Goal: Information Seeking & Learning: Find specific page/section

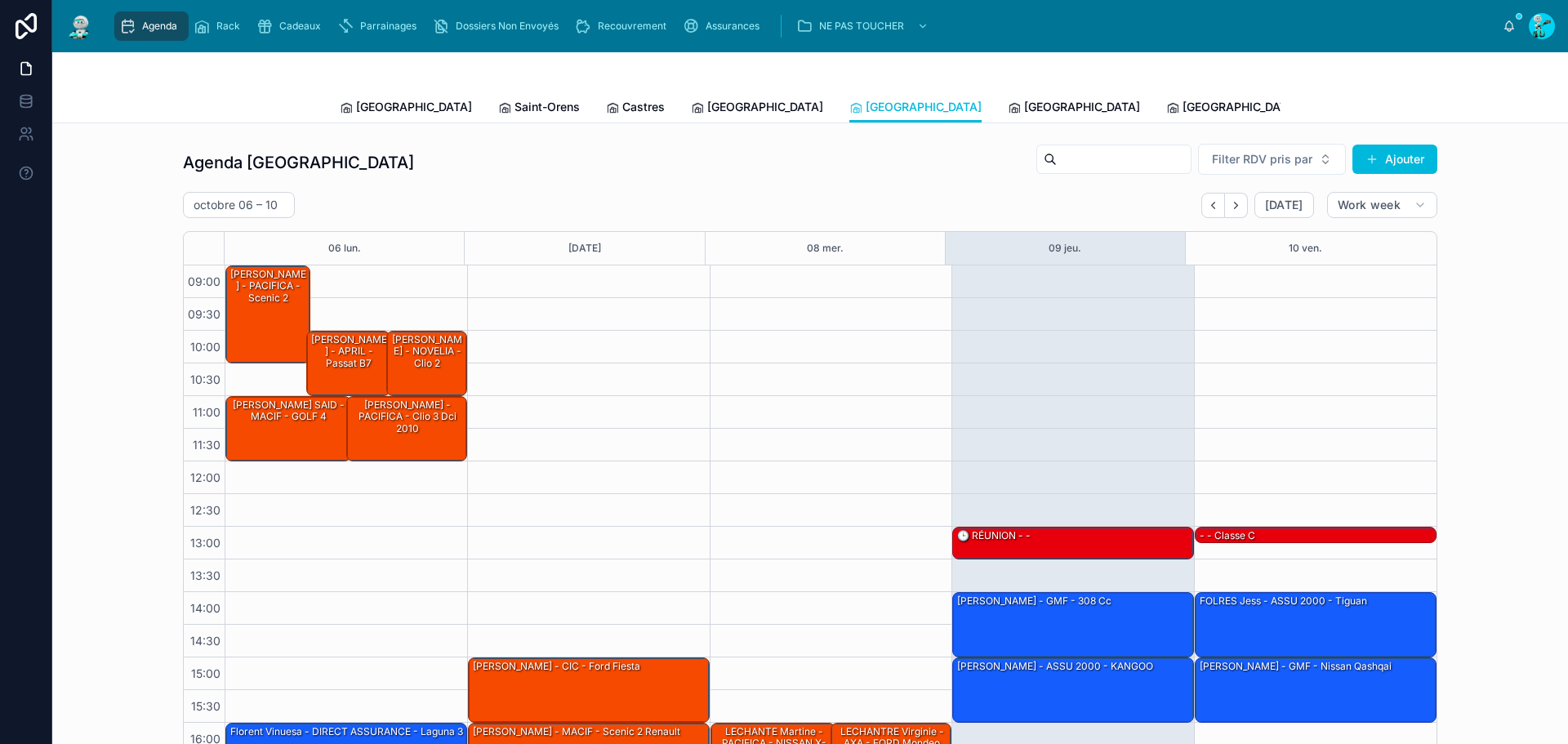
drag, startPoint x: 883, startPoint y: 115, endPoint x: 873, endPoint y: 115, distance: 10.0
click at [1024, 115] on span "[GEOGRAPHIC_DATA]" at bounding box center [1082, 107] width 116 height 17
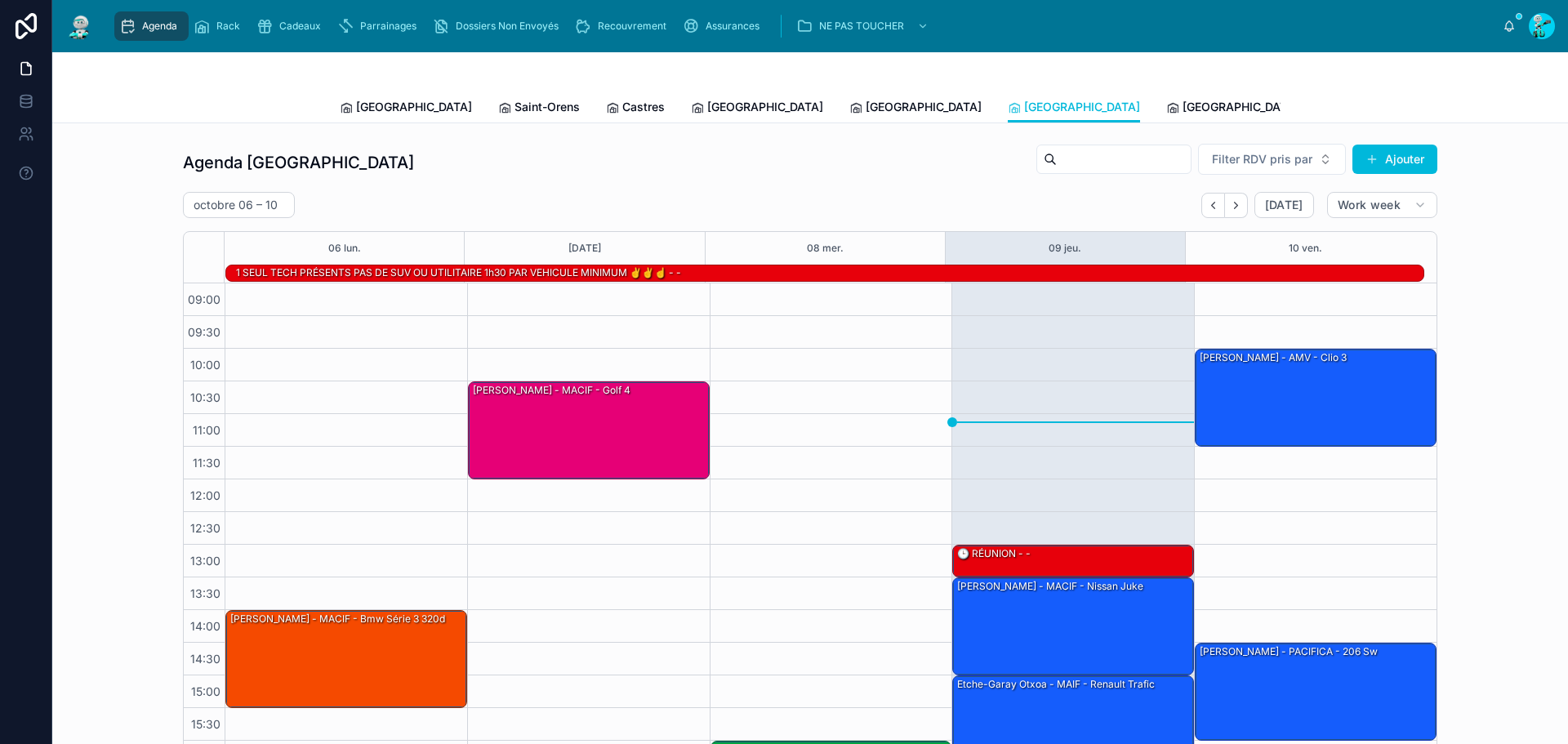
click at [1182, 104] on span "[GEOGRAPHIC_DATA]" at bounding box center [1239, 107] width 116 height 17
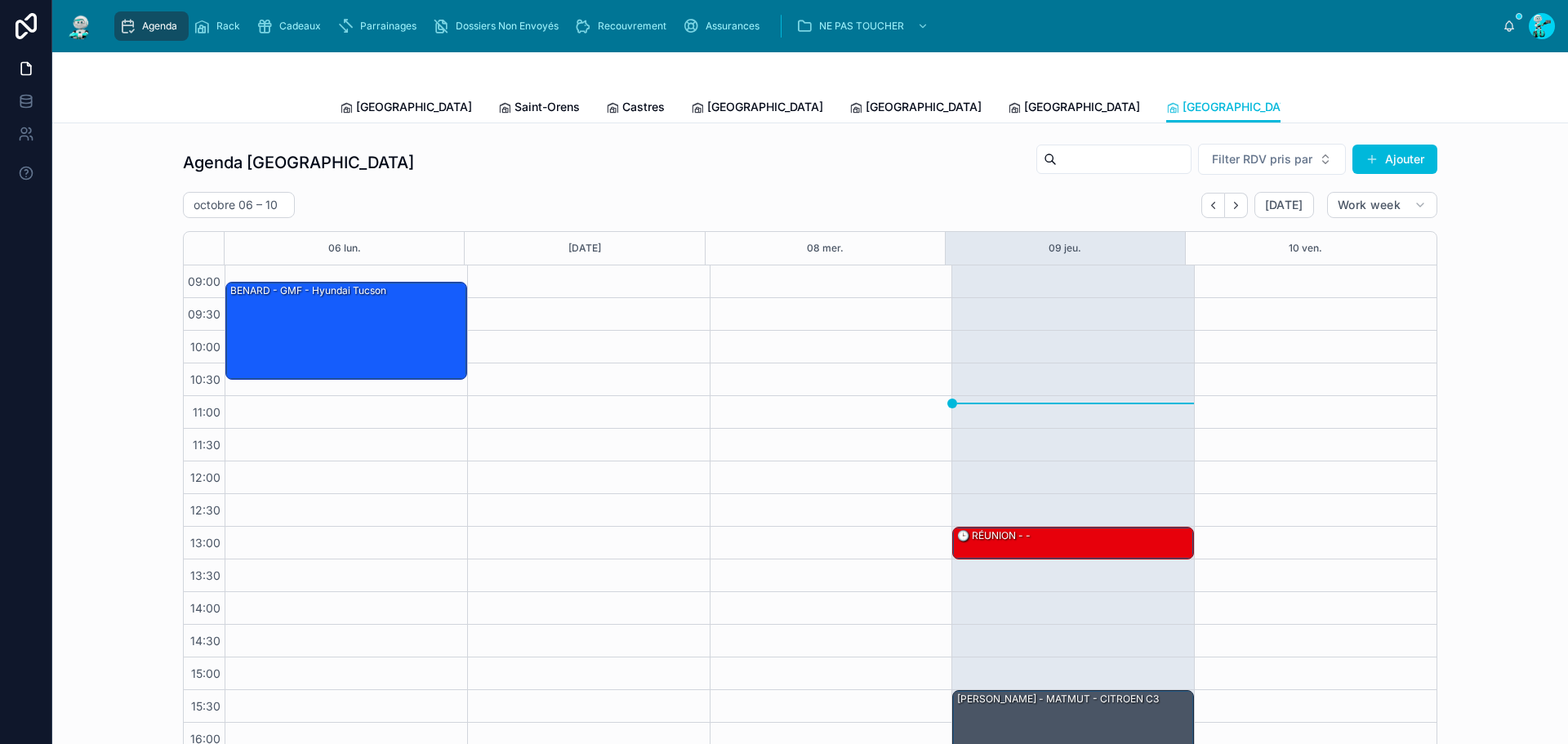
click at [382, 107] on span "[GEOGRAPHIC_DATA]" at bounding box center [413, 107] width 116 height 17
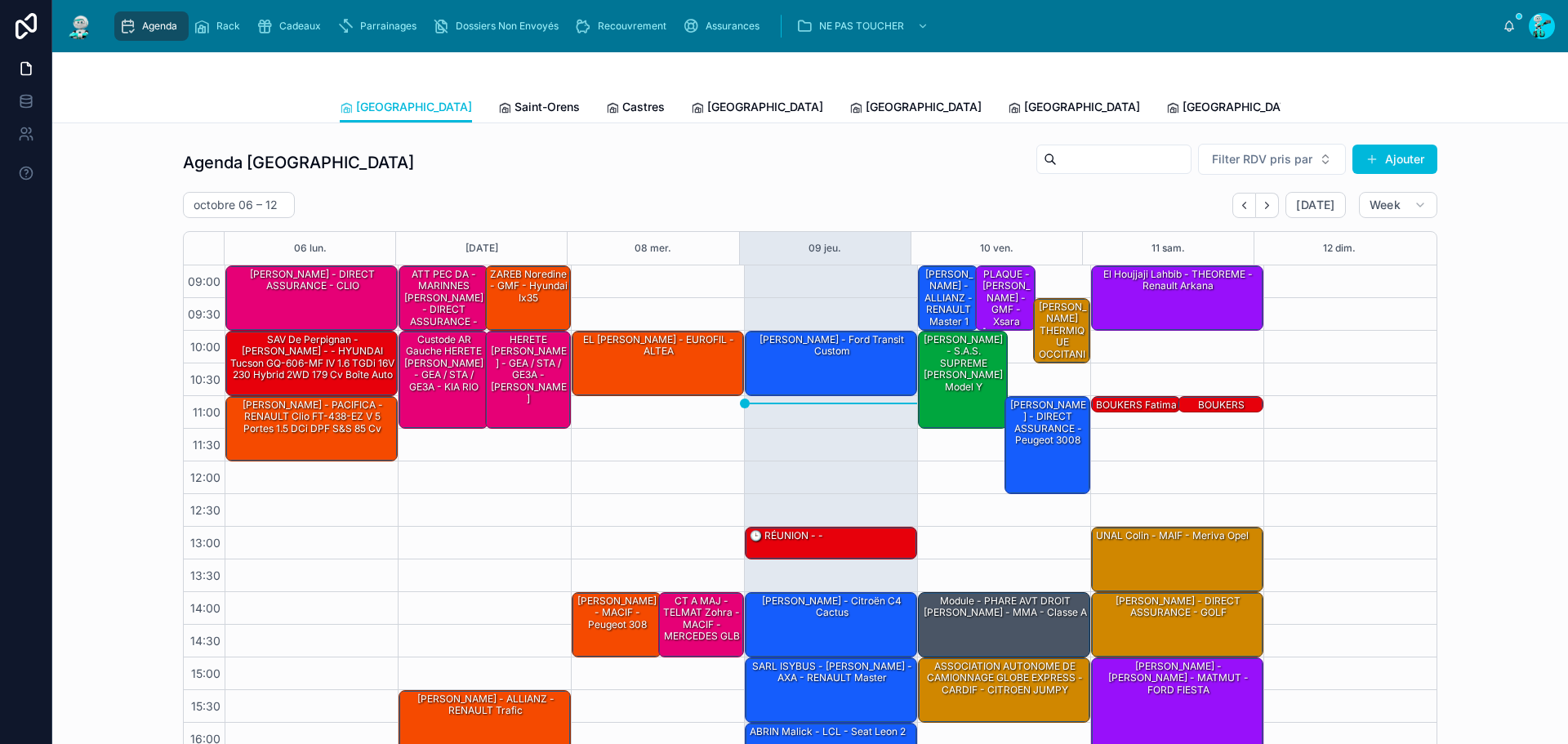
click at [515, 103] on span "Saint-Orens" at bounding box center [547, 107] width 65 height 17
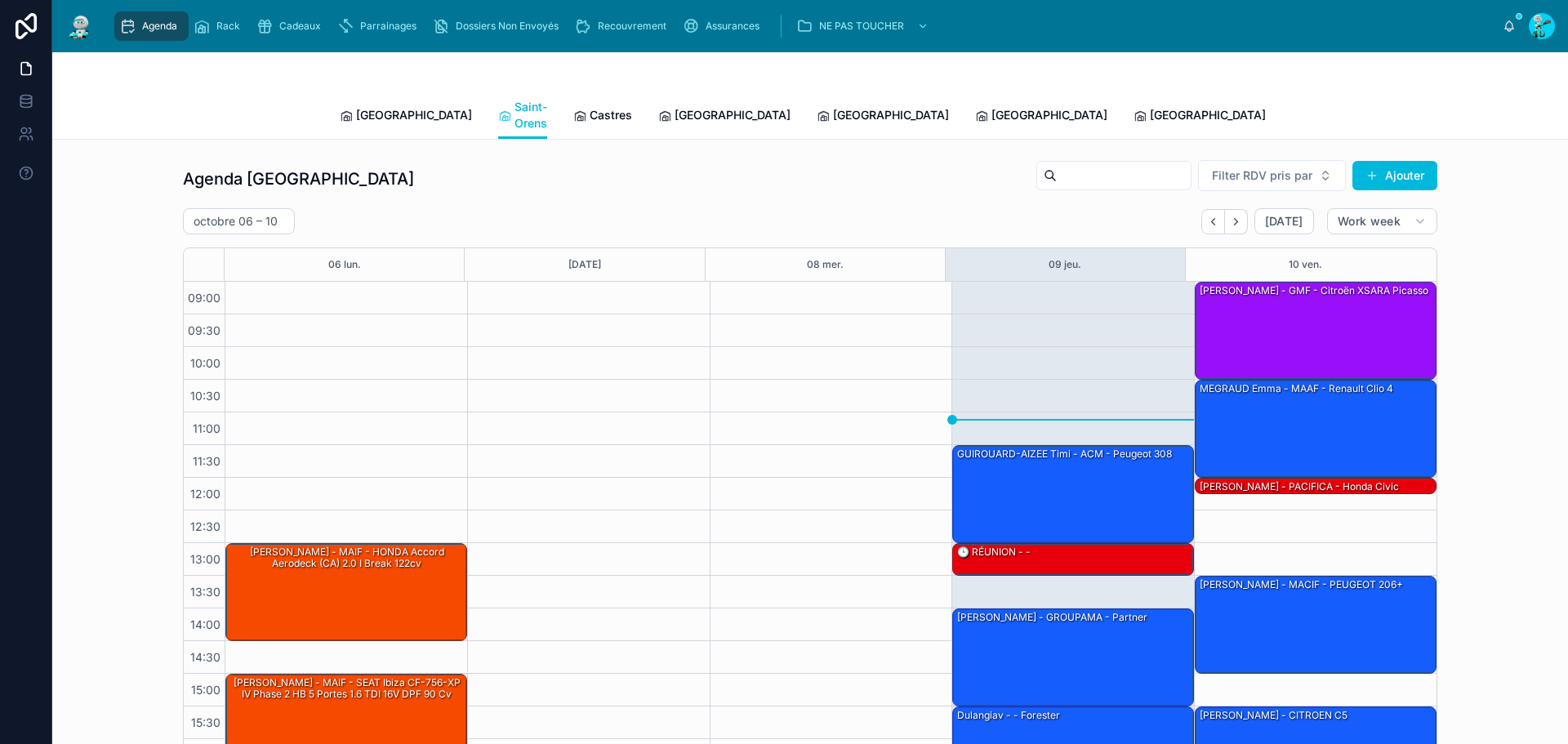
click at [573, 107] on div "Castres" at bounding box center [602, 115] width 58 height 17
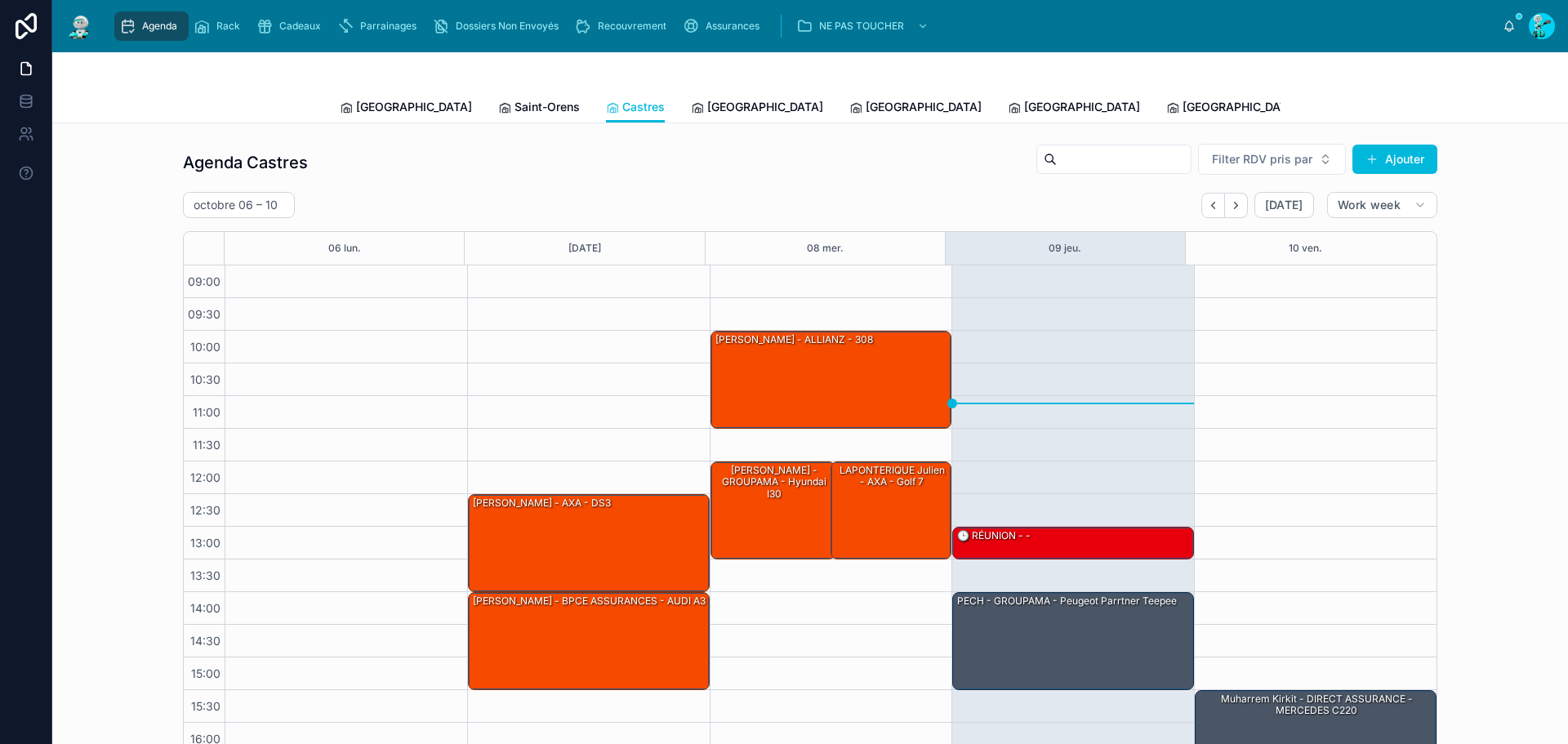
click at [707, 104] on span "[GEOGRAPHIC_DATA]" at bounding box center [765, 107] width 116 height 17
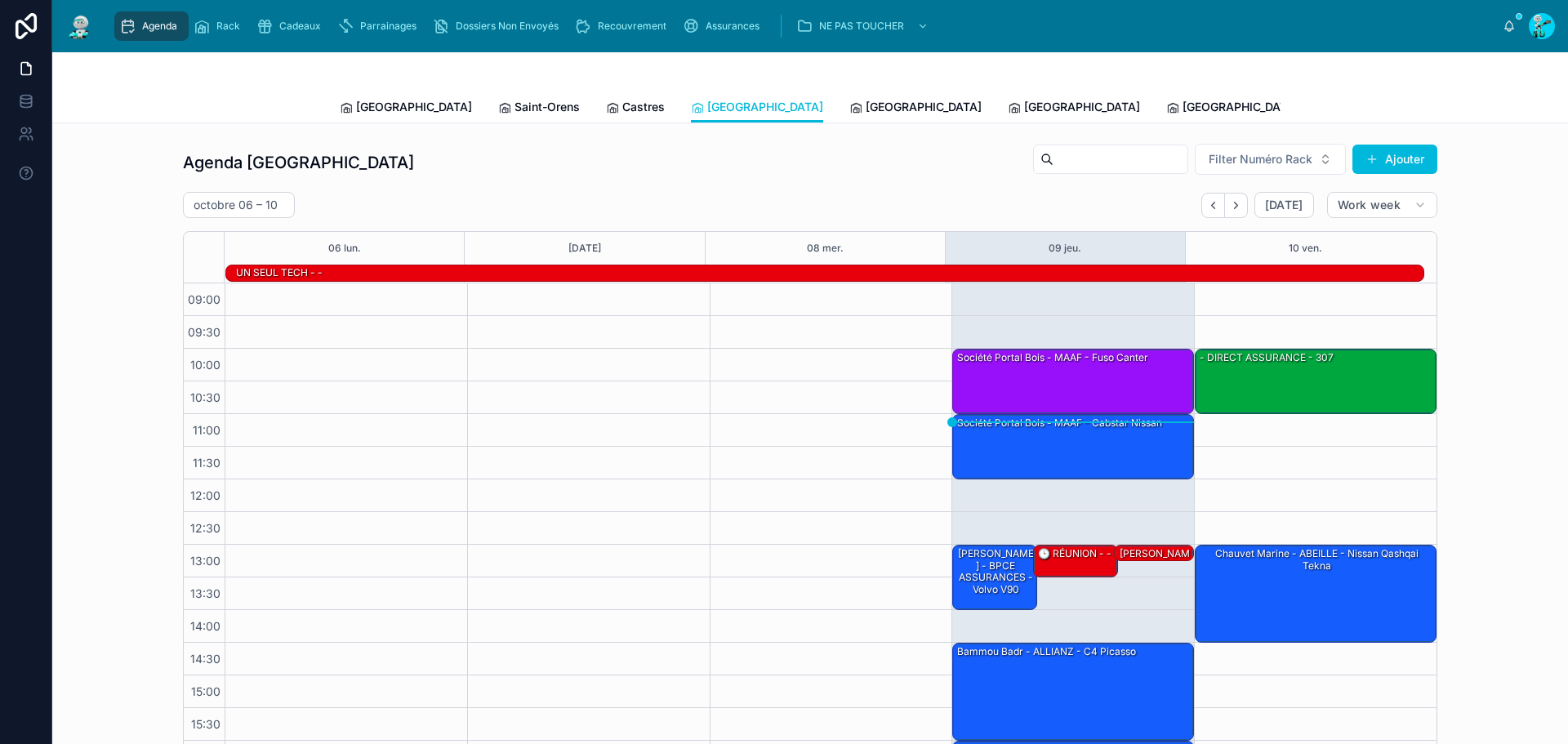
click at [866, 113] on span "[GEOGRAPHIC_DATA]" at bounding box center [923, 107] width 116 height 17
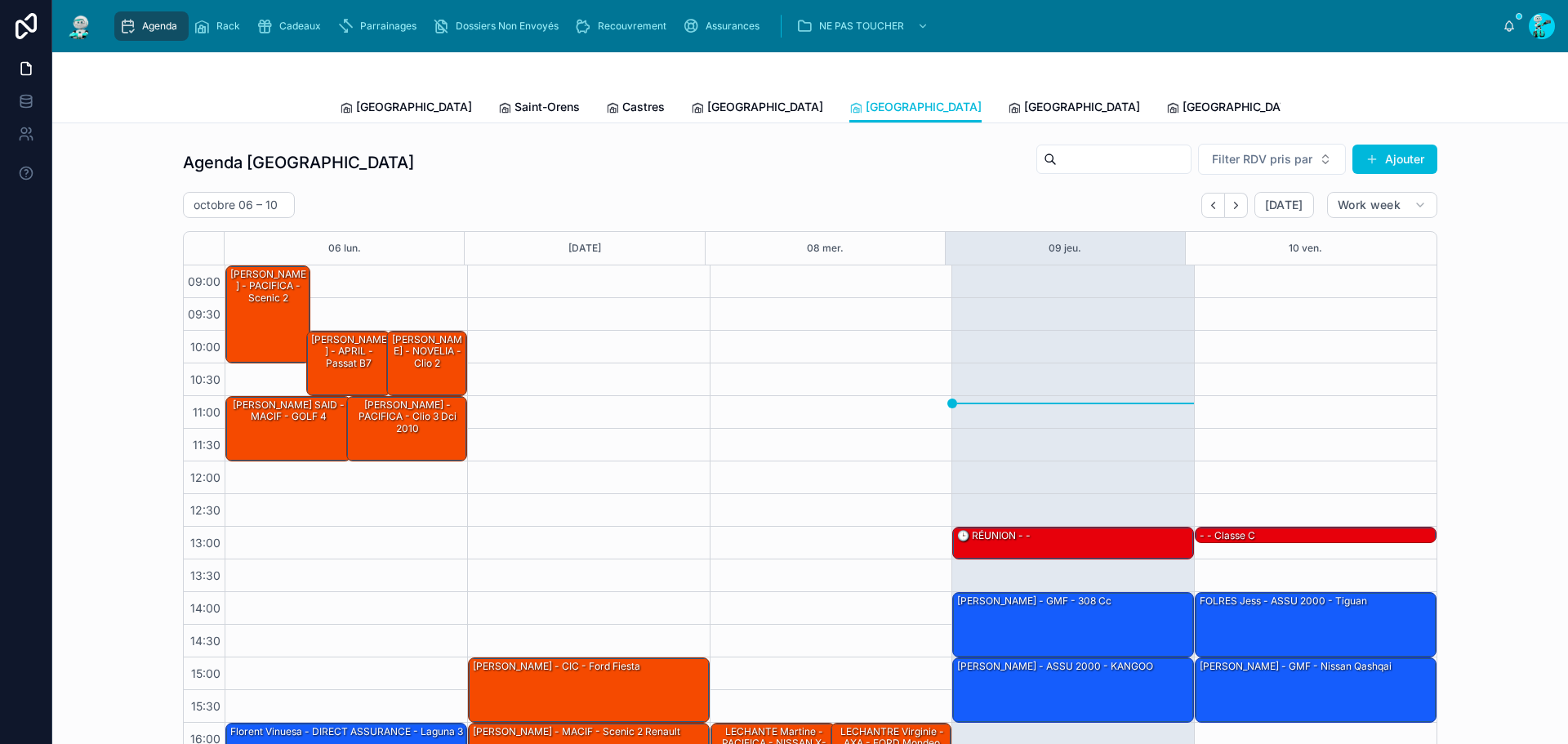
click at [1008, 107] on icon at bounding box center [1014, 107] width 13 height 13
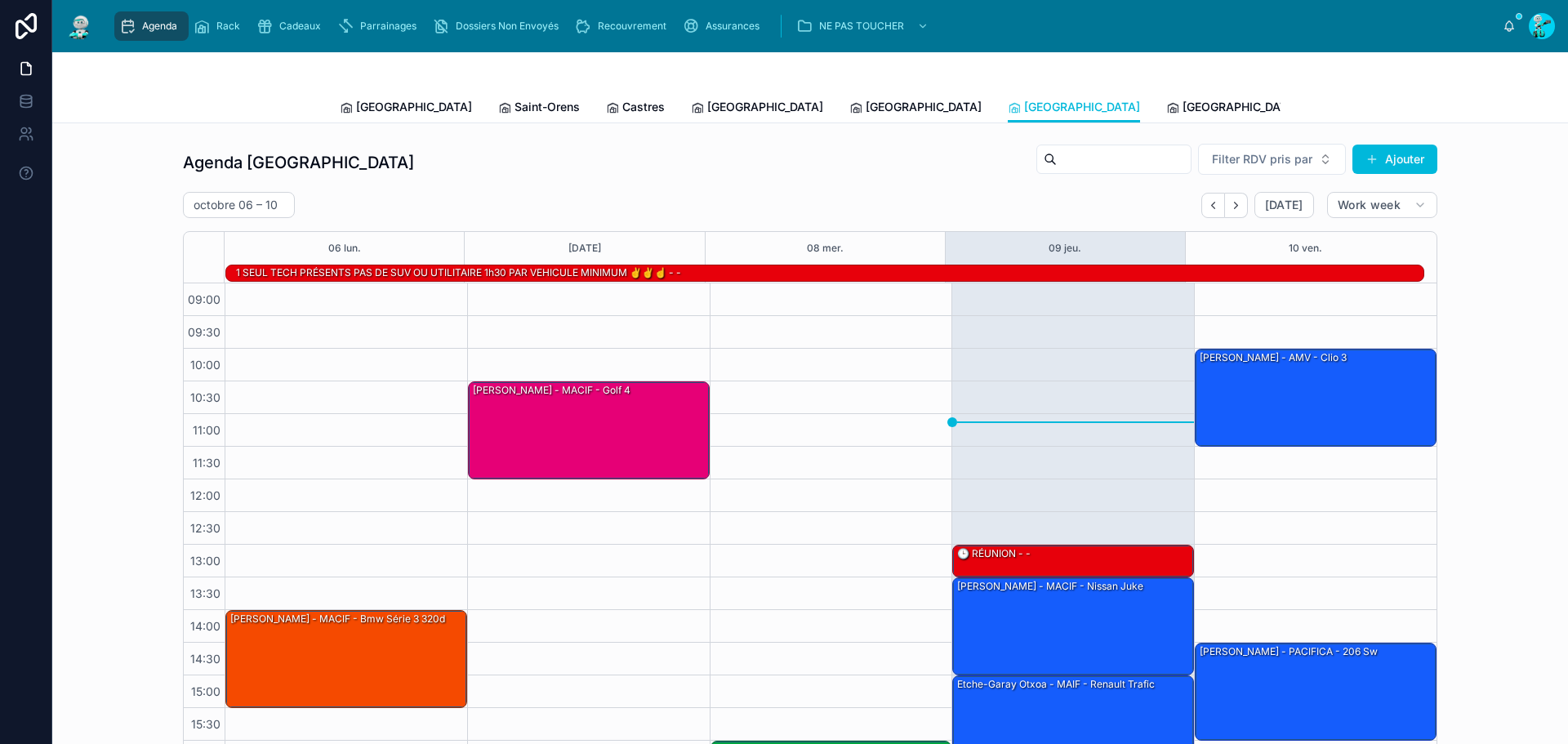
click at [1182, 112] on span "[GEOGRAPHIC_DATA]" at bounding box center [1239, 107] width 116 height 17
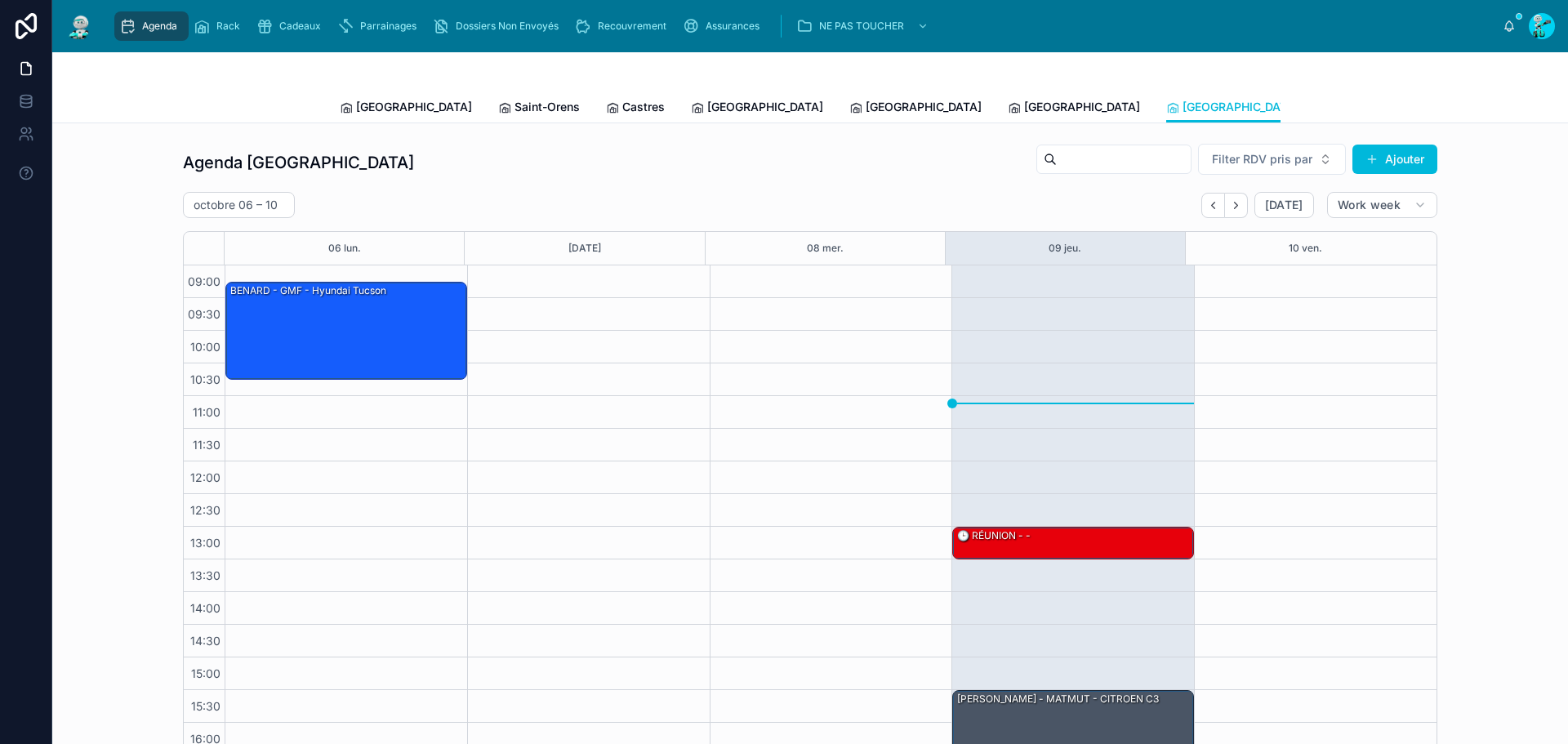
click at [339, 118] on link "[GEOGRAPHIC_DATA]" at bounding box center [406, 109] width 132 height 33
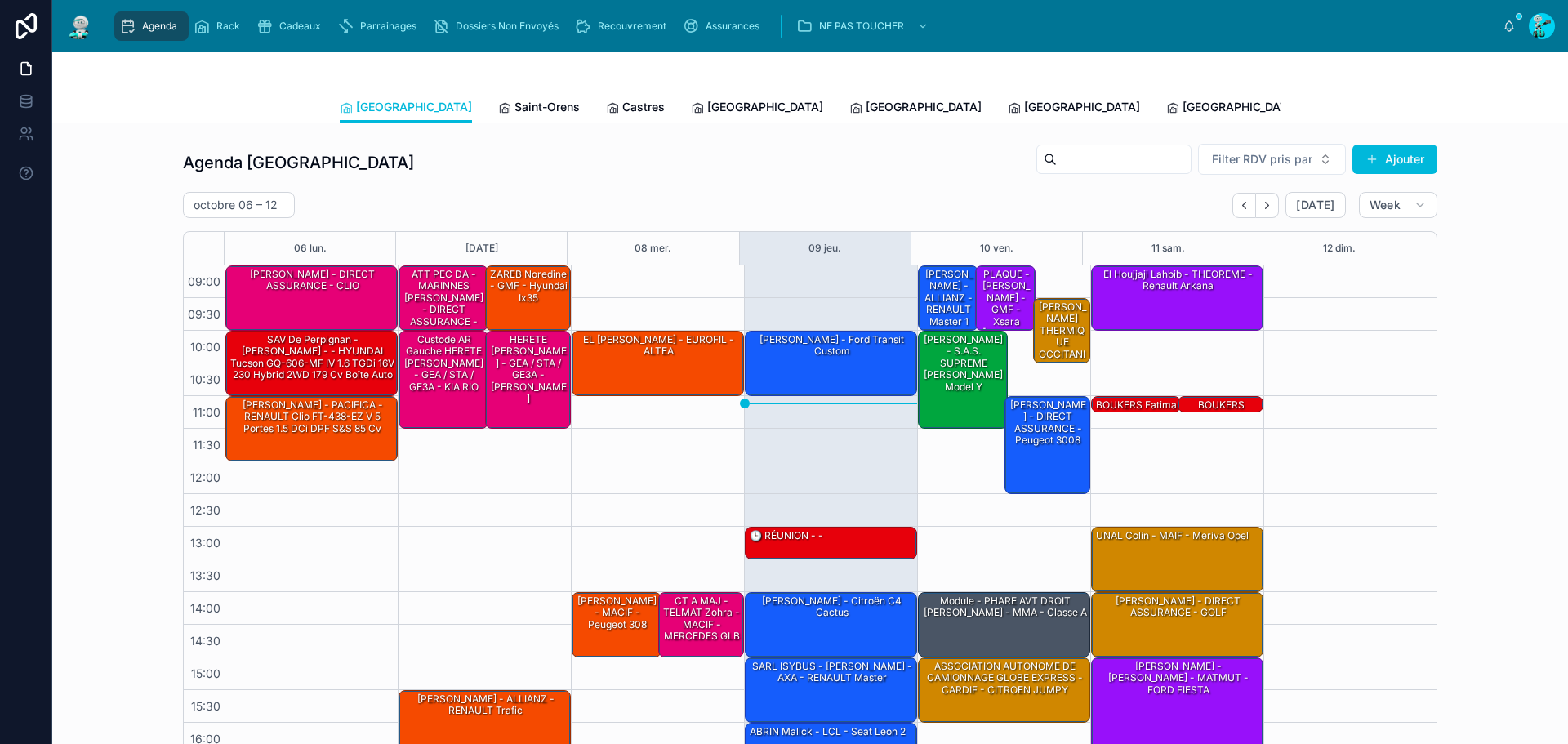
click at [498, 119] on link "Saint-Orens" at bounding box center [539, 109] width 82 height 33
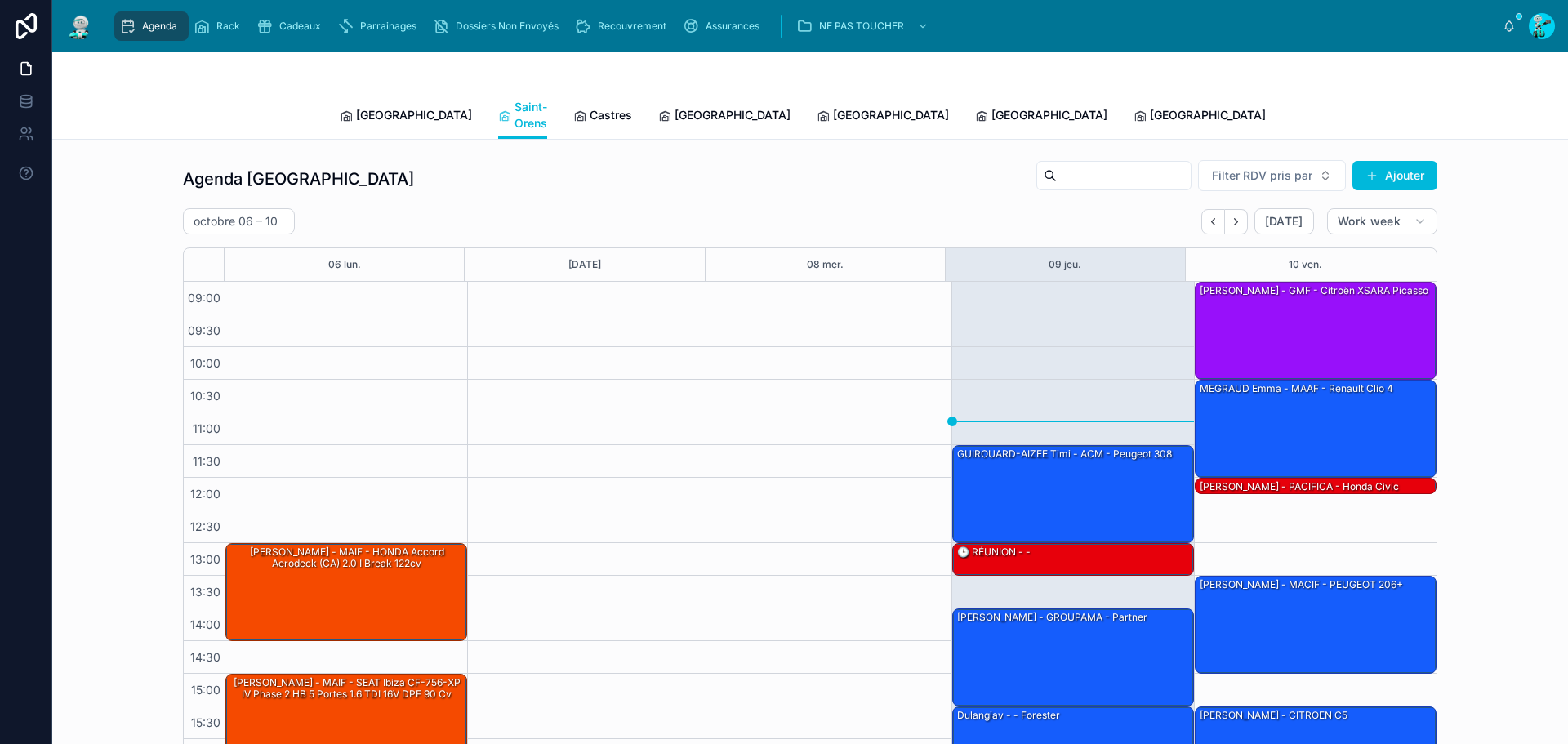
click at [589, 107] on span "Castres" at bounding box center [611, 115] width 43 height 17
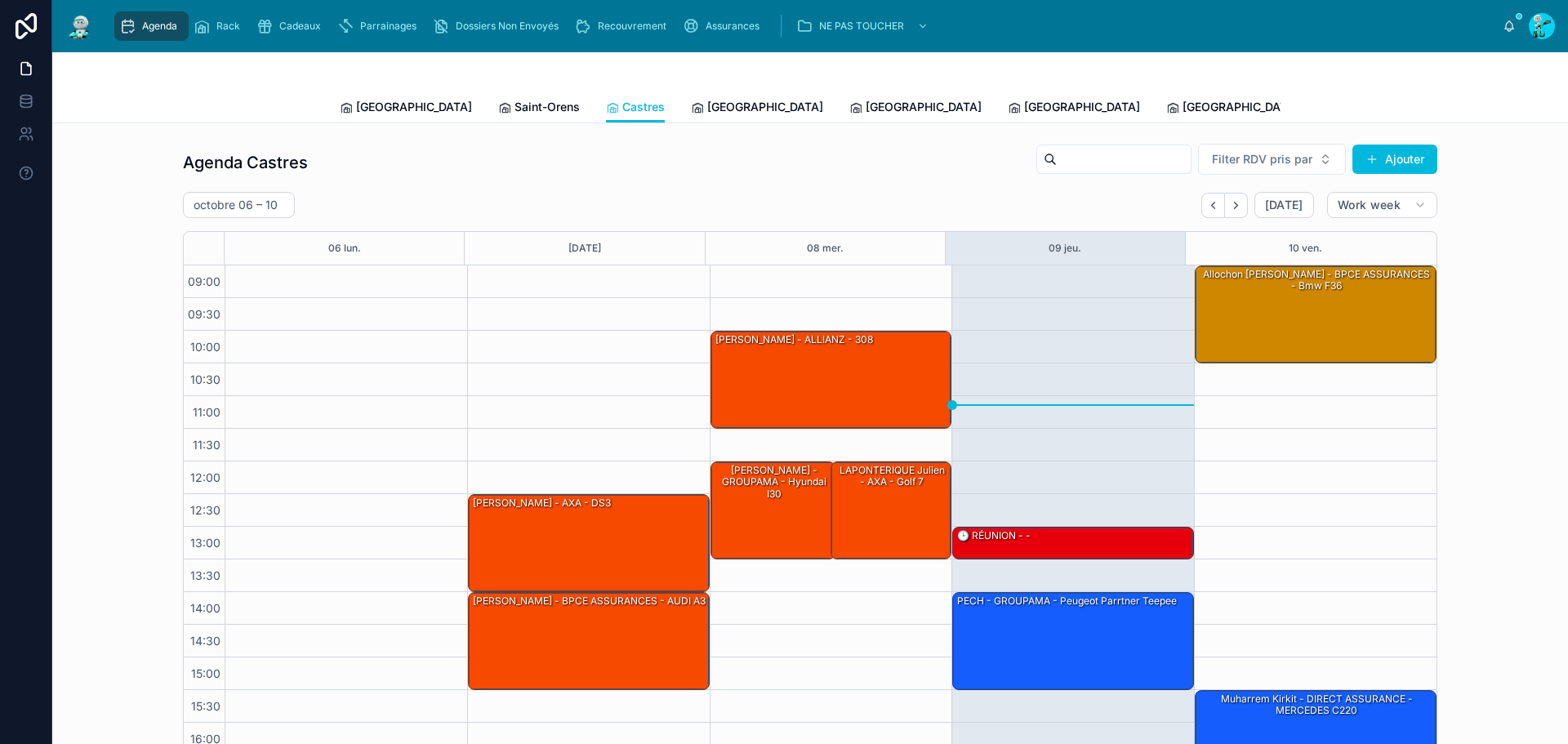
click at [707, 115] on span "[GEOGRAPHIC_DATA]" at bounding box center [765, 107] width 116 height 17
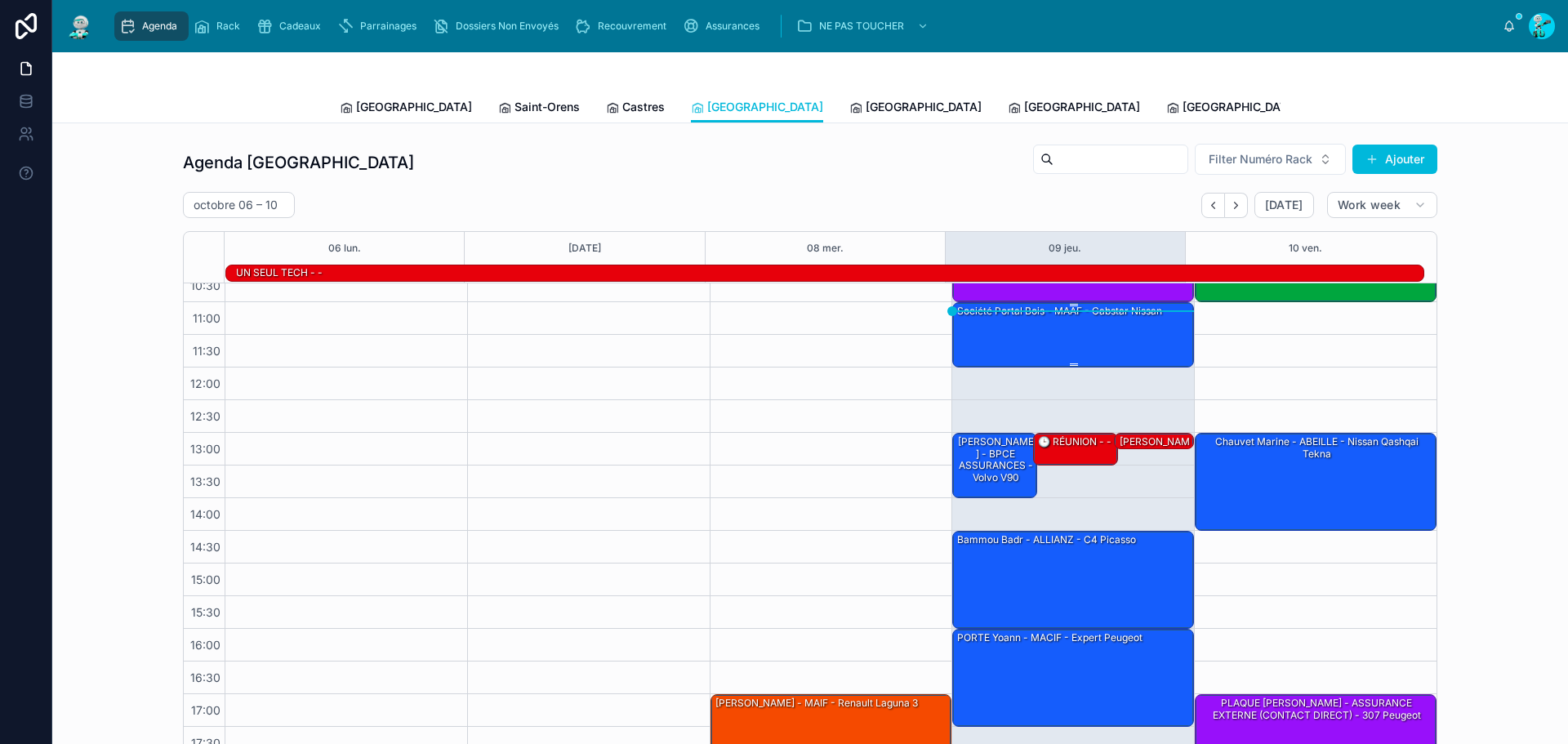
scroll to position [53, 0]
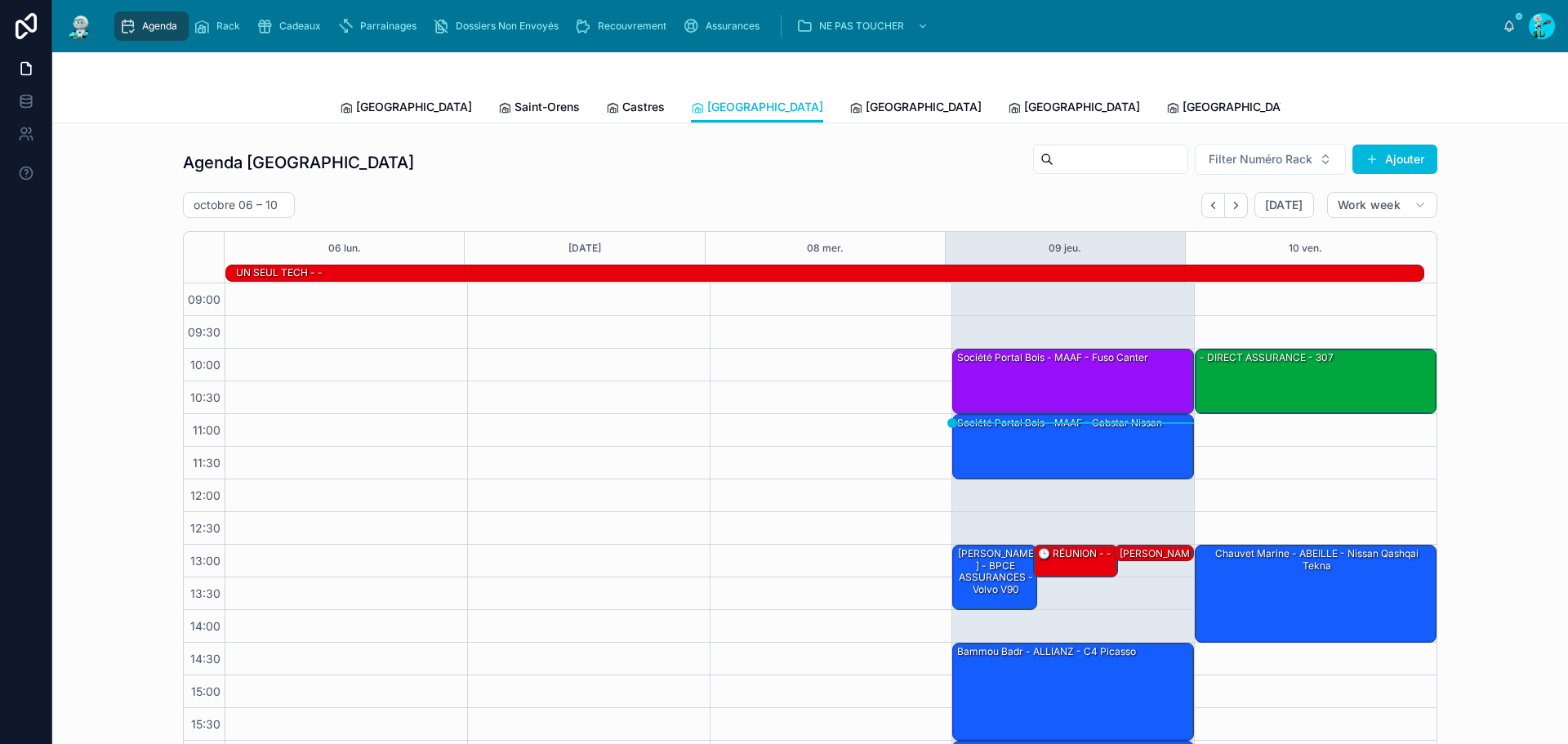
click at [849, 95] on link "[GEOGRAPHIC_DATA]" at bounding box center [915, 109] width 132 height 33
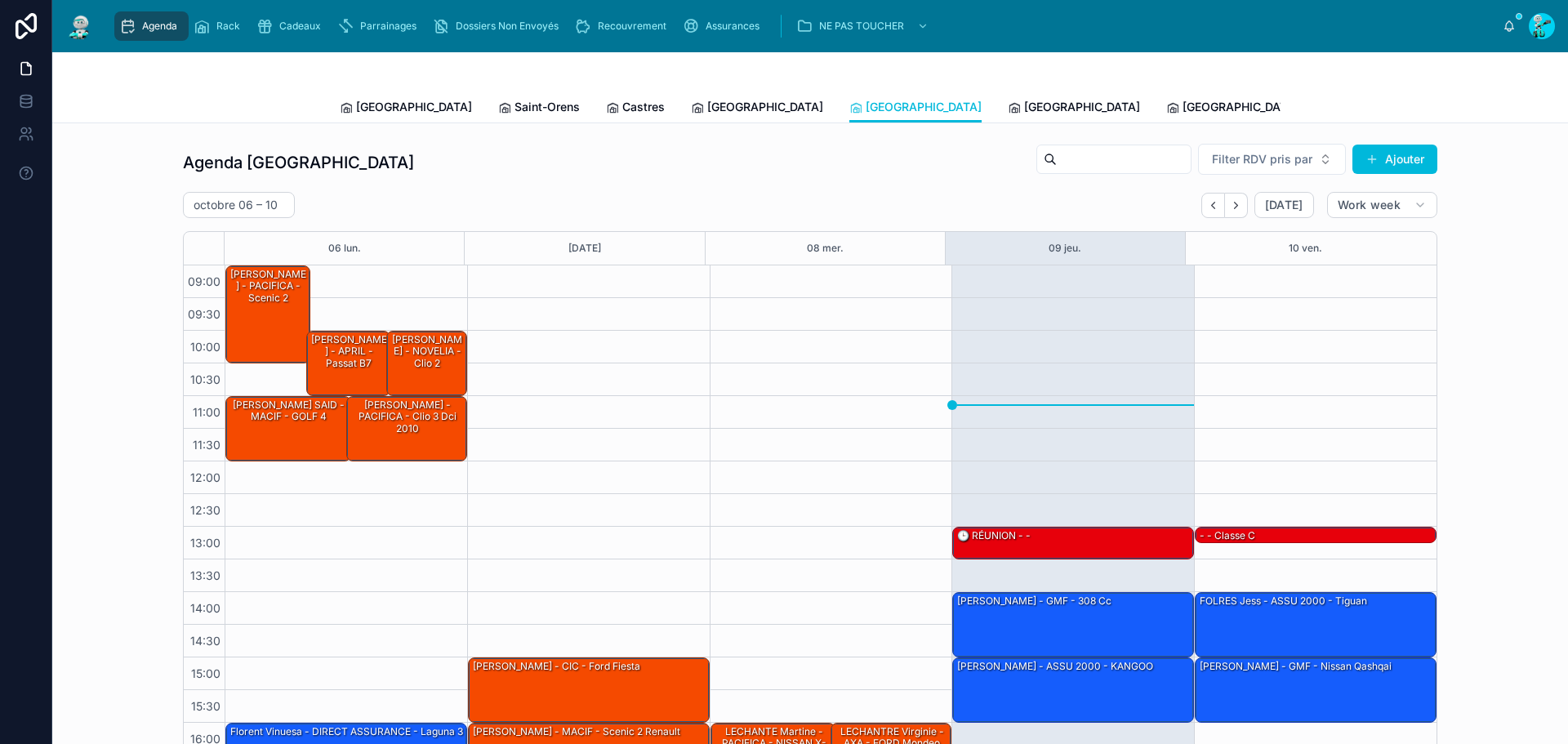
click at [1008, 119] on link "[GEOGRAPHIC_DATA]" at bounding box center [1074, 109] width 132 height 33
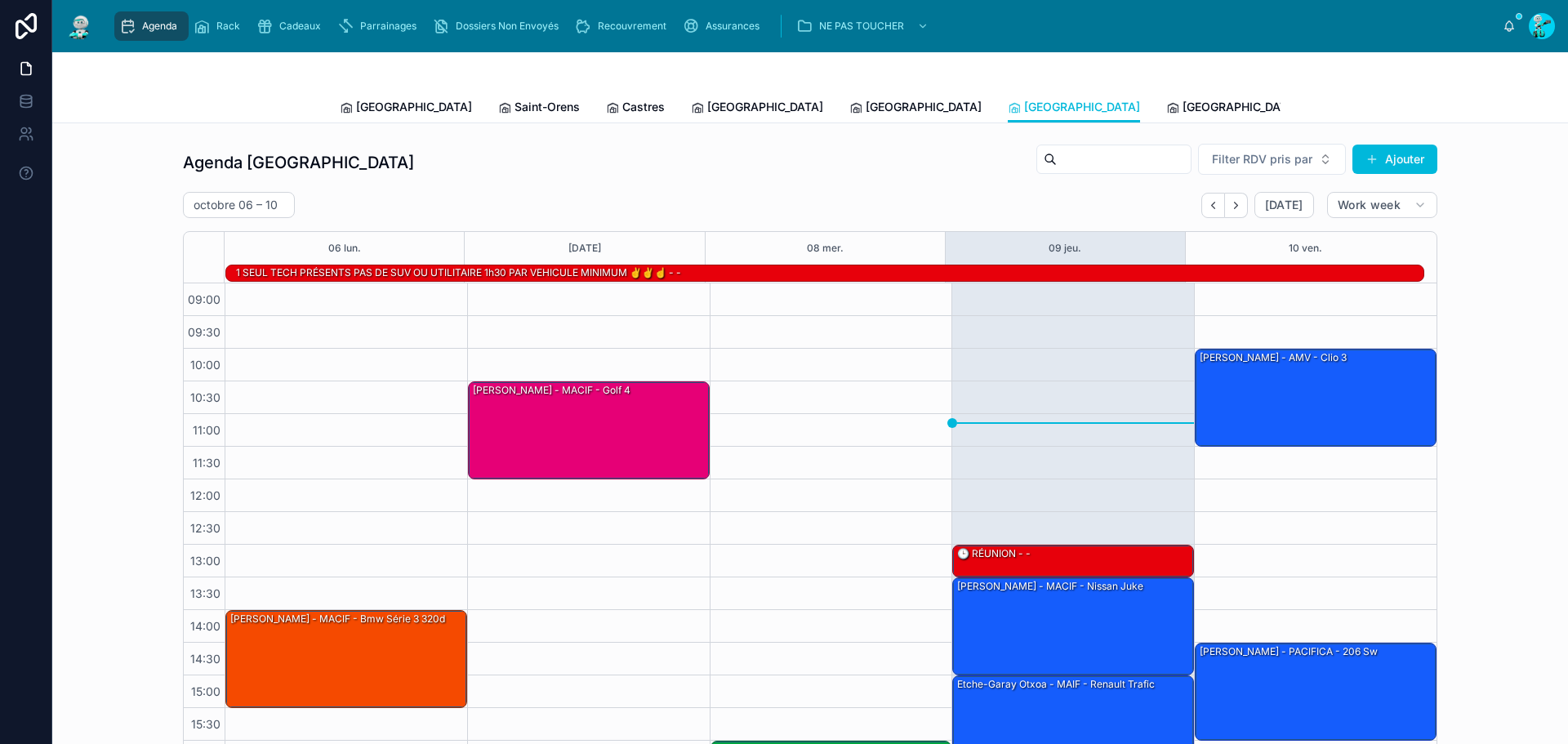
scroll to position [112, 0]
click at [1182, 109] on span "[GEOGRAPHIC_DATA]" at bounding box center [1239, 107] width 116 height 17
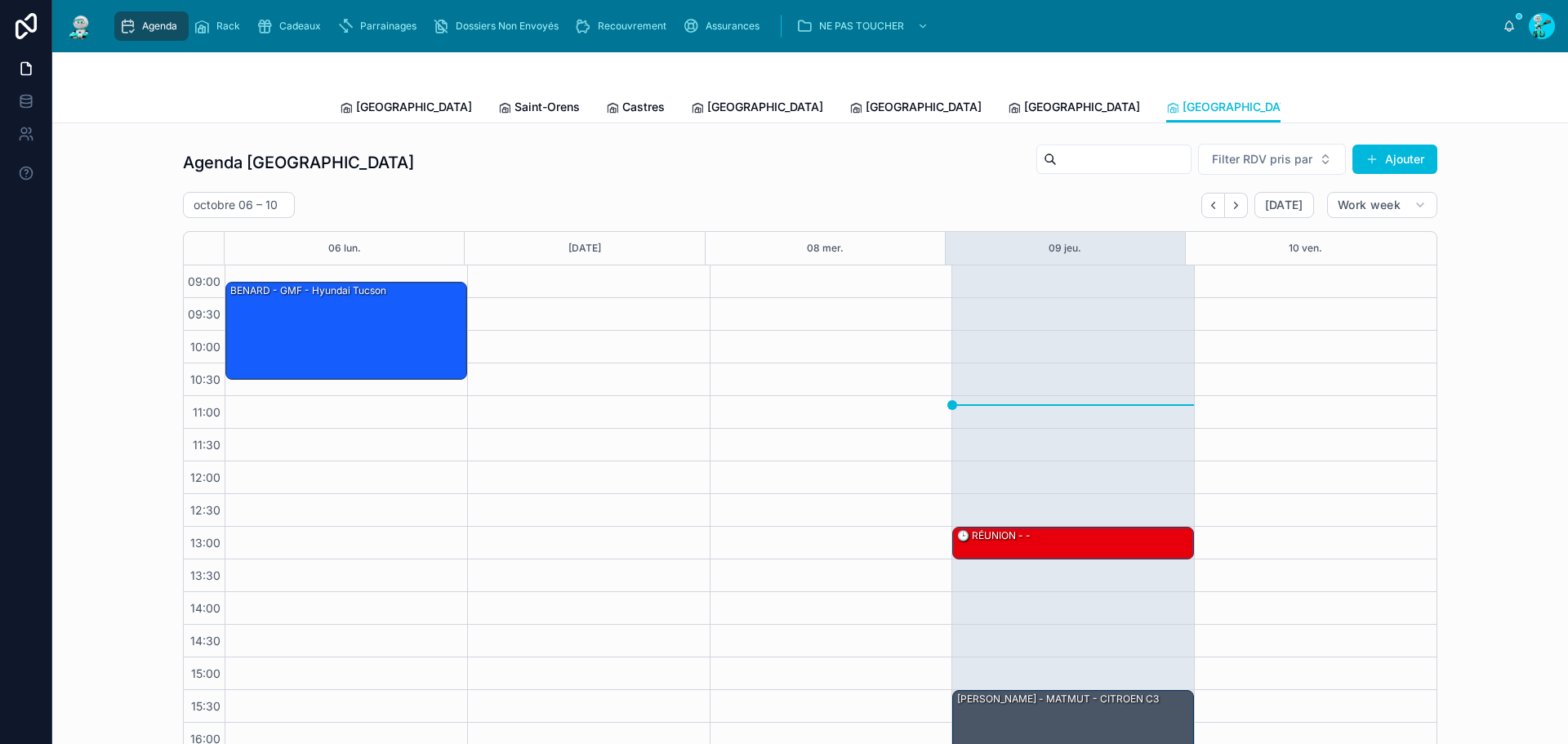
click at [385, 104] on span "[GEOGRAPHIC_DATA]" at bounding box center [413, 107] width 116 height 17
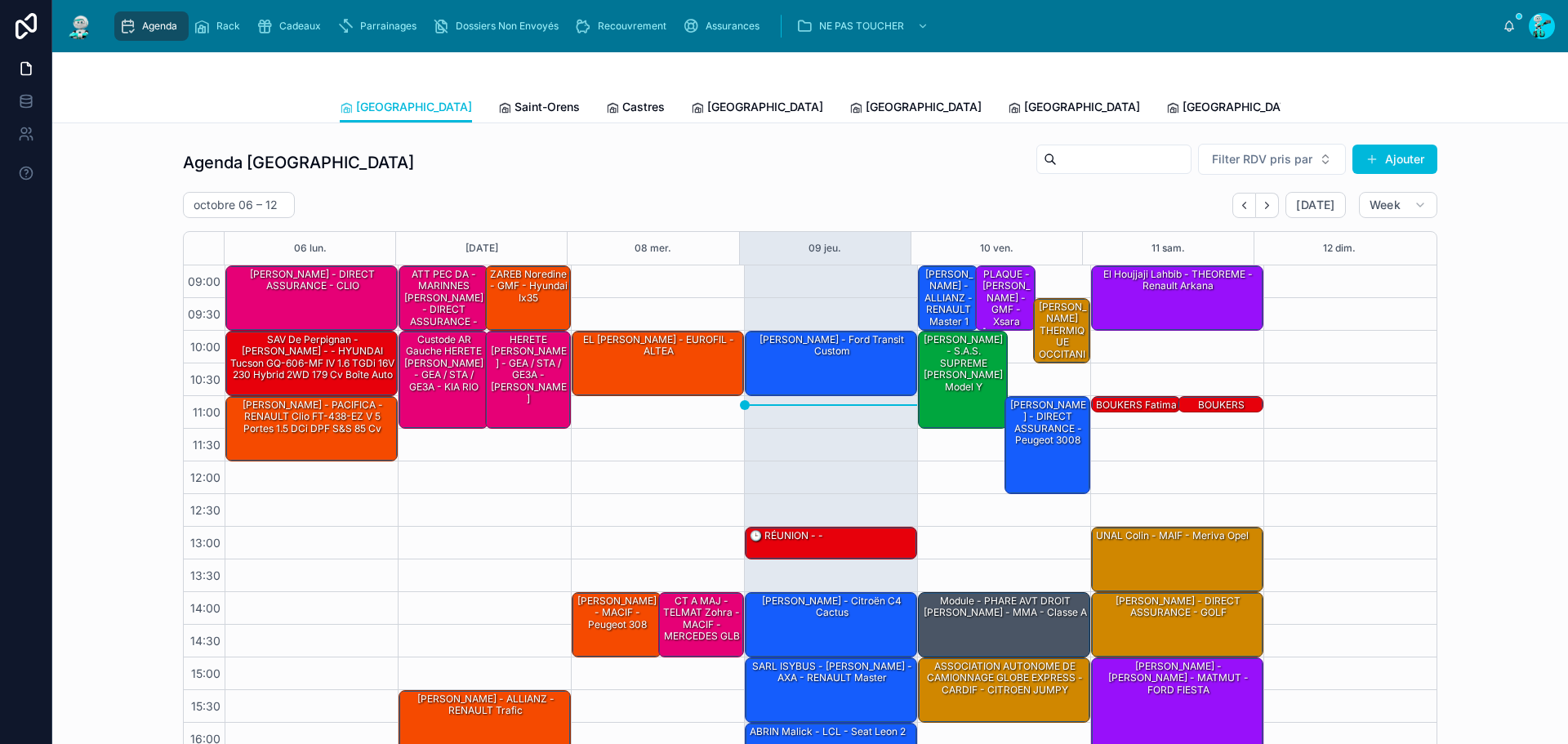
scroll to position [94, 0]
click at [515, 108] on span "Saint-Orens" at bounding box center [547, 107] width 65 height 17
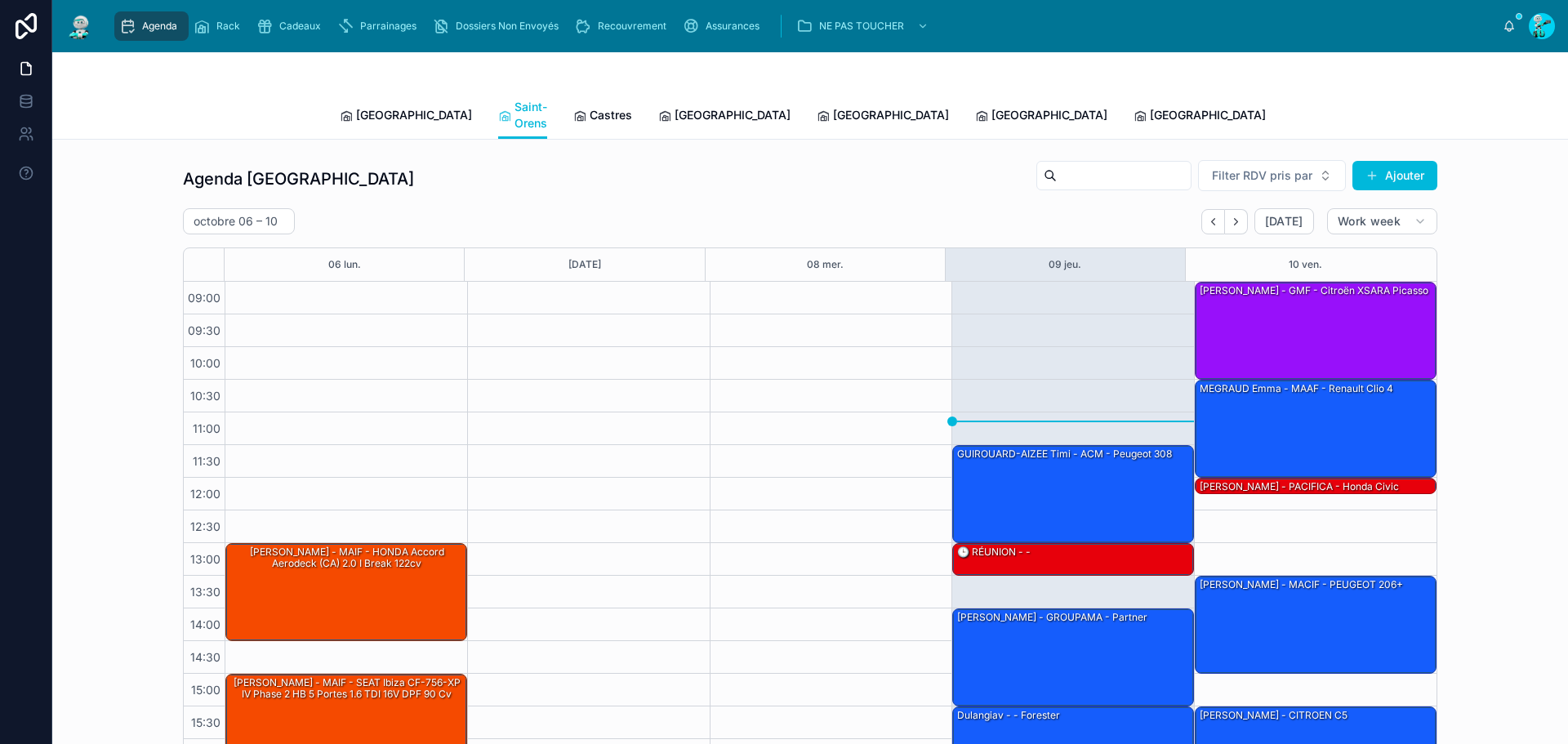
click at [589, 107] on span "Castres" at bounding box center [611, 115] width 43 height 17
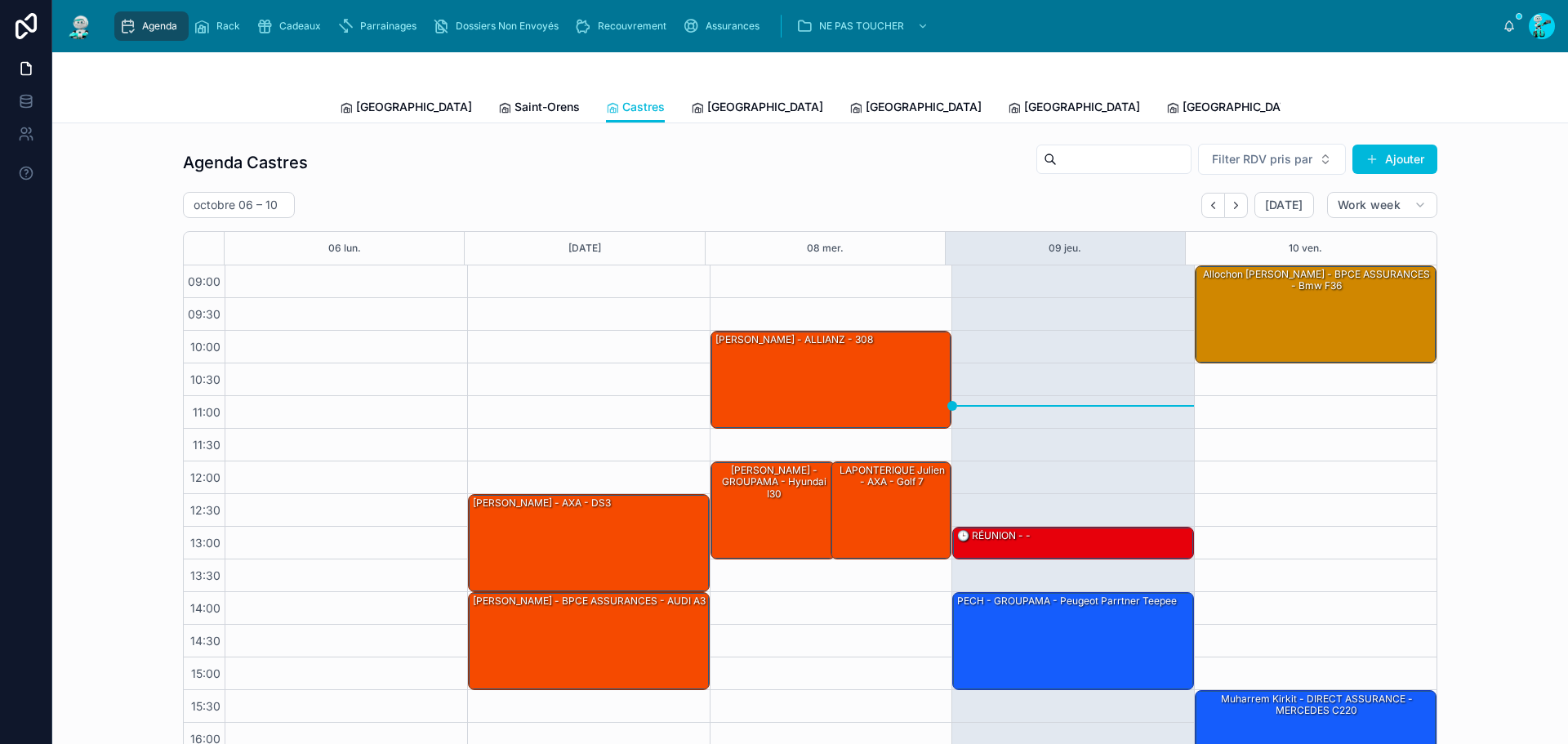
click at [374, 101] on span "[GEOGRAPHIC_DATA]" at bounding box center [413, 107] width 116 height 17
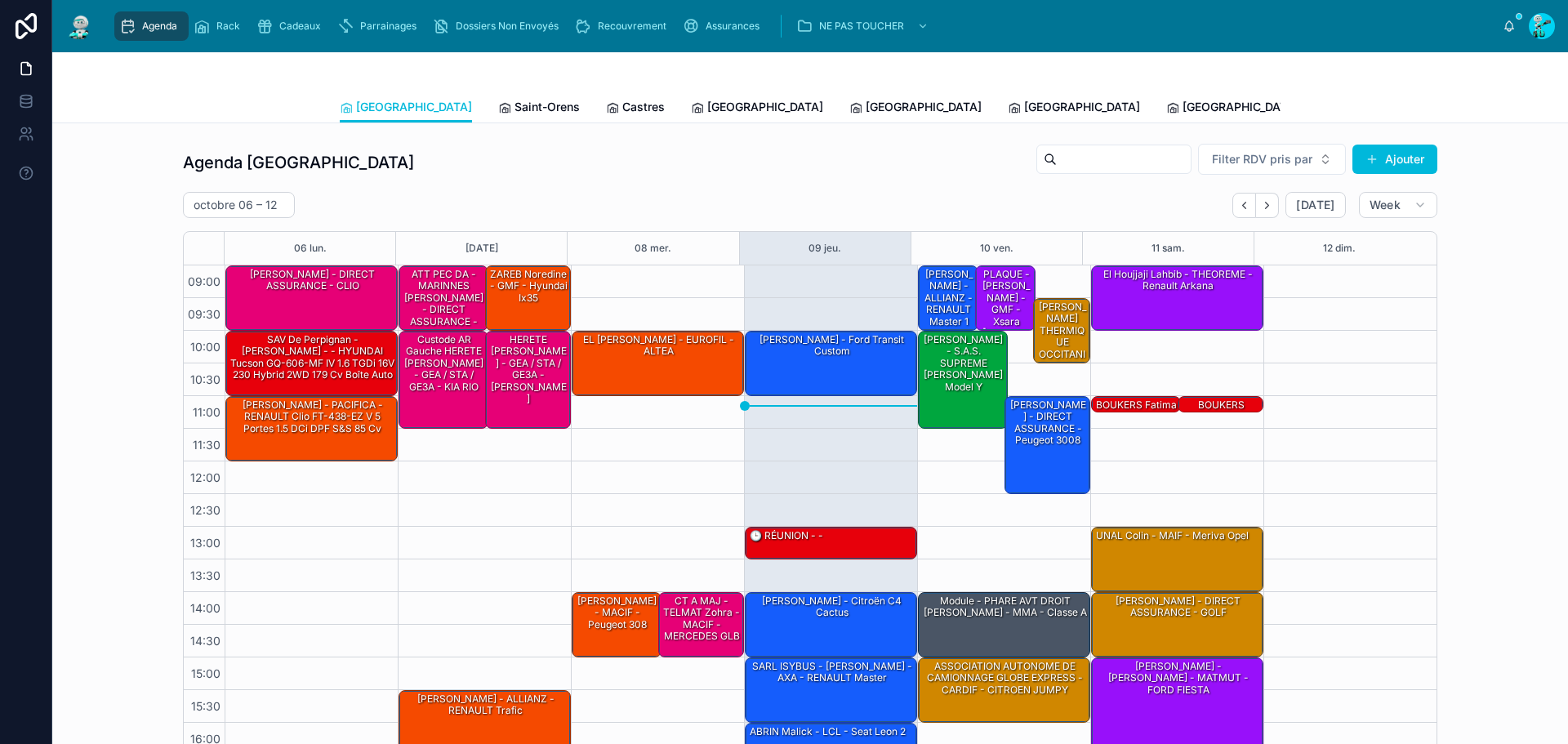
click at [515, 108] on span "Saint-Orens" at bounding box center [547, 107] width 65 height 17
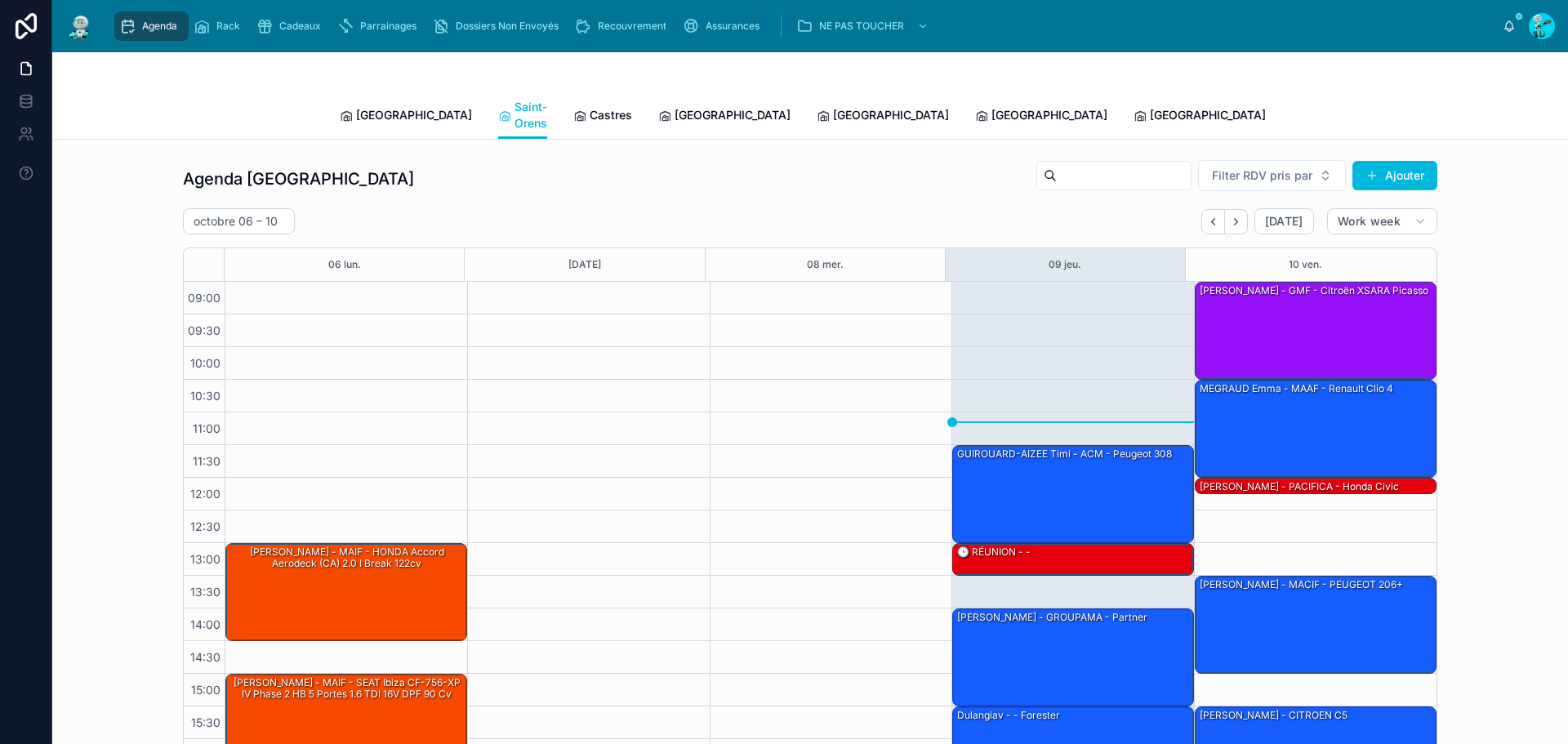
click at [589, 109] on span "Castres" at bounding box center [611, 115] width 43 height 17
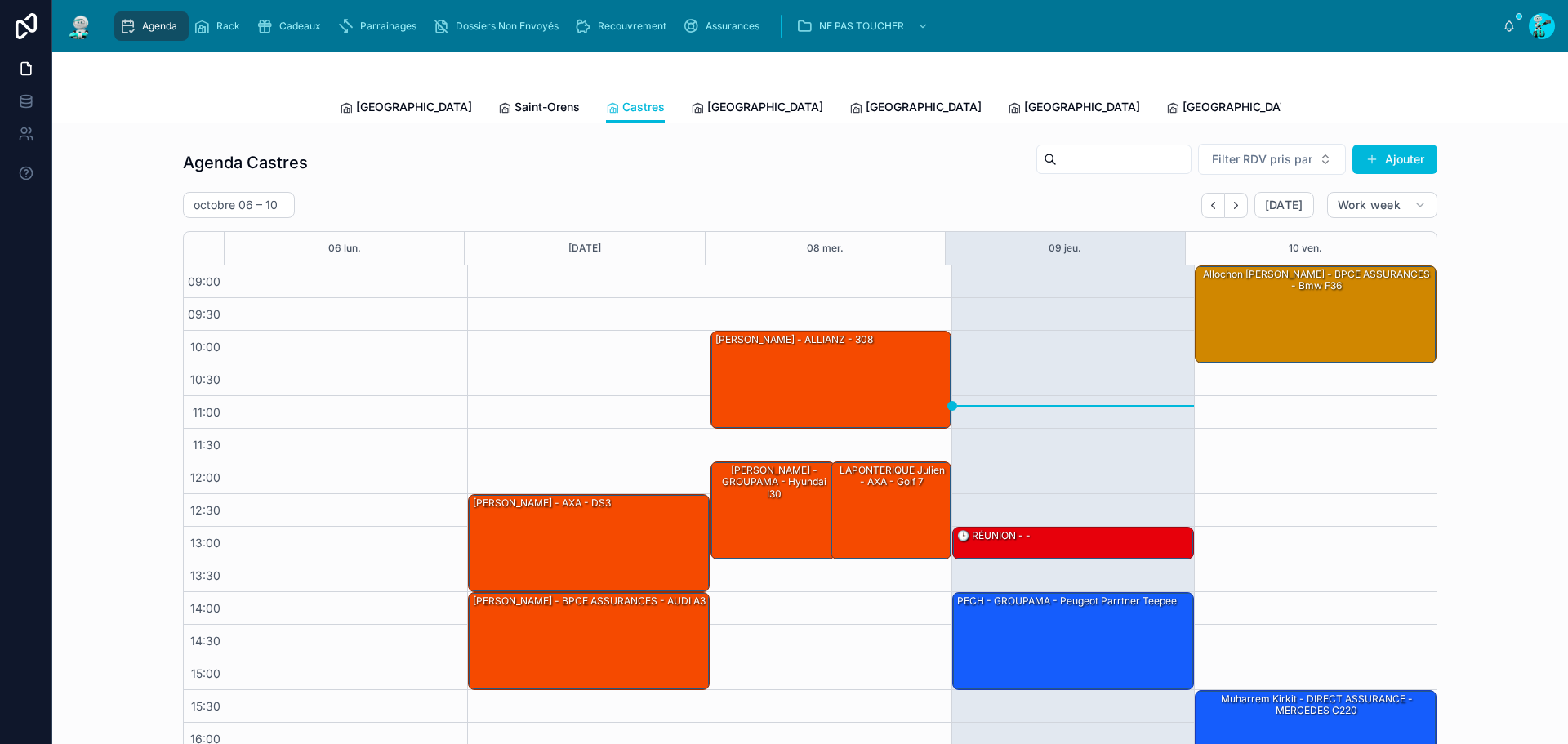
click at [707, 113] on span "[GEOGRAPHIC_DATA]" at bounding box center [765, 107] width 116 height 17
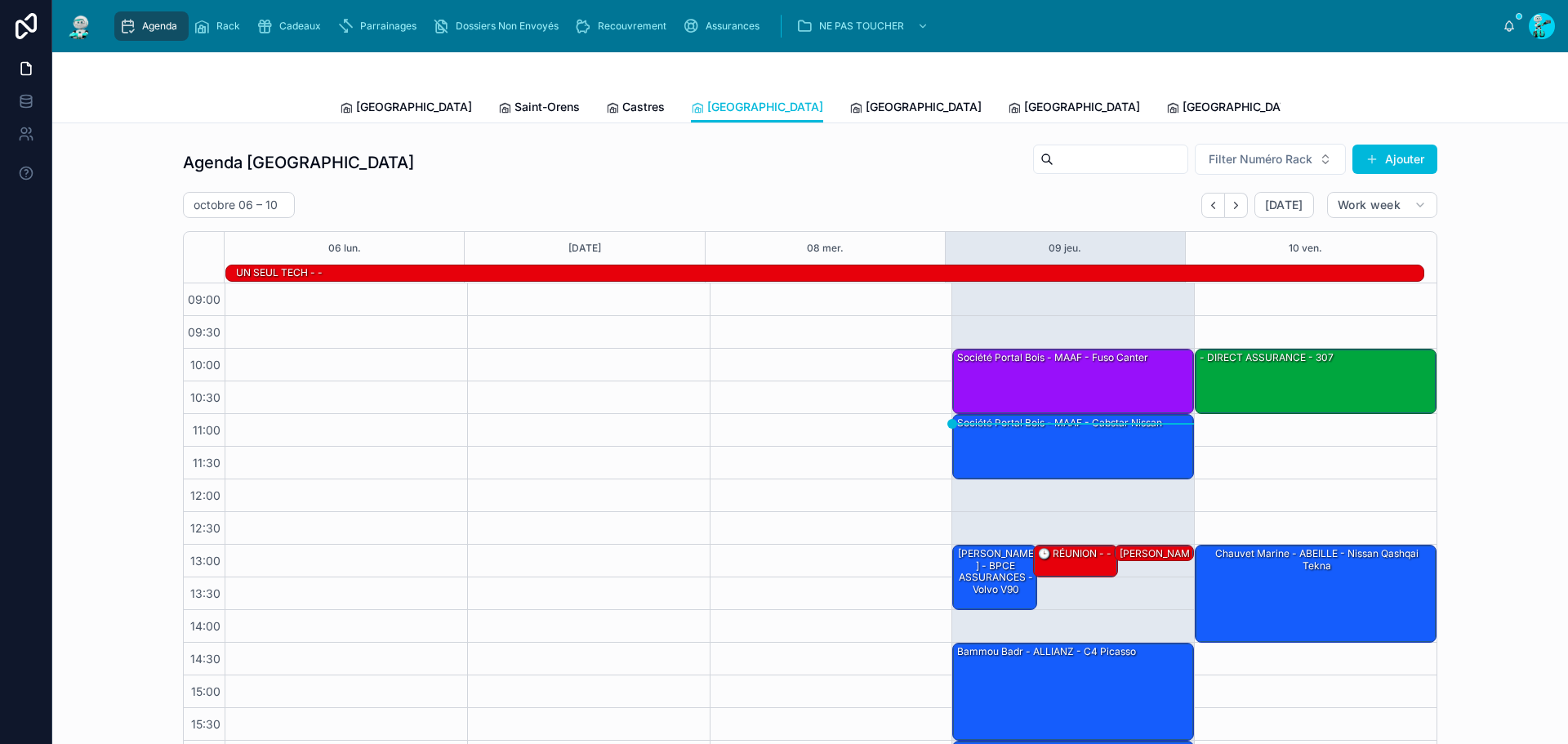
click at [866, 114] on span "[GEOGRAPHIC_DATA]" at bounding box center [923, 107] width 116 height 17
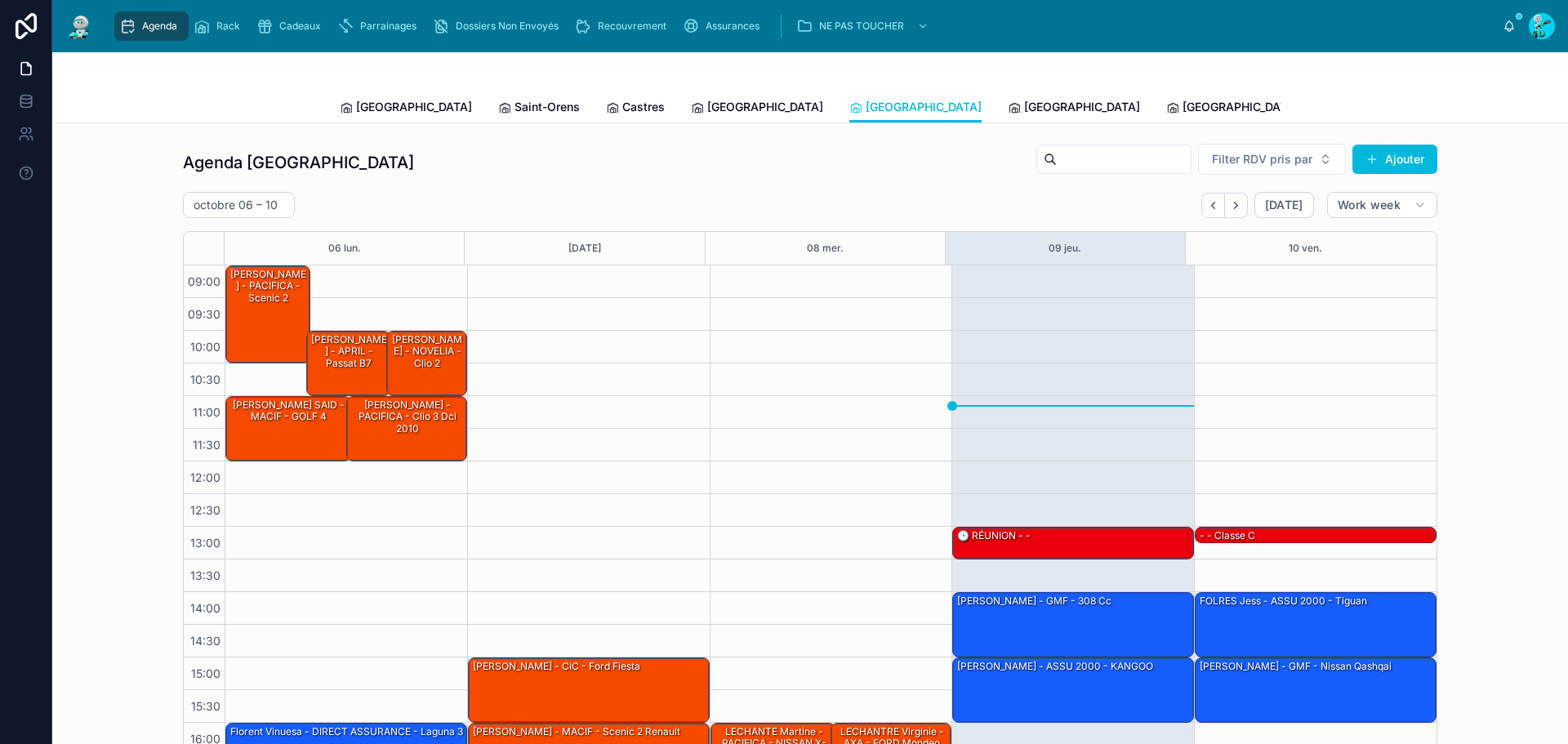
click at [1024, 107] on span "[GEOGRAPHIC_DATA]" at bounding box center [1082, 107] width 116 height 17
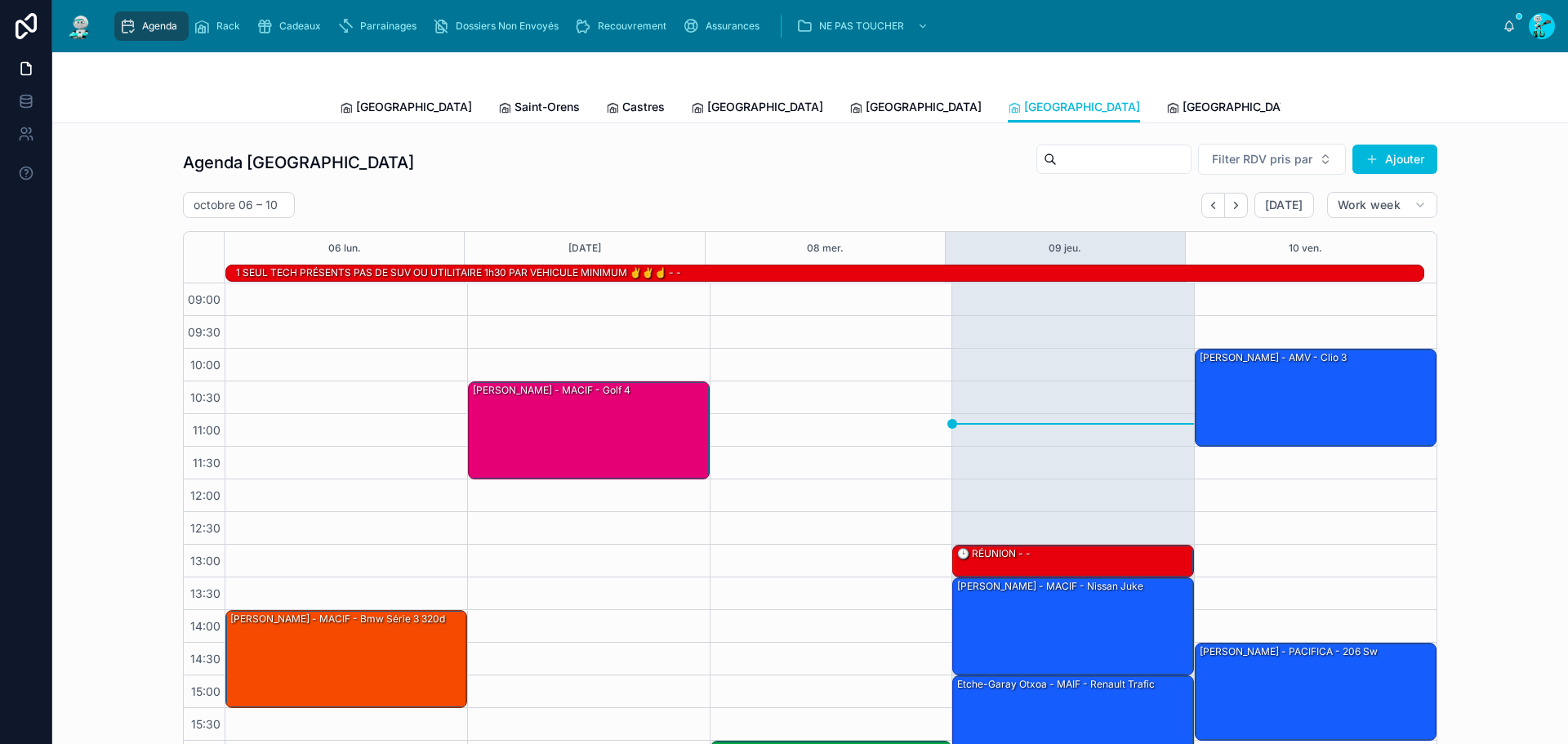
click at [1182, 101] on span "[GEOGRAPHIC_DATA]" at bounding box center [1239, 107] width 116 height 17
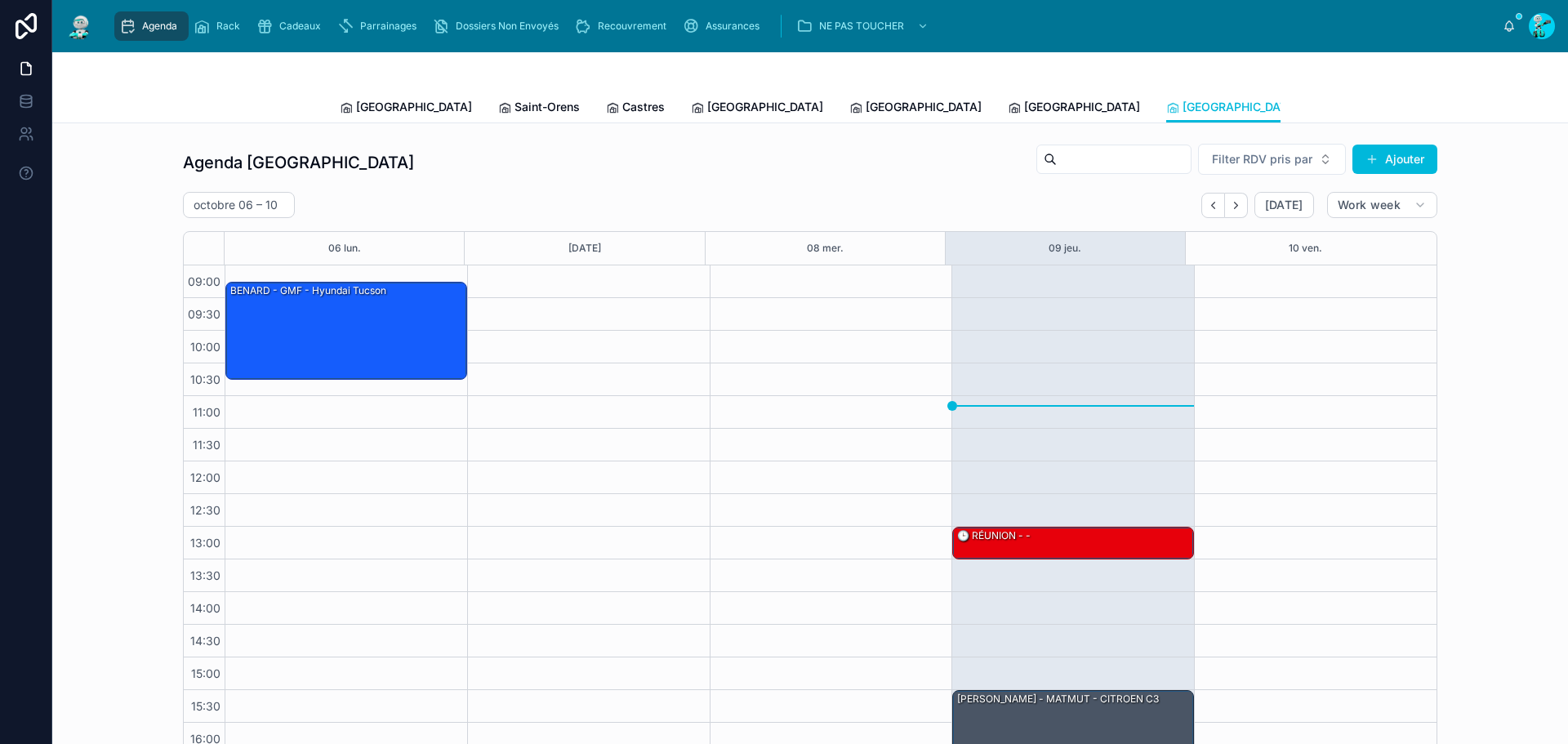
drag, startPoint x: 358, startPoint y: 99, endPoint x: 303, endPoint y: 40, distance: 80.7
click at [359, 99] on span "[GEOGRAPHIC_DATA]" at bounding box center [413, 107] width 116 height 17
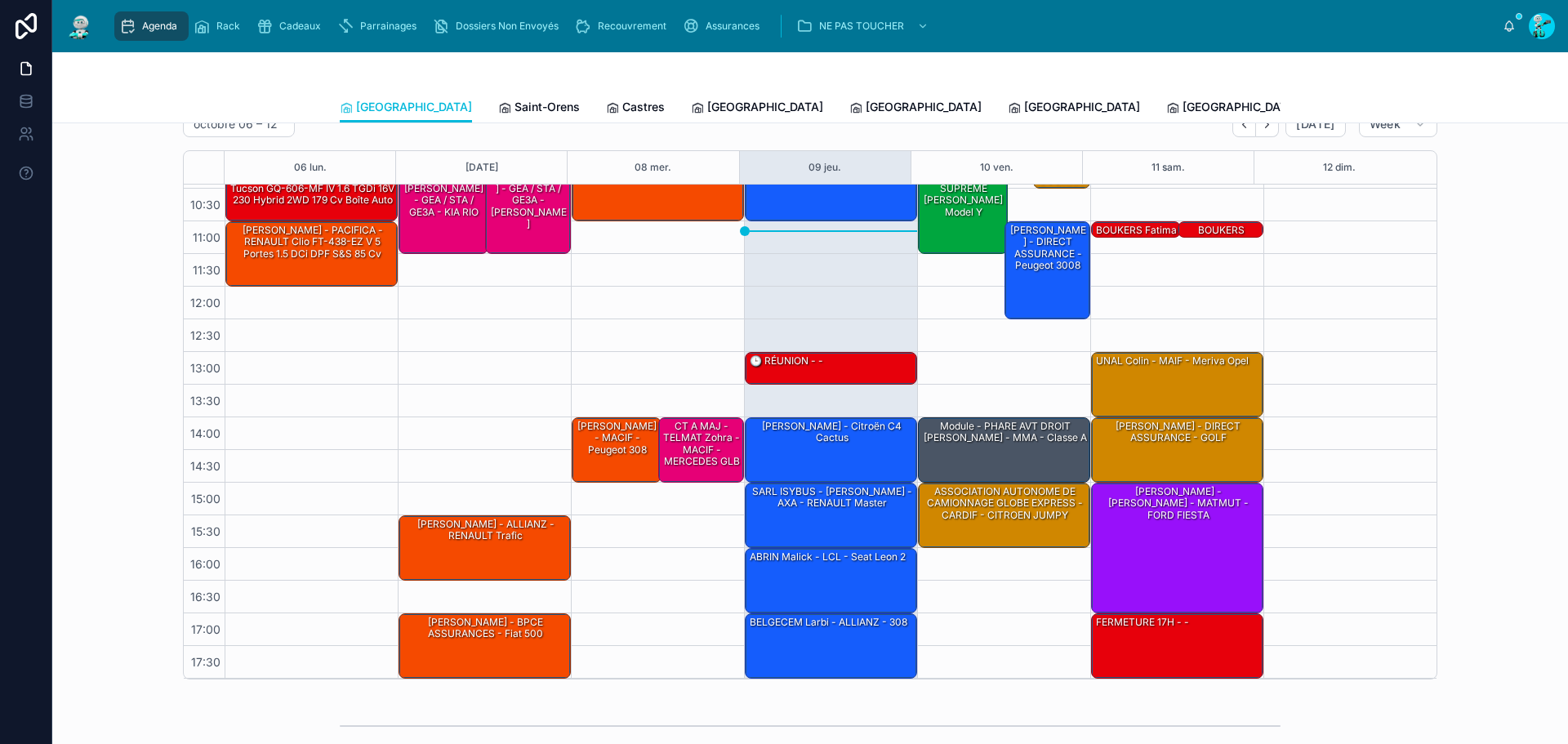
scroll to position [82, 0]
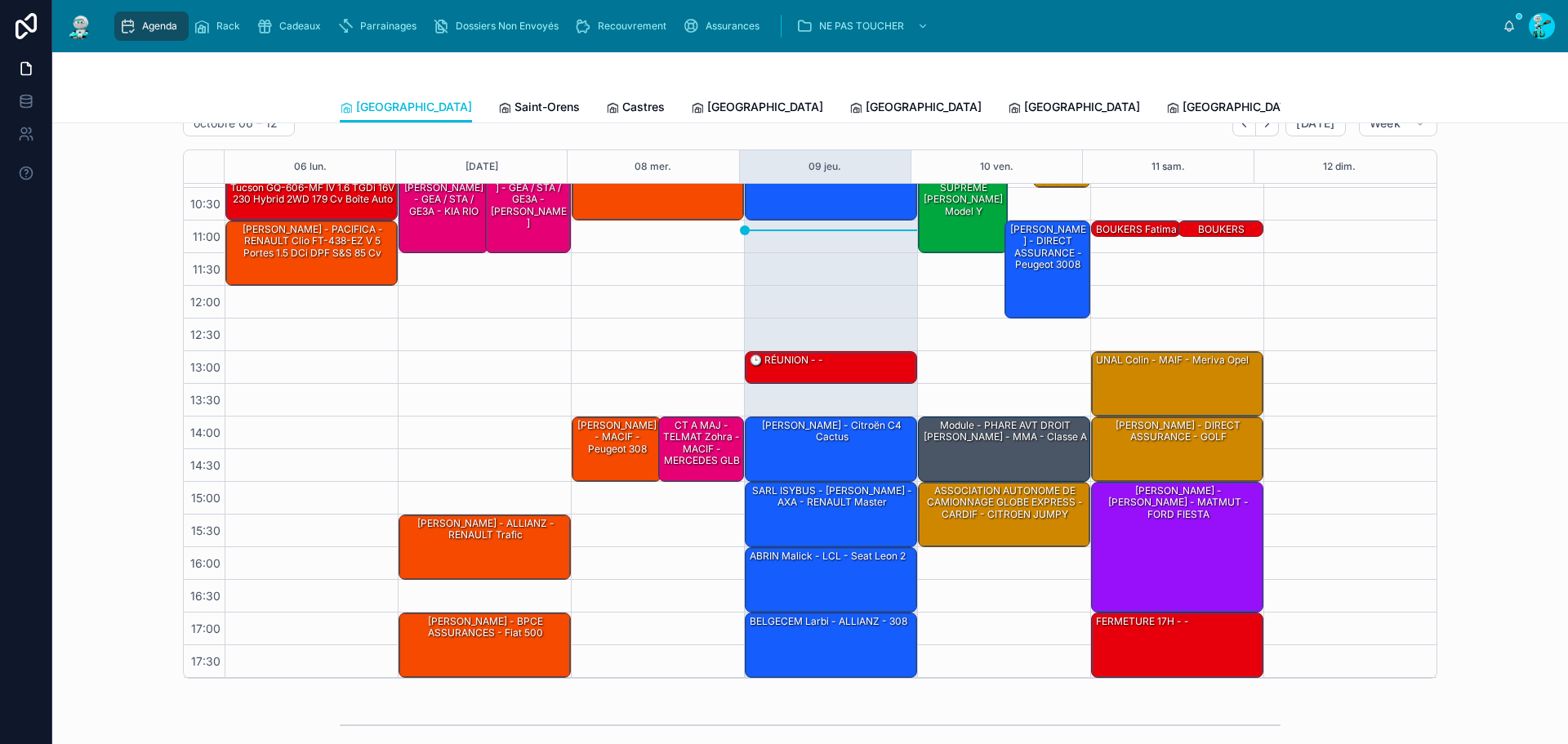
drag, startPoint x: 462, startPoint y: 105, endPoint x: 470, endPoint y: 107, distance: 8.2
click at [515, 105] on span "Saint-Orens" at bounding box center [547, 107] width 65 height 17
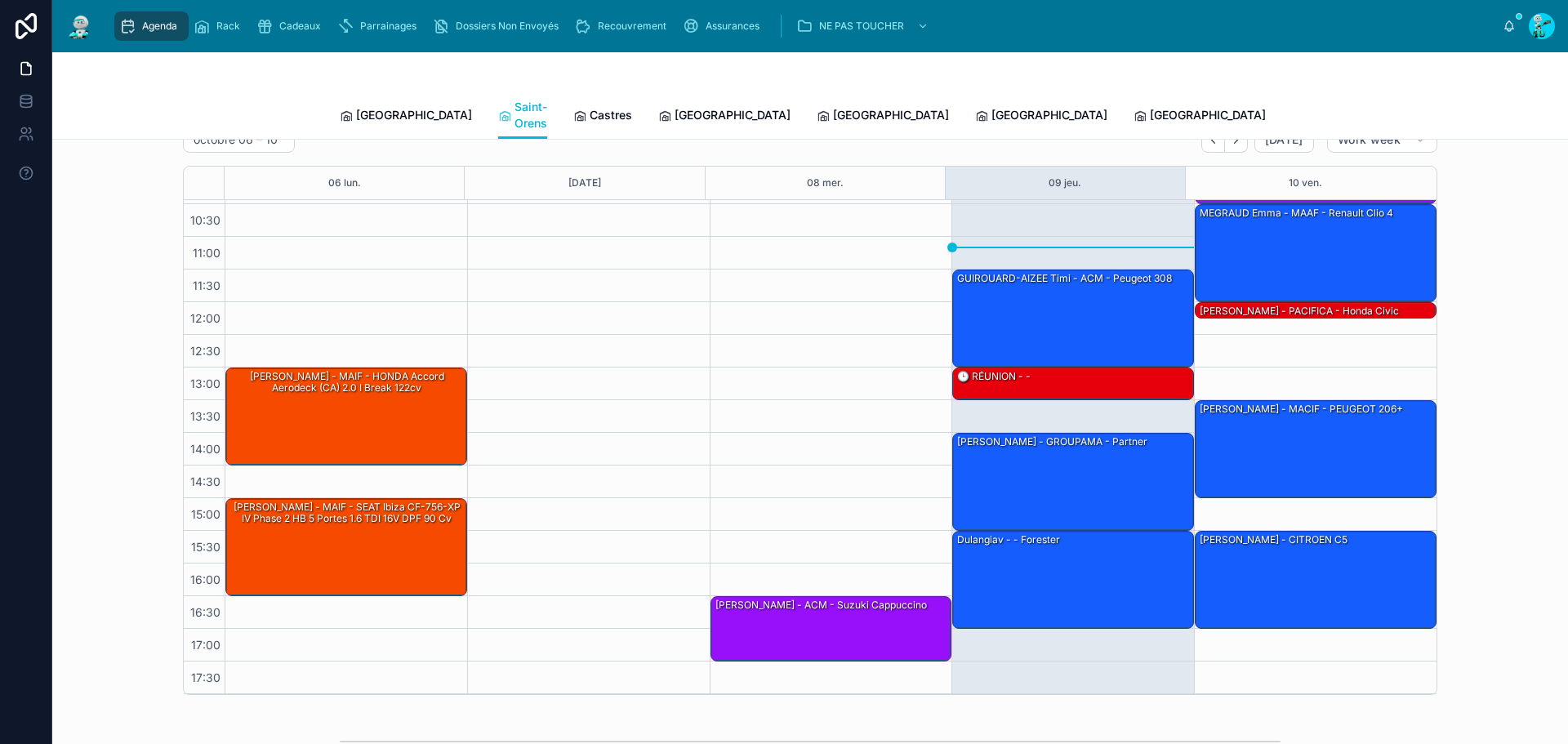
scroll to position [44, 0]
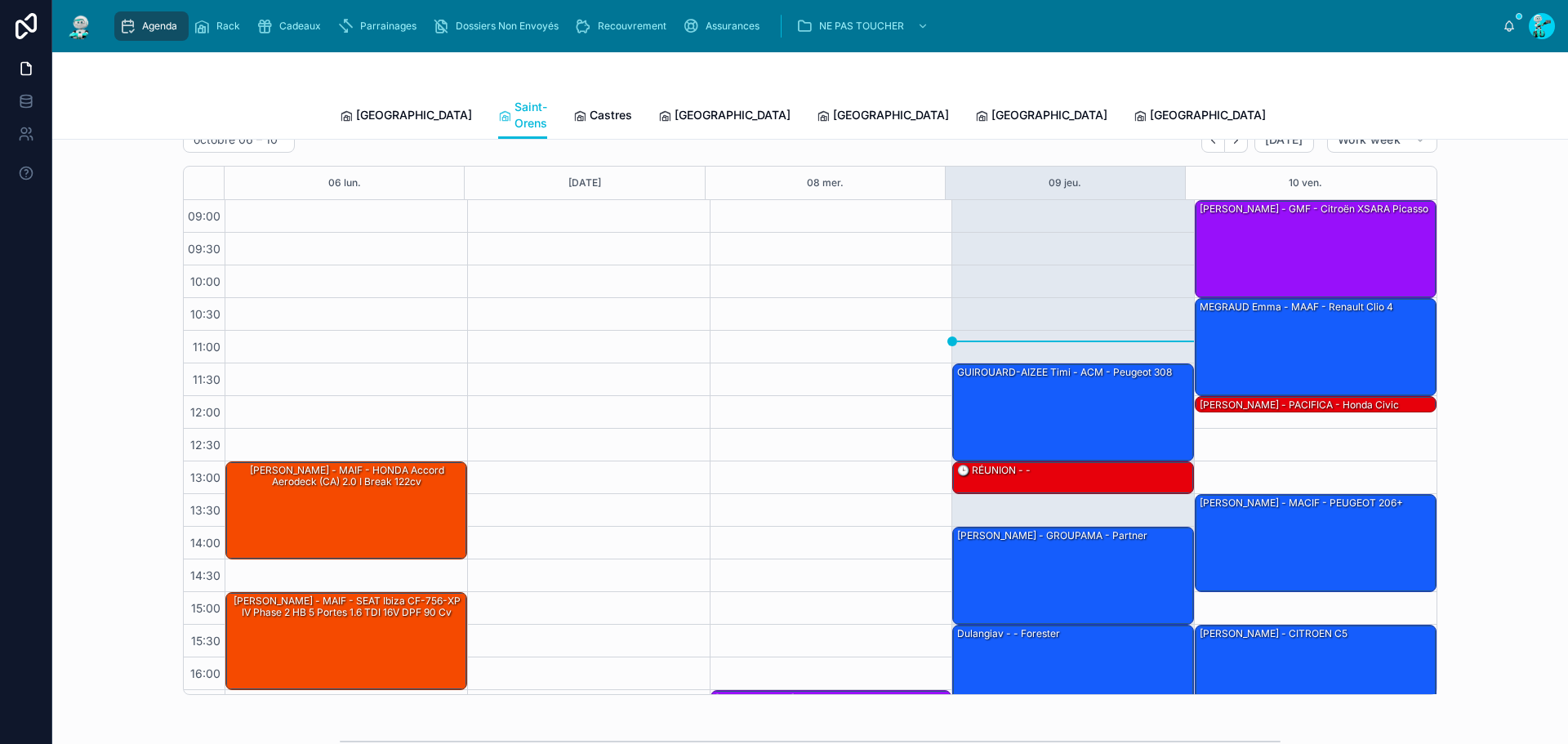
click at [589, 111] on span "Castres" at bounding box center [611, 115] width 43 height 17
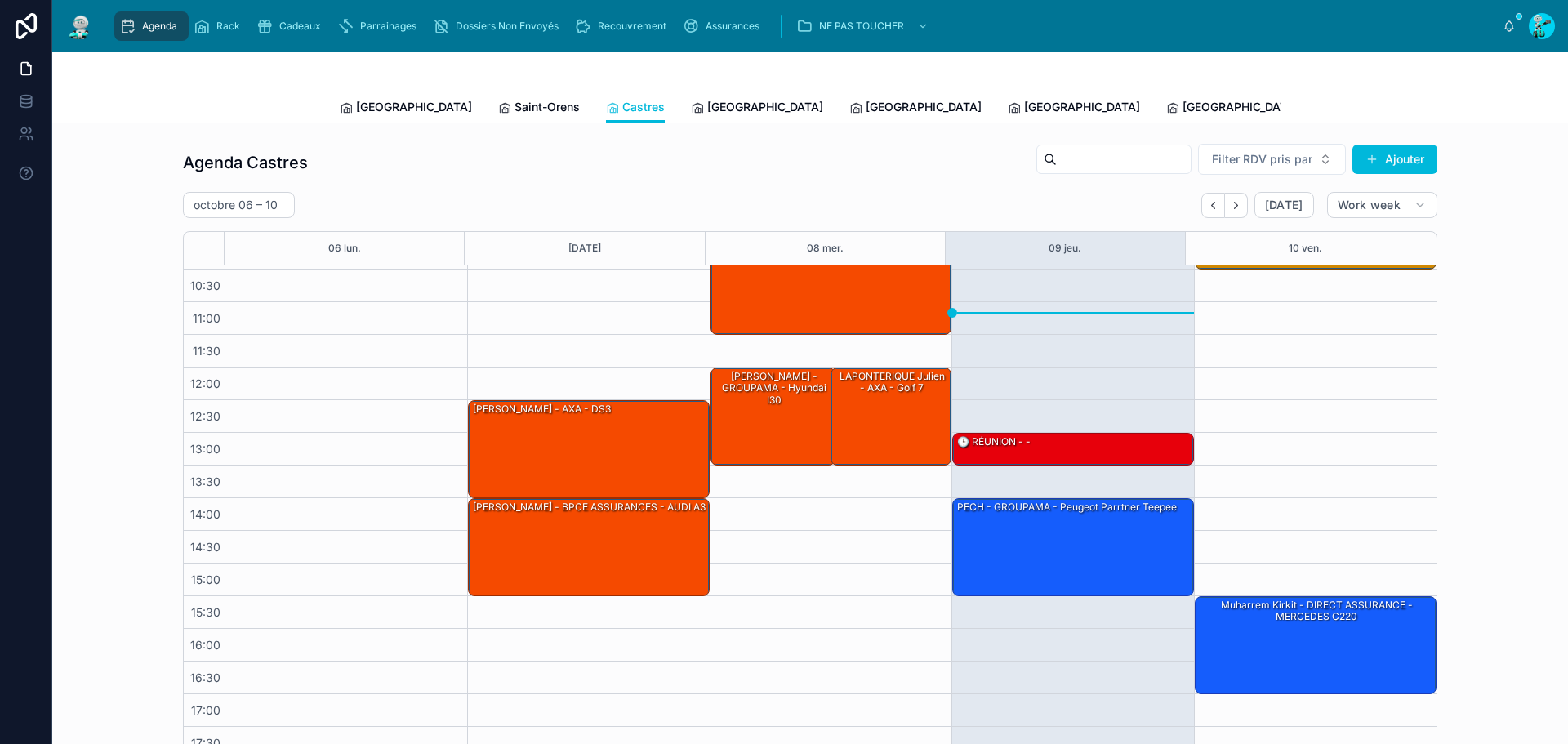
click at [707, 112] on span "[GEOGRAPHIC_DATA]" at bounding box center [765, 107] width 116 height 17
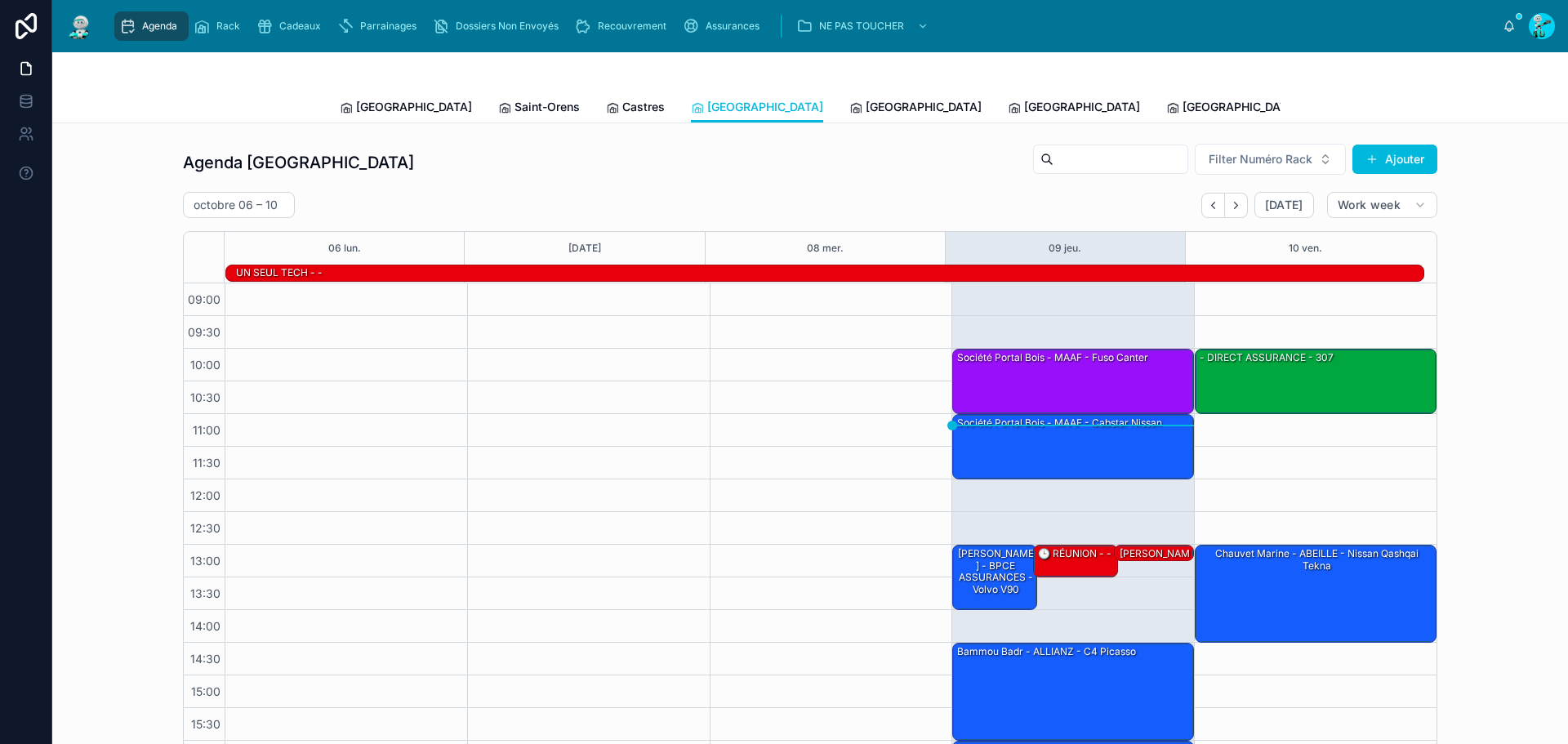
click at [849, 115] on link "[GEOGRAPHIC_DATA]" at bounding box center [915, 109] width 132 height 33
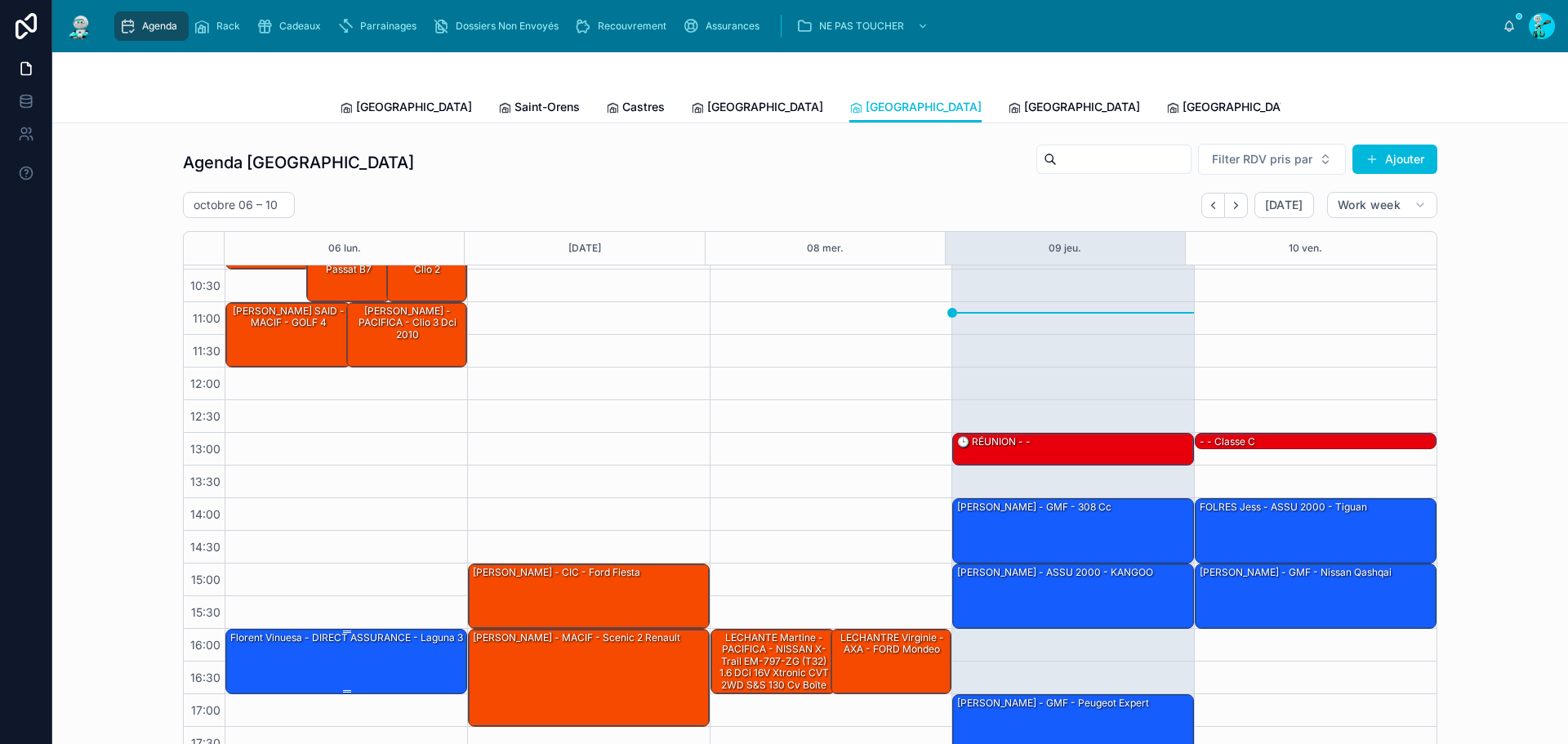
click at [389, 645] on div "Florent Vinuesa - DIRECT ASSURANCE - laguna 3" at bounding box center [346, 637] width 236 height 15
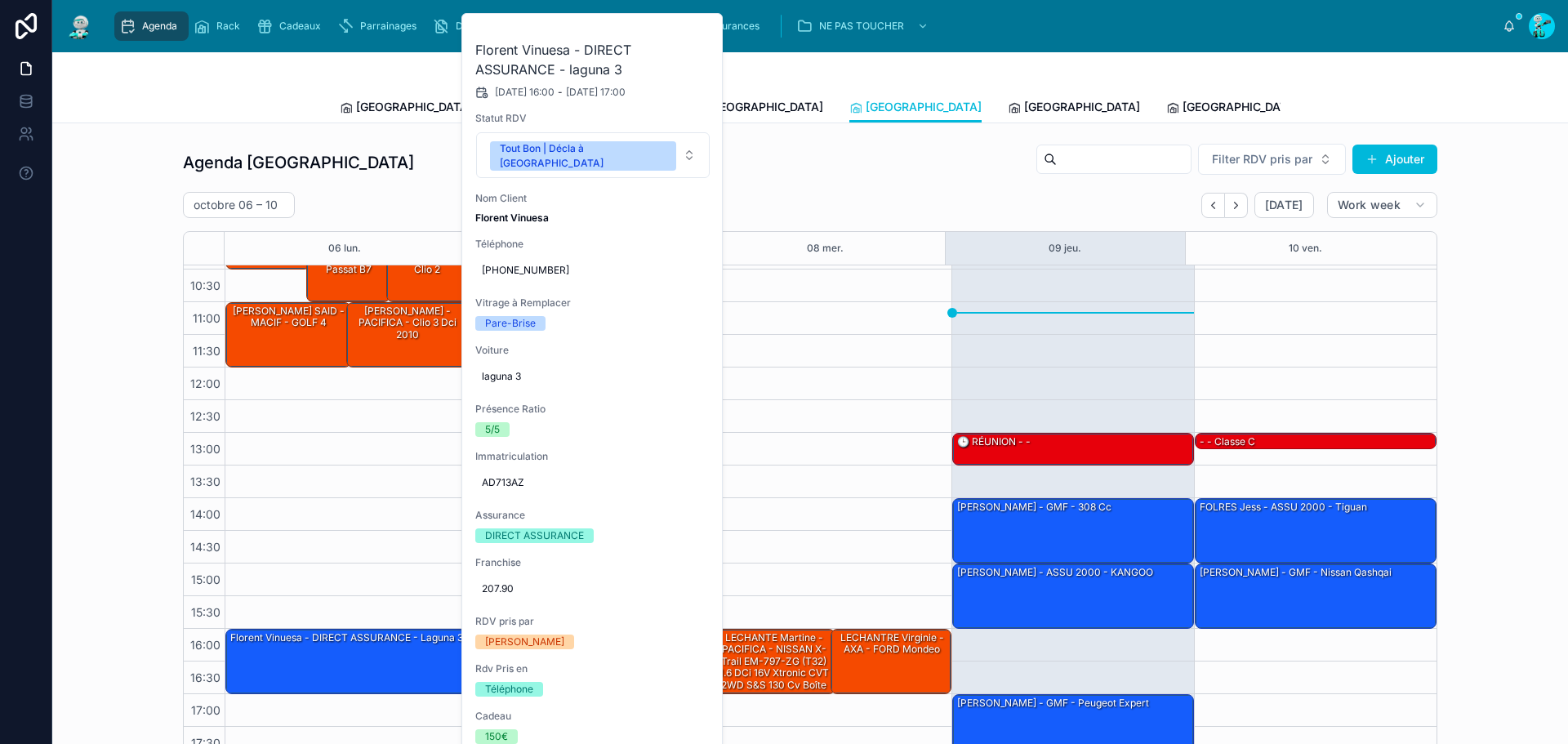
click at [0, 0] on icon at bounding box center [0, 0] width 0 height 0
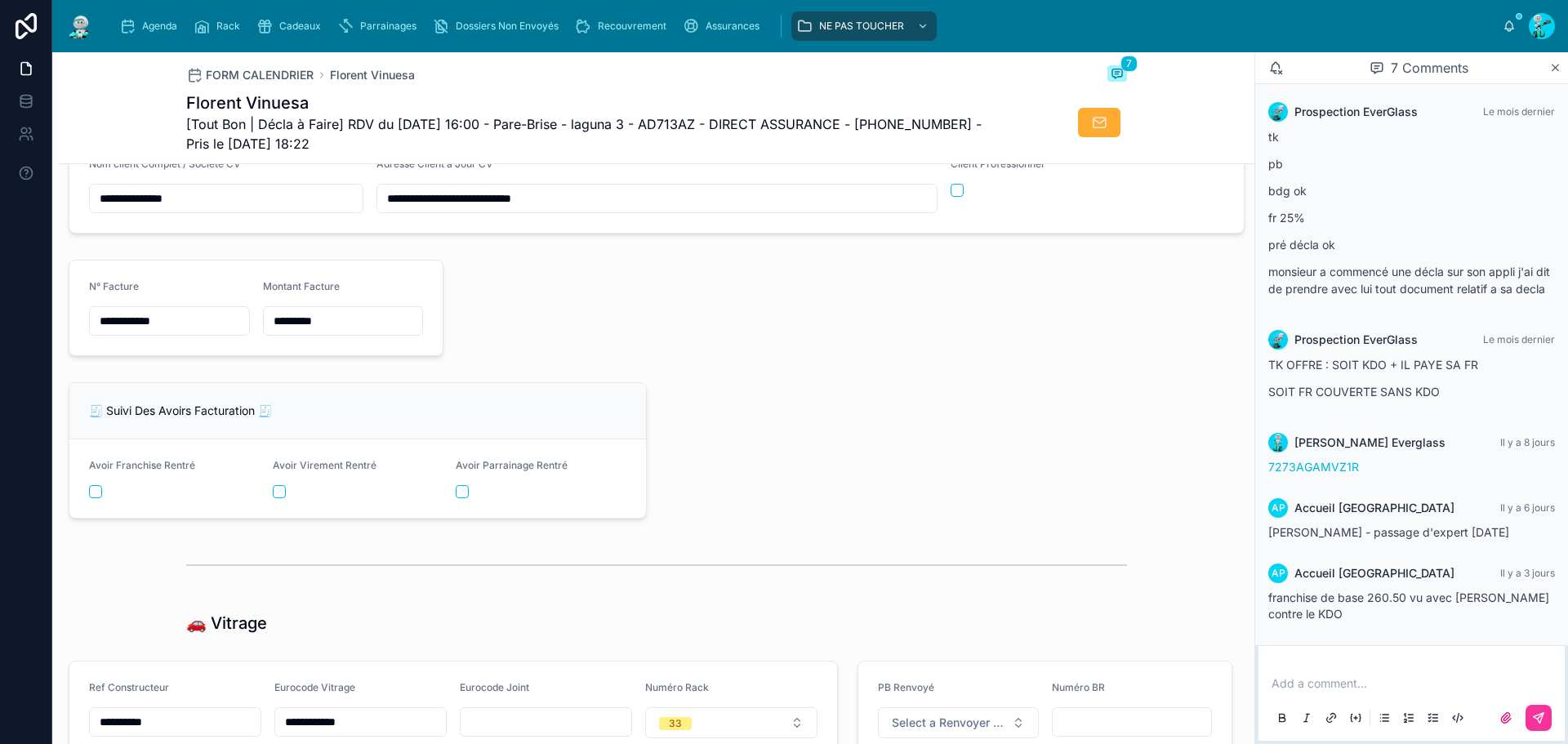
click at [196, 333] on input "**********" at bounding box center [169, 321] width 160 height 23
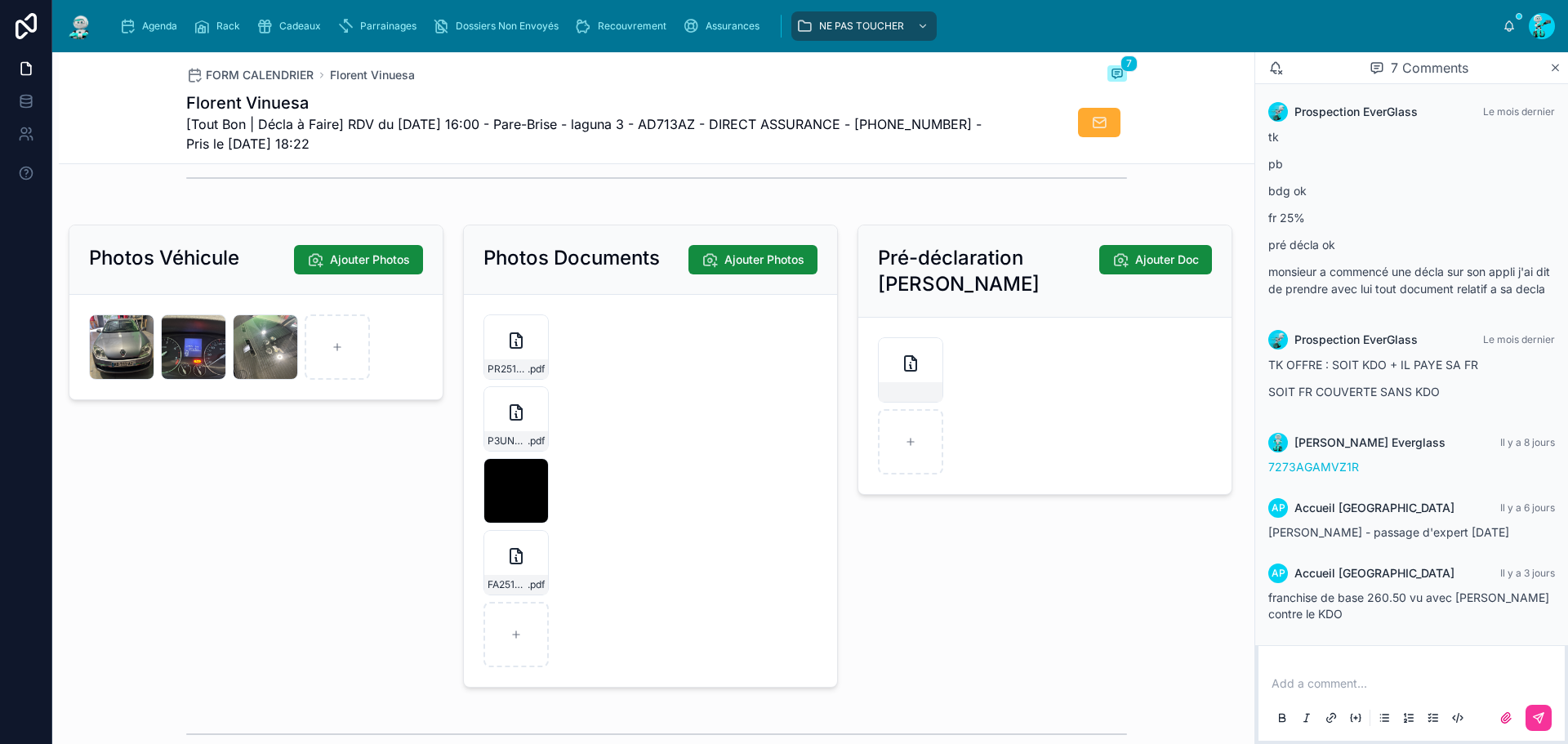
click at [522, 583] on div "FA2510-7729-(1) .pdf" at bounding box center [516, 562] width 65 height 65
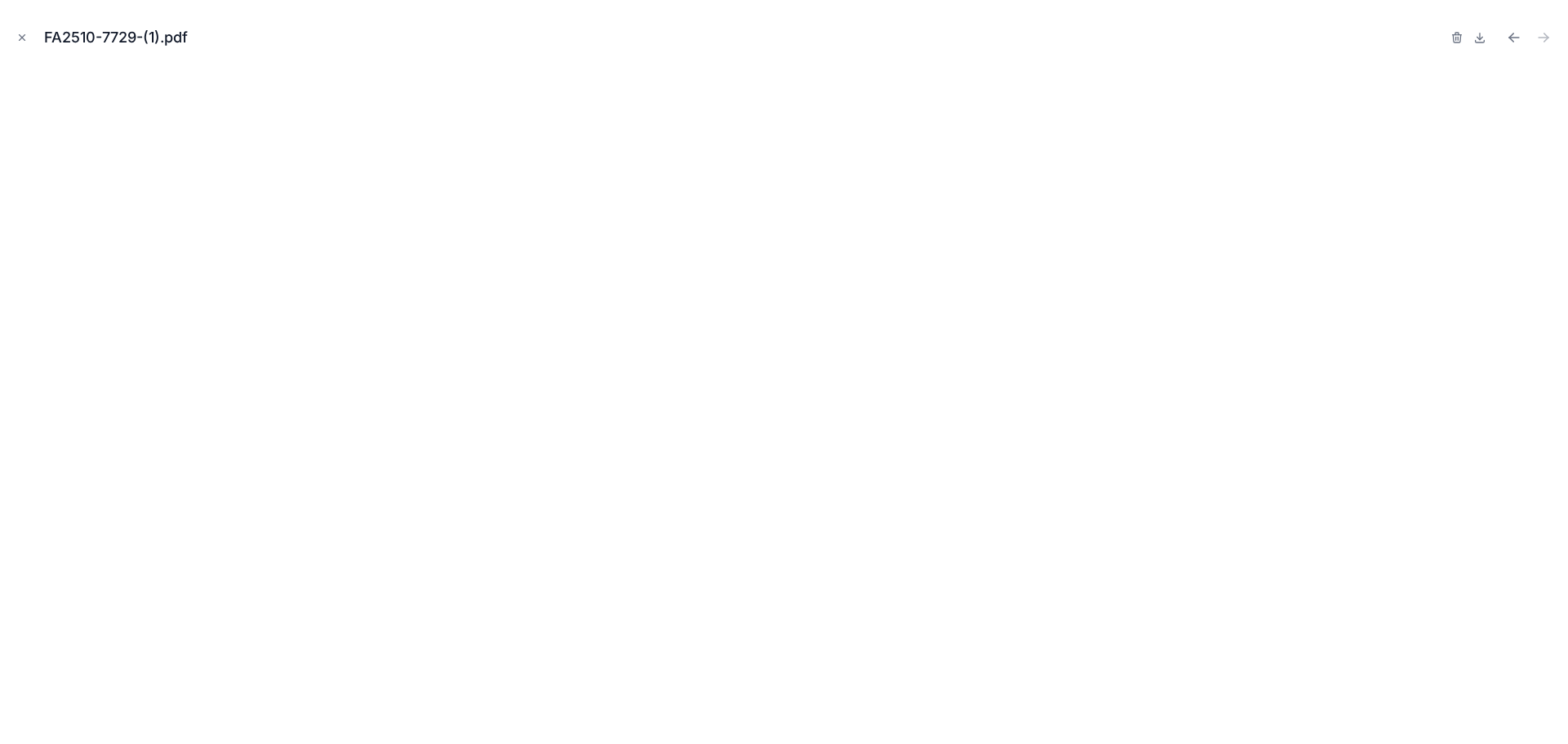
click at [23, 33] on icon "Close modal" at bounding box center [22, 38] width 12 height 12
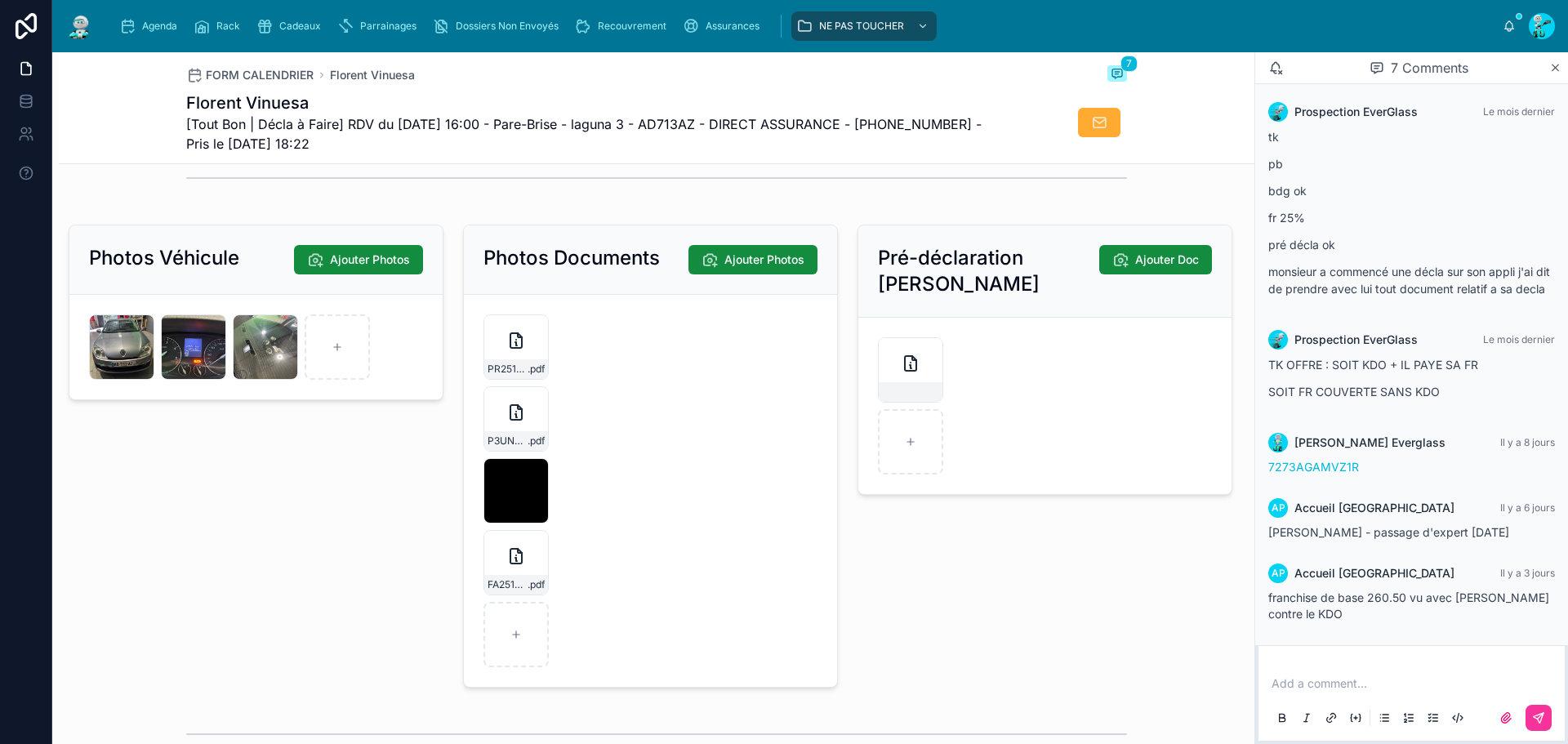
click at [484, 591] on div "FA2510-7729-(1) .pdf" at bounding box center [516, 585] width 63 height 19
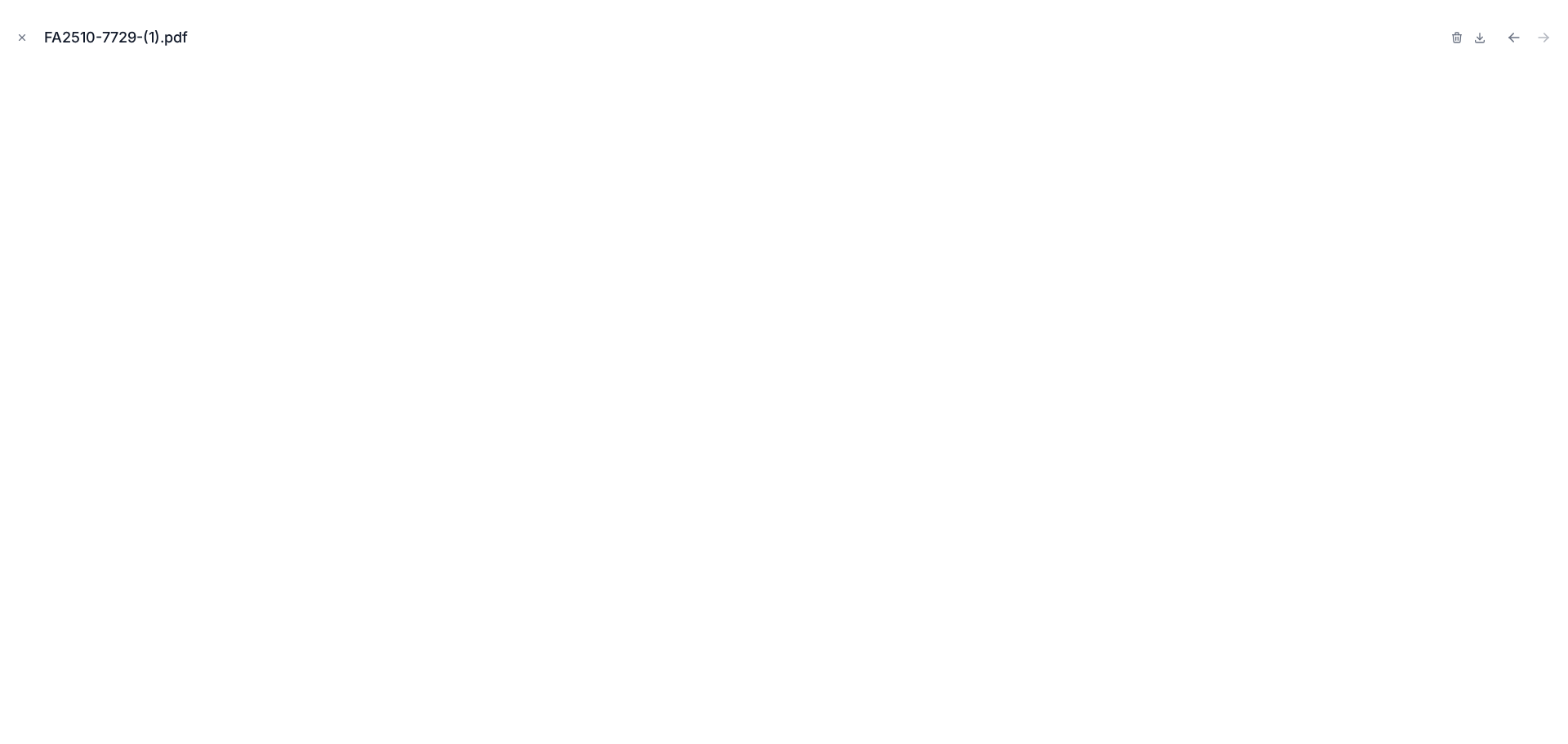
click at [23, 35] on icon "Close modal" at bounding box center [22, 38] width 12 height 12
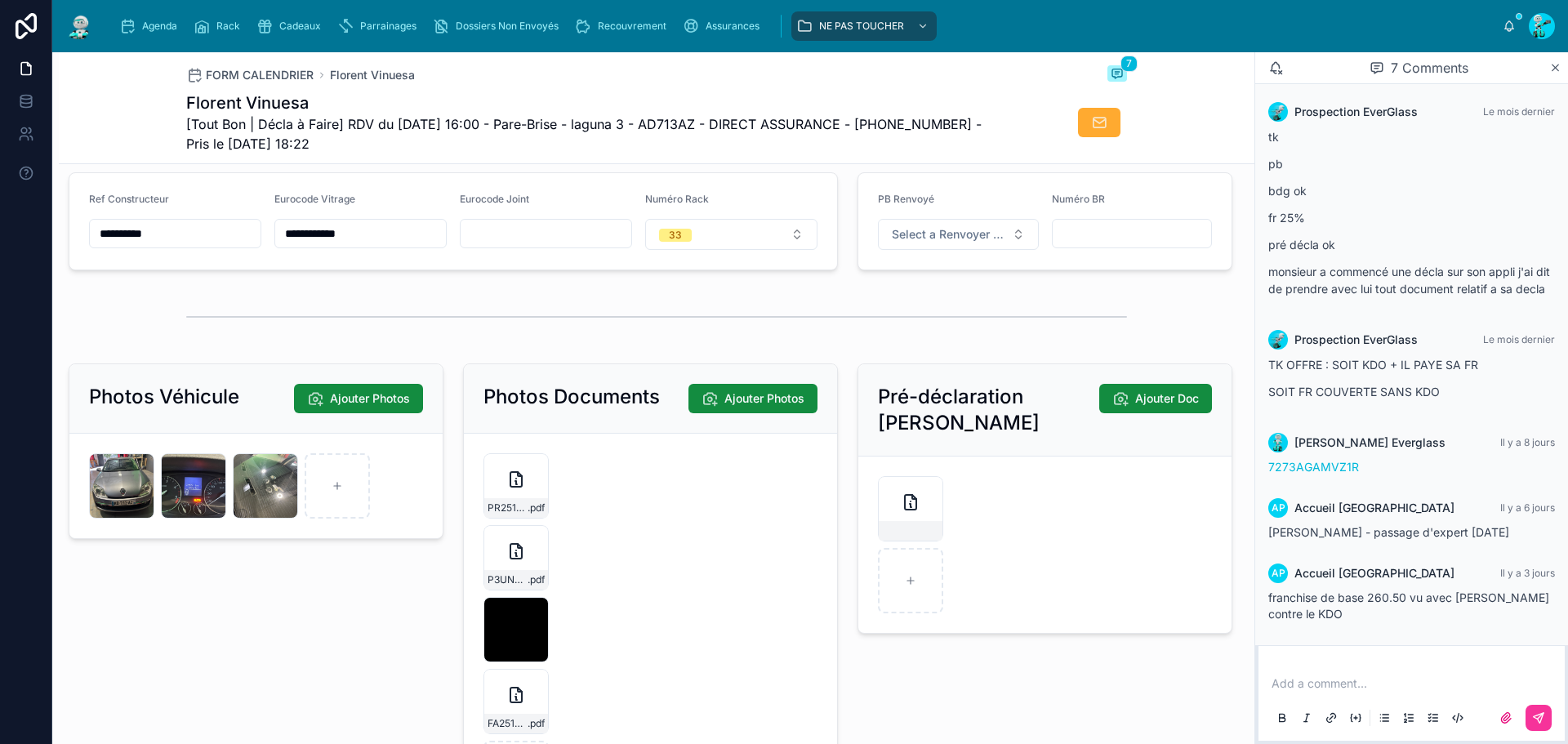
scroll to position [2449, 0]
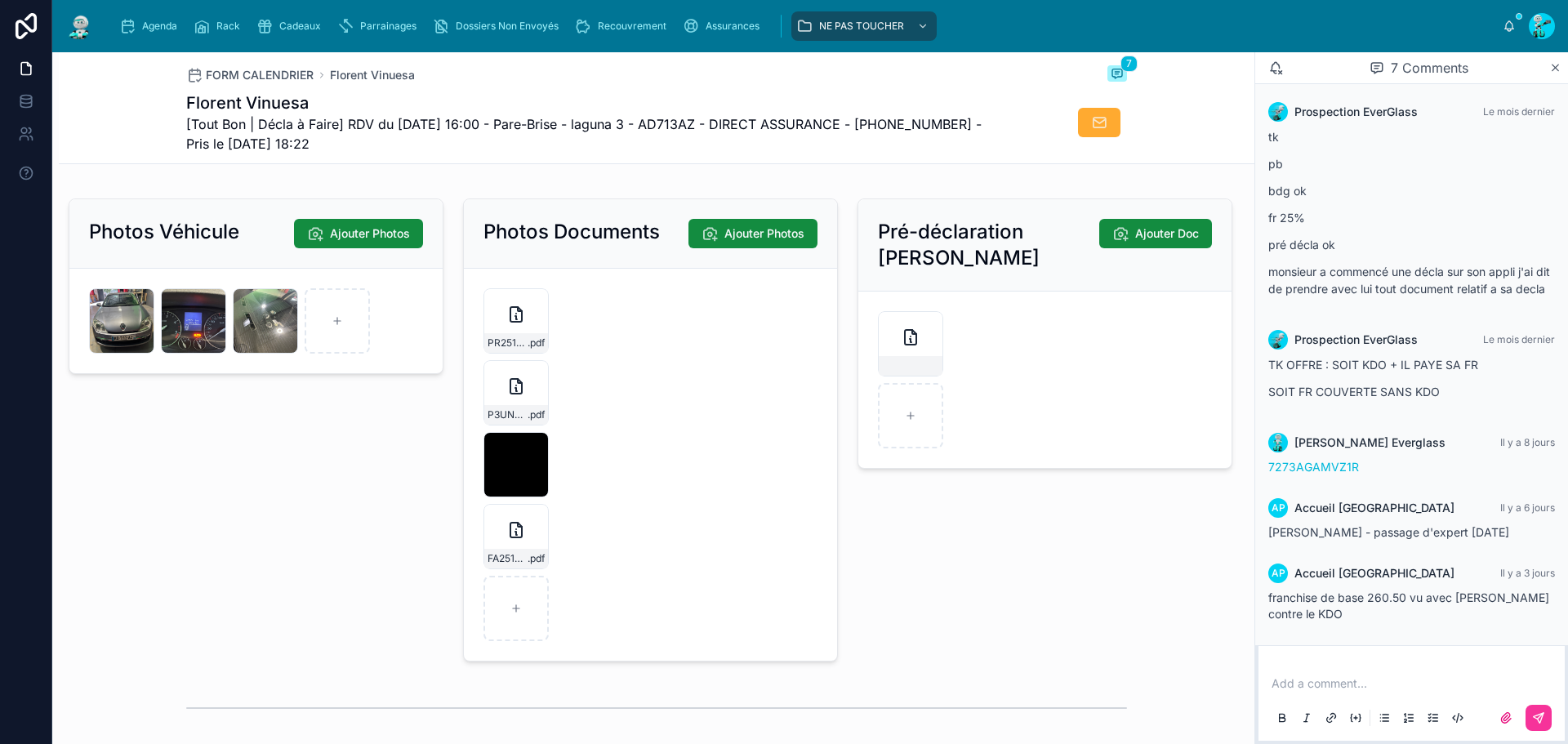
click at [0, 0] on icon "button" at bounding box center [0, 0] width 0 height 0
click at [550, 501] on icon "button" at bounding box center [550, 501] width 0 height 3
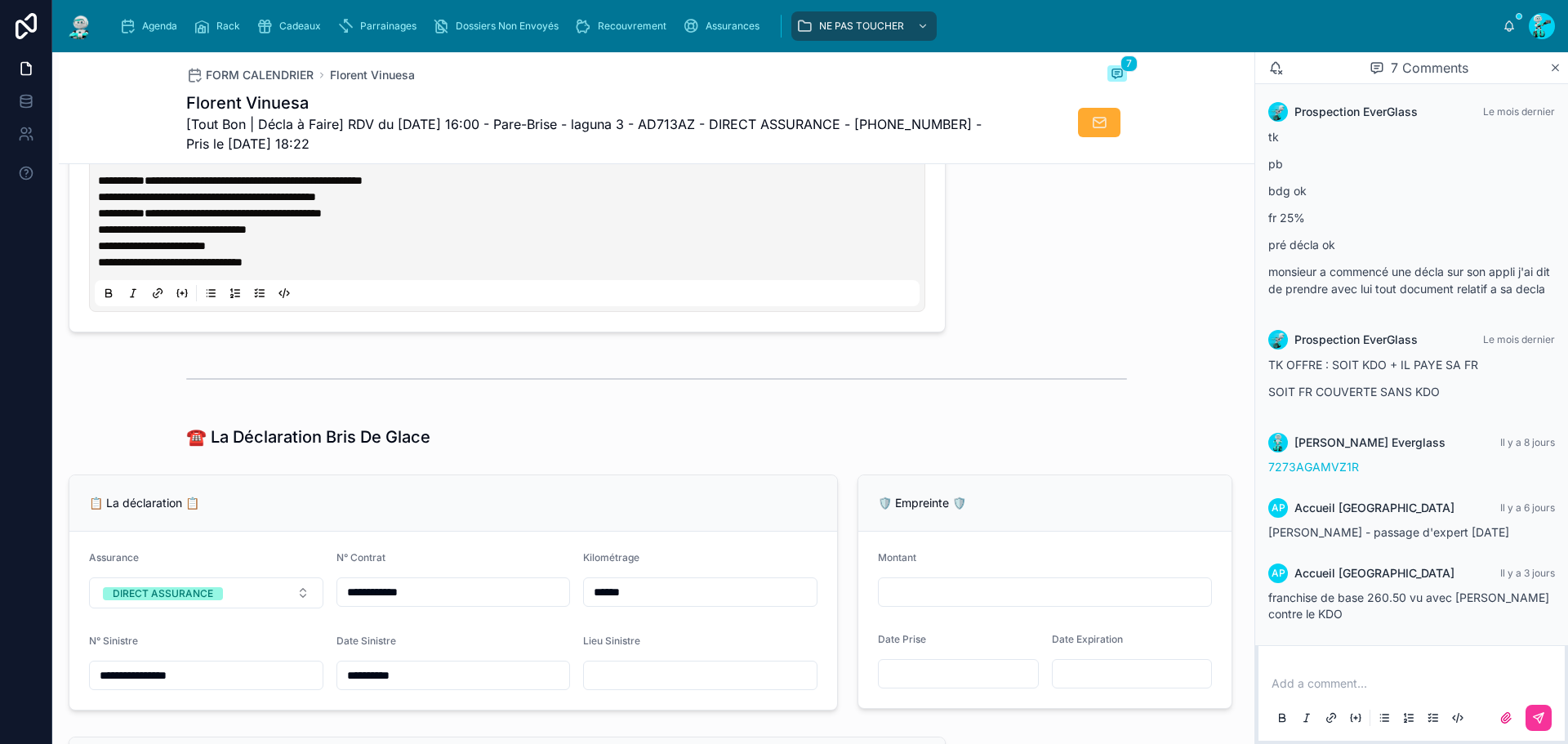
scroll to position [654, 0]
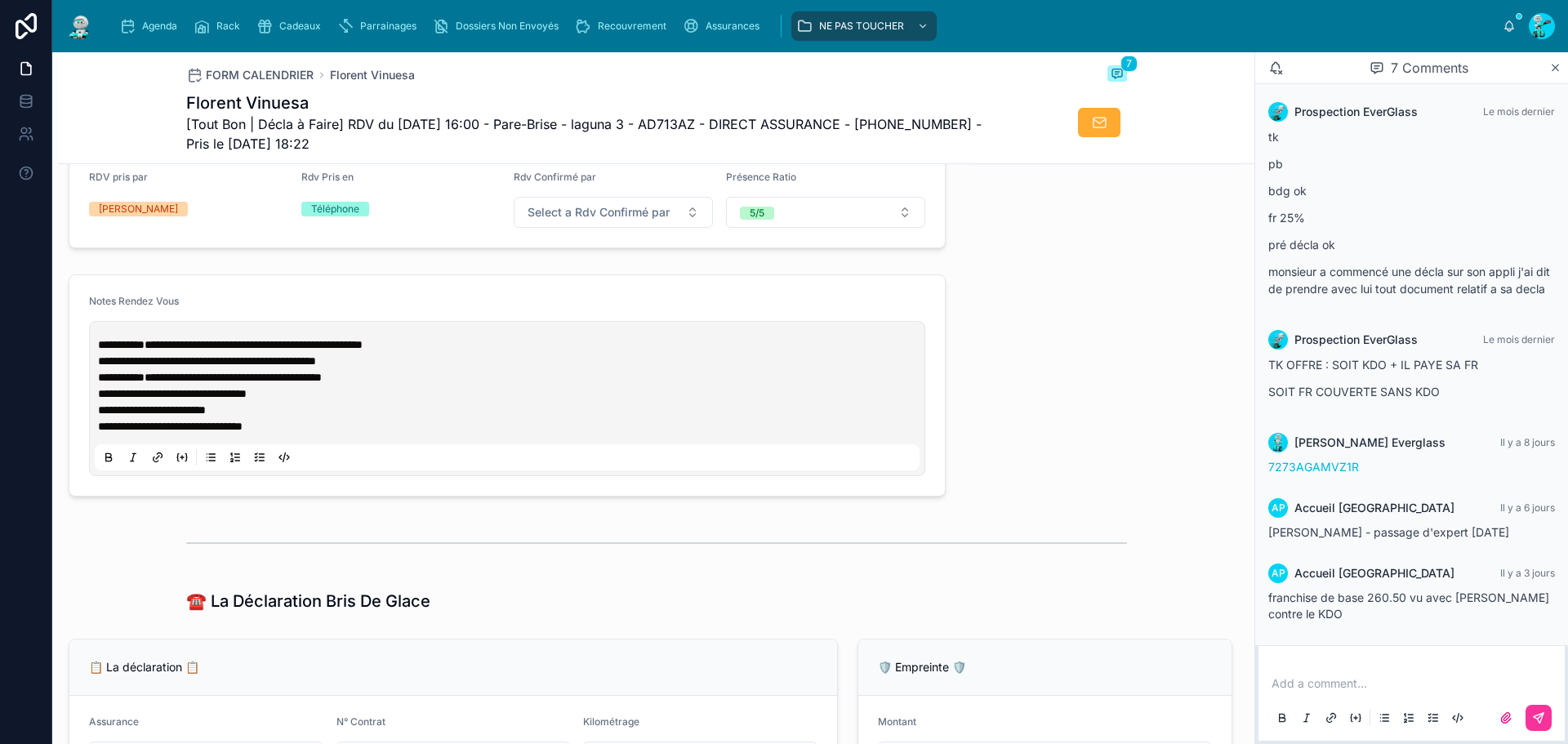
click at [195, 350] on span "**********" at bounding box center [254, 344] width 218 height 12
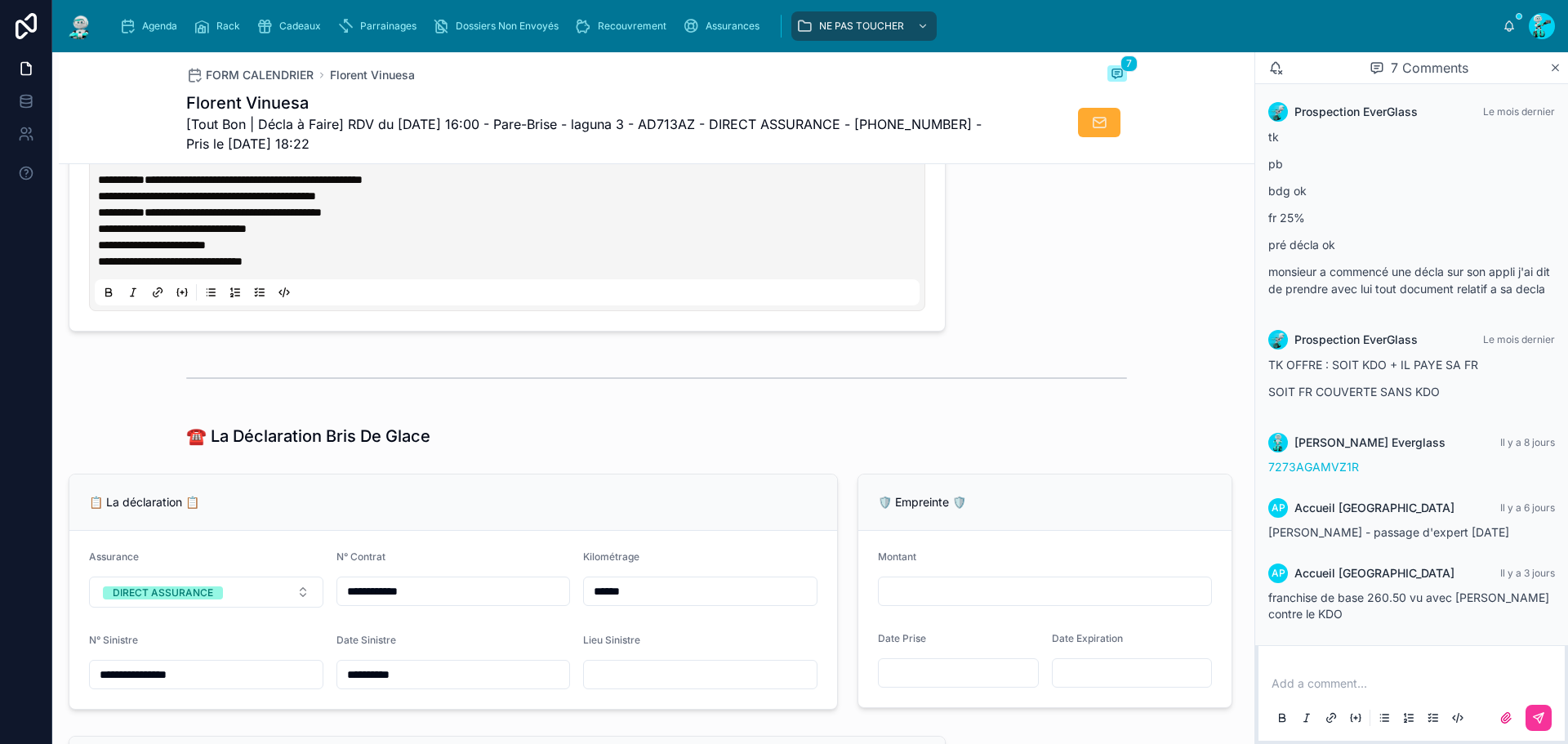
scroll to position [979, 0]
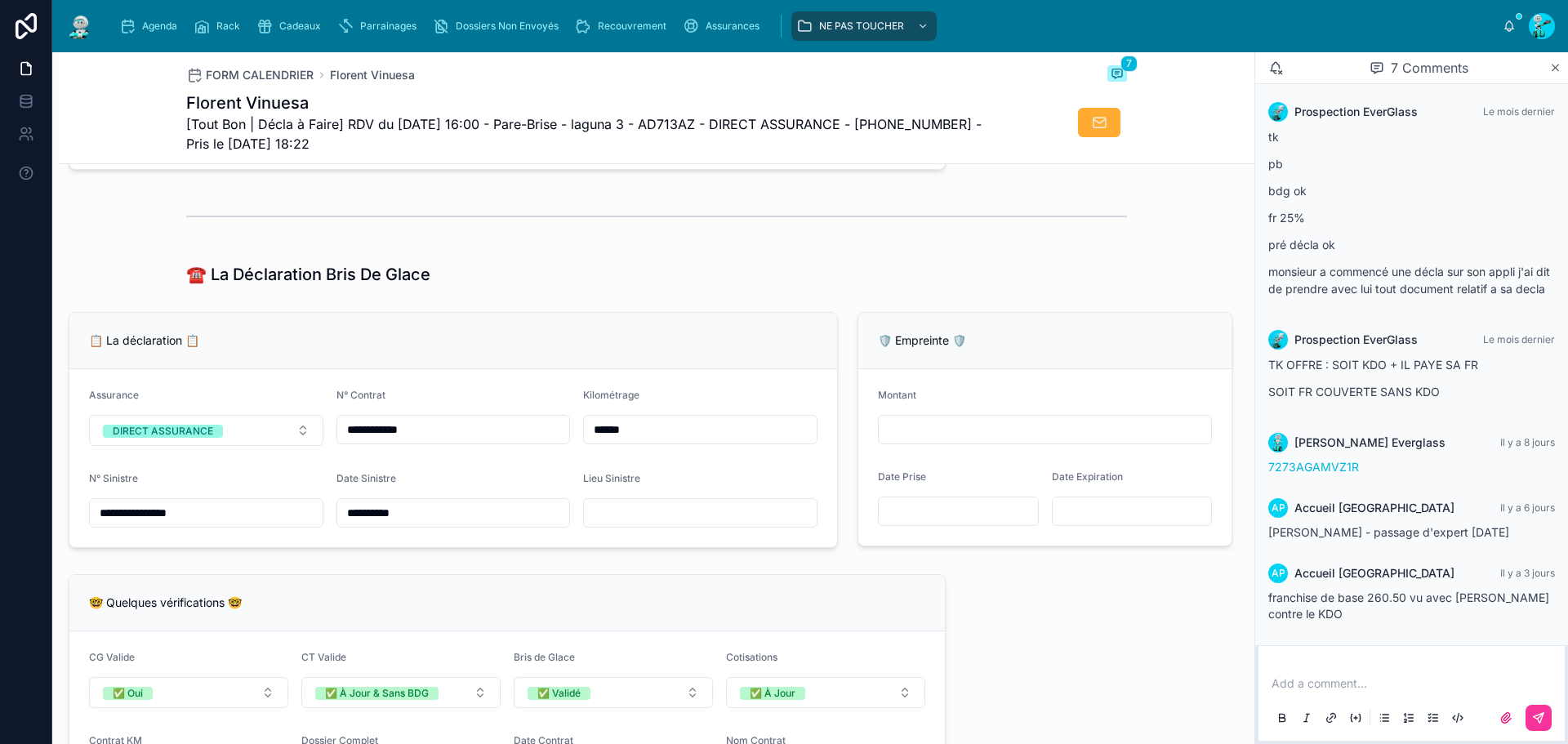
click at [249, 524] on input "**********" at bounding box center [205, 513] width 232 height 23
click at [475, 440] on input "**********" at bounding box center [453, 430] width 232 height 23
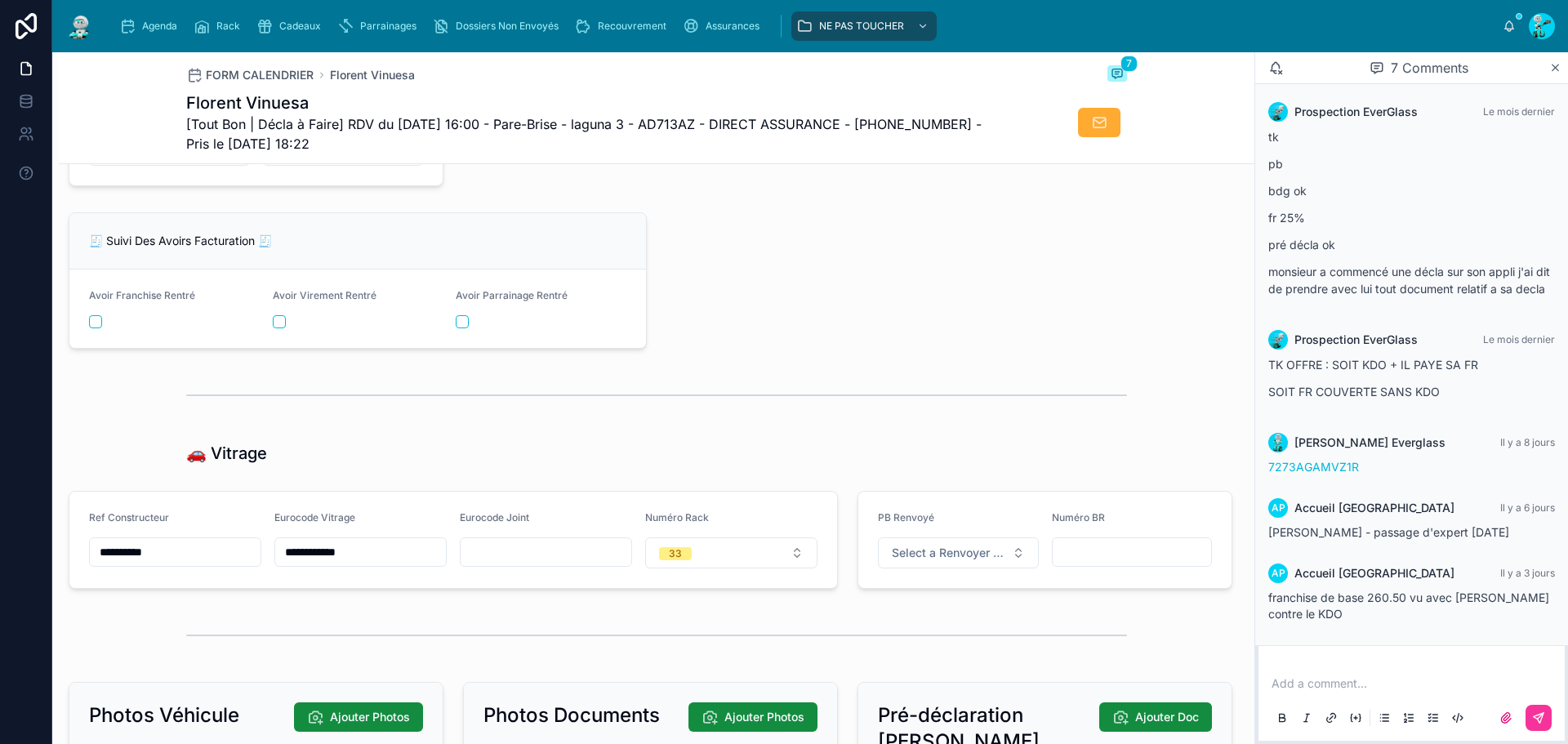
scroll to position [2040, 0]
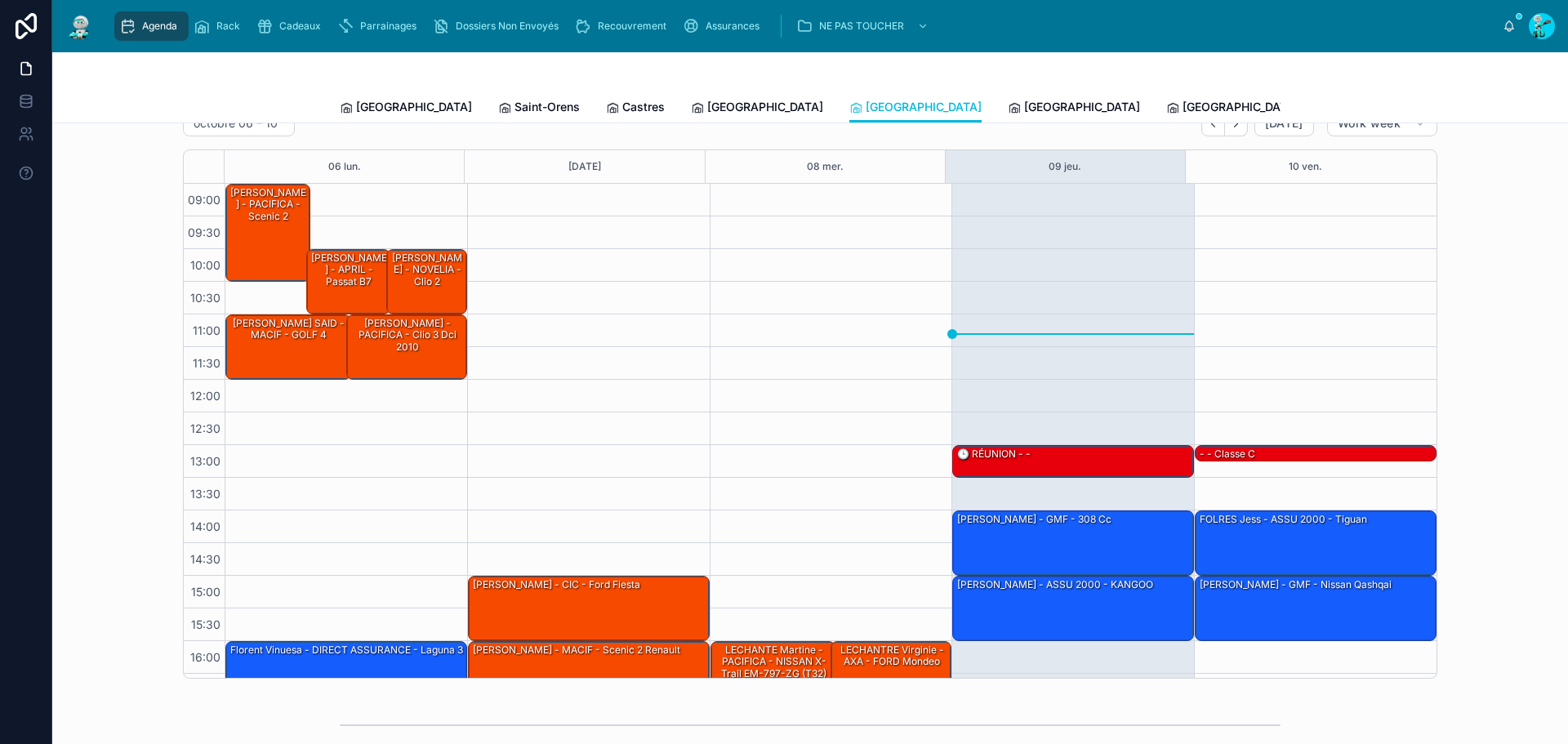
click at [1024, 111] on span "[GEOGRAPHIC_DATA]" at bounding box center [1082, 107] width 116 height 17
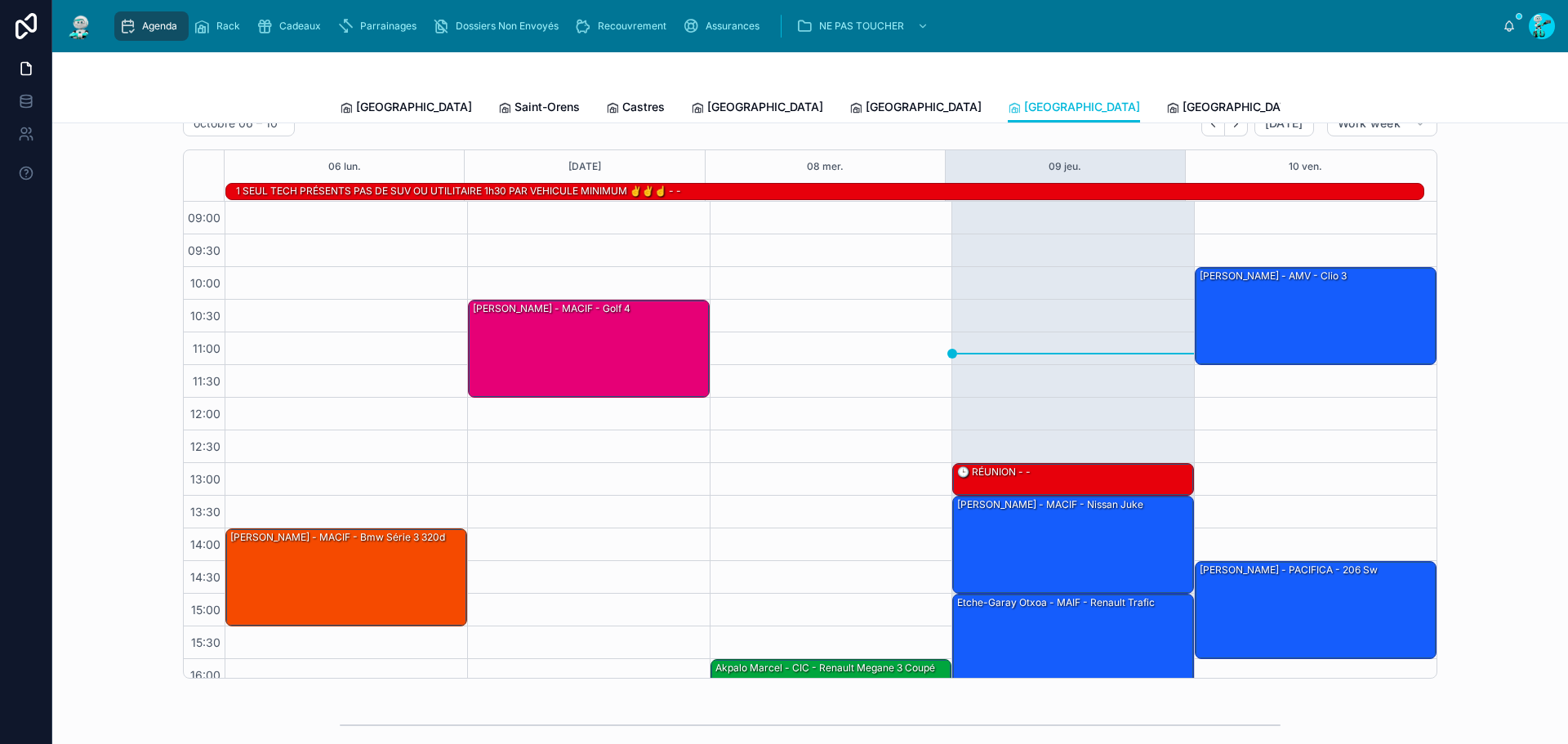
click at [1166, 115] on link "[GEOGRAPHIC_DATA]" at bounding box center [1232, 109] width 132 height 33
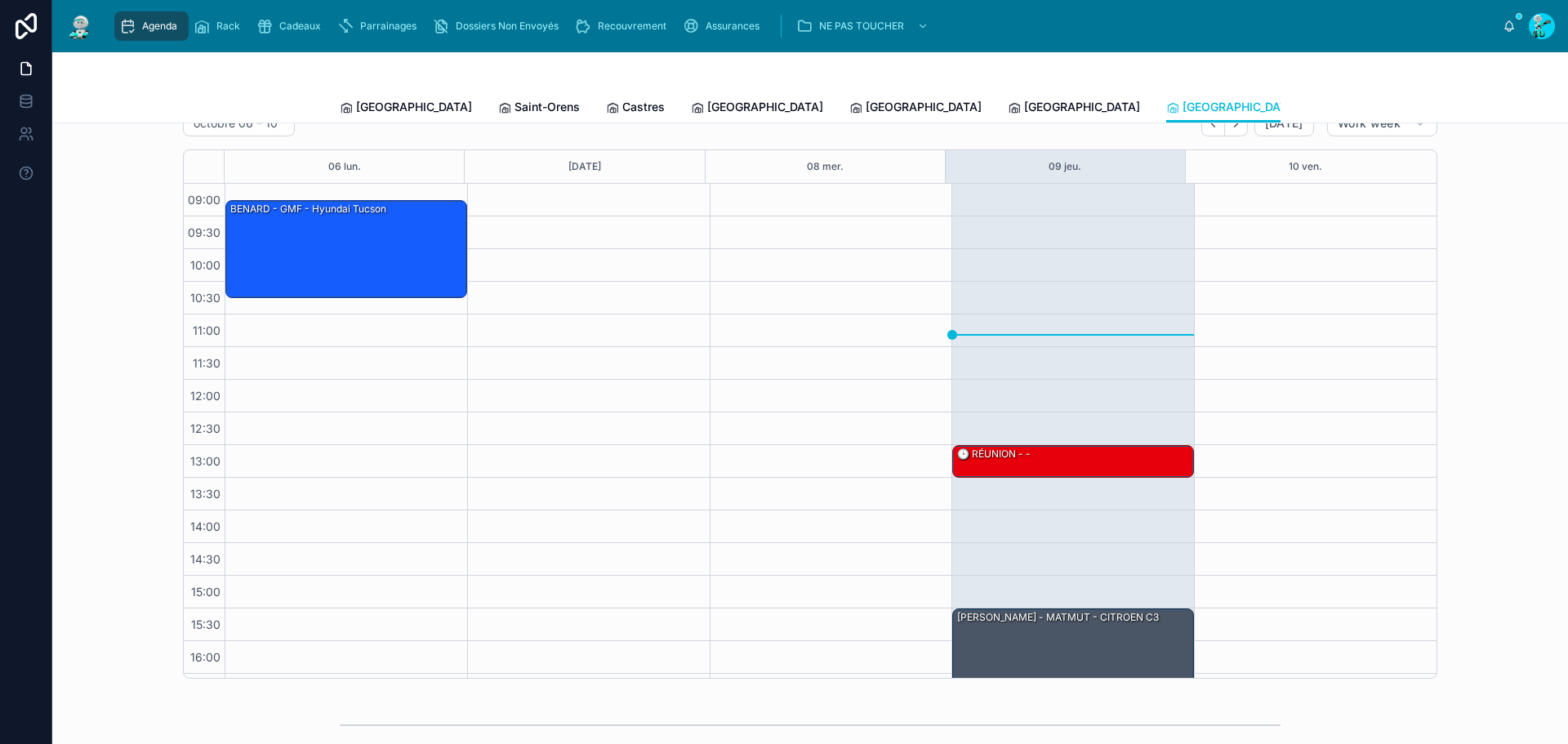
click at [1024, 109] on span "[GEOGRAPHIC_DATA]" at bounding box center [1082, 107] width 116 height 17
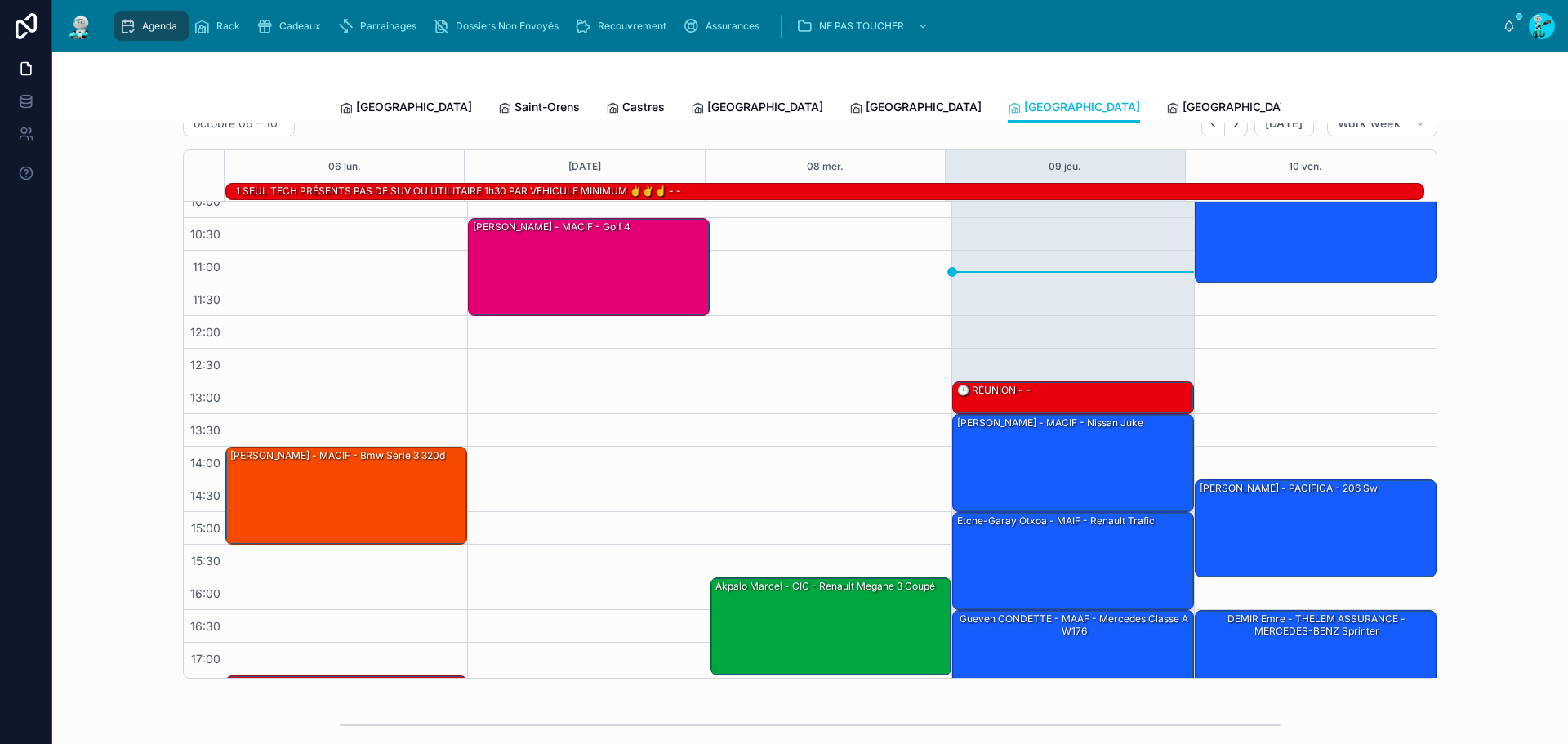
scroll to position [112, 0]
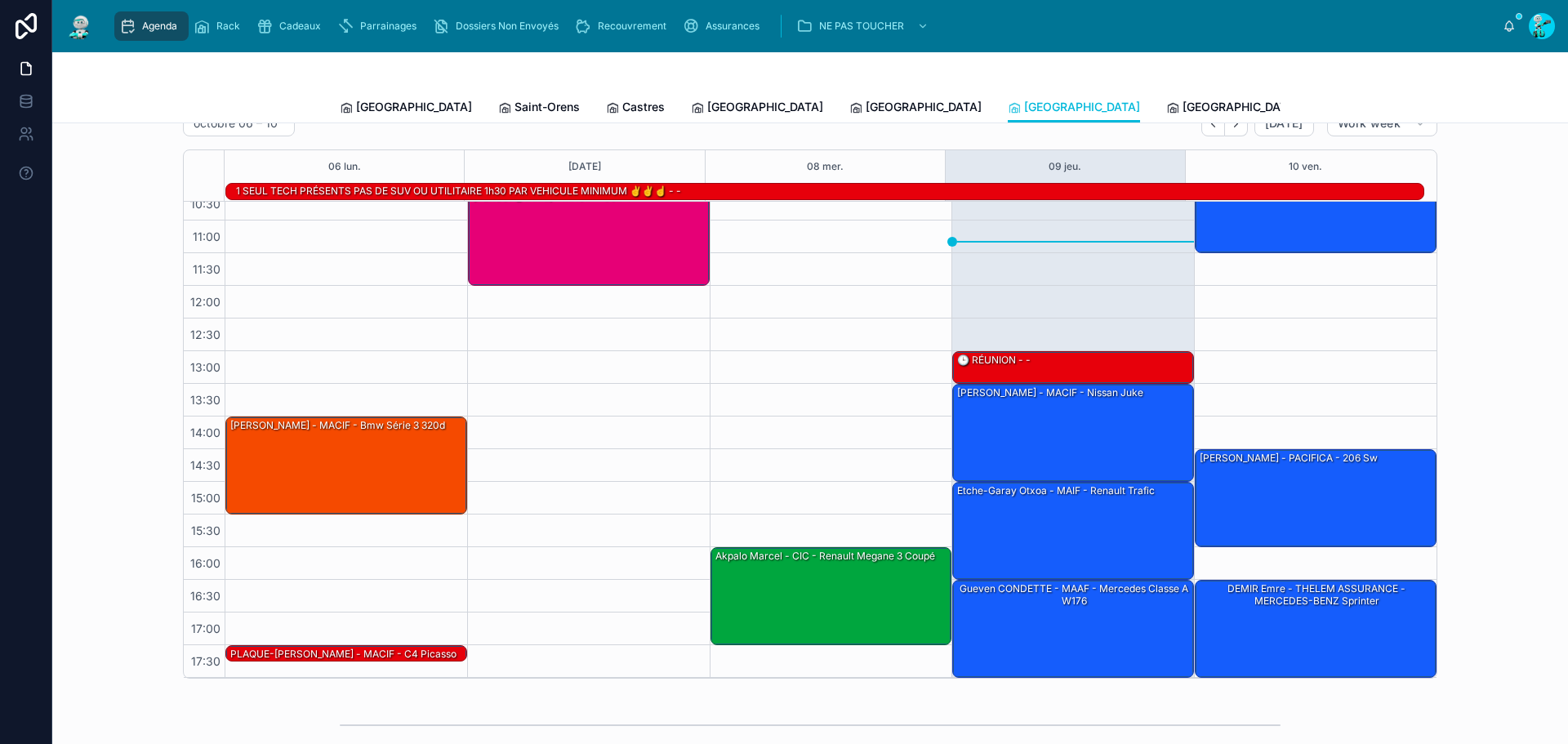
click at [849, 94] on link "[GEOGRAPHIC_DATA]" at bounding box center [915, 109] width 132 height 33
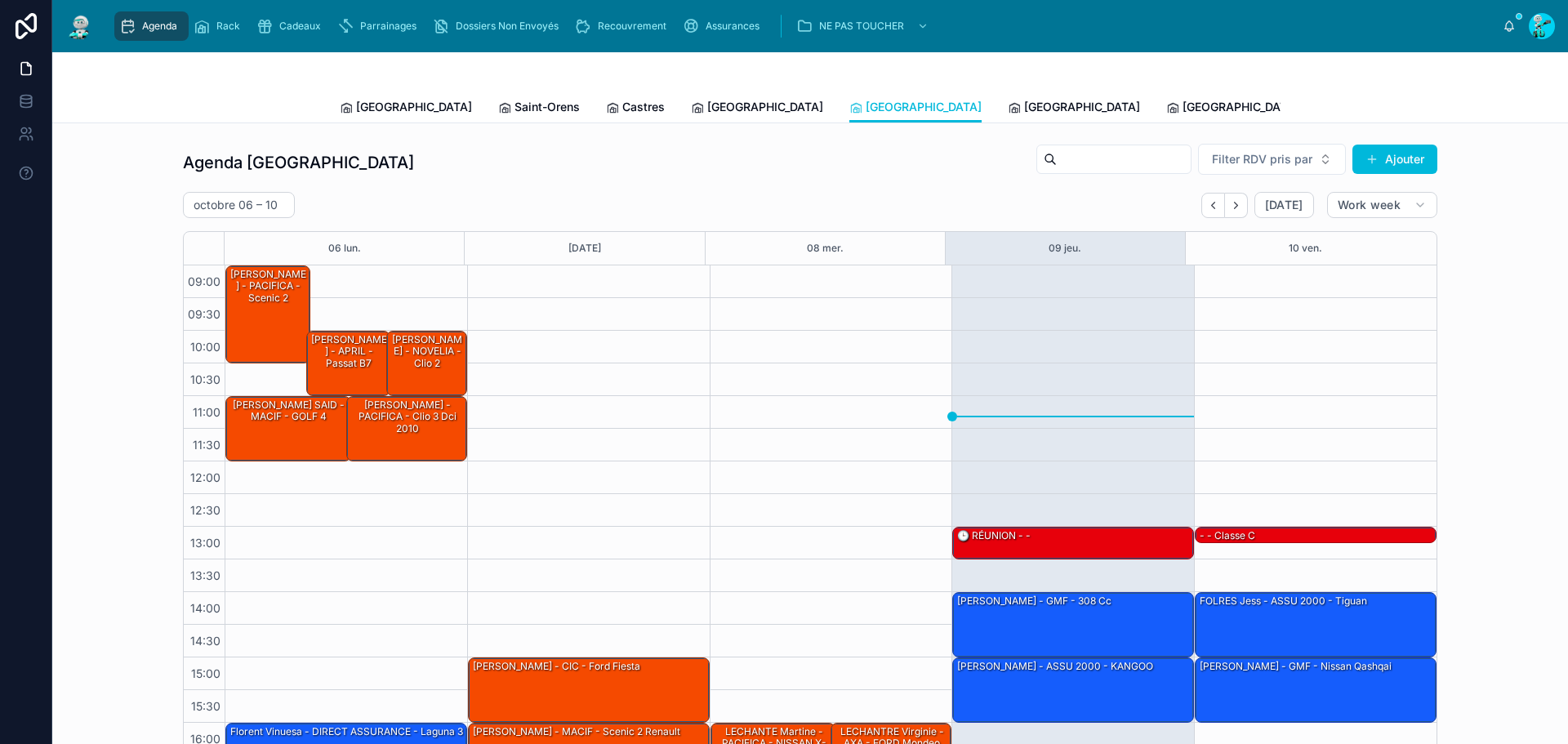
click at [691, 117] on link "[GEOGRAPHIC_DATA]" at bounding box center [757, 109] width 132 height 33
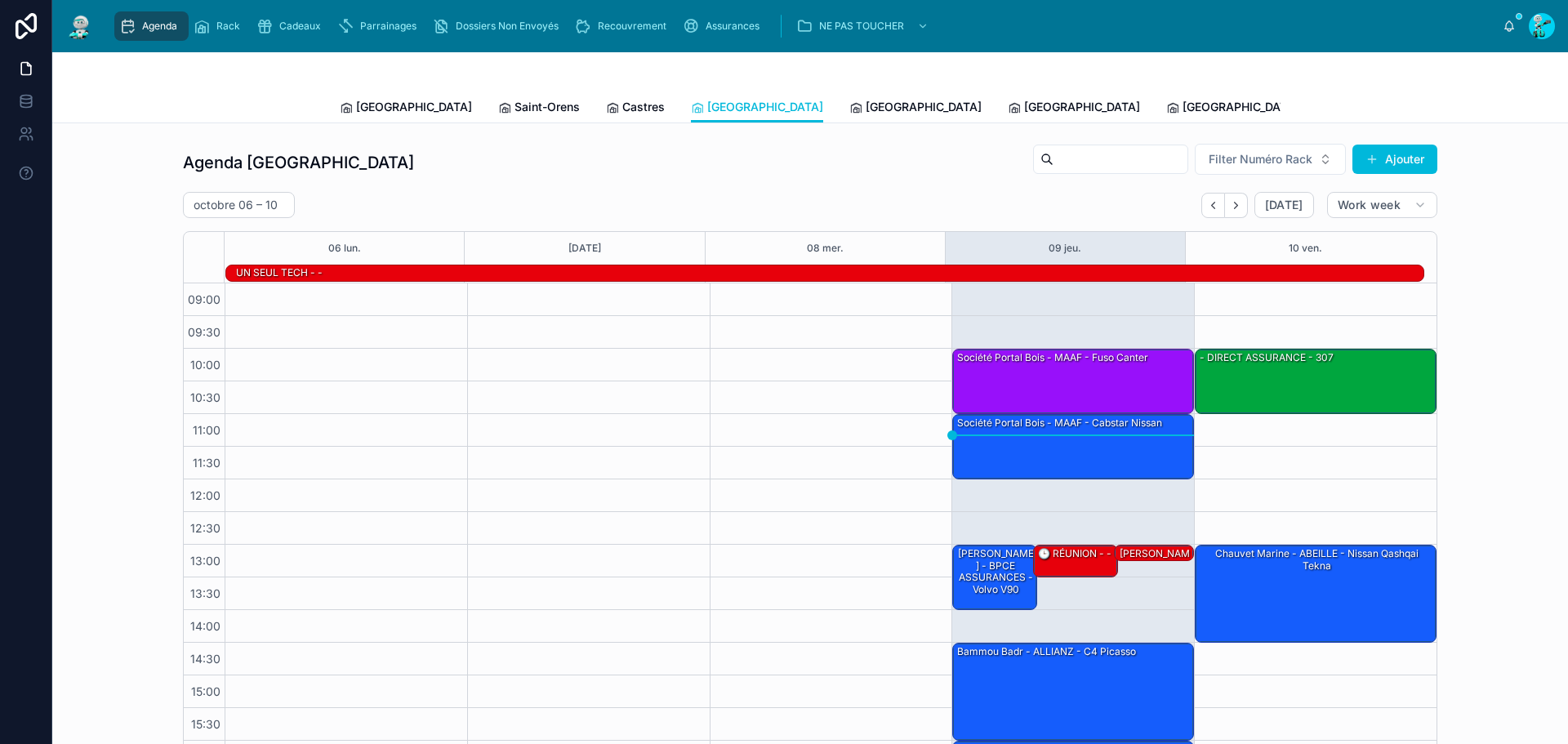
click at [623, 107] on span "Castres" at bounding box center [644, 107] width 43 height 17
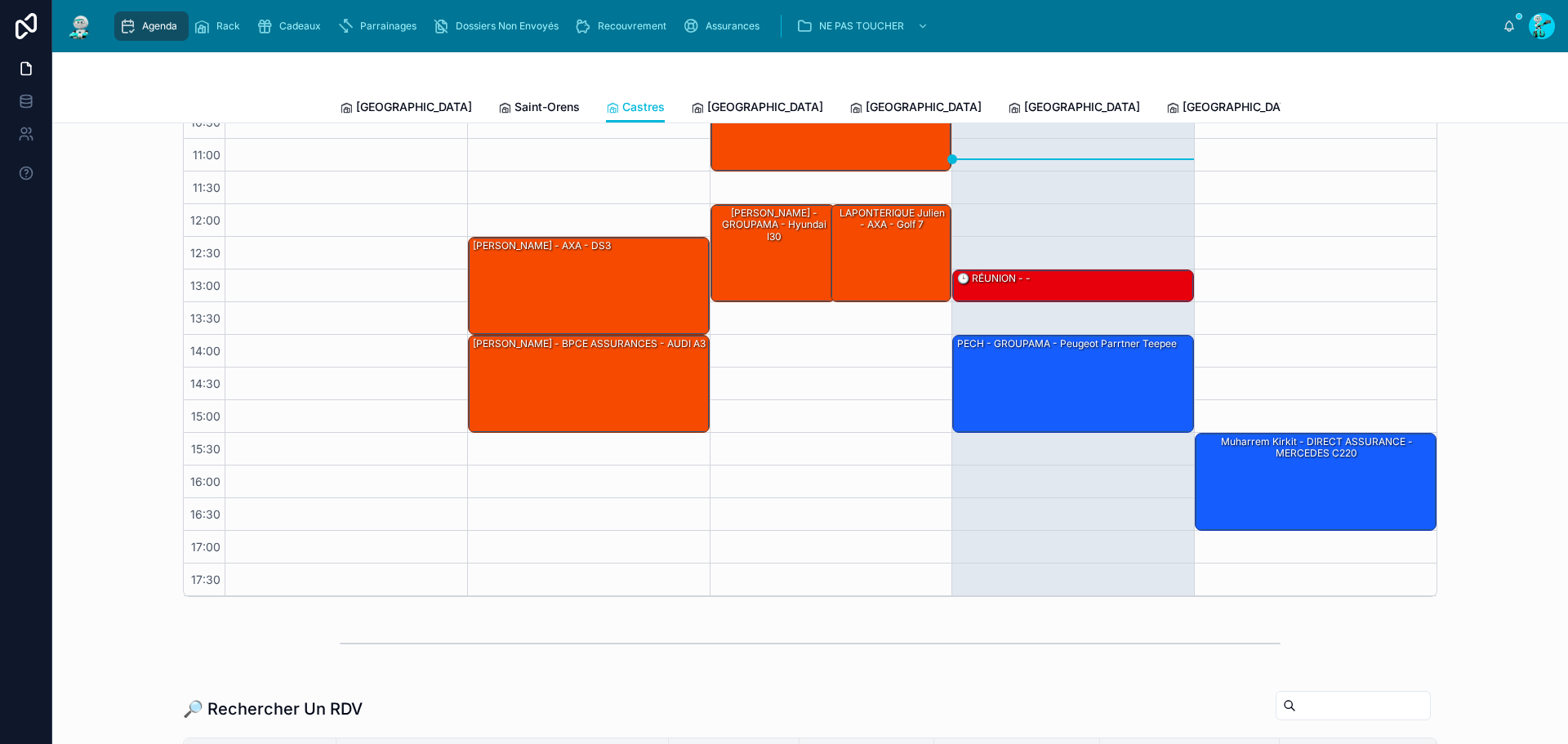
click at [515, 105] on span "Saint-Orens" at bounding box center [547, 107] width 65 height 17
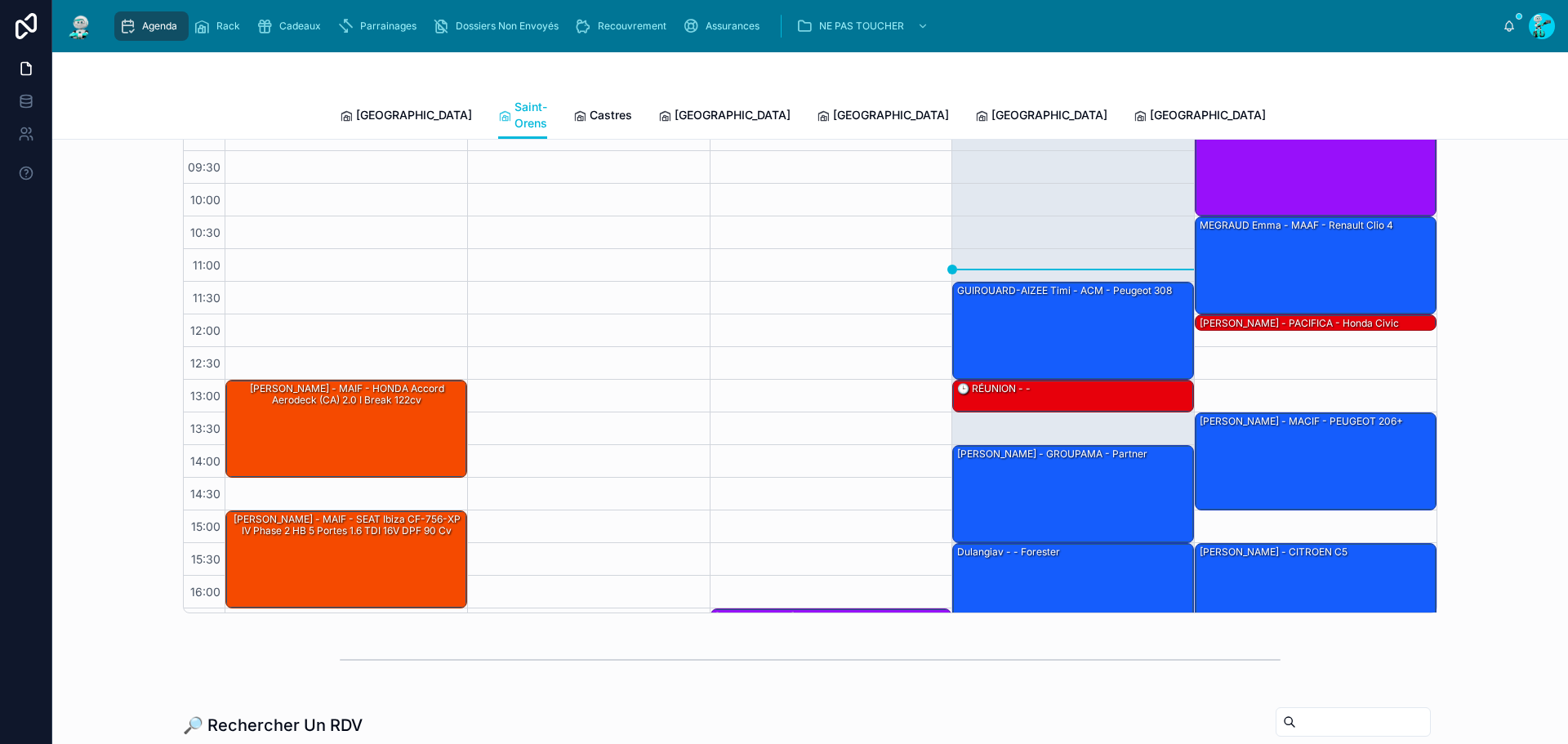
click at [991, 107] on span "[GEOGRAPHIC_DATA]" at bounding box center [1049, 115] width 116 height 17
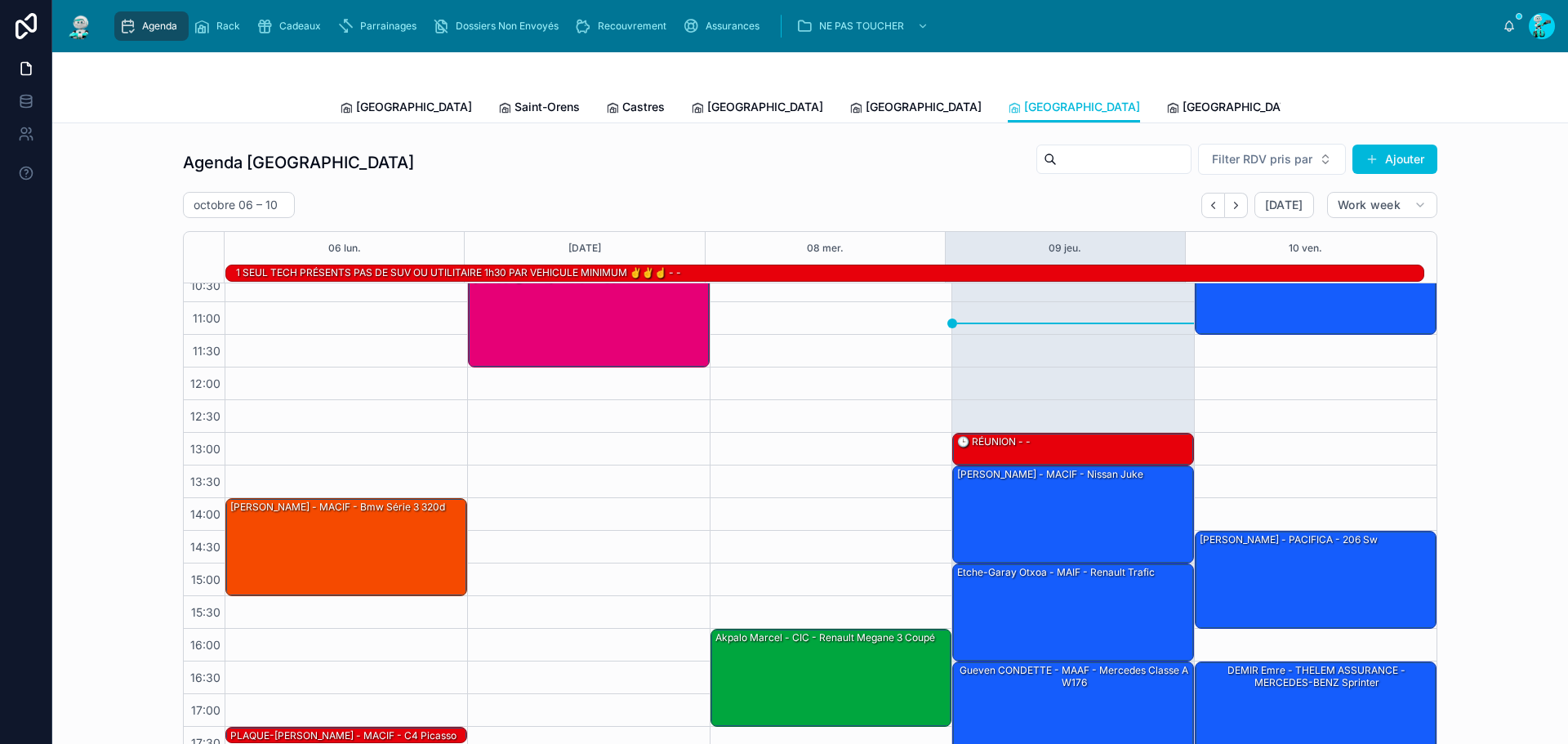
click at [1182, 107] on span "[GEOGRAPHIC_DATA]" at bounding box center [1239, 107] width 116 height 17
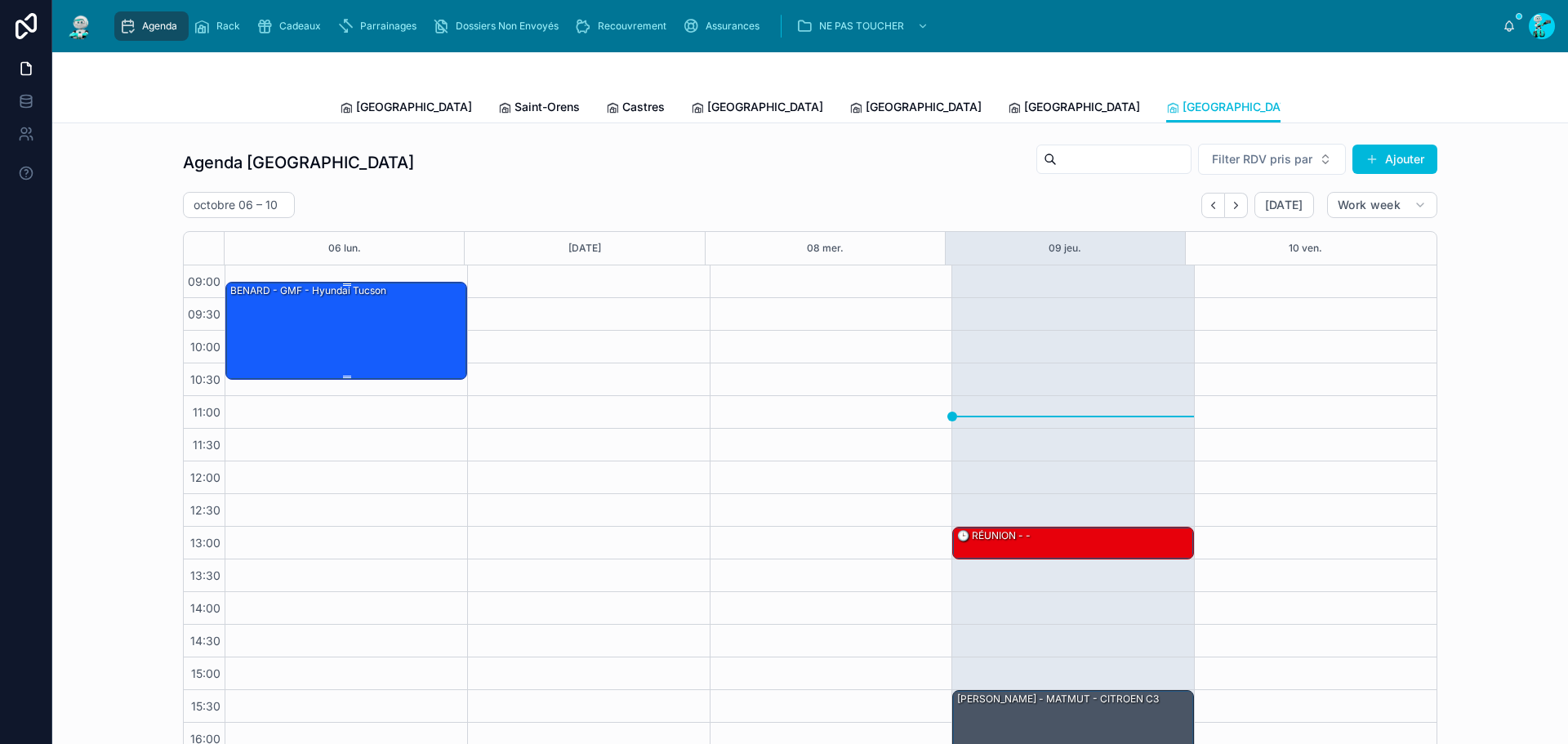
click at [344, 320] on div "BENARD - GMF - hyundai tucson" at bounding box center [346, 329] width 236 height 94
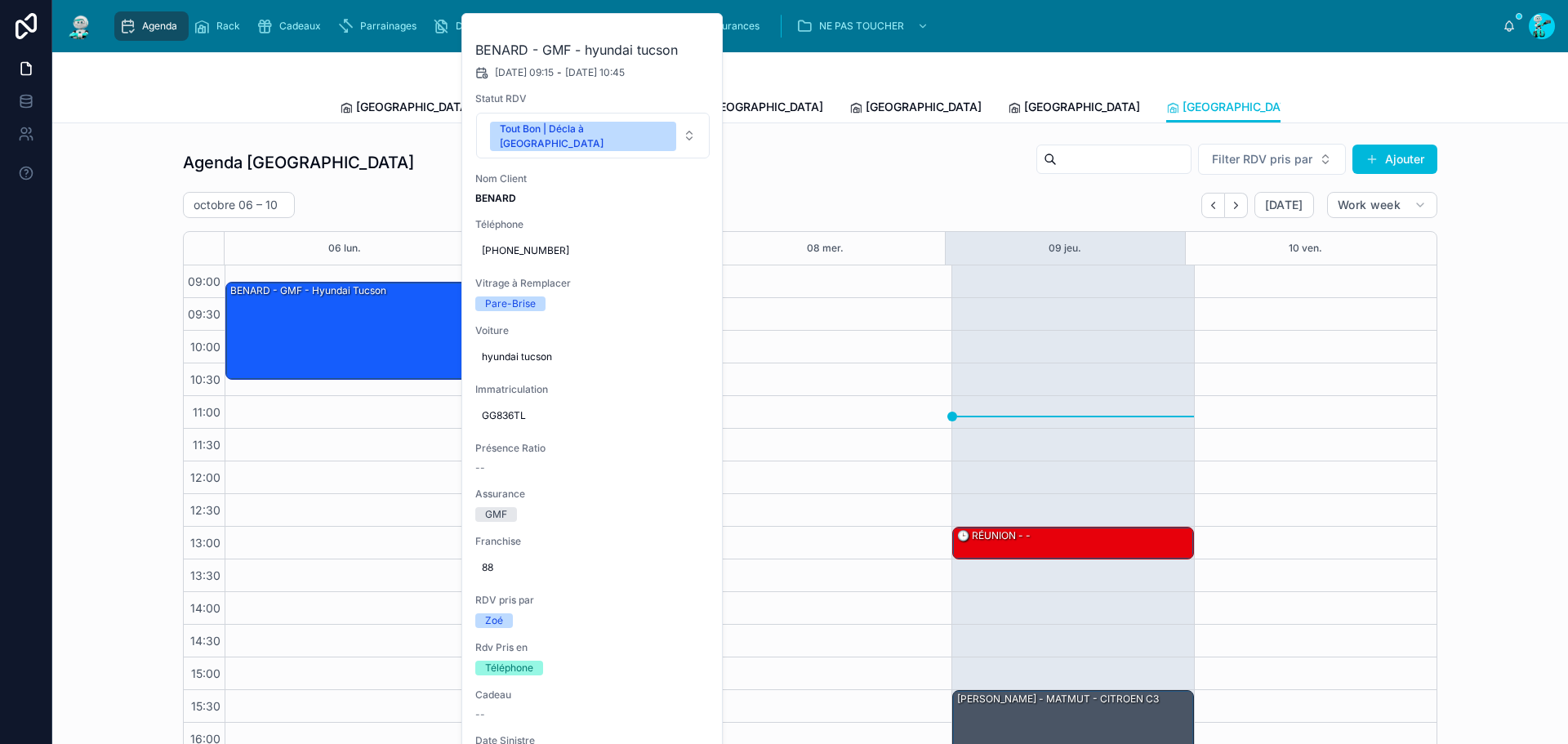
click at [0, 0] on button at bounding box center [0, 0] width 0 height 0
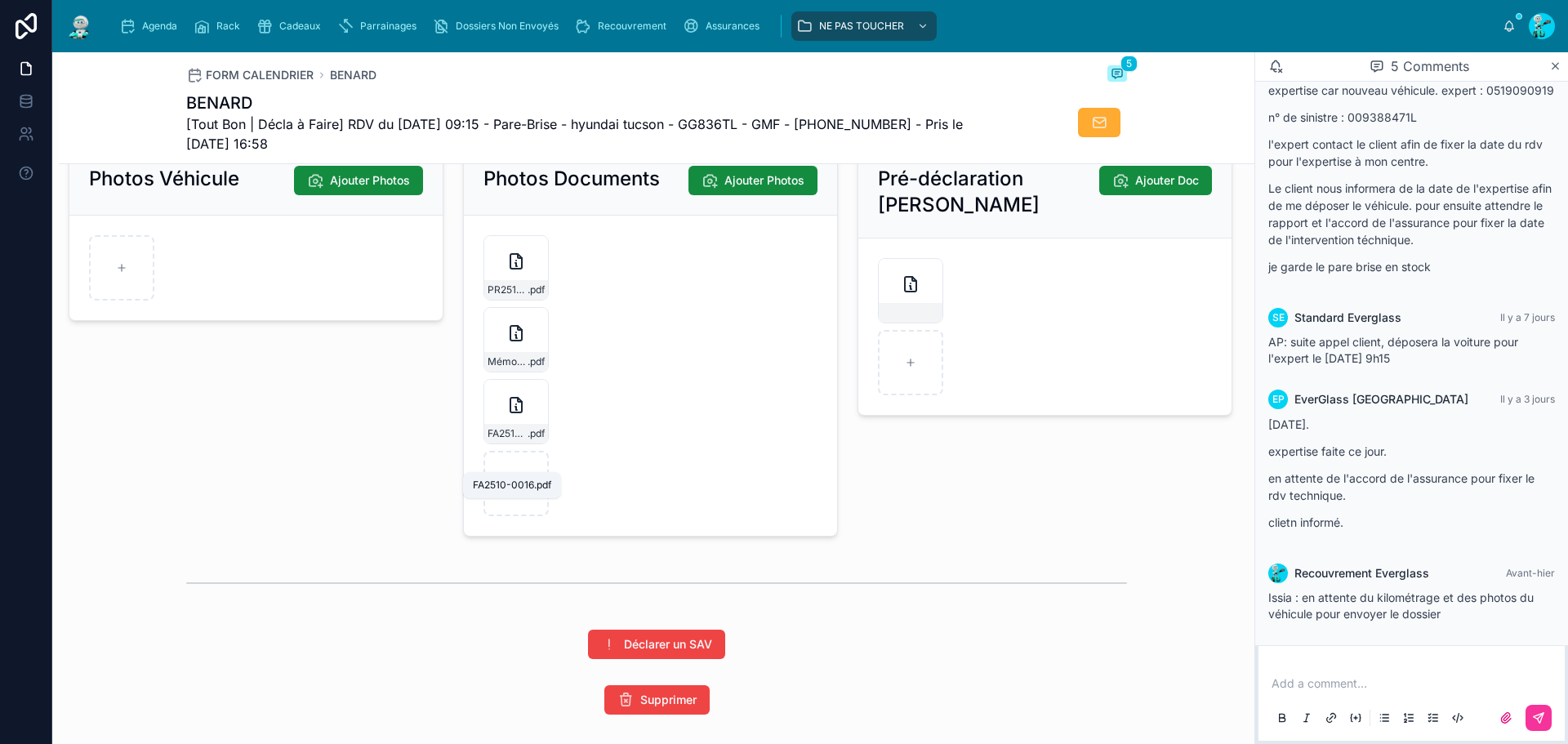
click at [514, 440] on span "FA2510-0016" at bounding box center [507, 433] width 40 height 13
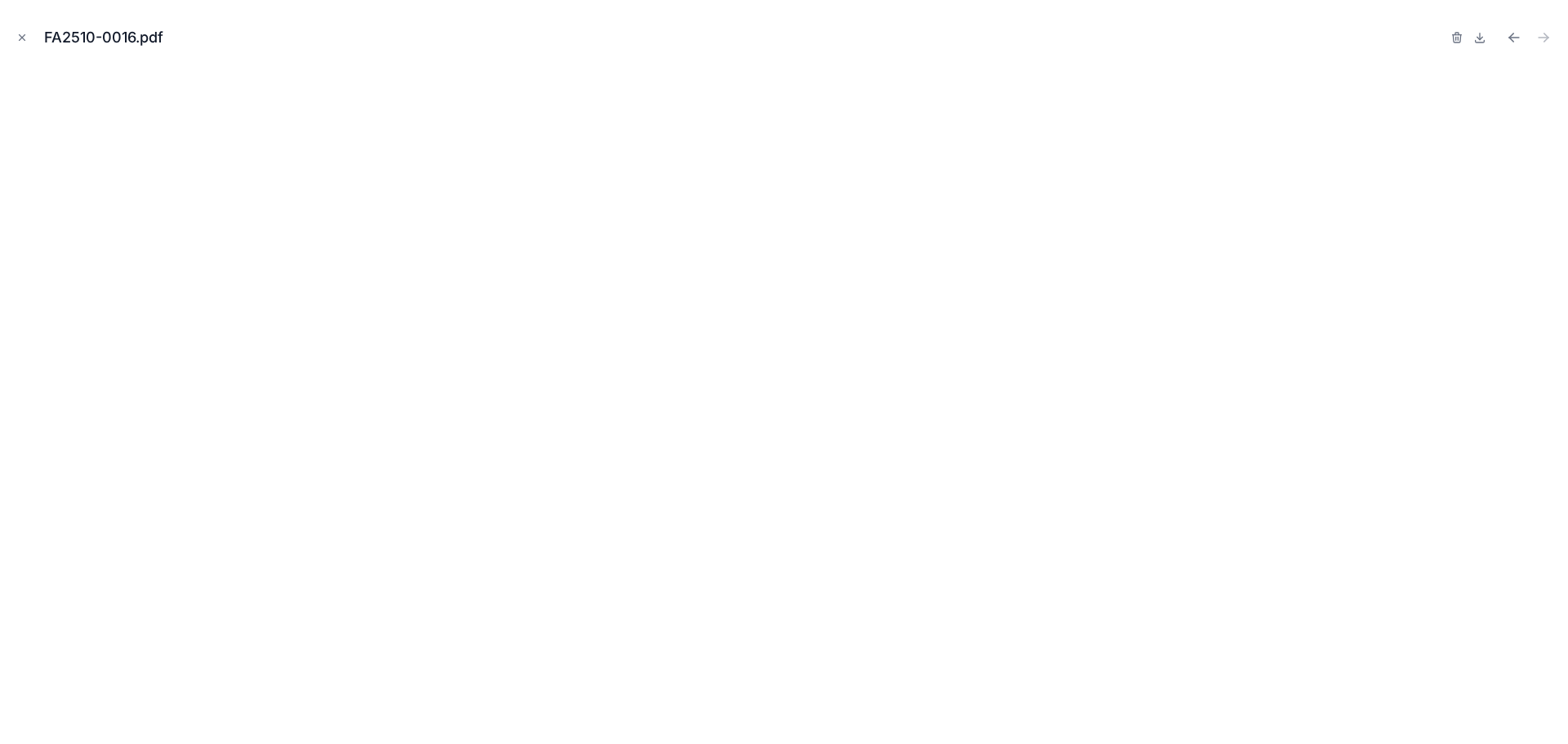
click at [22, 33] on icon "Close modal" at bounding box center [22, 38] width 12 height 12
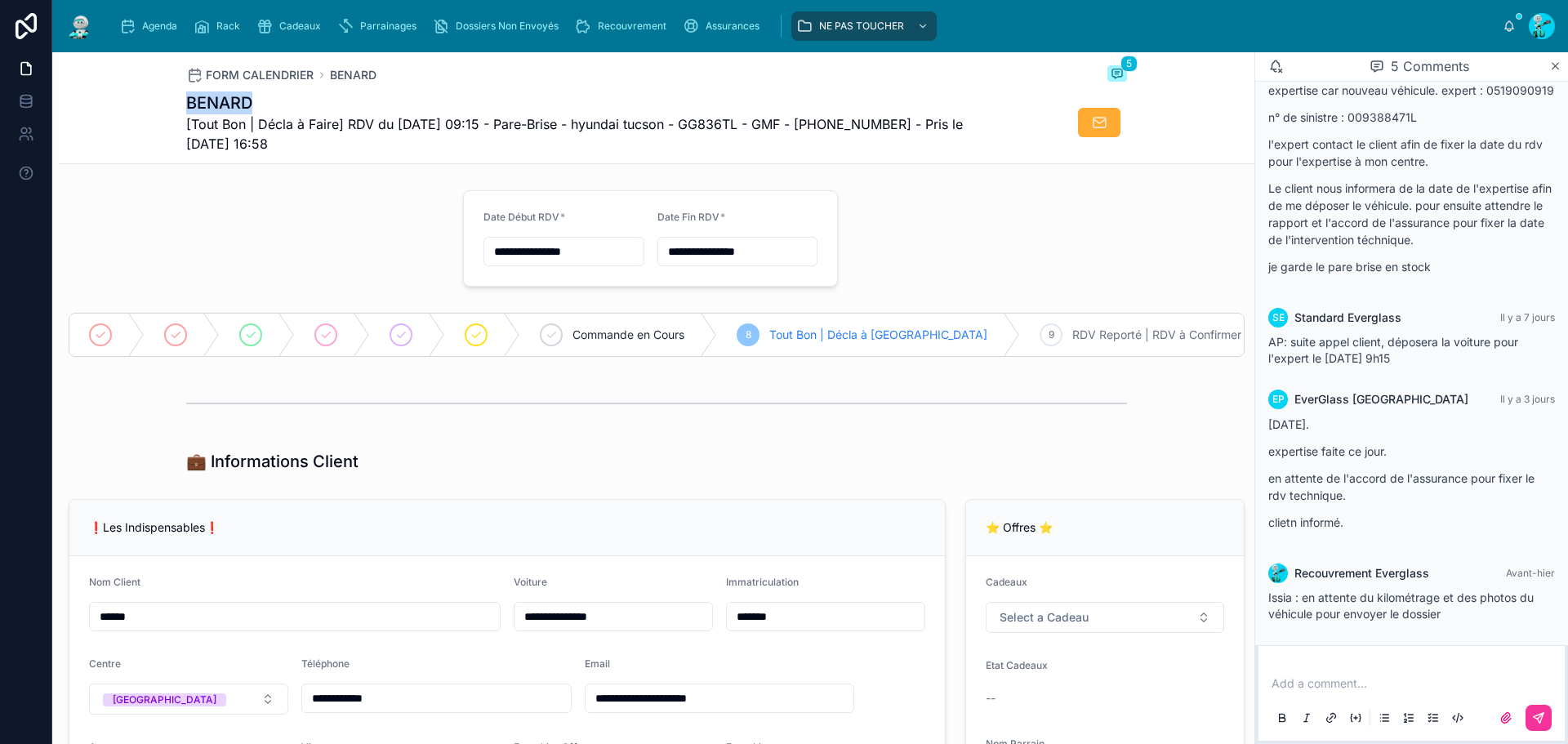
drag, startPoint x: 180, startPoint y: 108, endPoint x: 255, endPoint y: 103, distance: 75.2
click at [255, 103] on div "FORM CALENDRIER BENARD 5 BENARD [Tout Bon | Décla à Faire] RDV du [DATE] 09:15 …" at bounding box center [656, 108] width 1195 height 112
copy h1 "BENARD"
drag, startPoint x: 164, startPoint y: 21, endPoint x: 181, endPoint y: 3, distance: 24.8
click at [164, 21] on span "Agenda" at bounding box center [160, 25] width 35 height 13
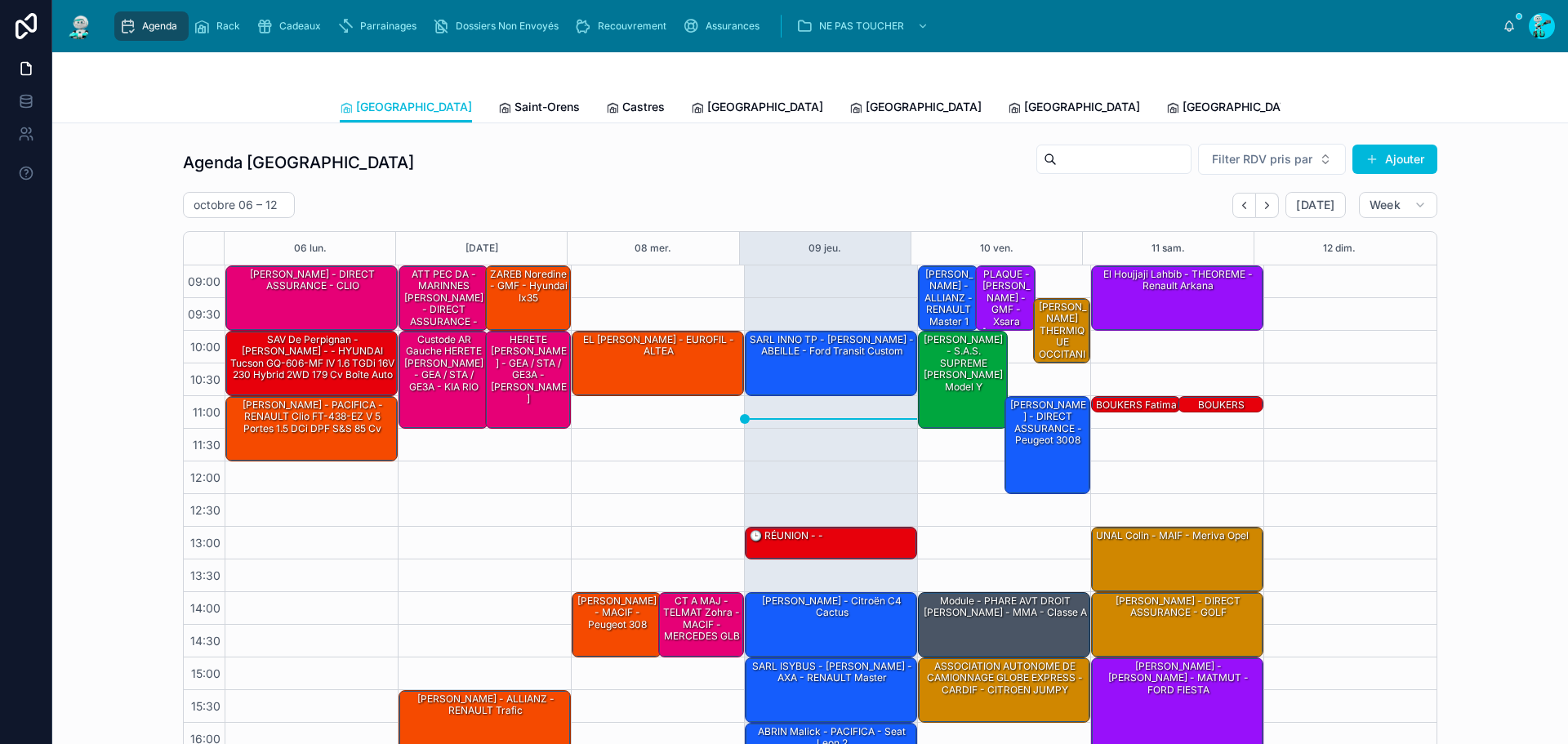
click at [515, 99] on span "Saint-Orens" at bounding box center [547, 107] width 65 height 17
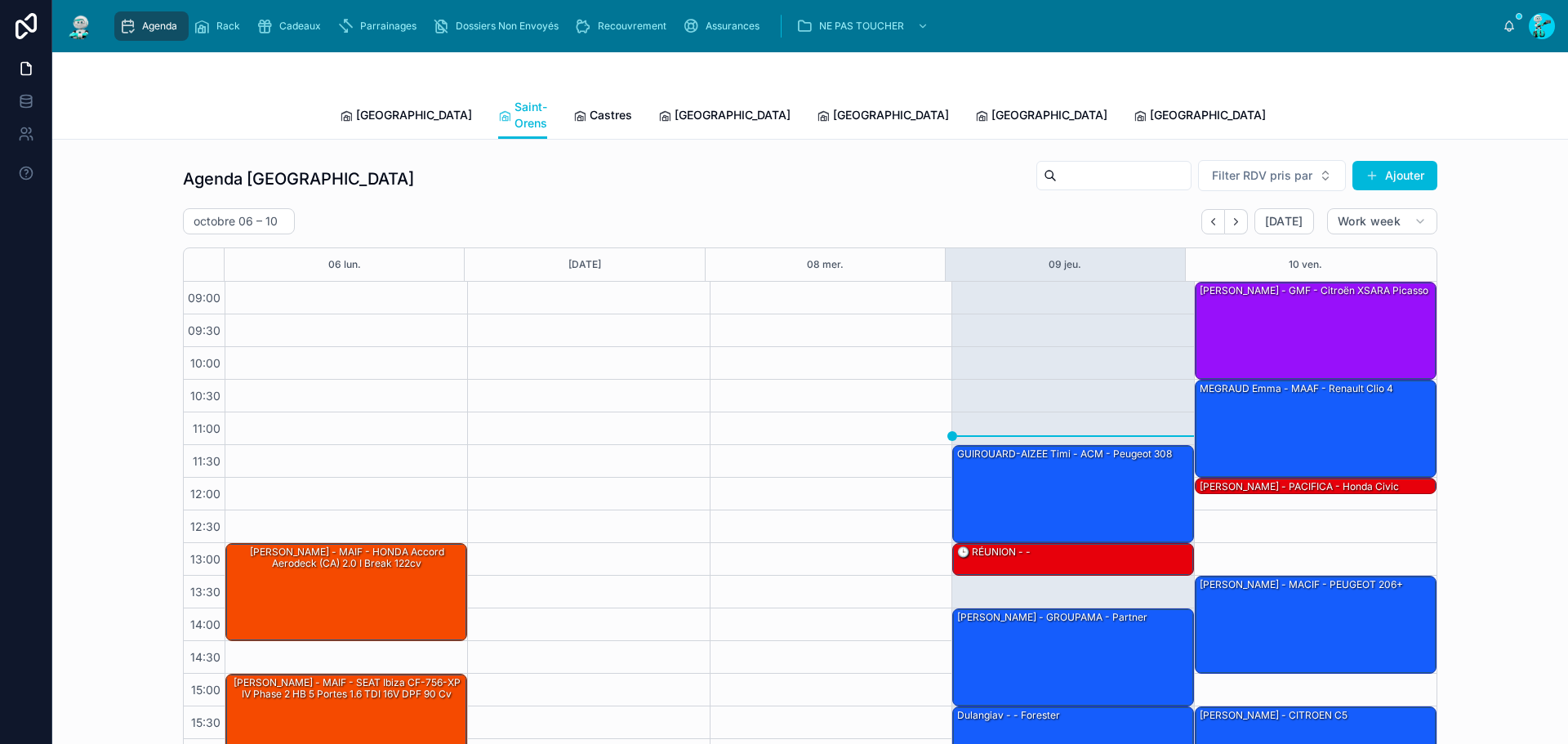
click at [589, 107] on span "Castres" at bounding box center [611, 115] width 43 height 17
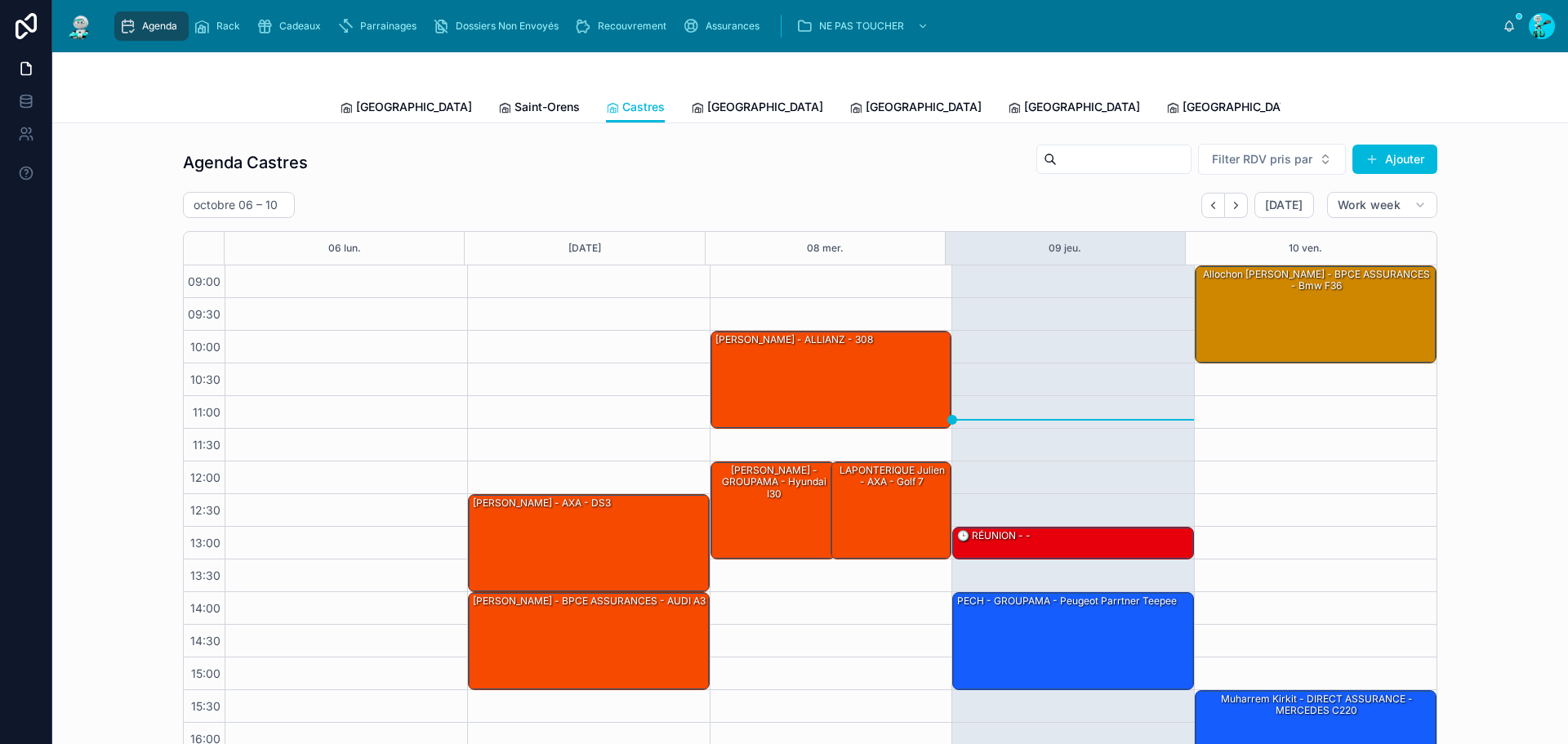
click at [707, 106] on span "[GEOGRAPHIC_DATA]" at bounding box center [765, 107] width 116 height 17
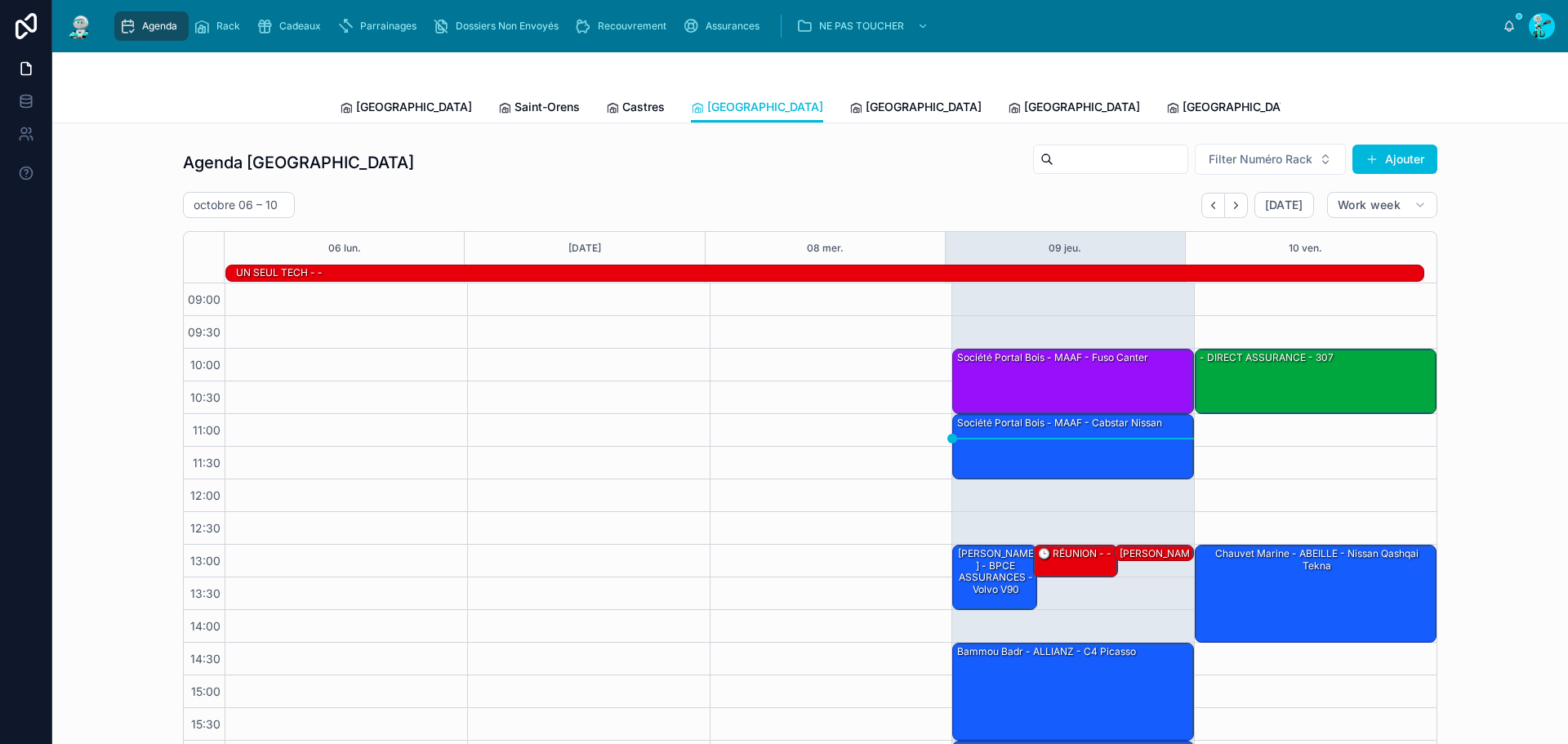
click at [866, 111] on span "[GEOGRAPHIC_DATA]" at bounding box center [923, 107] width 116 height 17
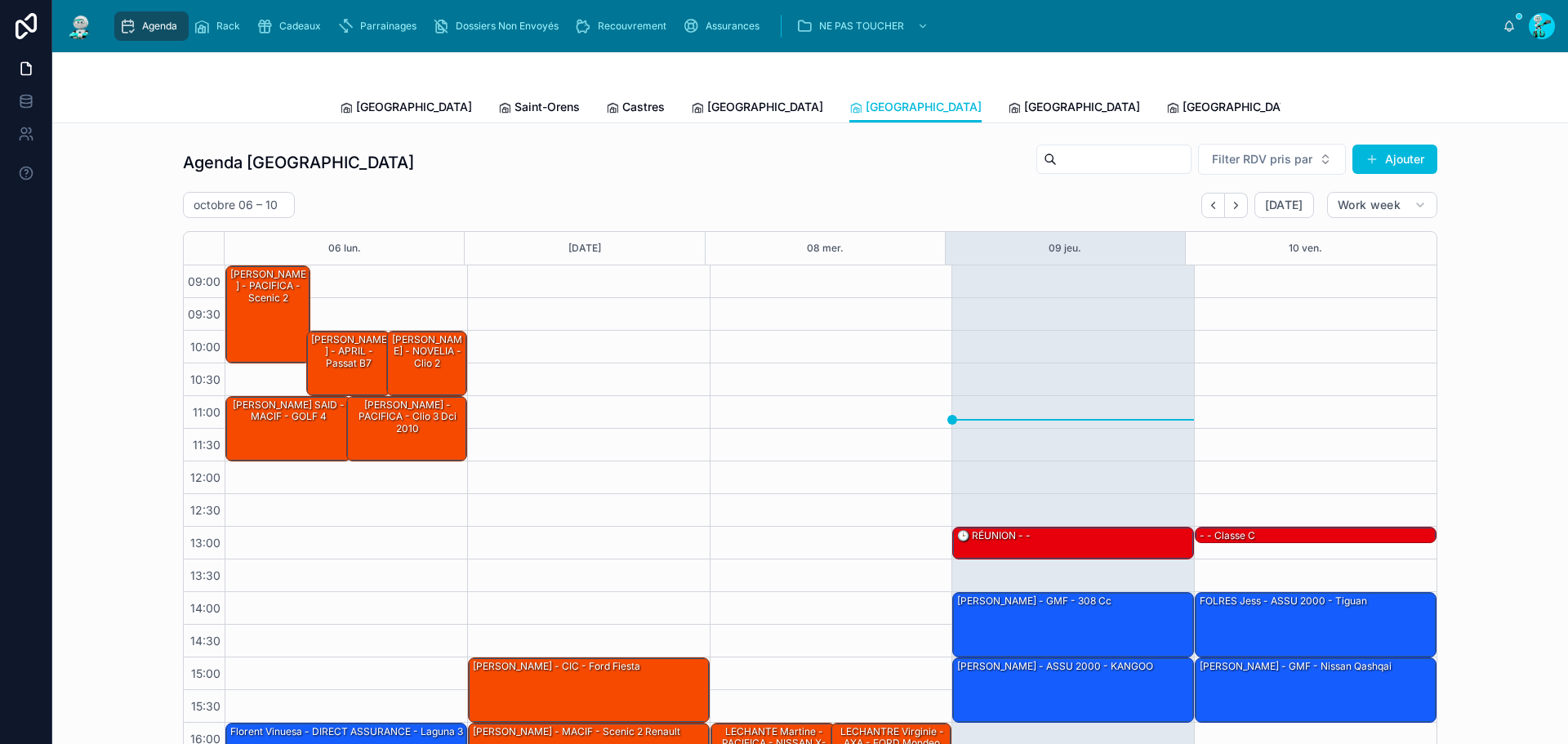
click at [1024, 101] on span "[GEOGRAPHIC_DATA]" at bounding box center [1082, 107] width 116 height 17
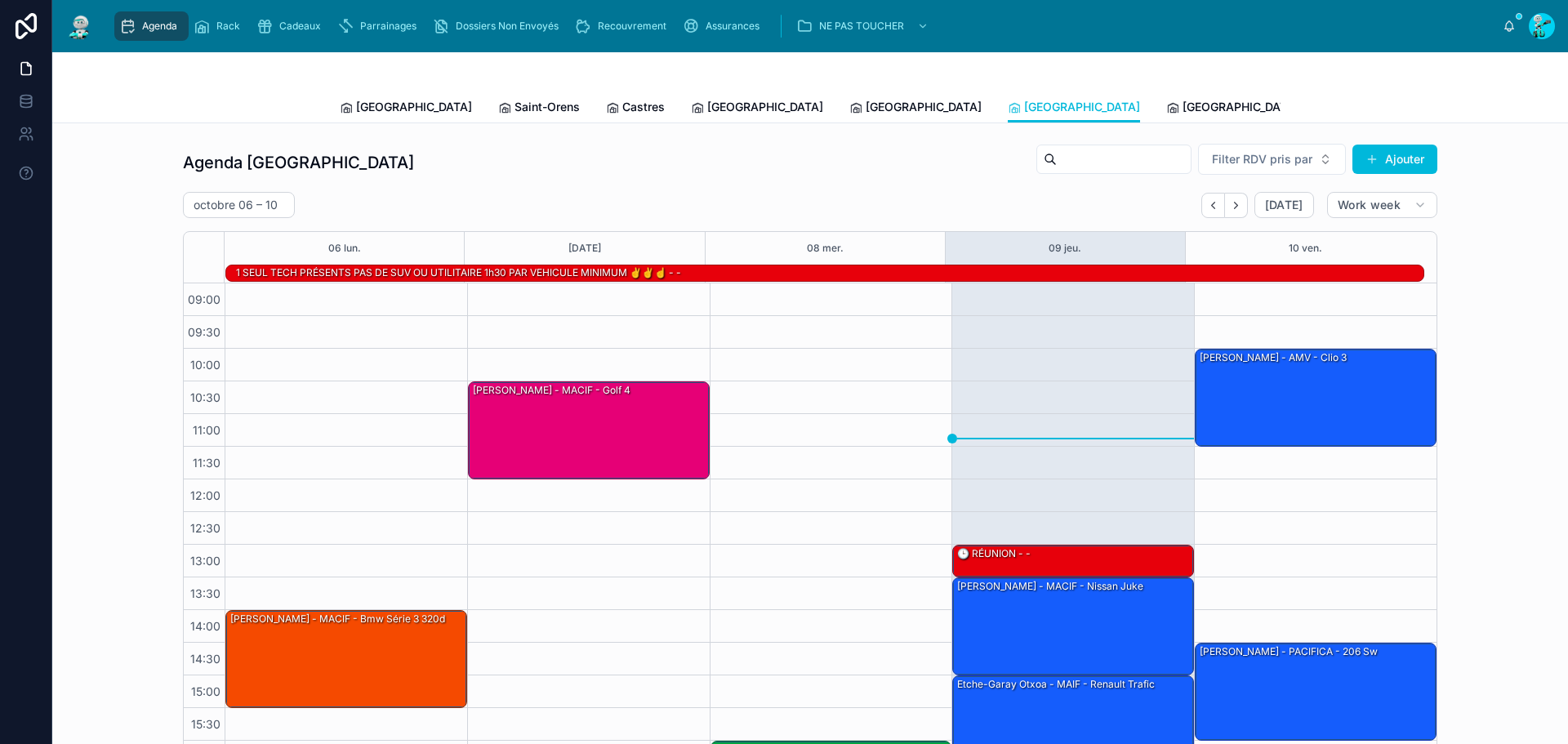
click at [1166, 117] on link "[GEOGRAPHIC_DATA]" at bounding box center [1232, 109] width 132 height 33
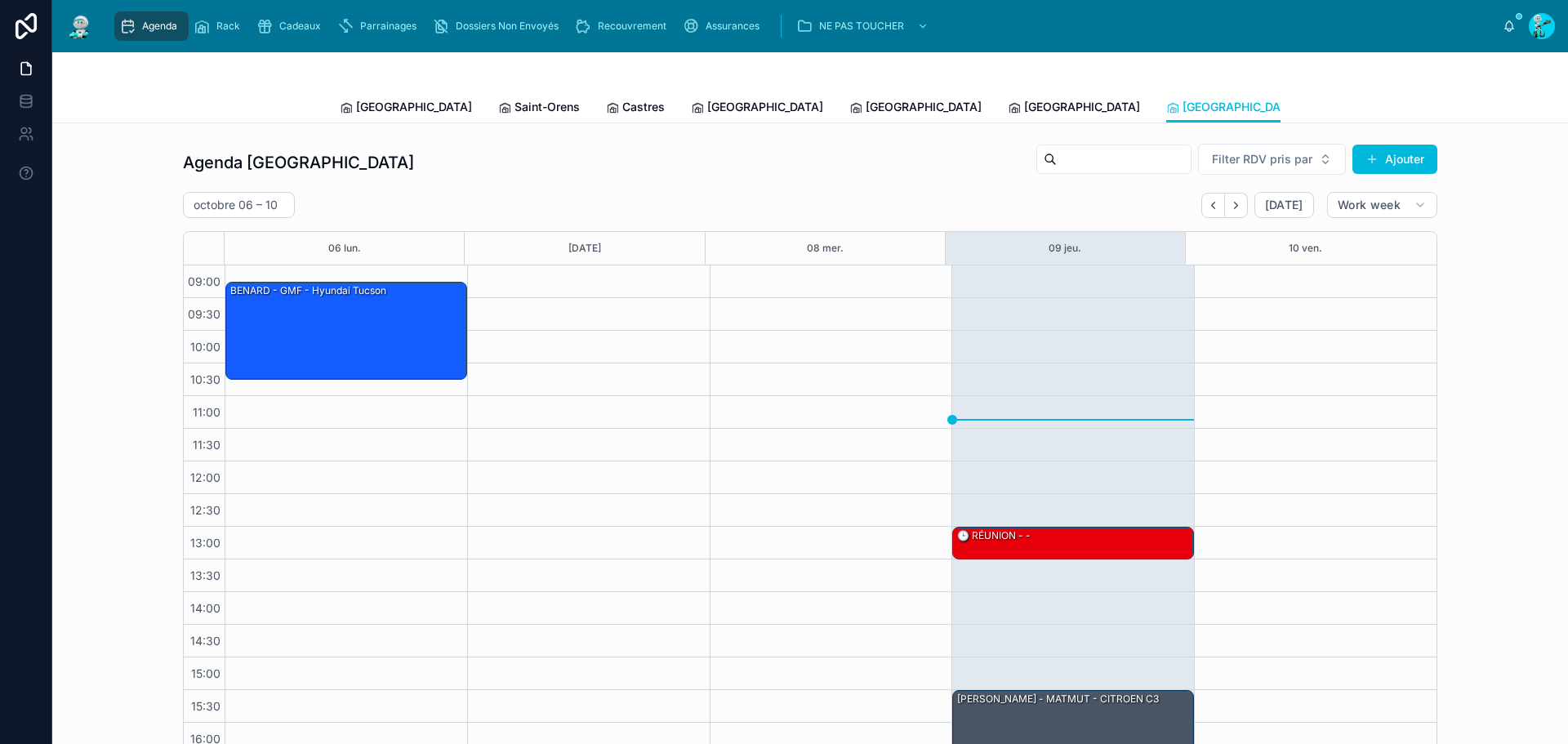
click at [389, 109] on span "[GEOGRAPHIC_DATA]" at bounding box center [413, 107] width 116 height 17
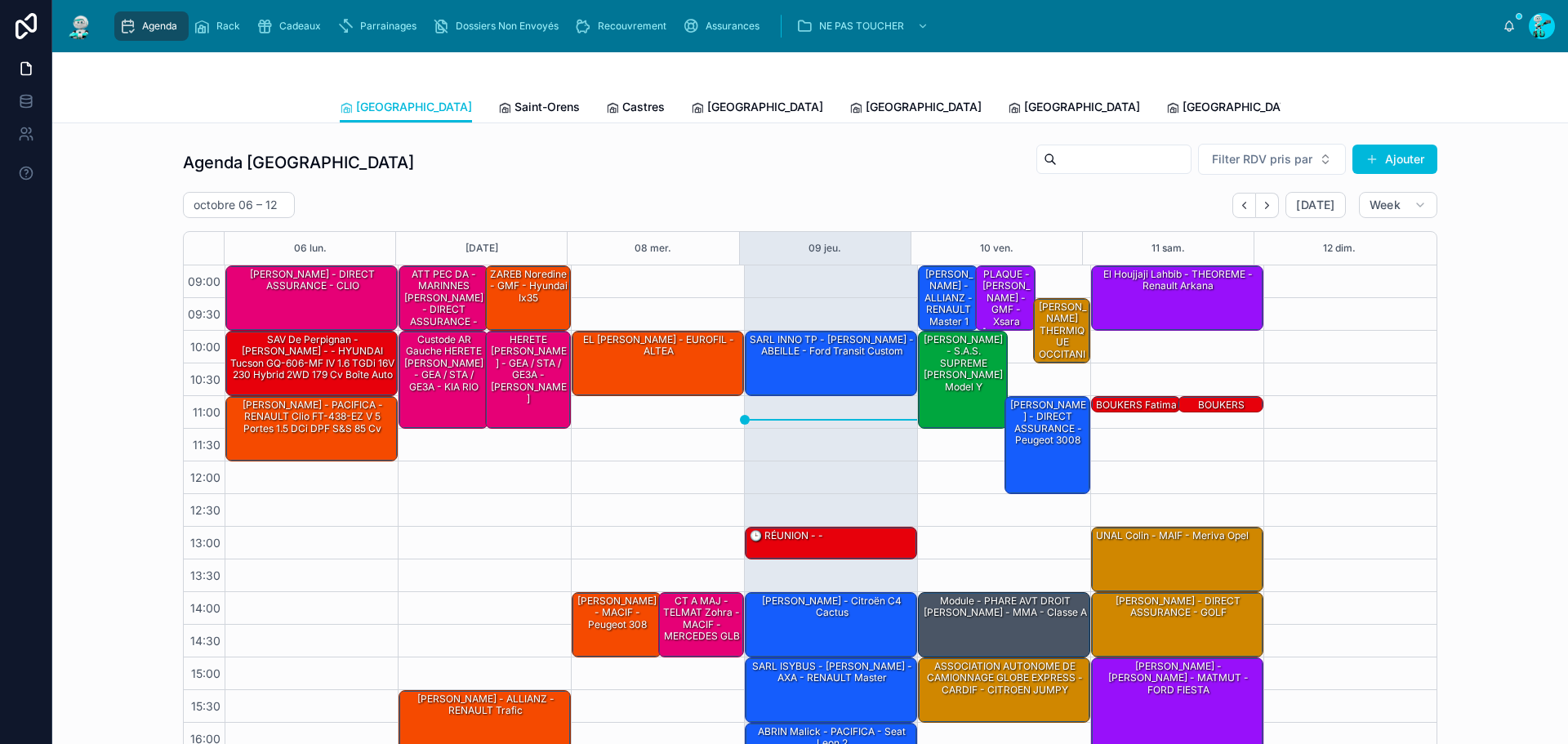
click at [515, 109] on span "Saint-Orens" at bounding box center [547, 107] width 65 height 17
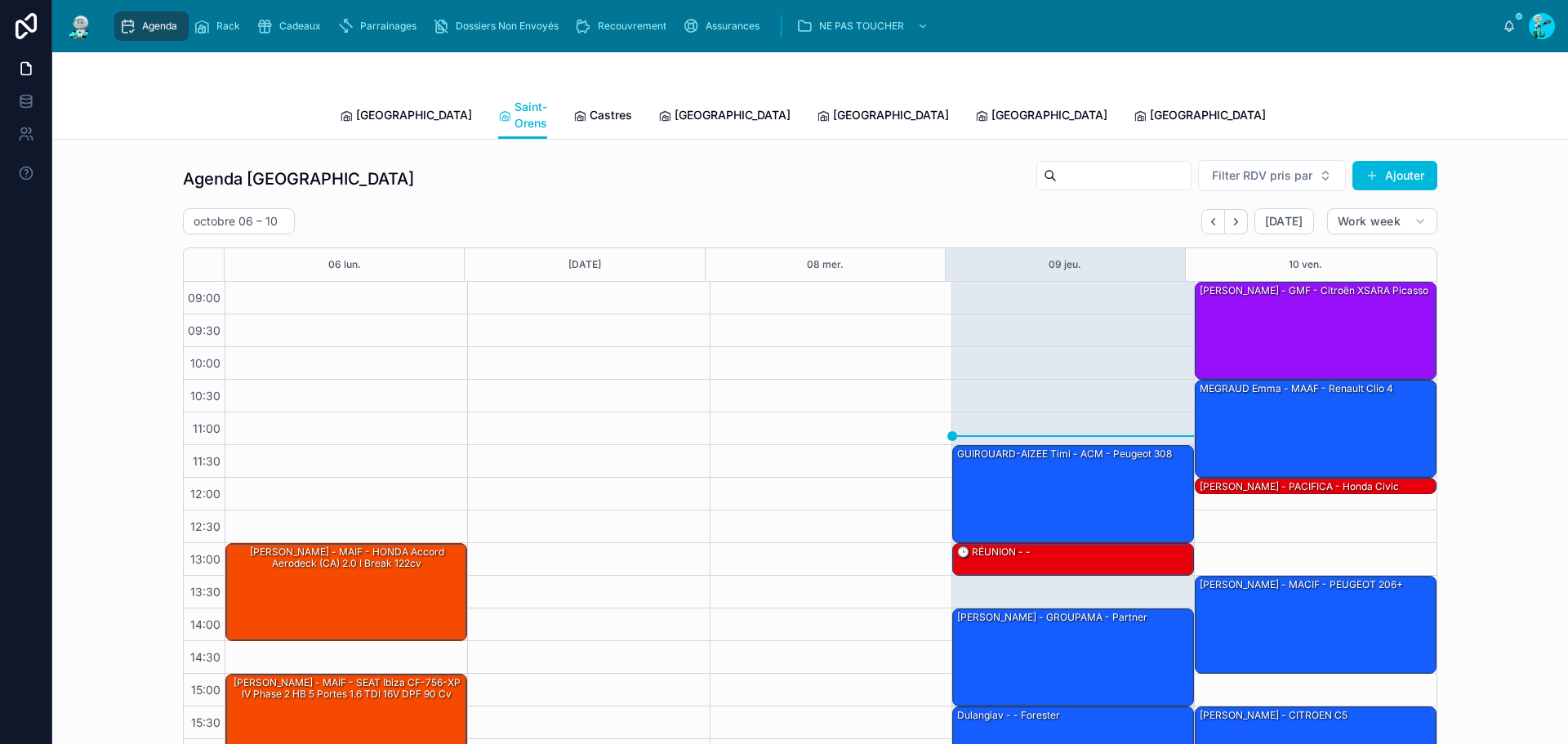
click at [589, 109] on span "Castres" at bounding box center [611, 115] width 43 height 17
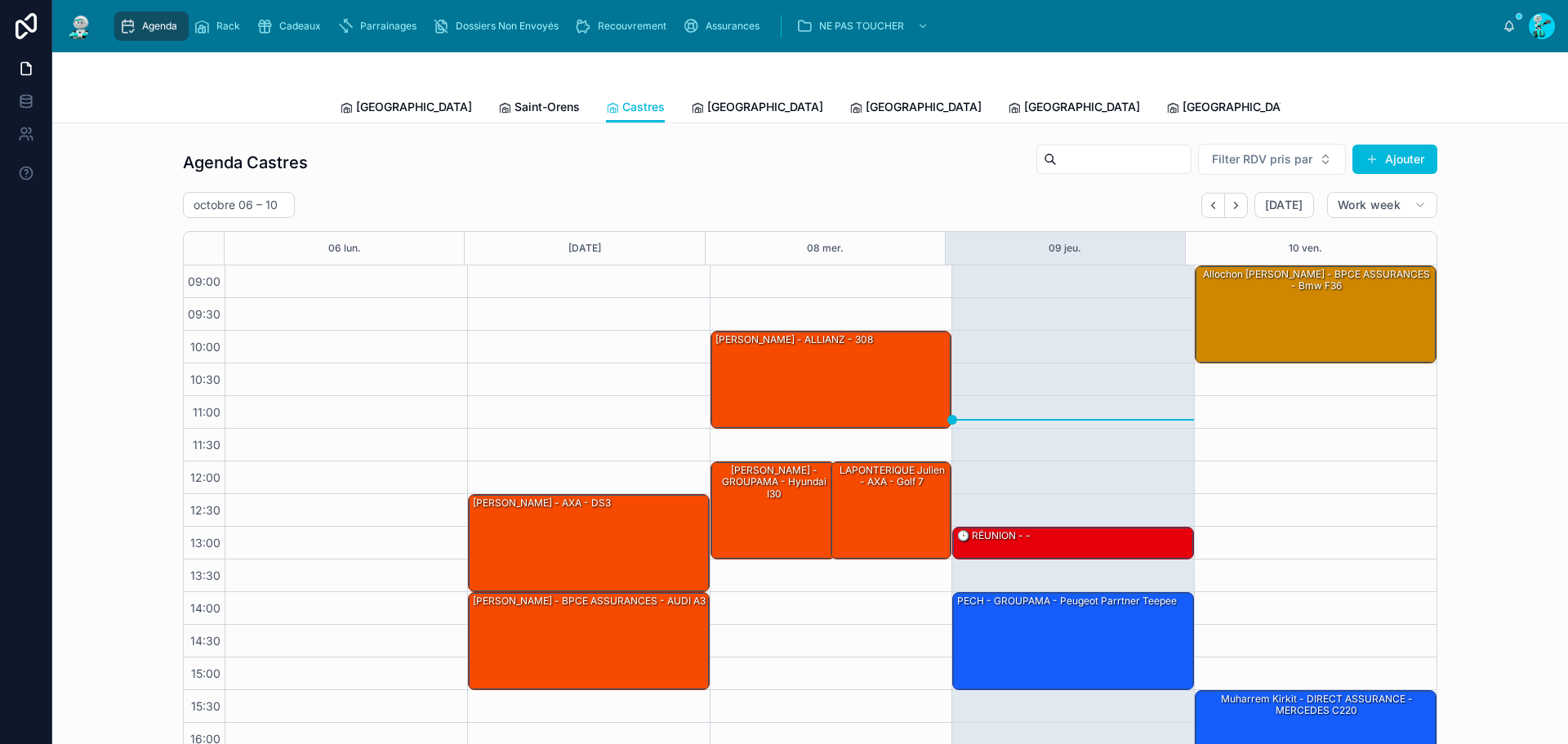
click at [707, 99] on span "[GEOGRAPHIC_DATA]" at bounding box center [765, 107] width 116 height 17
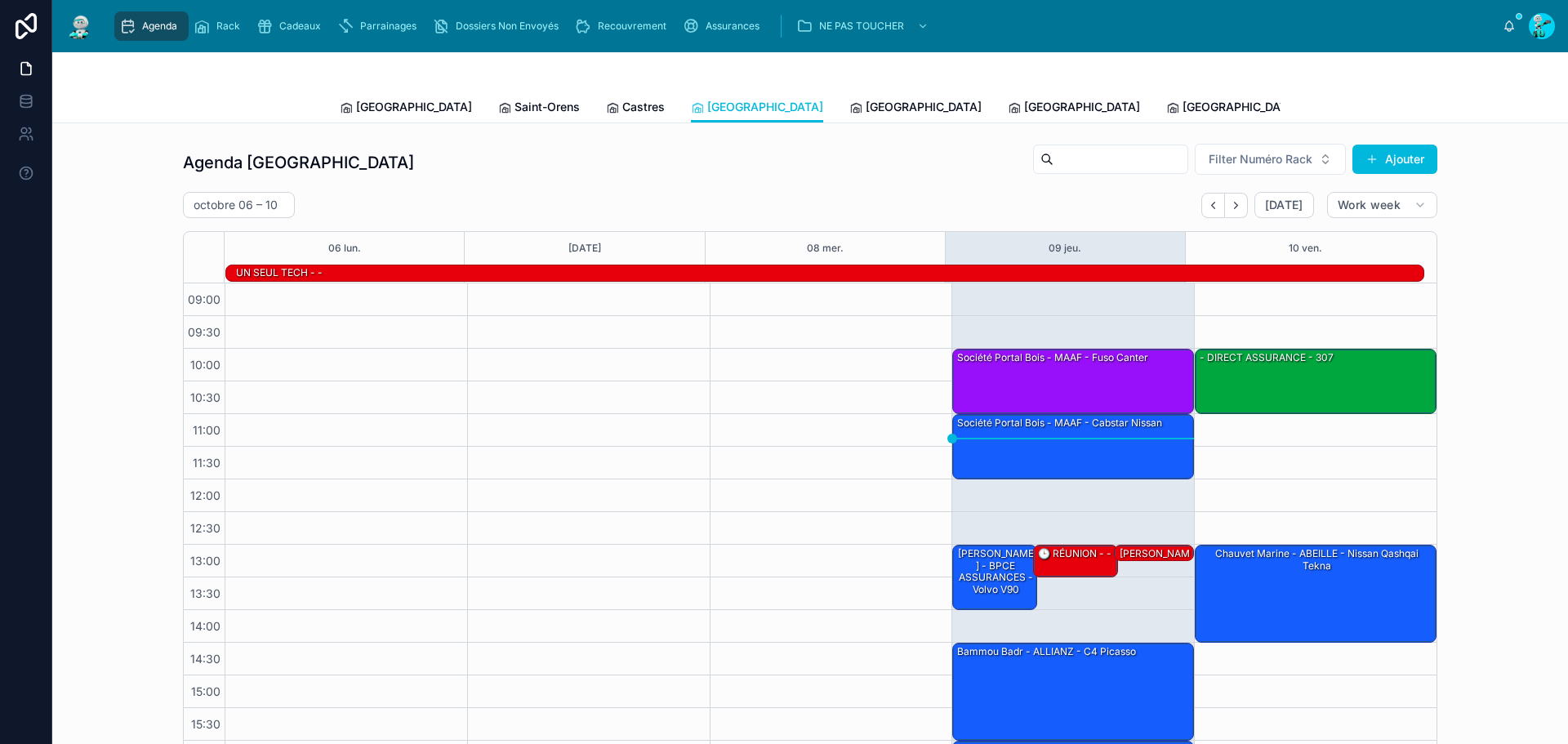
click at [866, 111] on span "[GEOGRAPHIC_DATA]" at bounding box center [923, 107] width 116 height 17
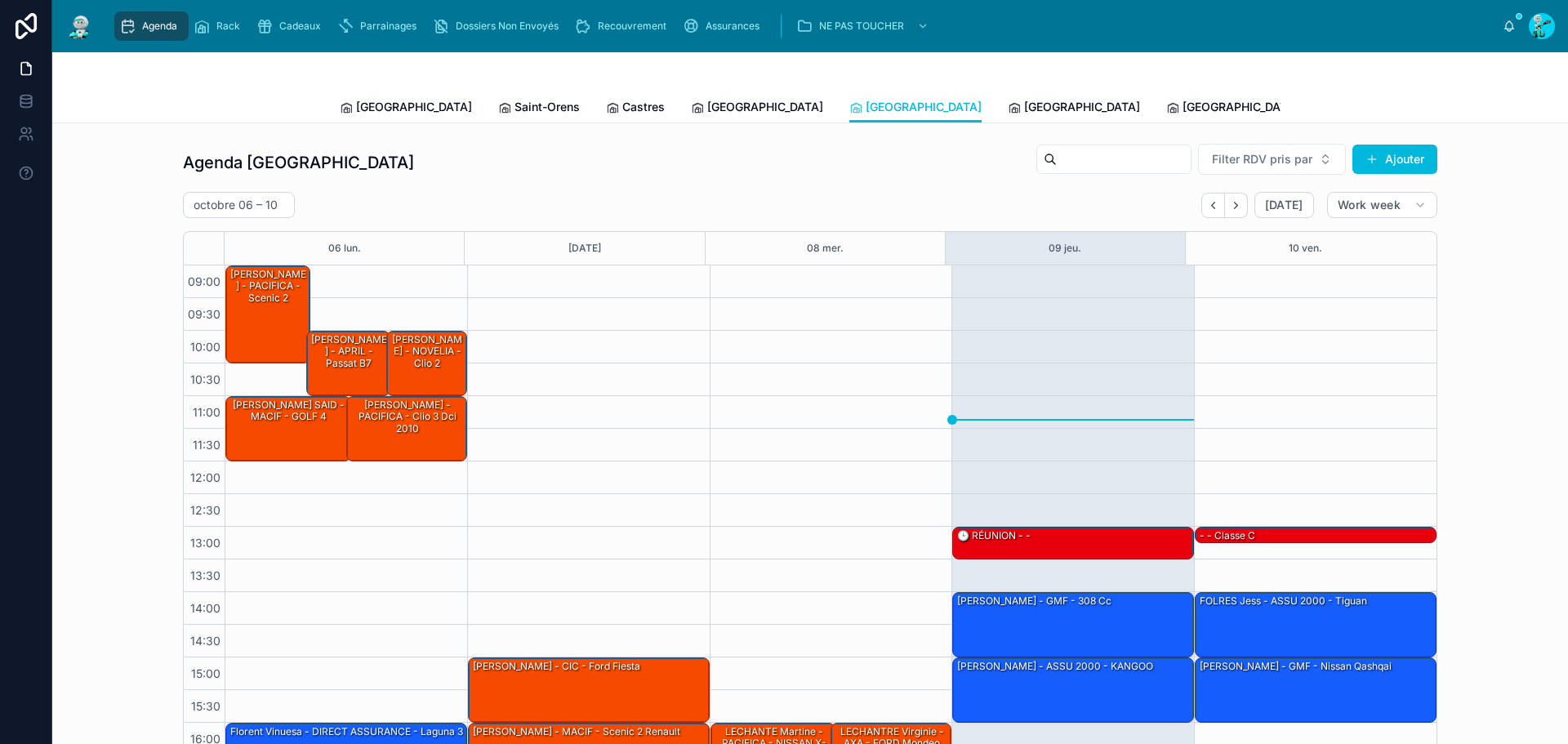
click at [1024, 104] on span "[GEOGRAPHIC_DATA]" at bounding box center [1082, 107] width 116 height 17
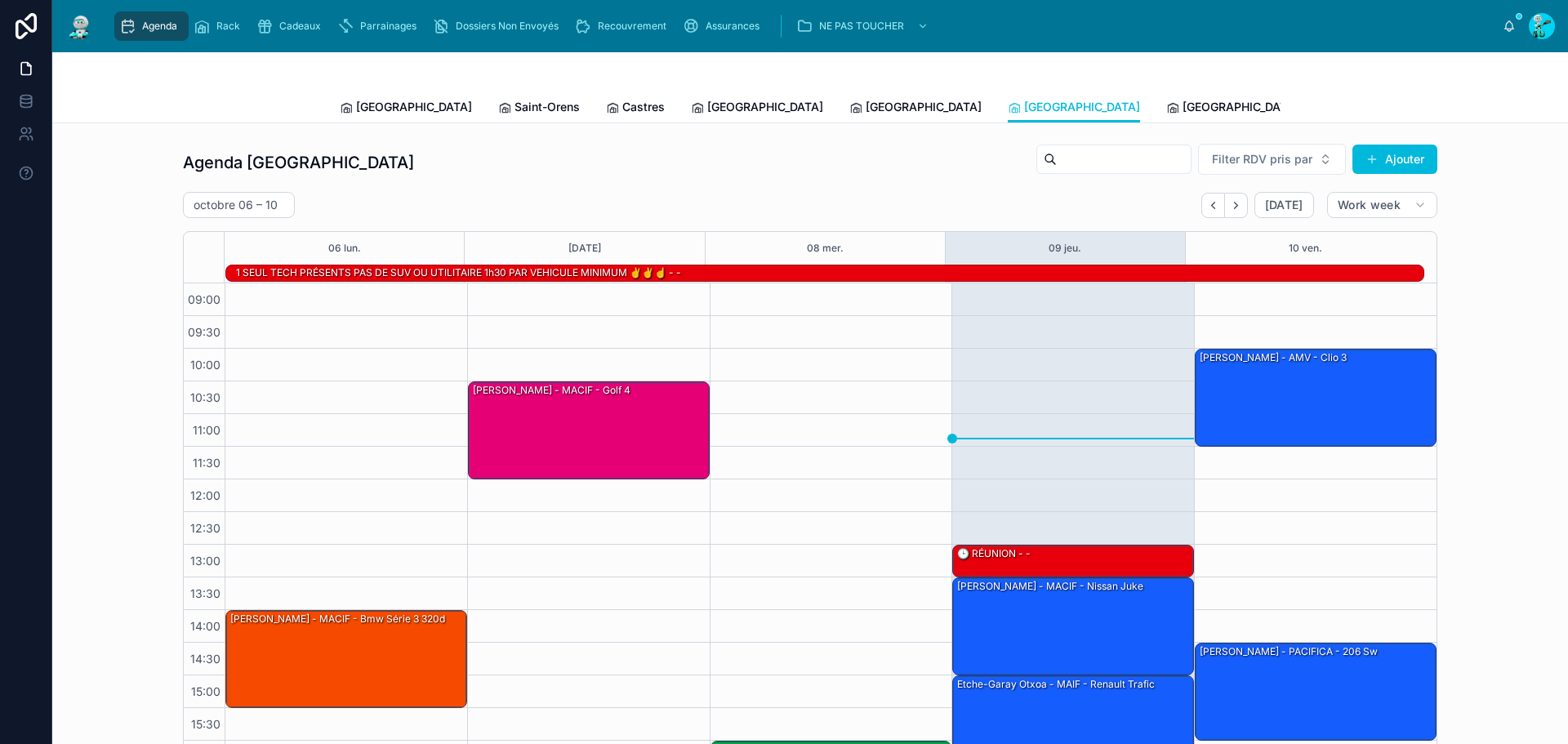
click at [1182, 99] on span "[GEOGRAPHIC_DATA]" at bounding box center [1239, 107] width 116 height 17
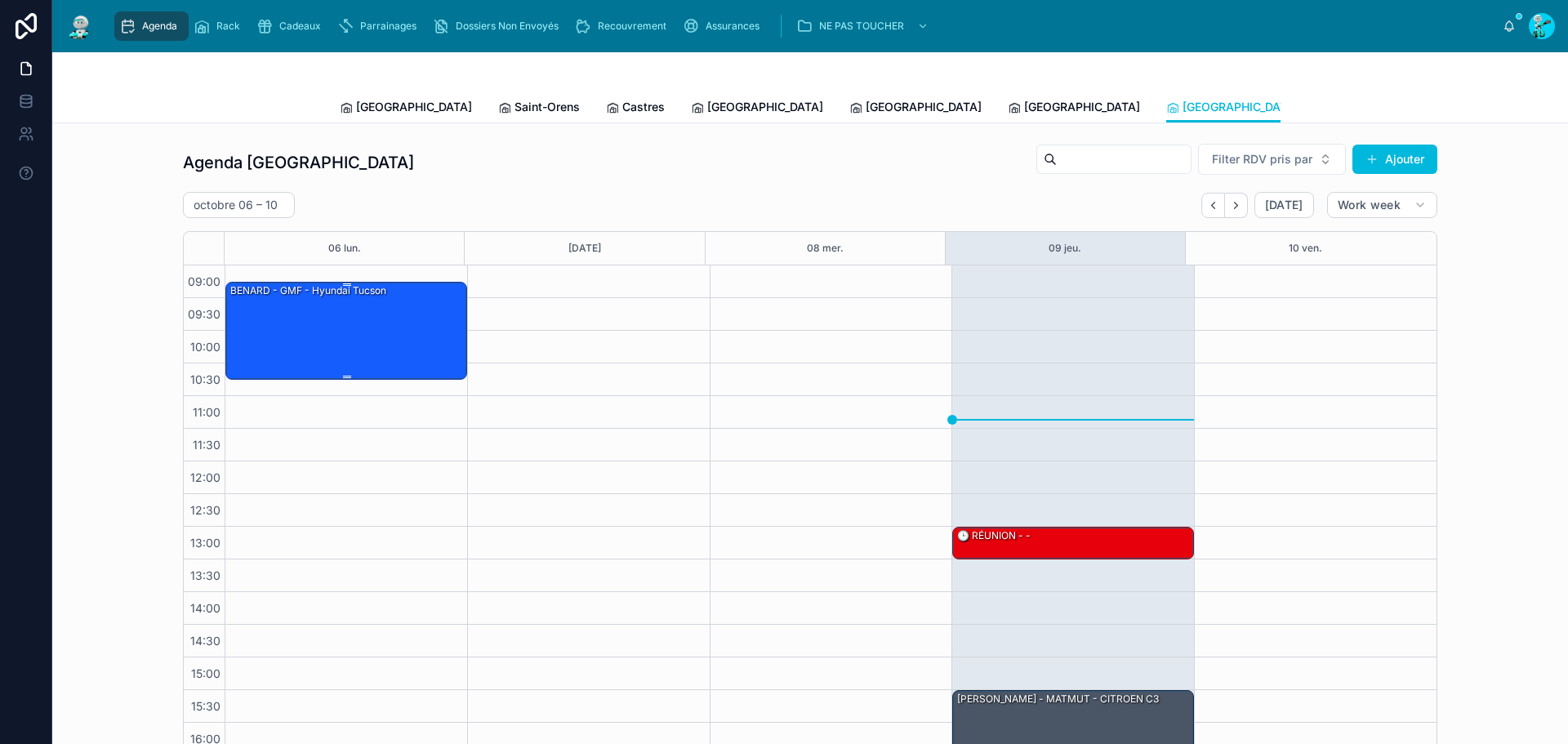
click at [348, 312] on div "BENARD - GMF - hyundai tucson" at bounding box center [346, 329] width 236 height 94
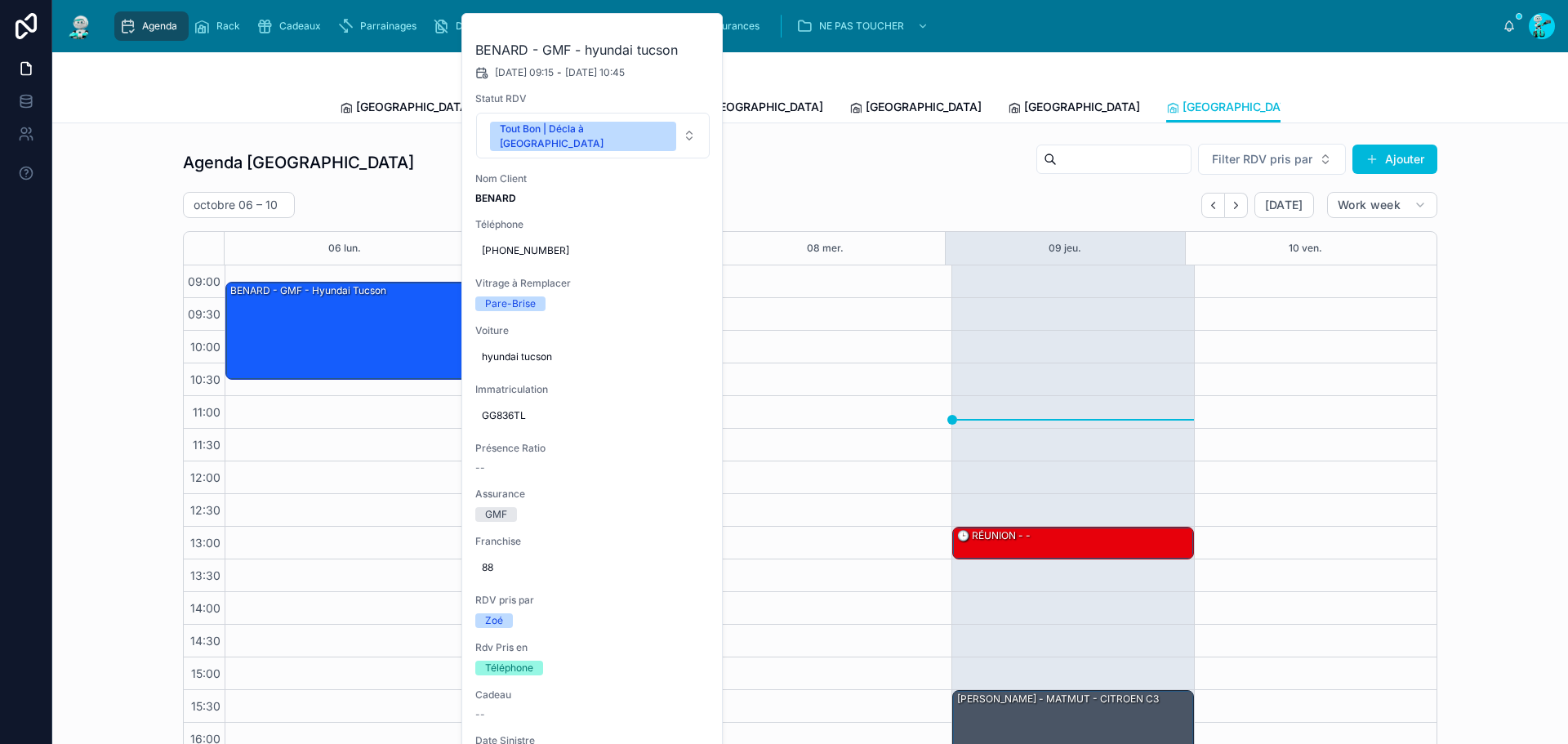
click at [503, 409] on span "GG836TL" at bounding box center [592, 415] width 222 height 13
click at [506, 420] on input "*******" at bounding box center [562, 425] width 154 height 23
click at [144, 490] on div "Agenda Poitiers Filter RDV pris par Ajouter [DATE] – [DATE] [DATE] Work week 06…" at bounding box center [809, 451] width 1489 height 630
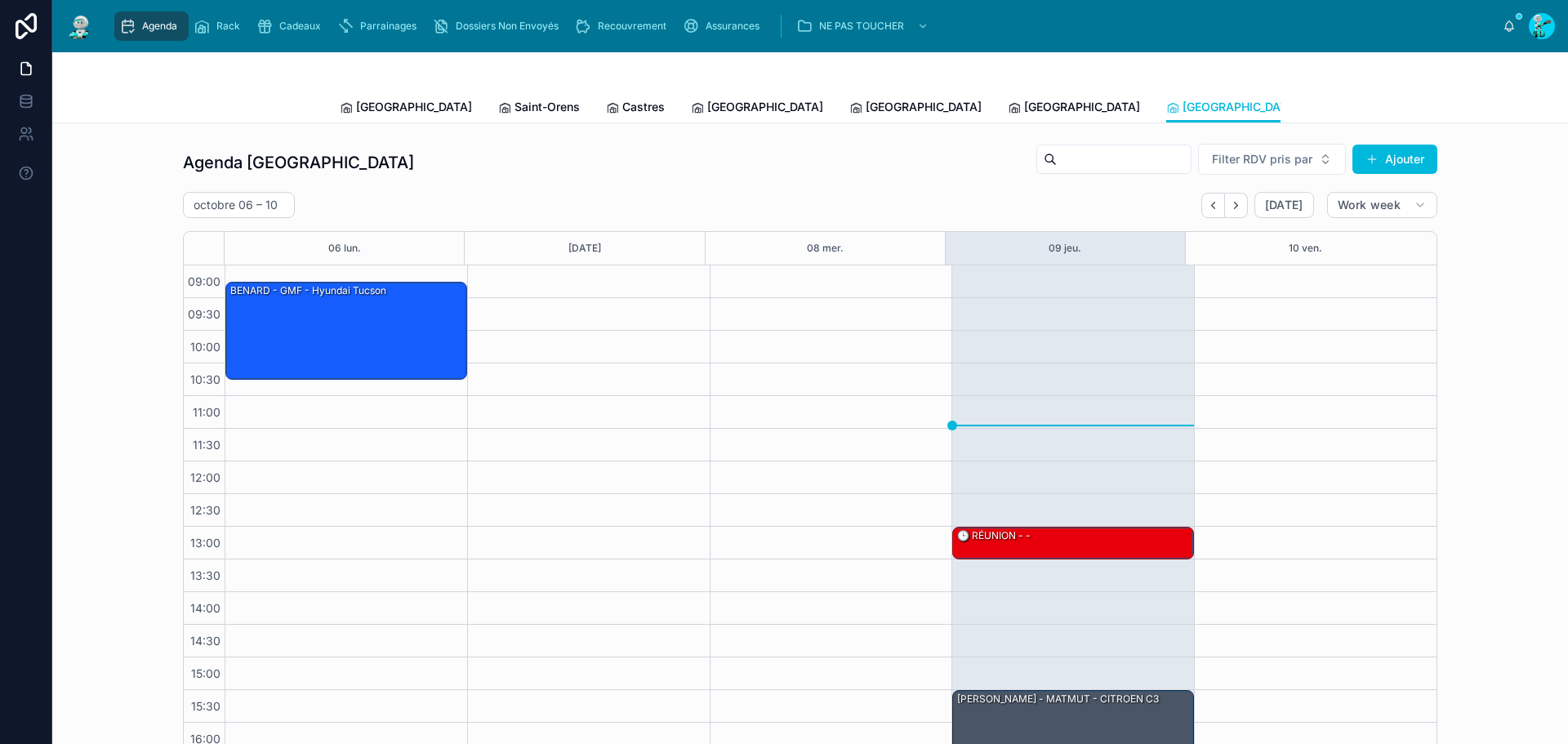
drag, startPoint x: 388, startPoint y: 113, endPoint x: 734, endPoint y: 1, distance: 363.7
click at [388, 113] on span "[GEOGRAPHIC_DATA]" at bounding box center [413, 107] width 116 height 17
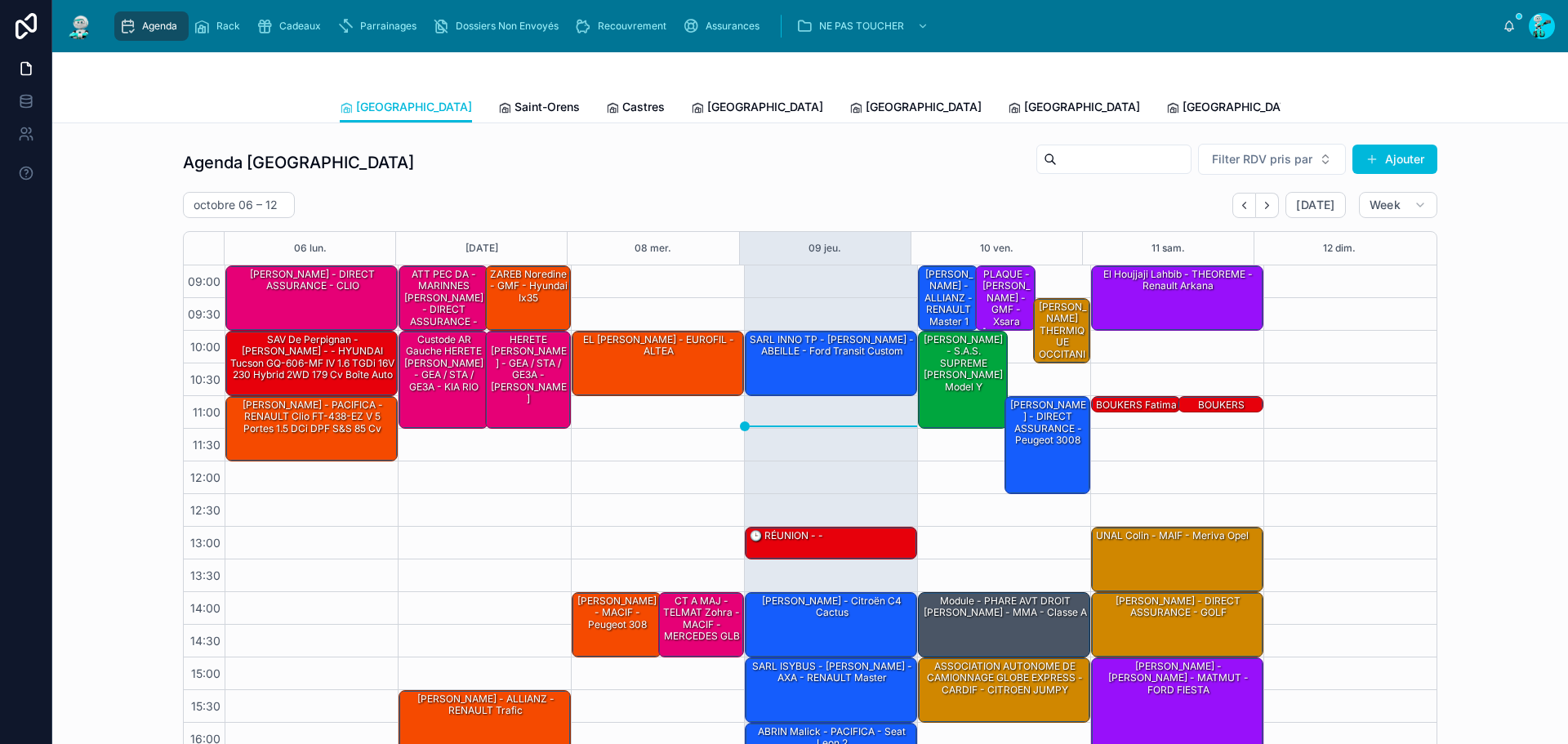
scroll to position [94, 0]
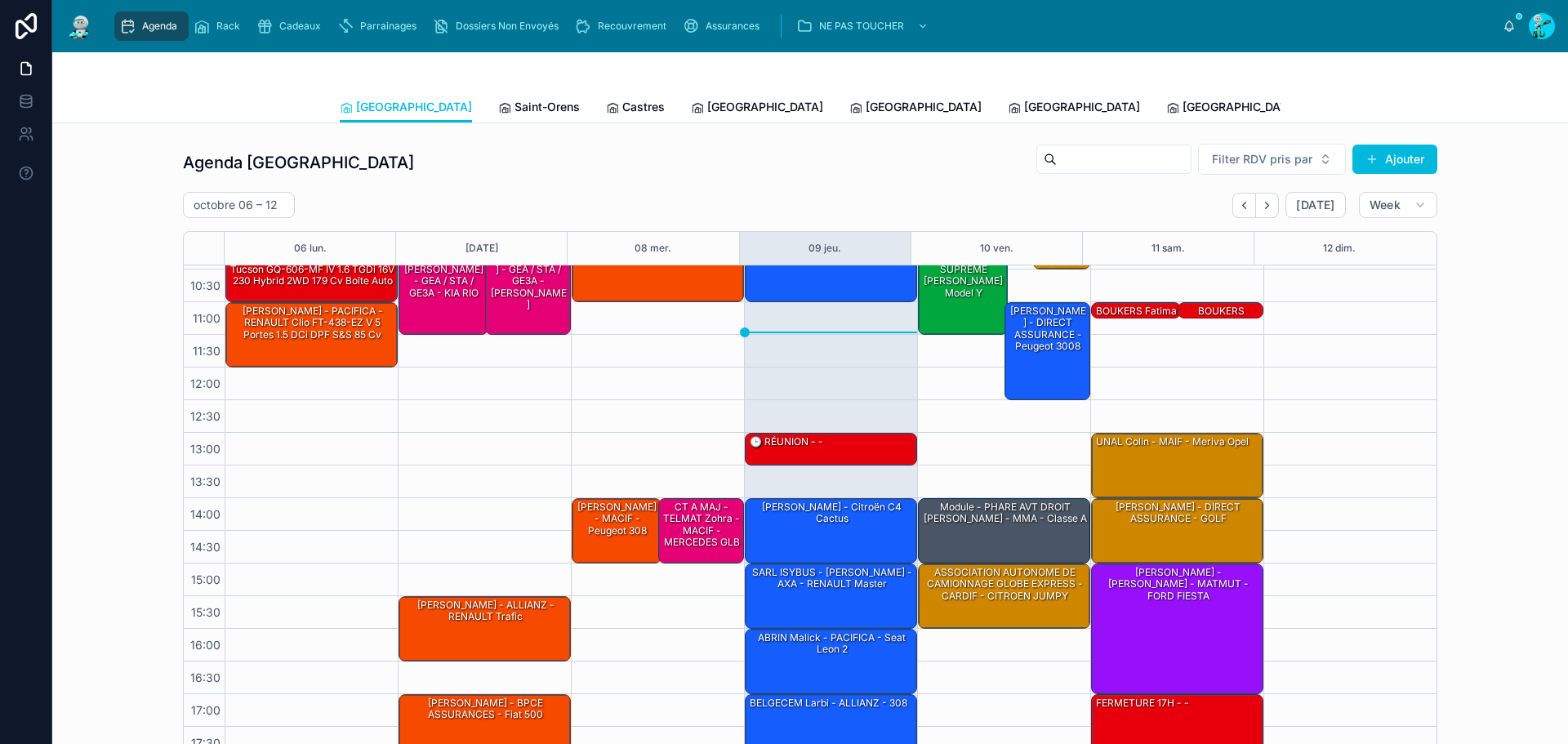
click at [1477, 101] on span "Tous Centres" at bounding box center [1513, 107] width 72 height 17
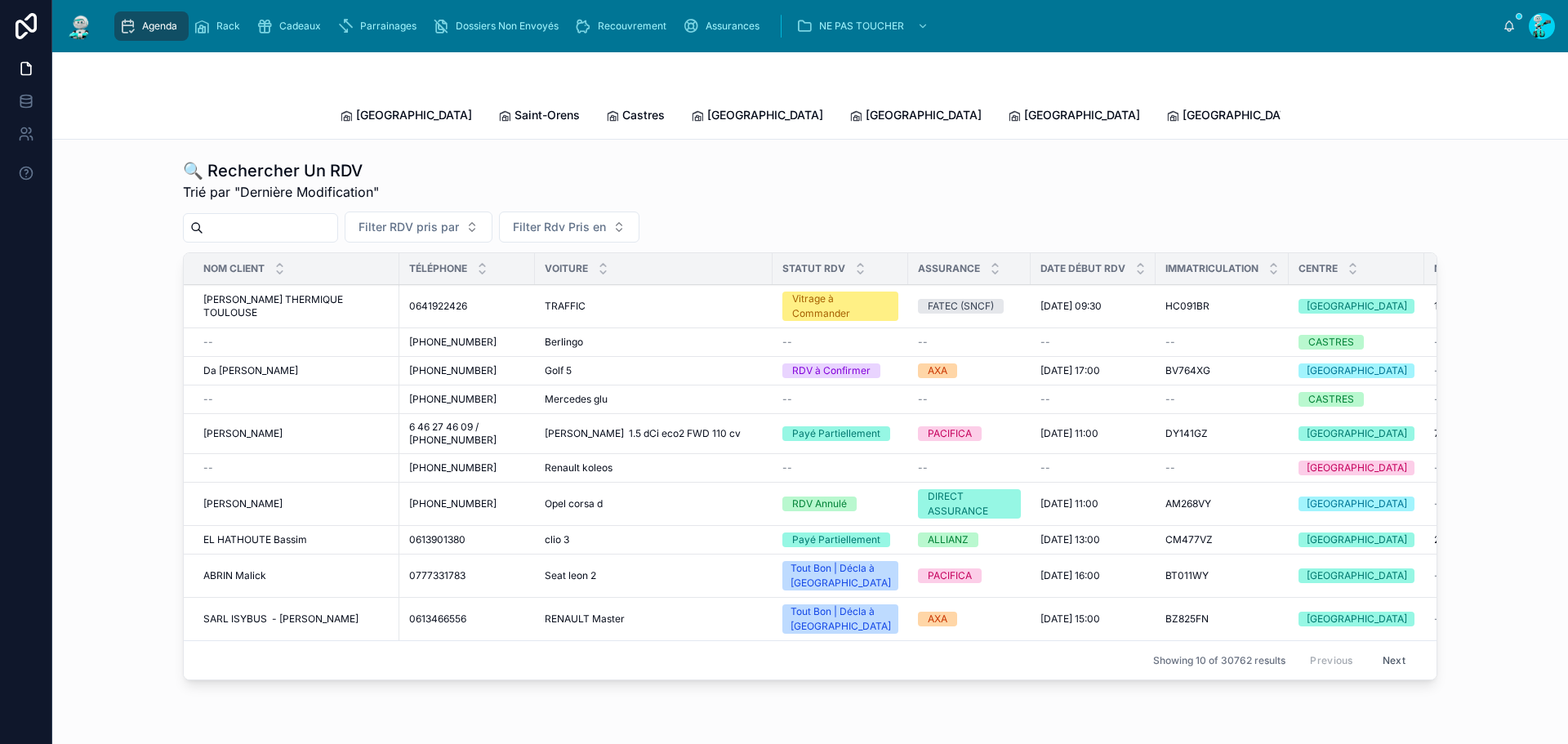
click at [323, 216] on input "text" at bounding box center [270, 228] width 134 height 23
paste input "**********"
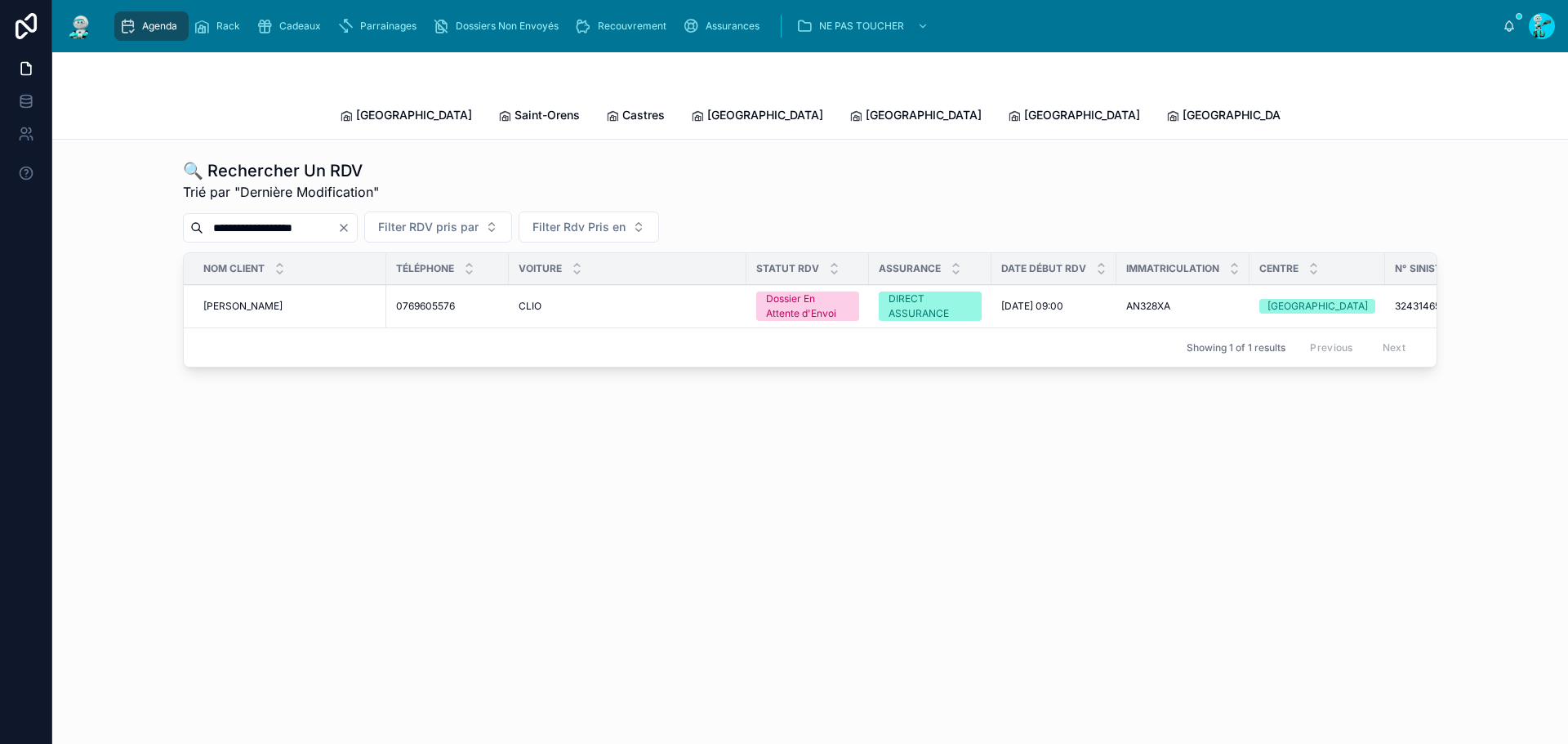
type input "**********"
click at [289, 285] on td "[PERSON_NAME]" at bounding box center [285, 306] width 202 height 43
click at [282, 300] on span "[PERSON_NAME]" at bounding box center [242, 305] width 79 height 13
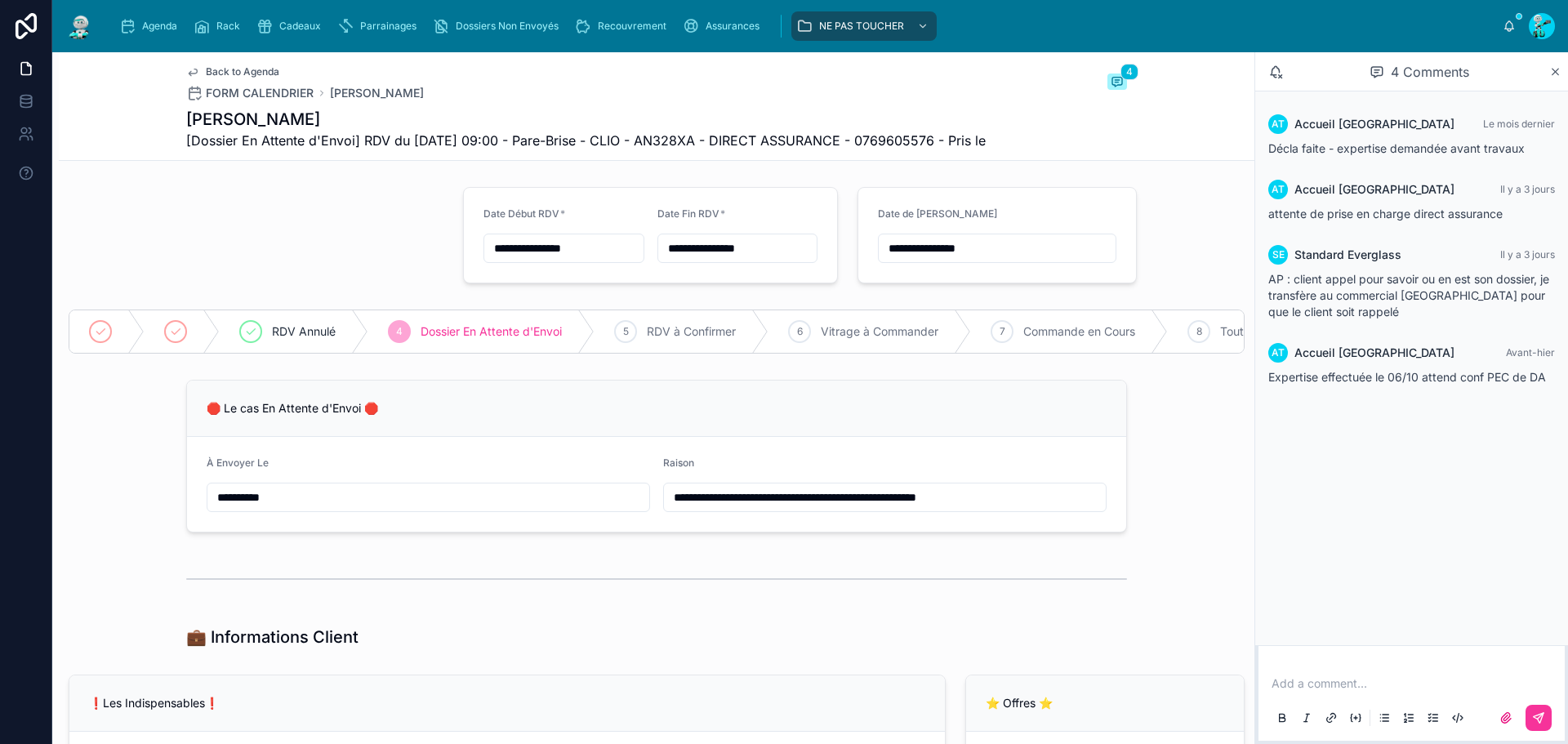
type input "**********"
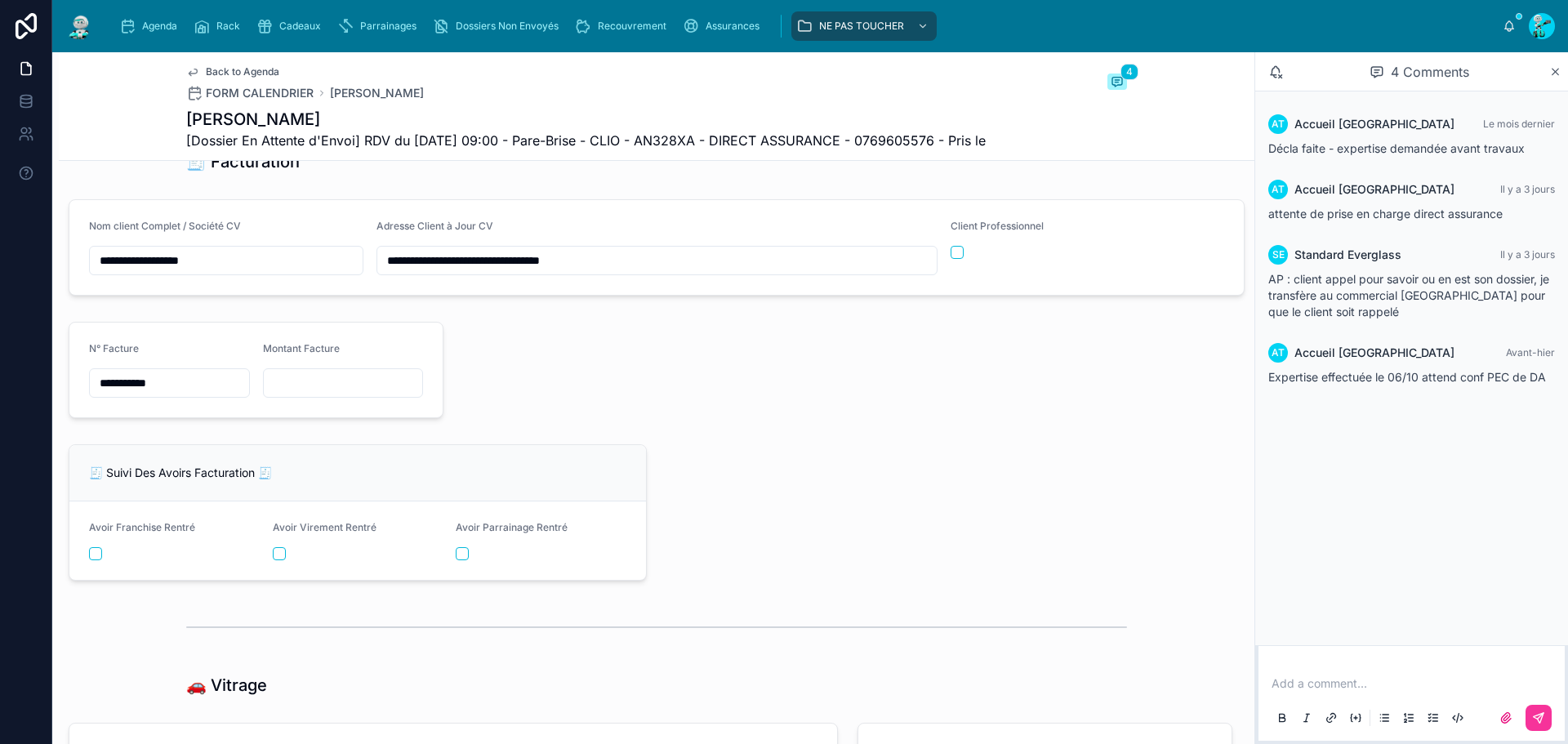
scroll to position [1960, 0]
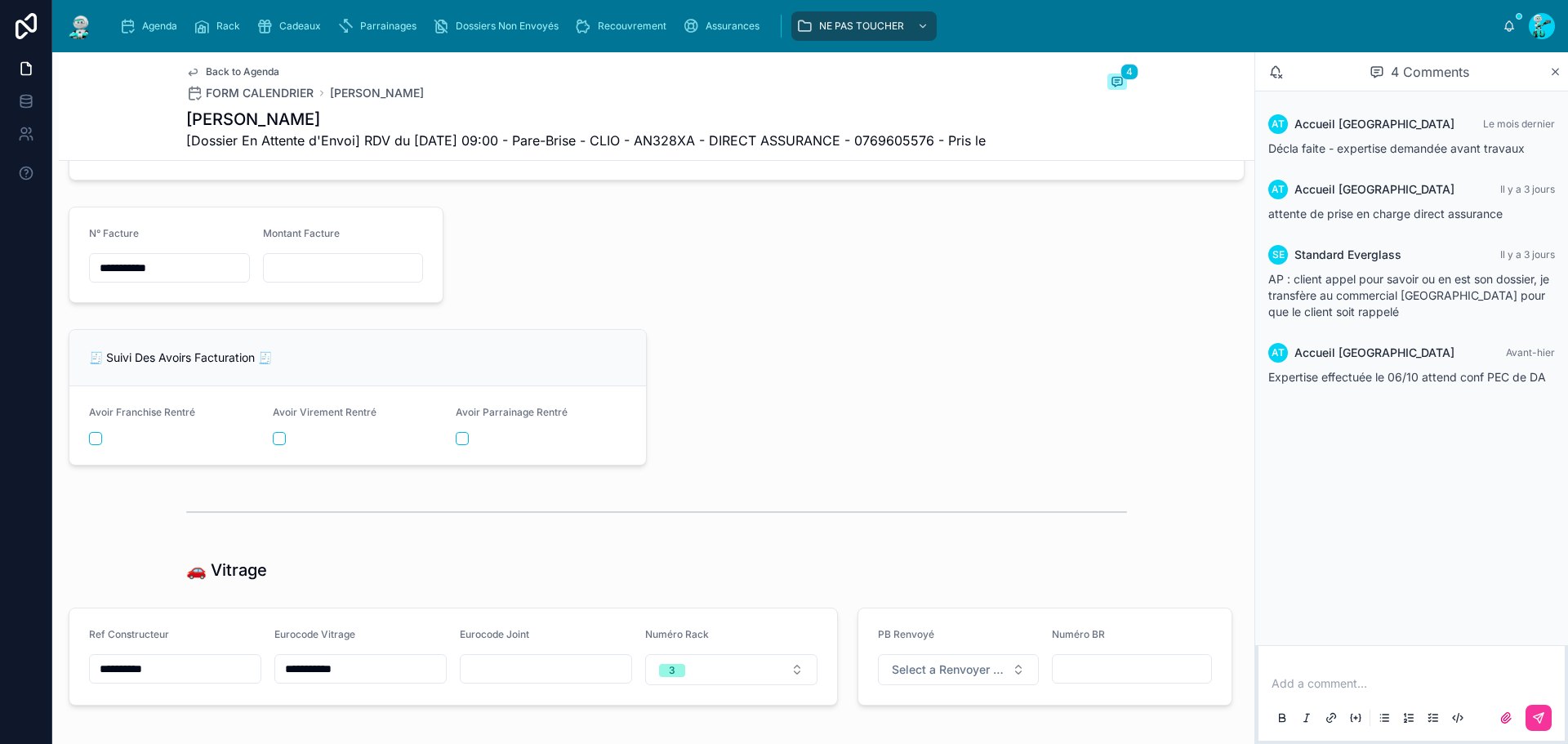
click at [174, 279] on input "**********" at bounding box center [169, 268] width 160 height 23
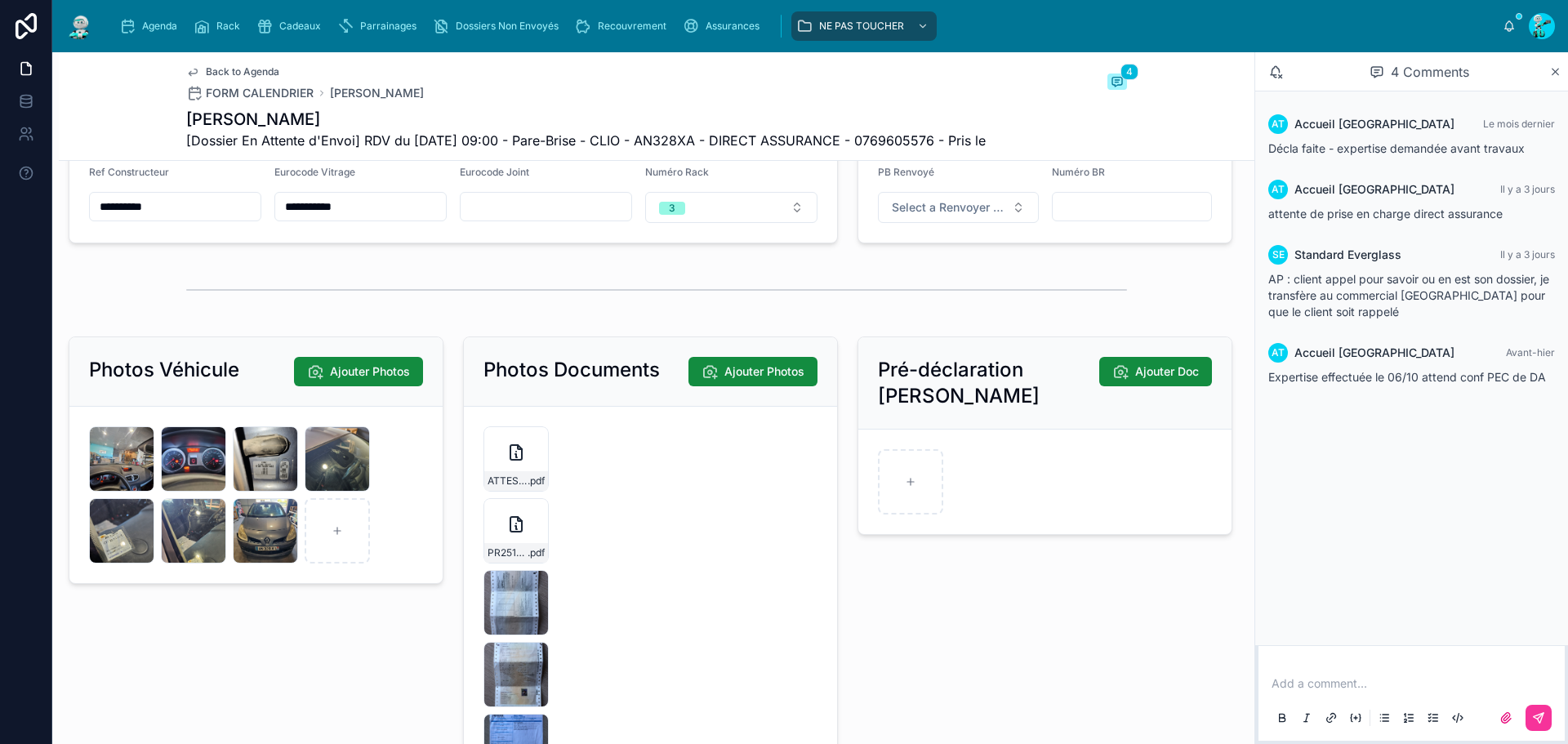
scroll to position [2612, 0]
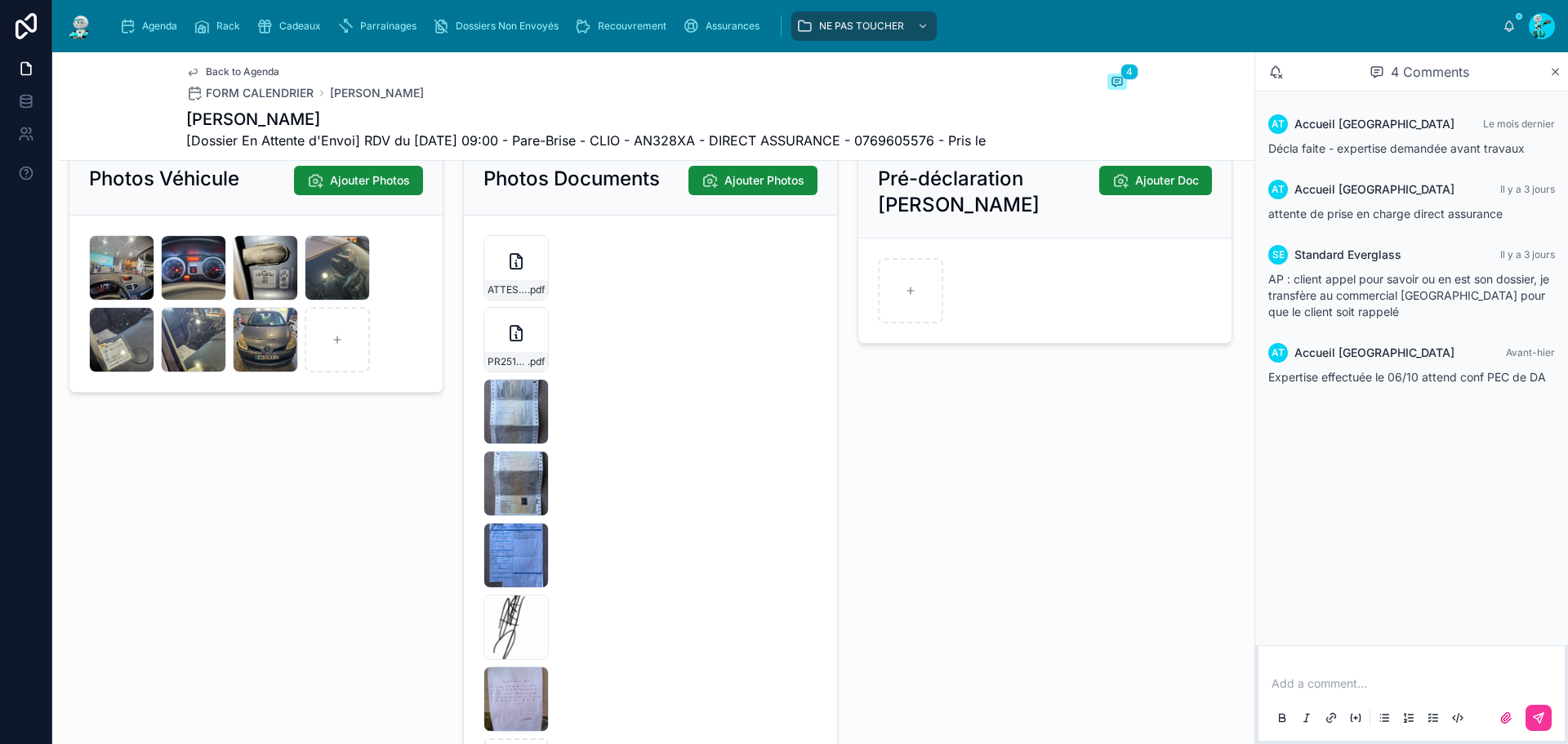
click at [522, 300] on div "ATTESTATIOND'ASSURANCE.-(28) .pdf" at bounding box center [516, 290] width 63 height 19
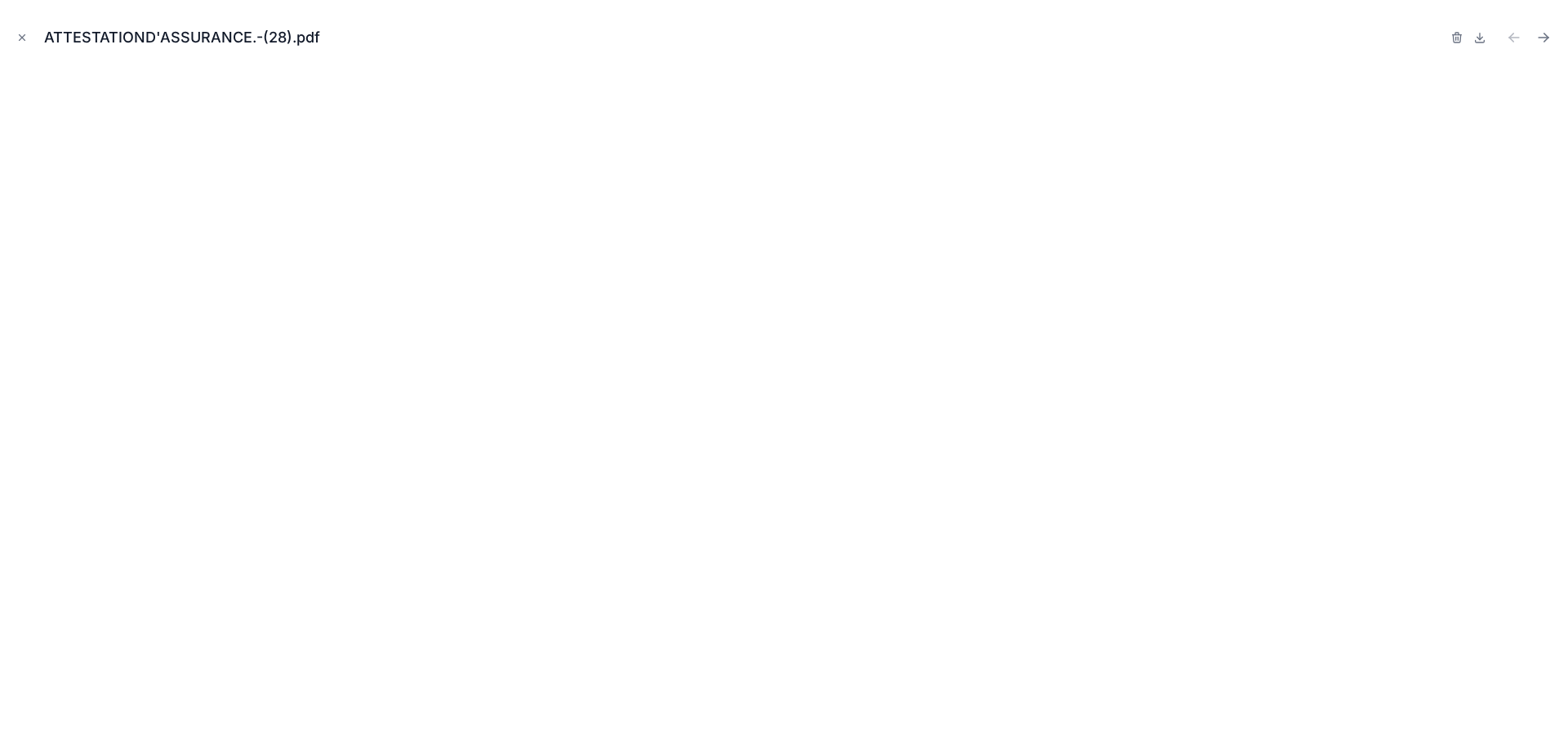
click at [22, 31] on button "Close modal" at bounding box center [21, 37] width 18 height 18
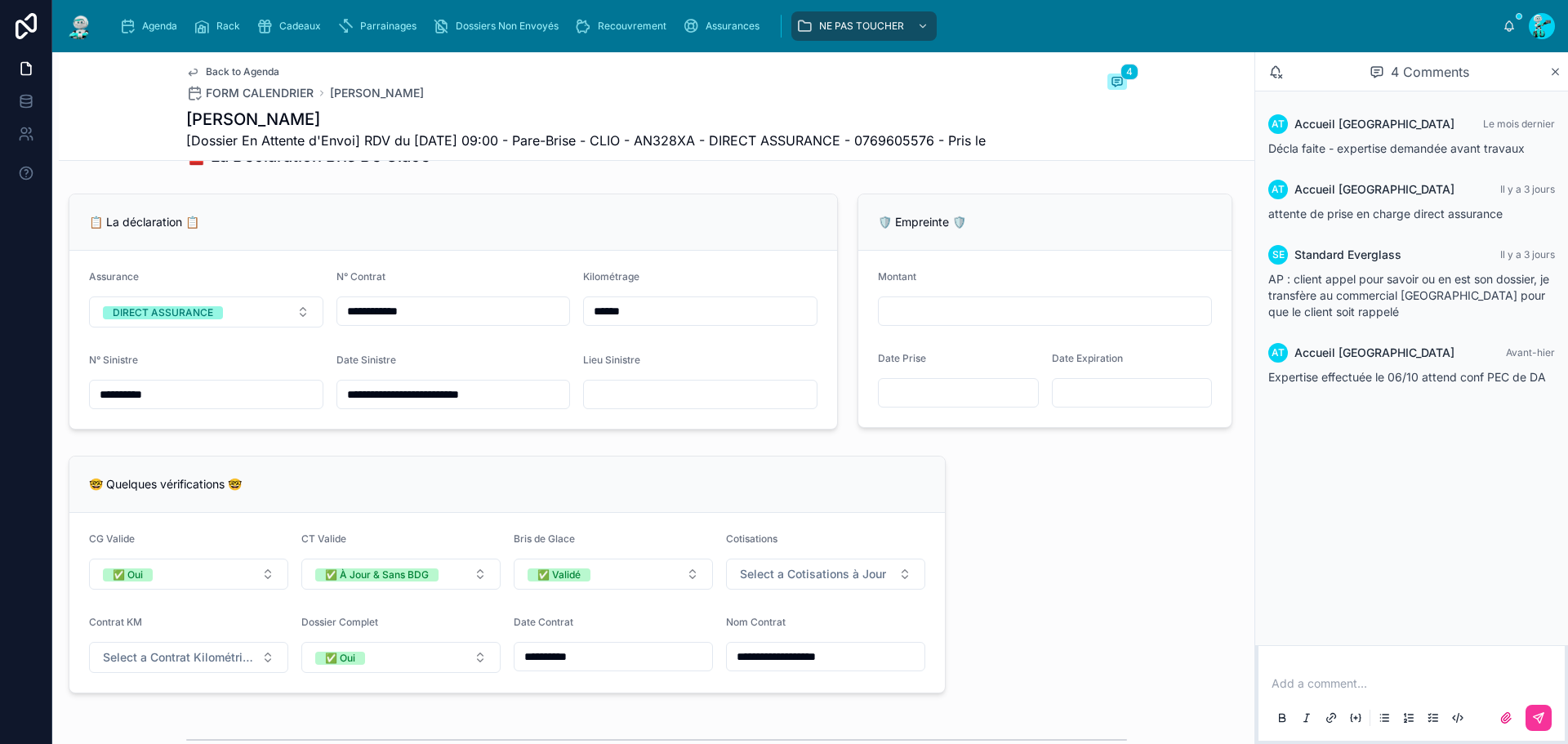
scroll to position [1061, 0]
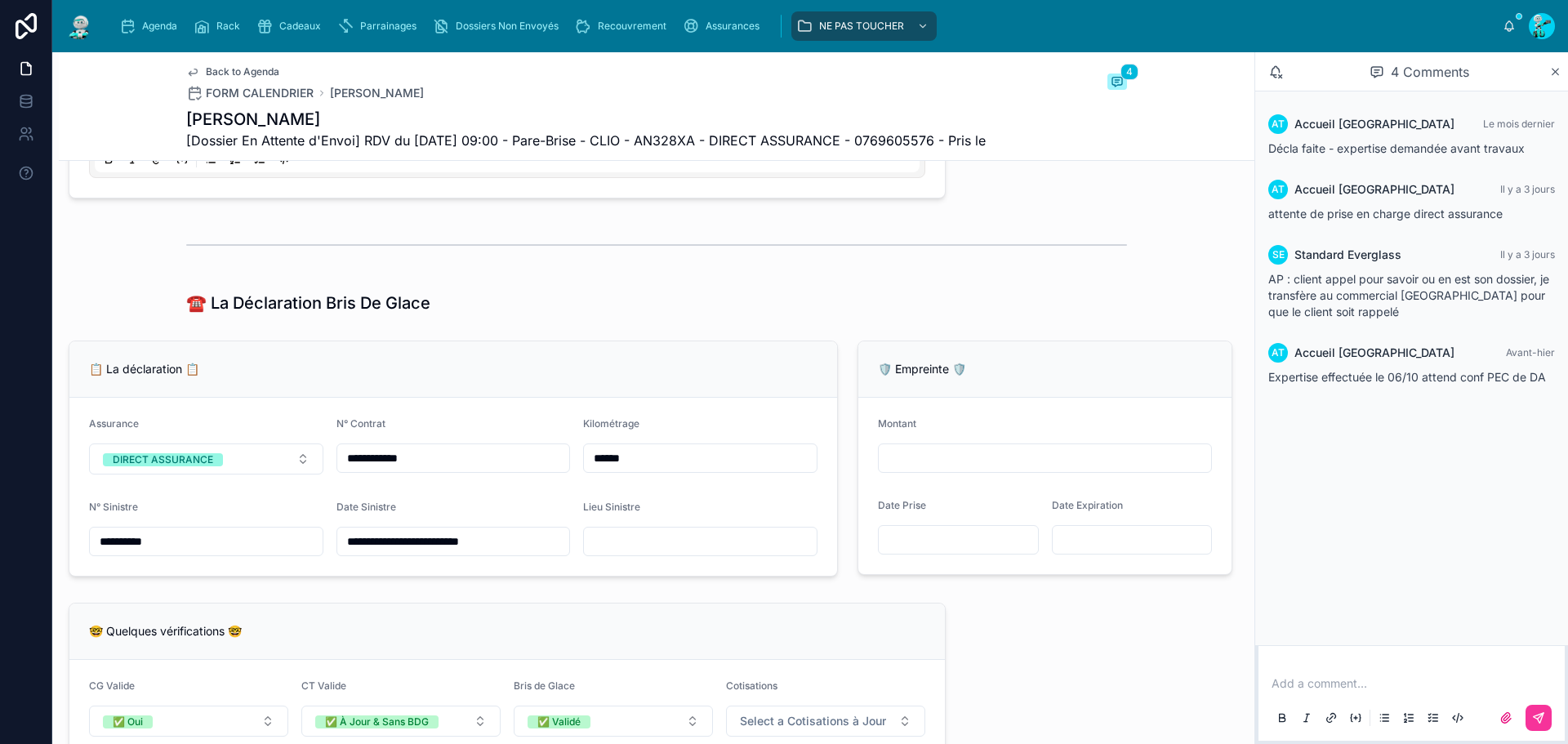
click at [668, 470] on input "******" at bounding box center [699, 458] width 232 height 23
click at [605, 520] on div "Lieu Sinistre" at bounding box center [699, 511] width 234 height 19
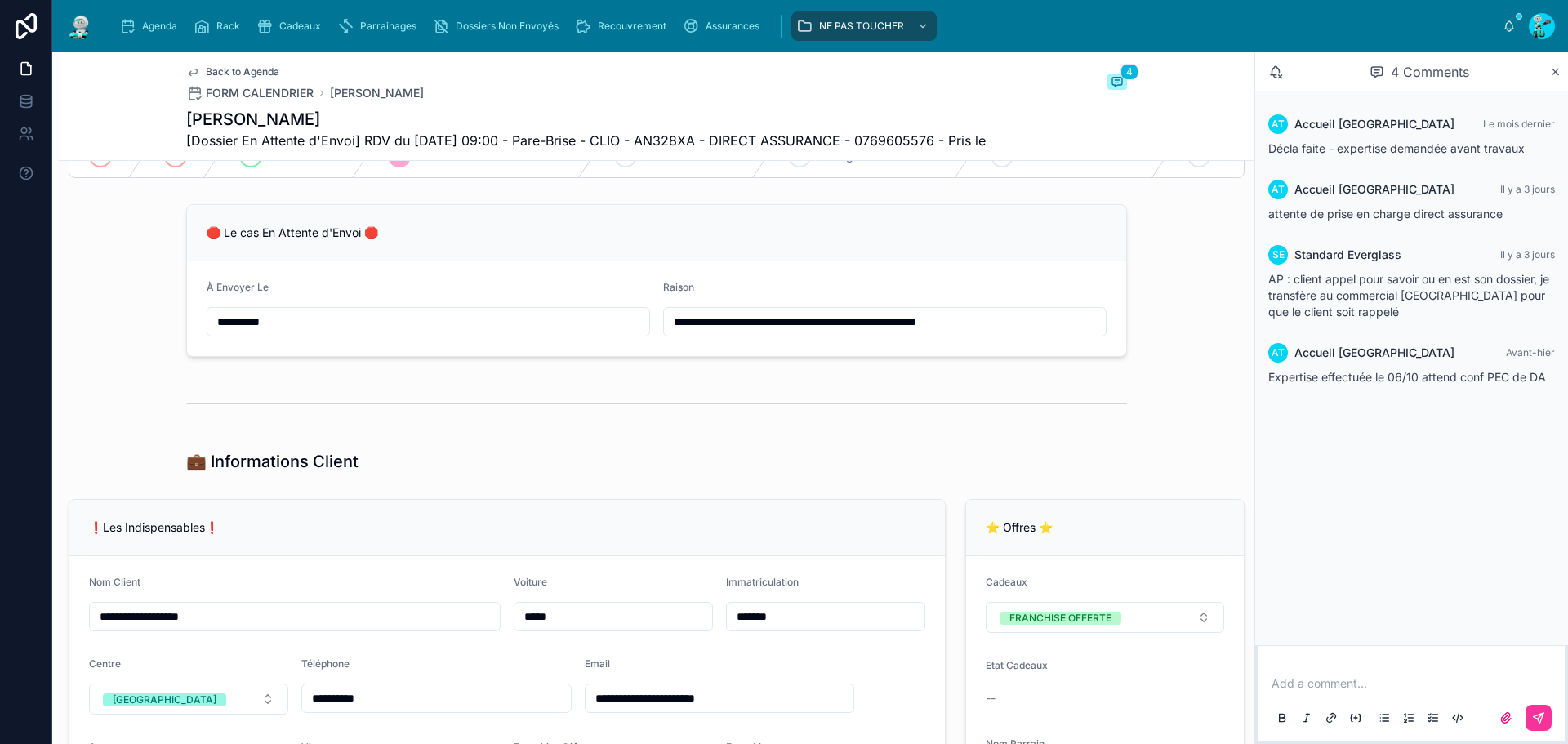
scroll to position [163, 0]
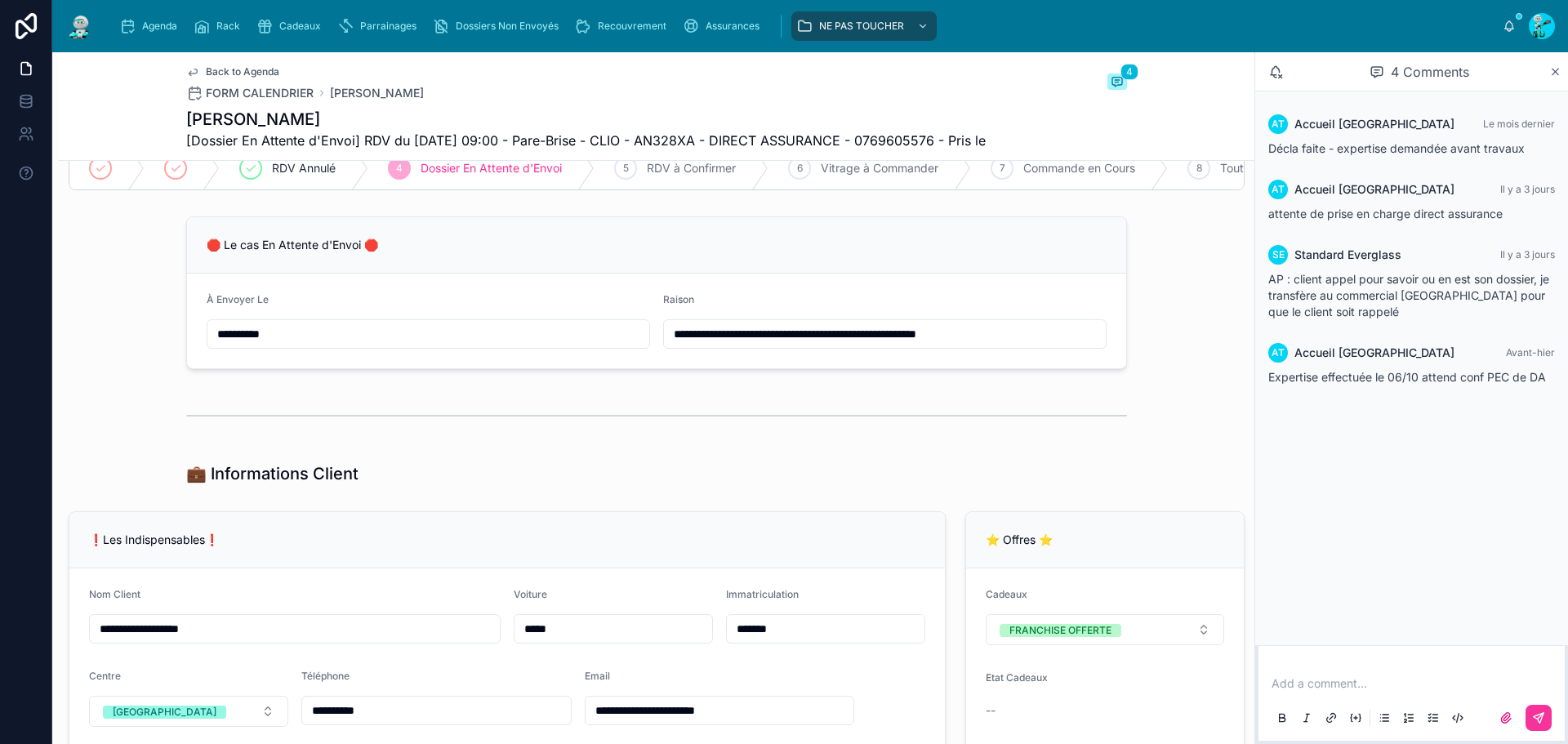
click at [675, 136] on span "[Dossier En Attente d'Envoi] RDV du [DATE] 09:00 - Pare-Brise - CLIO - AN328XA …" at bounding box center [586, 140] width 800 height 19
copy span "AN328XA"
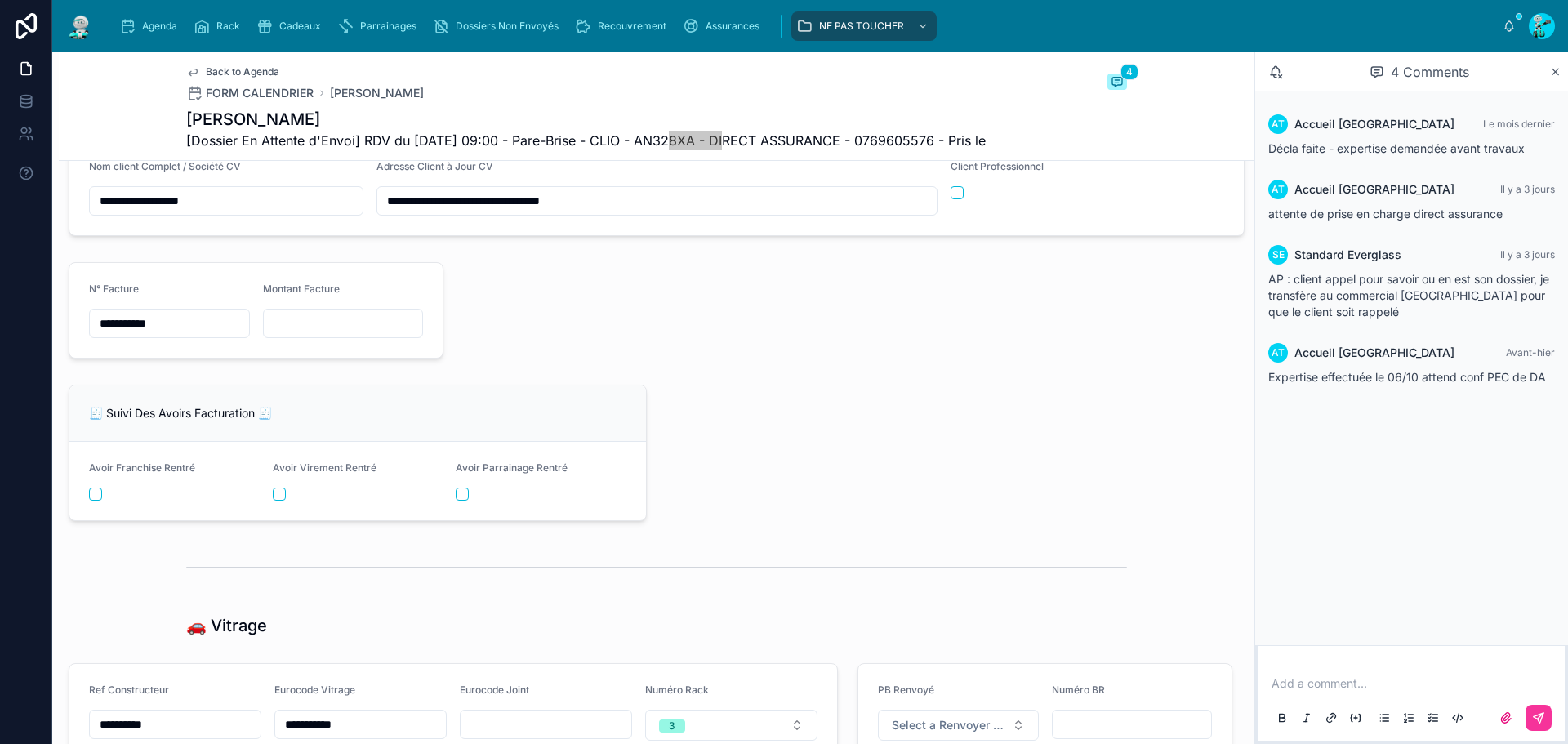
scroll to position [1878, 0]
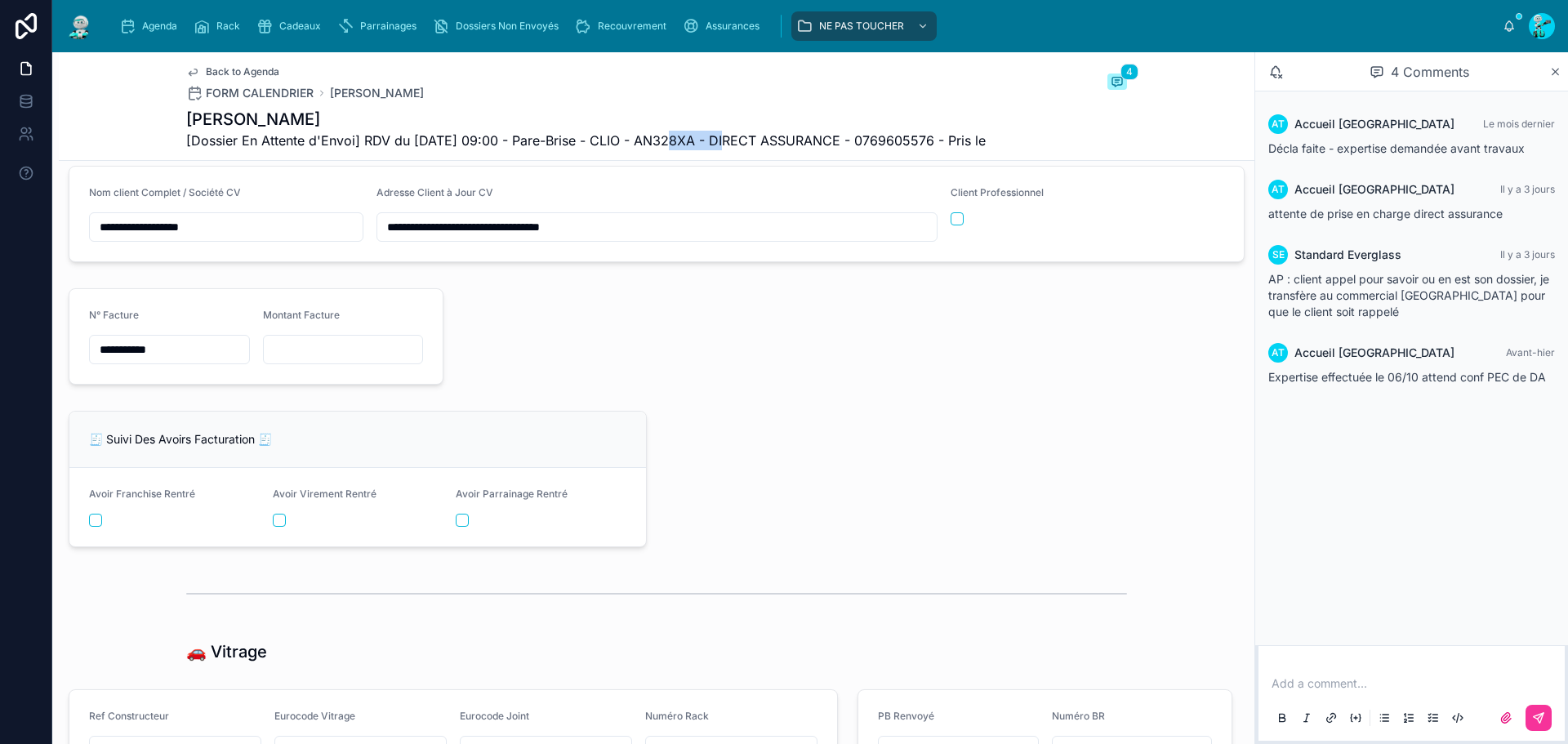
click at [212, 361] on input "**********" at bounding box center [169, 350] width 160 height 23
click at [214, 361] on input "**********" at bounding box center [169, 350] width 160 height 23
paste input "**********"
type input "**********"
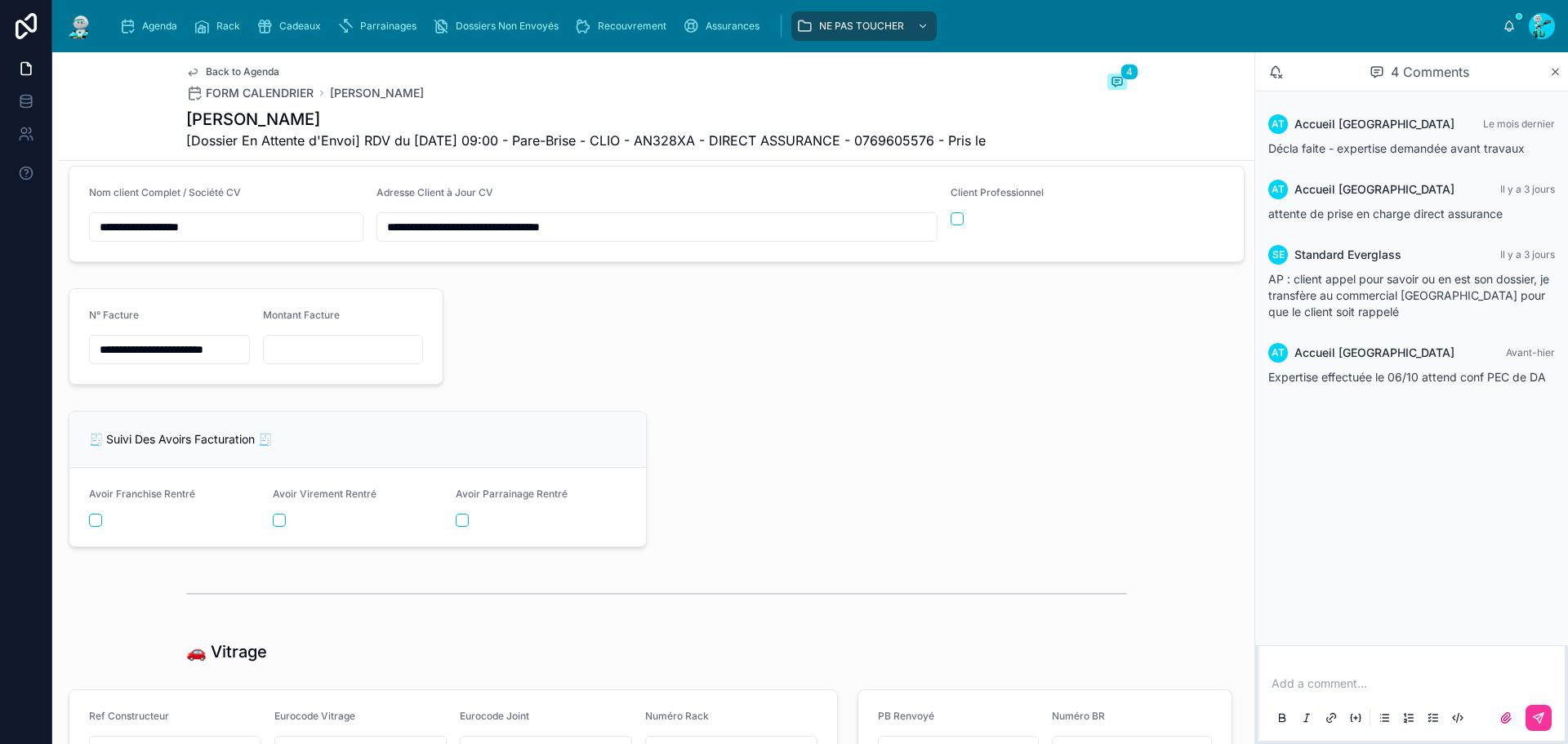
scroll to position [0, 0]
click at [315, 364] on div at bounding box center [342, 349] width 160 height 29
drag, startPoint x: 312, startPoint y: 373, endPoint x: 292, endPoint y: 373, distance: 20.0
click at [312, 361] on input "text" at bounding box center [343, 350] width 160 height 23
paste input "*******"
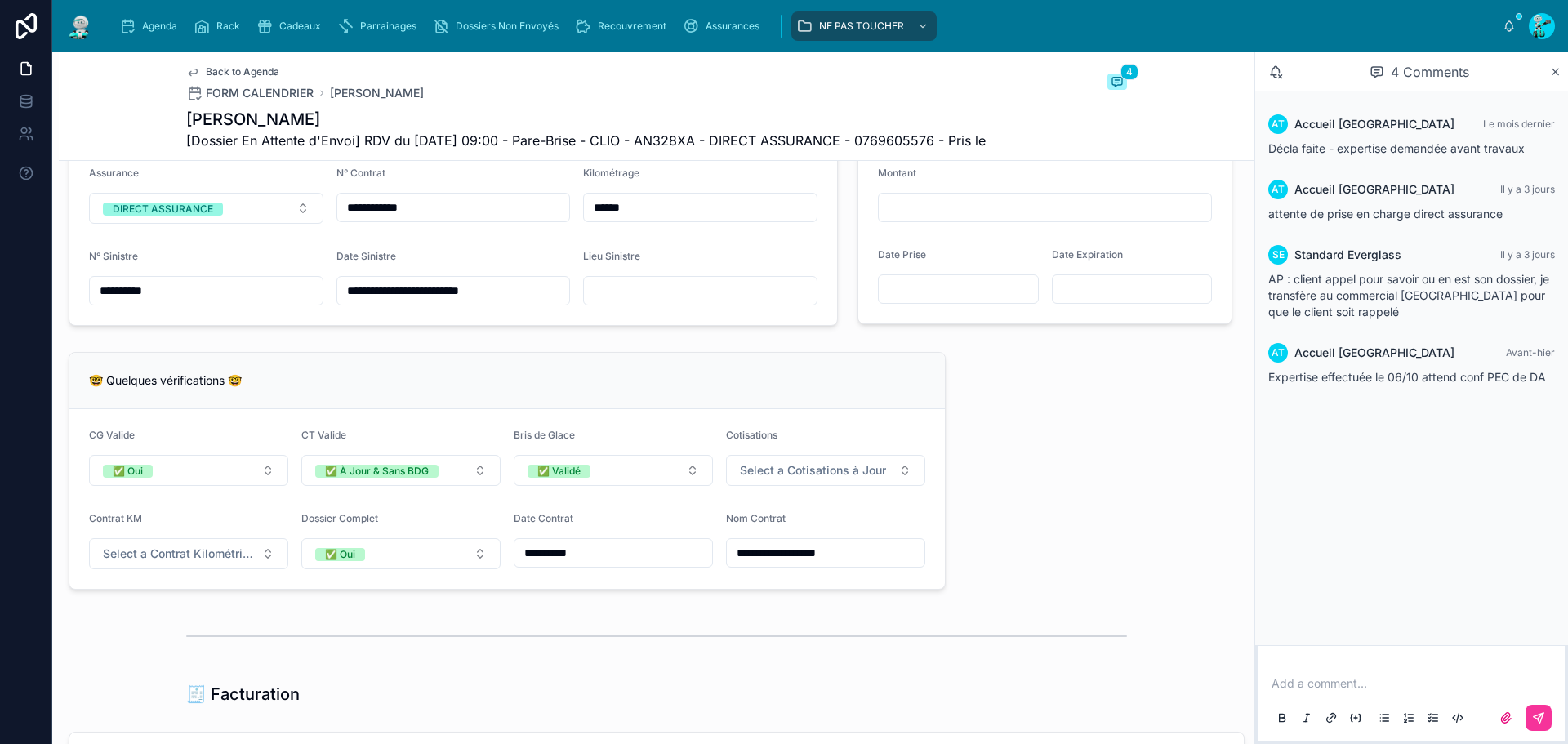
scroll to position [1306, 0]
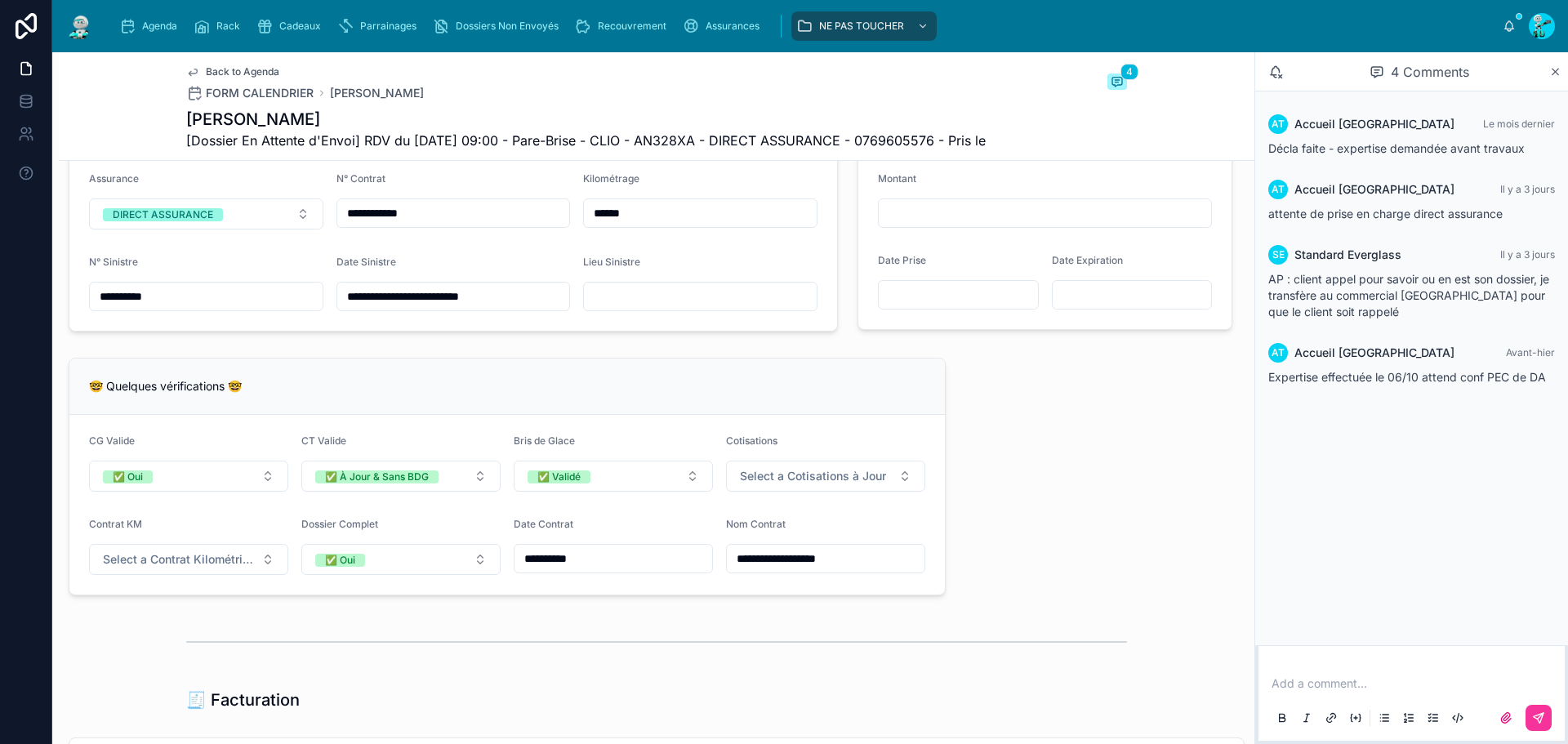
type input "*******"
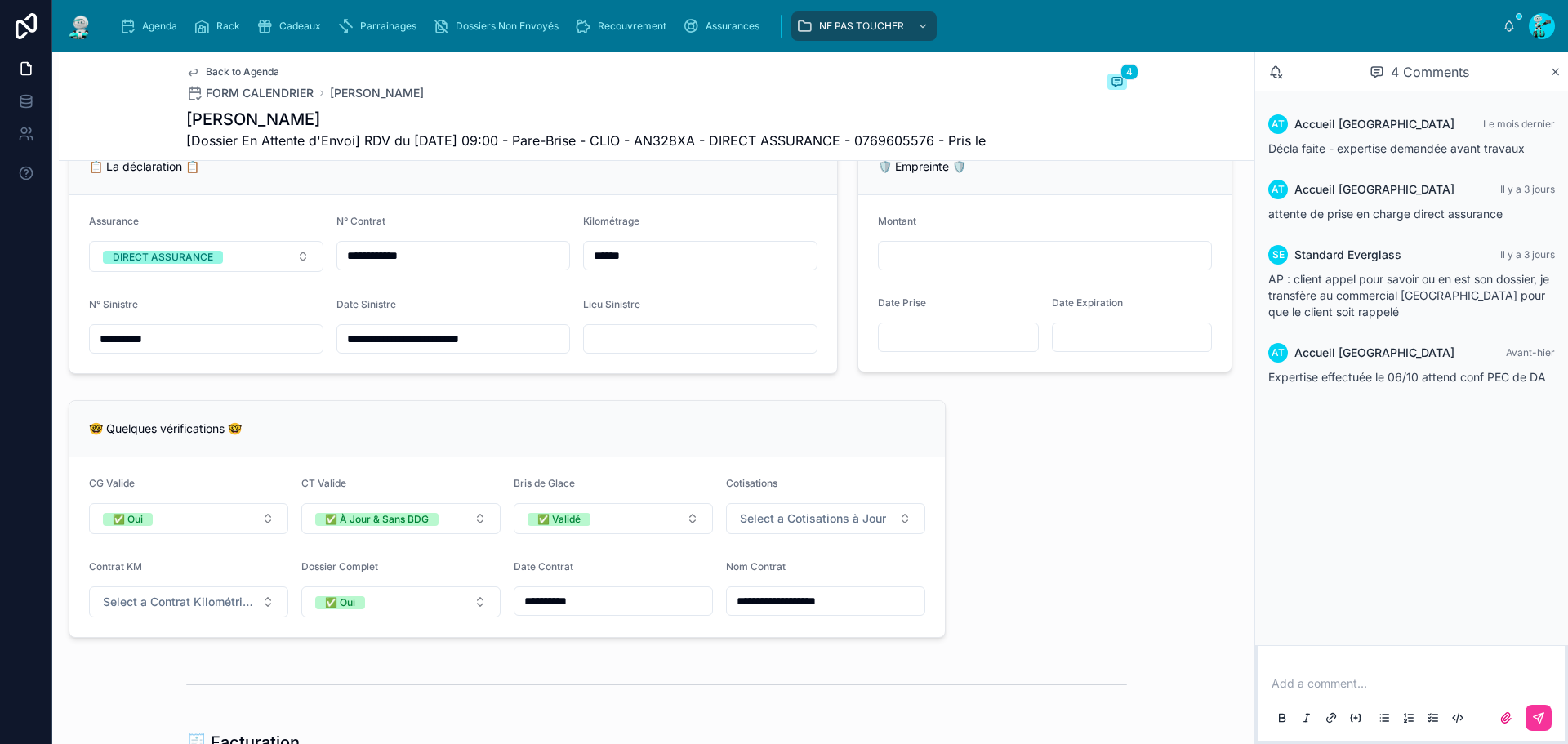
scroll to position [1224, 0]
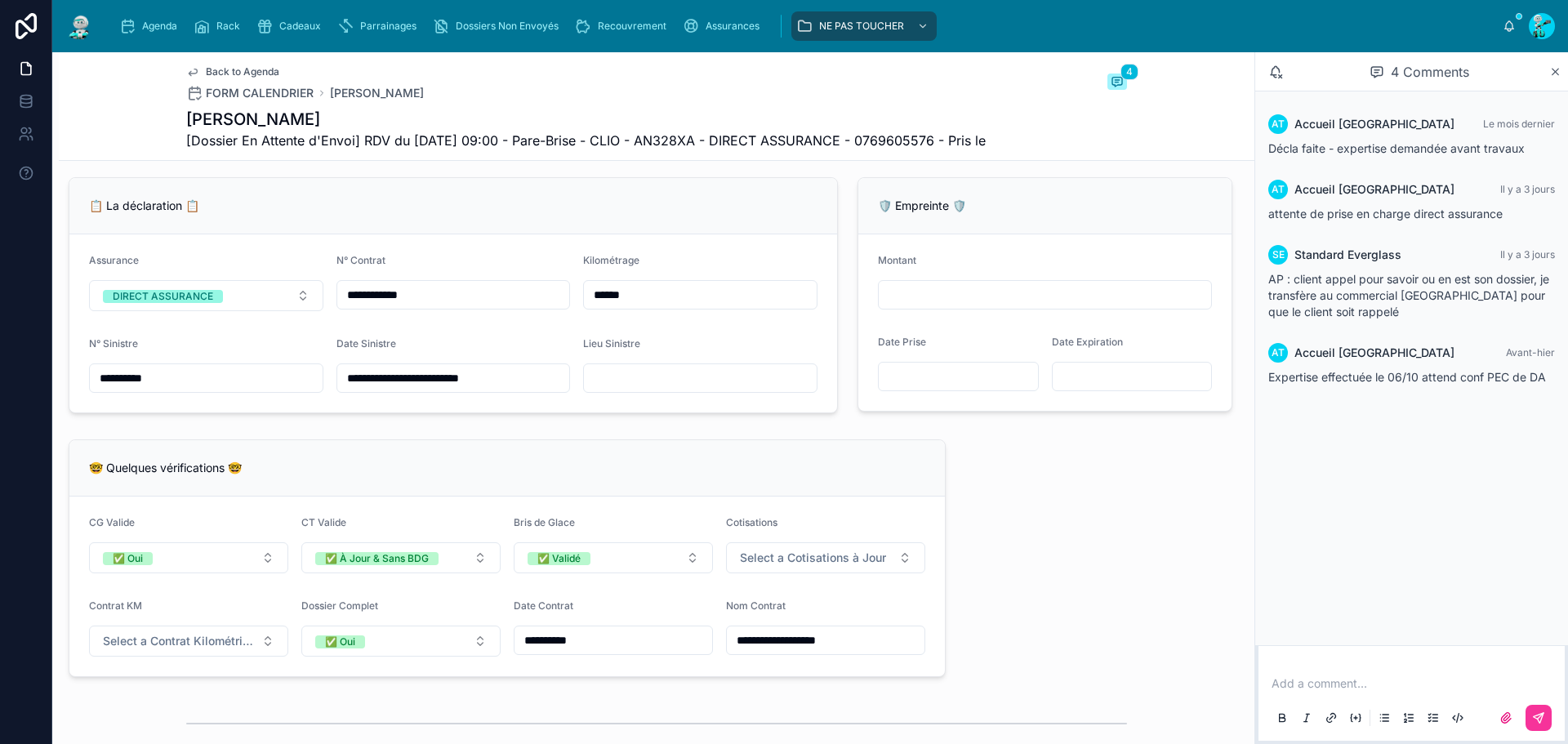
click at [192, 389] on input "**********" at bounding box center [205, 378] width 232 height 23
click at [427, 306] on input "**********" at bounding box center [453, 295] width 232 height 23
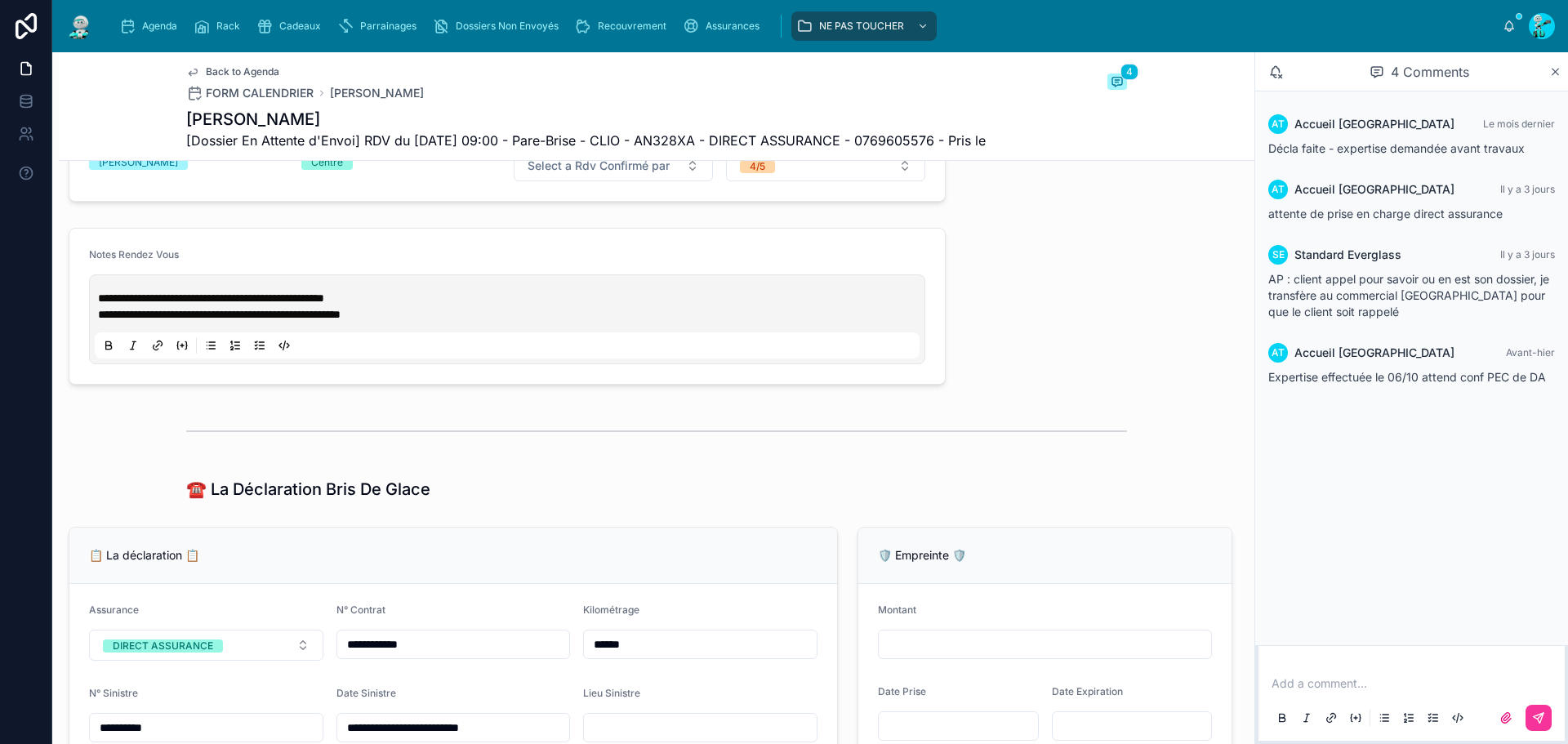
scroll to position [898, 0]
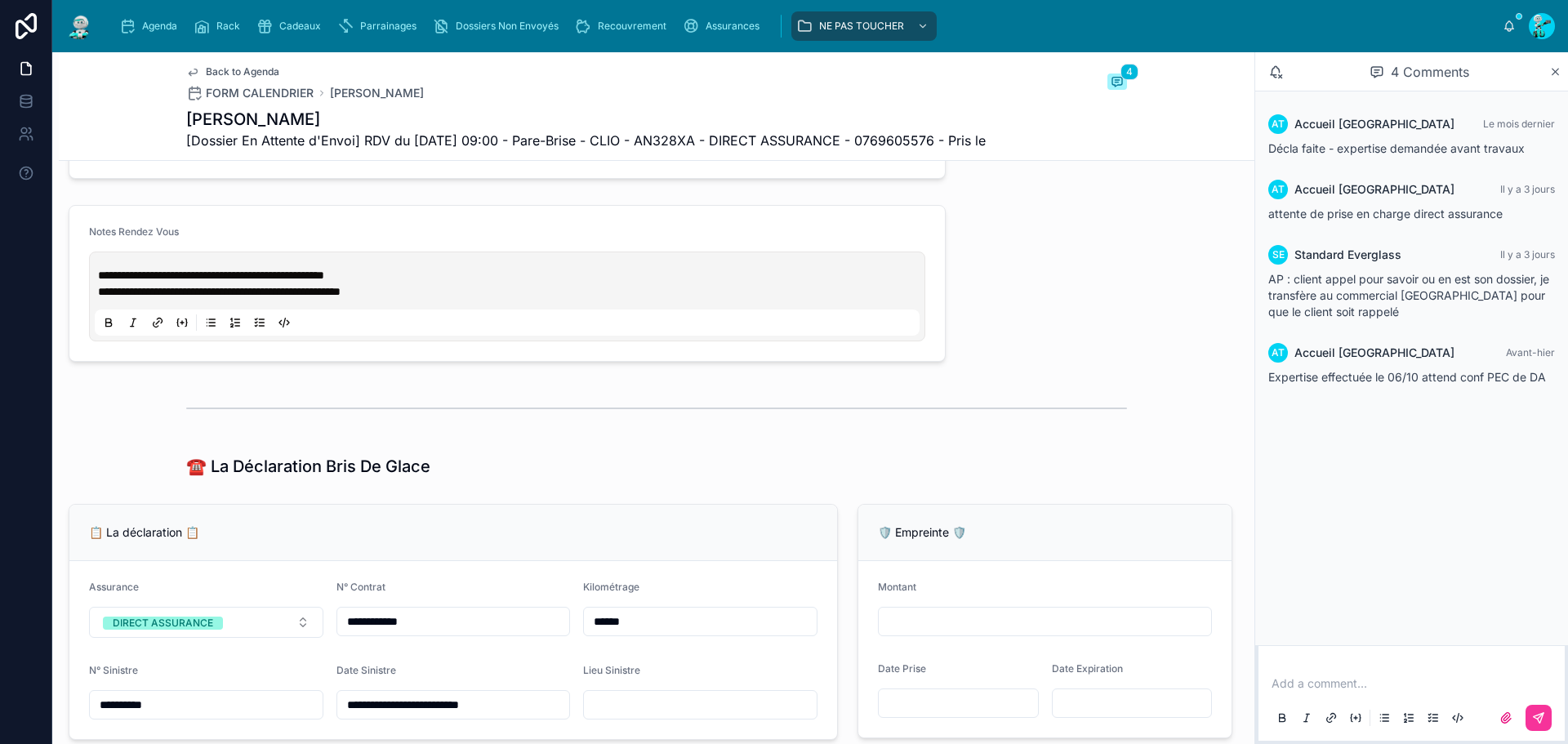
click at [98, 281] on span "**********" at bounding box center [211, 275] width 227 height 12
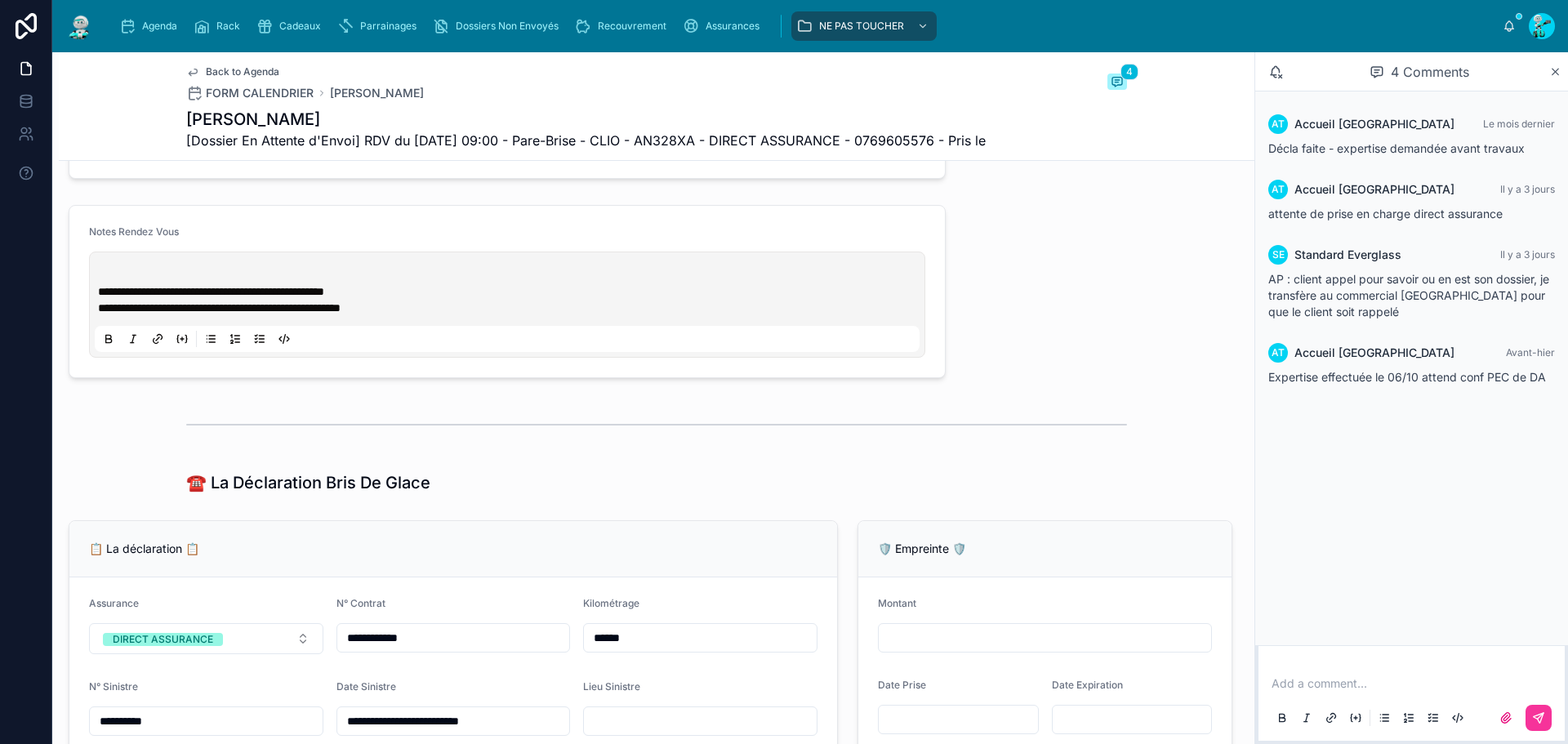
click at [99, 283] on p at bounding box center [511, 274] width 825 height 17
click at [166, 283] on p at bounding box center [511, 274] width 825 height 17
paste div
click at [272, 283] on p "**********" at bounding box center [511, 274] width 825 height 17
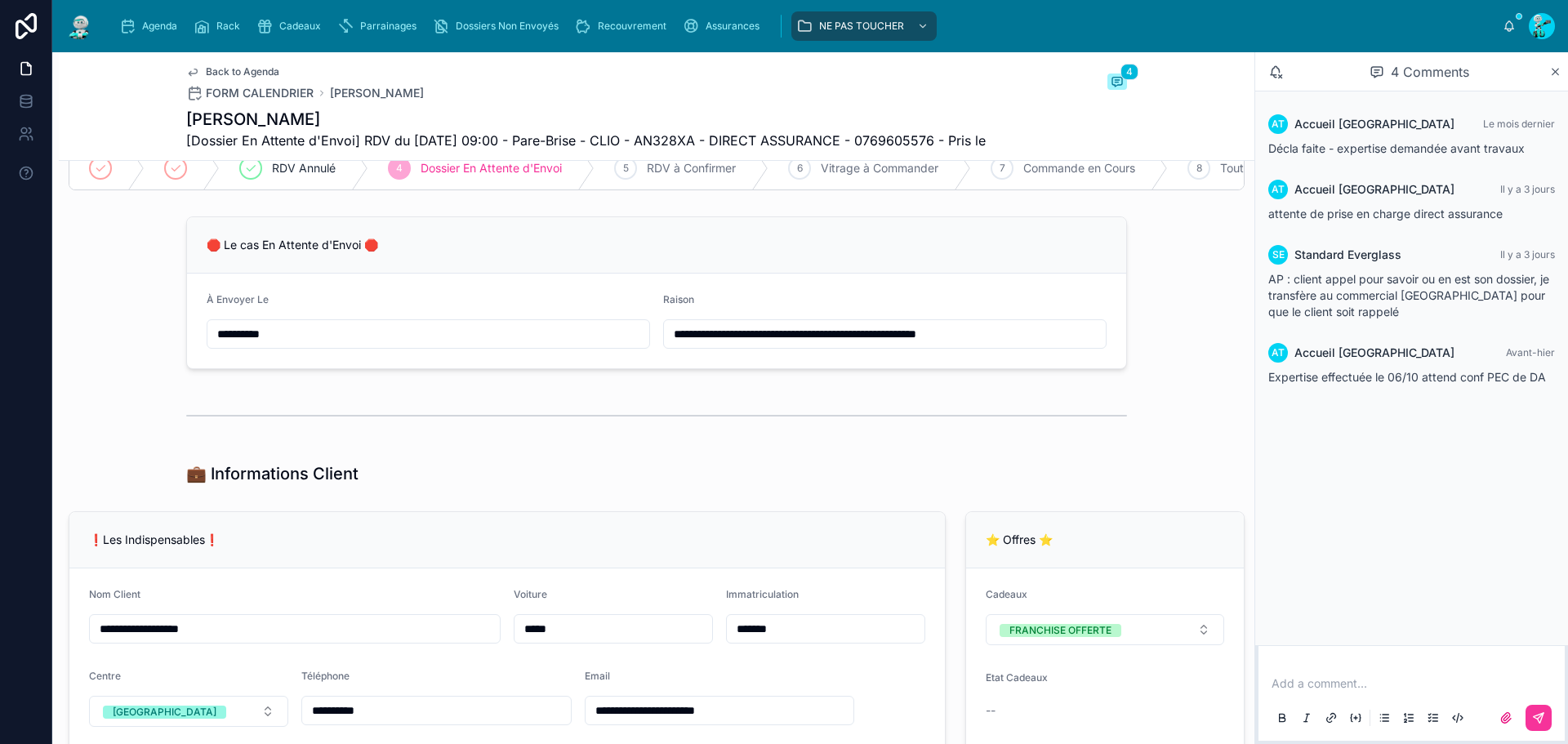
scroll to position [0, 0]
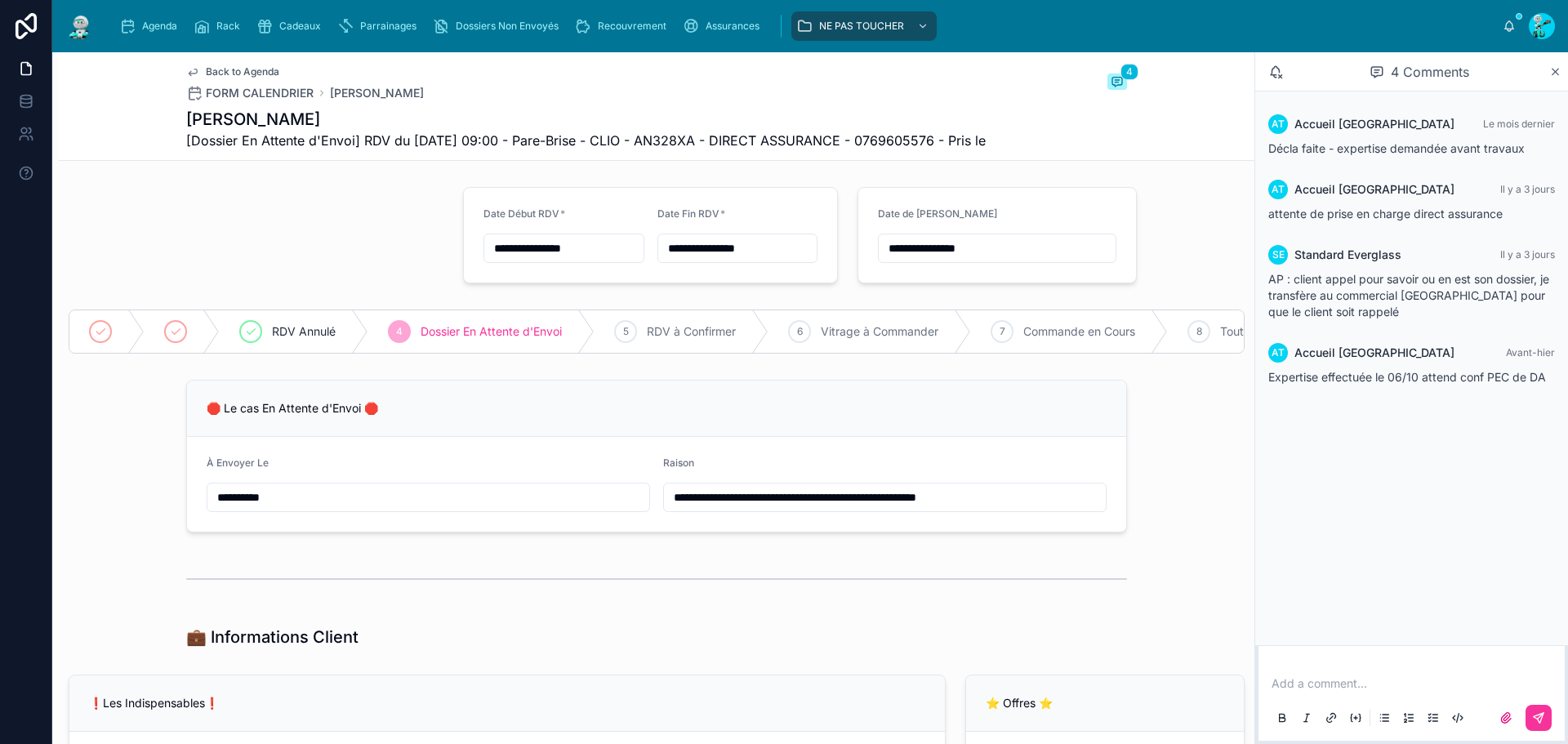
click at [123, 23] on icon "scrollable content" at bounding box center [127, 25] width 17 height 17
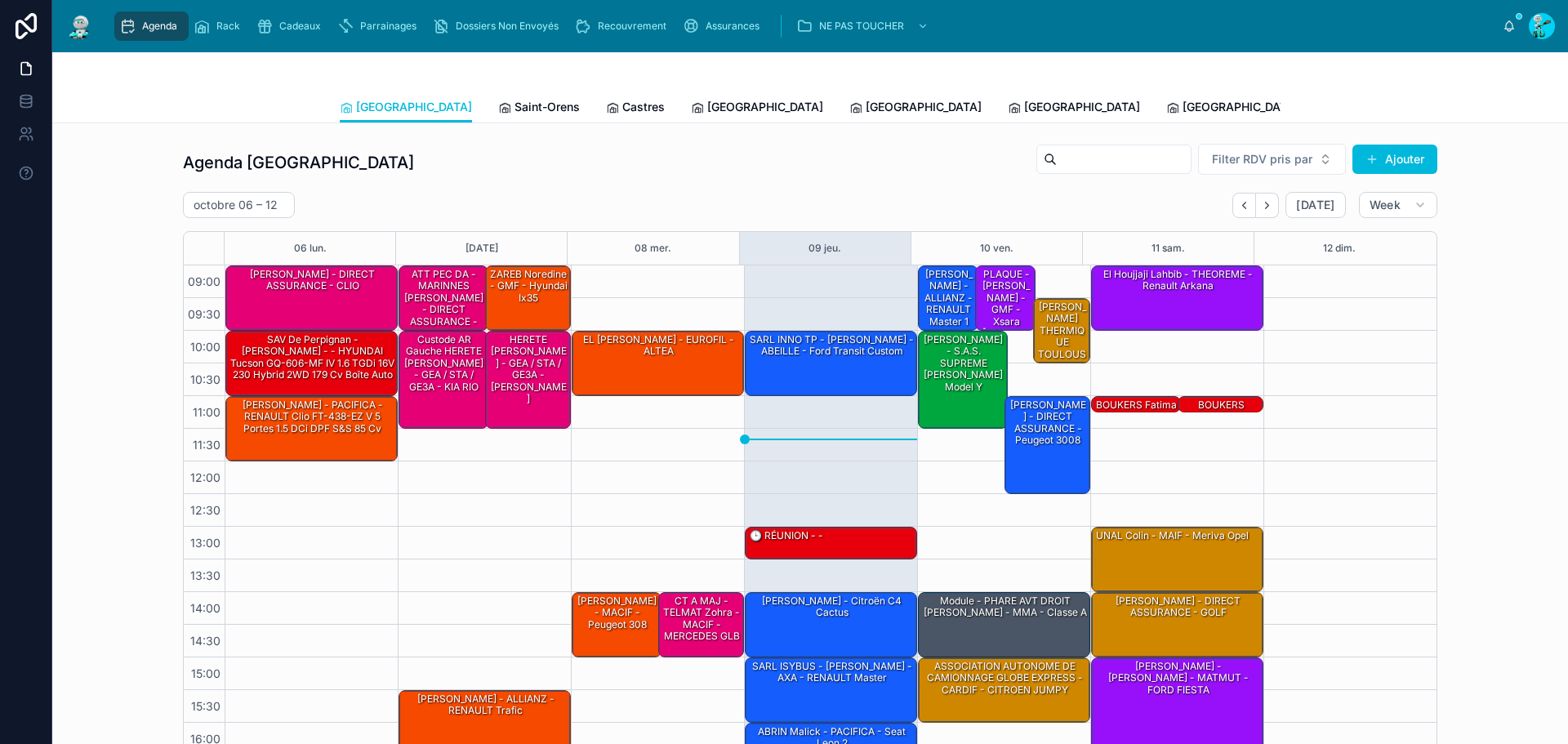
click at [498, 95] on link "Saint-Orens" at bounding box center [539, 109] width 82 height 33
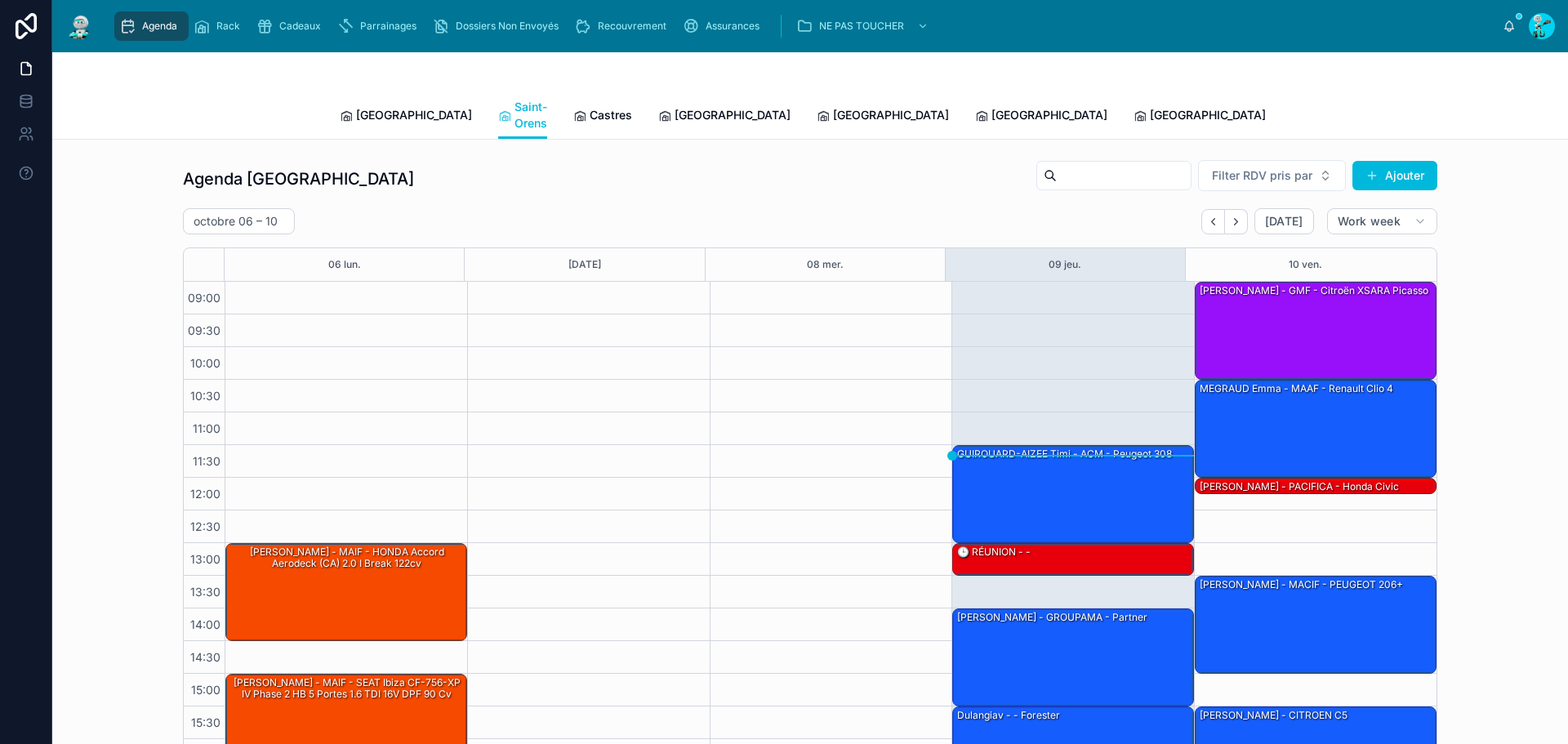
click at [589, 111] on span "Castres" at bounding box center [611, 115] width 43 height 17
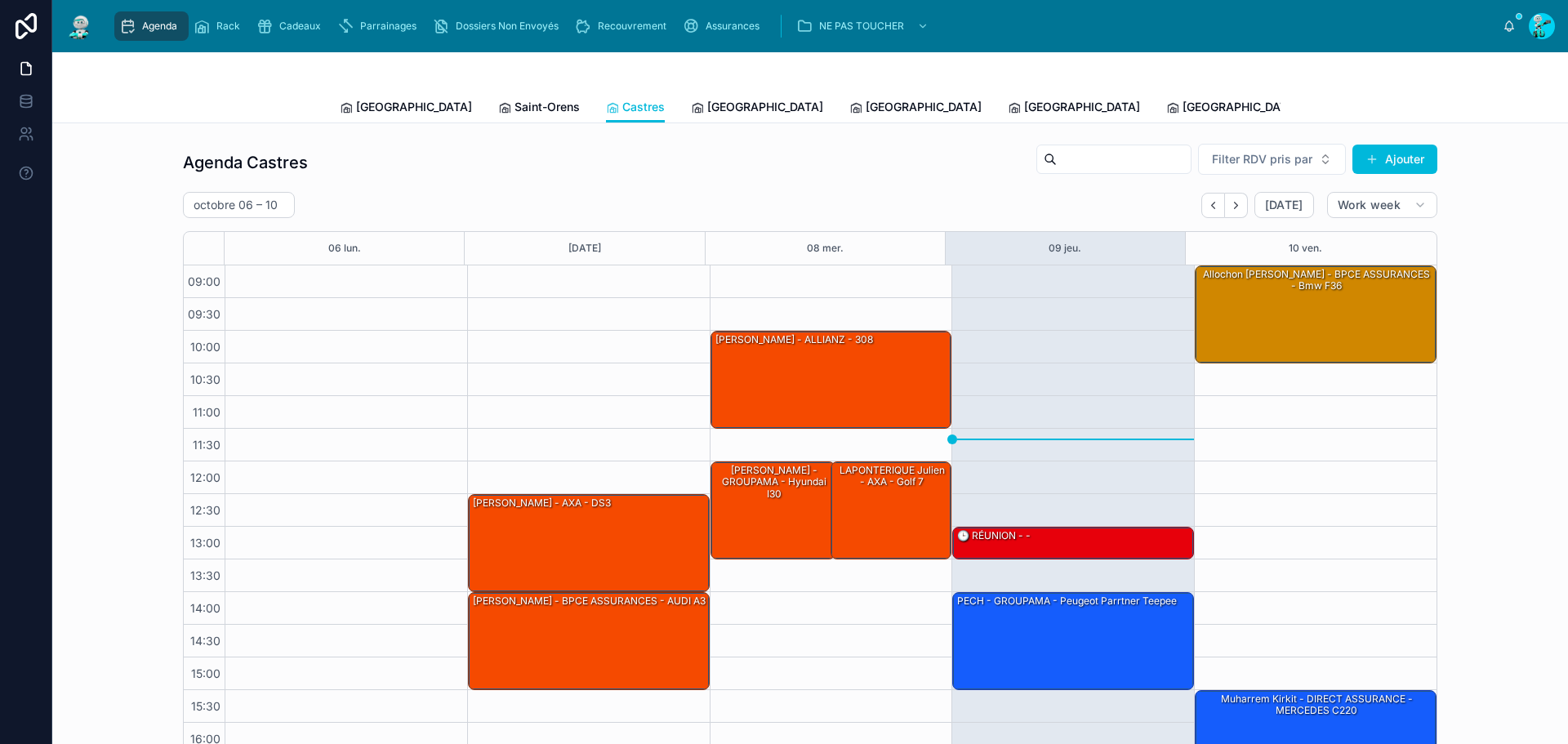
click at [707, 112] on span "[GEOGRAPHIC_DATA]" at bounding box center [765, 107] width 116 height 17
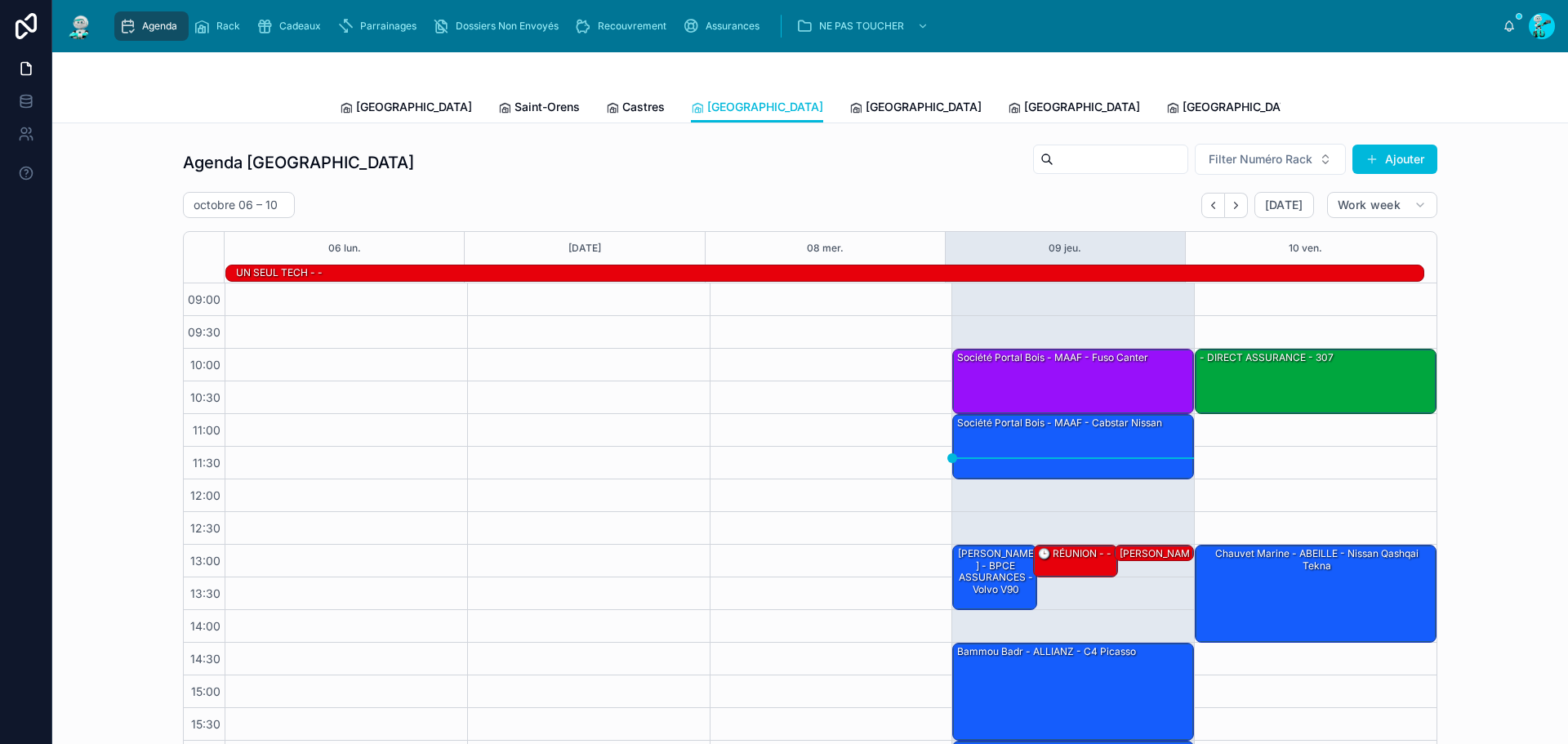
click at [849, 118] on link "[GEOGRAPHIC_DATA]" at bounding box center [915, 109] width 132 height 33
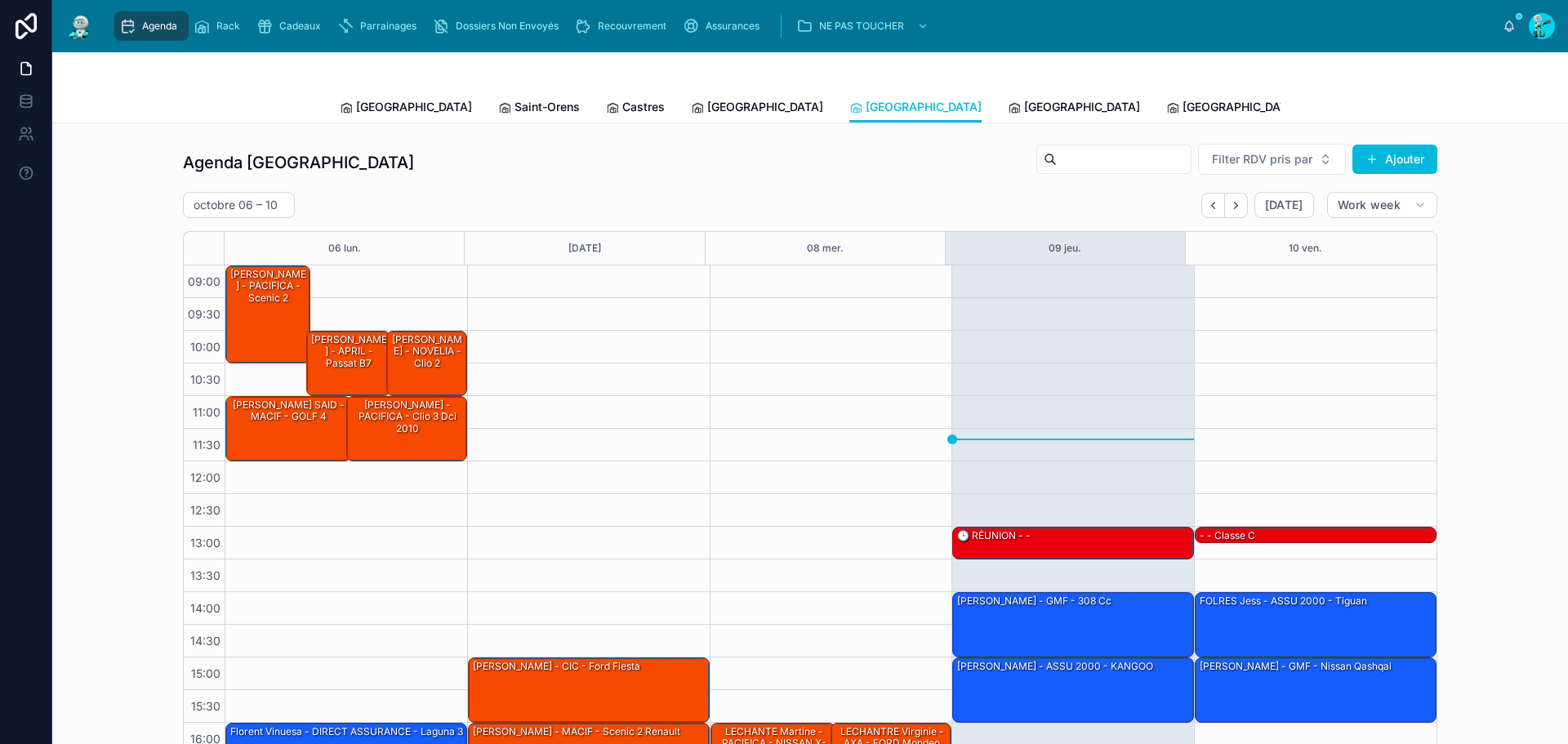
click at [1024, 112] on span "[GEOGRAPHIC_DATA]" at bounding box center [1082, 107] width 116 height 17
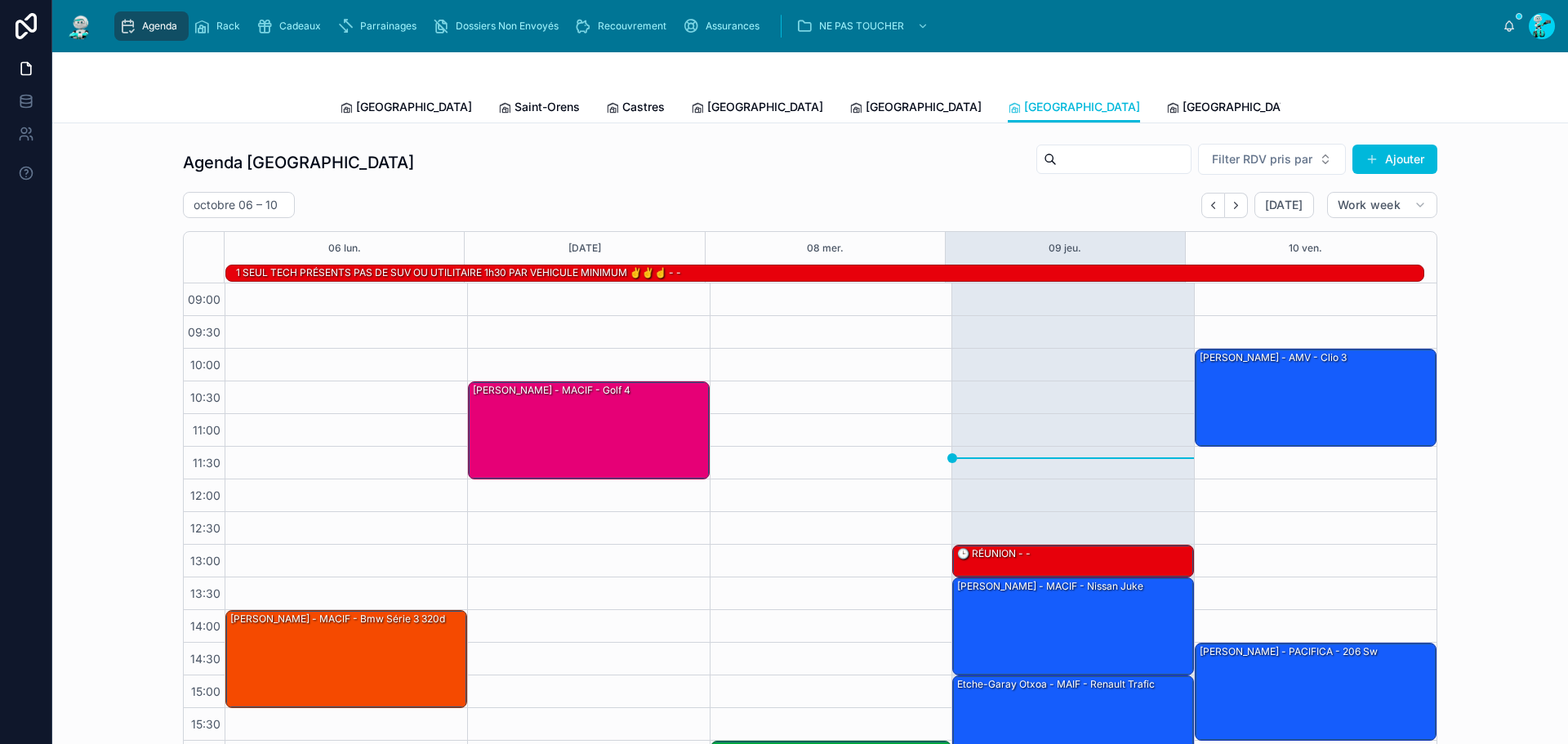
click at [1182, 114] on span "[GEOGRAPHIC_DATA]" at bounding box center [1239, 107] width 116 height 17
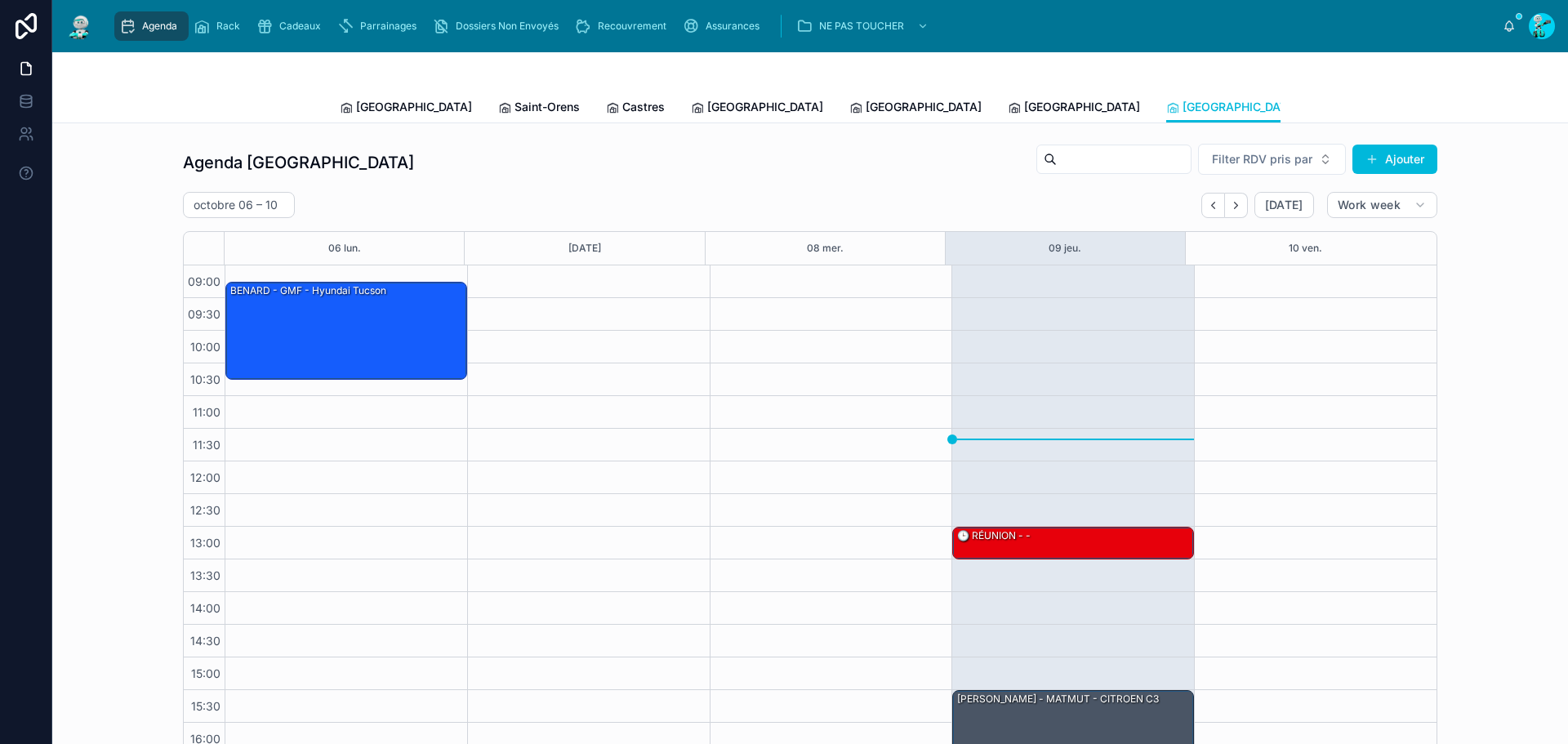
drag, startPoint x: 373, startPoint y: 103, endPoint x: 376, endPoint y: 124, distance: 21.2
click at [373, 103] on span "[GEOGRAPHIC_DATA]" at bounding box center [413, 107] width 116 height 17
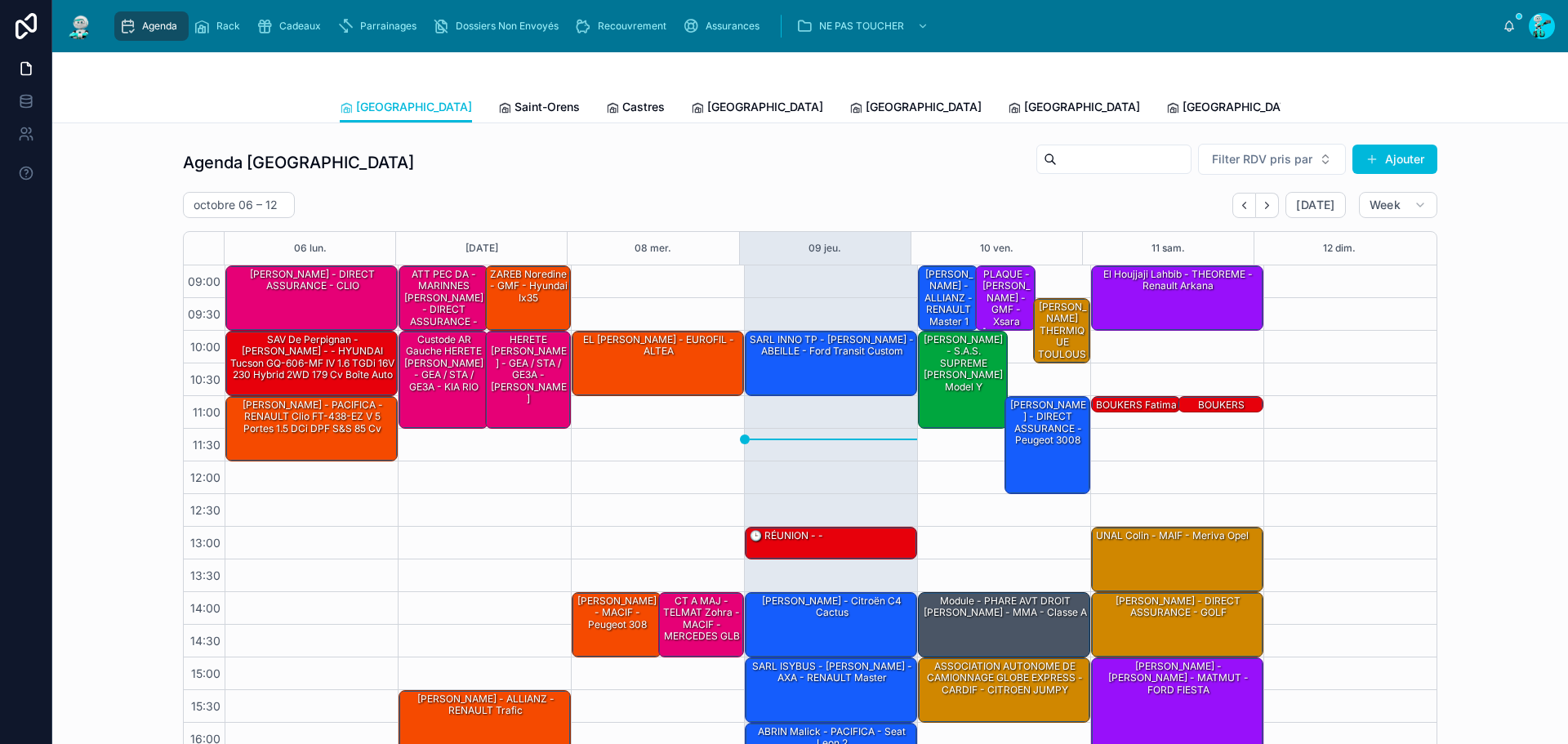
click at [498, 117] on link "Saint-Orens" at bounding box center [539, 109] width 82 height 33
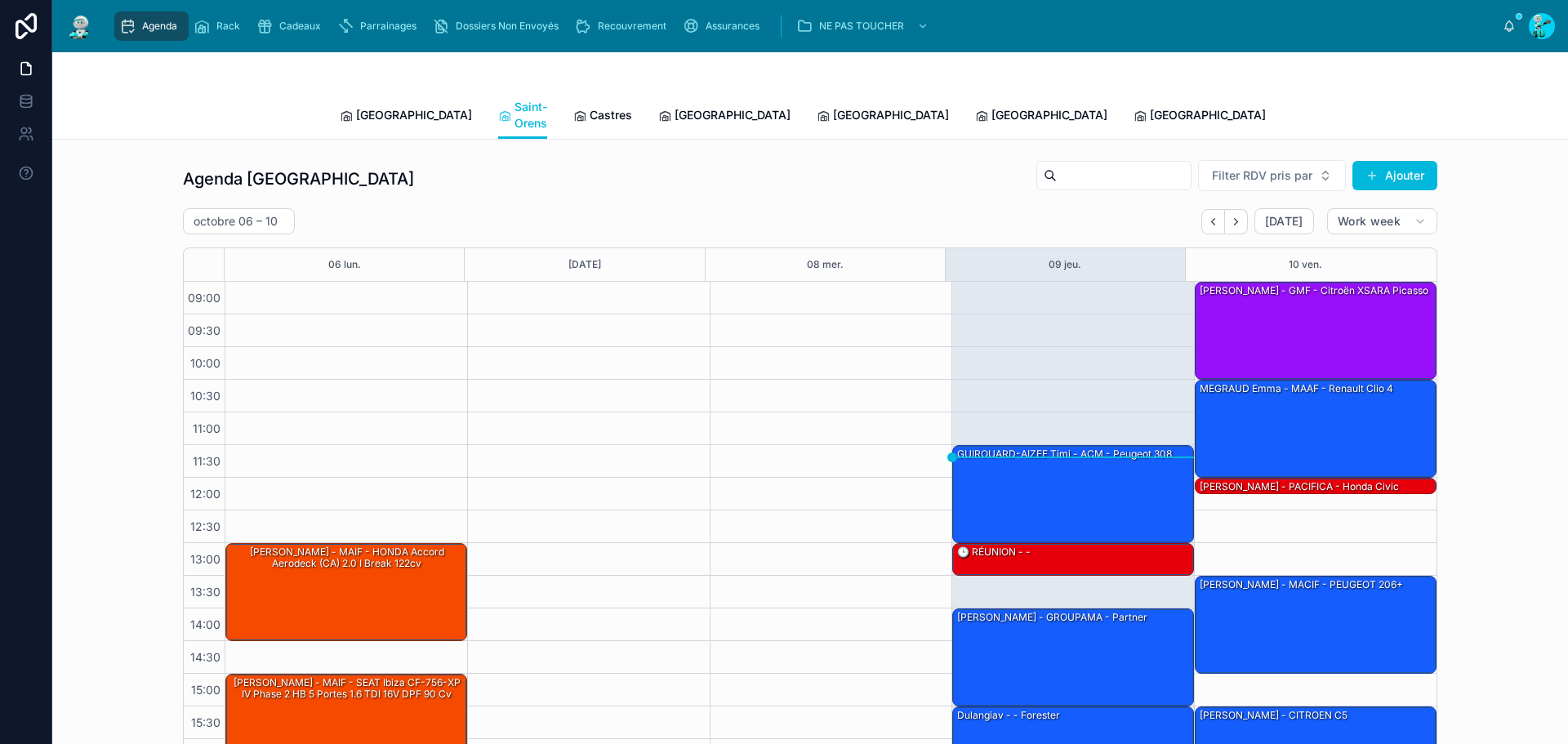
click at [589, 115] on span "Castres" at bounding box center [611, 115] width 43 height 17
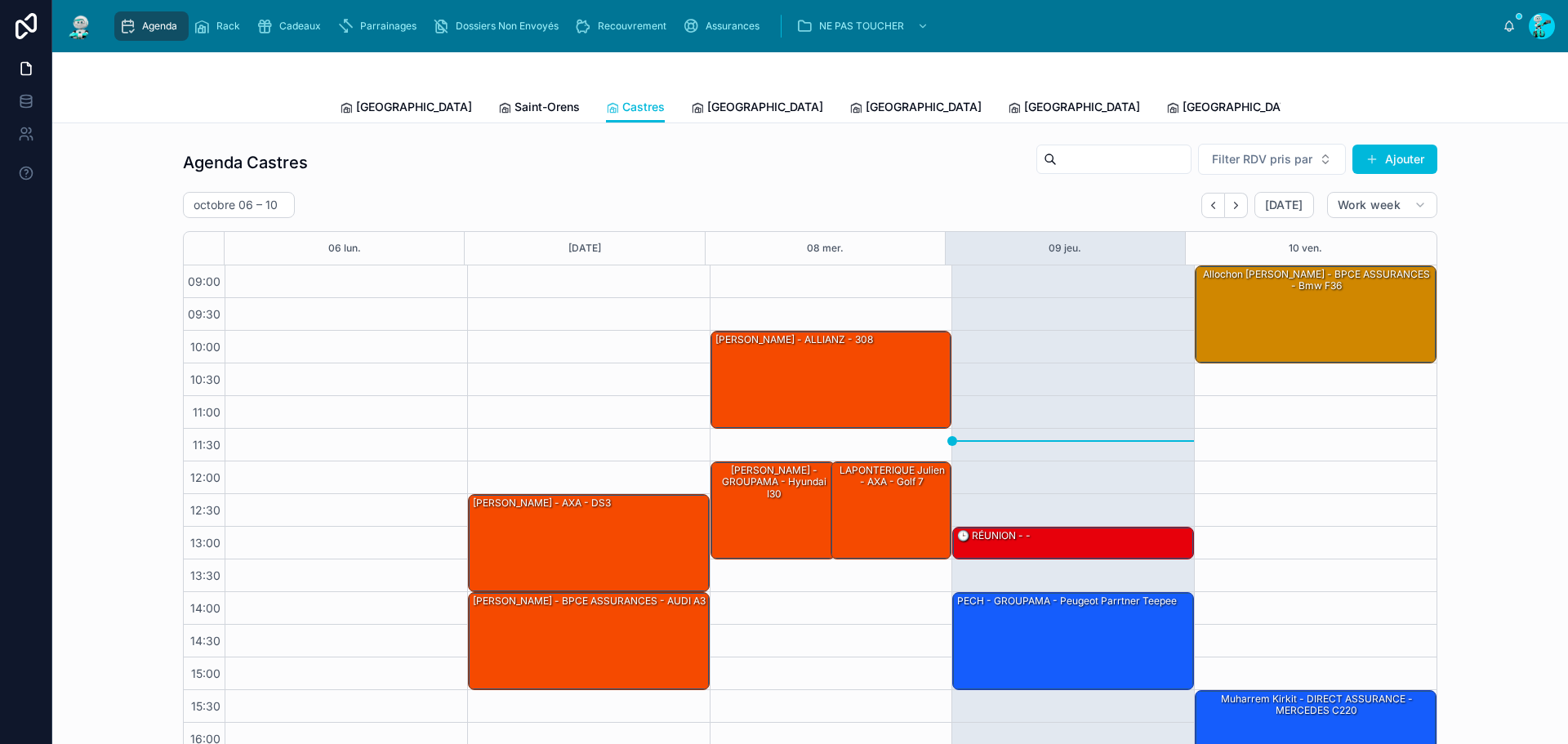
click at [707, 106] on span "[GEOGRAPHIC_DATA]" at bounding box center [765, 107] width 116 height 17
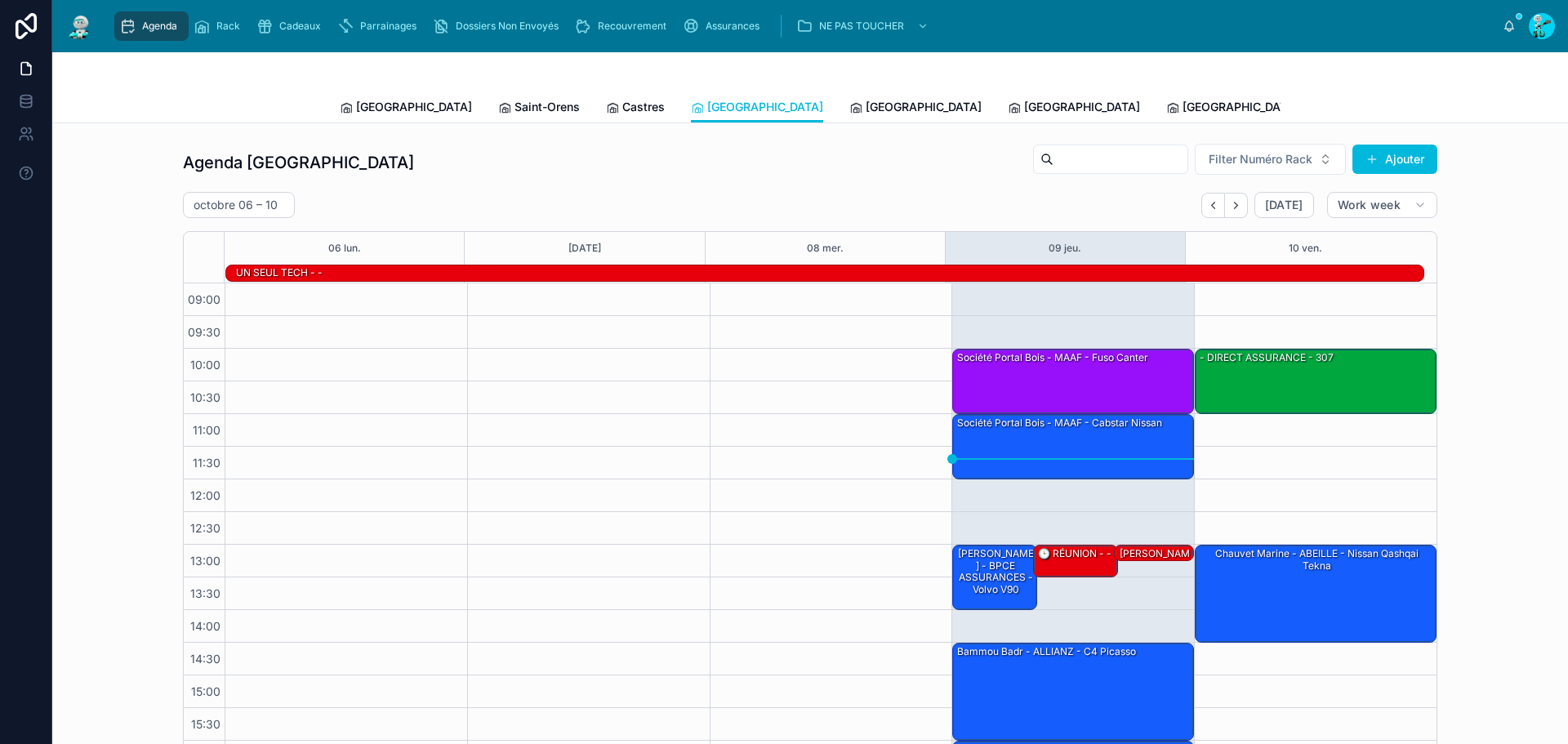
click at [866, 102] on span "[GEOGRAPHIC_DATA]" at bounding box center [923, 107] width 116 height 17
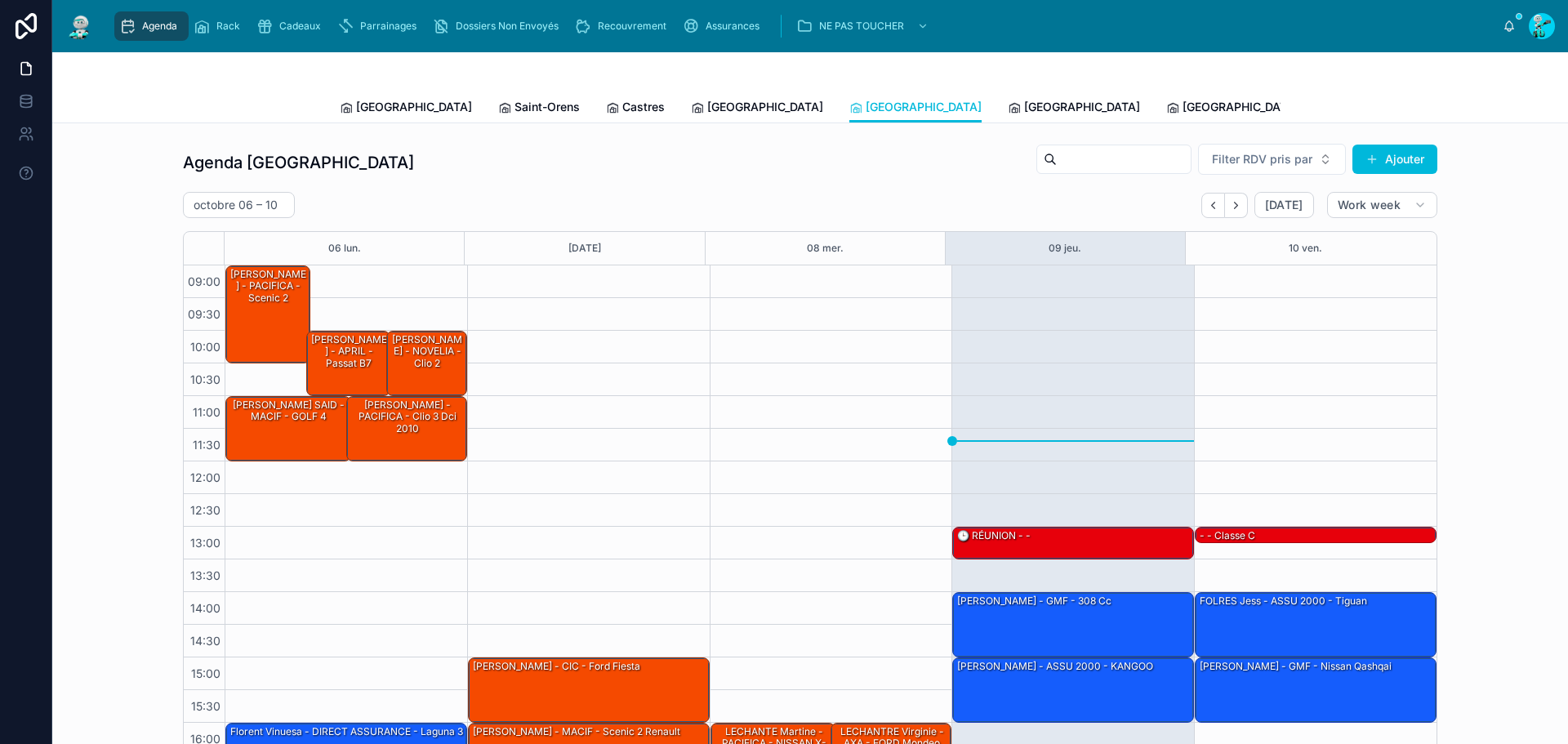
click at [1008, 100] on span at bounding box center [1014, 106] width 13 height 13
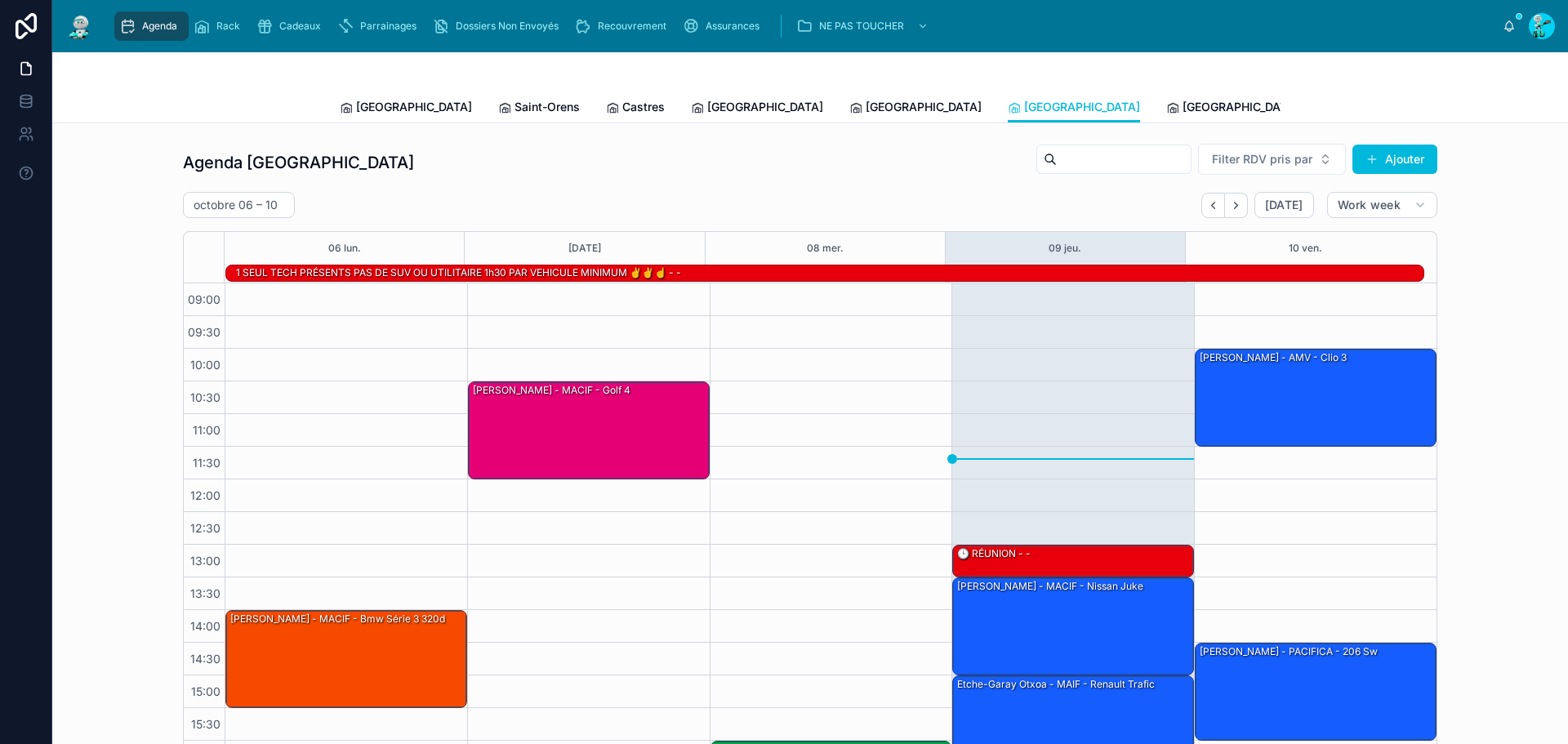
click at [1166, 97] on link "[GEOGRAPHIC_DATA]" at bounding box center [1232, 109] width 132 height 33
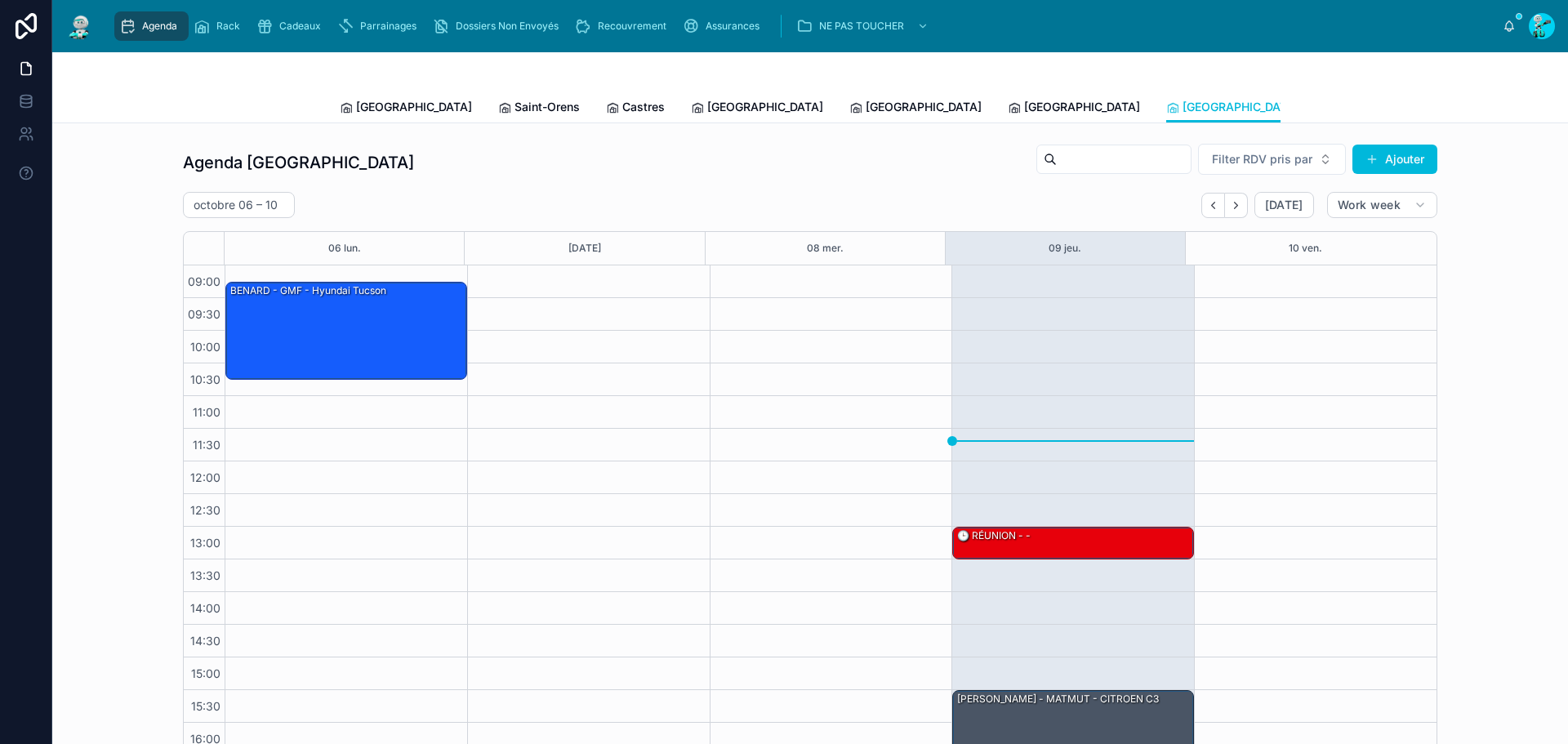
click at [392, 106] on span "[GEOGRAPHIC_DATA]" at bounding box center [413, 107] width 116 height 17
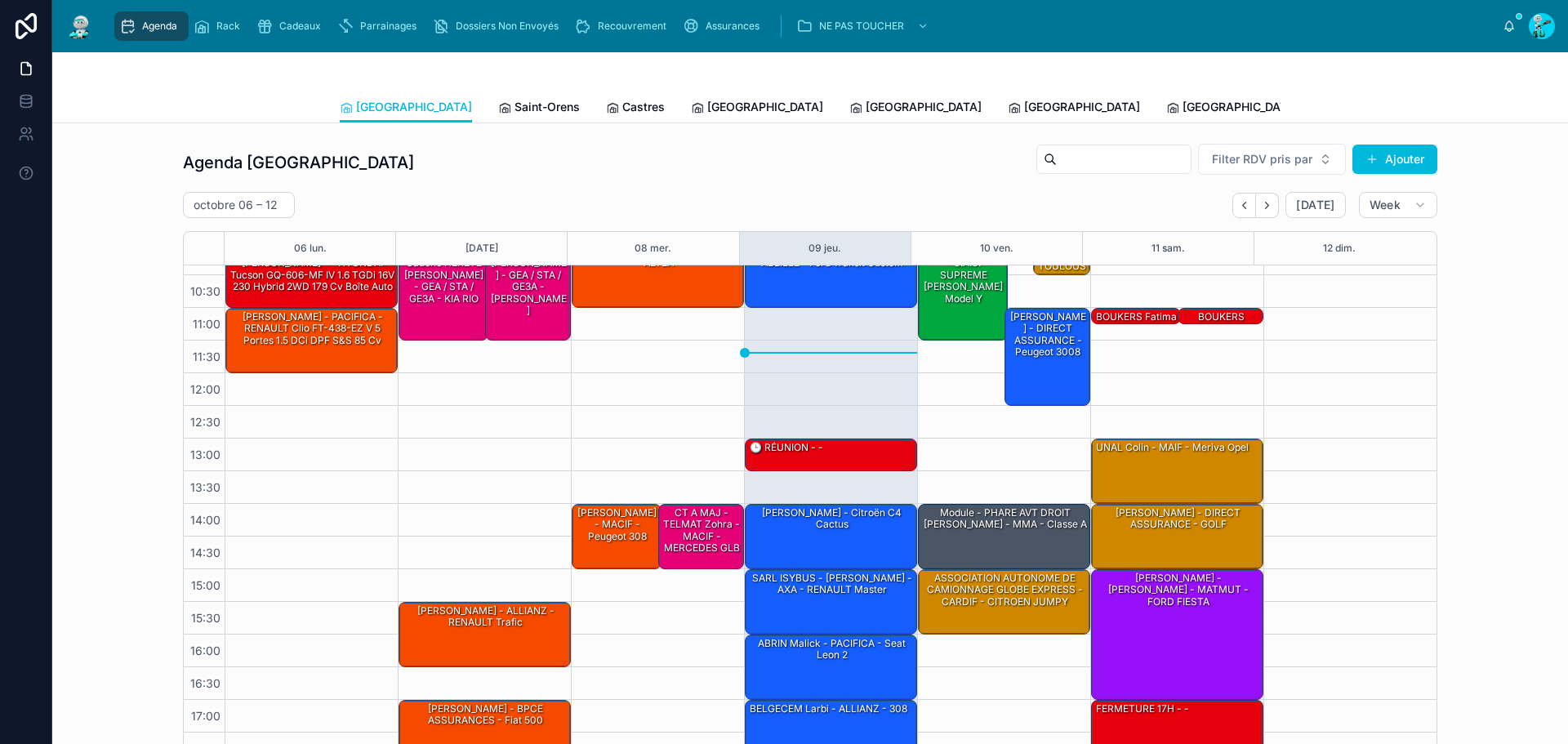
scroll to position [45, 0]
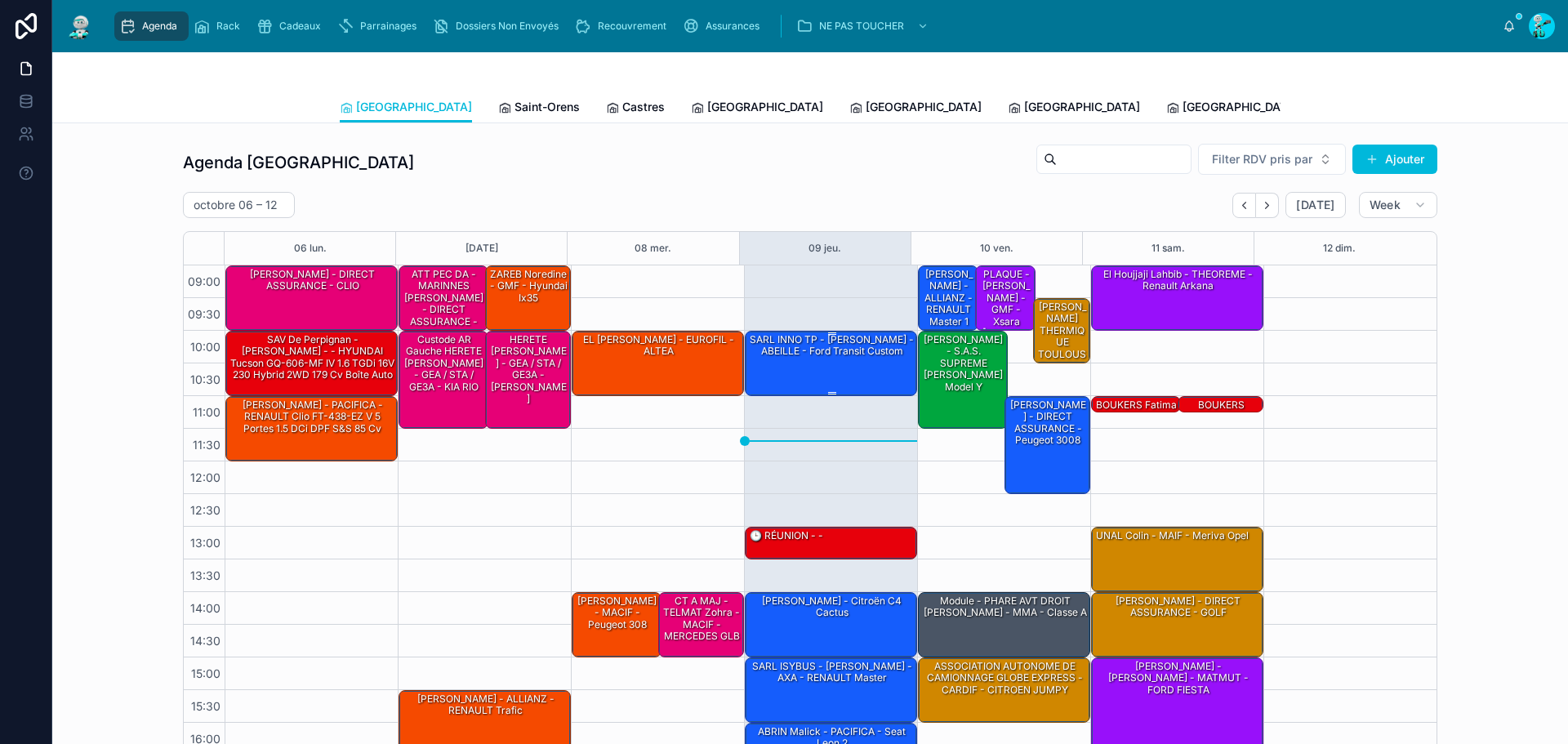
click at [797, 352] on div "SARL INNO TP - [PERSON_NAME] - ABEILLE - ford transit custom" at bounding box center [832, 346] width 167 height 27
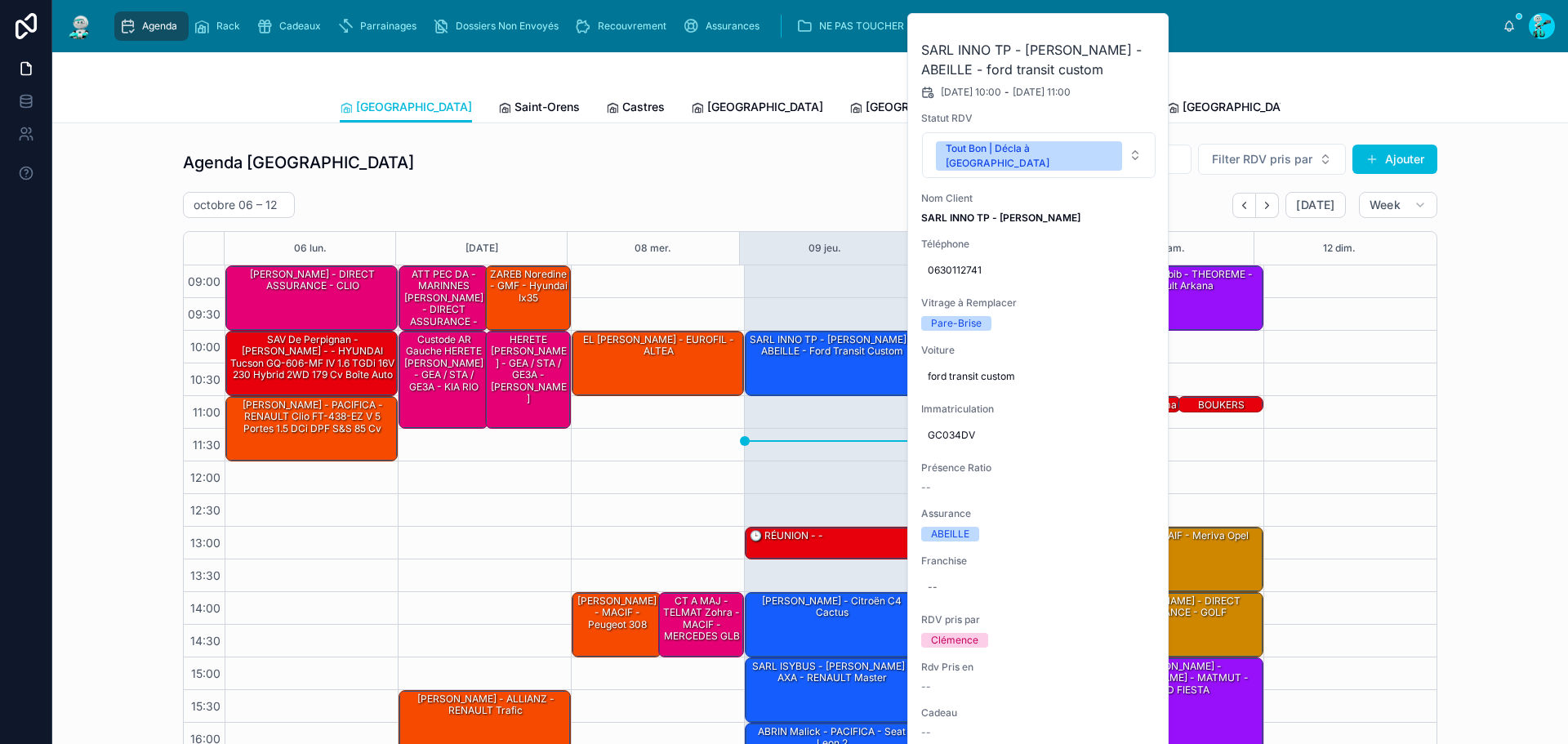
click at [949, 429] on span "GC034DV" at bounding box center [1039, 435] width 222 height 13
click at [944, 436] on input "*******" at bounding box center [1008, 444] width 154 height 23
click at [663, 181] on div "Agenda Toulouse Filter RDV pris par [PERSON_NAME]" at bounding box center [809, 162] width 1254 height 39
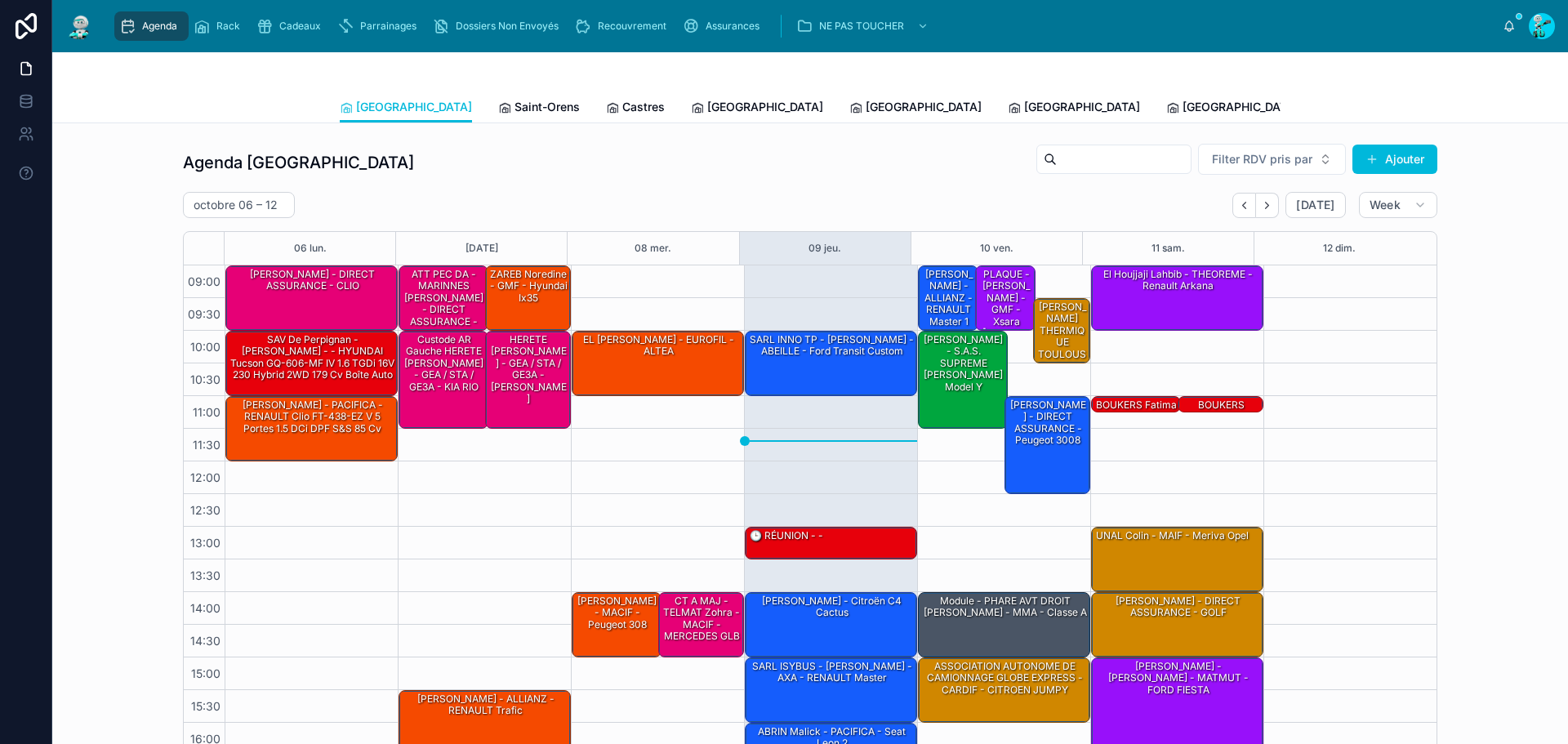
click at [1477, 108] on span "Tous Centres" at bounding box center [1513, 107] width 72 height 17
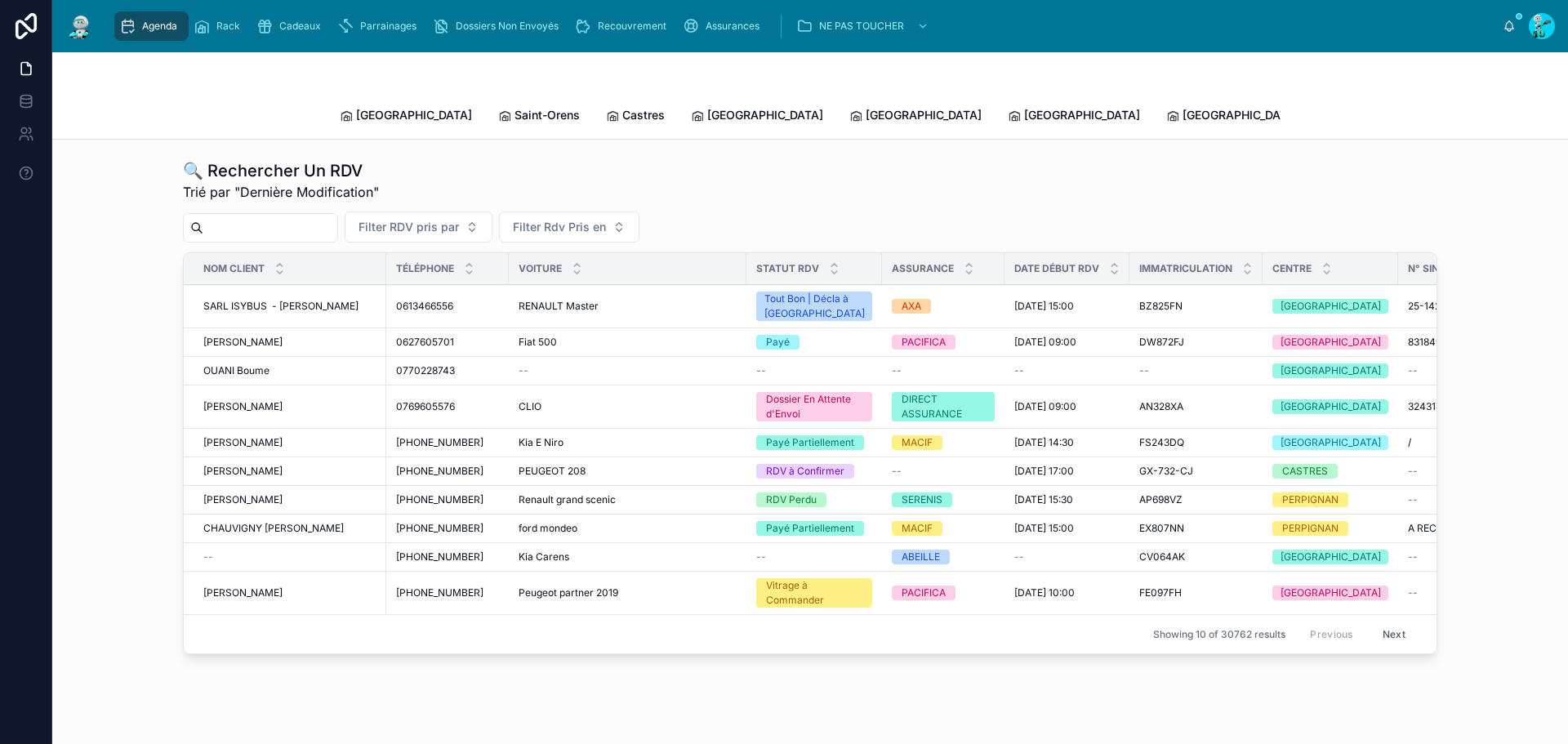
click at [277, 216] on input "text" at bounding box center [270, 228] width 134 height 23
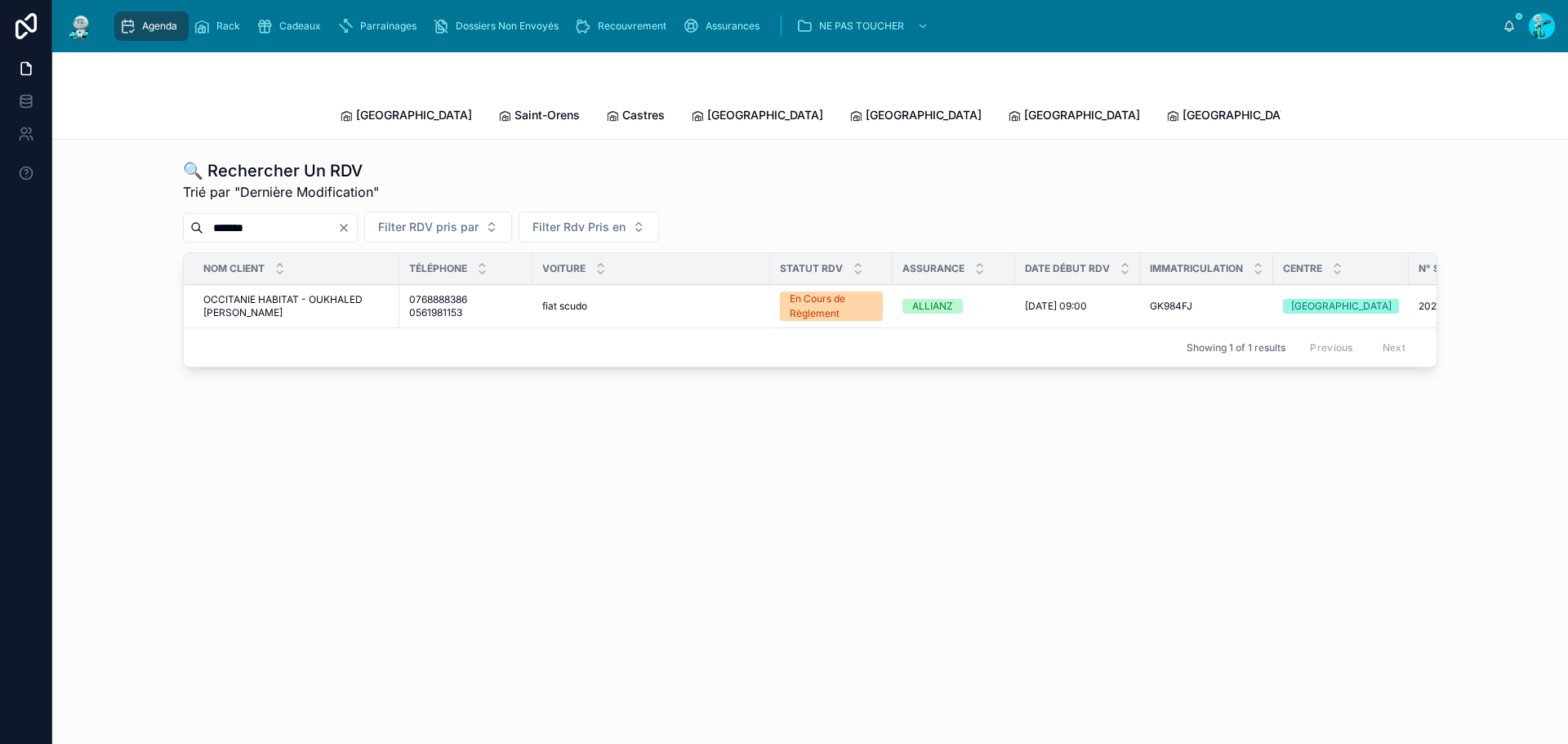
type input "*******"
click at [240, 293] on span "OCCITANIE HABITAT - OUKHALED [PERSON_NAME]" at bounding box center [296, 305] width 186 height 26
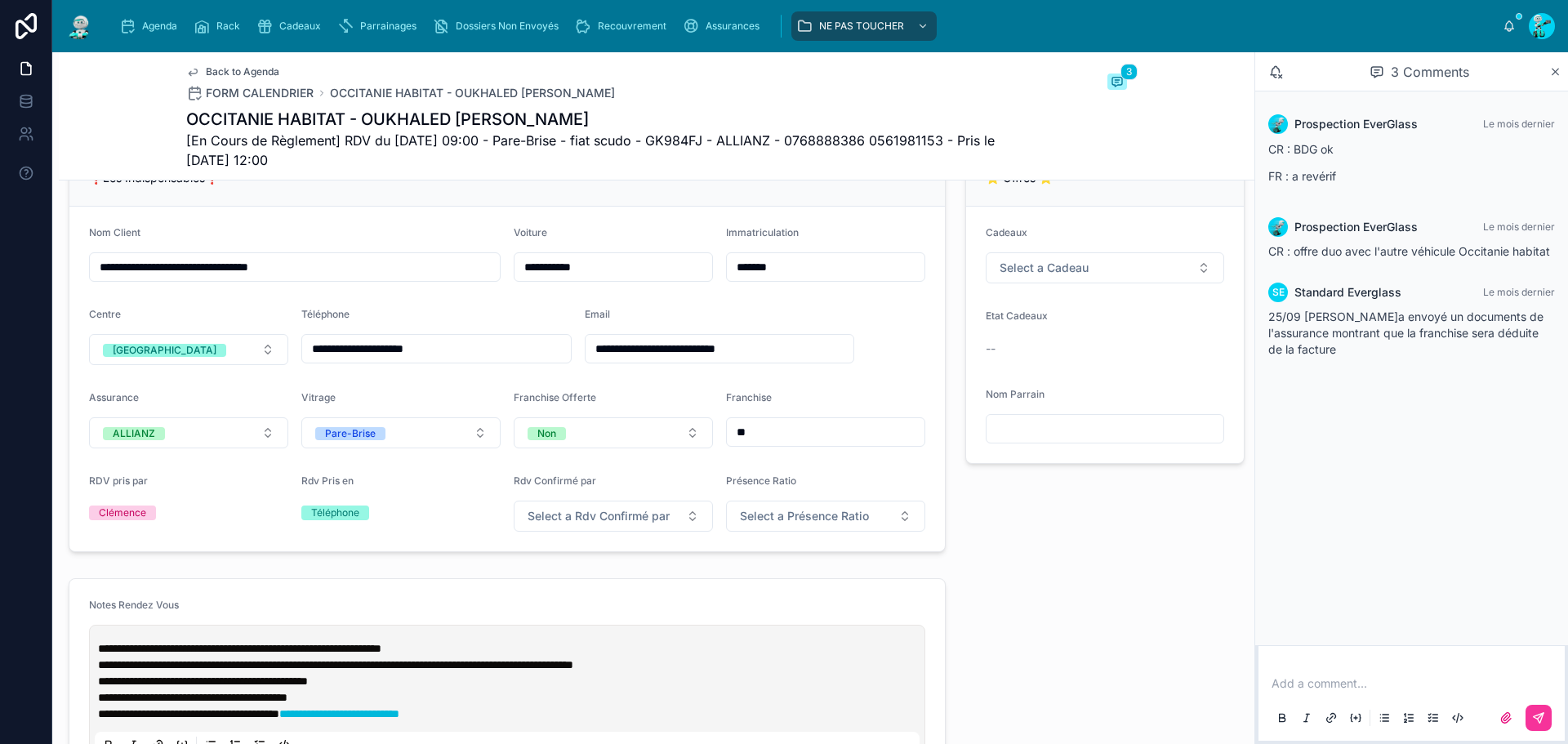
scroll to position [163, 0]
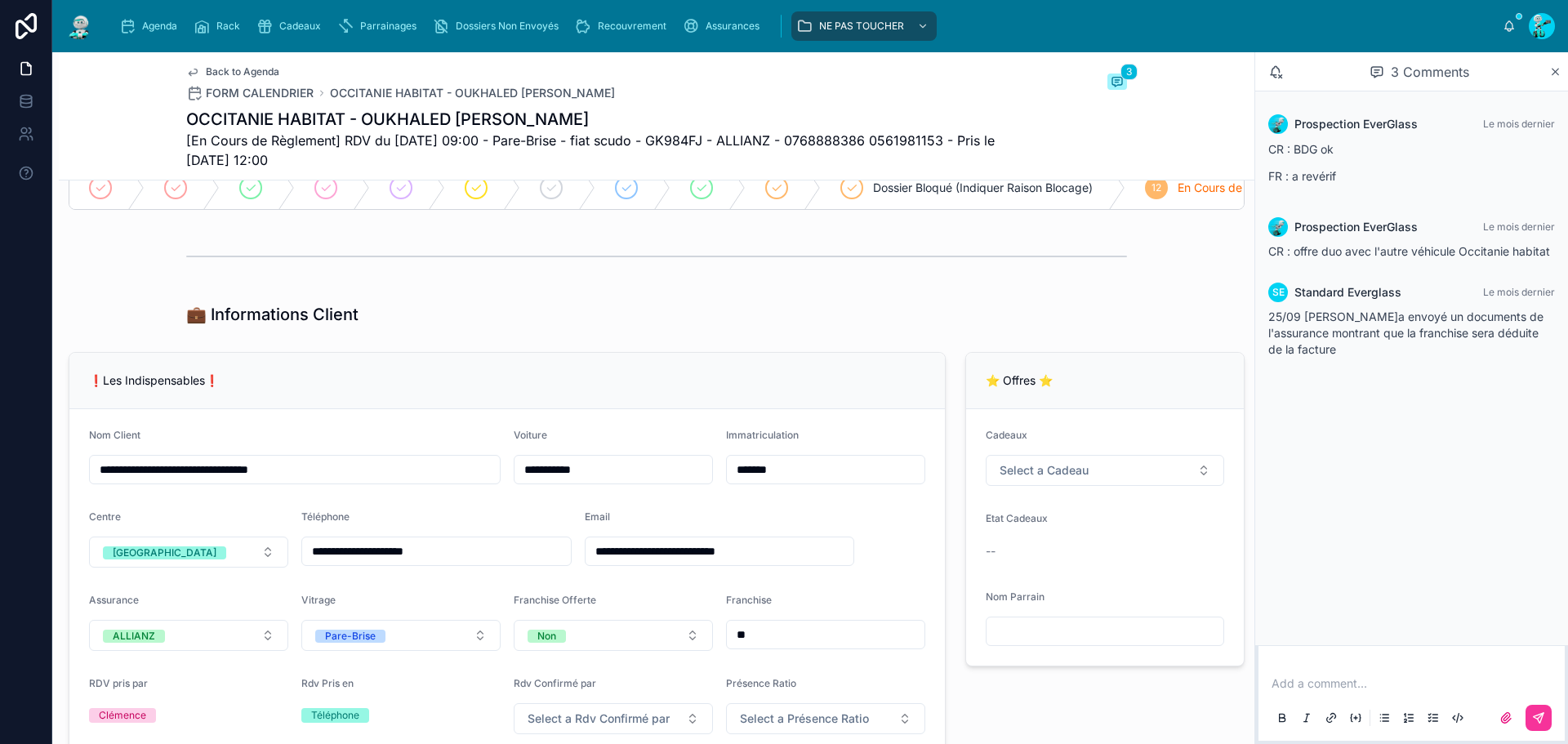
click at [804, 479] on input "*******" at bounding box center [825, 470] width 197 height 23
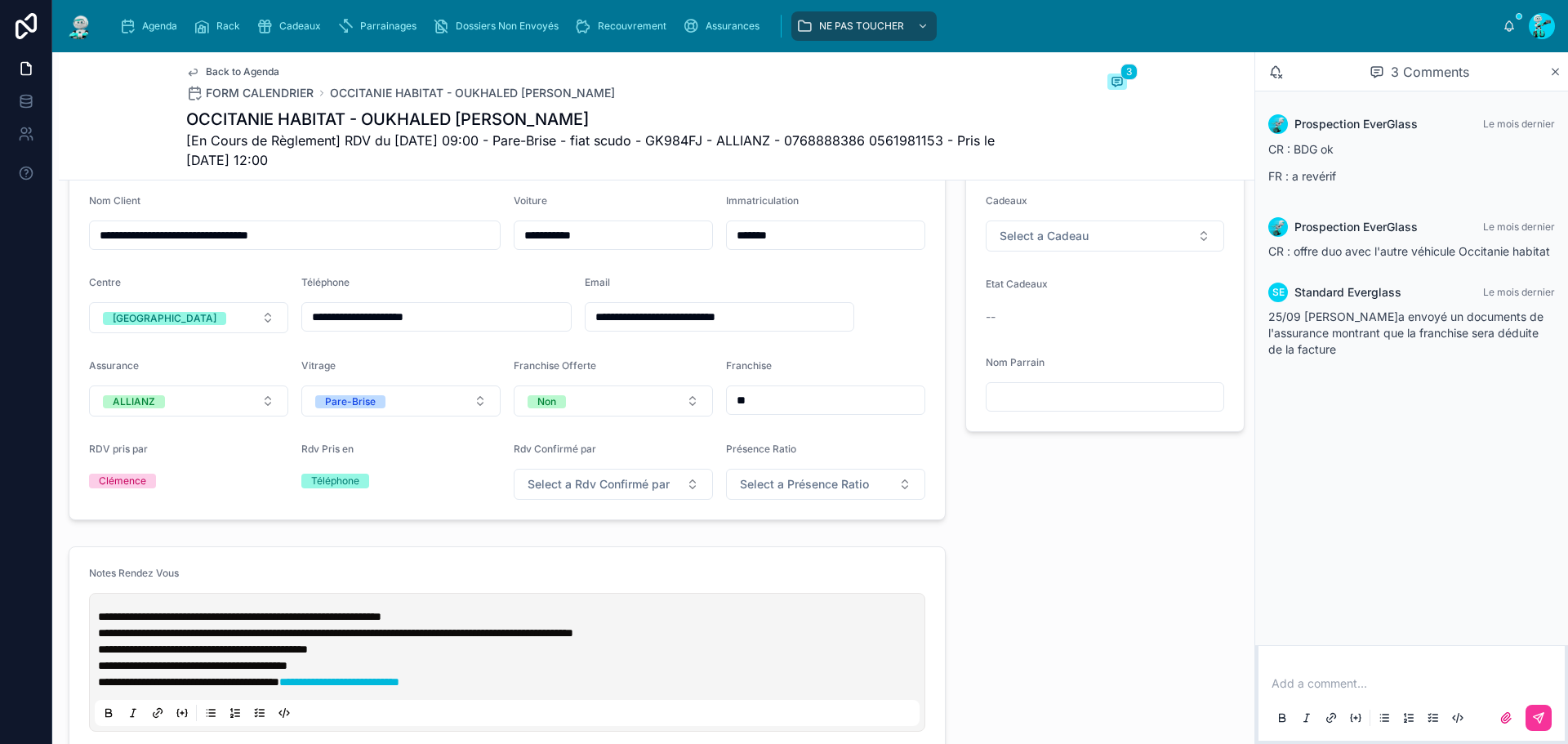
scroll to position [327, 0]
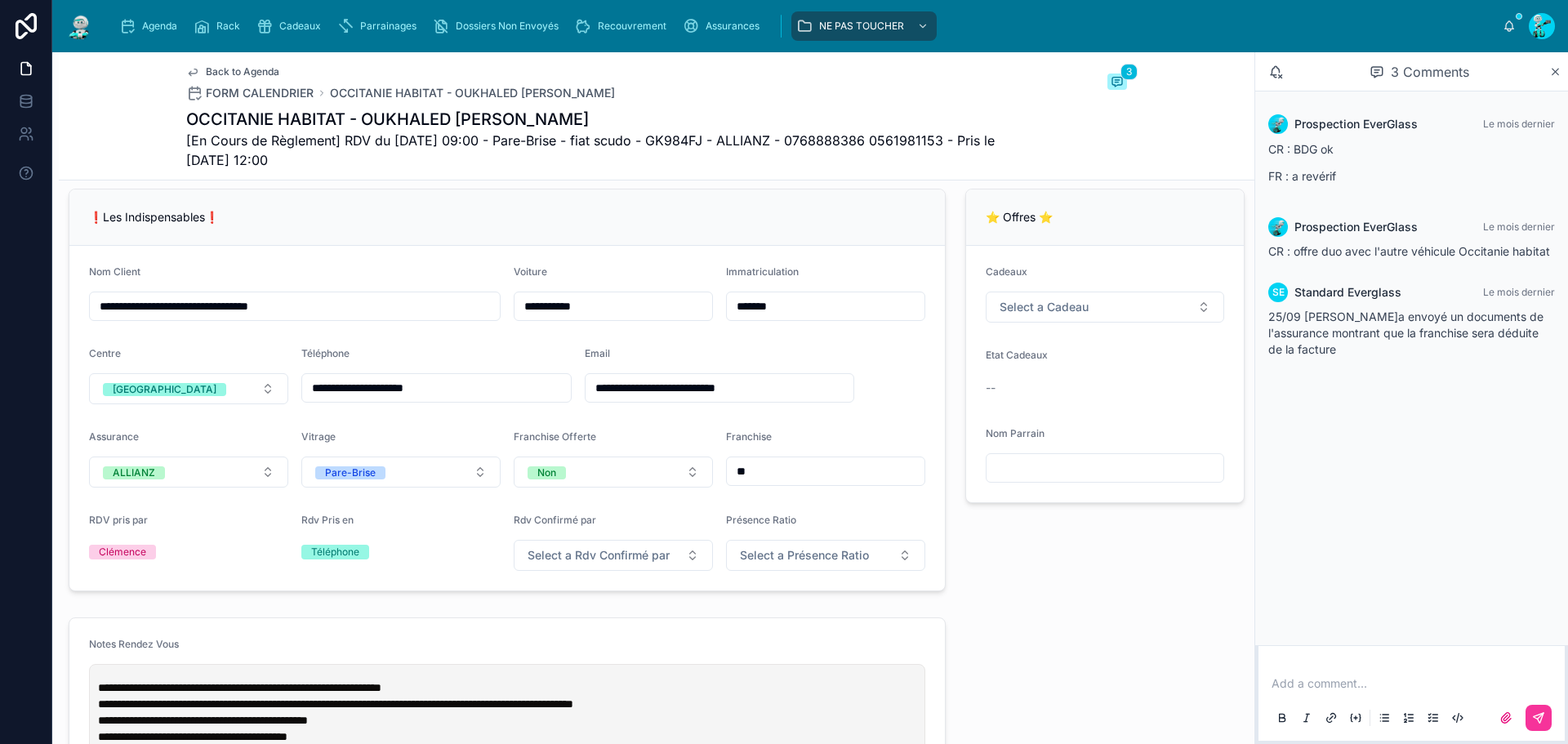
click at [659, 399] on input "**********" at bounding box center [720, 388] width 268 height 23
click at [778, 399] on input "**********" at bounding box center [720, 388] width 268 height 23
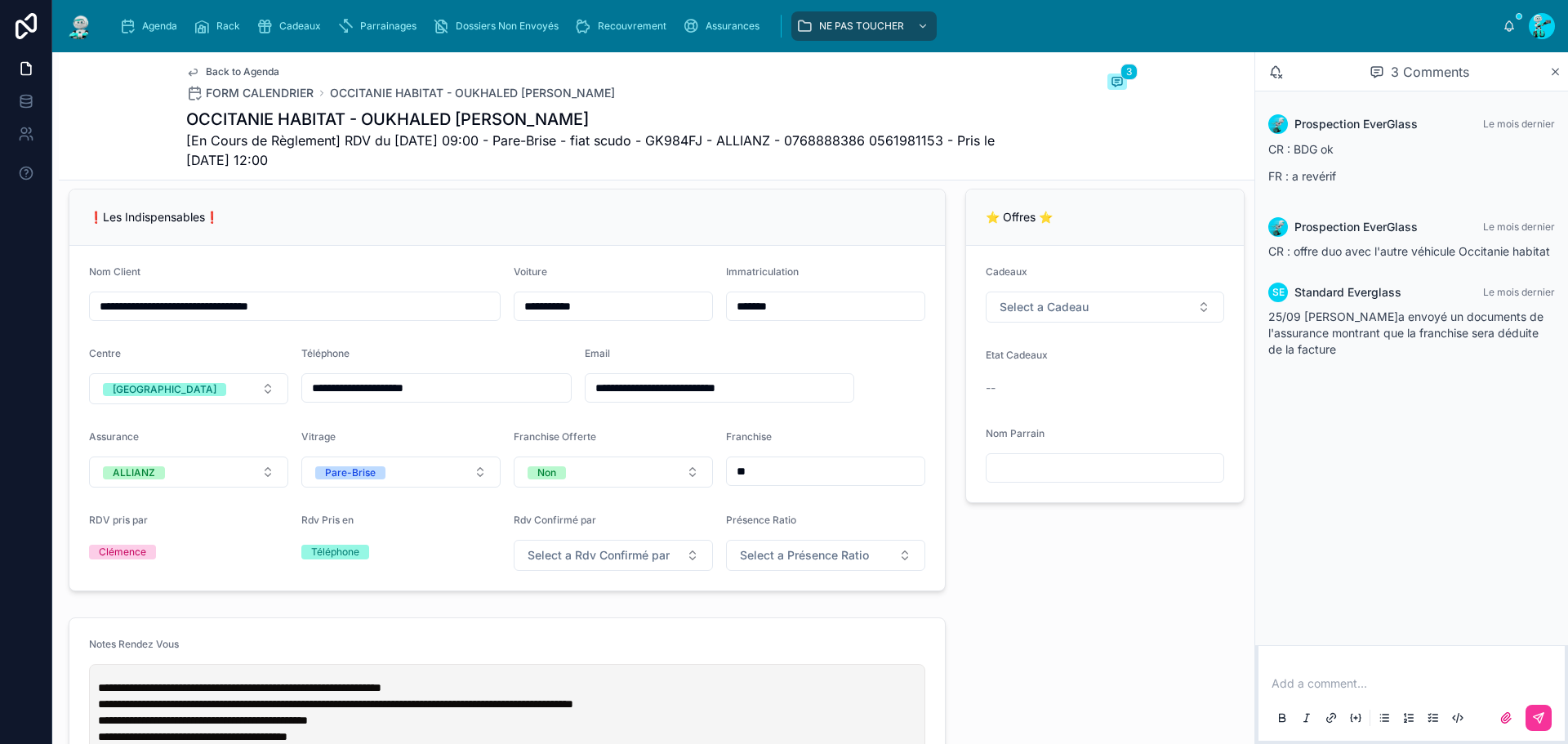
click at [778, 399] on input "**********" at bounding box center [720, 388] width 268 height 23
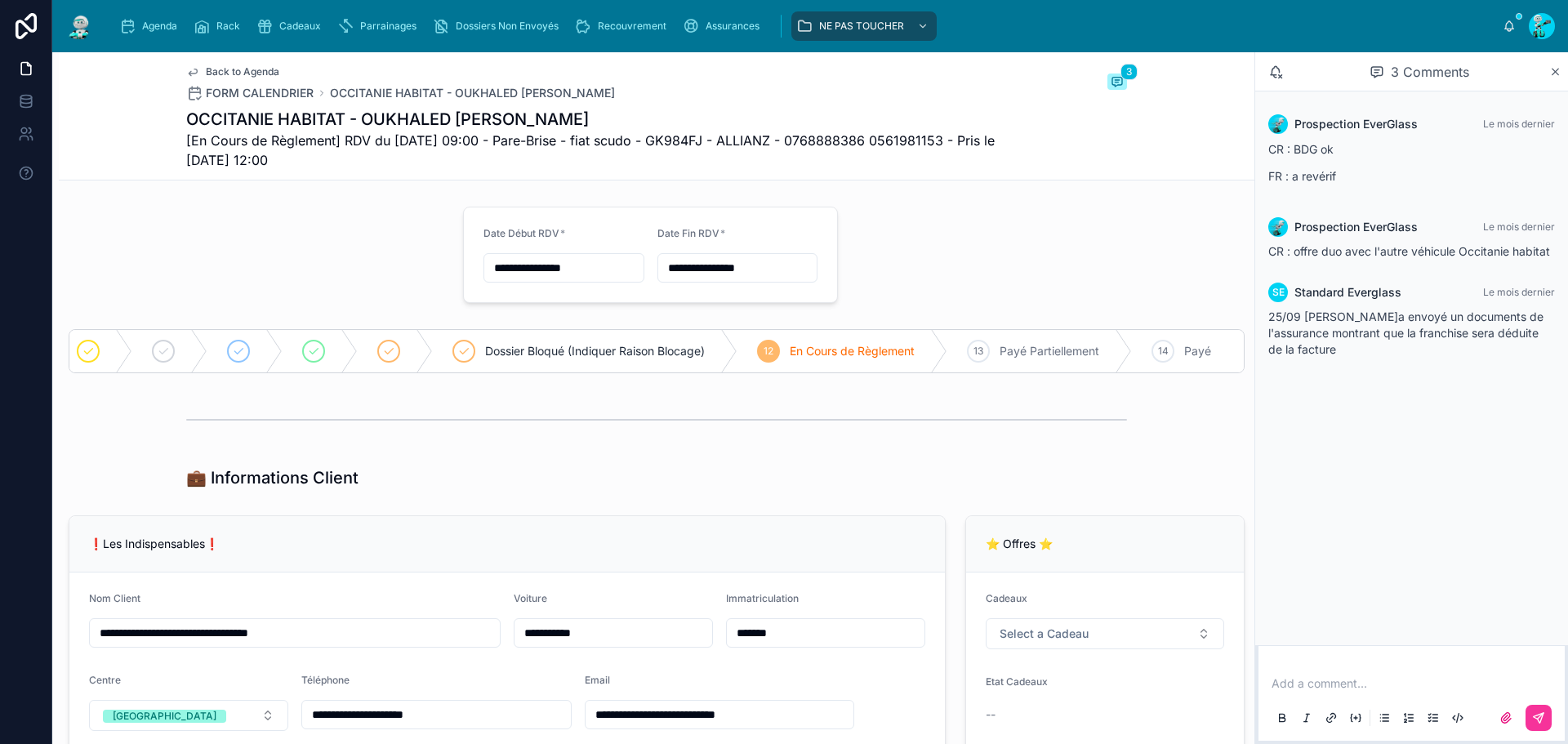
scroll to position [654, 0]
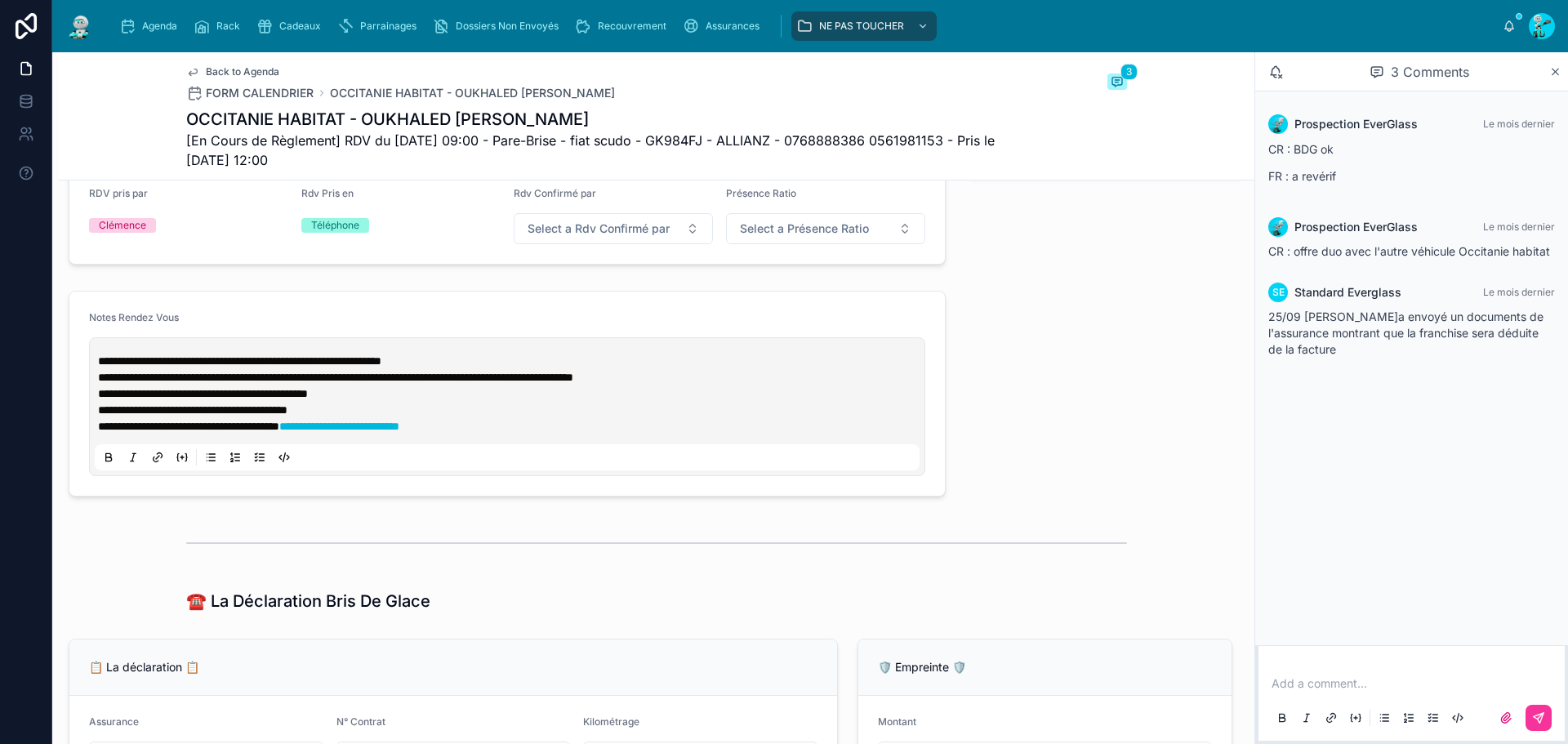
click at [99, 367] on span "**********" at bounding box center [239, 361] width 283 height 12
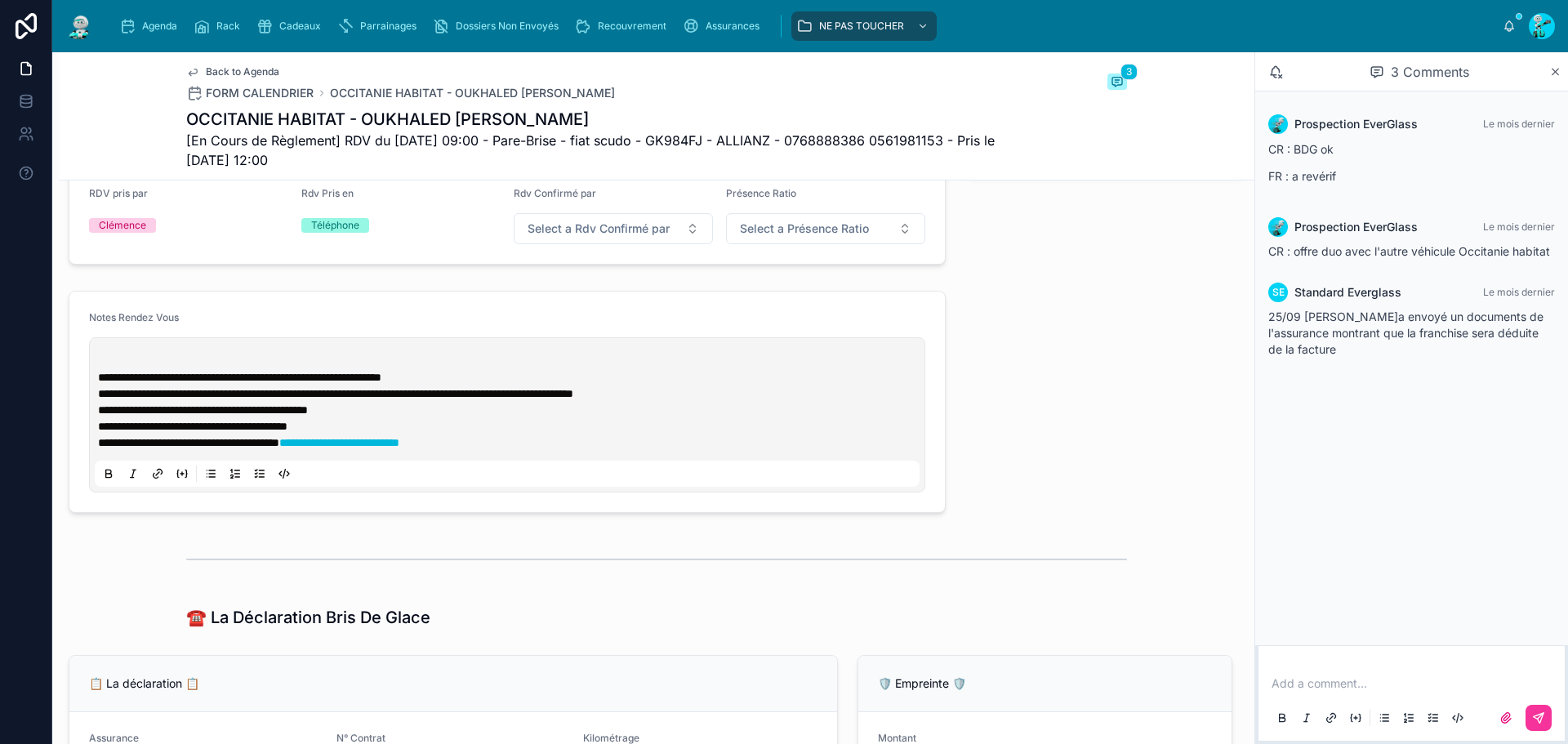
click at [99, 369] on p at bounding box center [511, 361] width 825 height 17
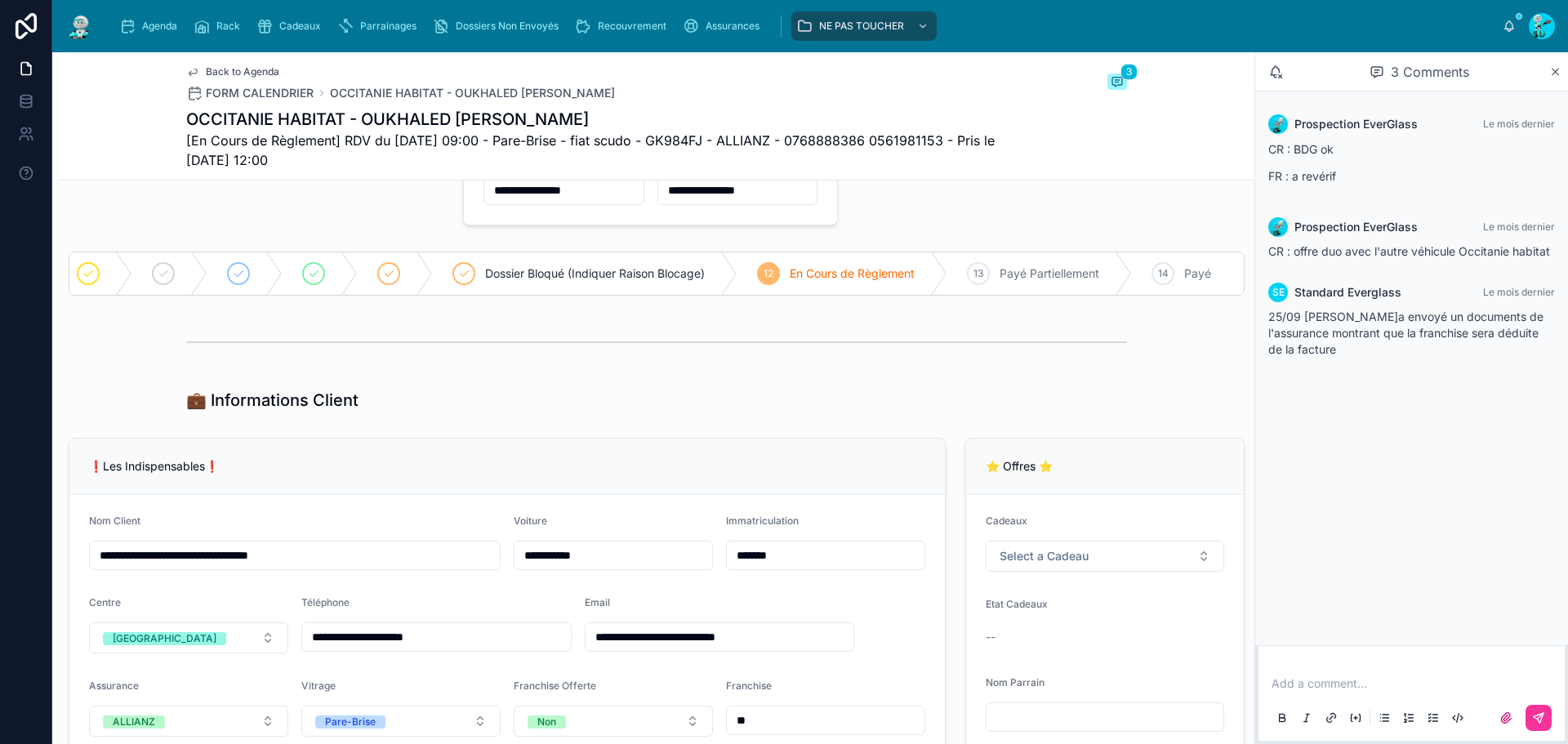
scroll to position [0, 0]
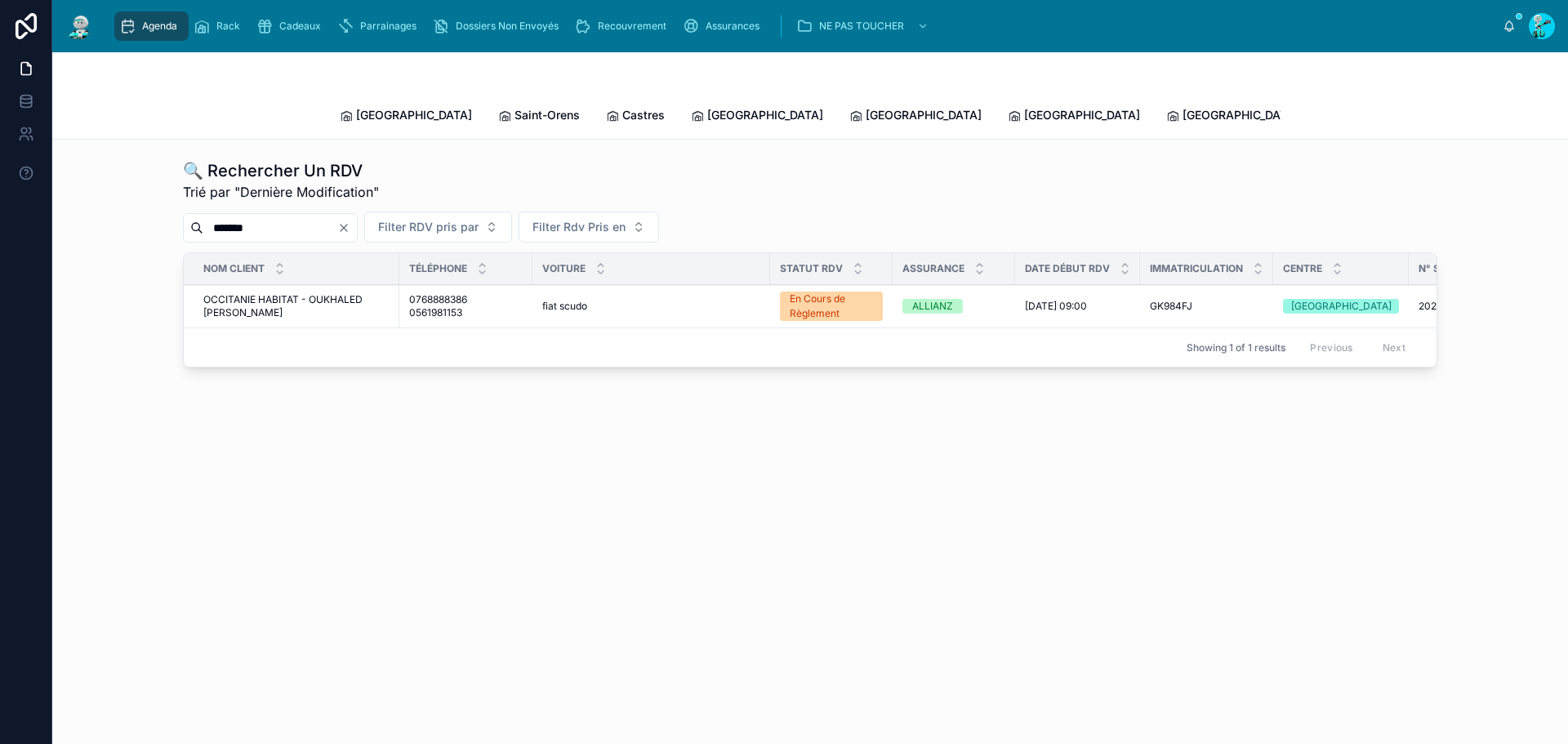
drag, startPoint x: 173, startPoint y: 37, endPoint x: 111, endPoint y: 2, distance: 71.2
click at [173, 37] on div "Agenda" at bounding box center [152, 25] width 64 height 26
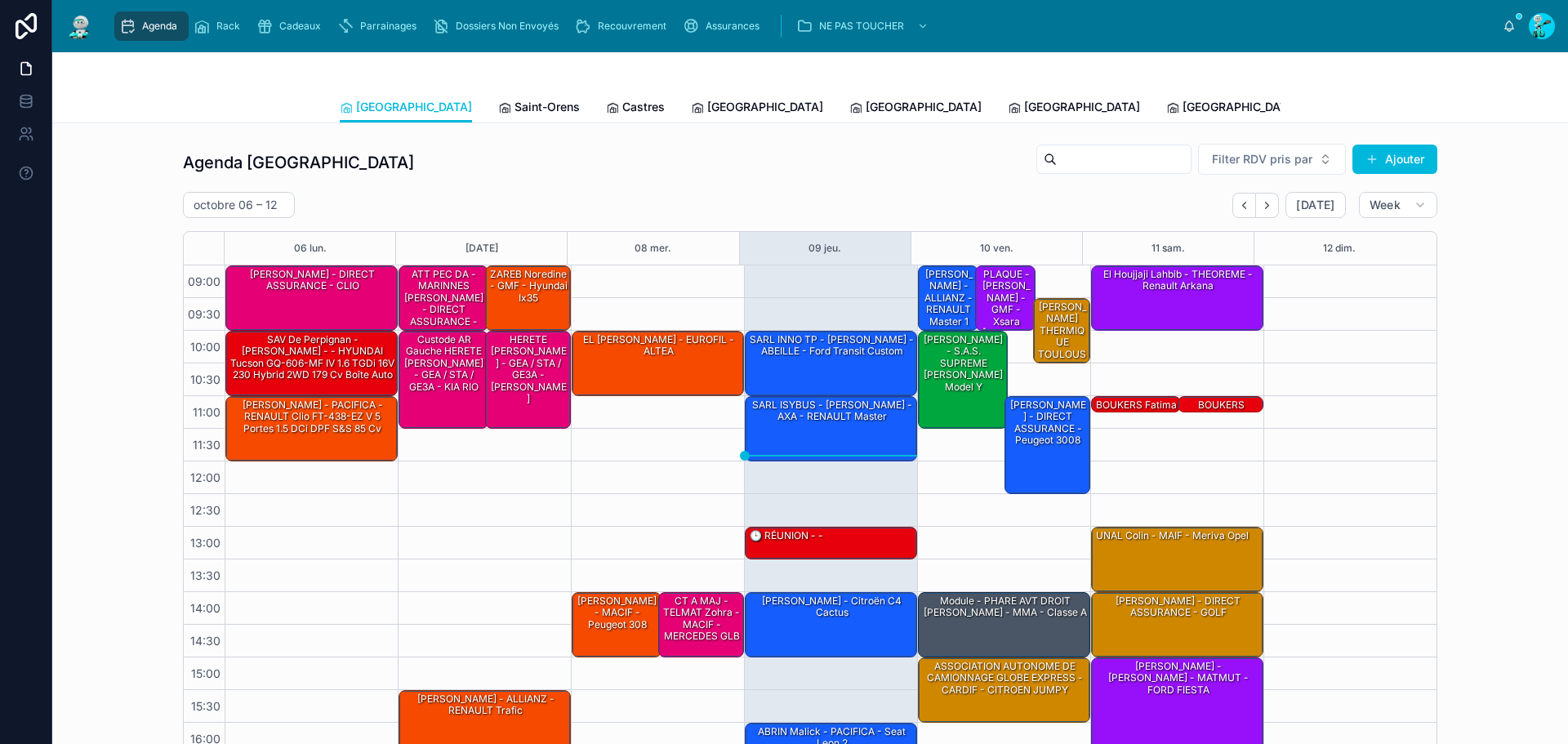
click at [515, 112] on span "Saint-Orens" at bounding box center [547, 107] width 65 height 17
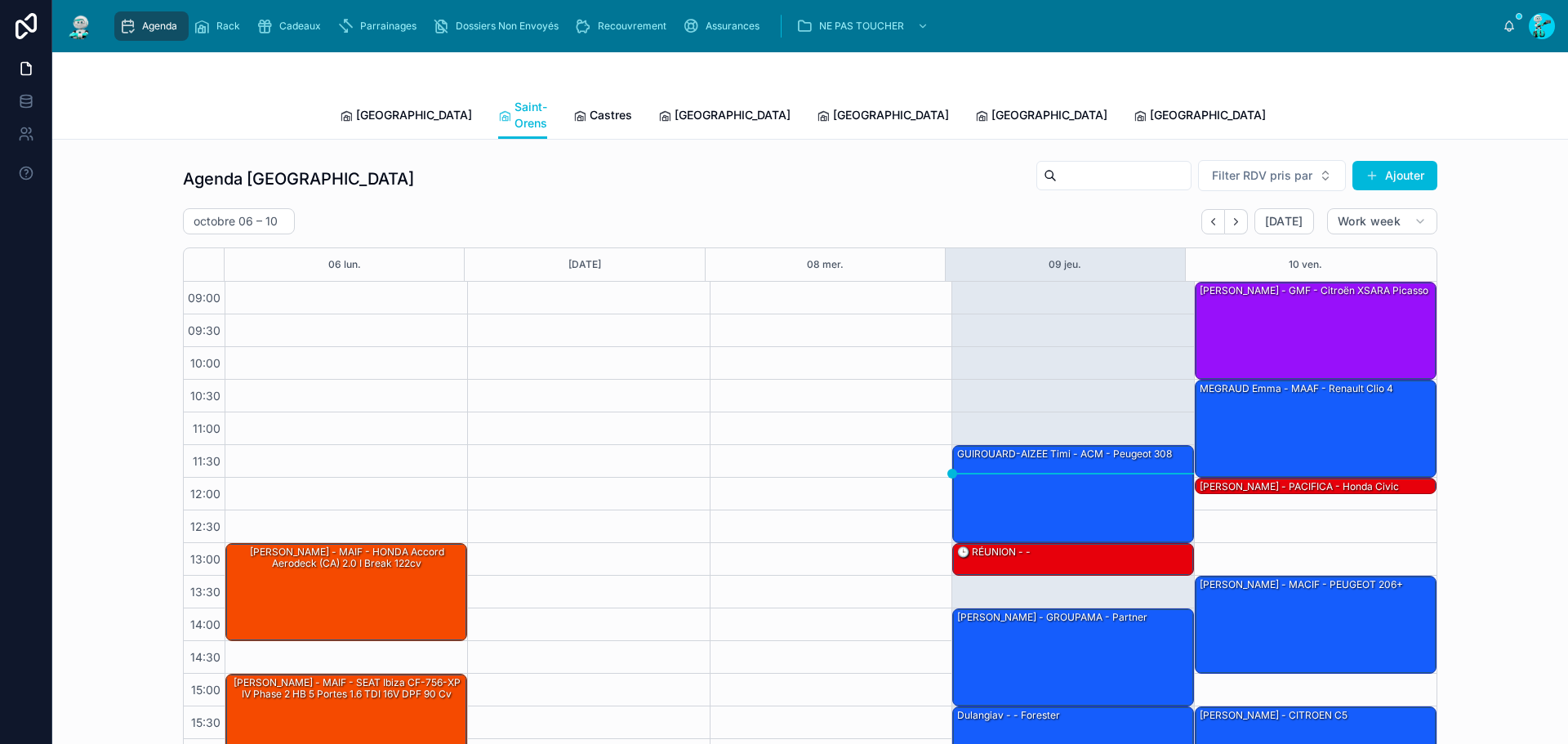
click at [589, 113] on span "Castres" at bounding box center [611, 115] width 43 height 17
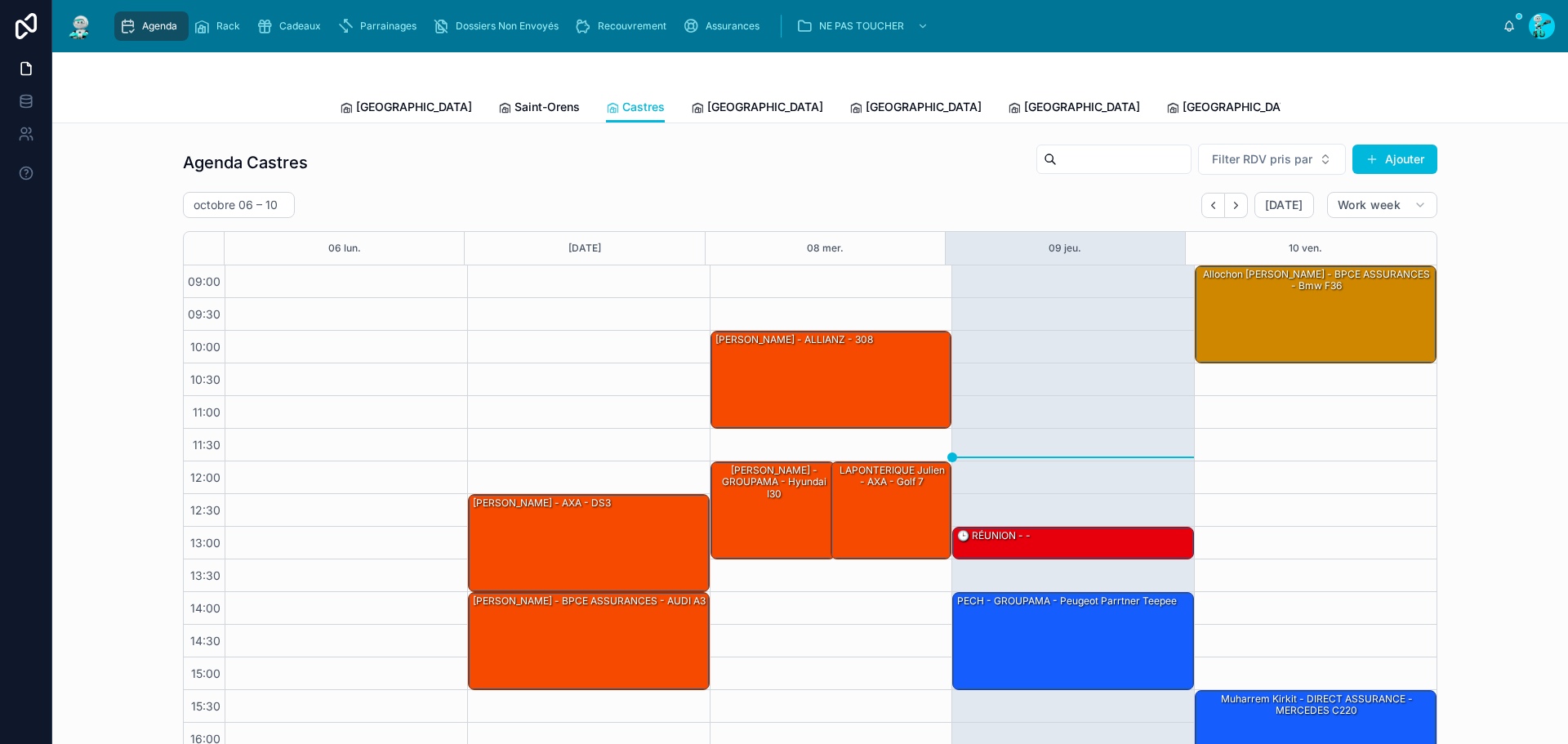
click at [707, 108] on span "[GEOGRAPHIC_DATA]" at bounding box center [765, 107] width 116 height 17
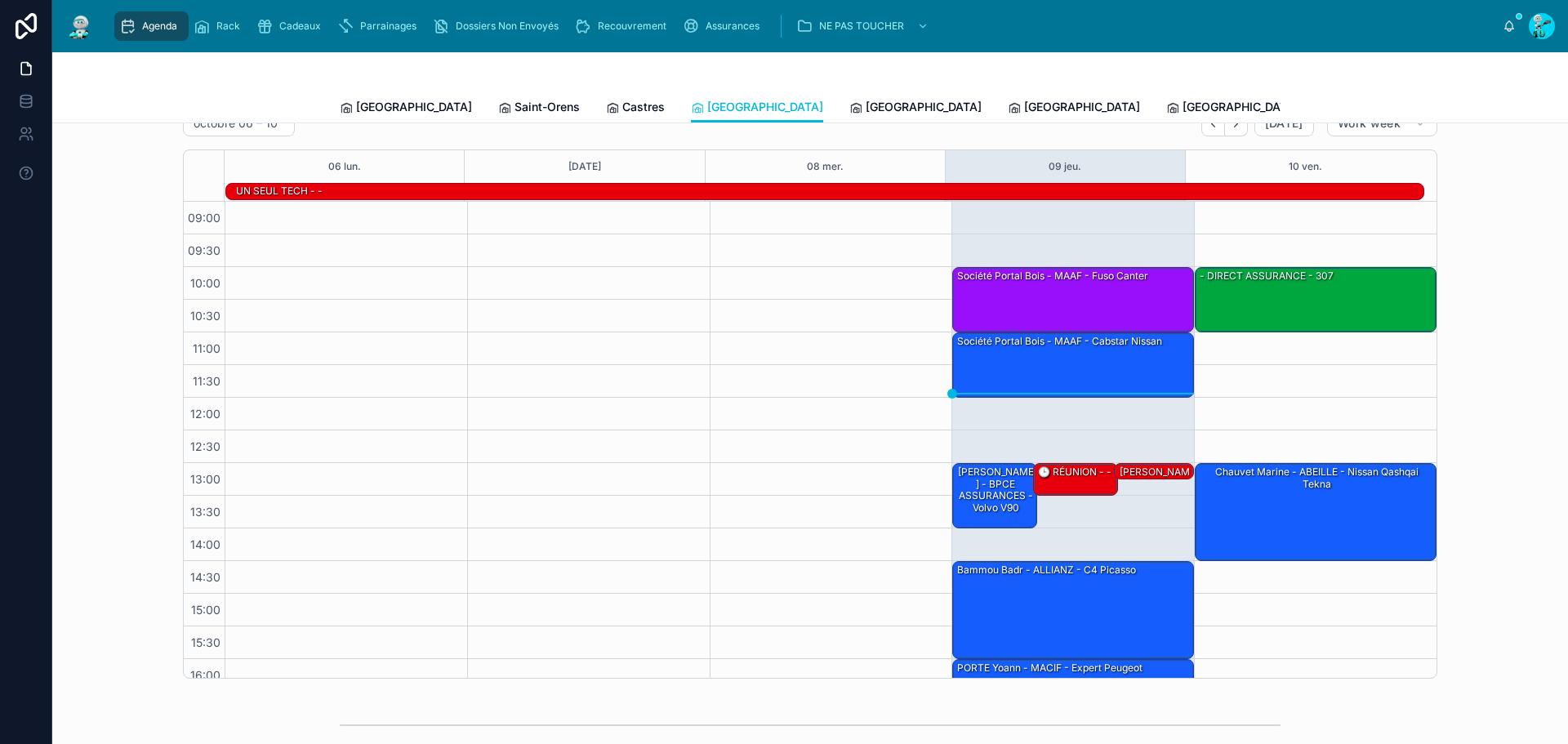
click at [849, 104] on icon at bounding box center [855, 107] width 13 height 13
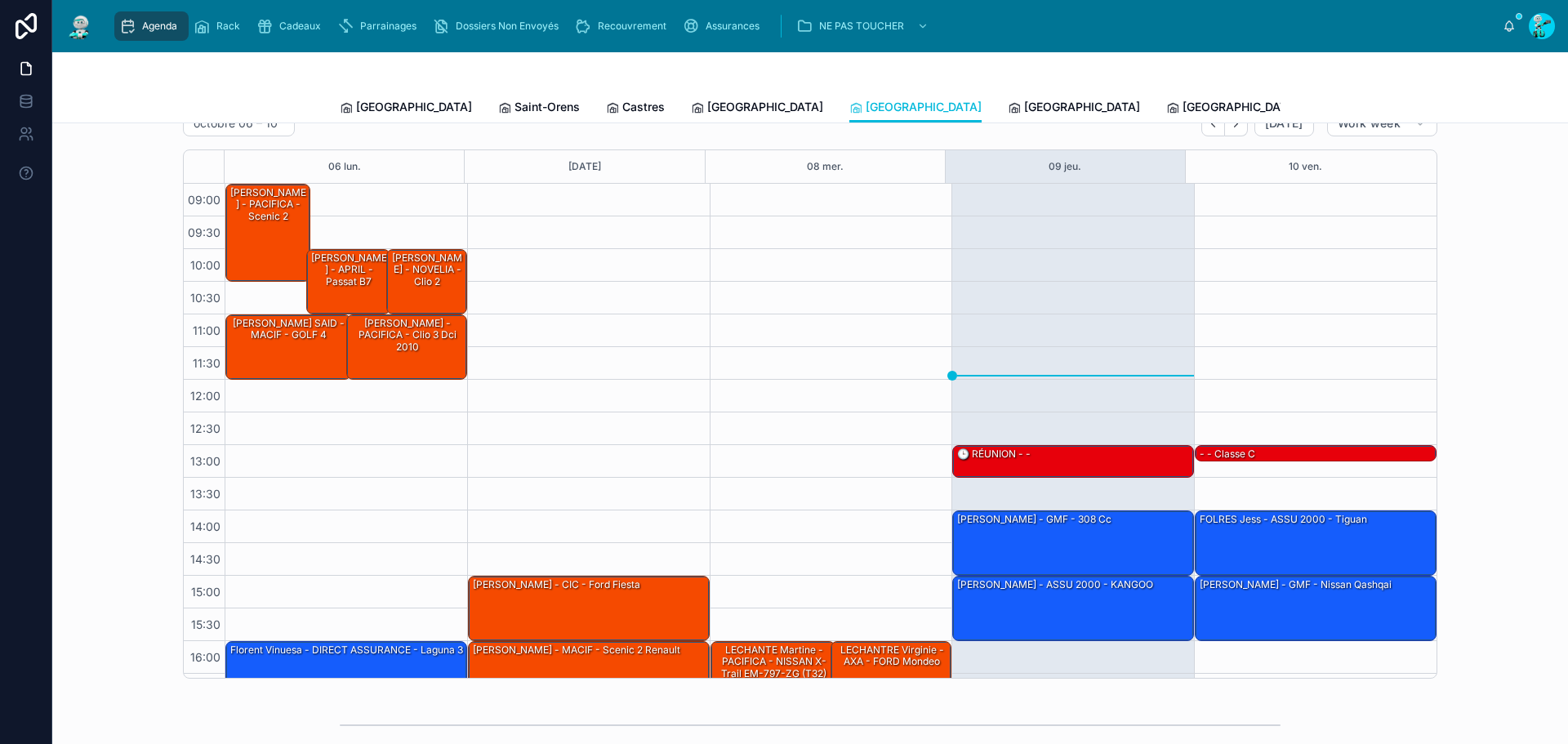
scroll to position [94, 0]
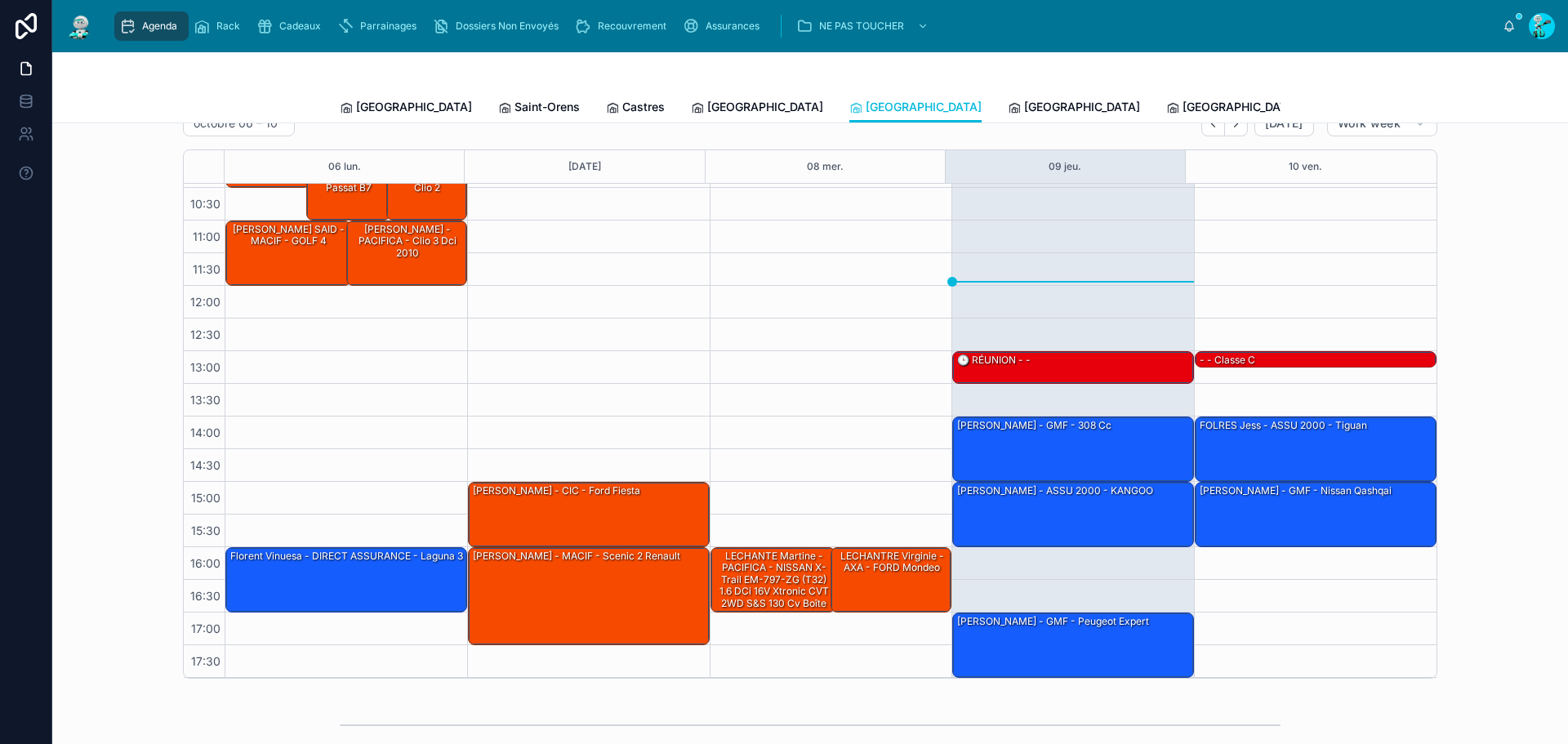
click at [1008, 116] on link "[GEOGRAPHIC_DATA]" at bounding box center [1074, 109] width 132 height 33
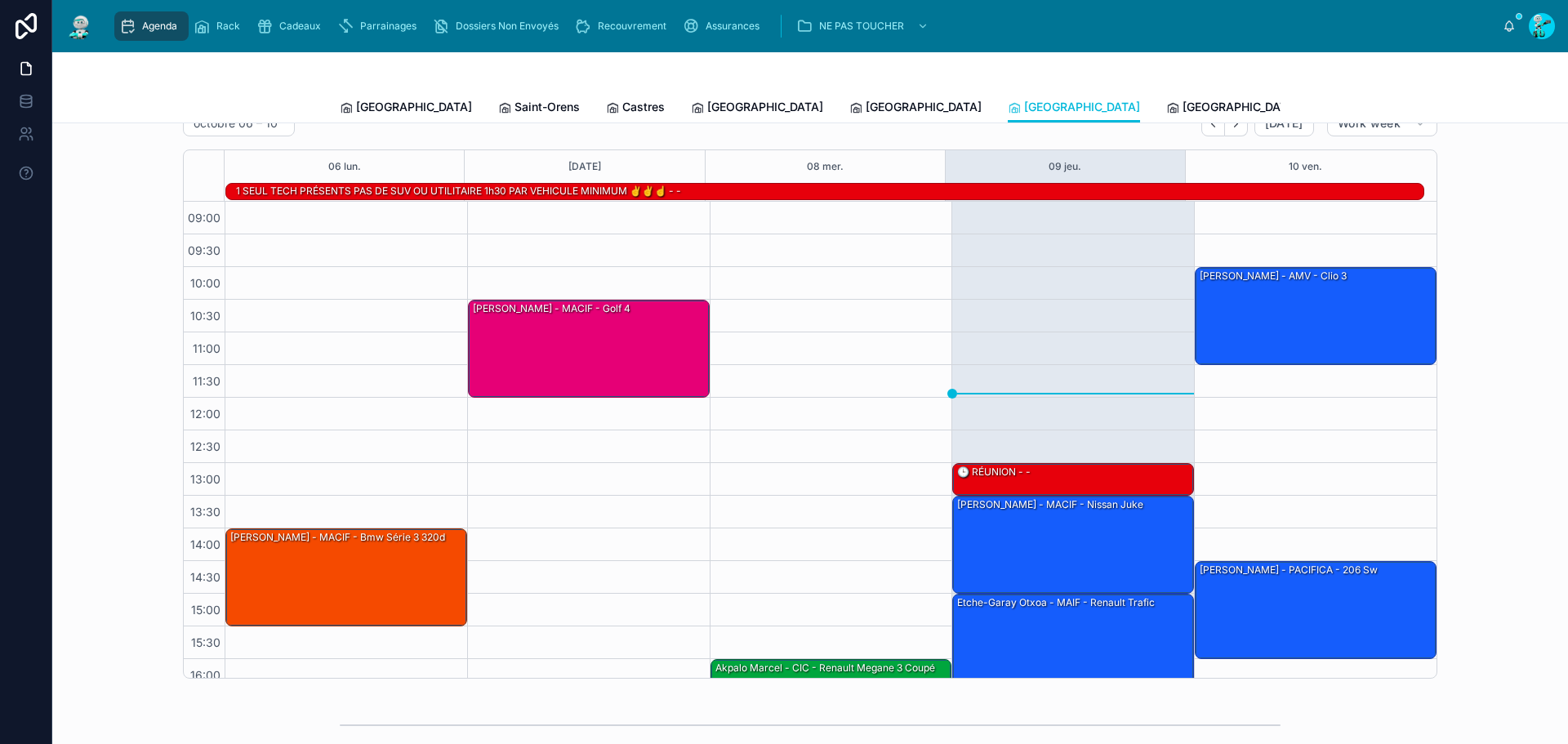
click at [1182, 109] on span "[GEOGRAPHIC_DATA]" at bounding box center [1239, 107] width 116 height 17
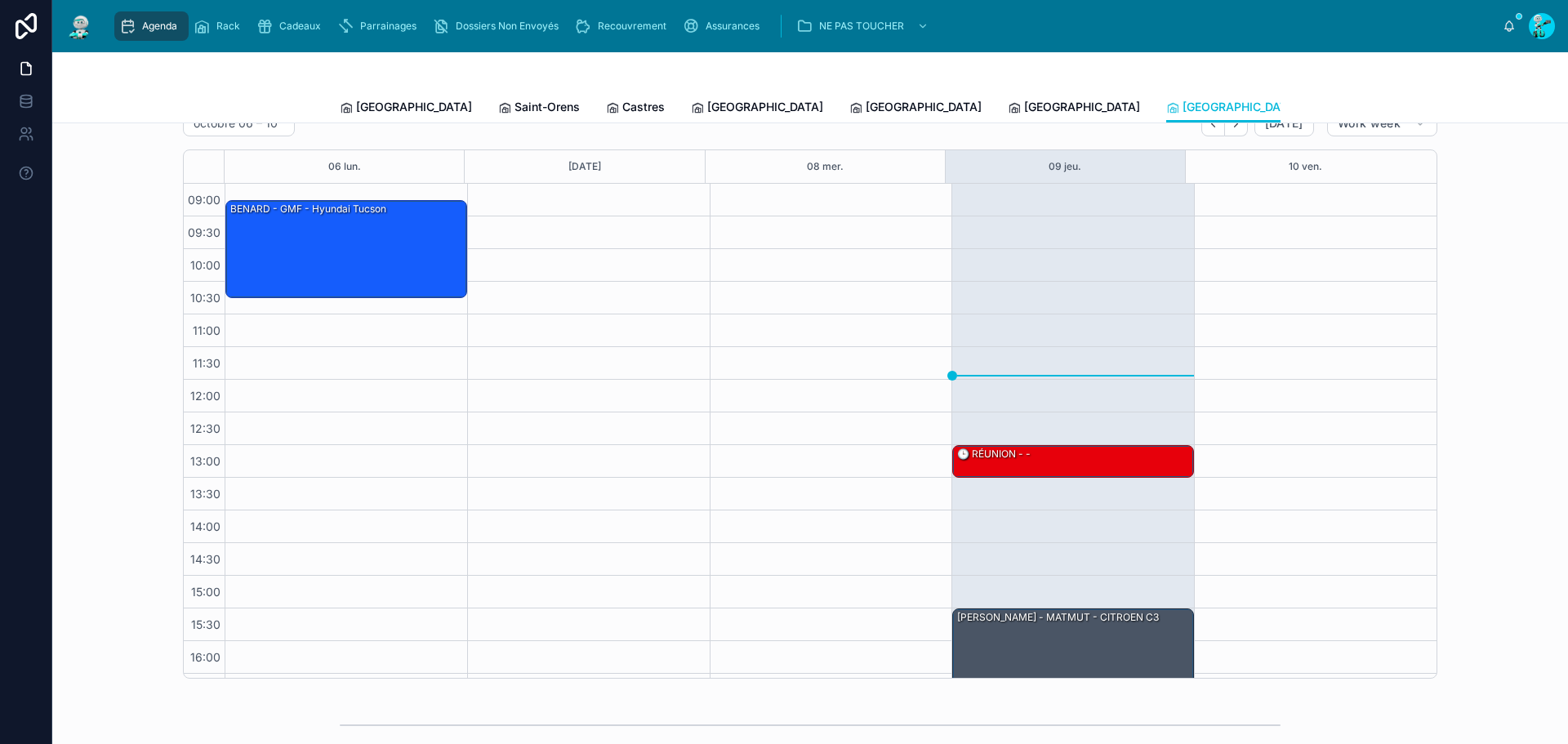
click at [381, 103] on span "[GEOGRAPHIC_DATA]" at bounding box center [413, 107] width 116 height 17
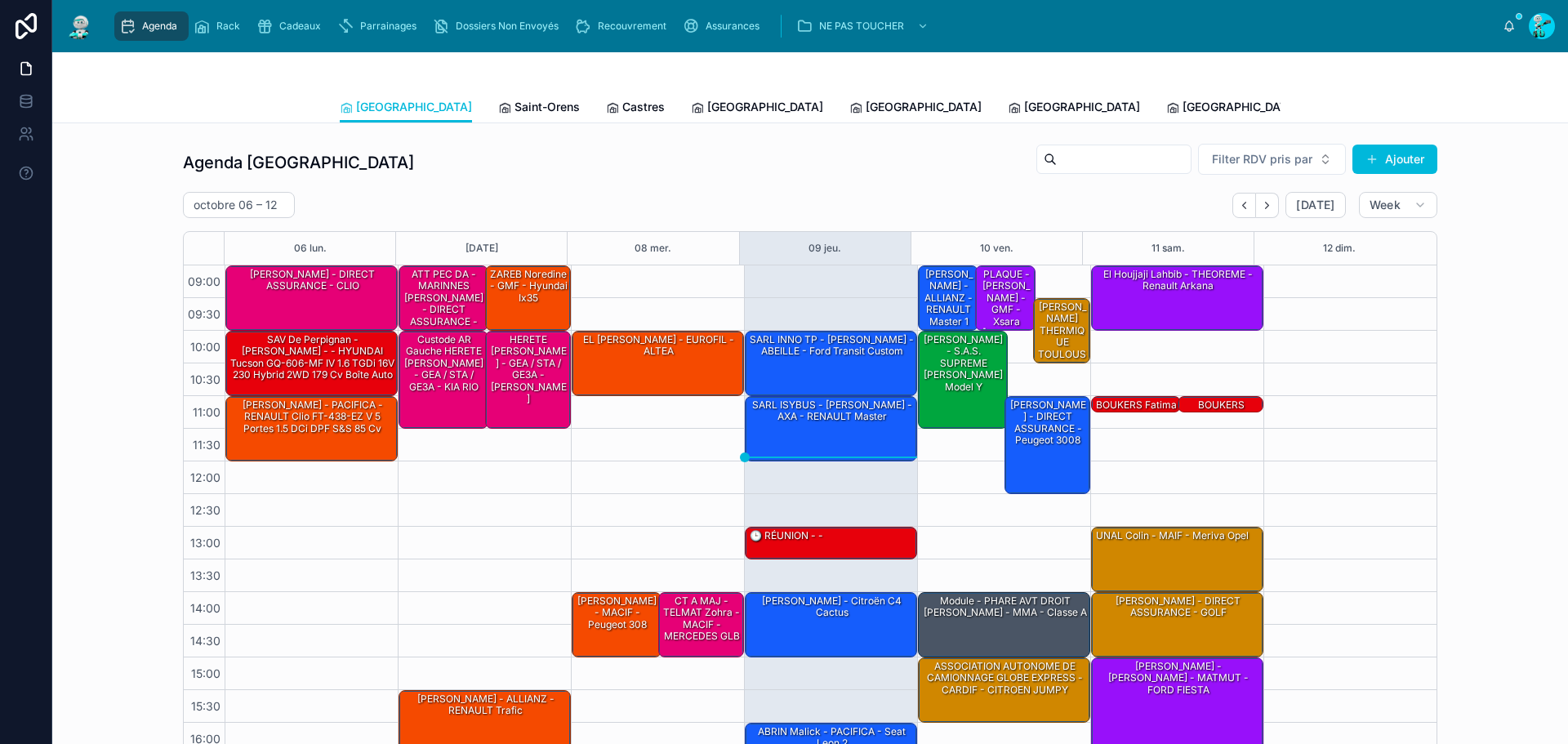
click at [515, 107] on span "Saint-Orens" at bounding box center [547, 107] width 65 height 17
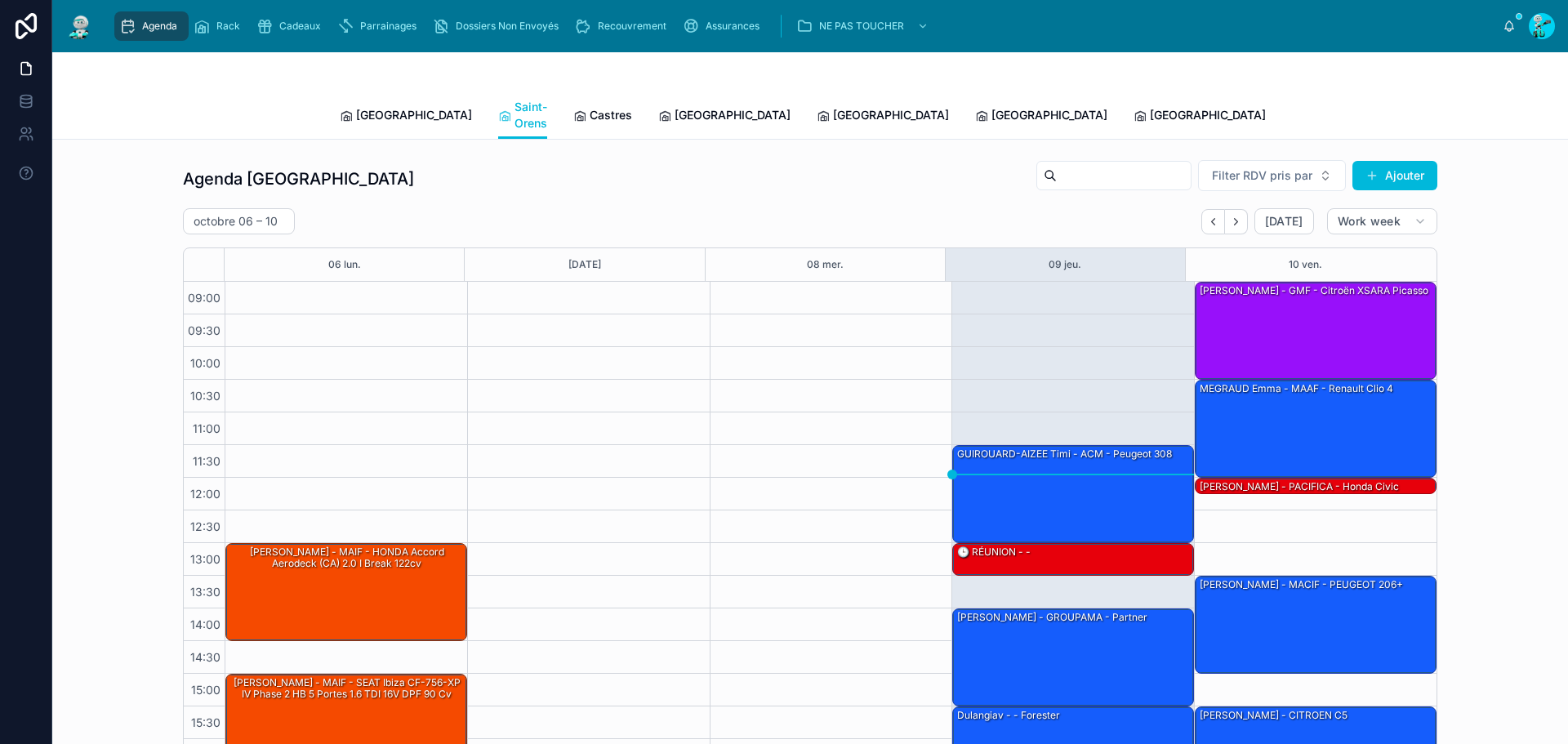
click at [589, 108] on span "Castres" at bounding box center [611, 115] width 43 height 17
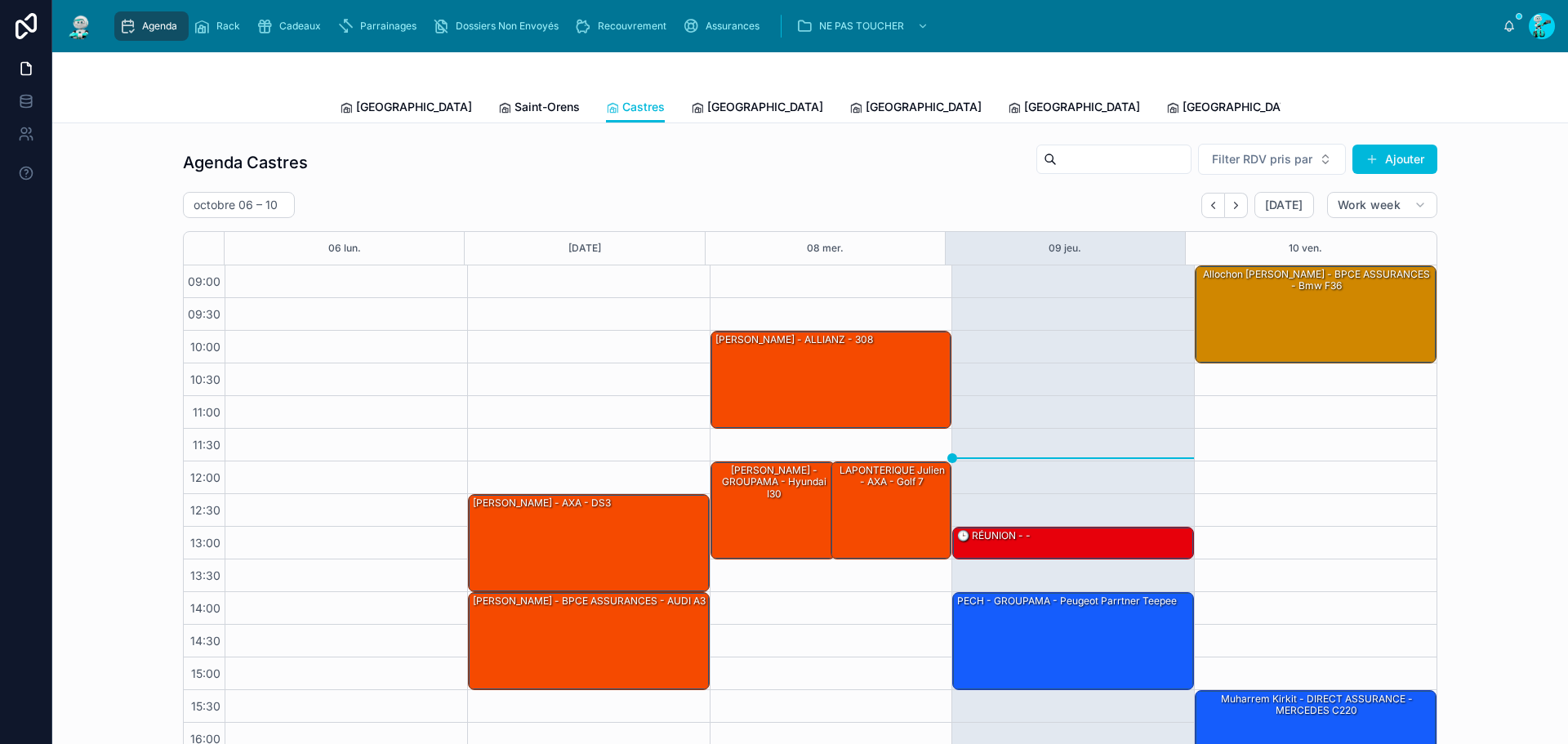
click at [707, 110] on span "[GEOGRAPHIC_DATA]" at bounding box center [765, 107] width 116 height 17
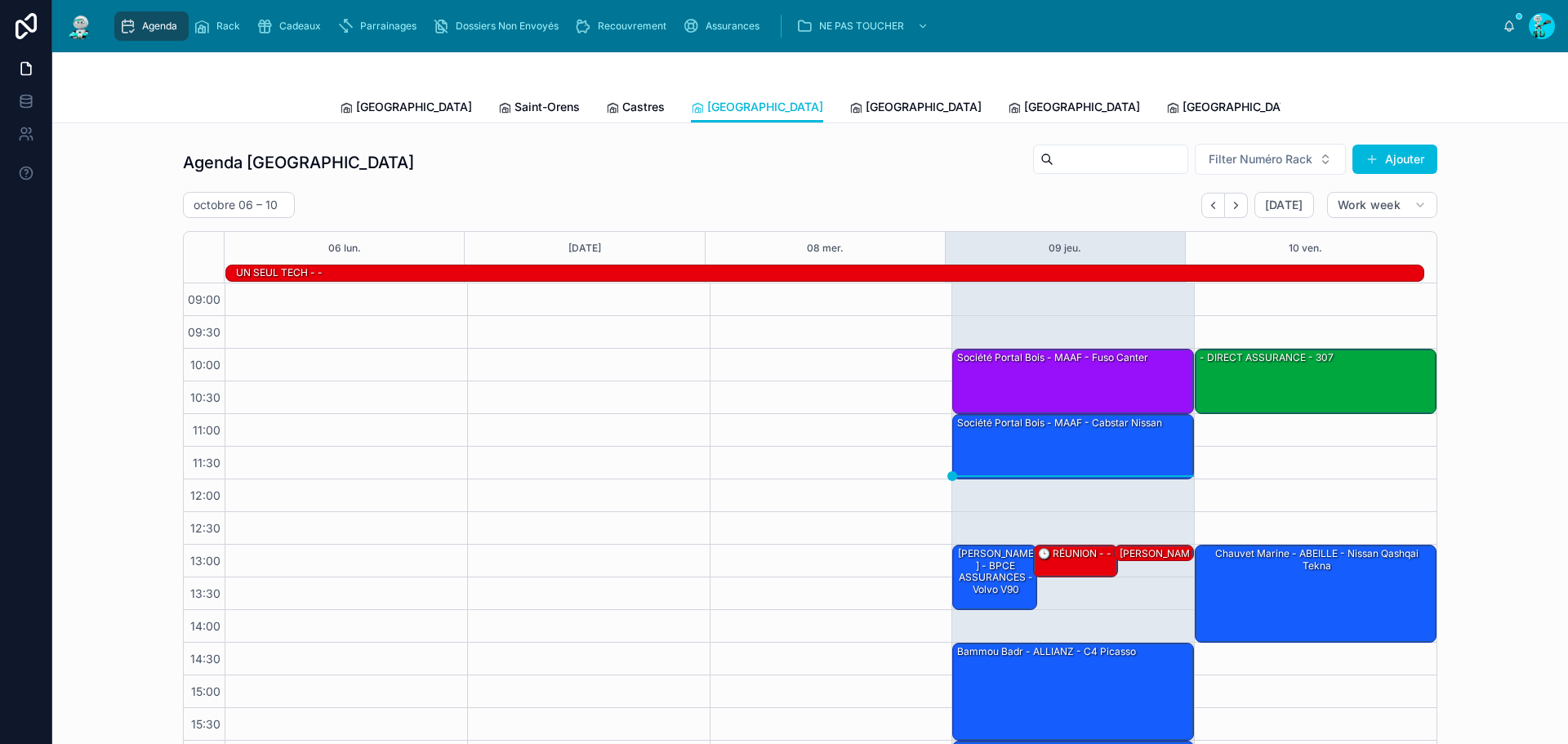
click at [866, 105] on span "[GEOGRAPHIC_DATA]" at bounding box center [923, 107] width 116 height 17
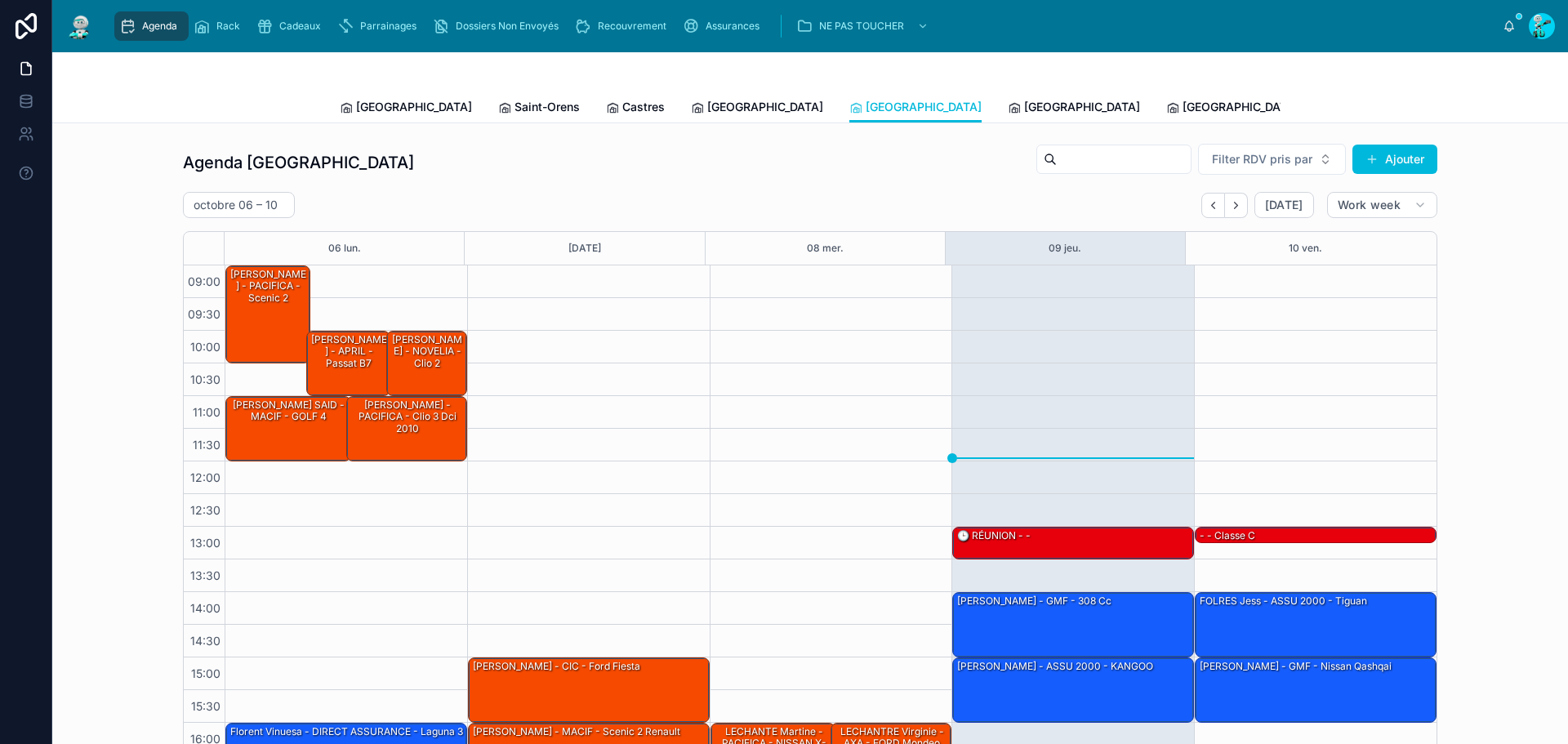
click at [1008, 108] on div "[GEOGRAPHIC_DATA]" at bounding box center [1074, 107] width 132 height 17
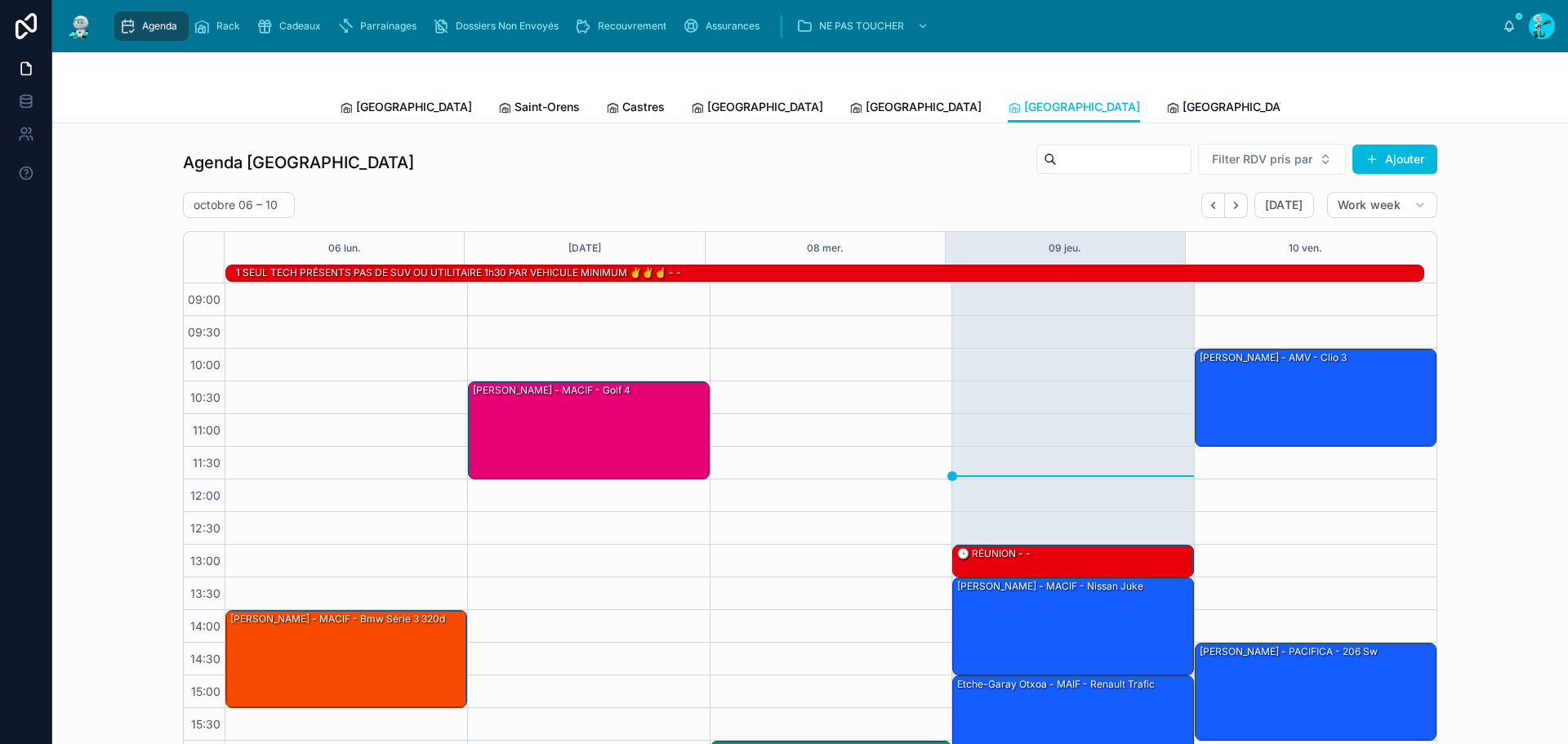
click at [1182, 107] on span "[GEOGRAPHIC_DATA]" at bounding box center [1239, 107] width 116 height 17
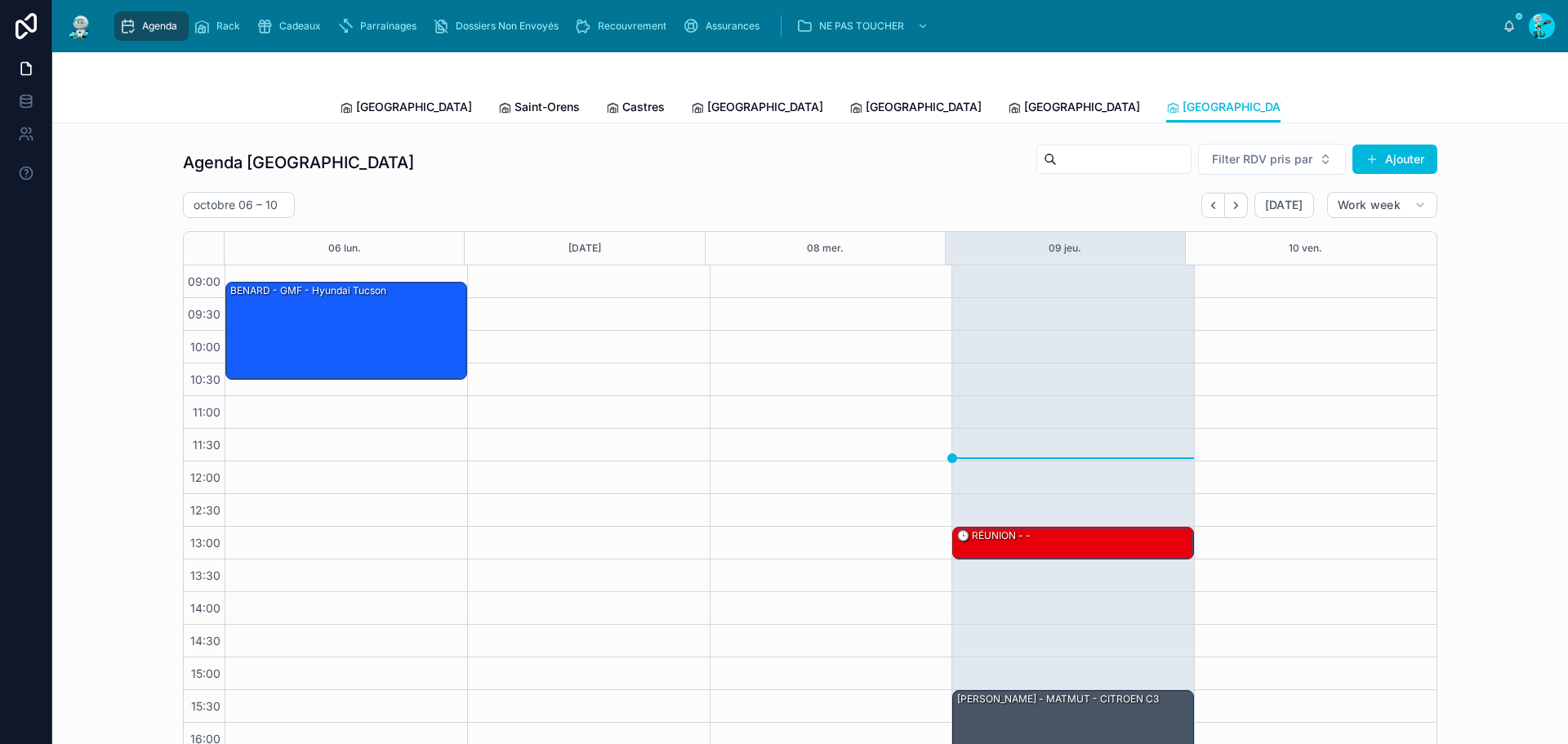
click at [382, 102] on span "[GEOGRAPHIC_DATA]" at bounding box center [413, 107] width 116 height 17
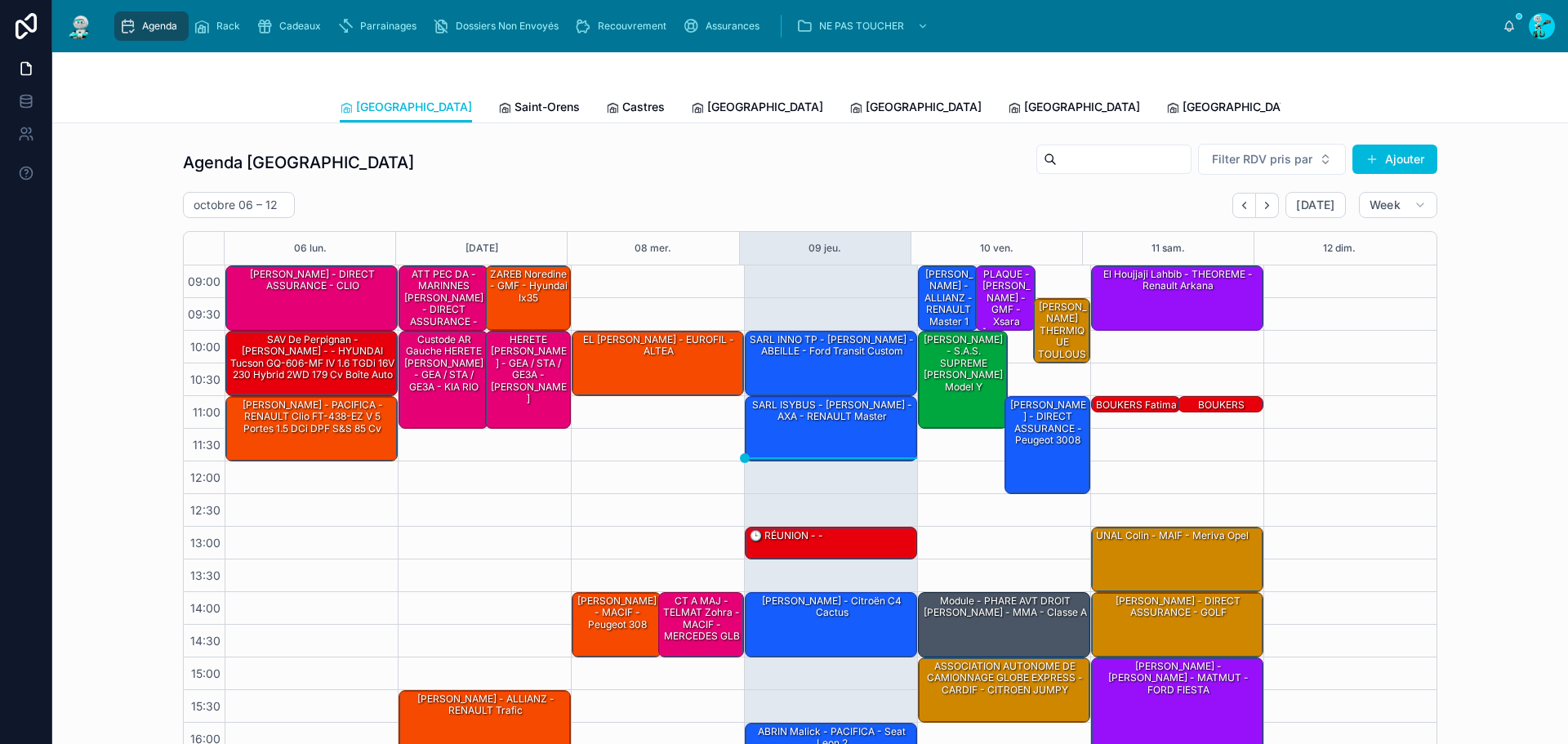
click at [498, 95] on link "Saint-Orens" at bounding box center [539, 109] width 82 height 33
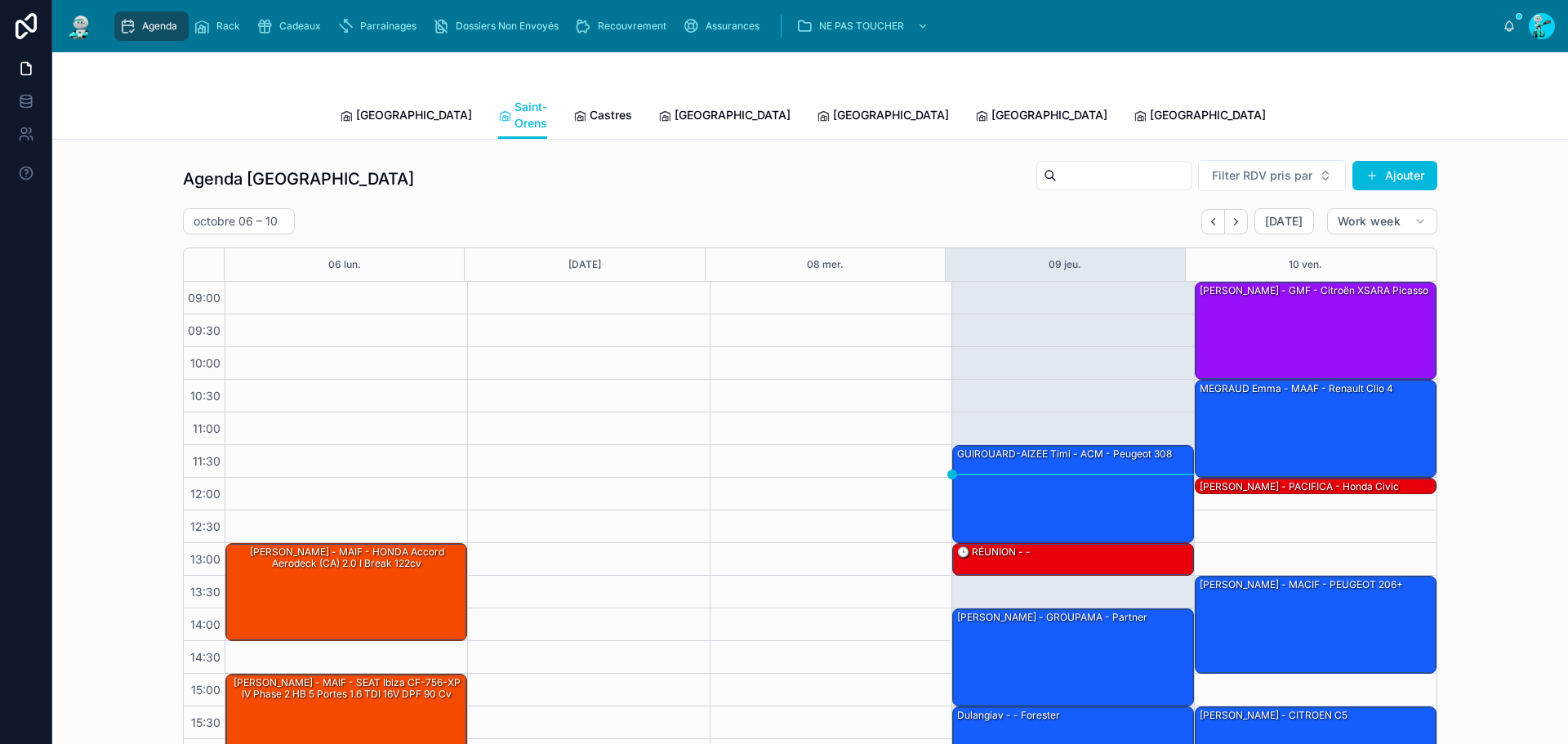
click at [589, 111] on span "Castres" at bounding box center [611, 115] width 43 height 17
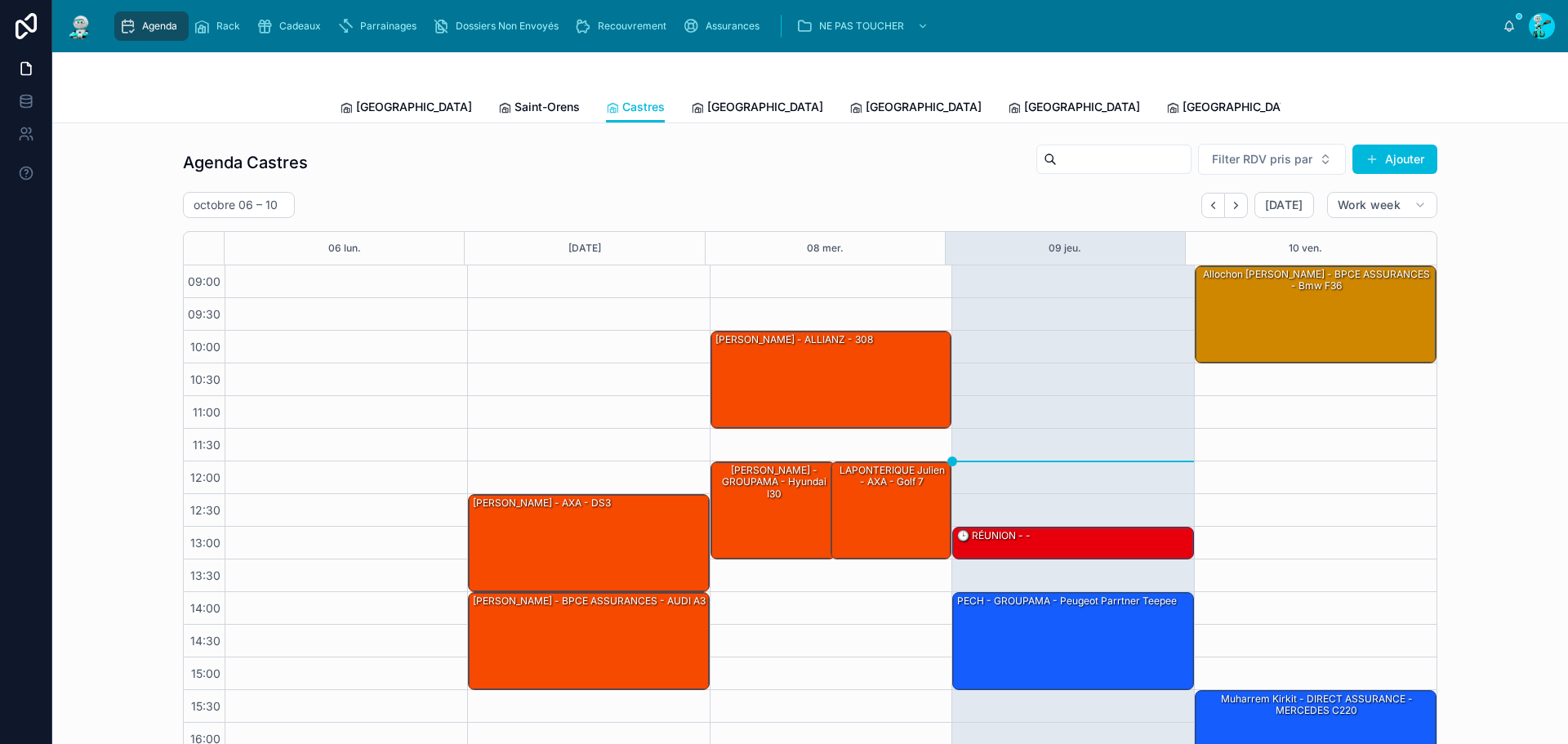
click at [515, 109] on span "Saint-Orens" at bounding box center [547, 107] width 65 height 17
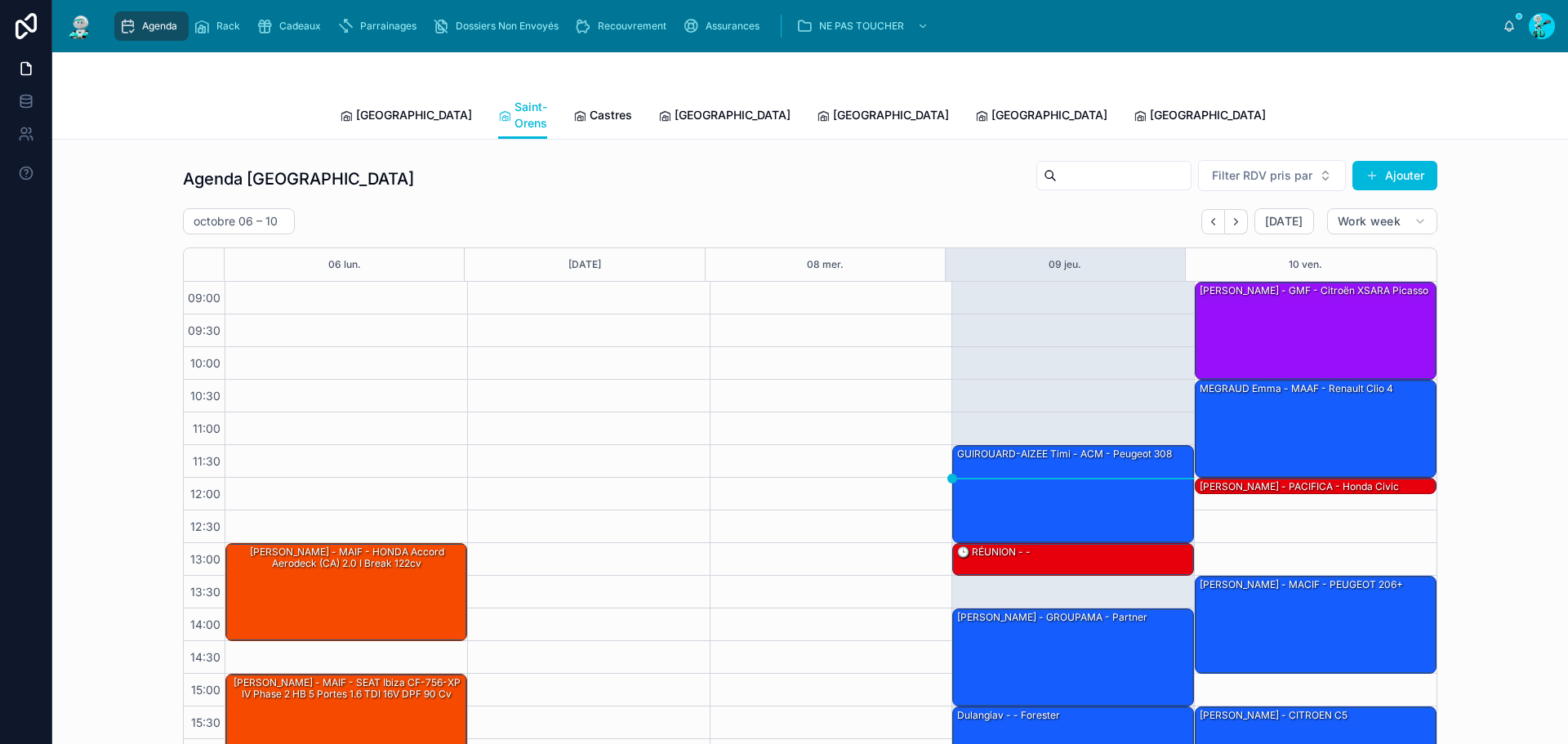
click at [364, 115] on link "[GEOGRAPHIC_DATA]" at bounding box center [406, 117] width 132 height 33
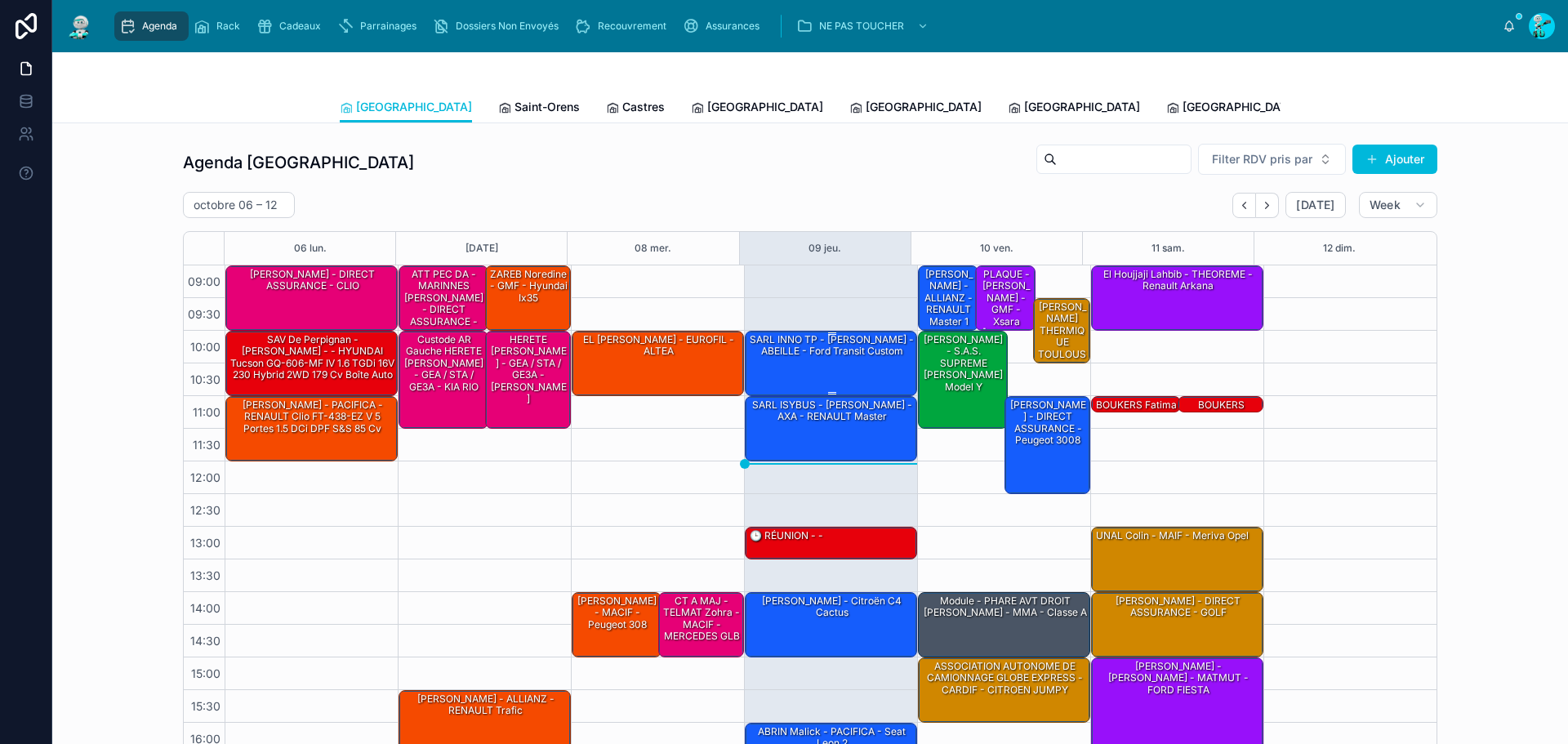
click at [820, 343] on div "SARL INNO TP - [PERSON_NAME] - ABEILLE - ford transit custom" at bounding box center [832, 346] width 167 height 27
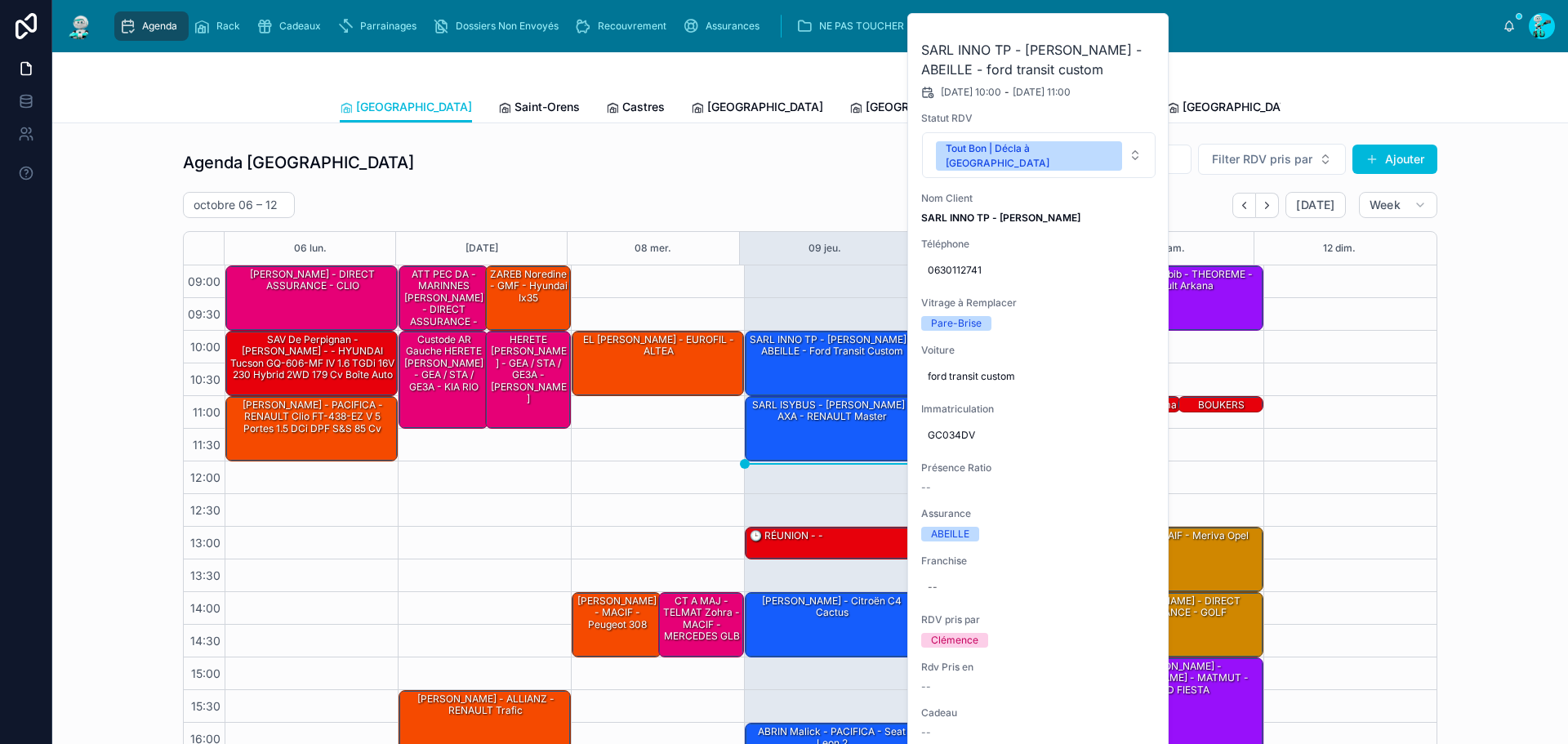
click at [0, 0] on icon at bounding box center [0, 0] width 0 height 0
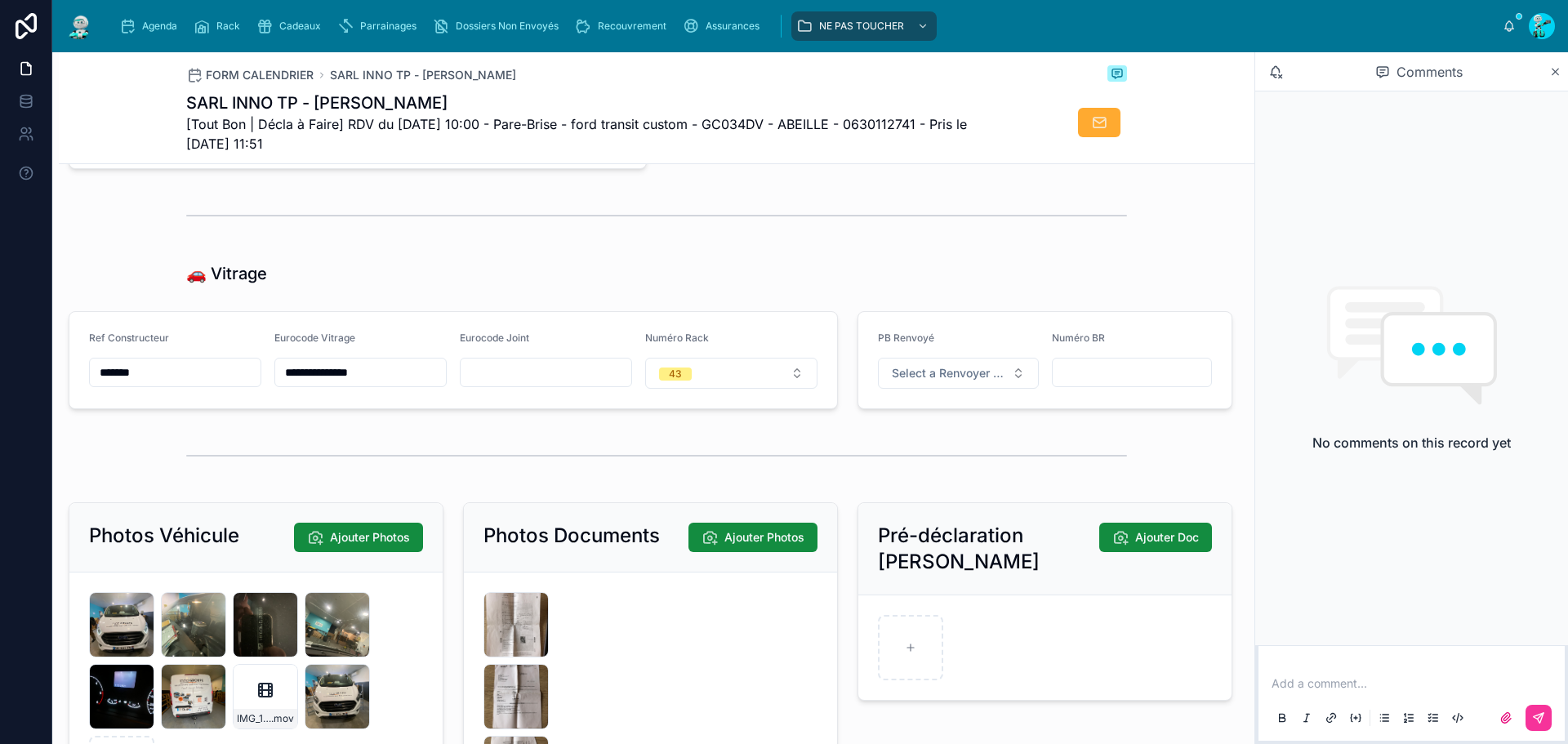
scroll to position [2631, 0]
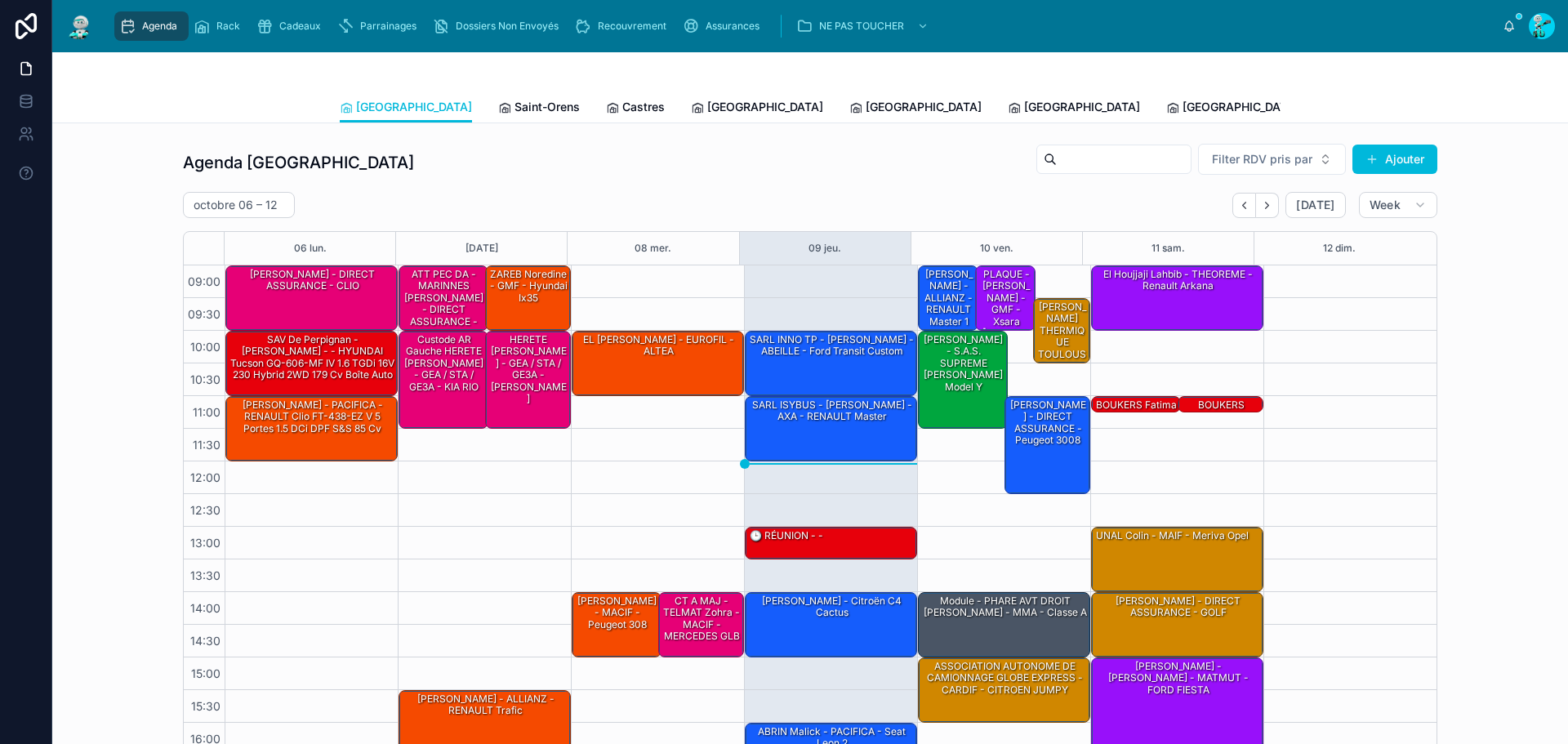
drag, startPoint x: 537, startPoint y: 13, endPoint x: 536, endPoint y: 1, distance: 12.0
click at [537, 13] on link "Dossiers Non Envoyés" at bounding box center [499, 26] width 142 height 29
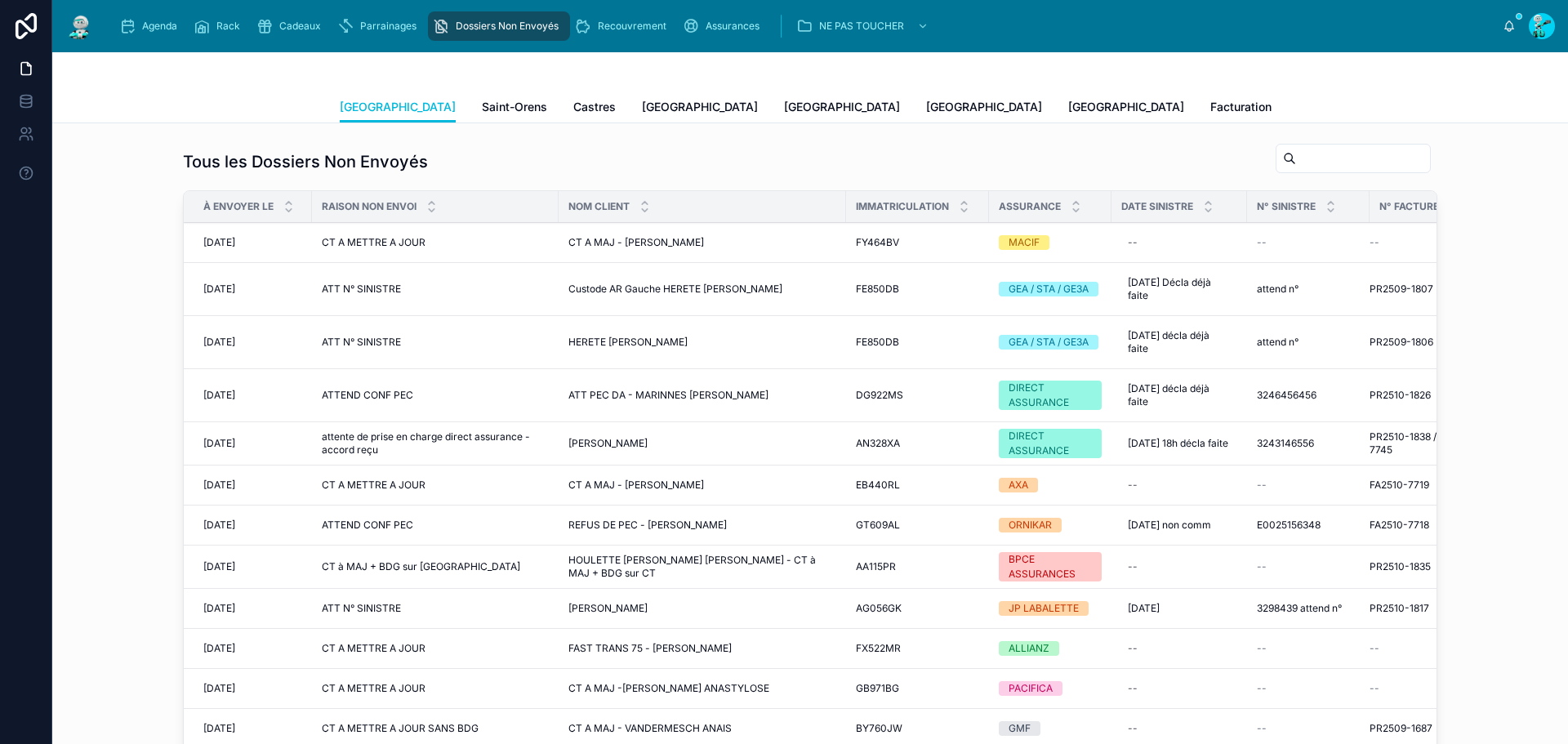
click at [481, 113] on span "Saint-Orens" at bounding box center [514, 107] width 65 height 17
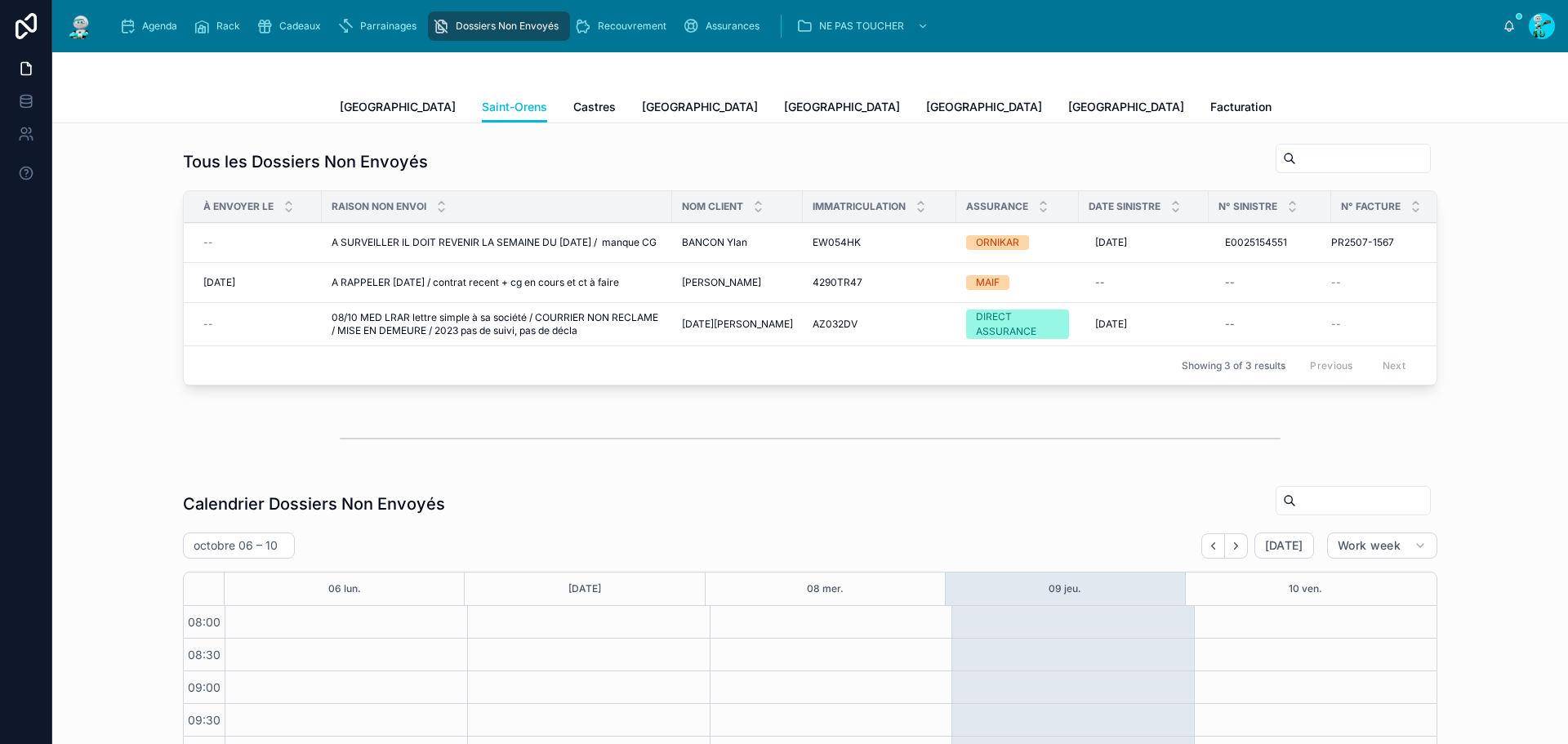
scroll to position [223, 0]
click at [573, 109] on span "Castres" at bounding box center [594, 107] width 43 height 17
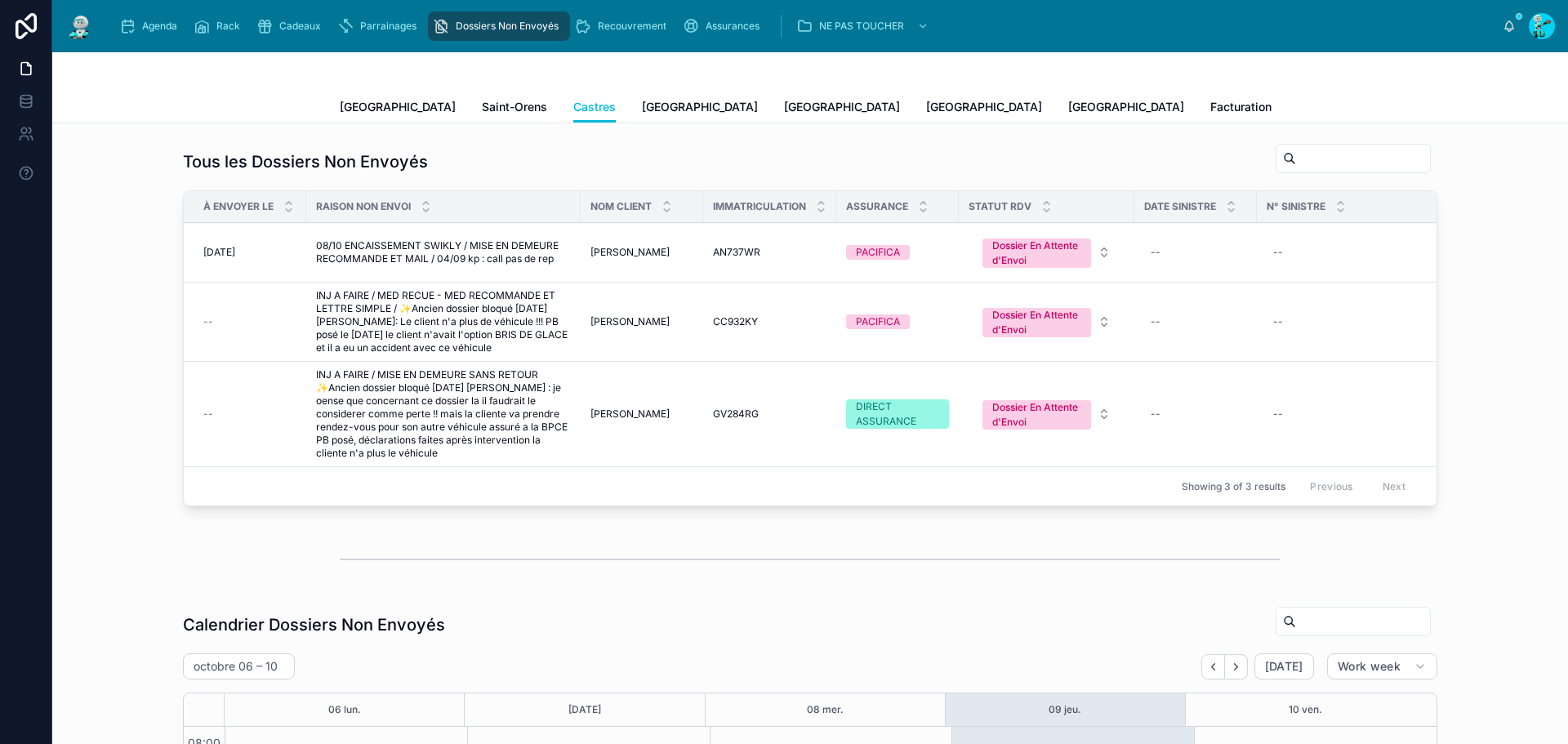
scroll to position [223, 0]
click at [642, 105] on span "[GEOGRAPHIC_DATA]" at bounding box center [699, 107] width 116 height 17
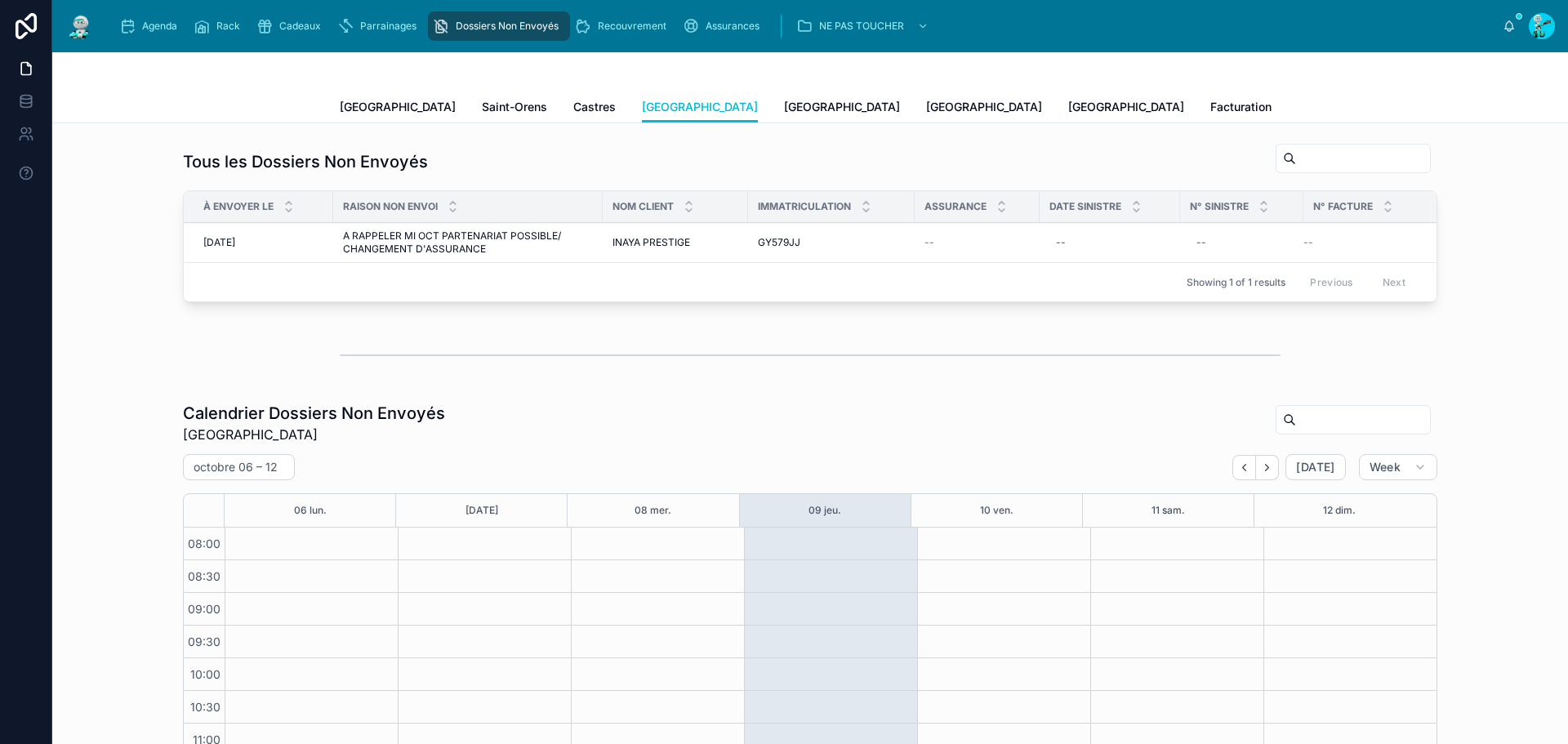
scroll to position [228, 0]
click at [784, 104] on span "[GEOGRAPHIC_DATA]" at bounding box center [841, 107] width 116 height 17
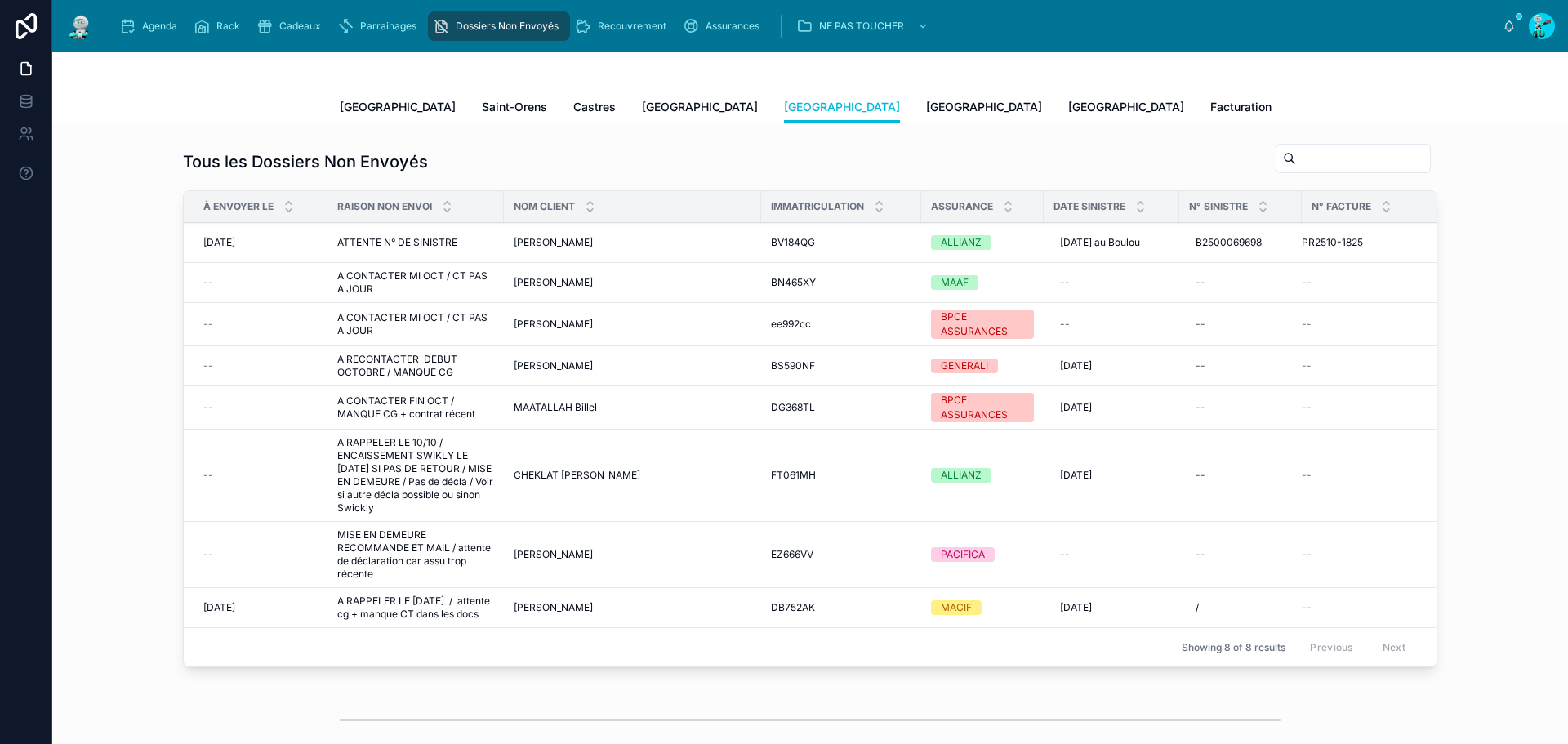
click at [926, 108] on span "[GEOGRAPHIC_DATA]" at bounding box center [983, 107] width 116 height 17
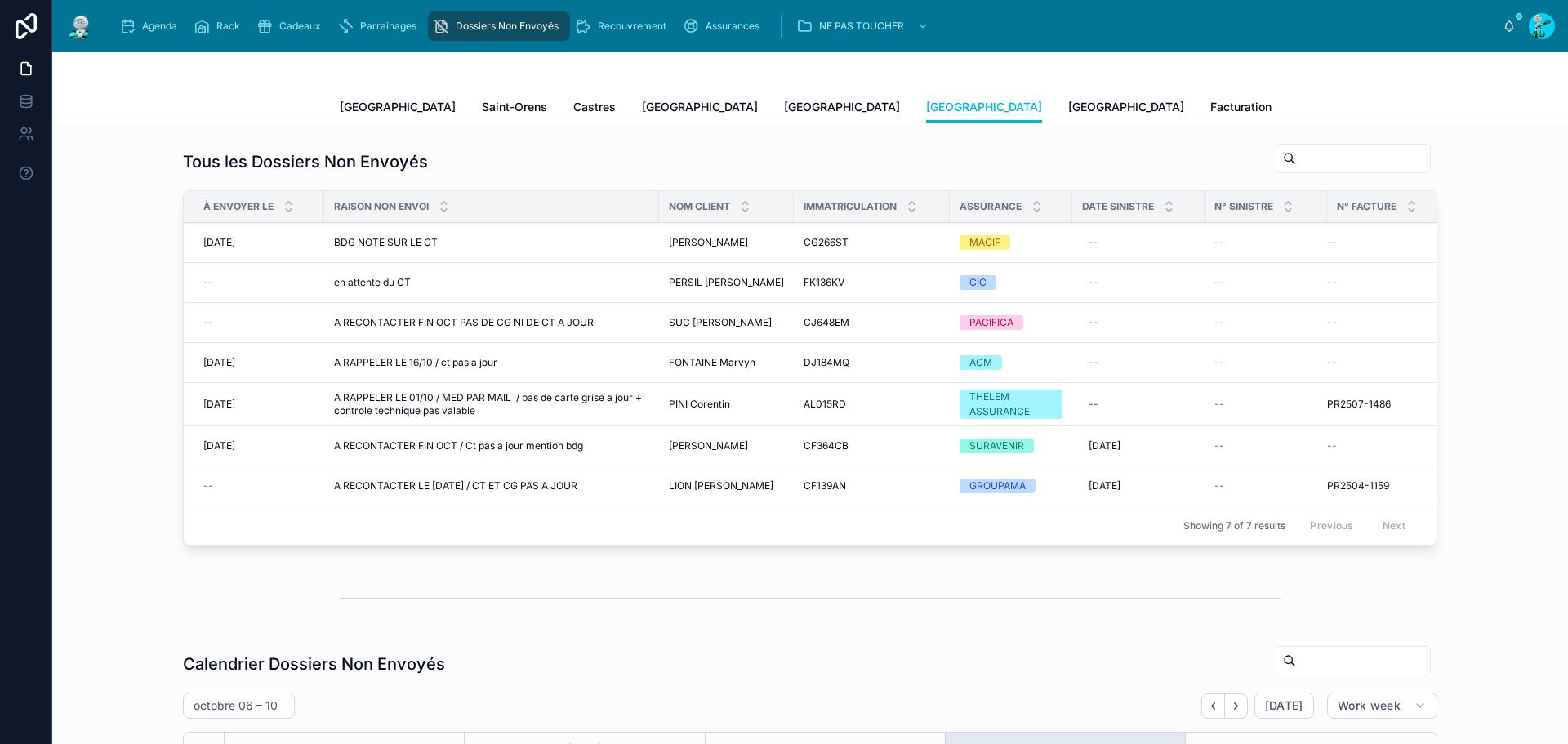
scroll to position [223, 0]
click at [1068, 103] on span "[GEOGRAPHIC_DATA]" at bounding box center [1125, 107] width 116 height 17
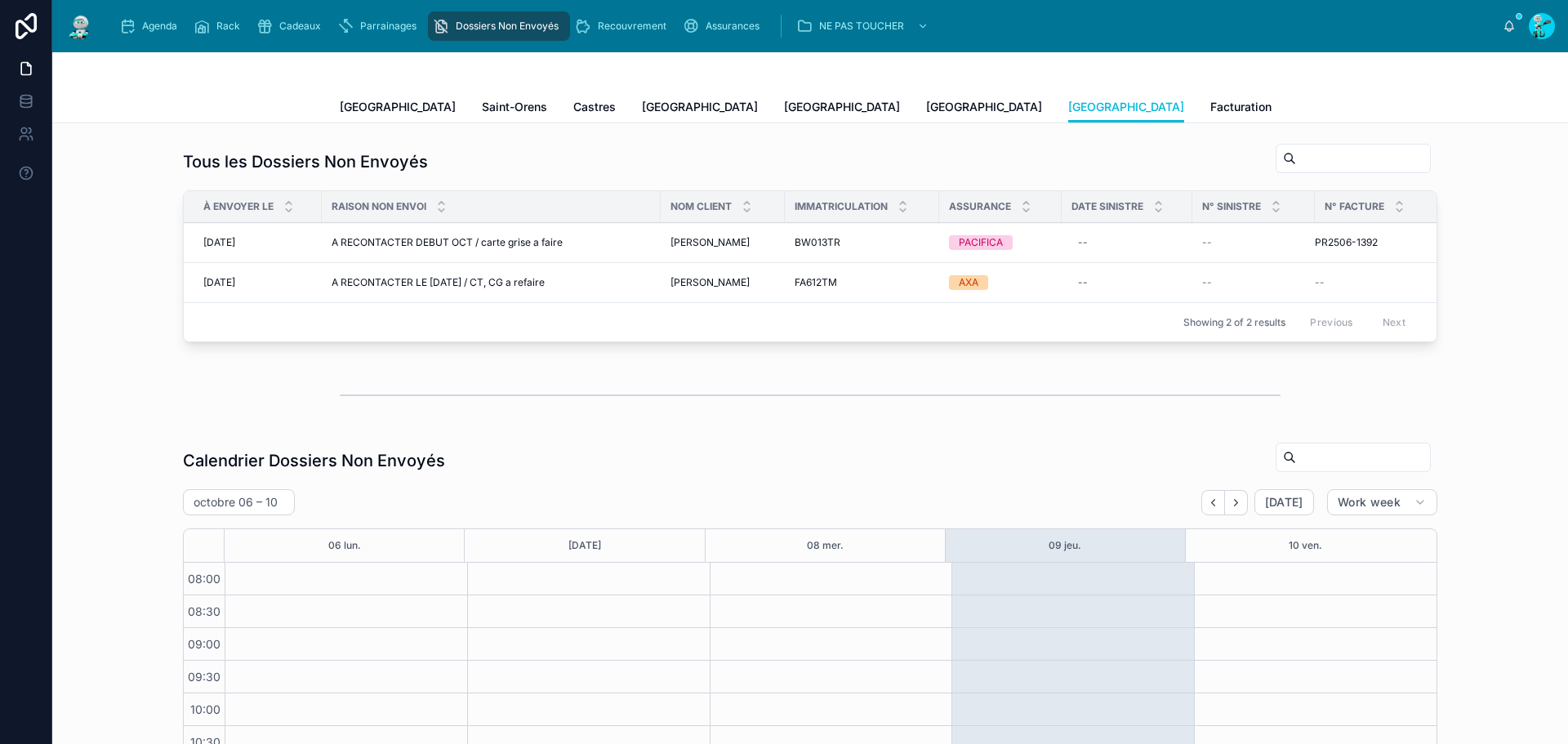
scroll to position [223, 0]
click at [536, 280] on span "A RECONTACTER LE [DATE] / CT, CG a refaire" at bounding box center [438, 282] width 213 height 13
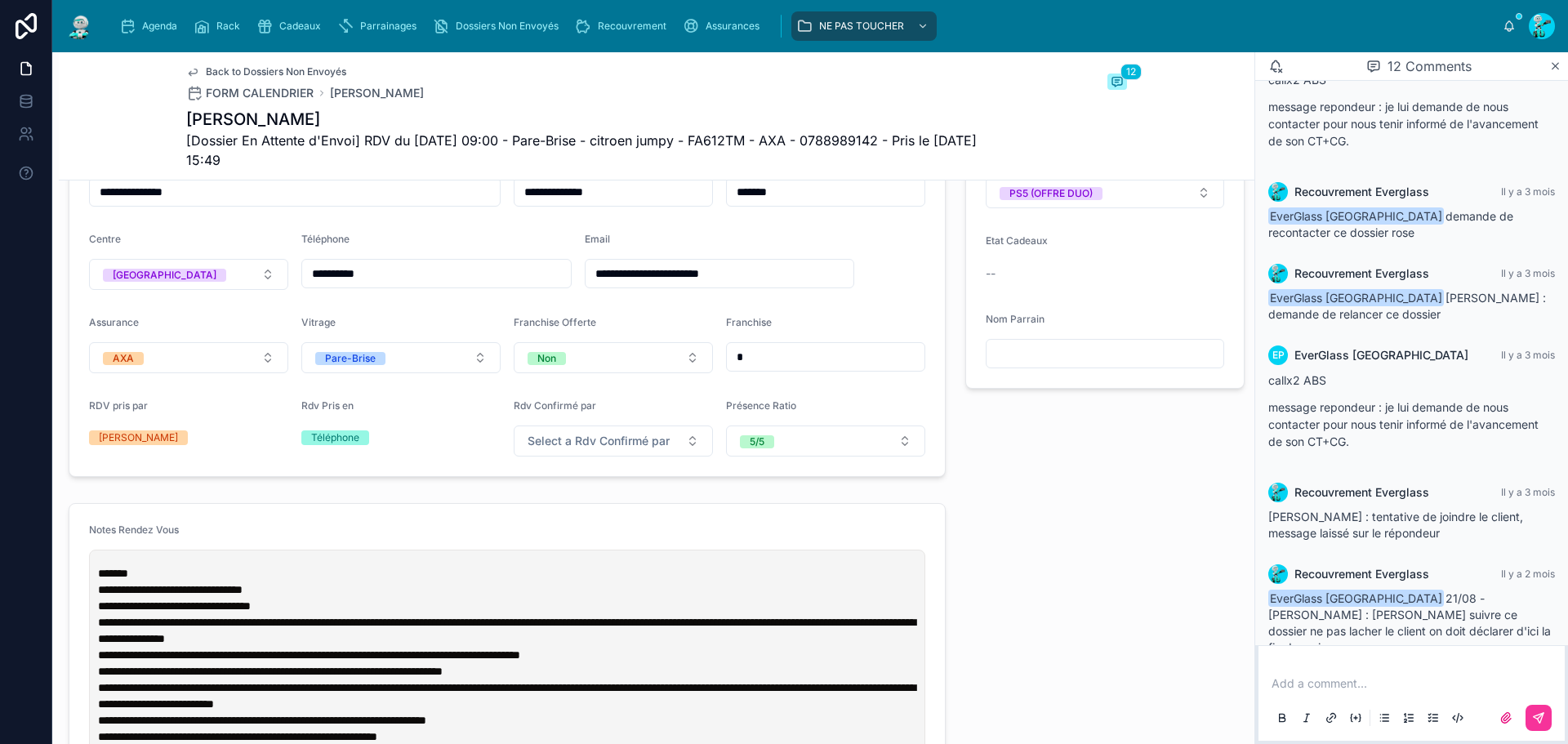
scroll to position [408, 0]
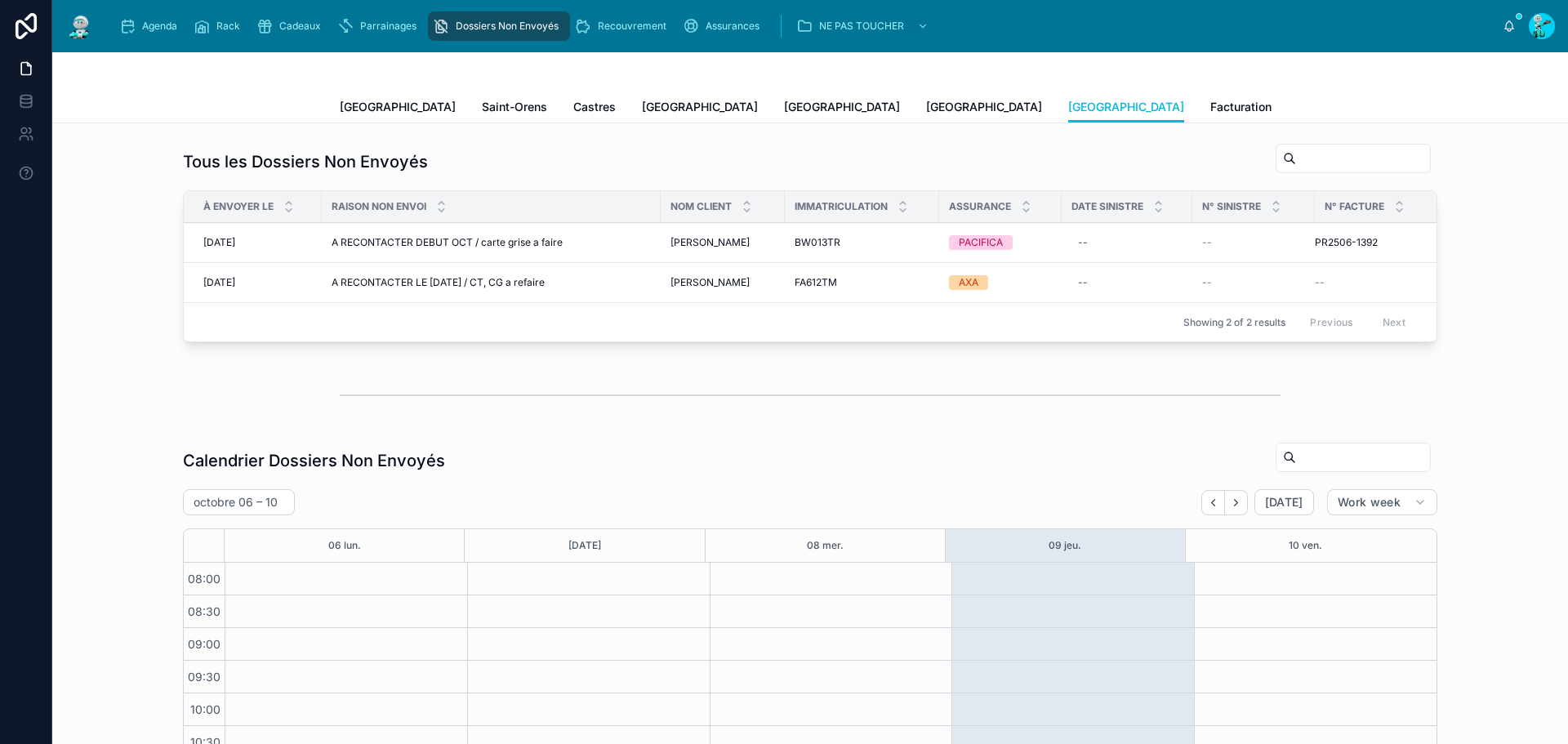
click at [926, 106] on span "[GEOGRAPHIC_DATA]" at bounding box center [983, 107] width 116 height 17
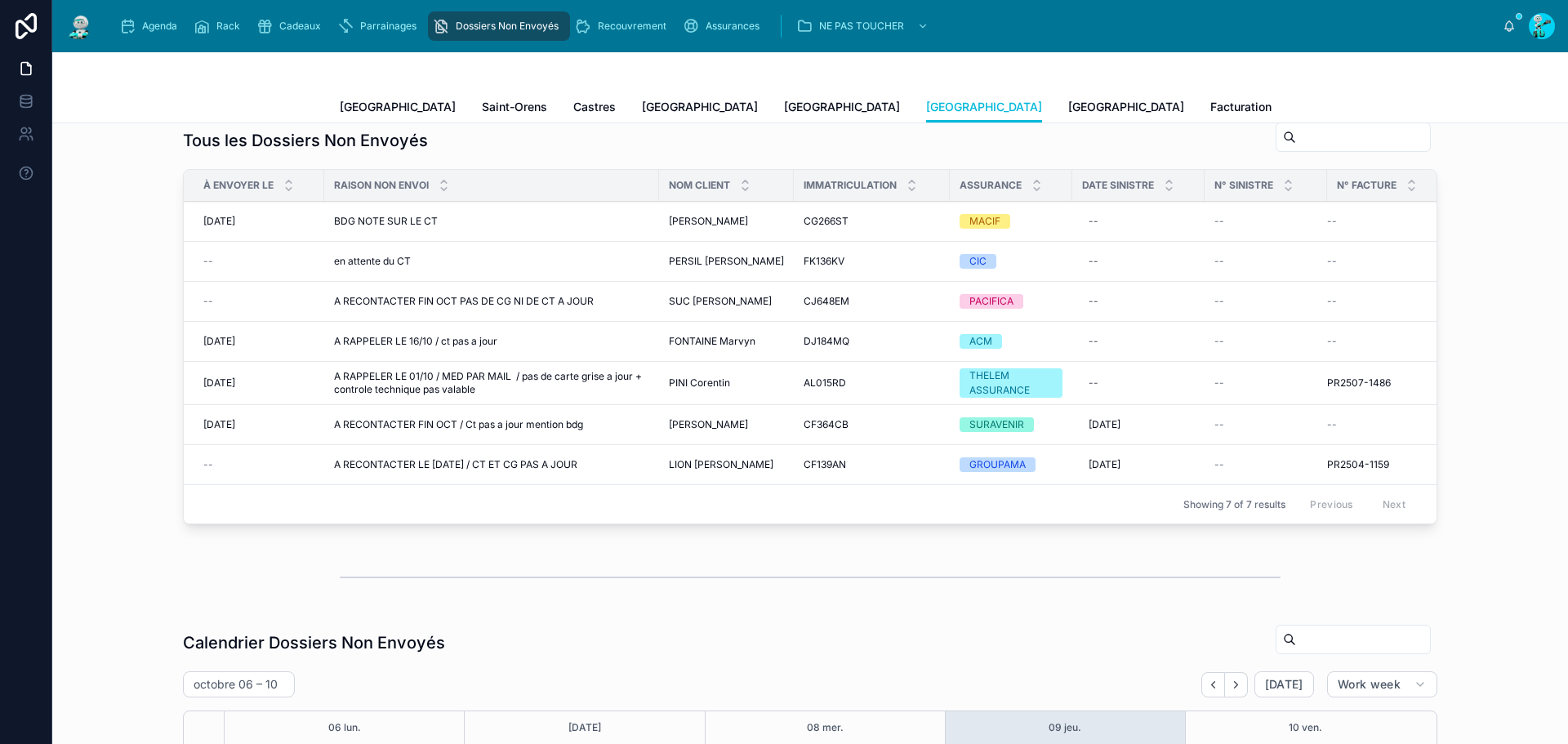
scroll to position [82, 0]
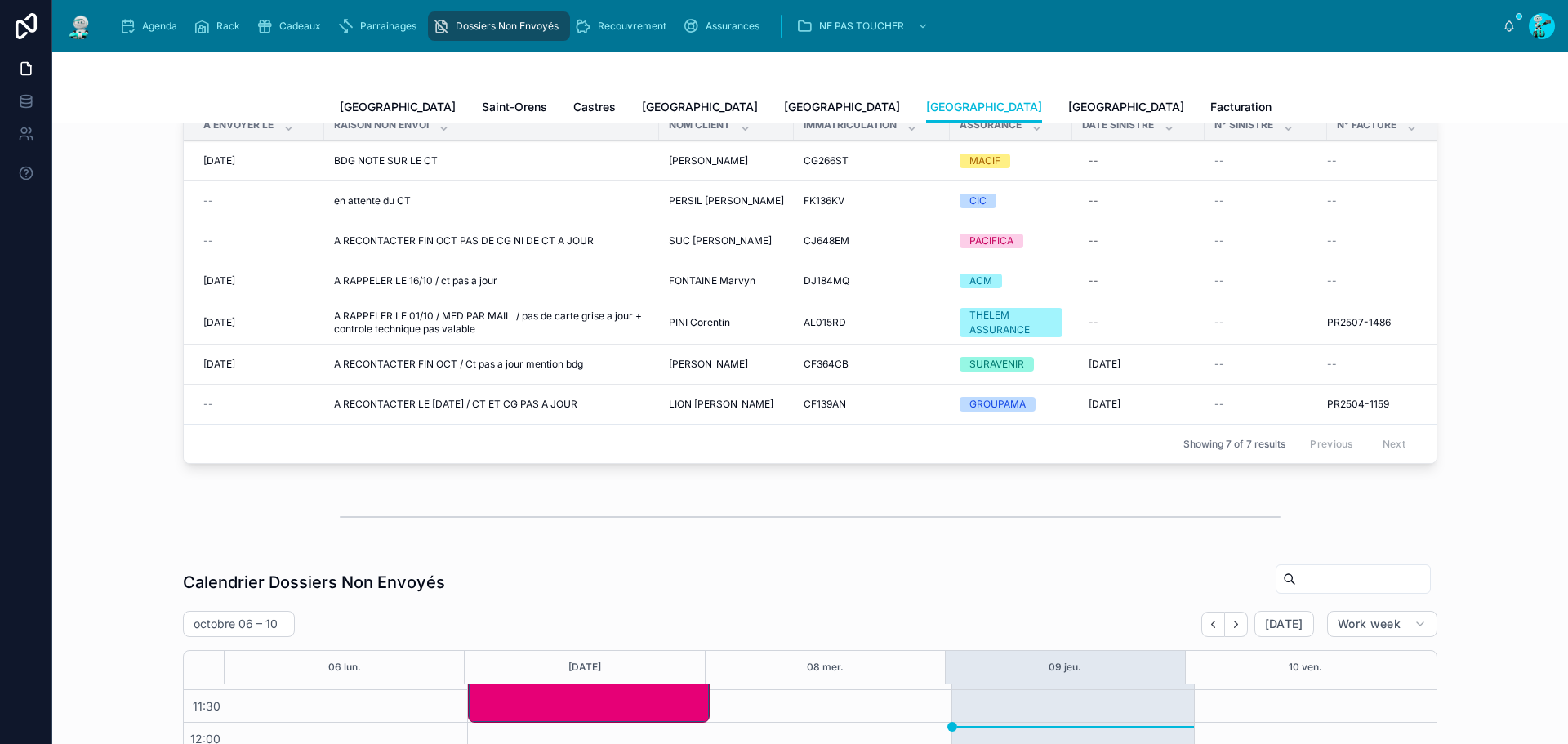
click at [416, 369] on span "A RECONTACTER FIN OCT / Ct pas a jour mention bdg" at bounding box center [458, 364] width 249 height 13
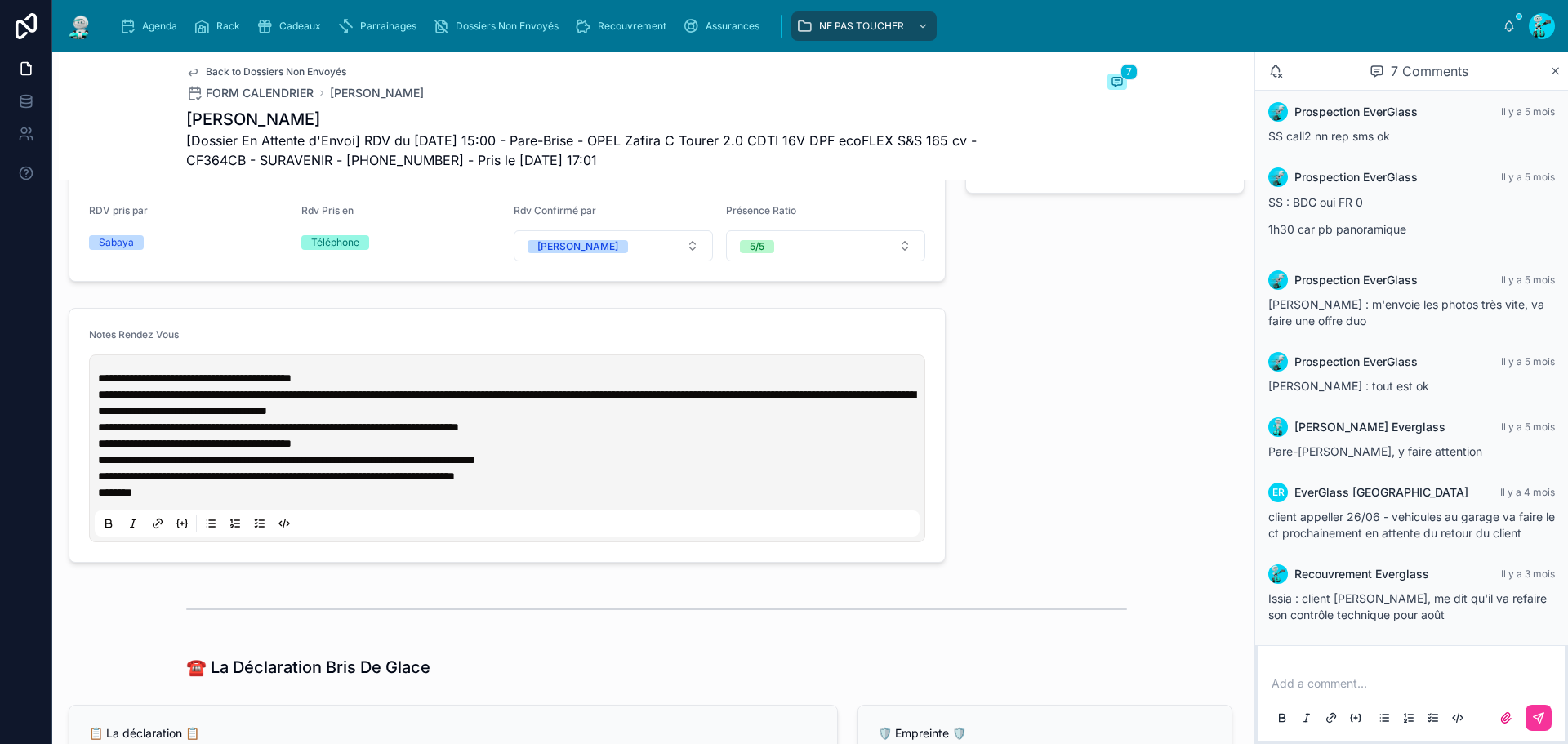
scroll to position [898, 0]
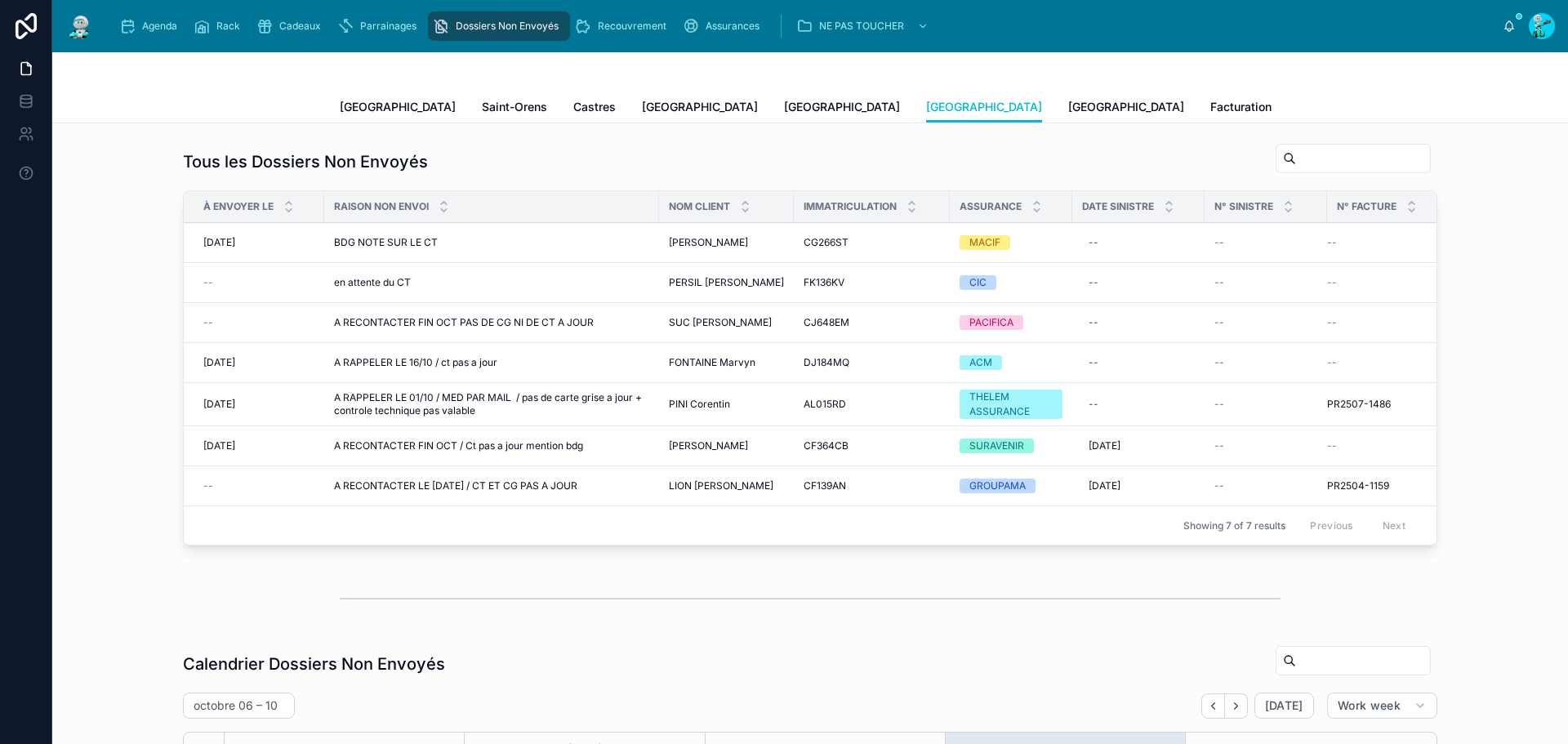
click at [784, 112] on span "[GEOGRAPHIC_DATA]" at bounding box center [841, 107] width 116 height 17
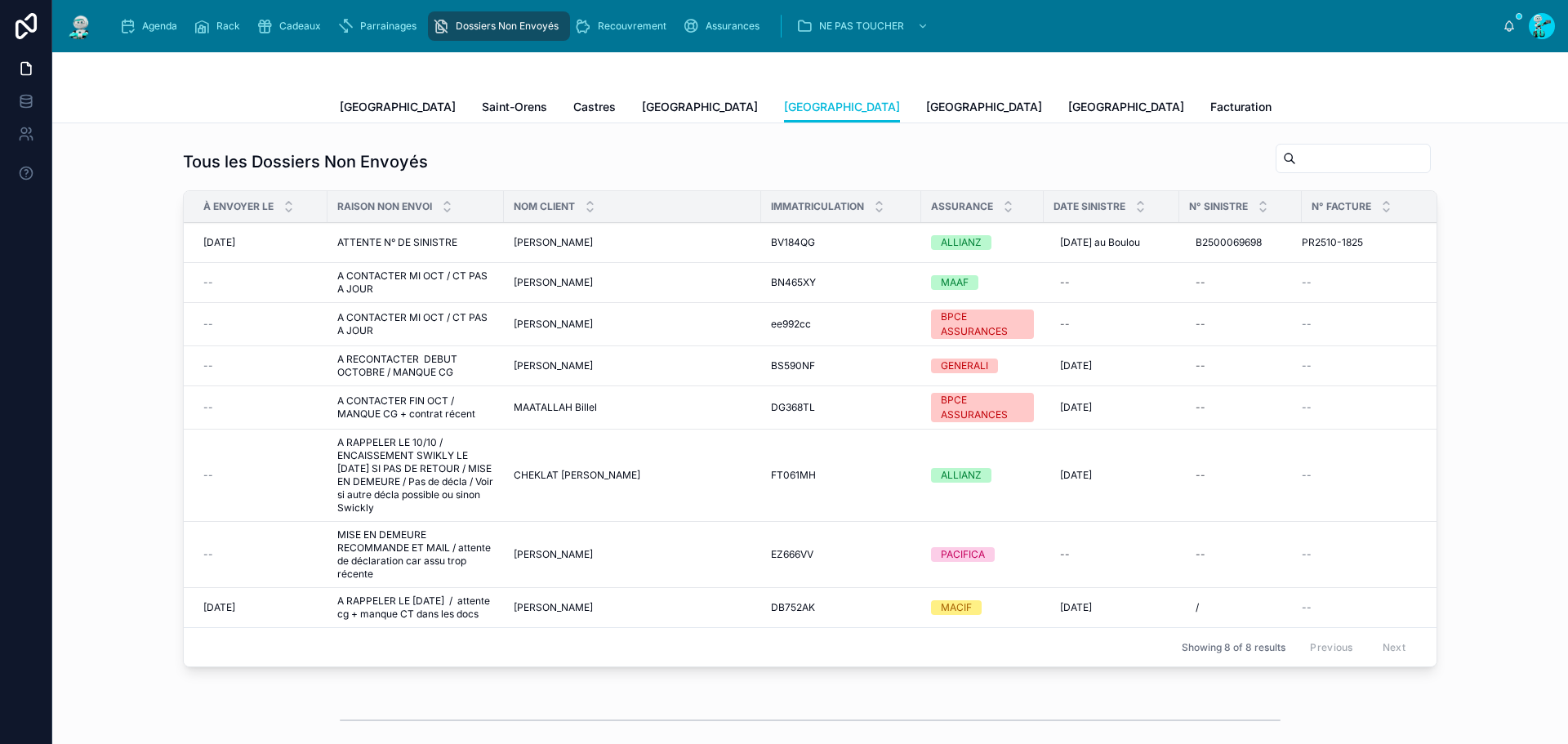
drag, startPoint x: 766, startPoint y: 103, endPoint x: 668, endPoint y: 100, distance: 98.0
click at [926, 103] on span "[GEOGRAPHIC_DATA]" at bounding box center [983, 107] width 116 height 17
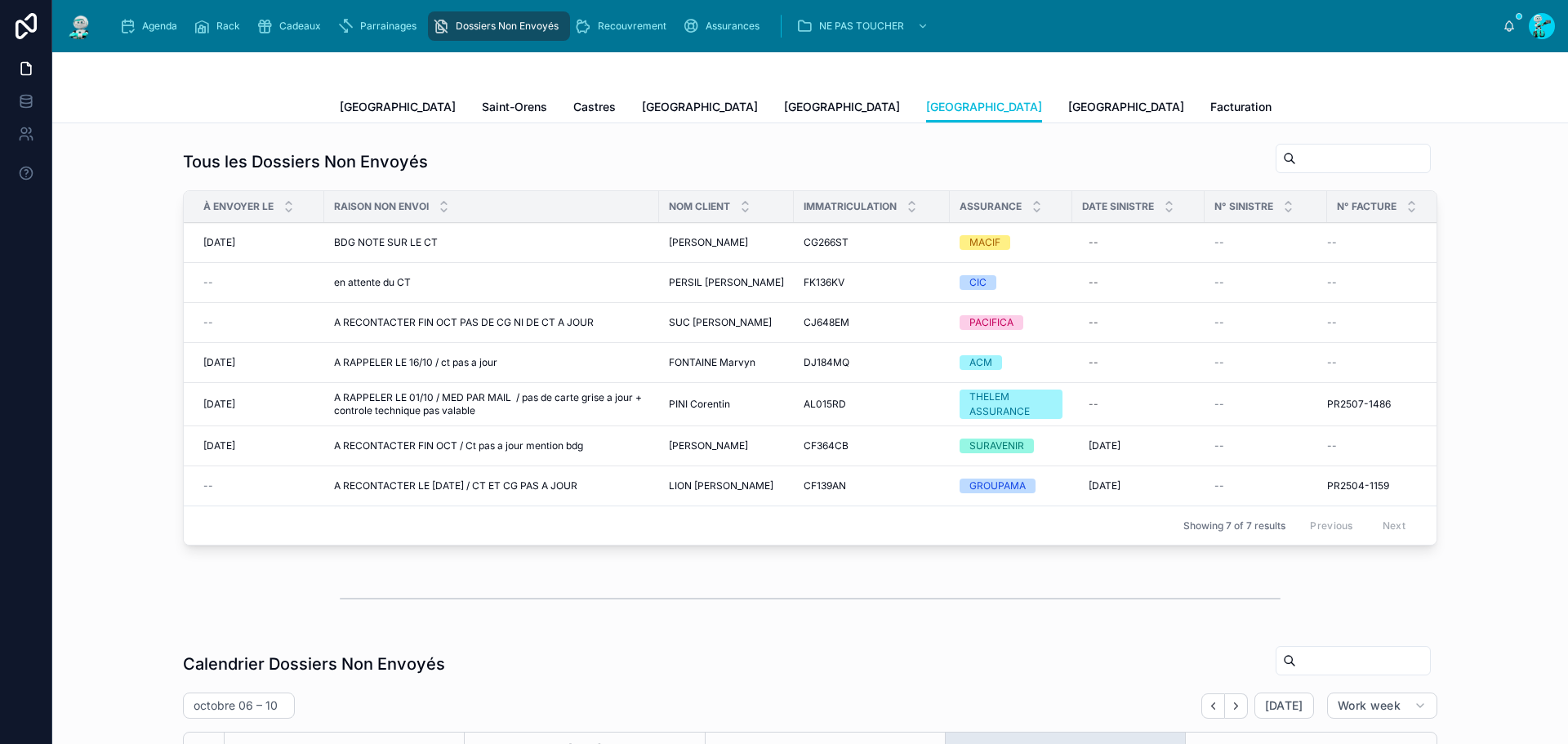
scroll to position [223, 0]
click at [121, 21] on icon "scrollable content" at bounding box center [127, 25] width 17 height 17
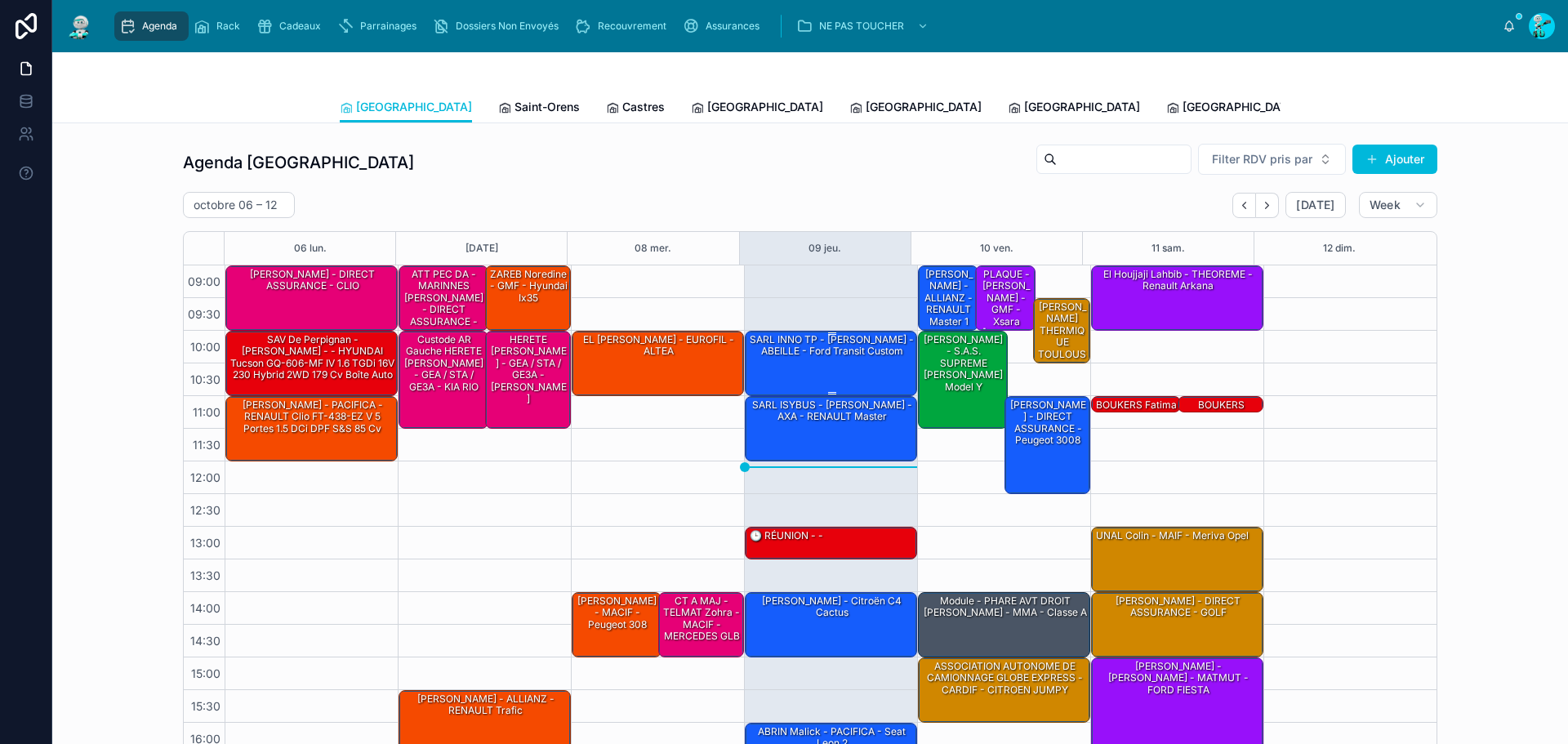
click at [760, 362] on div "SARL INNO TP - [PERSON_NAME] - ABEILLE - ford transit custom" at bounding box center [832, 363] width 167 height 62
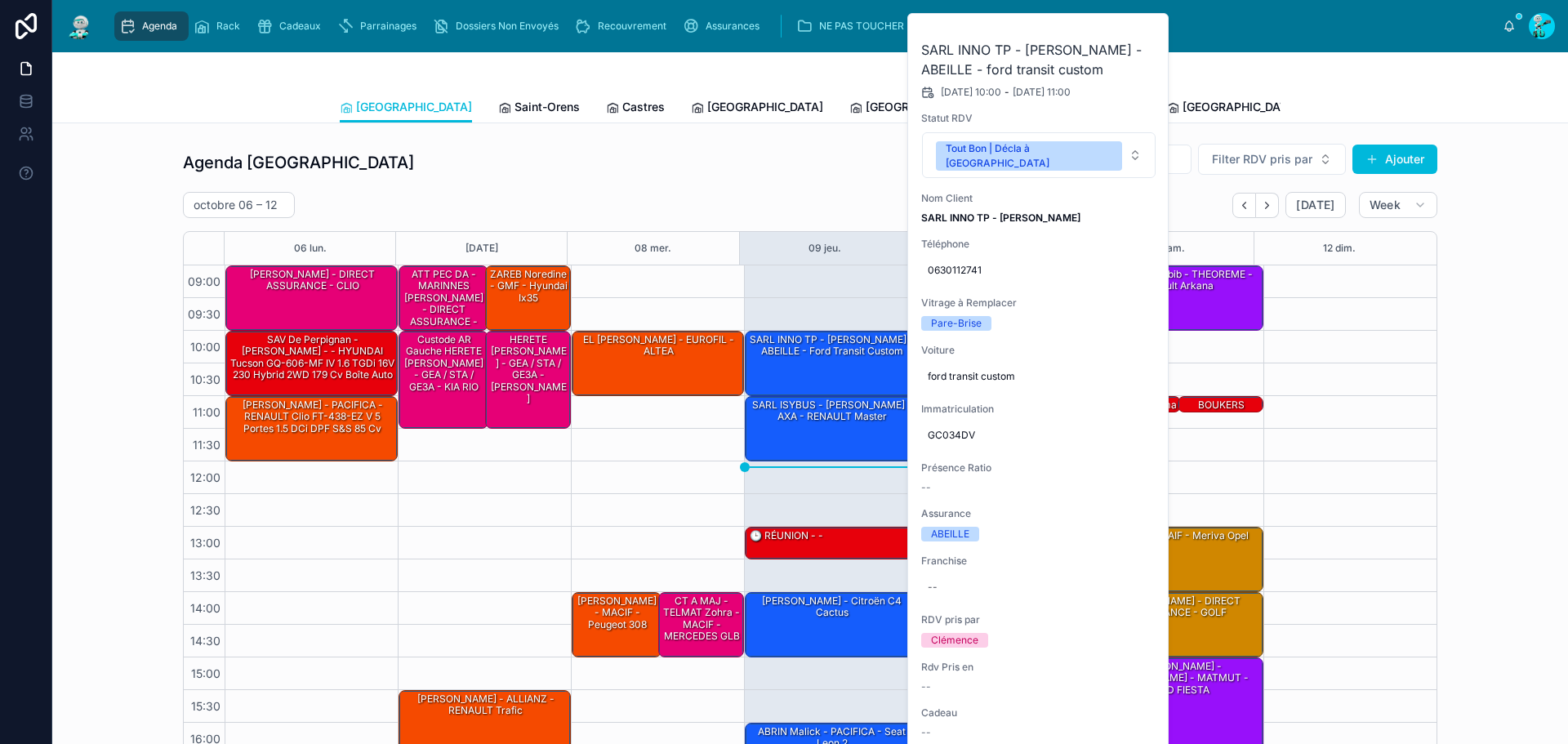
click at [0, 0] on icon at bounding box center [0, 0] width 0 height 0
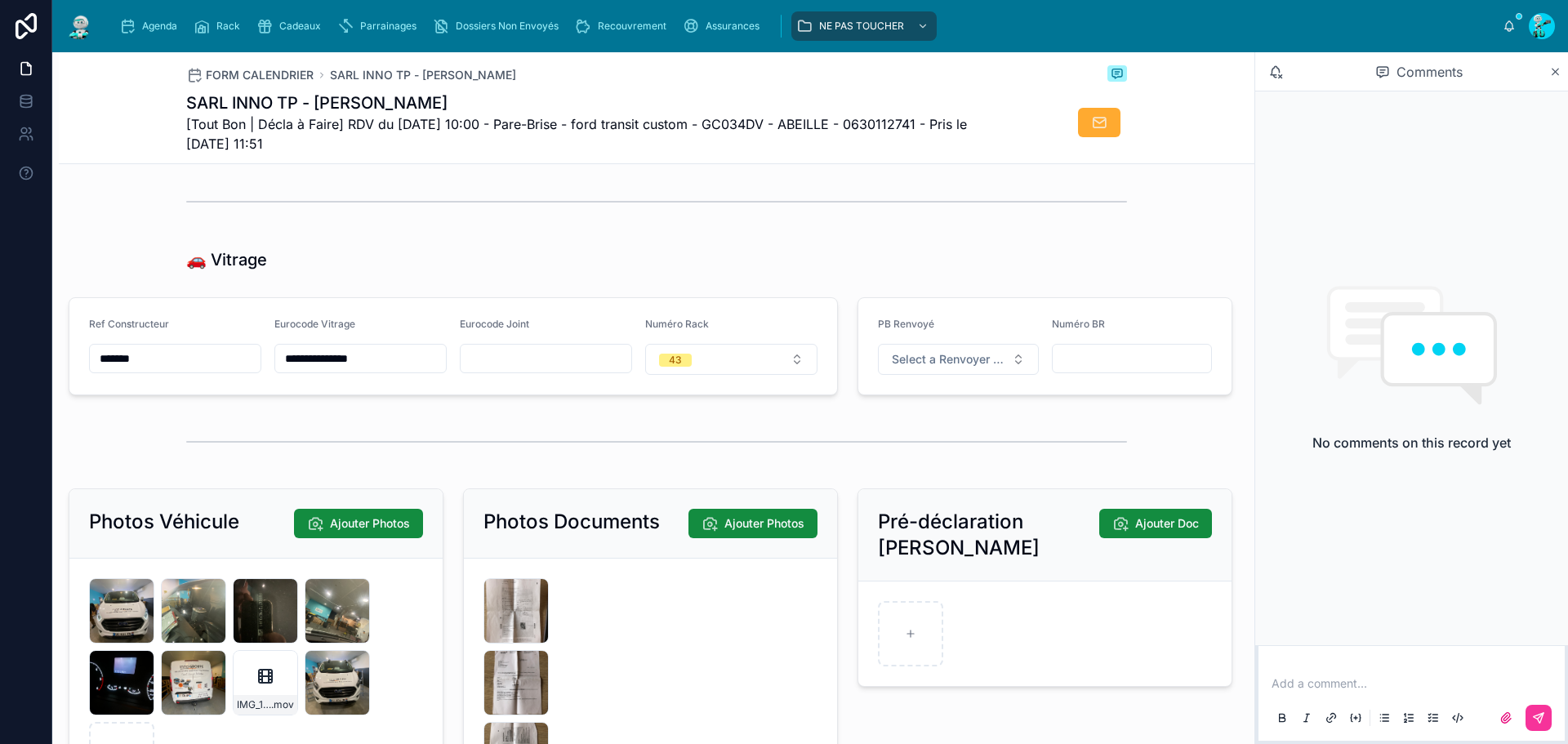
scroll to position [2449, 0]
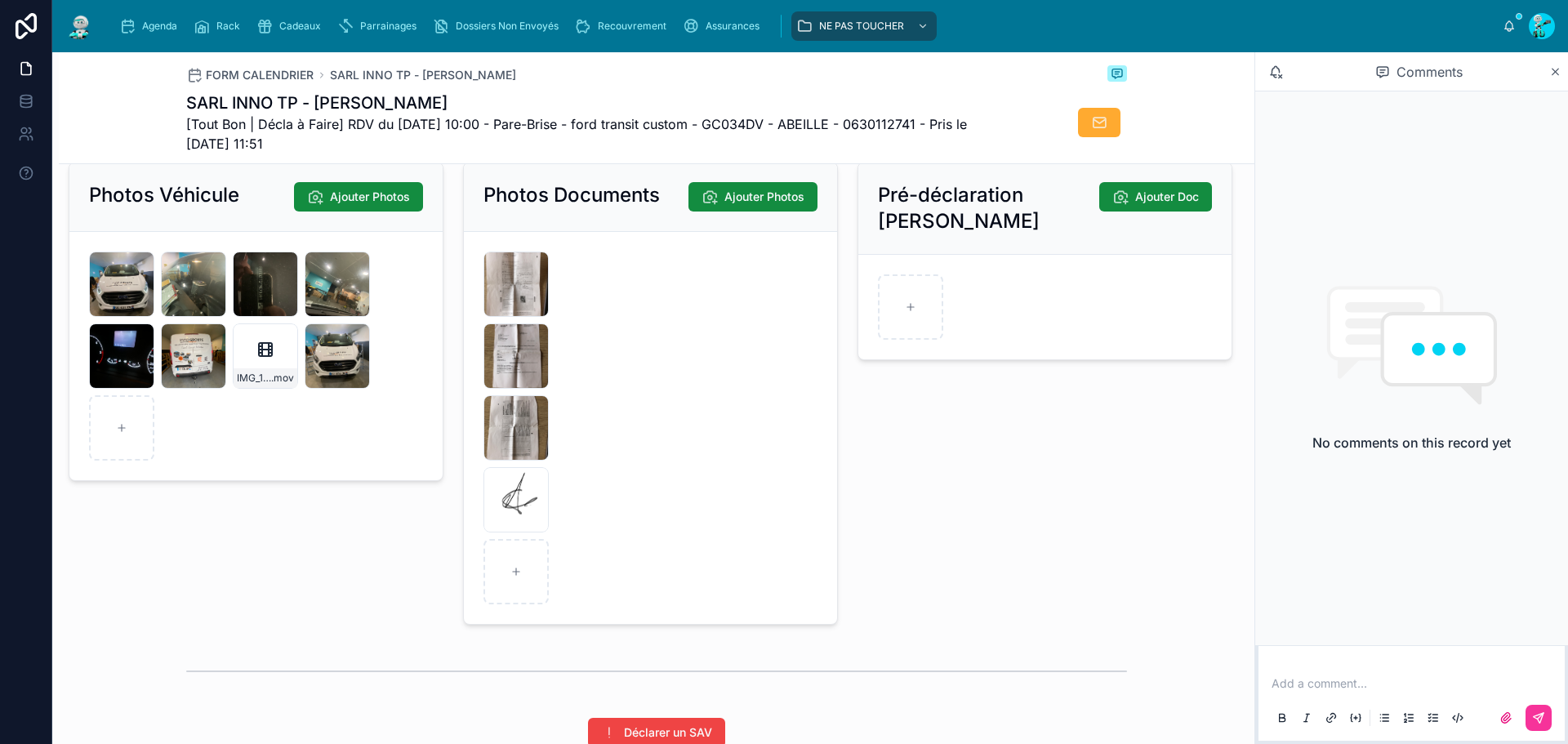
click at [0, 0] on icon at bounding box center [0, 0] width 0 height 0
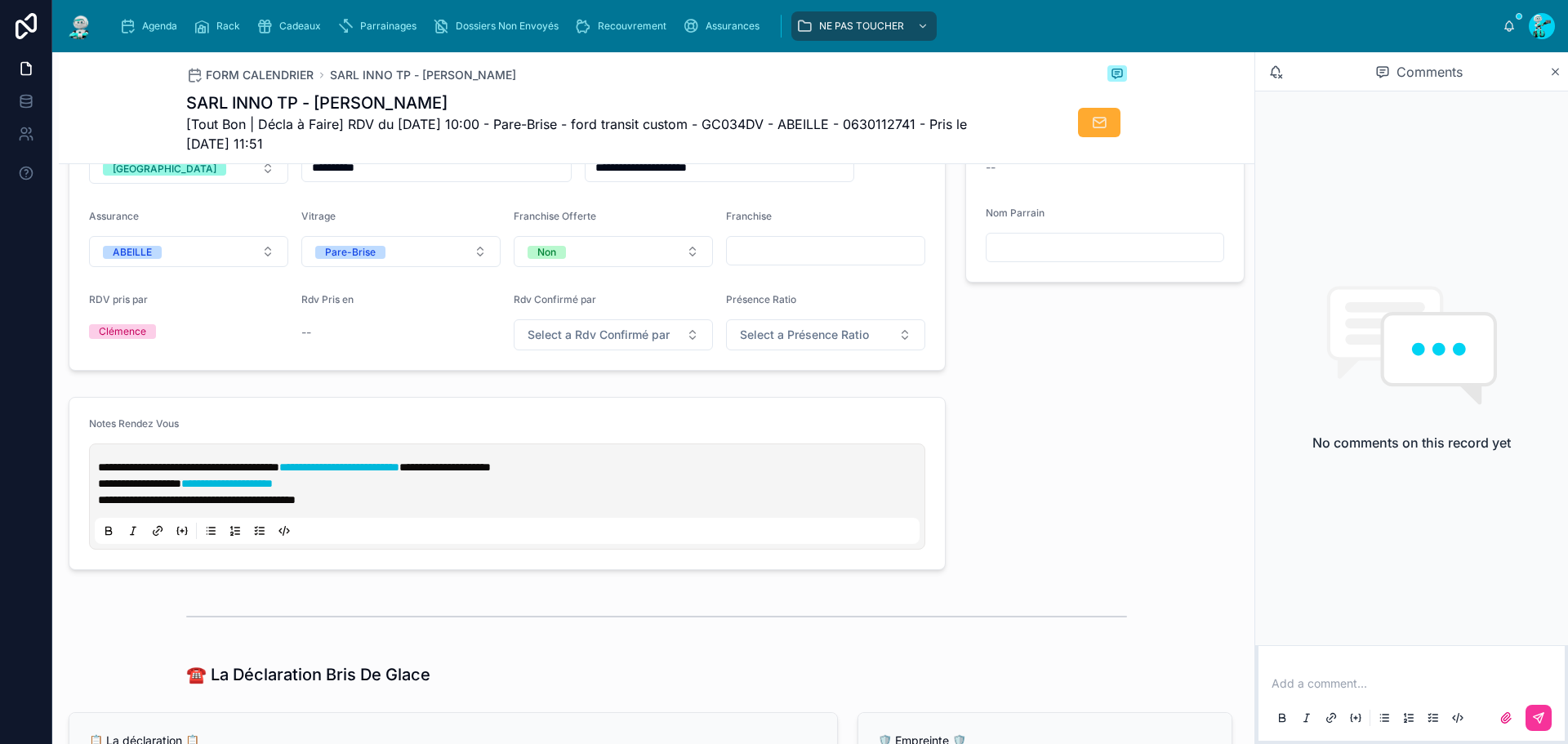
scroll to position [327, 0]
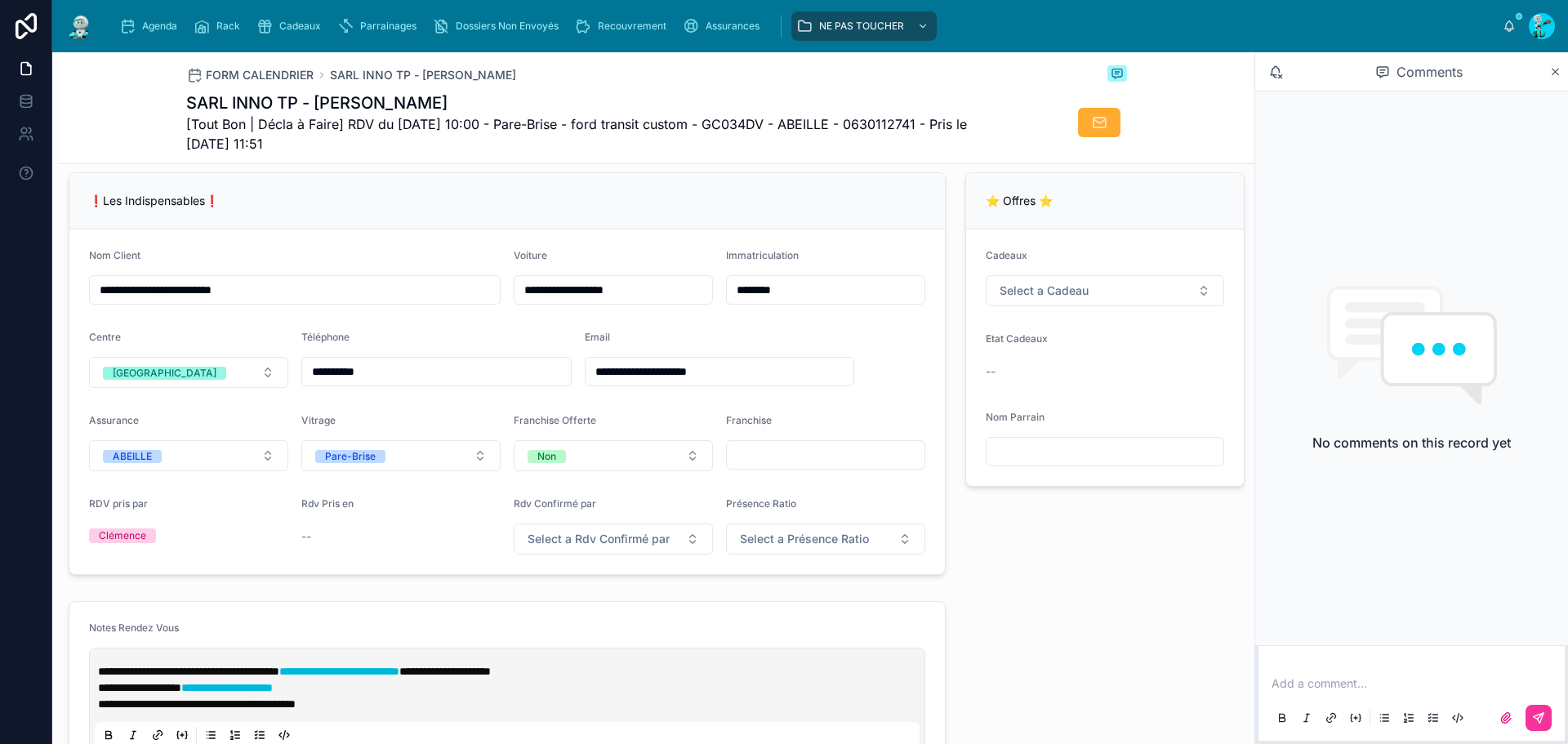
click at [822, 295] on input "*******" at bounding box center [825, 290] width 197 height 23
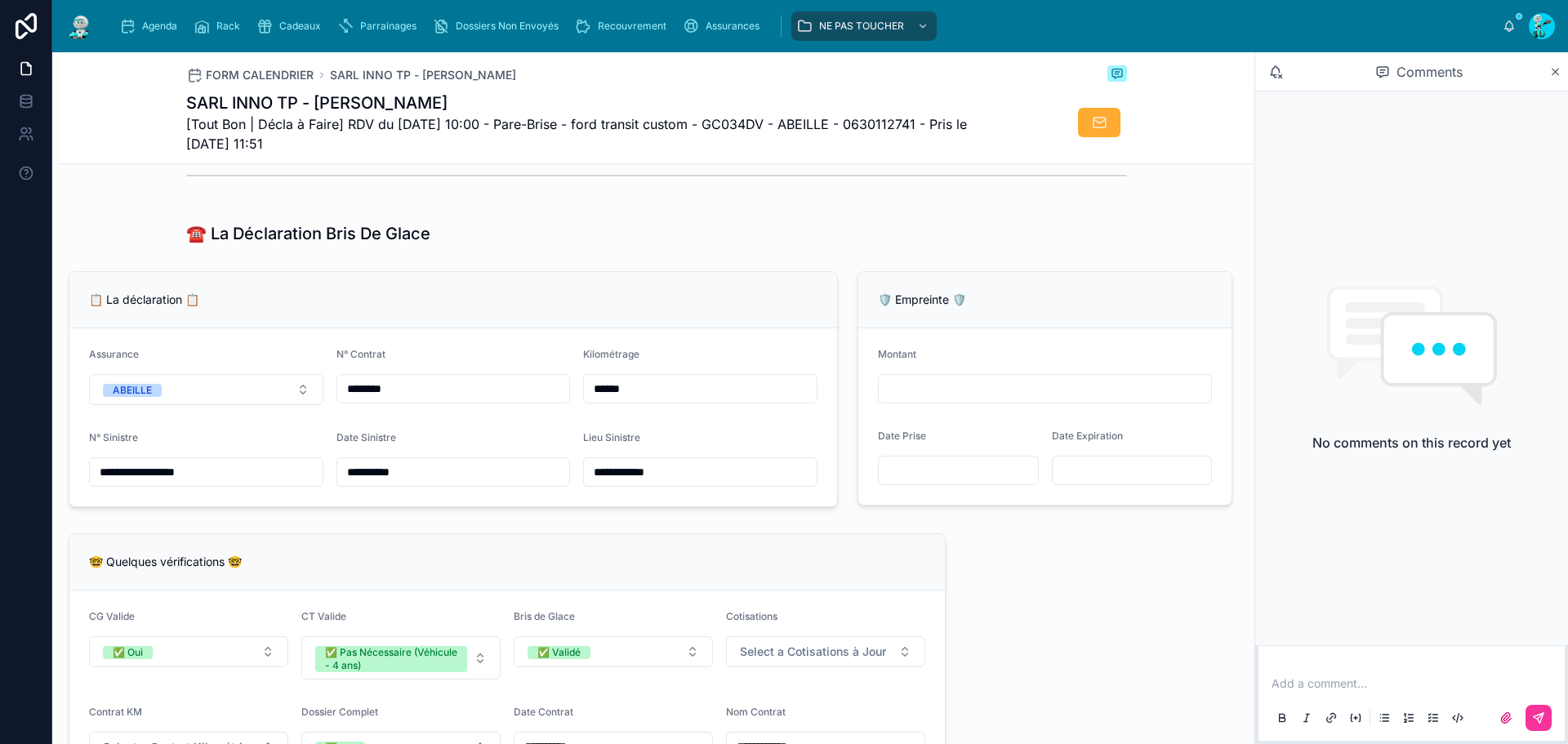
scroll to position [979, 0]
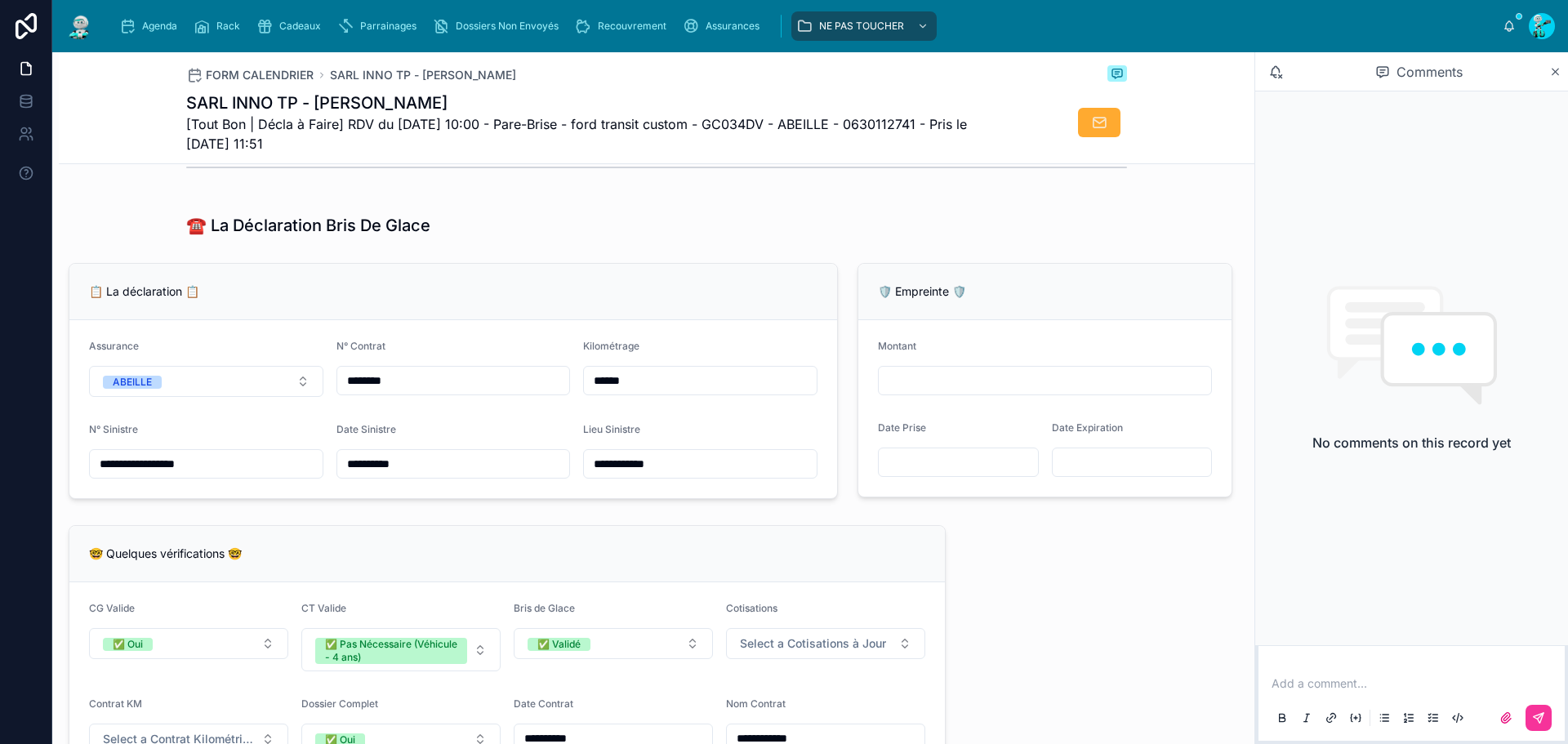
click at [618, 392] on input "******" at bounding box center [699, 380] width 232 height 23
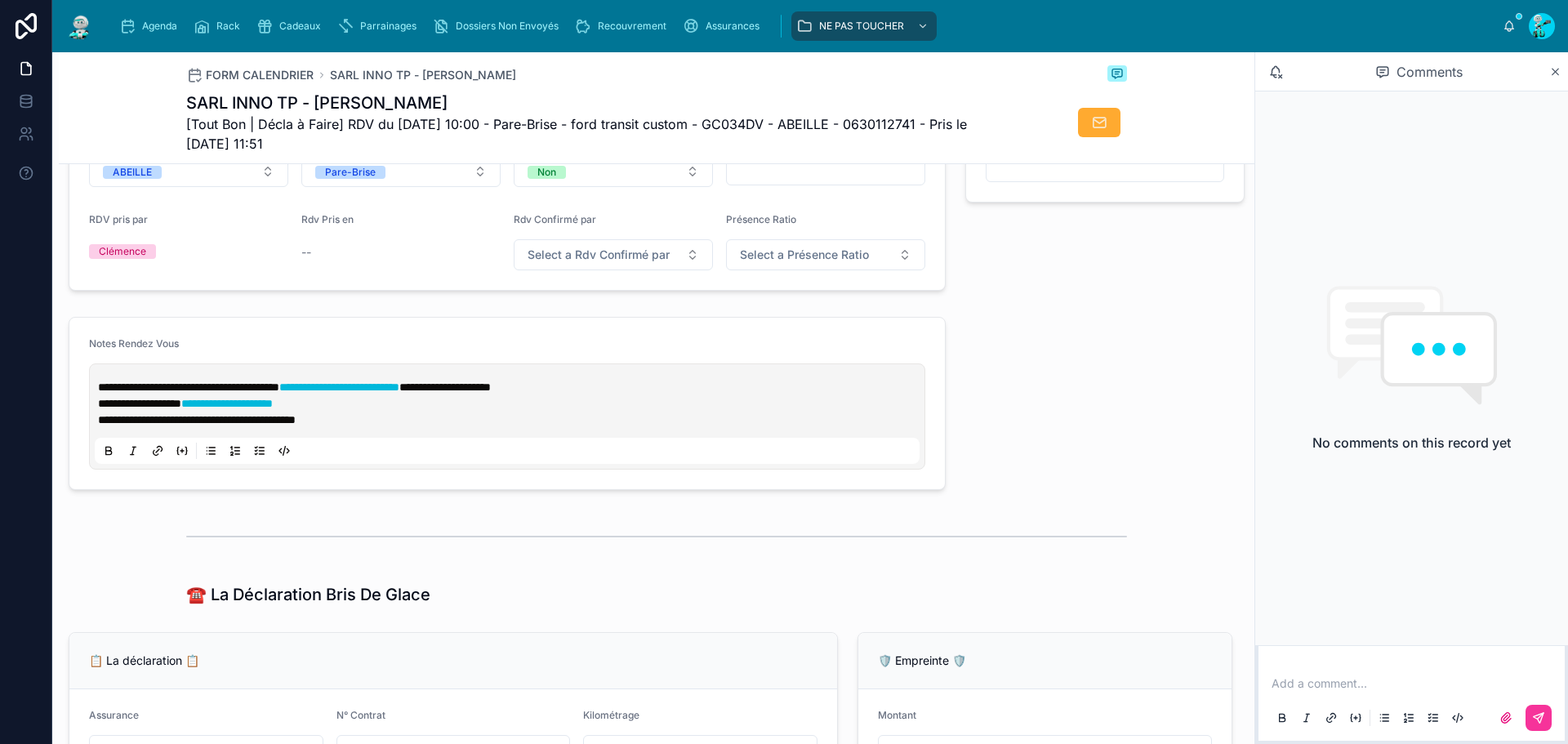
scroll to position [490, 0]
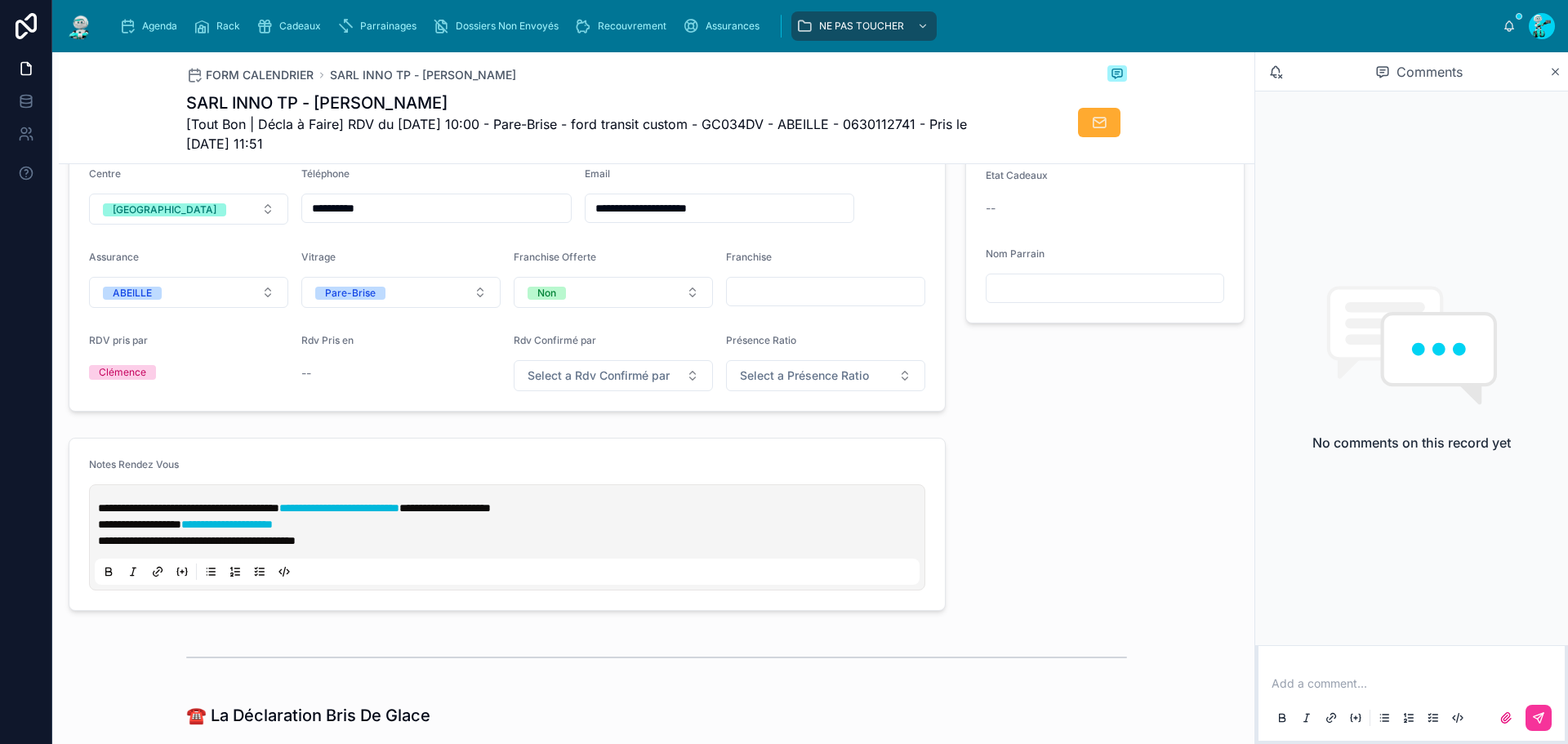
click at [732, 124] on span "[Tout Bon | Décla à Faire] RDV du [DATE] 10:00 - Pare-Brise - ford transit cust…" at bounding box center [594, 134] width 818 height 39
copy span "GC034DV"
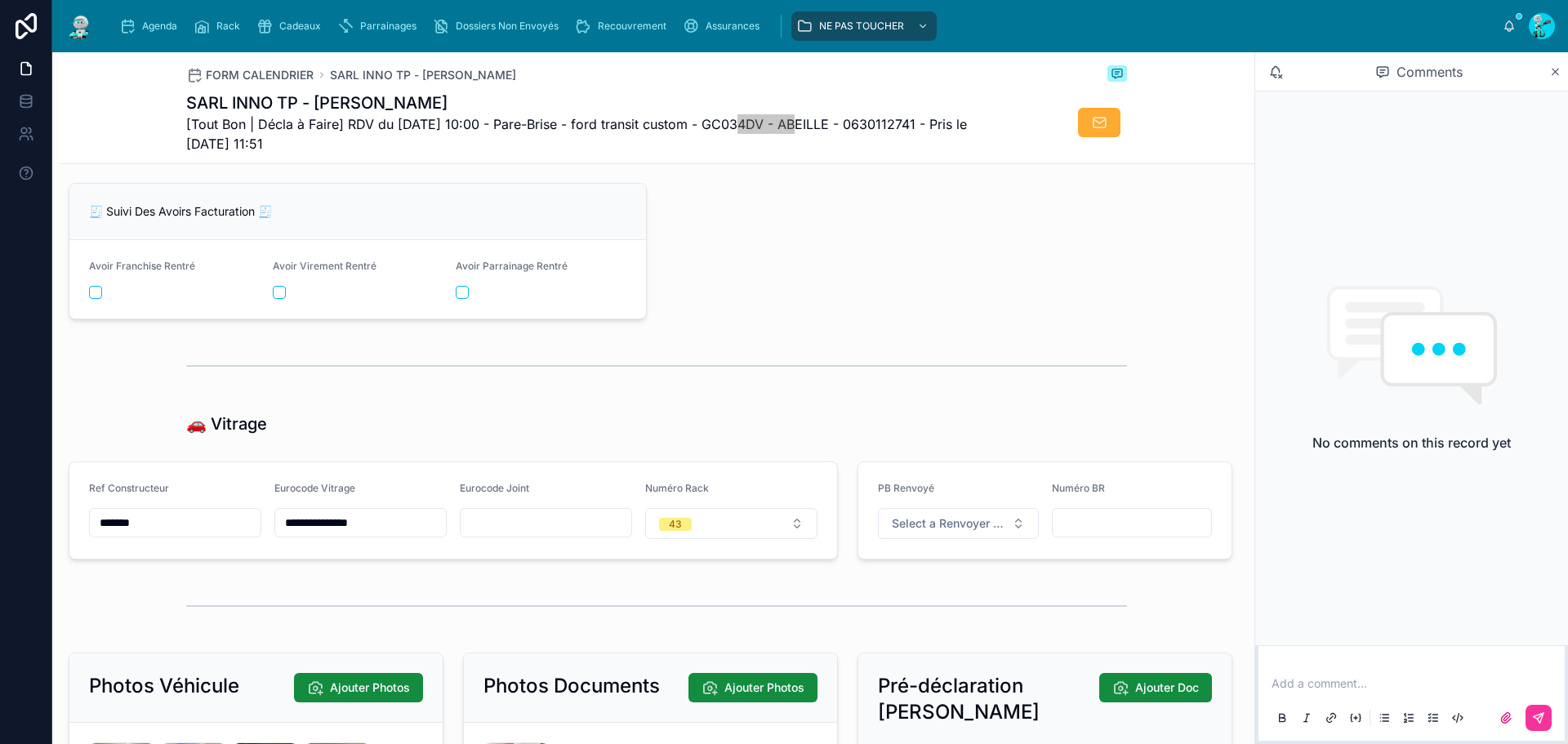
scroll to position [1960, 0]
click at [181, 533] on input "*******" at bounding box center [174, 522] width 170 height 23
click at [297, 533] on input "**********" at bounding box center [360, 522] width 170 height 23
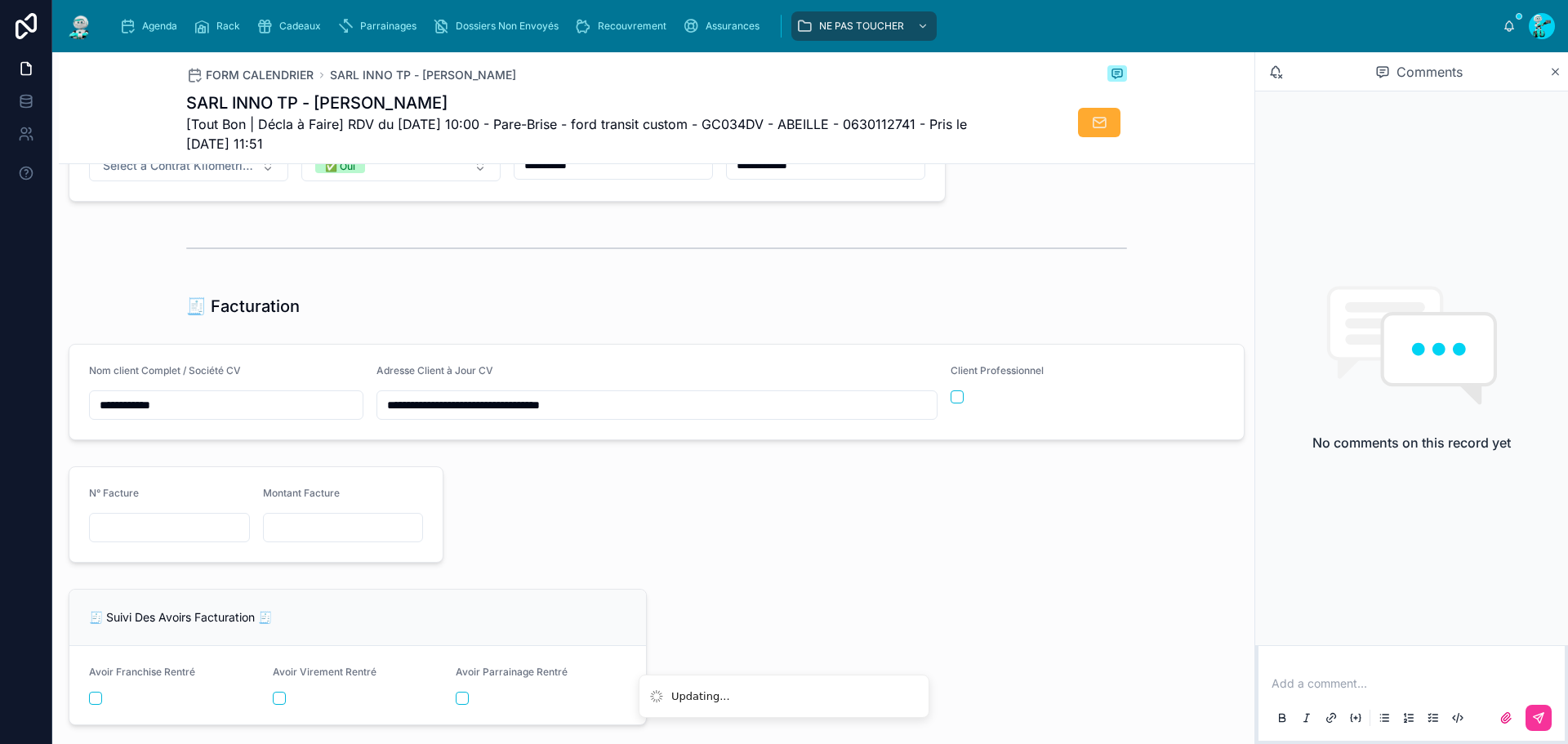
scroll to position [1551, 0]
drag, startPoint x: 145, startPoint y: 531, endPoint x: 94, endPoint y: 531, distance: 51.0
click at [145, 531] on input "text" at bounding box center [169, 529] width 160 height 23
paste input "**********"
type input "**********"
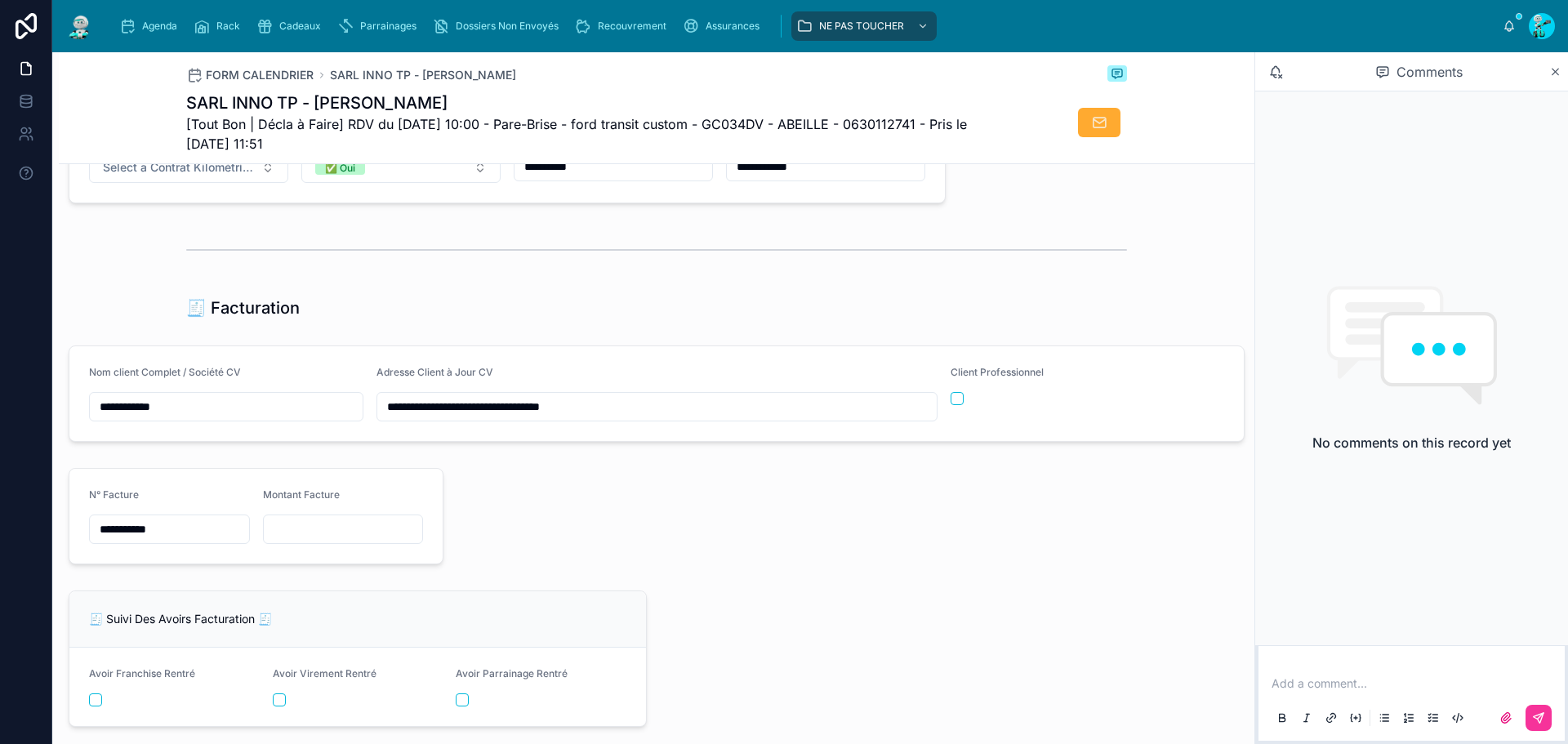
click at [318, 562] on form "**********" at bounding box center [256, 515] width 374 height 94
click at [319, 541] on input "text" at bounding box center [343, 529] width 160 height 23
paste input "*********"
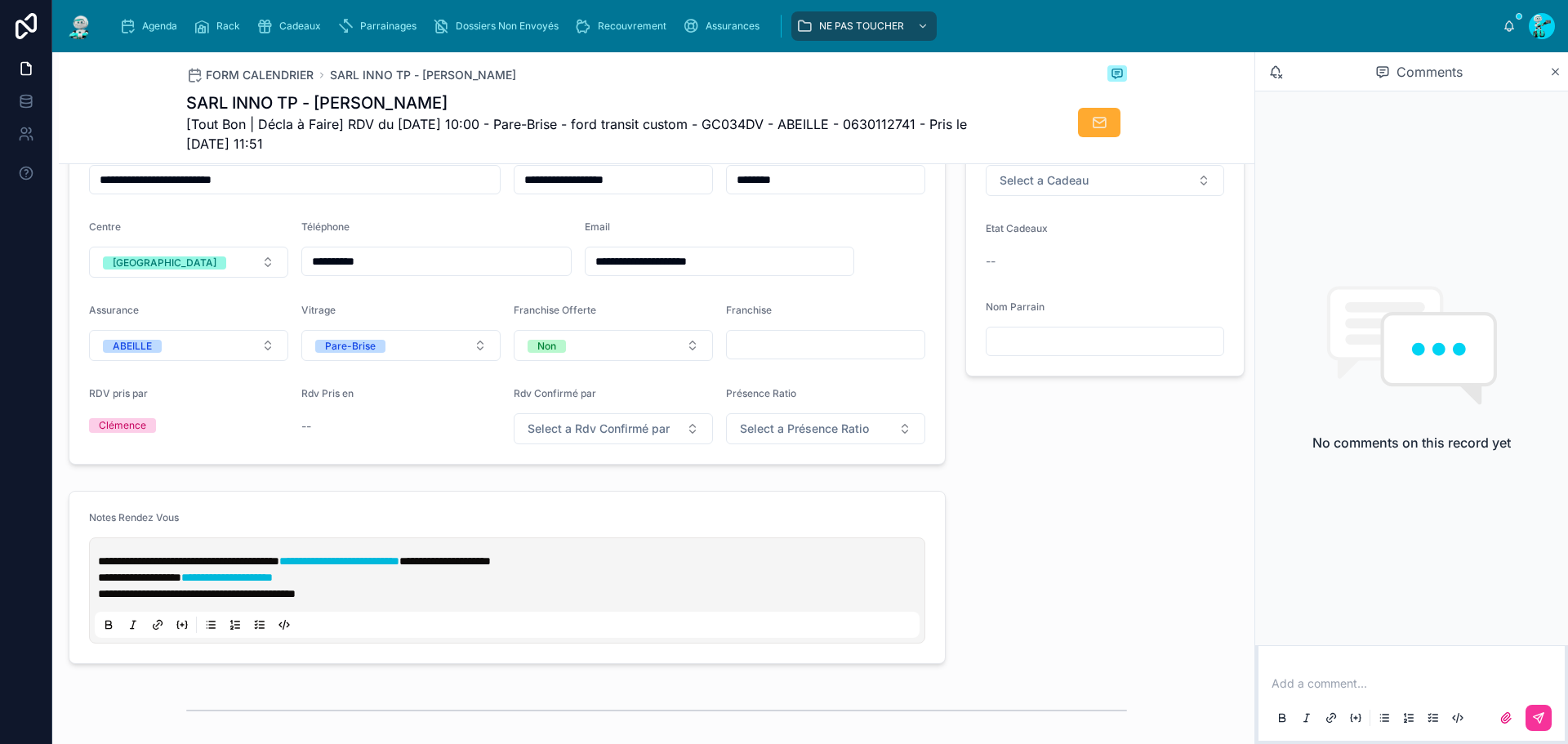
scroll to position [408, 0]
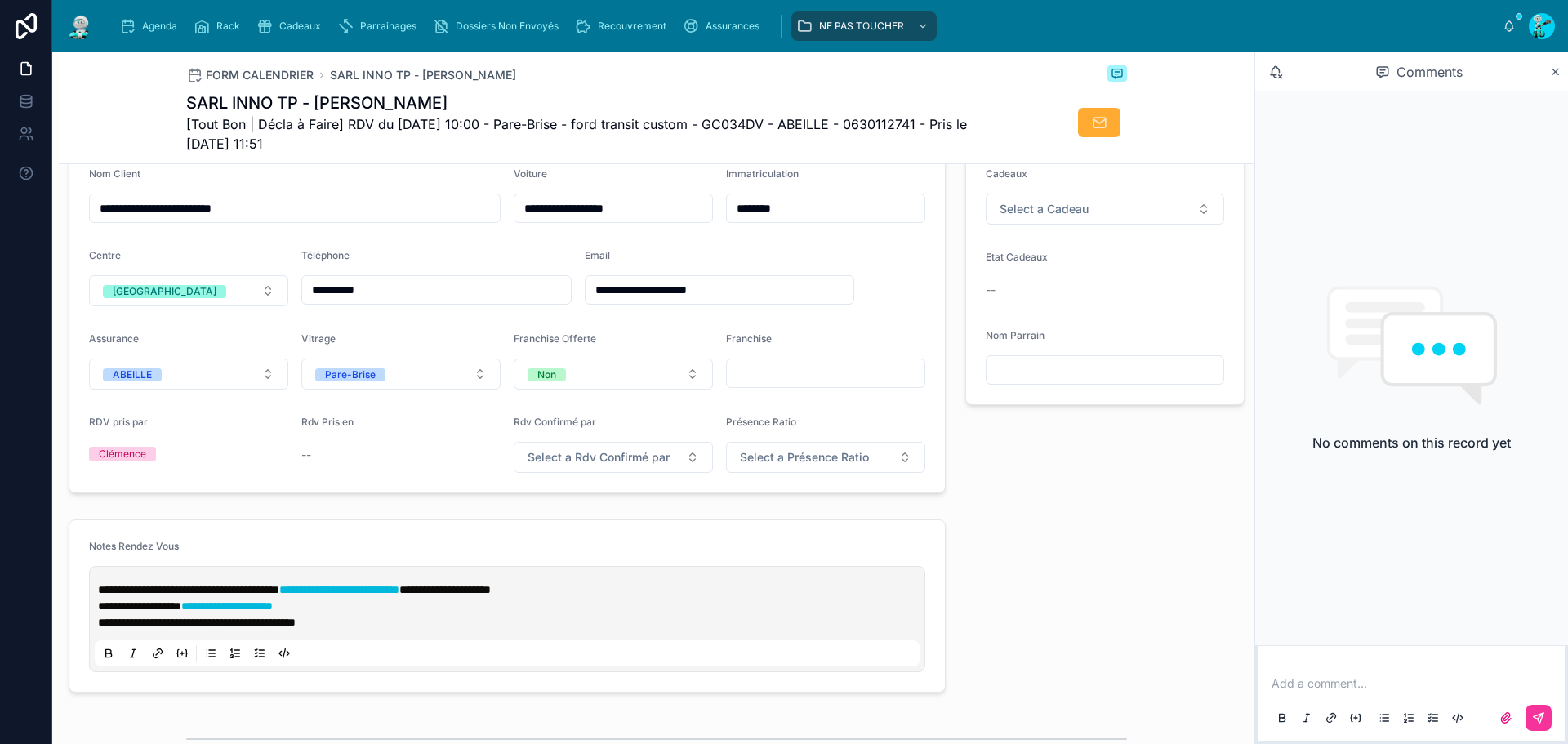
type input "*********"
click at [97, 596] on div "**********" at bounding box center [507, 619] width 825 height 94
click at [99, 595] on span "**********" at bounding box center [189, 589] width 181 height 12
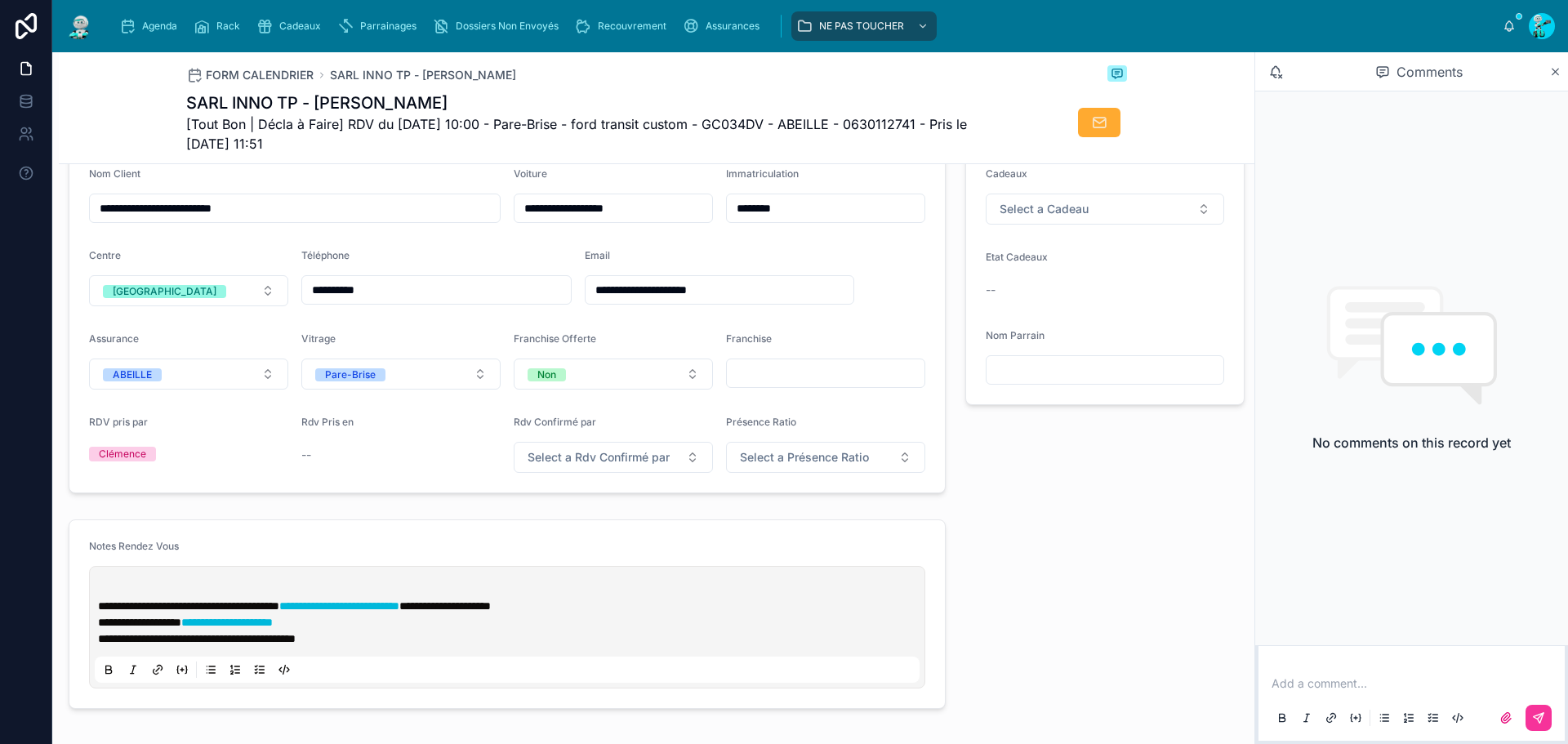
click at [122, 597] on p at bounding box center [511, 589] width 825 height 17
paste div
click at [196, 597] on p "**********" at bounding box center [511, 589] width 825 height 17
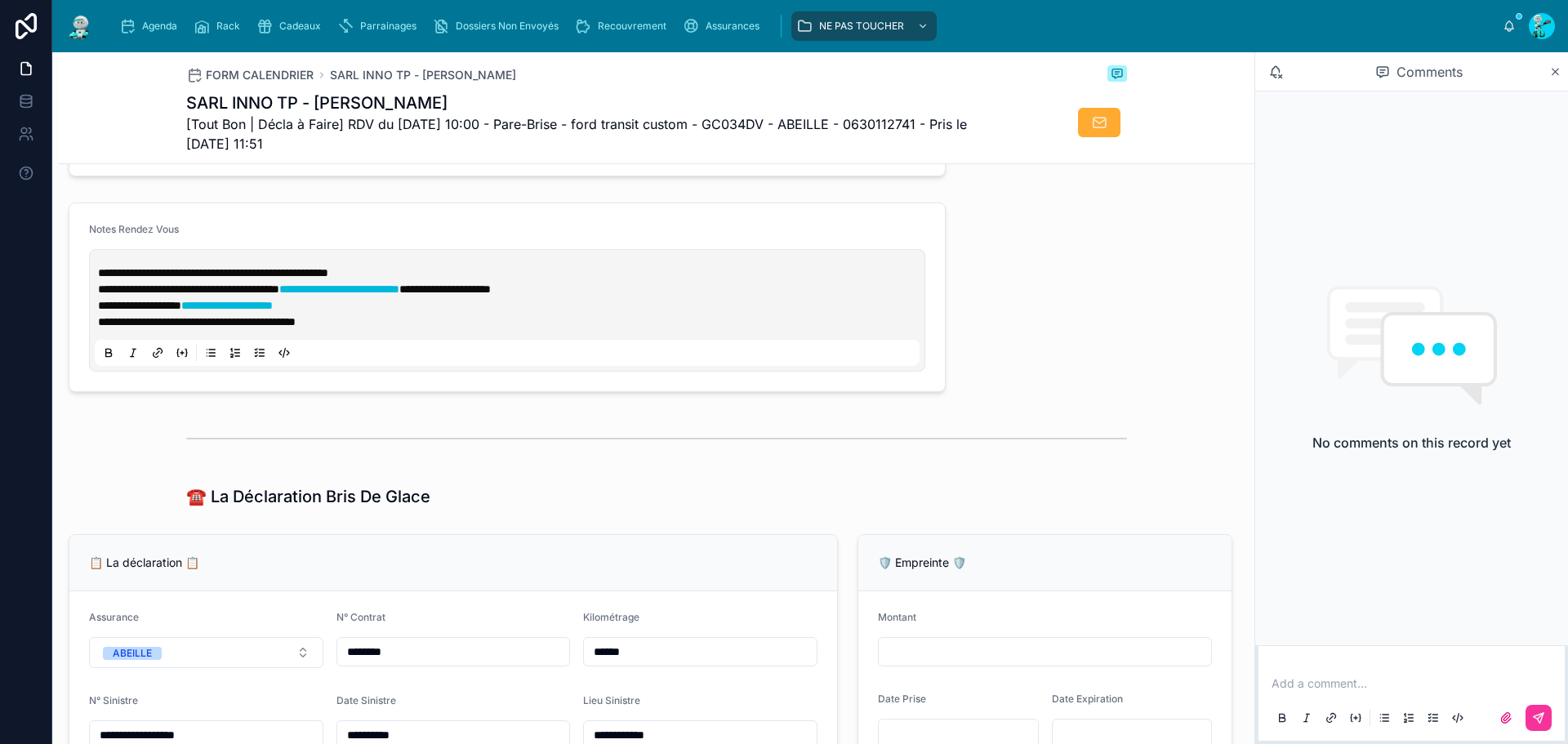
scroll to position [898, 0]
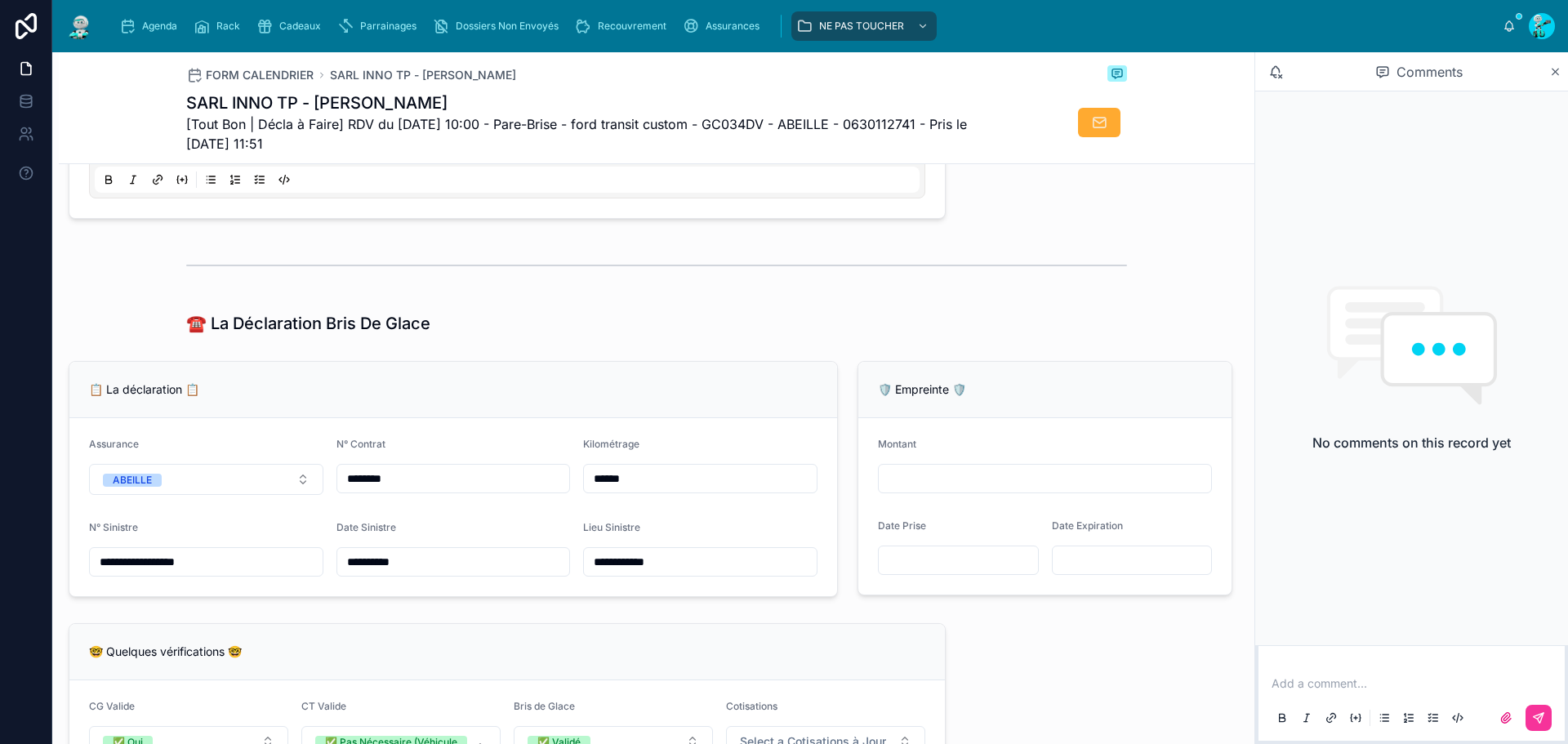
click at [428, 490] on input "********" at bounding box center [453, 478] width 232 height 23
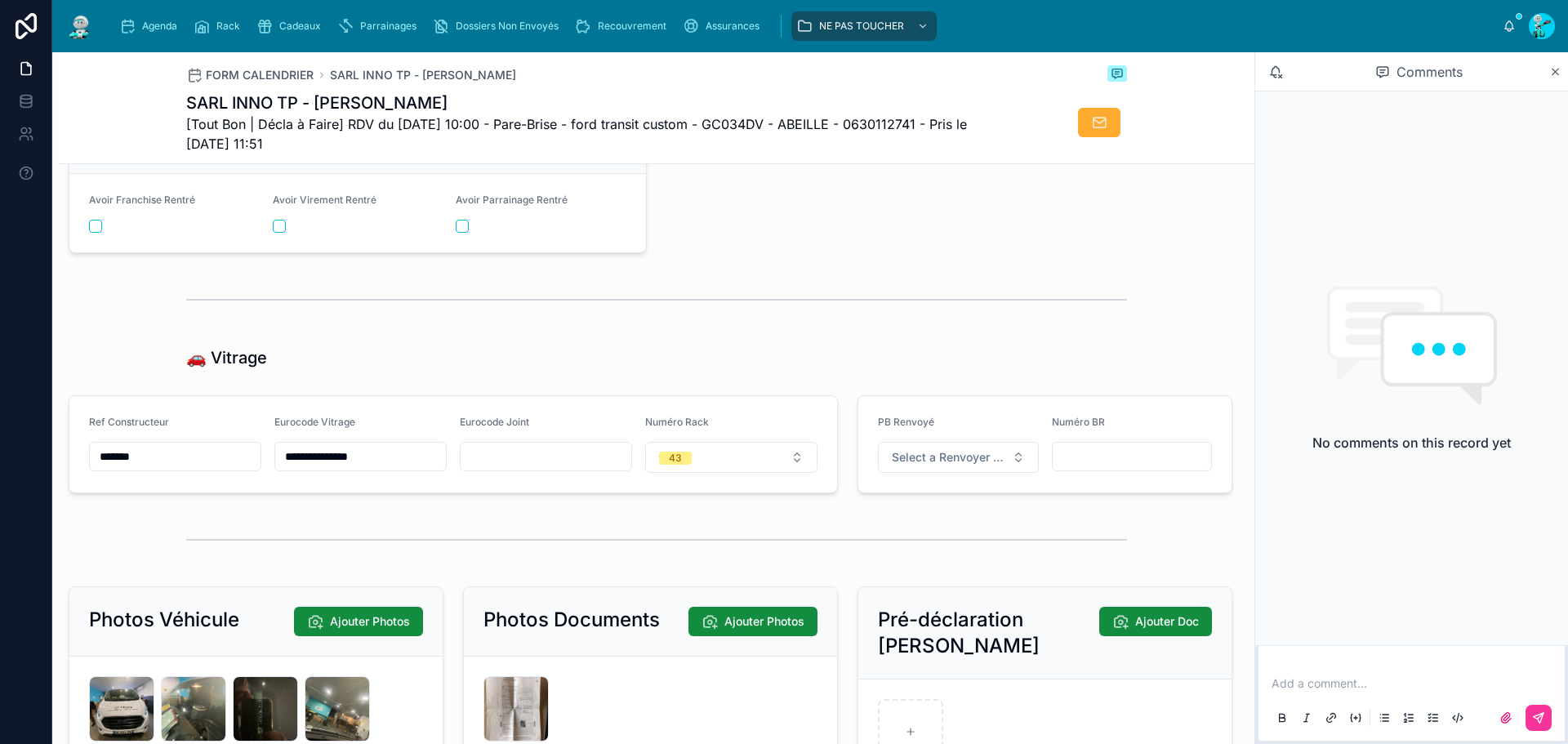
scroll to position [2612, 0]
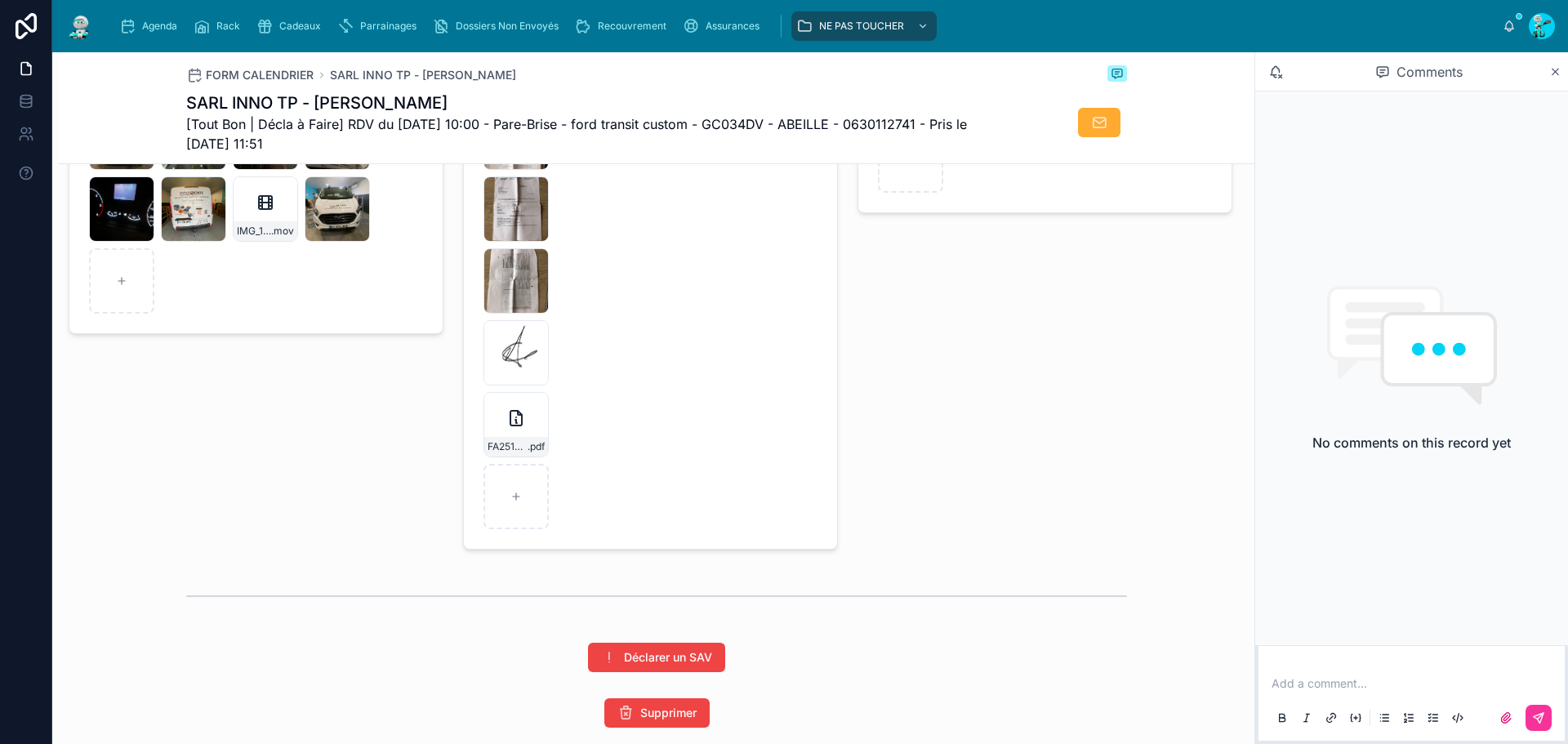
click at [515, 364] on div "IMG_9351 .jpg" at bounding box center [516, 352] width 65 height 65
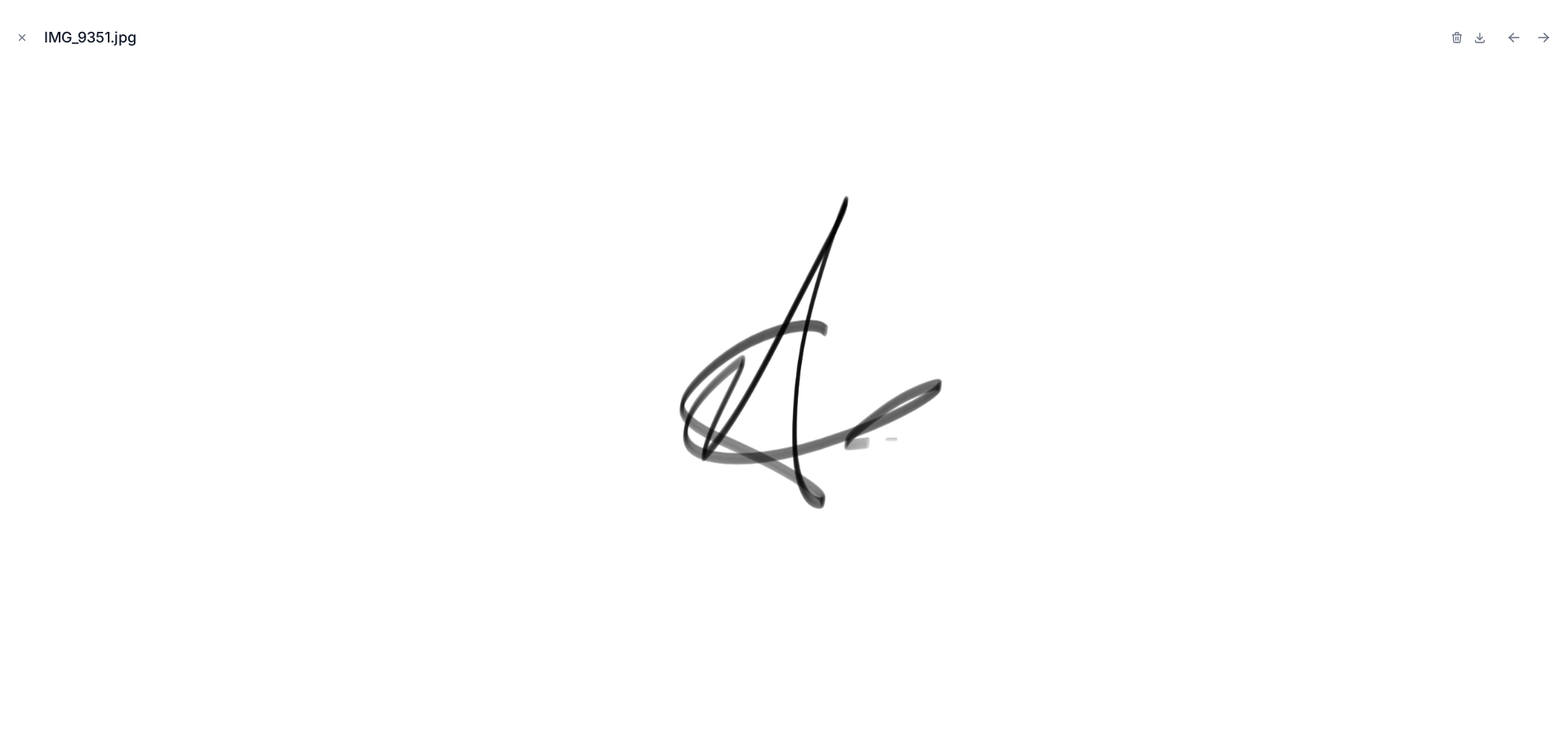
click at [22, 33] on icon "Close modal" at bounding box center [22, 38] width 12 height 12
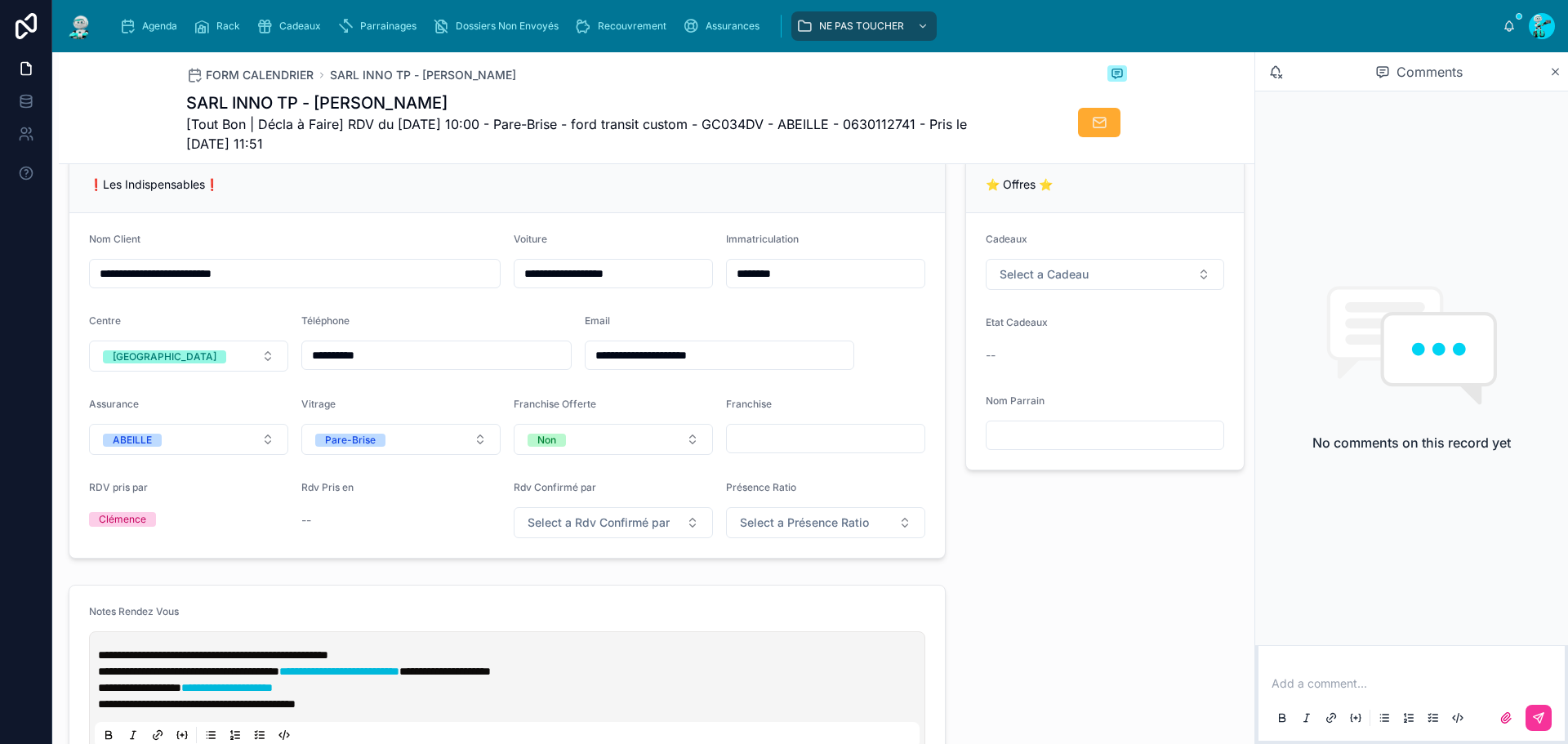
scroll to position [327, 0]
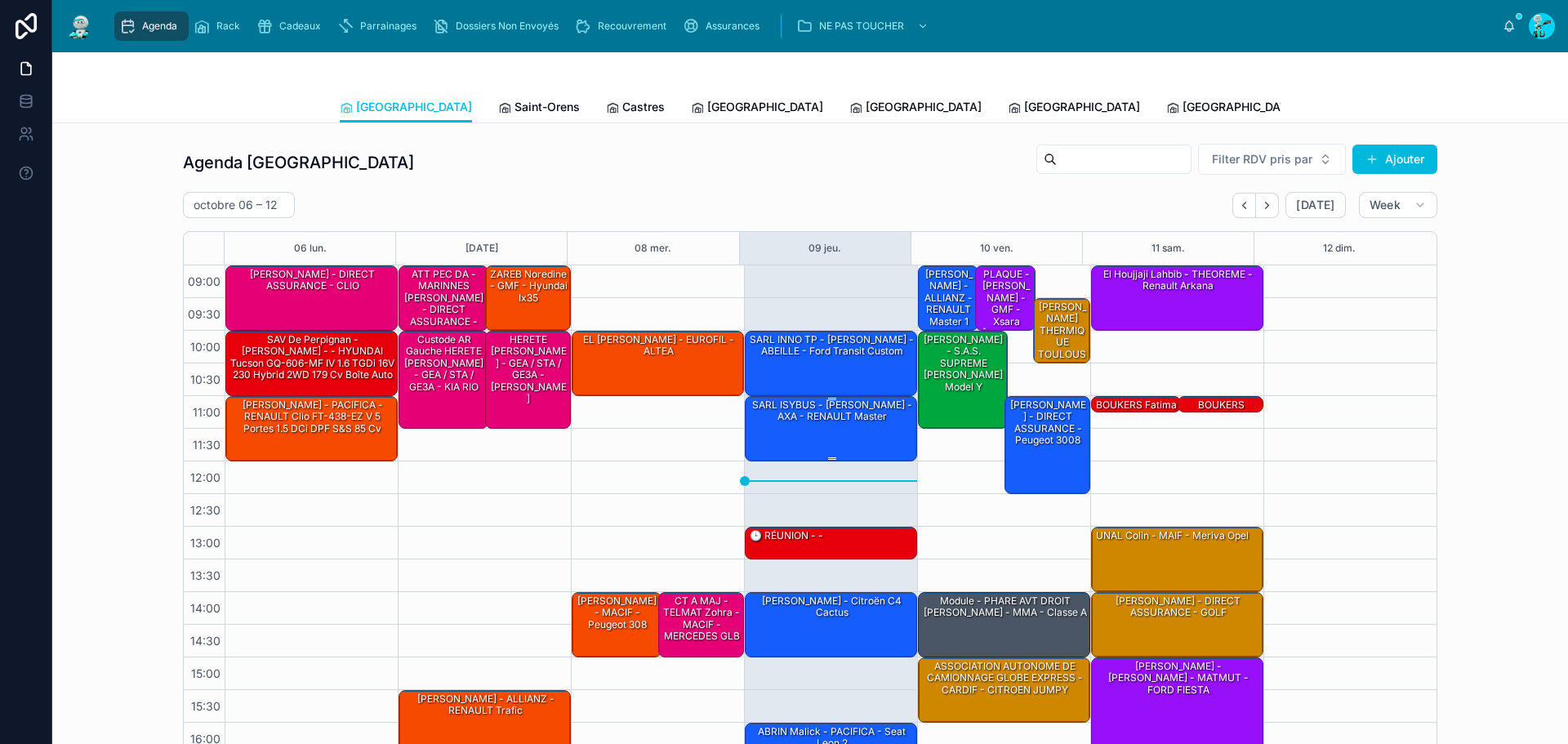
click at [801, 437] on div "SARL ISYBUS - [PERSON_NAME] - AXA - RENAULT Master" at bounding box center [832, 428] width 167 height 62
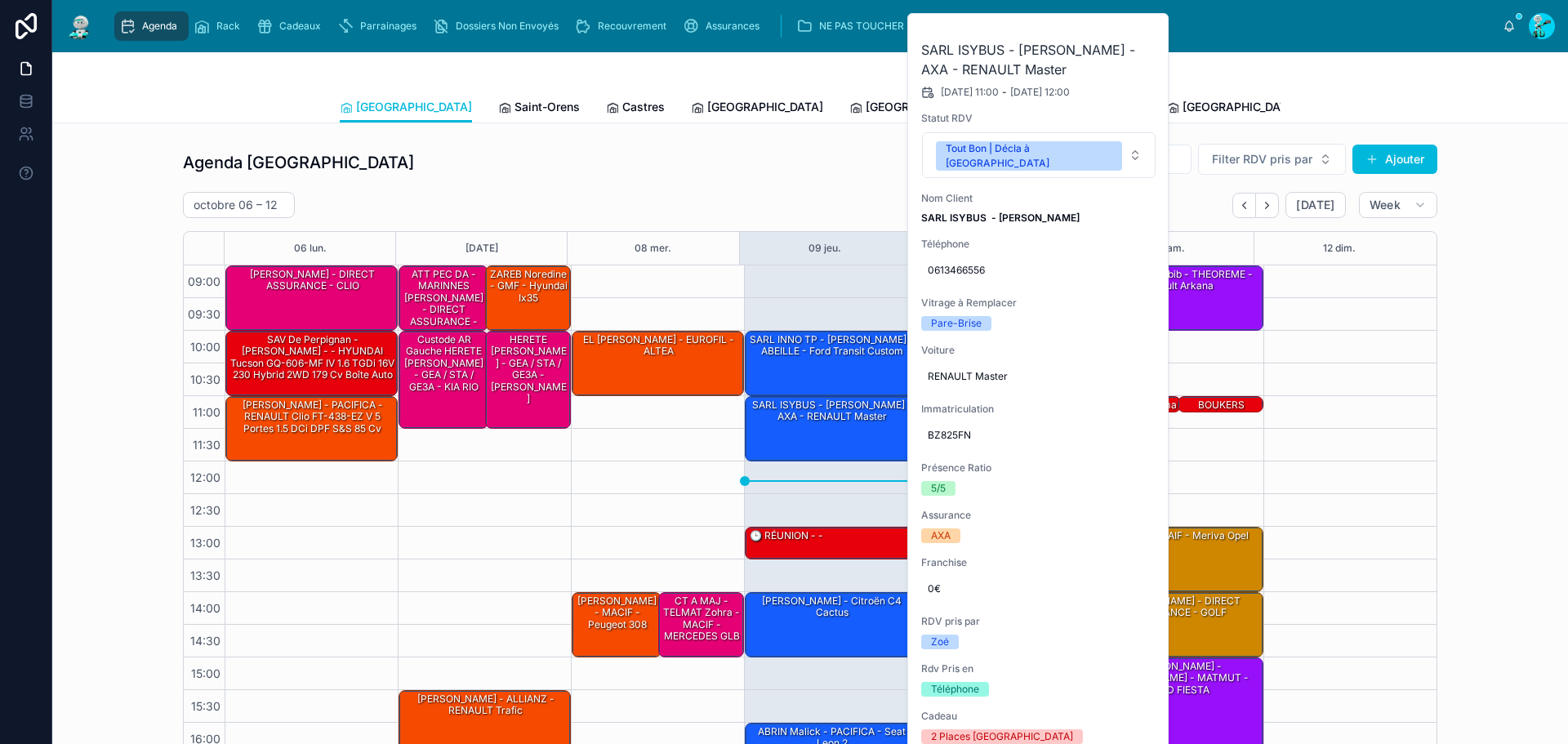
click at [0, 0] on icon at bounding box center [0, 0] width 0 height 0
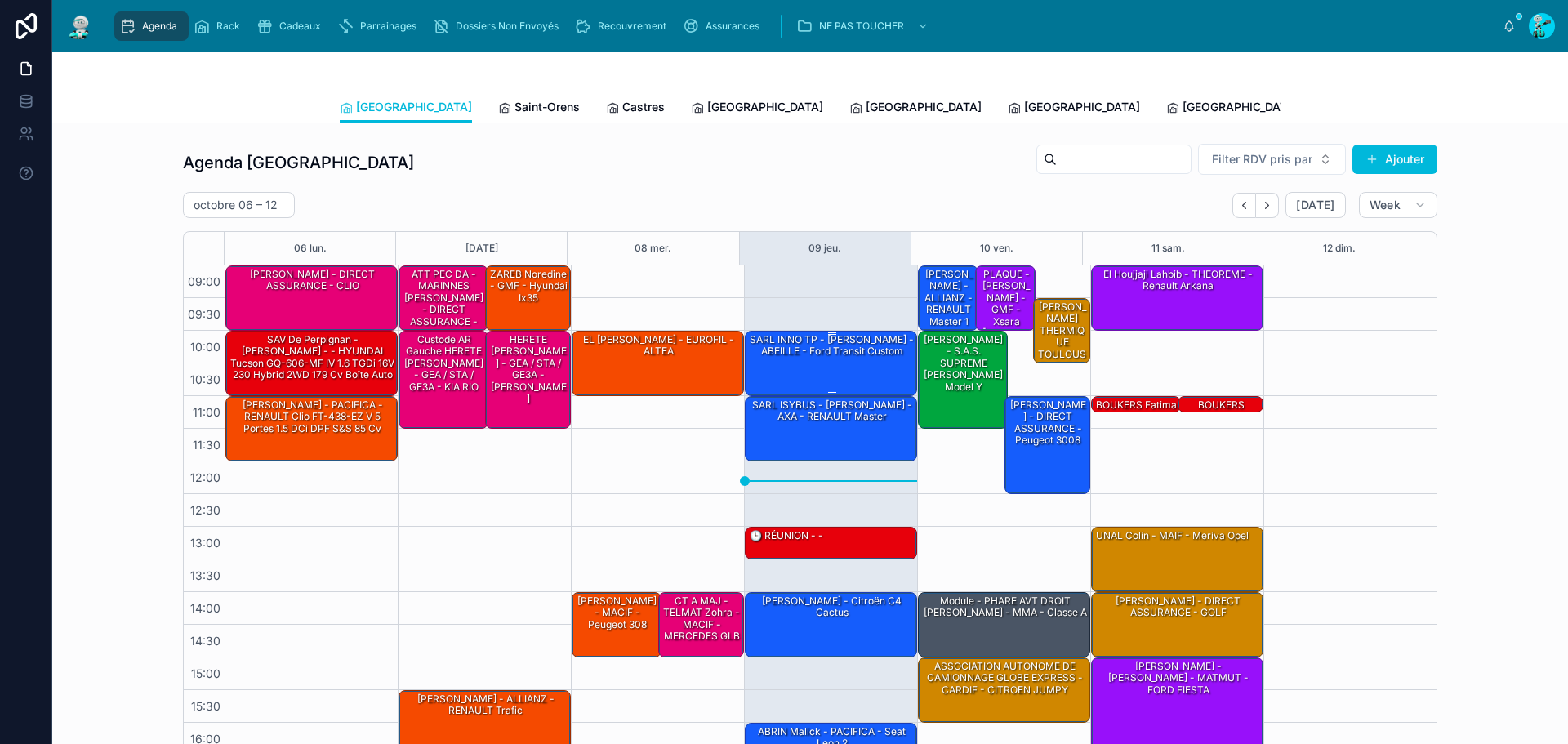
click at [811, 394] on div "10:00 – 11:00 SARL INNO TP - [PERSON_NAME] - ford transit custom" at bounding box center [830, 363] width 170 height 63
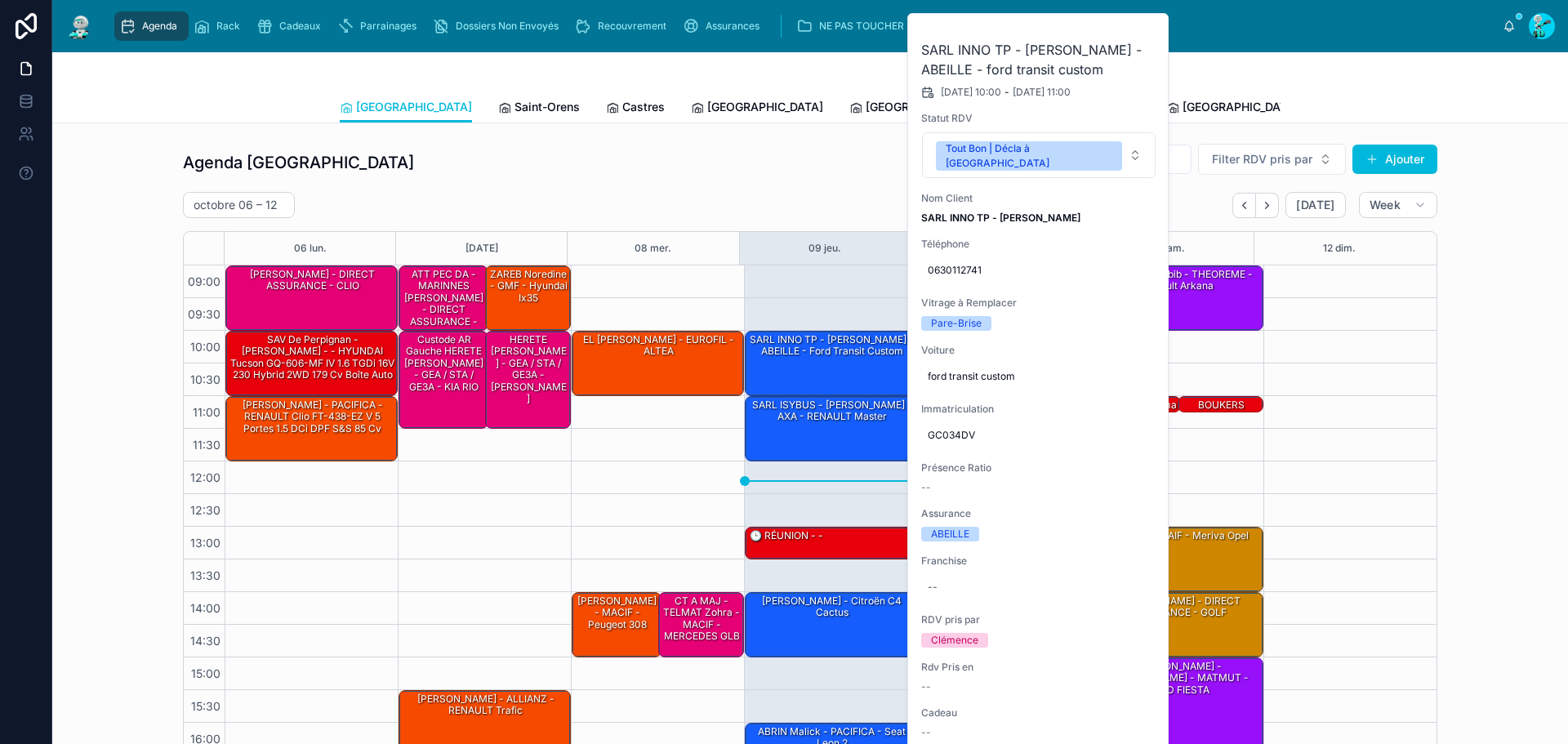
click at [0, 0] on icon at bounding box center [0, 0] width 0 height 0
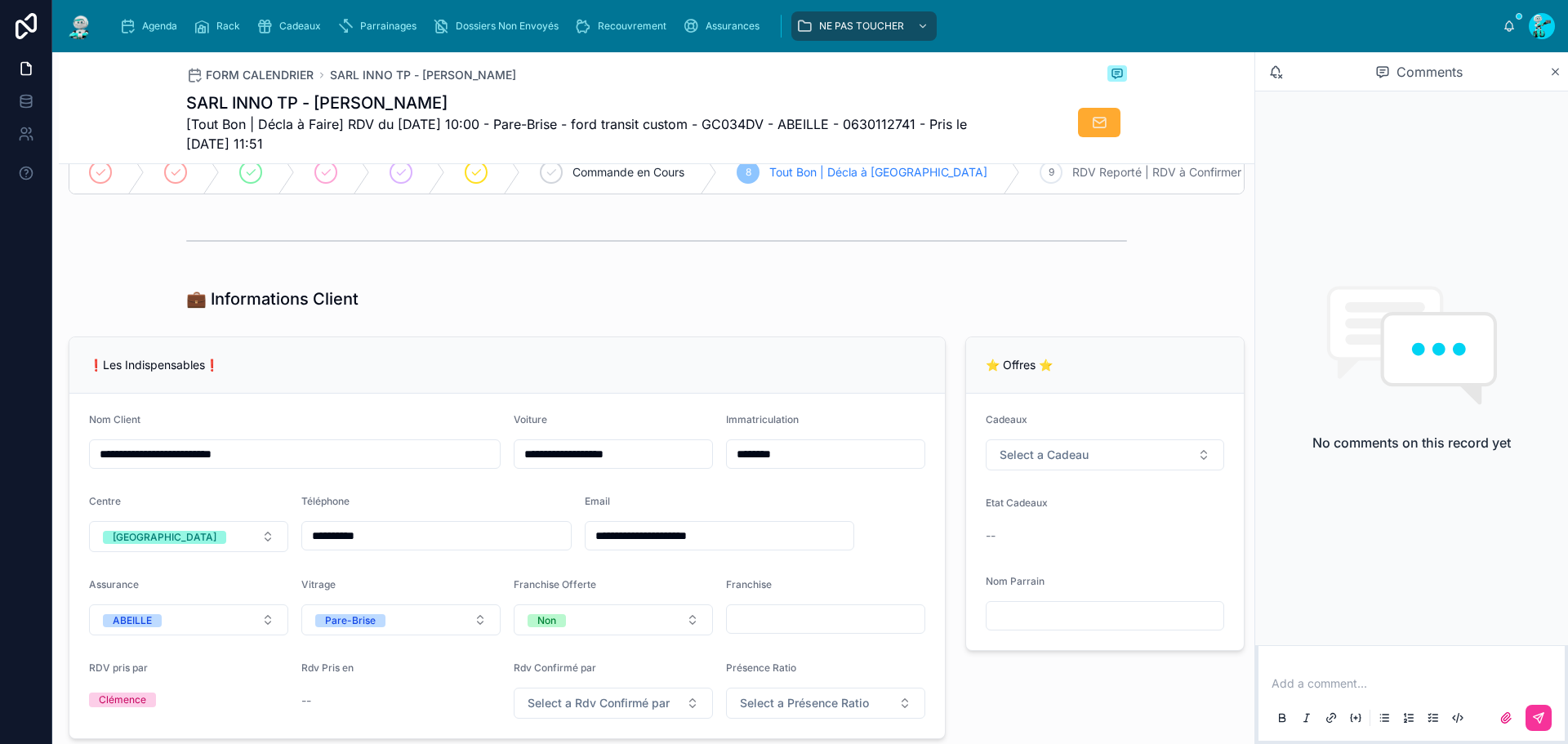
scroll to position [163, 0]
click at [744, 547] on input "**********" at bounding box center [720, 535] width 268 height 23
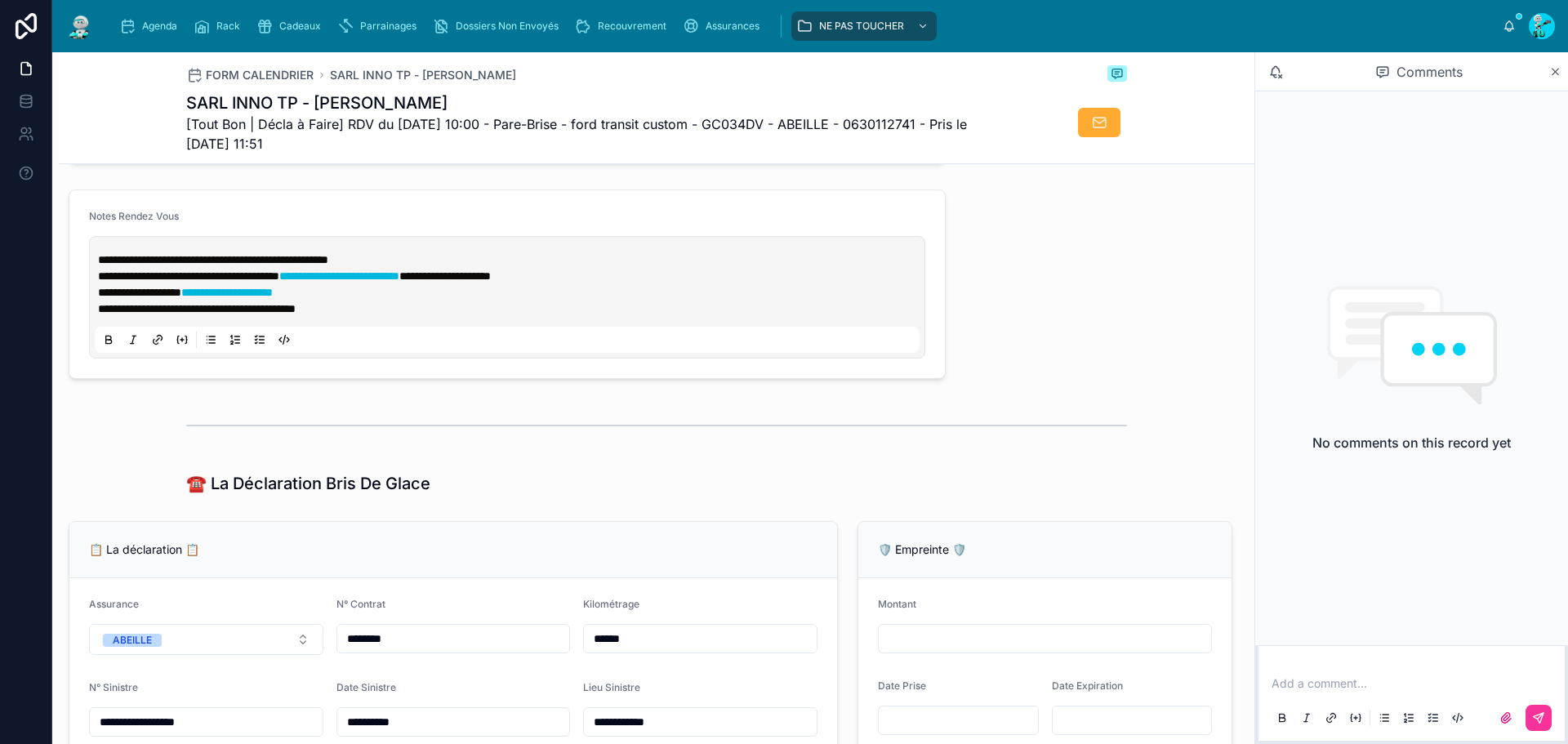
scroll to position [408, 0]
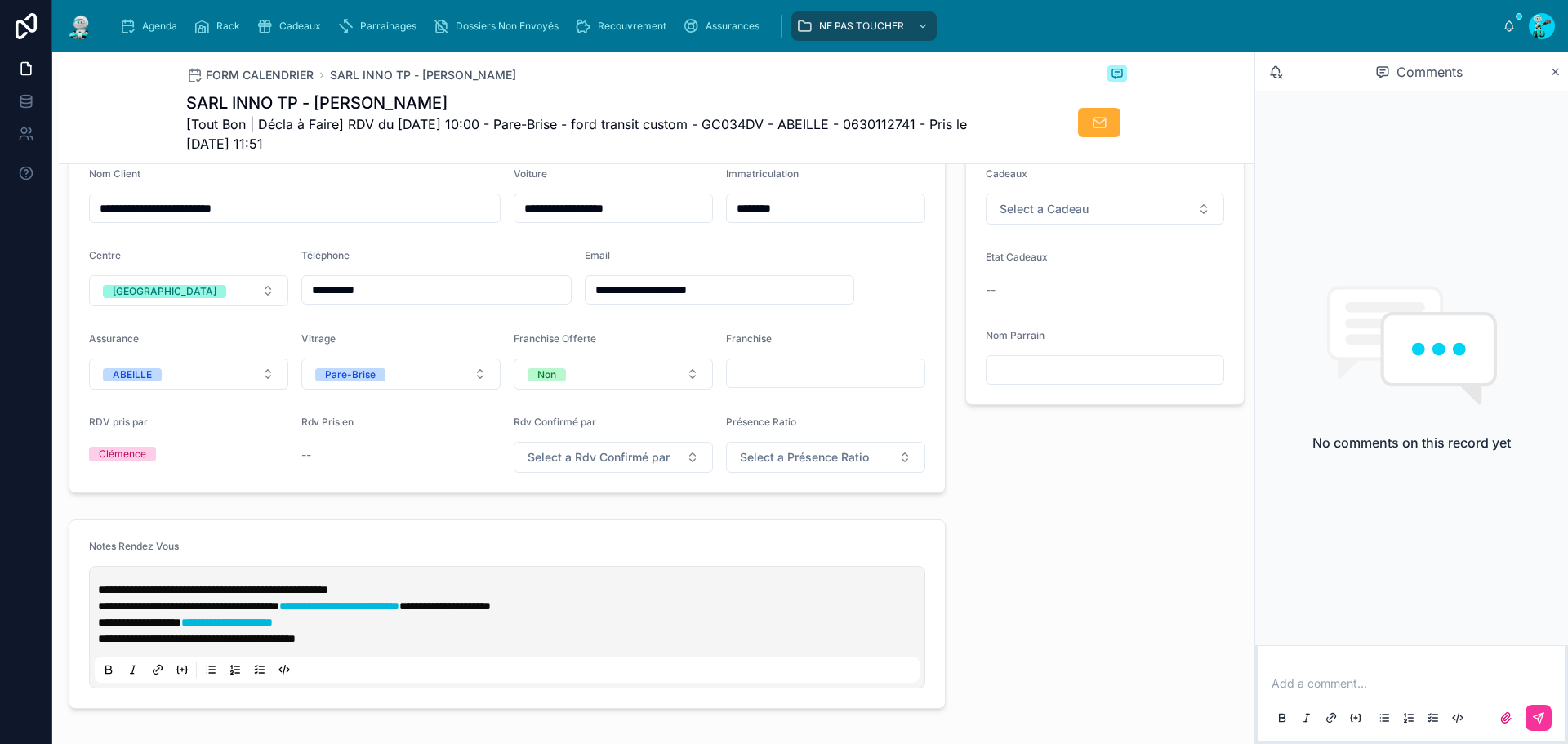
click at [446, 595] on p "**********" at bounding box center [511, 589] width 825 height 17
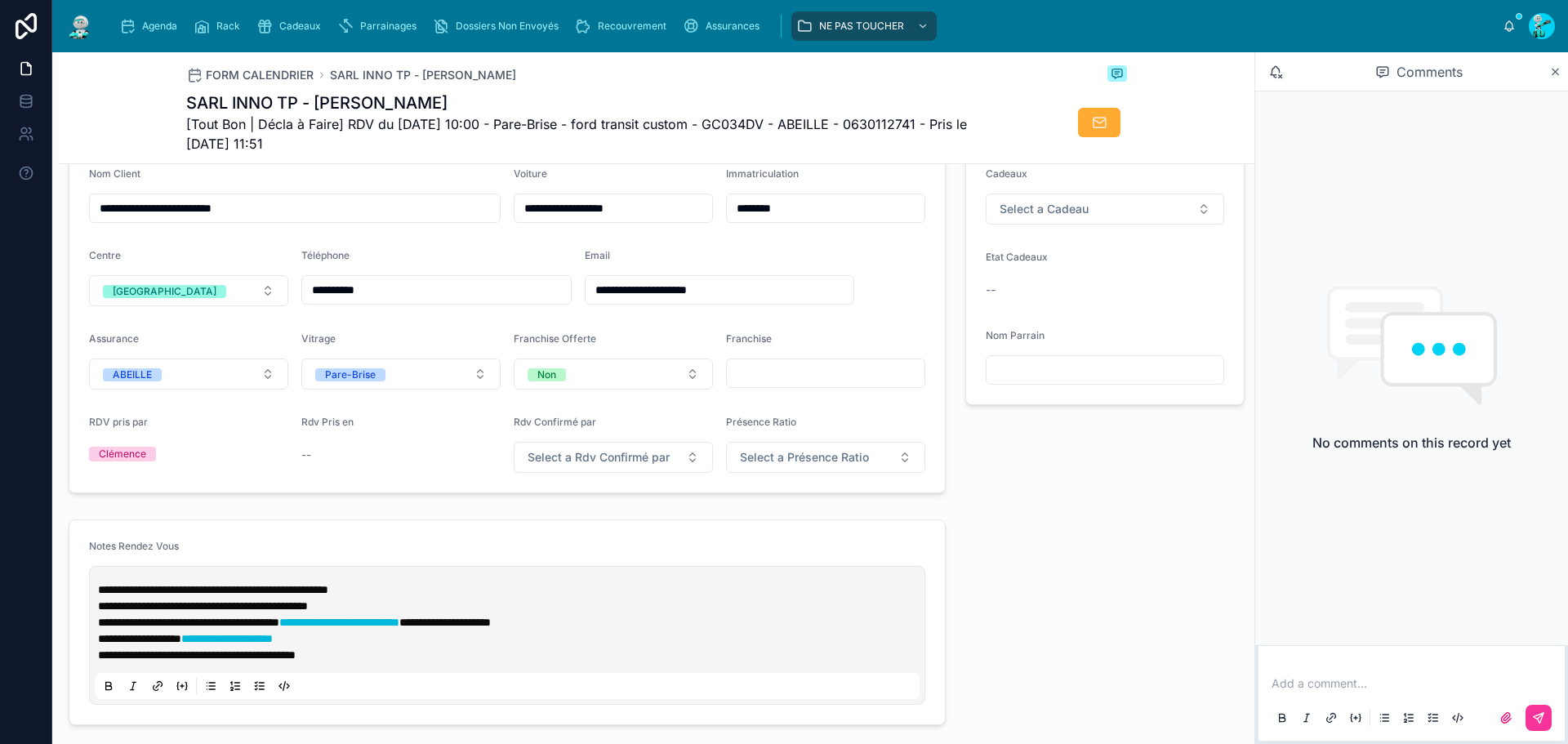
click at [775, 301] on input "**********" at bounding box center [720, 290] width 268 height 23
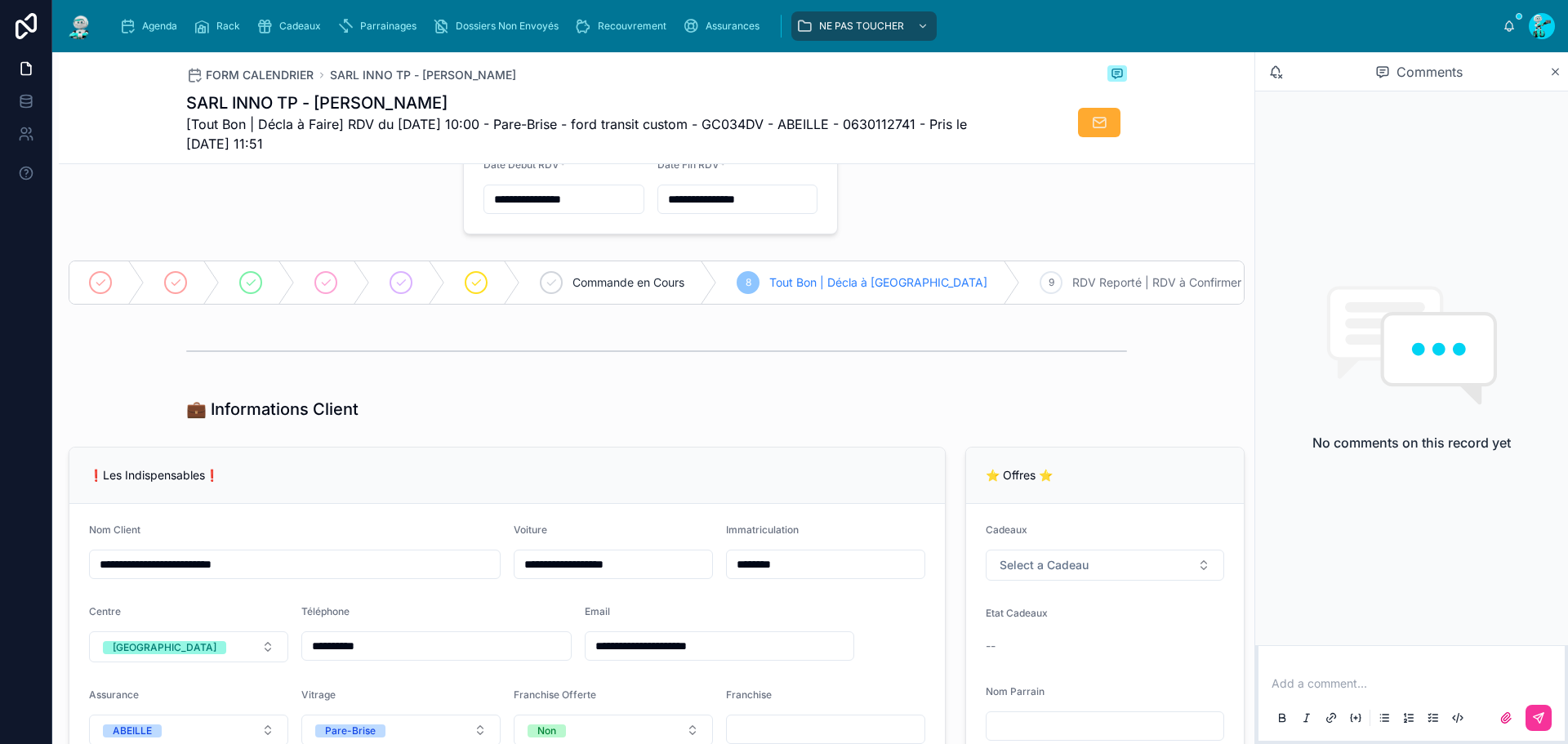
scroll to position [0, 0]
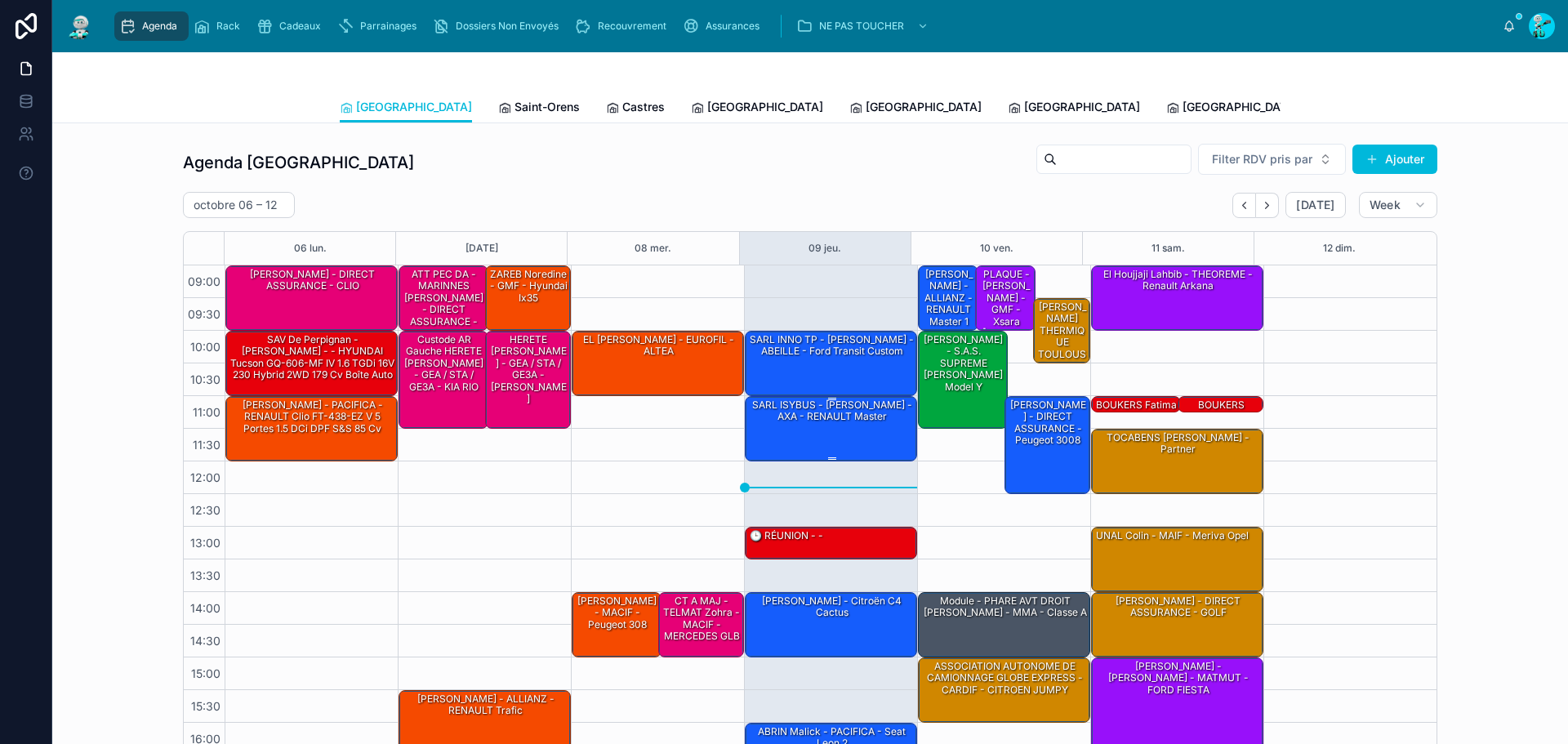
click at [792, 414] on div "SARL ISYBUS - [PERSON_NAME] - AXA - RENAULT Master" at bounding box center [832, 411] width 167 height 27
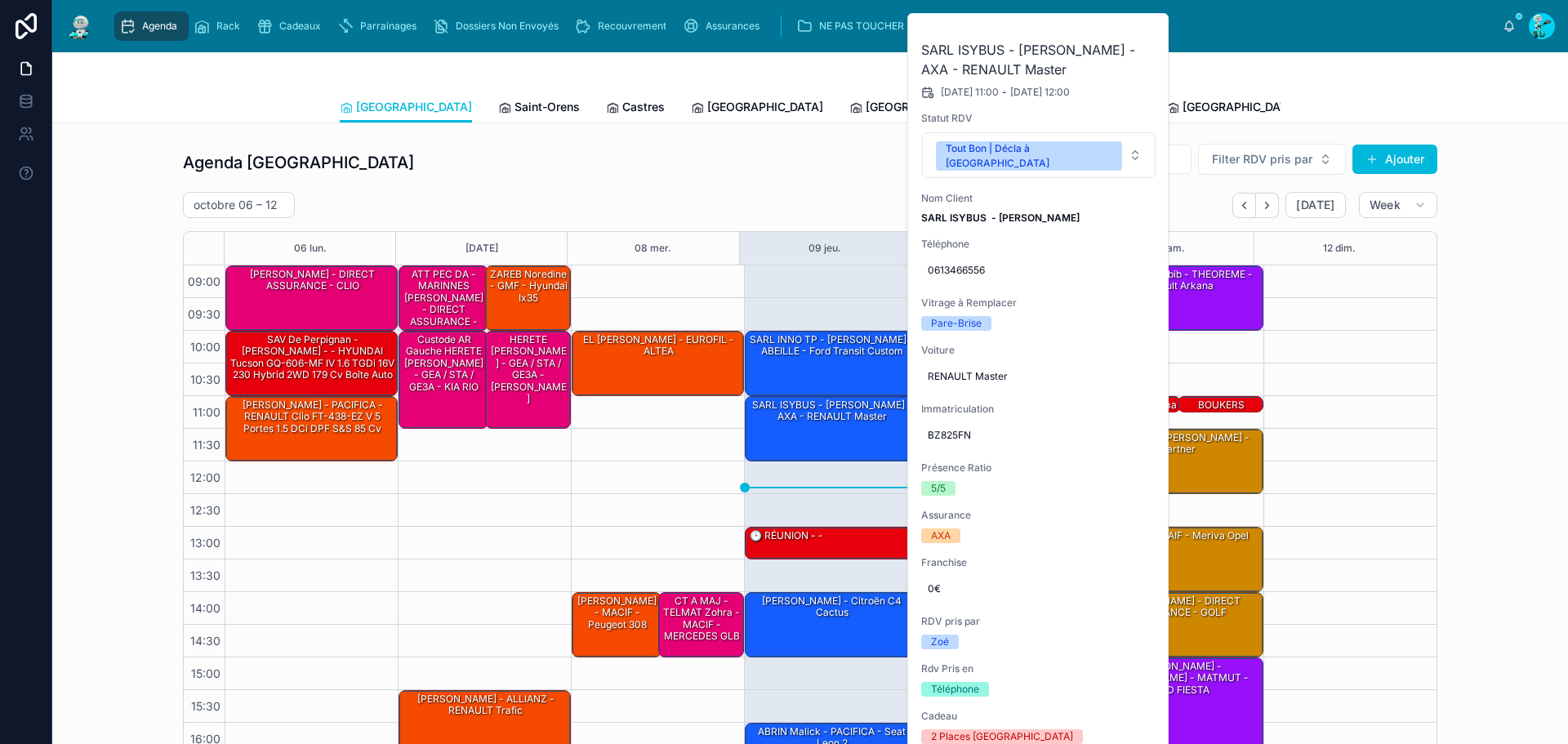
click at [0, 0] on button at bounding box center [0, 0] width 0 height 0
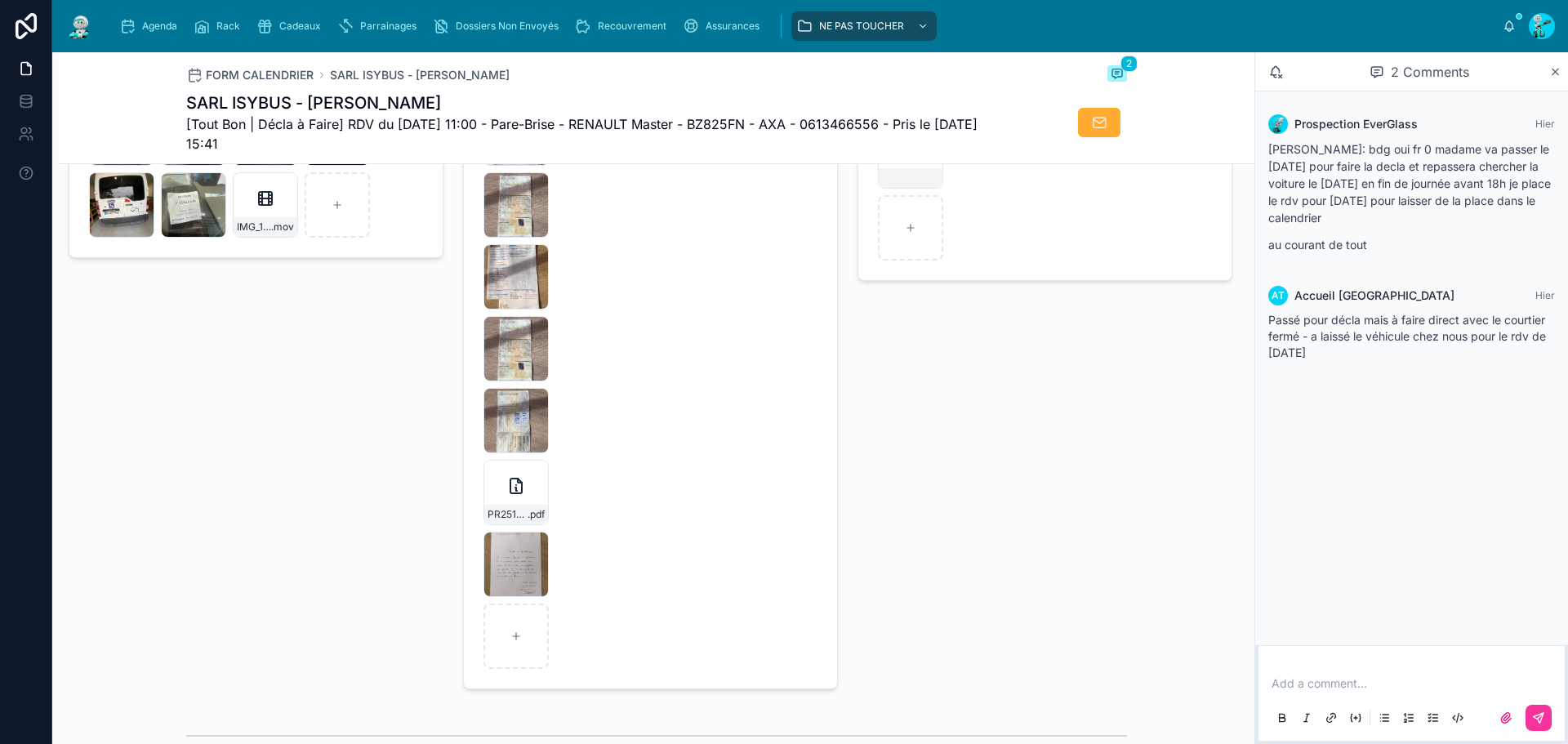
scroll to position [2612, 0]
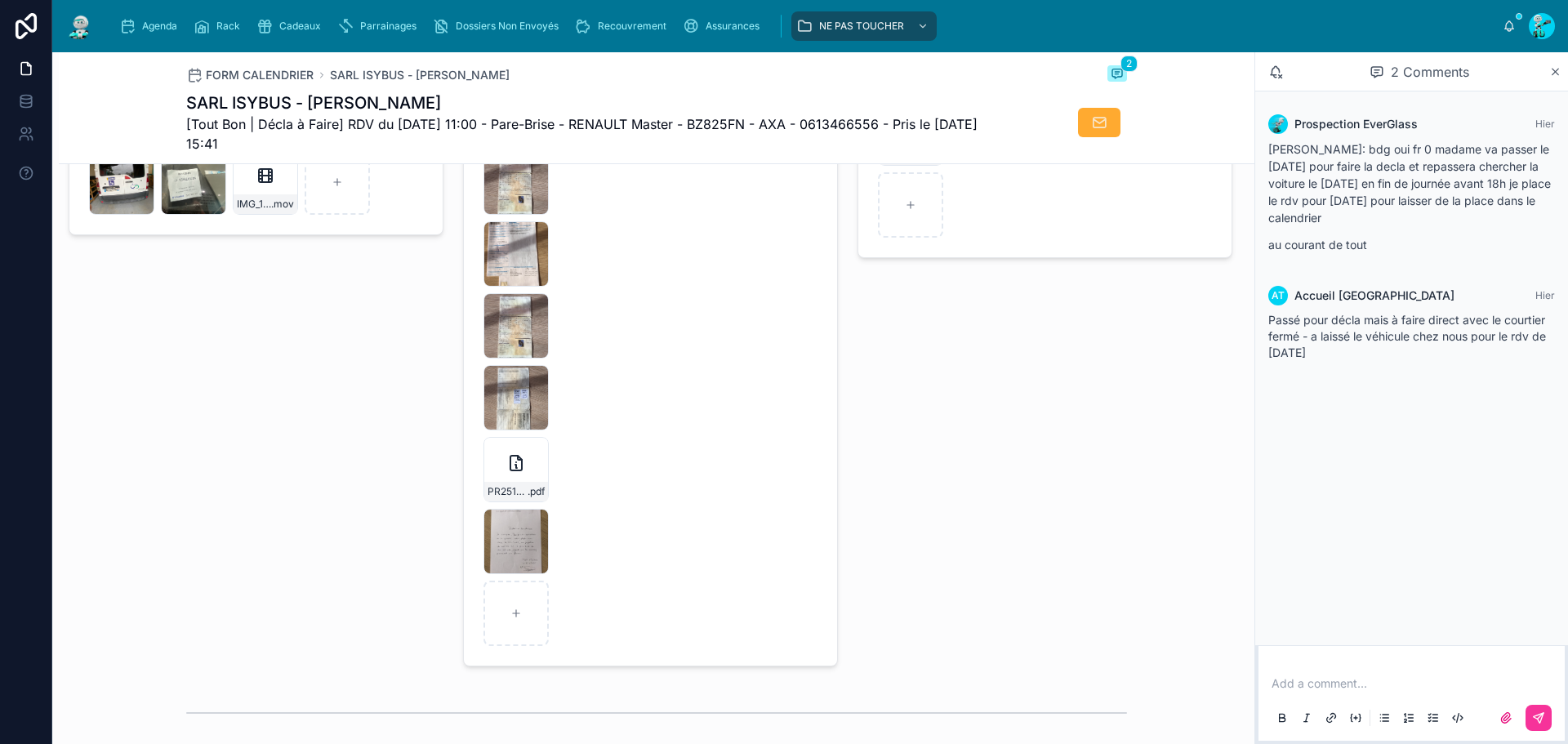
click at [524, 484] on div "PR2510-1847 .pdf" at bounding box center [516, 469] width 65 height 65
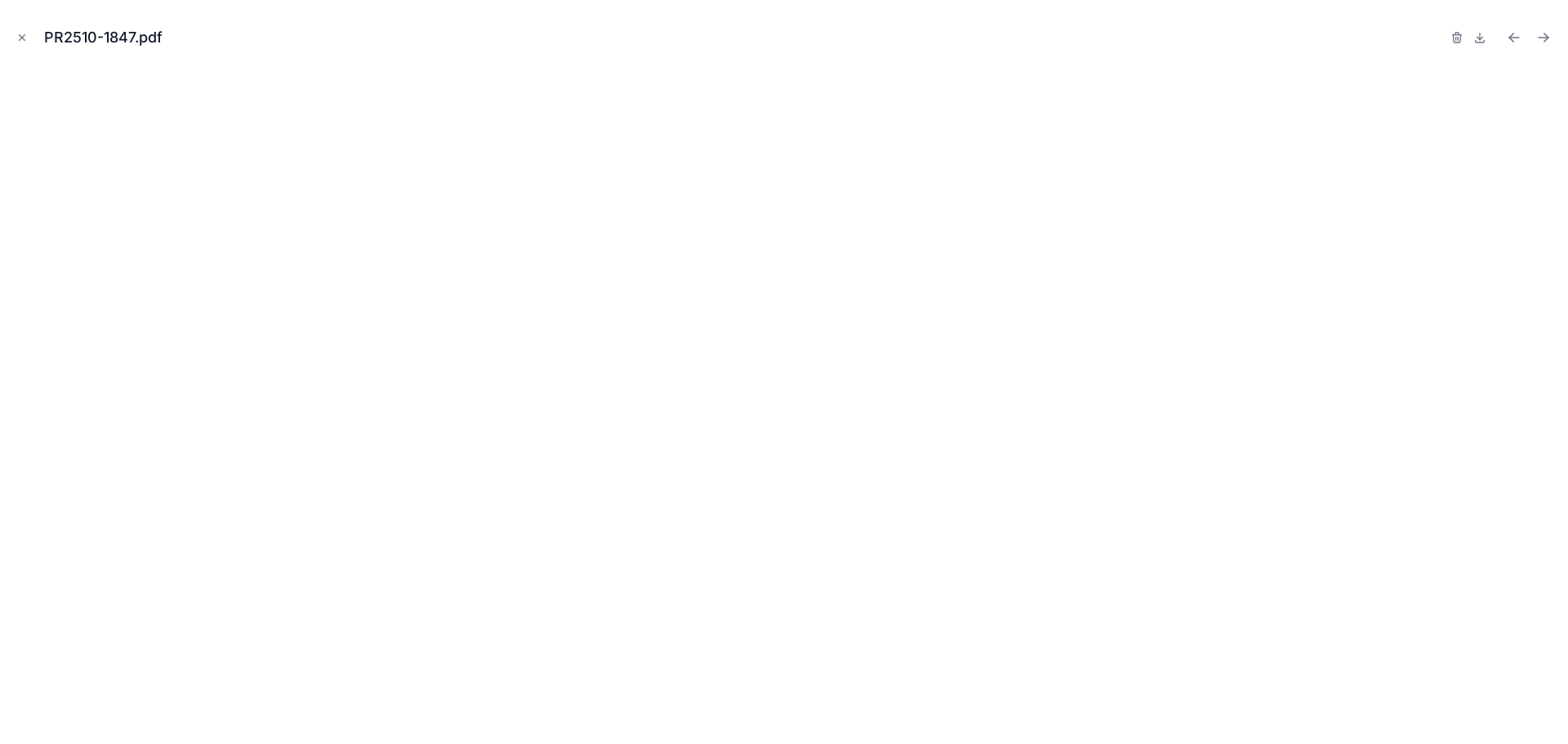
drag, startPoint x: 21, startPoint y: 41, endPoint x: 2, endPoint y: 41, distance: 19.0
click at [21, 41] on icon "Close modal" at bounding box center [22, 38] width 12 height 12
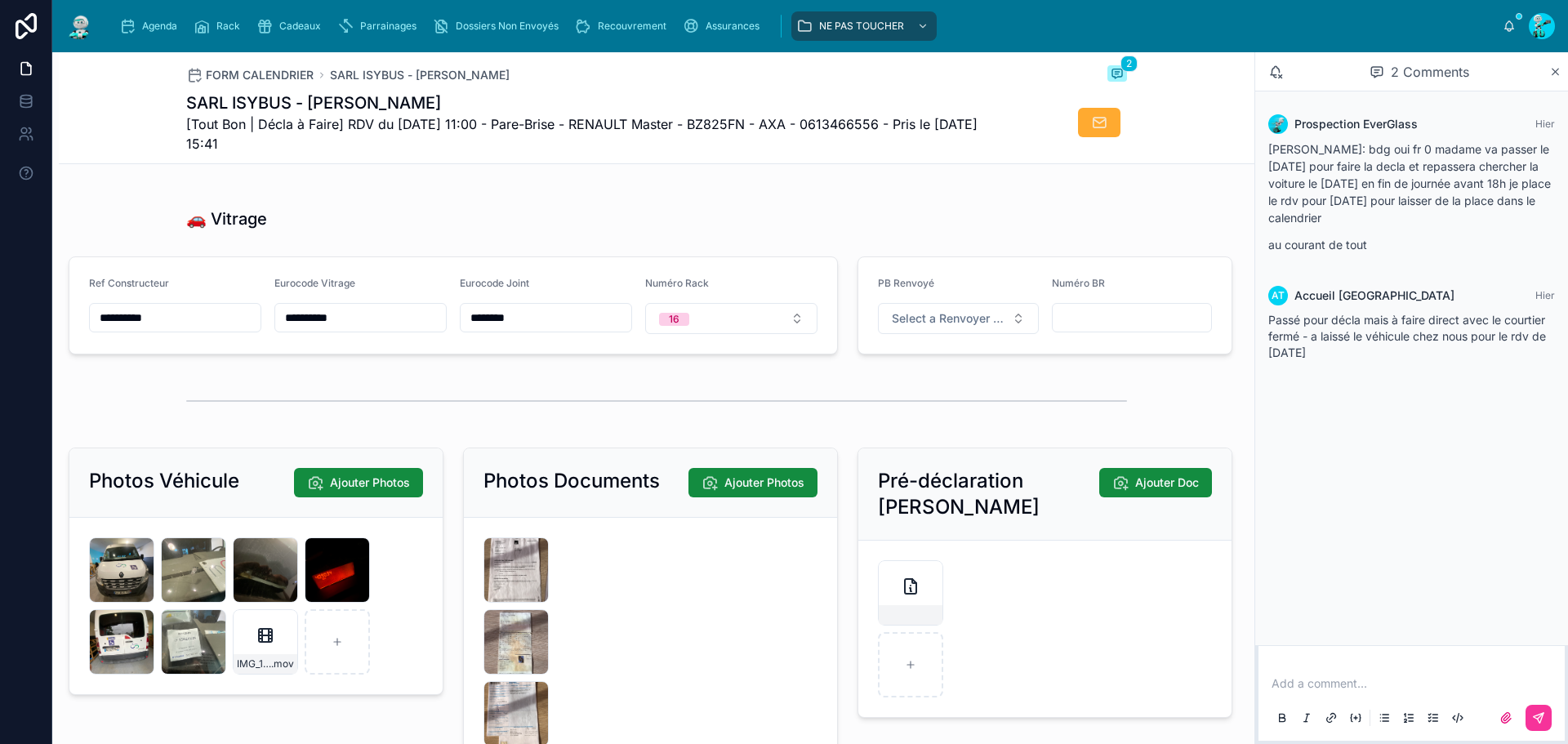
scroll to position [2285, 0]
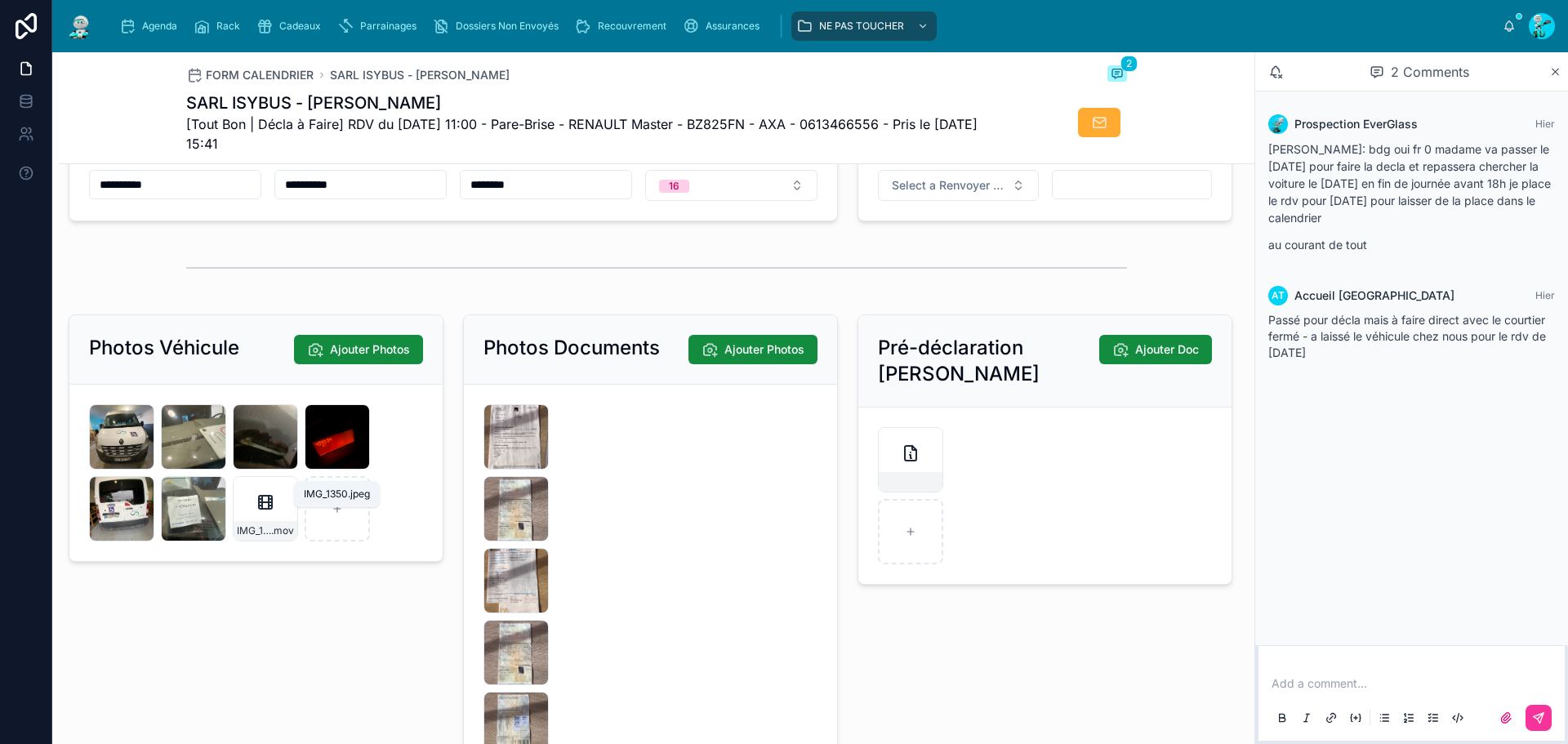
click at [0, 0] on span "IMG_1350" at bounding box center [0, 0] width 0 height 0
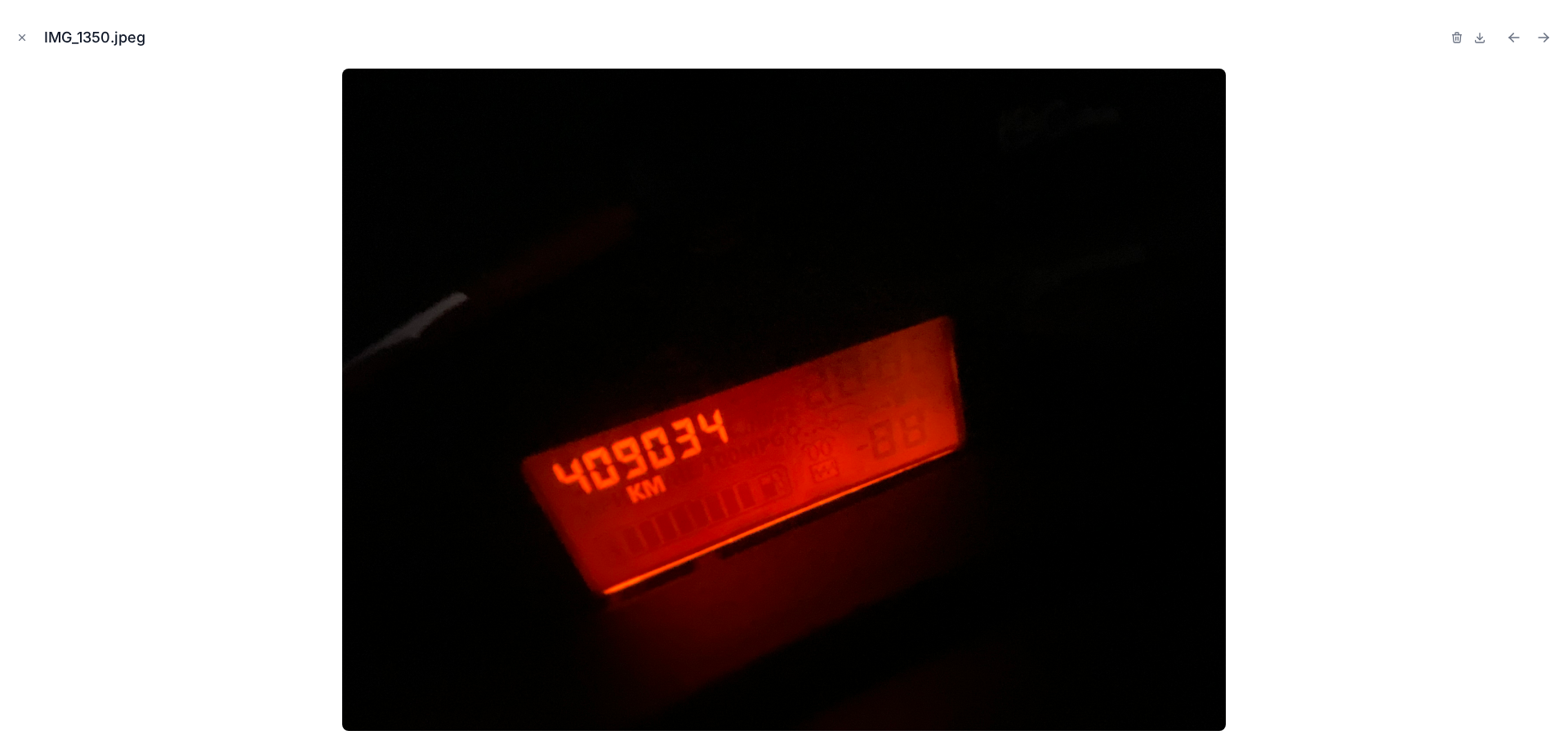
click at [17, 33] on icon "Close modal" at bounding box center [22, 38] width 12 height 12
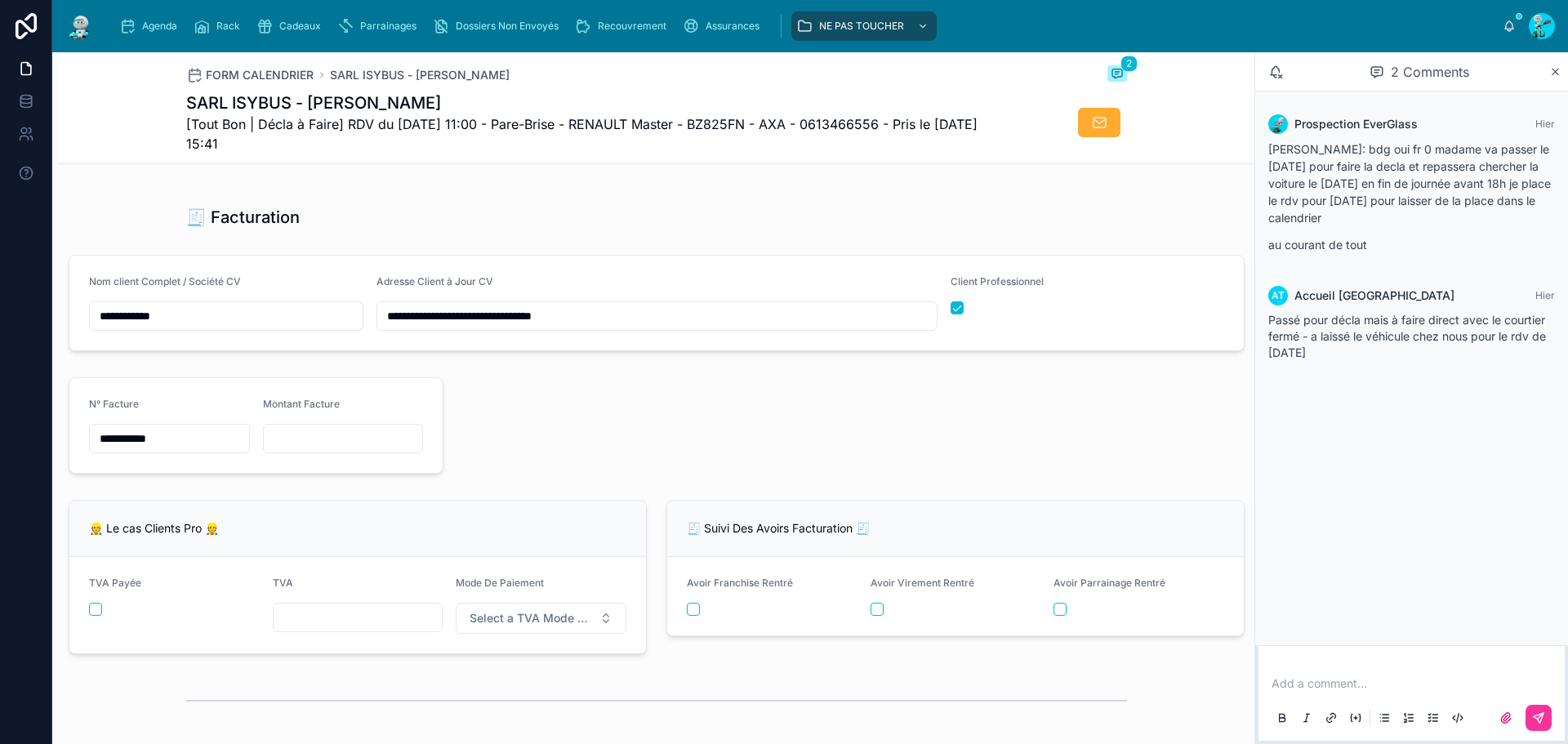
scroll to position [1551, 0]
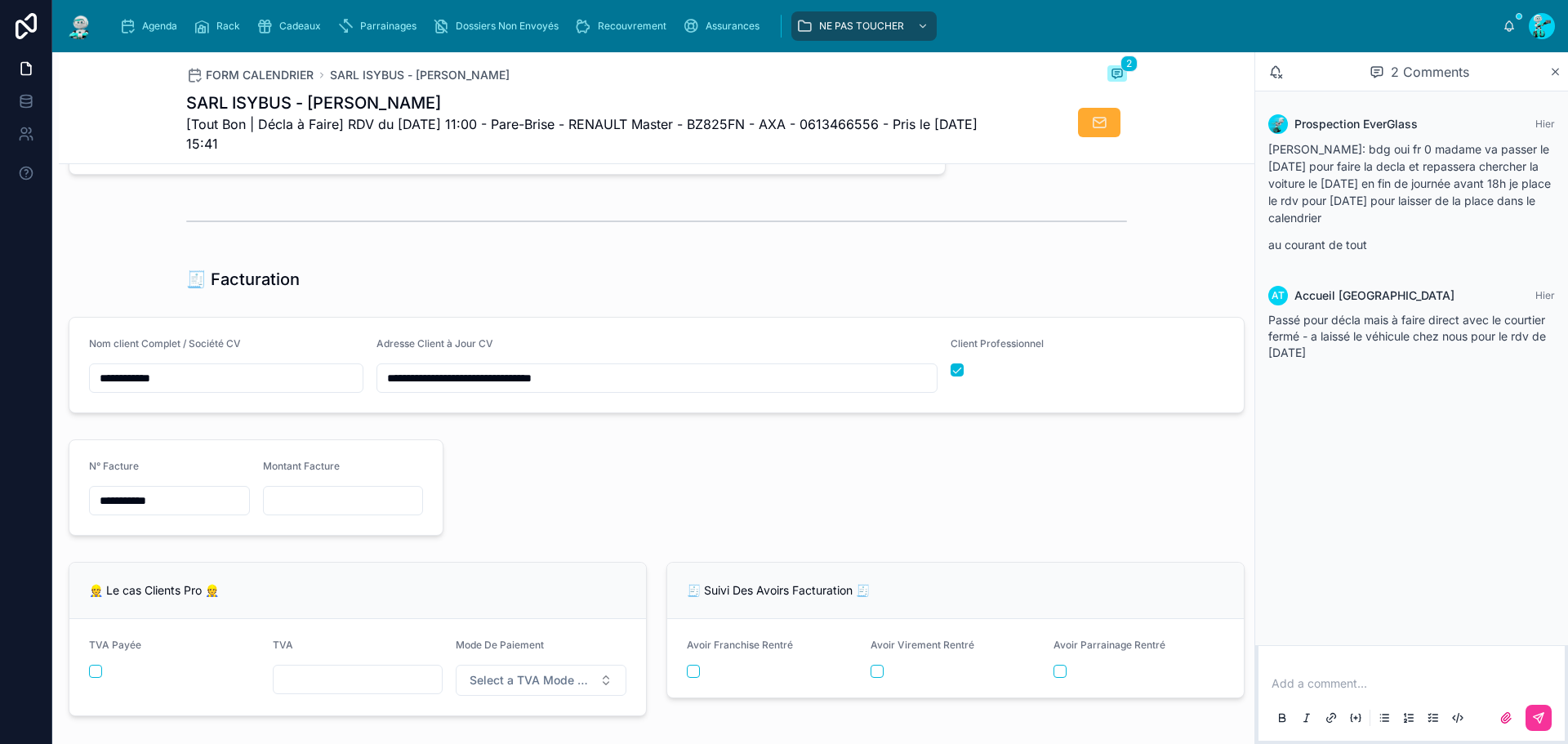
click at [213, 512] on input "**********" at bounding box center [169, 501] width 160 height 23
click at [202, 511] on input "**********" at bounding box center [169, 501] width 160 height 23
paste input "**********"
type input "**********"
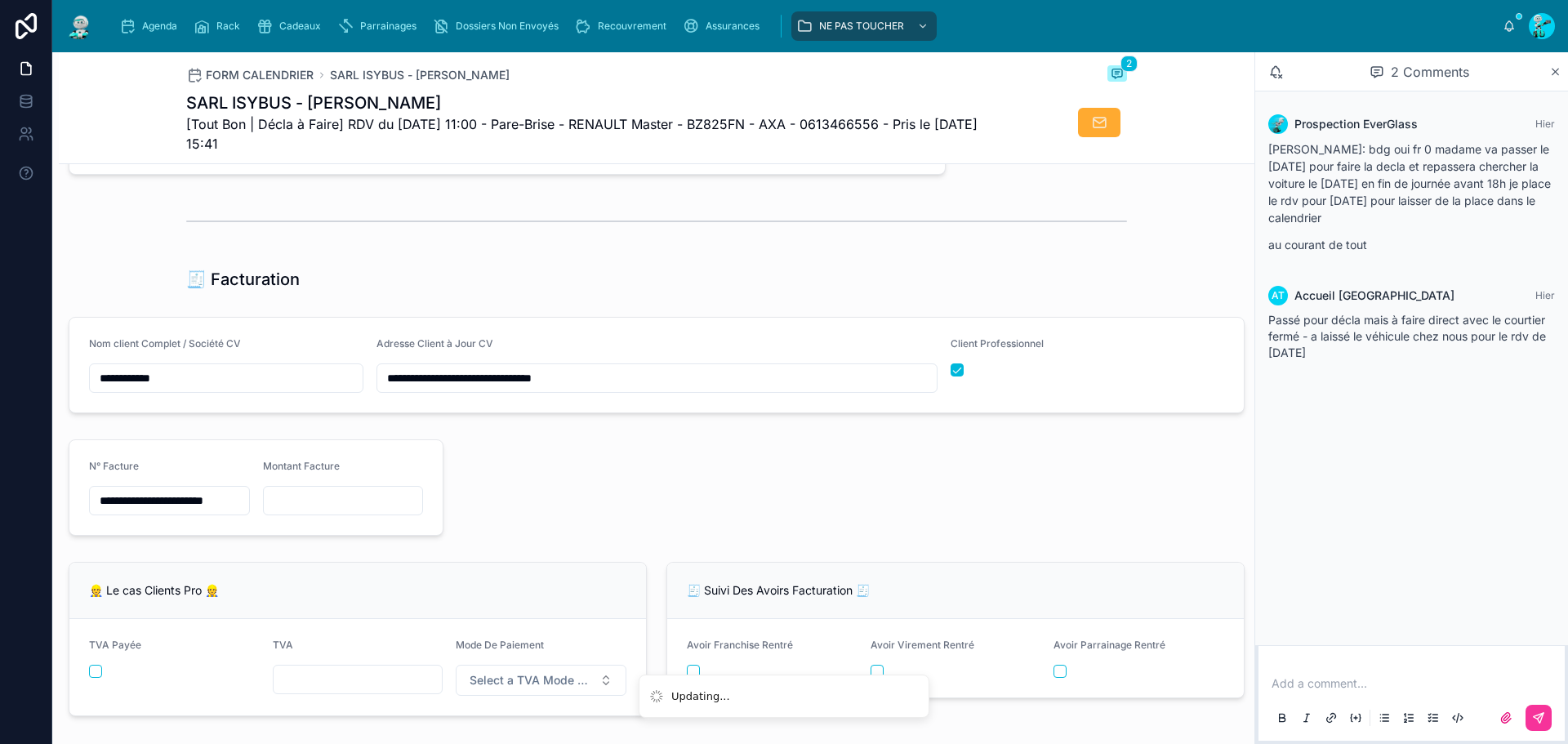
scroll to position [0, 0]
click at [320, 512] on input "text" at bounding box center [343, 501] width 160 height 23
paste input "*********"
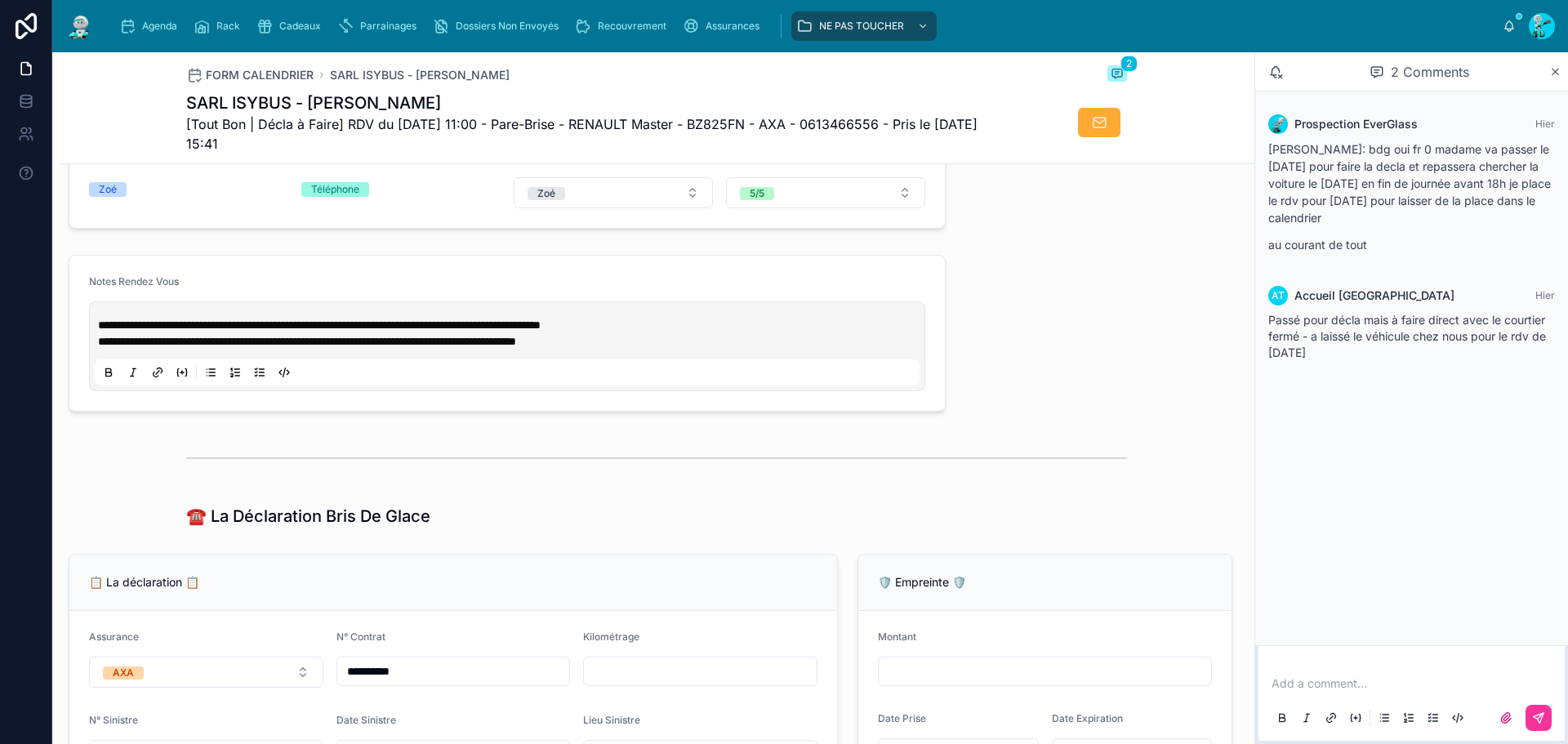
scroll to position [654, 0]
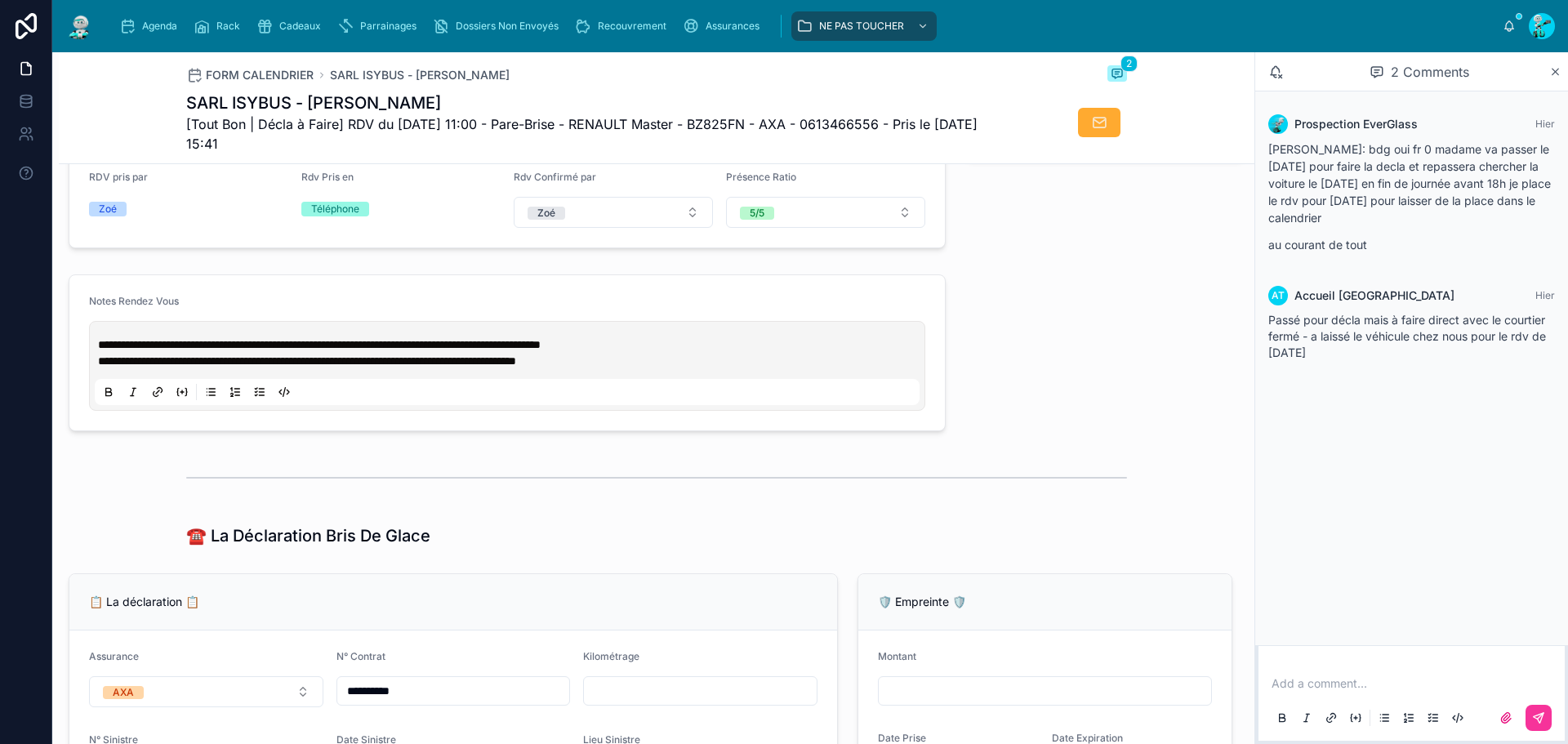
type input "*********"
click at [99, 350] on span "**********" at bounding box center [319, 344] width 443 height 12
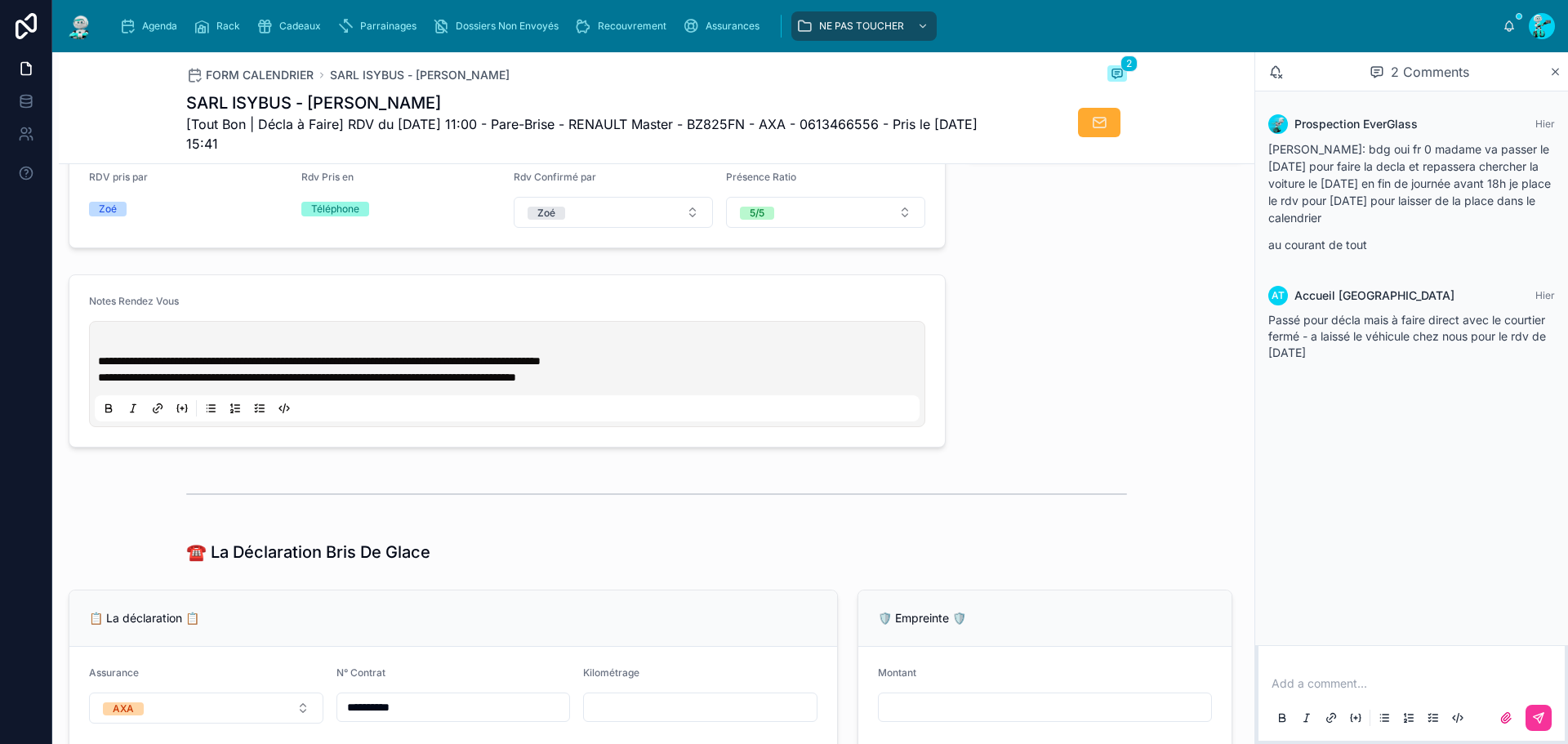
click at [99, 353] on p at bounding box center [511, 344] width 825 height 17
click at [145, 348] on div "**********" at bounding box center [507, 373] width 825 height 94
click at [117, 347] on div "**********" at bounding box center [507, 373] width 825 height 94
click at [120, 351] on p at bounding box center [511, 344] width 825 height 17
paste div
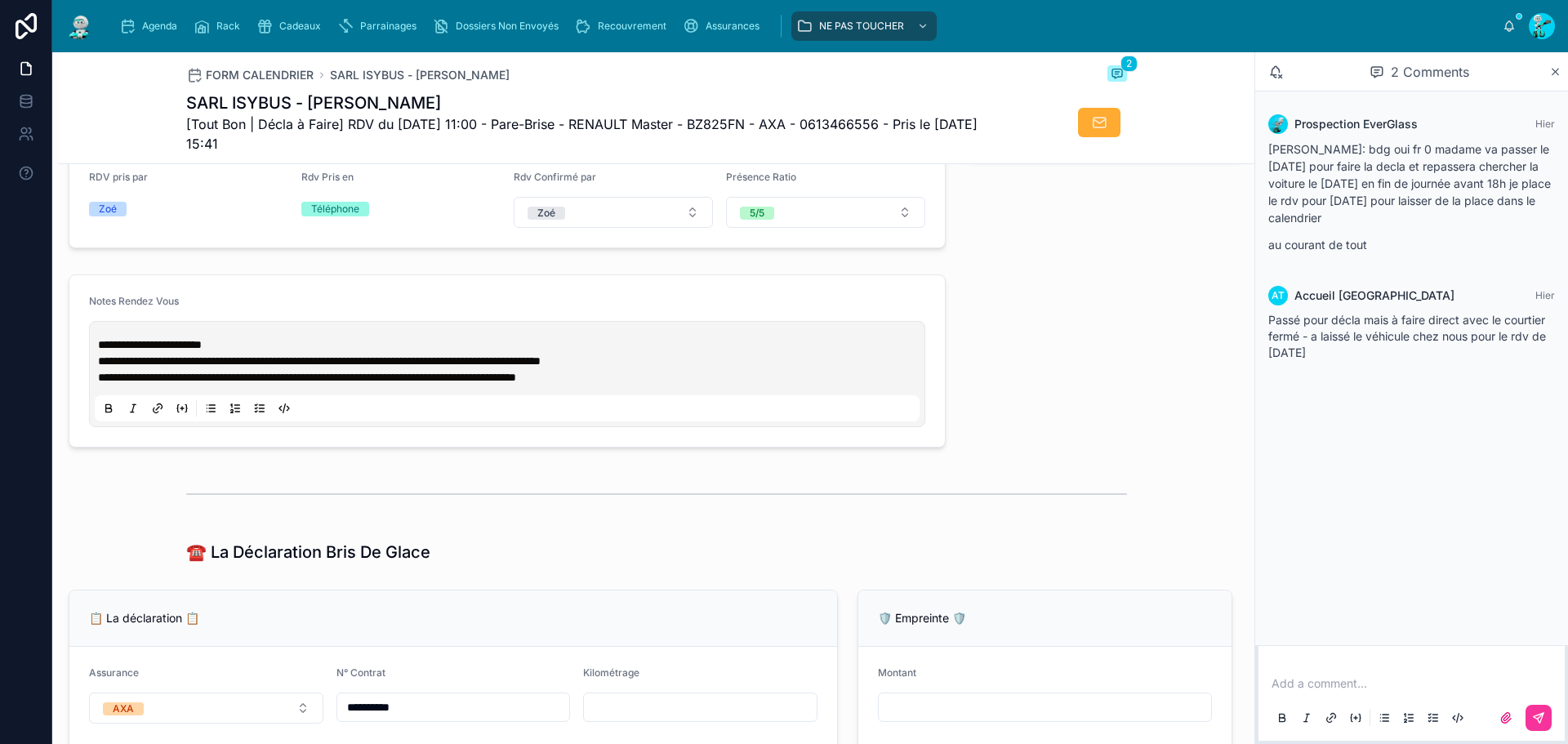
click at [260, 353] on p "**********" at bounding box center [511, 344] width 825 height 17
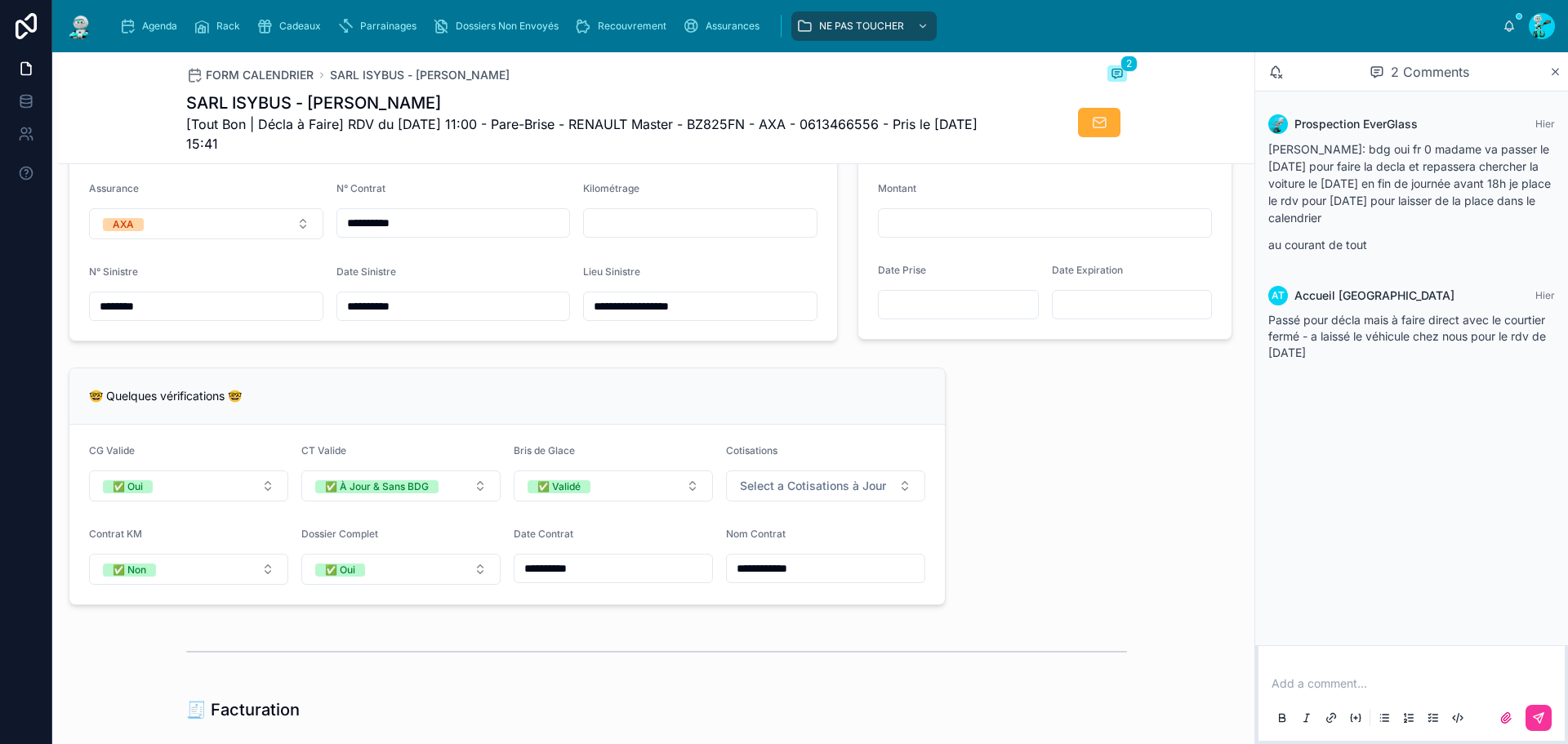
scroll to position [1138, 0]
click at [215, 317] on input "********" at bounding box center [205, 305] width 232 height 23
click at [362, 223] on input "**********" at bounding box center [453, 223] width 232 height 23
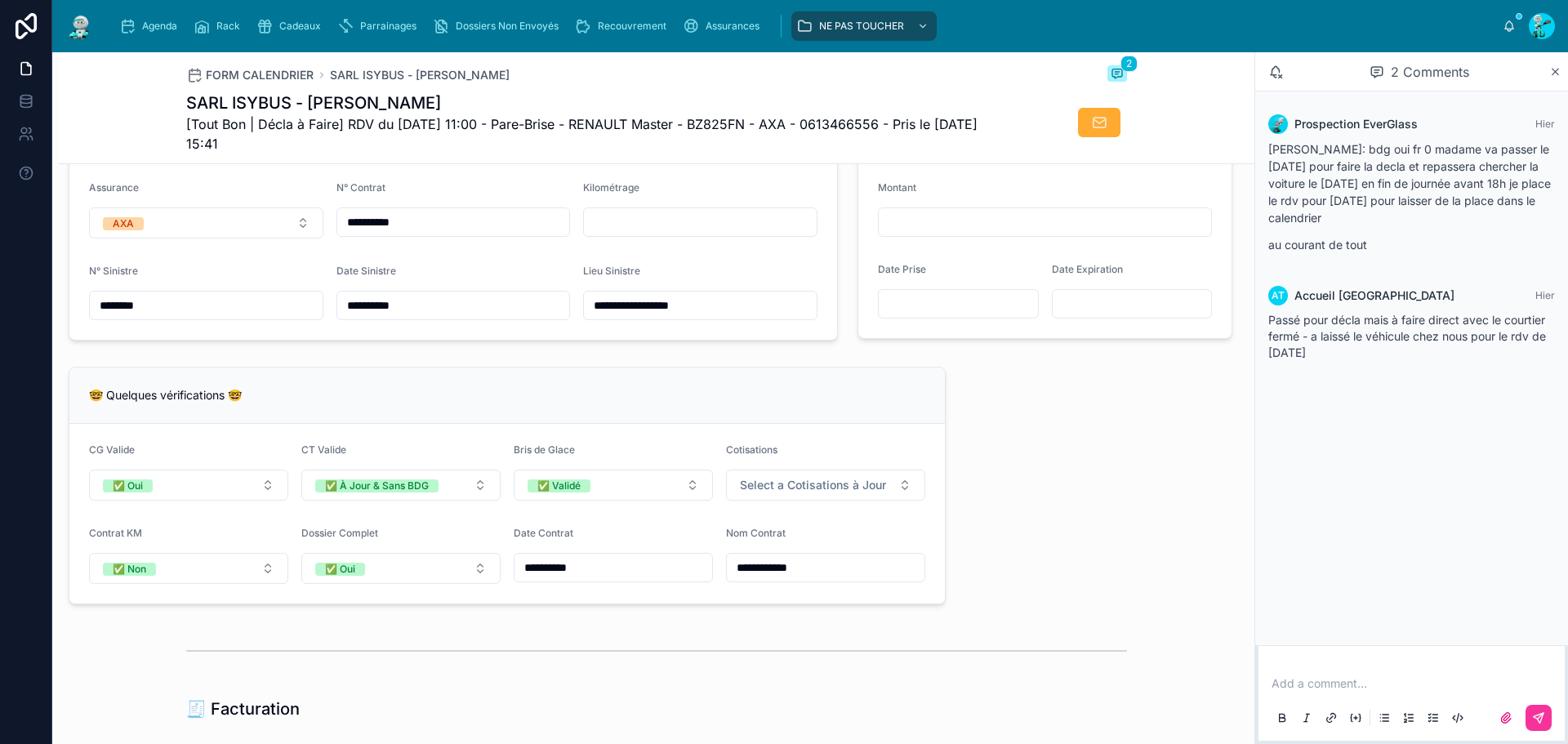
click at [362, 223] on input "**********" at bounding box center [453, 223] width 232 height 23
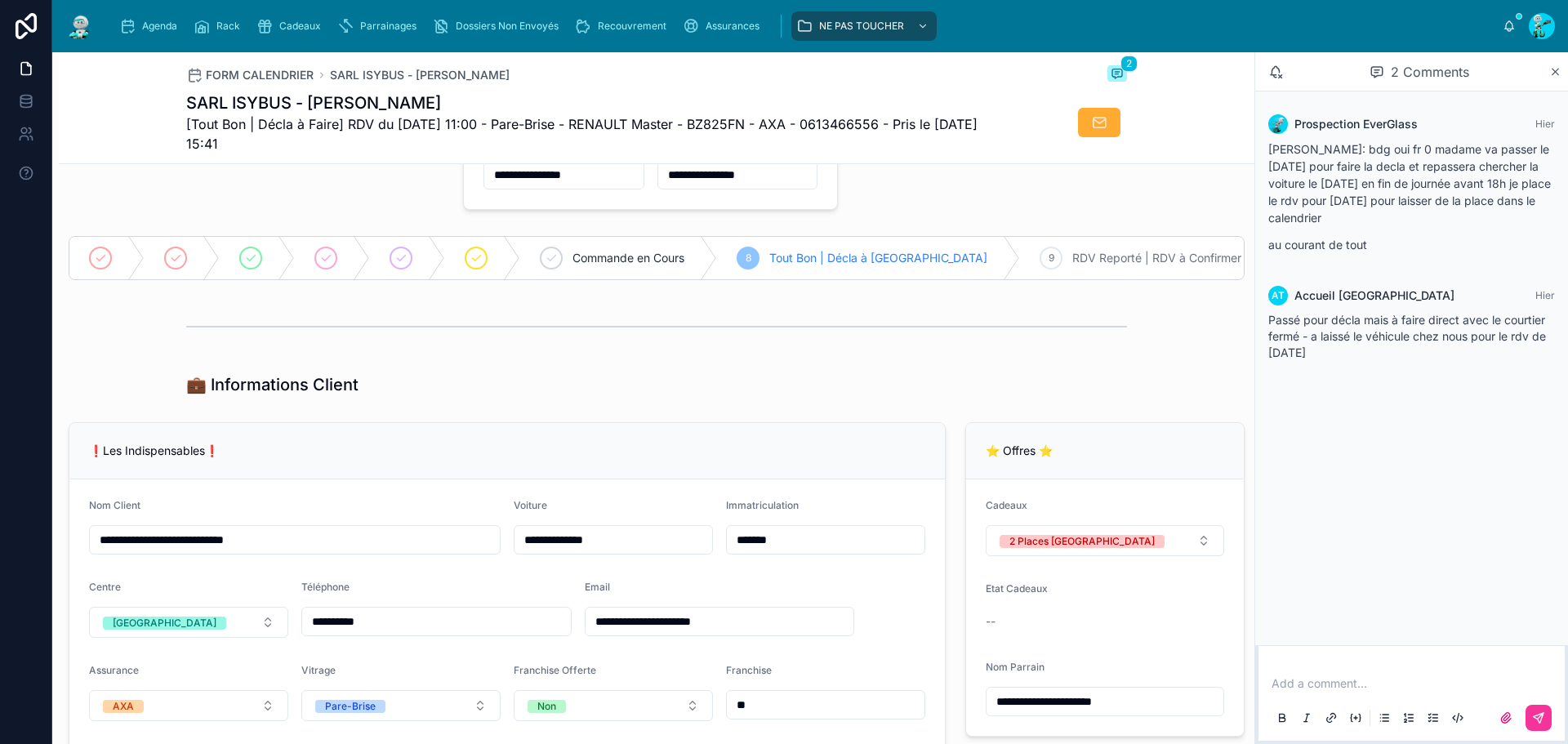
scroll to position [0, 0]
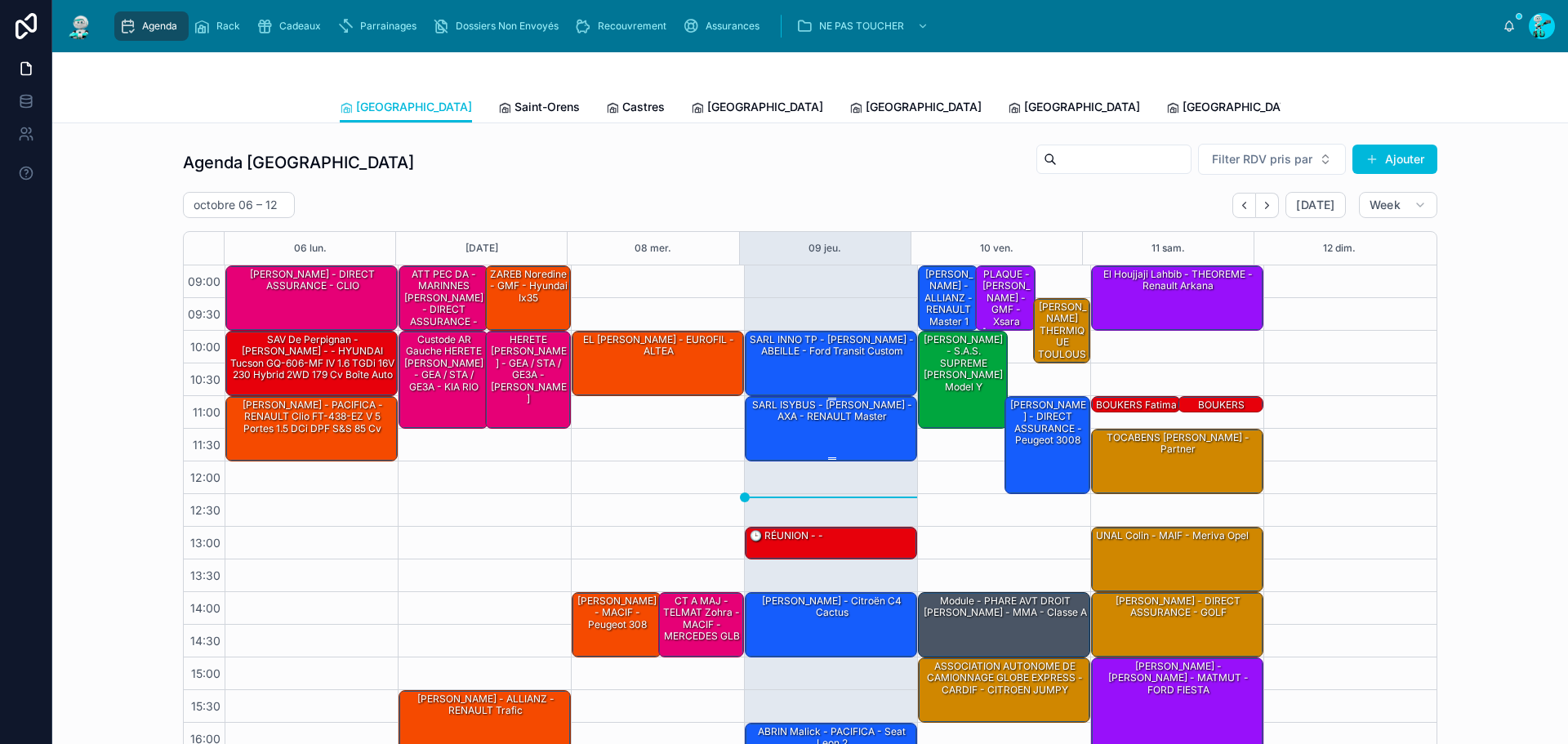
drag, startPoint x: 796, startPoint y: 404, endPoint x: 813, endPoint y: 440, distance: 39.8
click at [813, 440] on div "SARL ISYBUS - [PERSON_NAME] - AXA - RENAULT Master" at bounding box center [832, 428] width 167 height 62
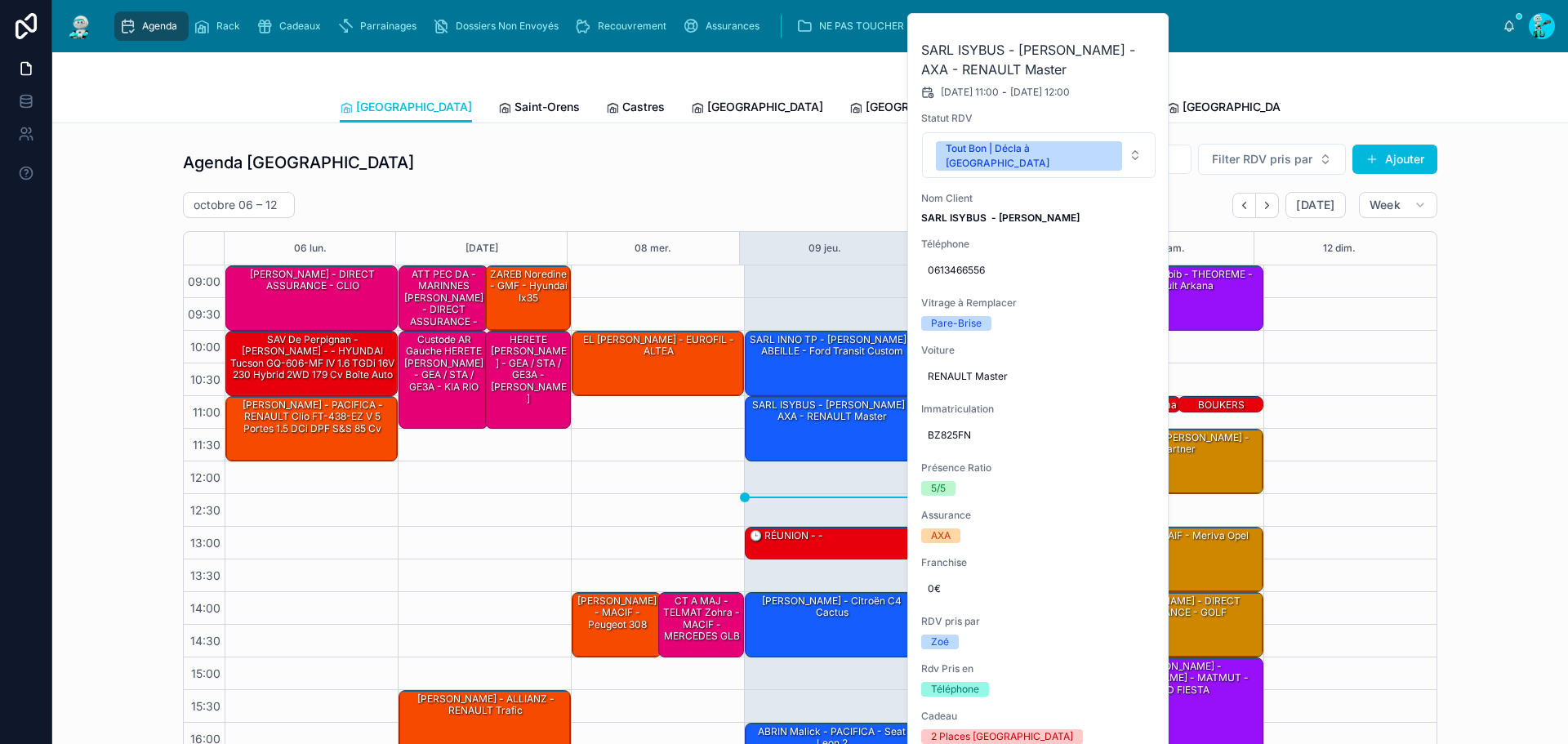
click at [734, 166] on div "Agenda Toulouse Filter RDV pris par [PERSON_NAME]" at bounding box center [809, 162] width 1254 height 39
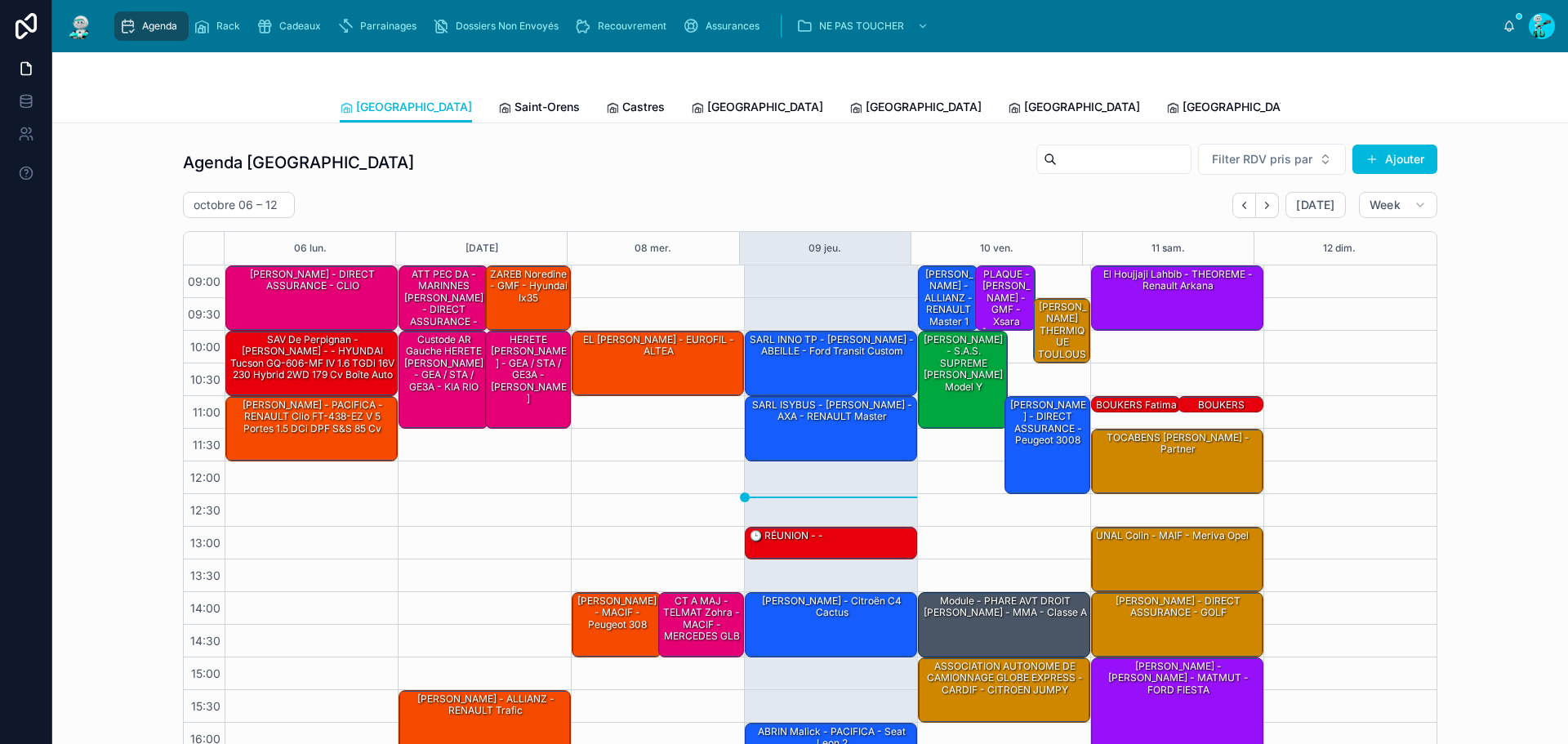
click at [498, 98] on link "Saint-Orens" at bounding box center [539, 109] width 82 height 33
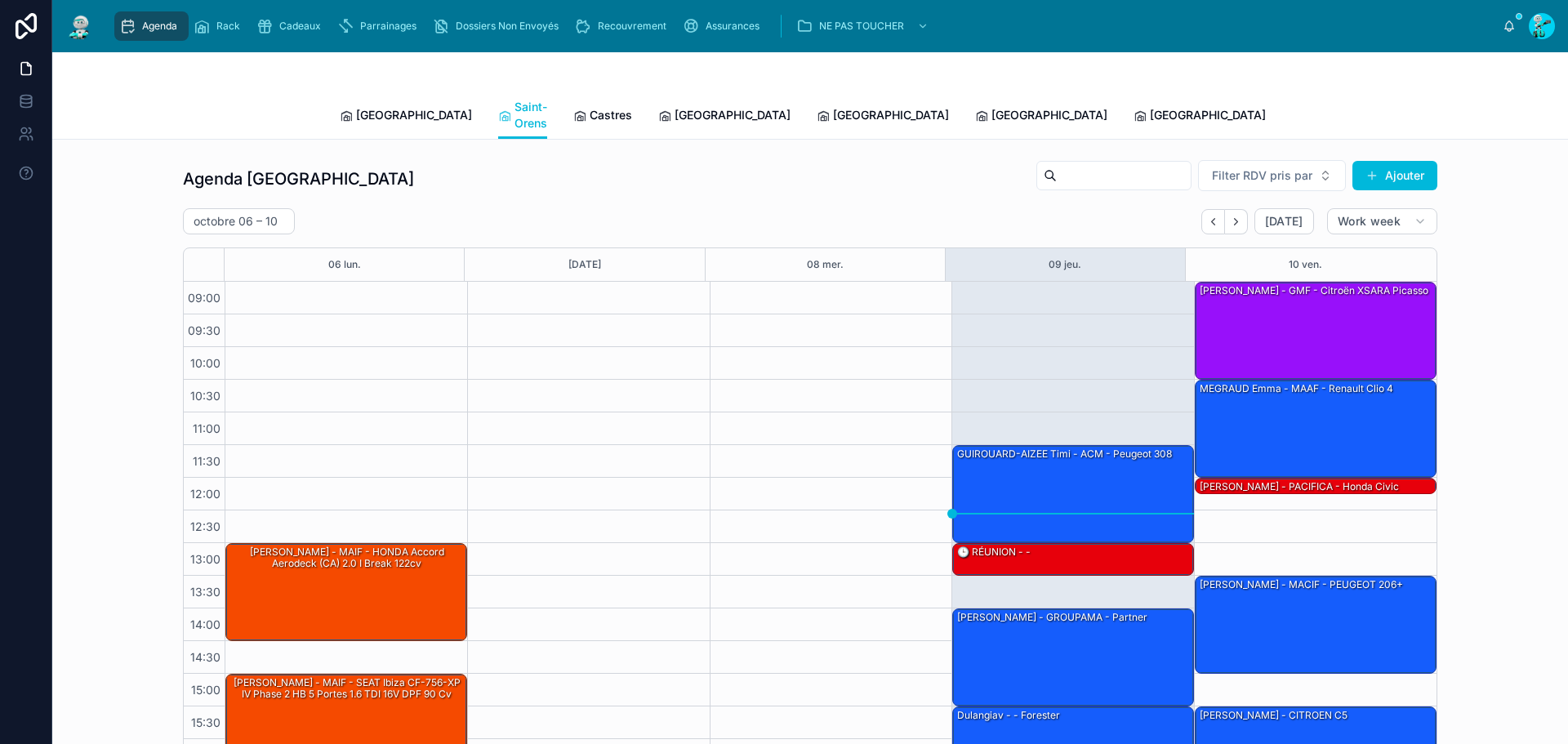
click at [589, 114] on span "Castres" at bounding box center [611, 115] width 43 height 17
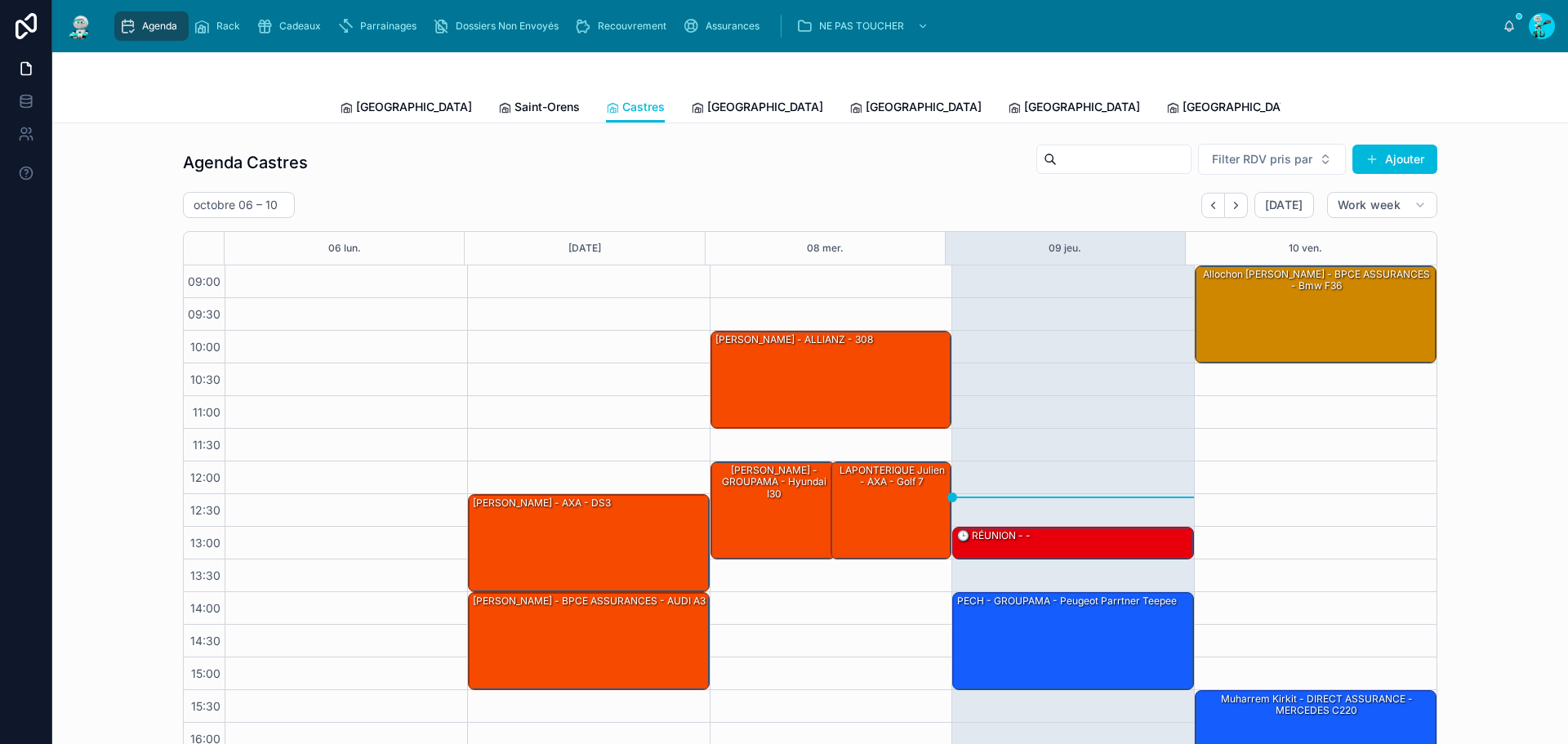
click at [707, 101] on span "[GEOGRAPHIC_DATA]" at bounding box center [765, 107] width 116 height 17
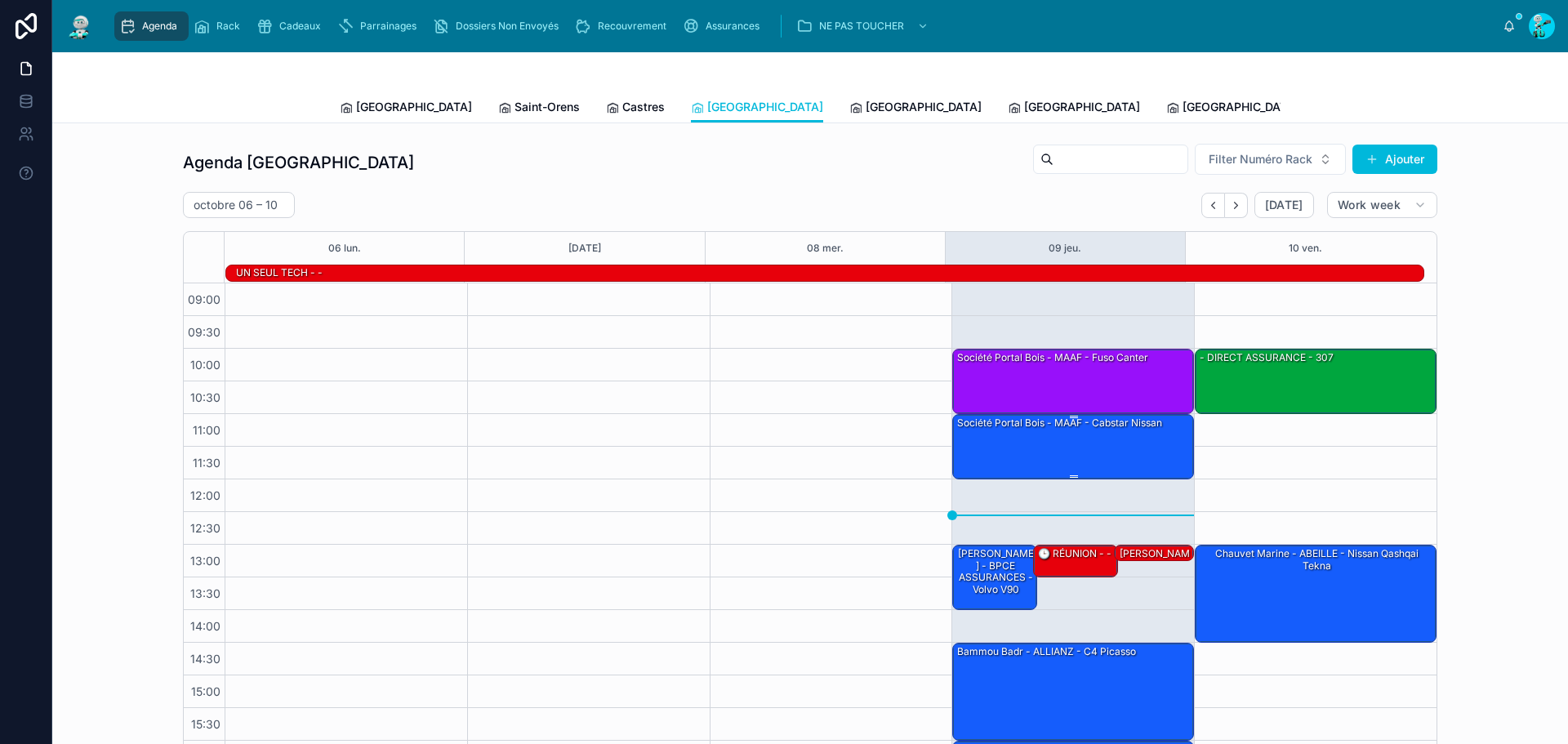
click at [1031, 460] on div "Société Portal bois - MAAF - cabstar nissan" at bounding box center [1073, 445] width 236 height 62
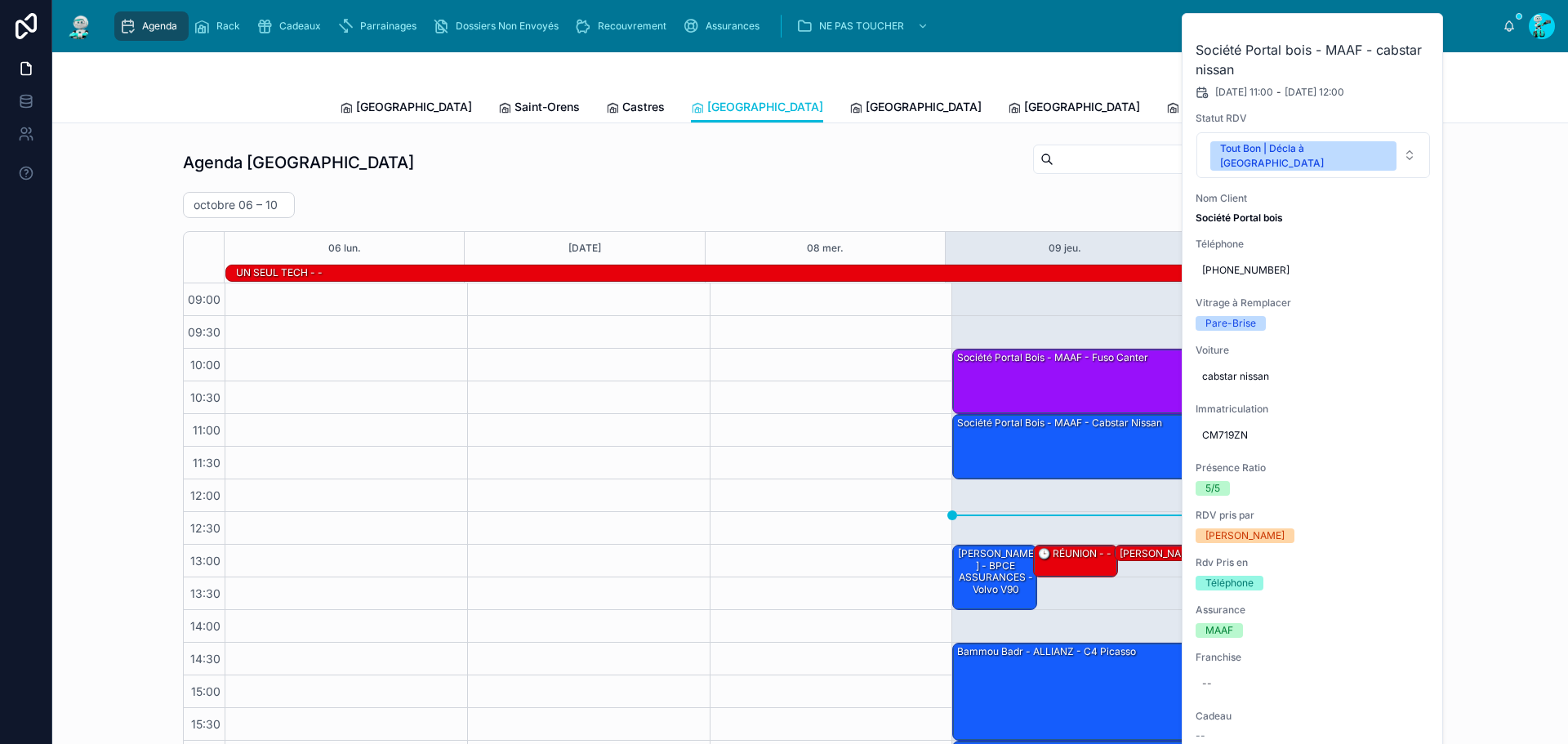
click at [0, 0] on icon at bounding box center [0, 0] width 0 height 0
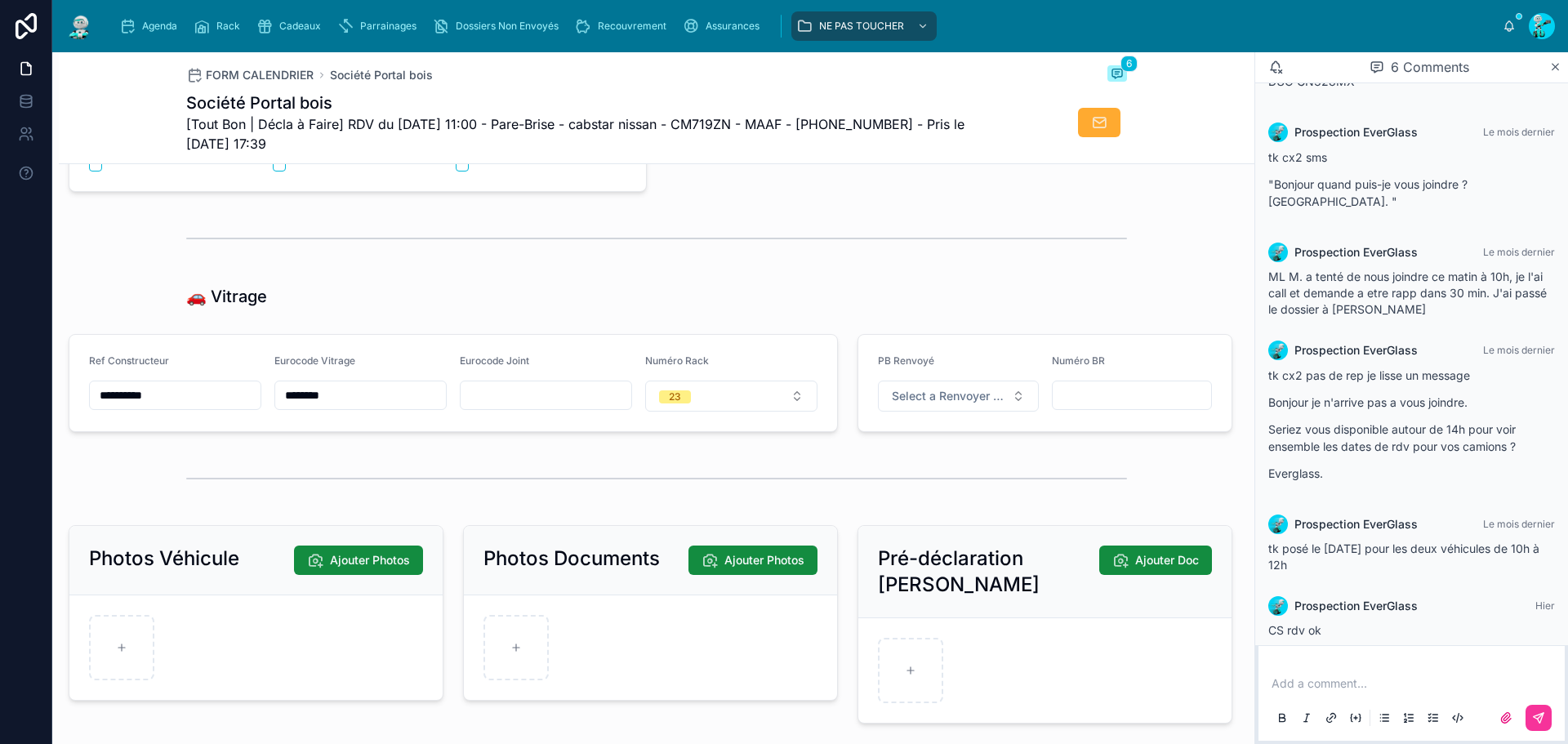
scroll to position [2122, 0]
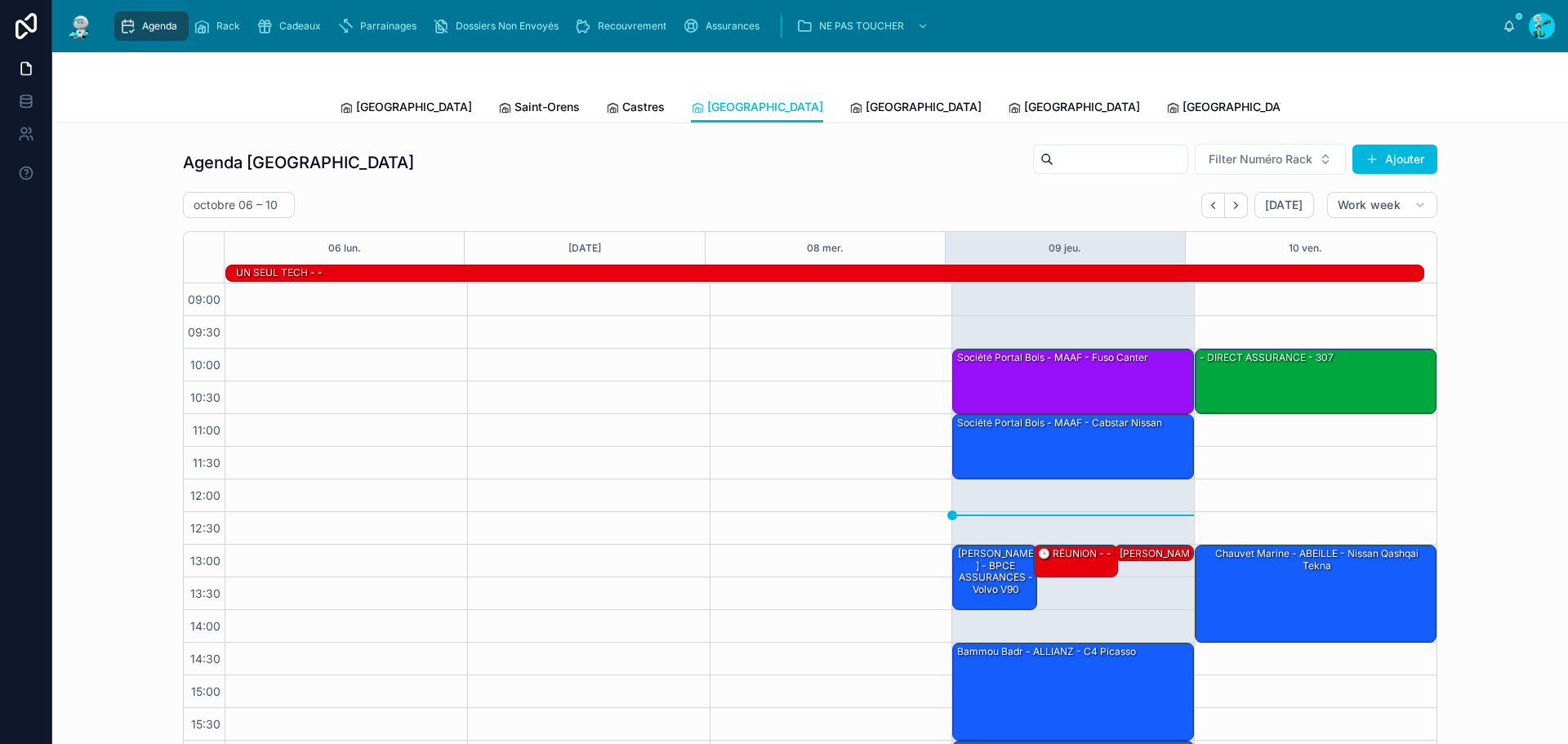
click at [866, 110] on span "[GEOGRAPHIC_DATA]" at bounding box center [923, 107] width 116 height 17
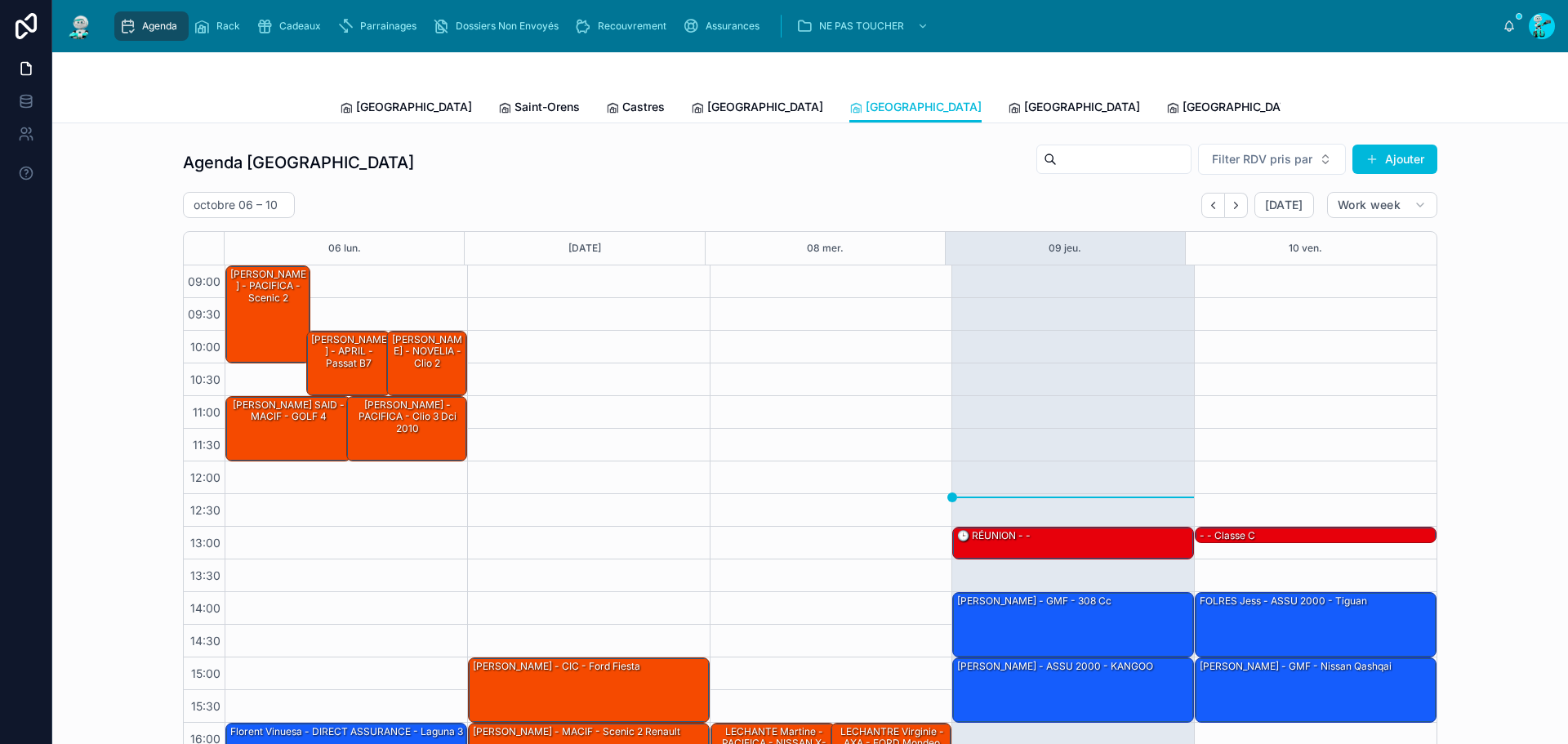
click at [1024, 113] on span "[GEOGRAPHIC_DATA]" at bounding box center [1082, 107] width 116 height 17
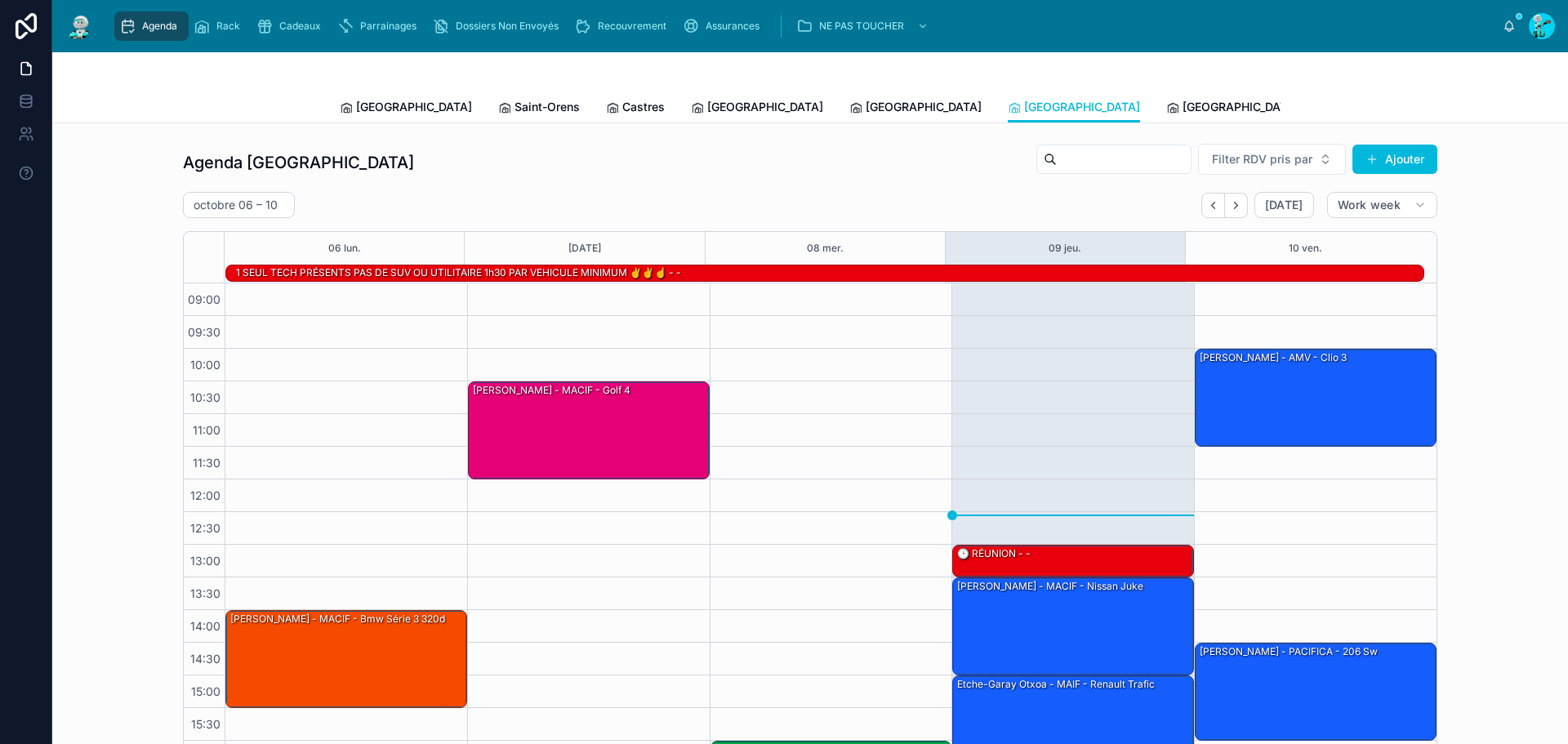
click at [1166, 107] on div "[GEOGRAPHIC_DATA]" at bounding box center [1232, 107] width 132 height 17
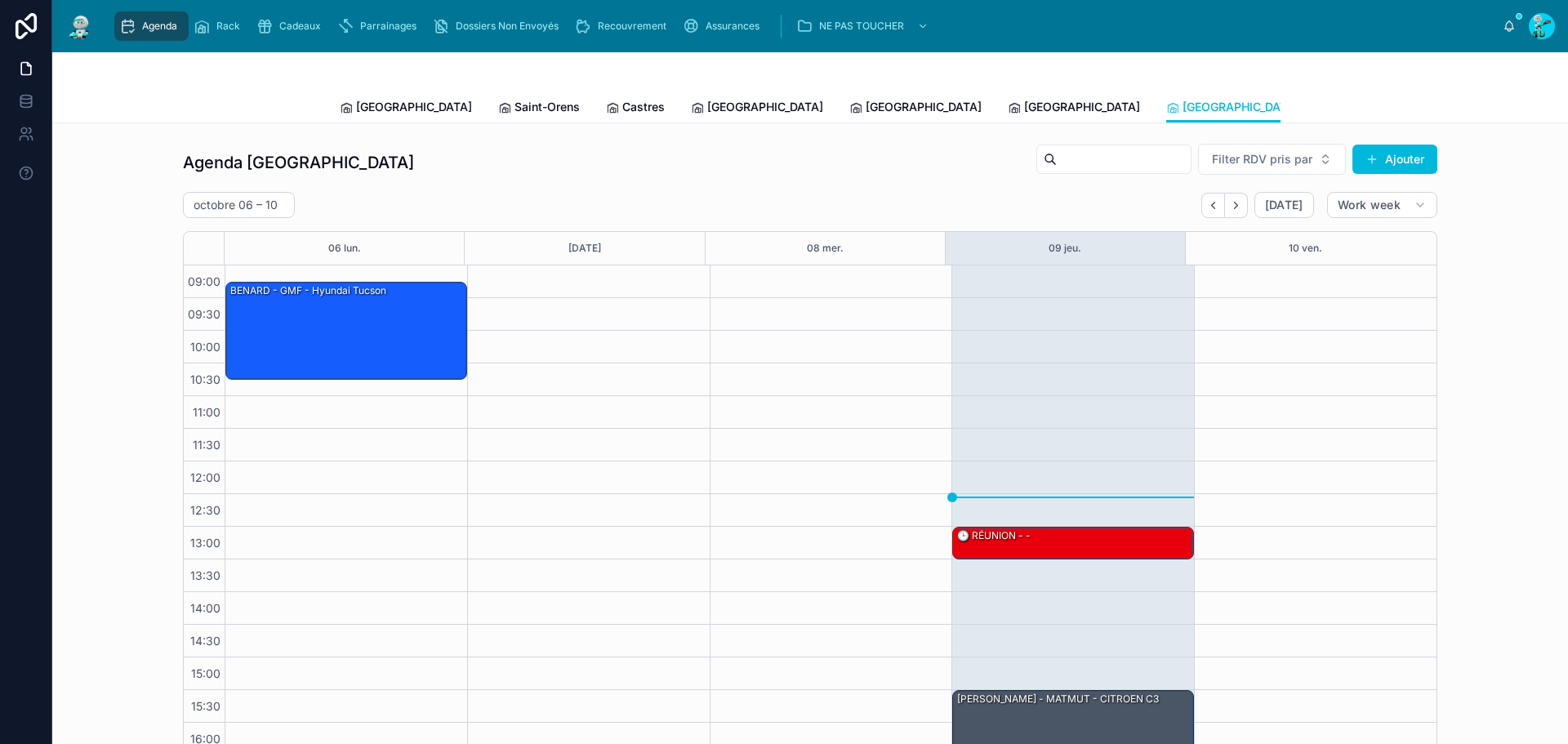
click at [356, 107] on span "[GEOGRAPHIC_DATA]" at bounding box center [413, 107] width 116 height 17
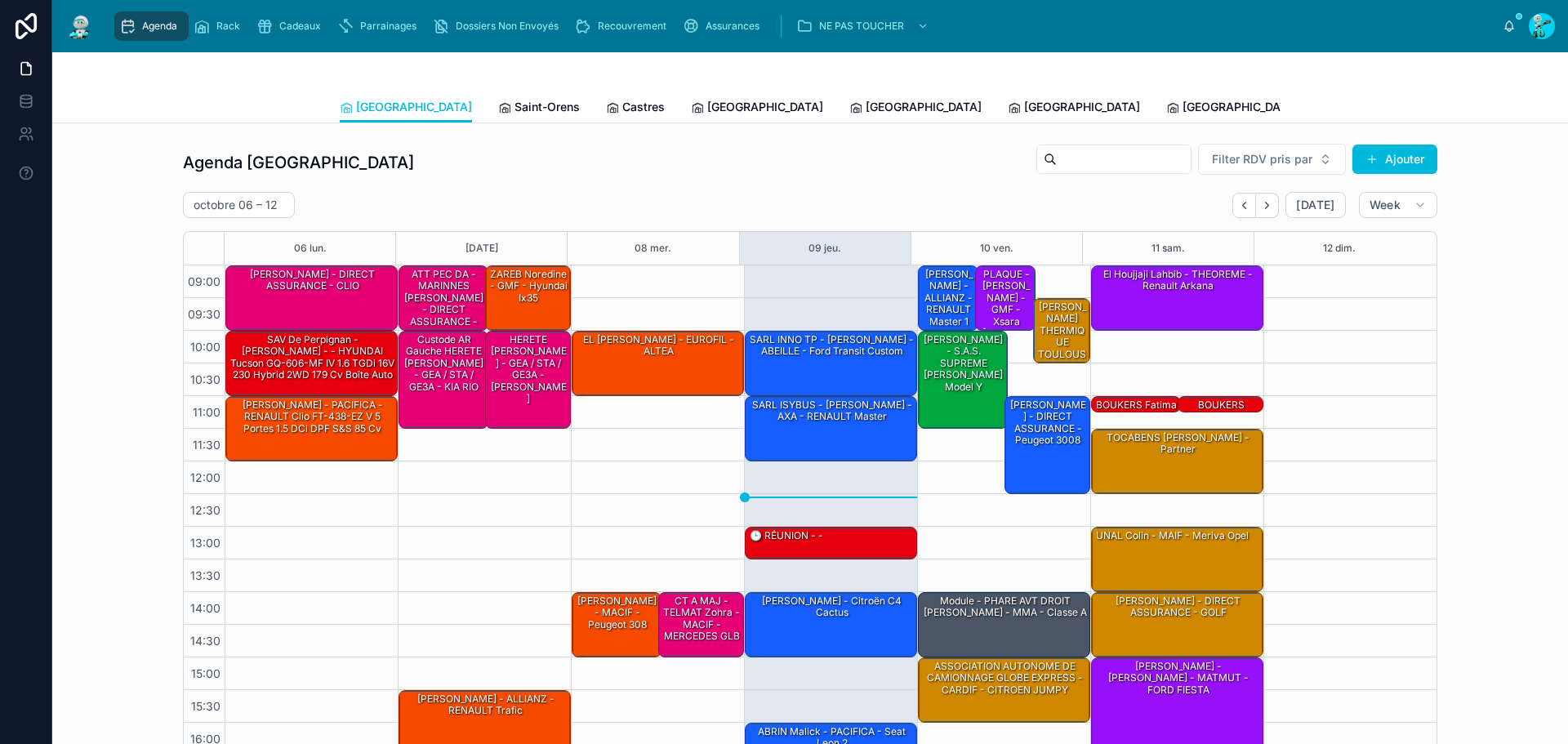
click at [515, 107] on span "Saint-Orens" at bounding box center [547, 107] width 65 height 17
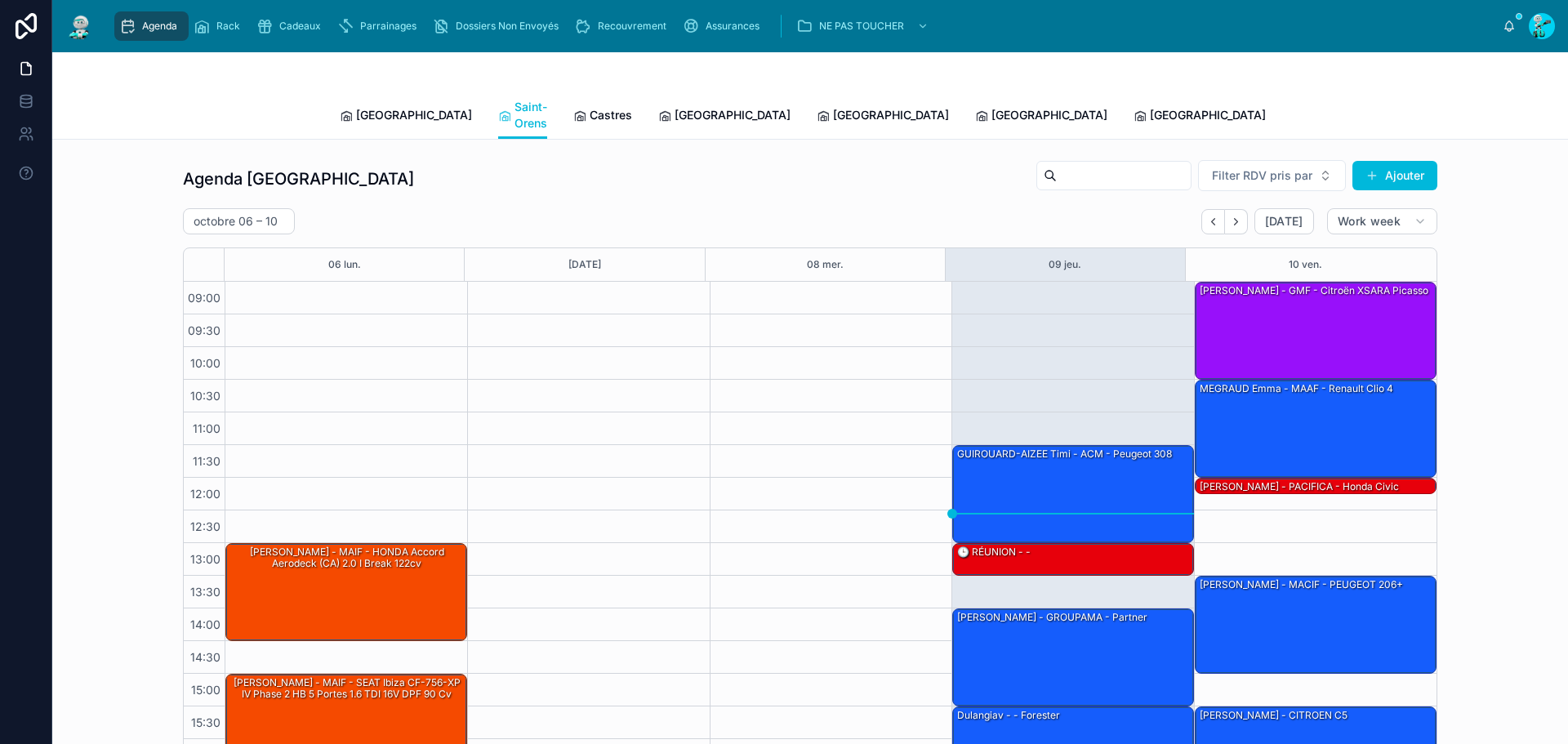
click at [589, 113] on span "Castres" at bounding box center [611, 115] width 43 height 17
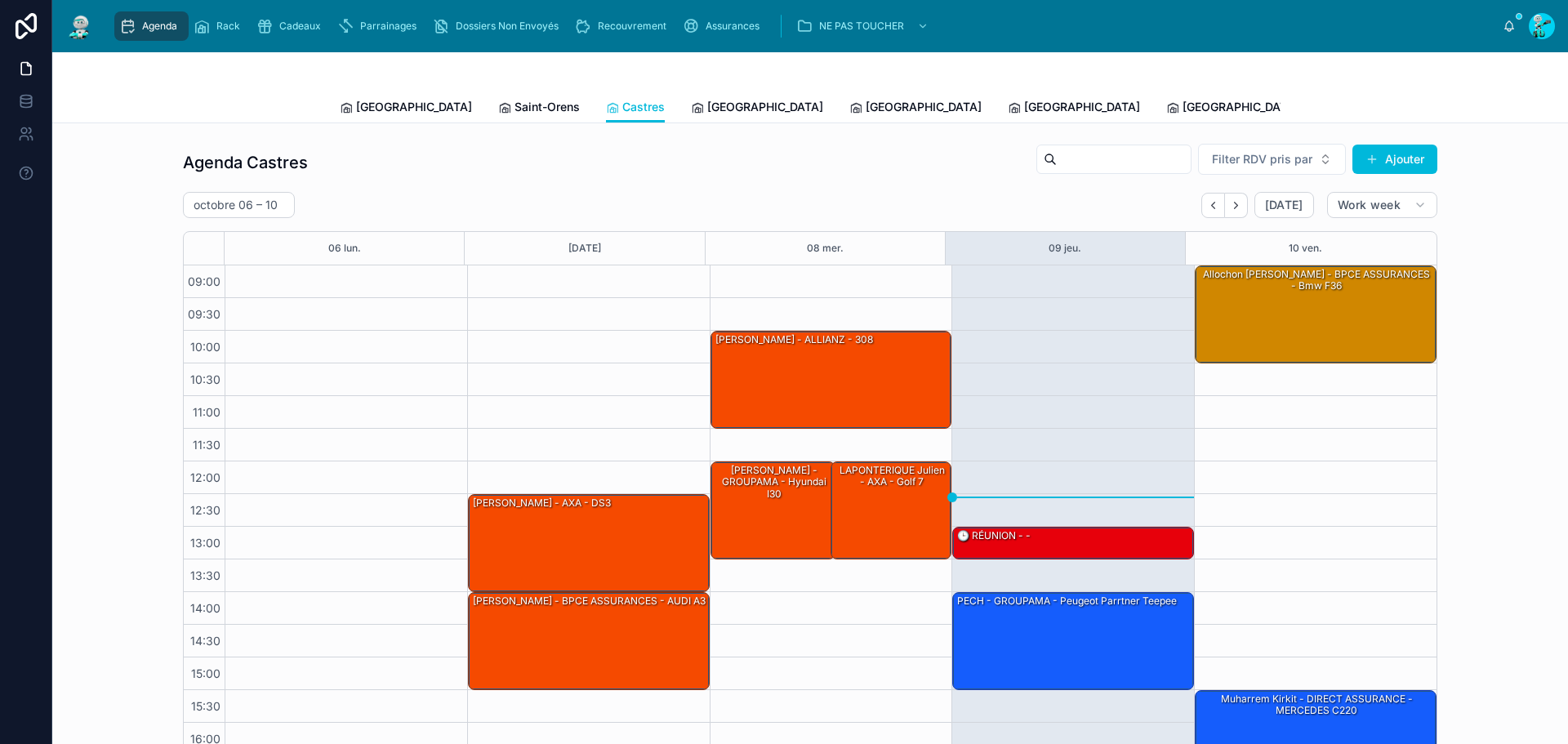
click at [707, 105] on span "[GEOGRAPHIC_DATA]" at bounding box center [765, 107] width 116 height 17
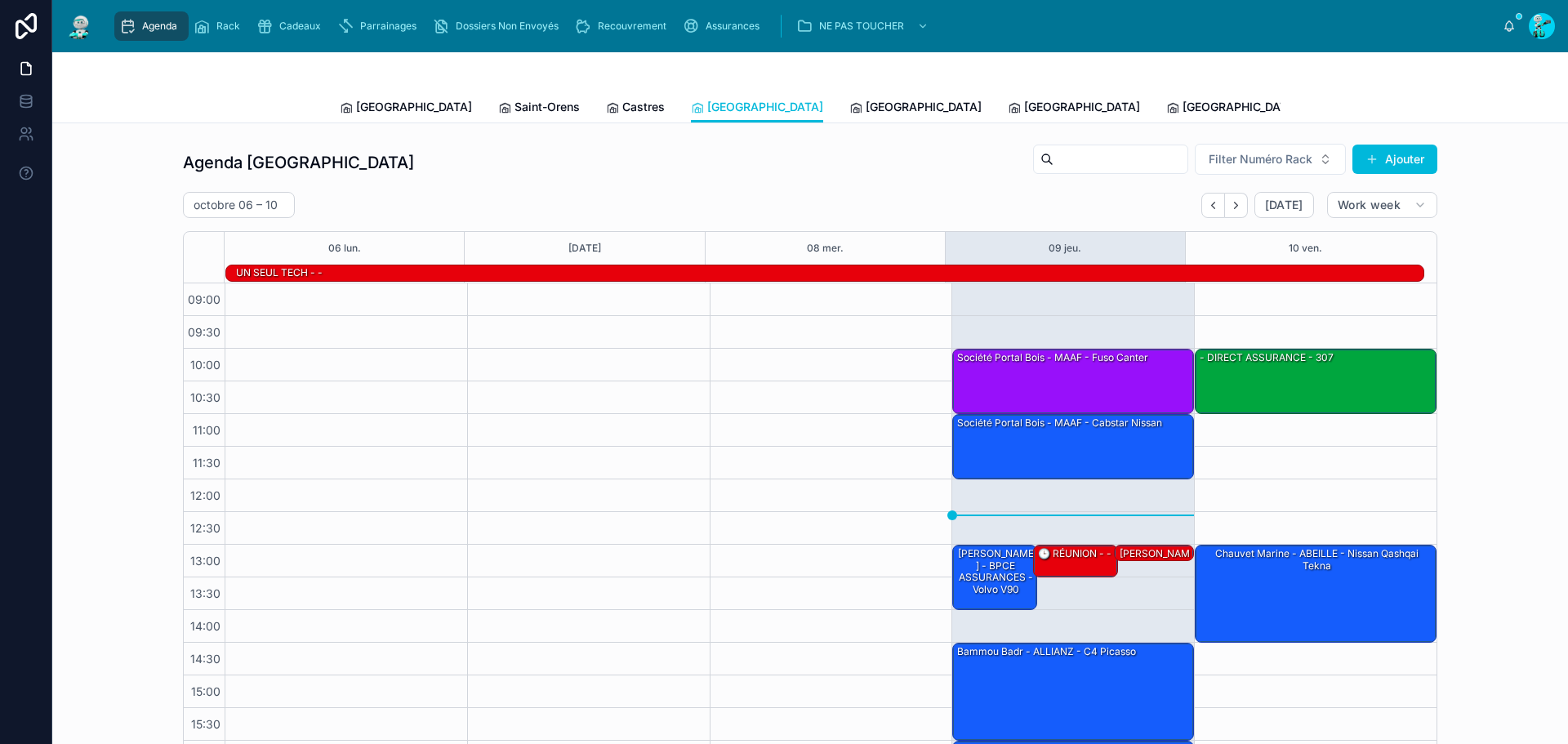
click at [766, 84] on div at bounding box center [809, 72] width 941 height 39
click at [866, 102] on span "[GEOGRAPHIC_DATA]" at bounding box center [923, 107] width 116 height 17
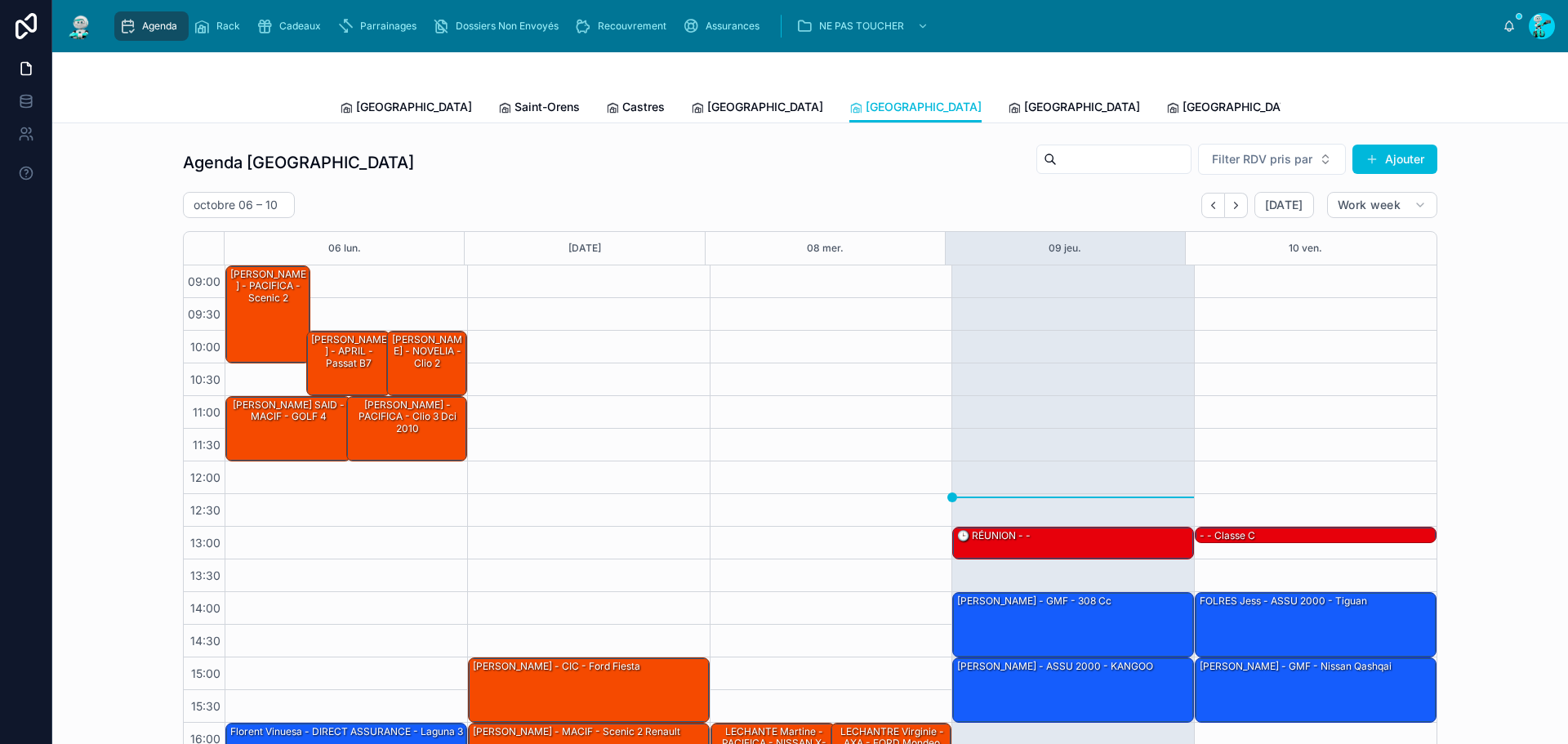
click at [371, 109] on span "[GEOGRAPHIC_DATA]" at bounding box center [413, 107] width 116 height 17
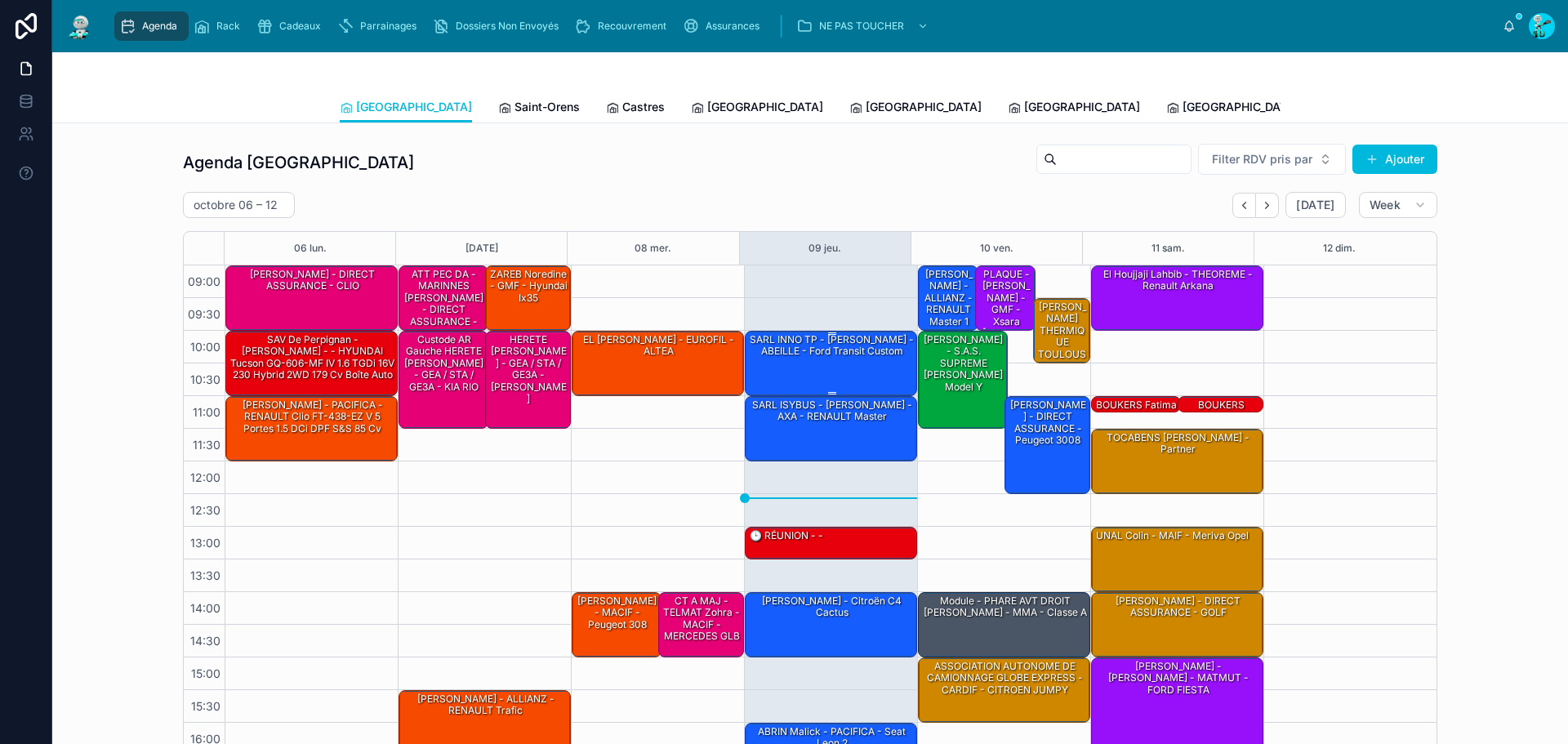
click at [837, 348] on div "SARL INNO TP - [PERSON_NAME] - ABEILLE - ford transit custom" at bounding box center [832, 346] width 167 height 27
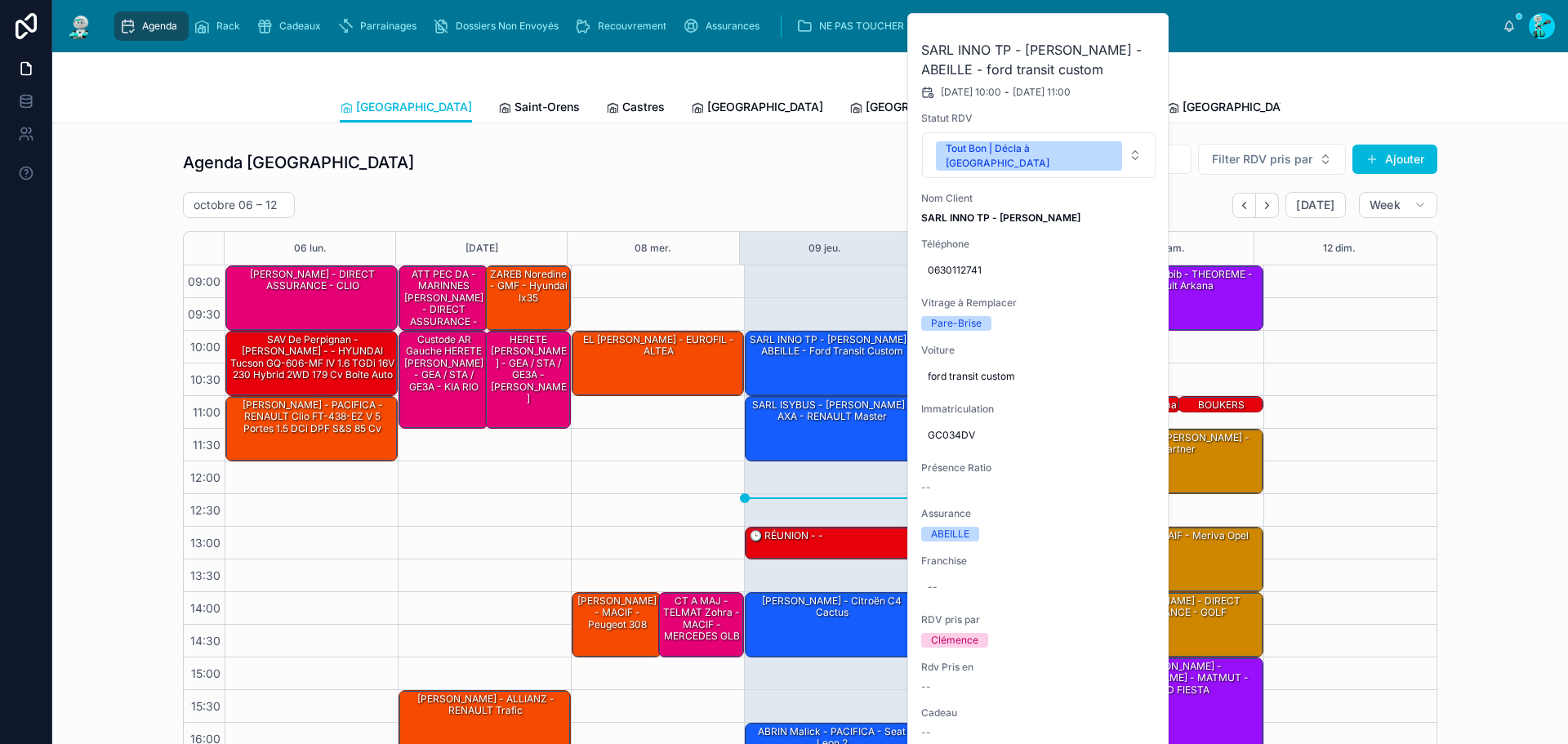
click at [0, 0] on icon at bounding box center [0, 0] width 0 height 0
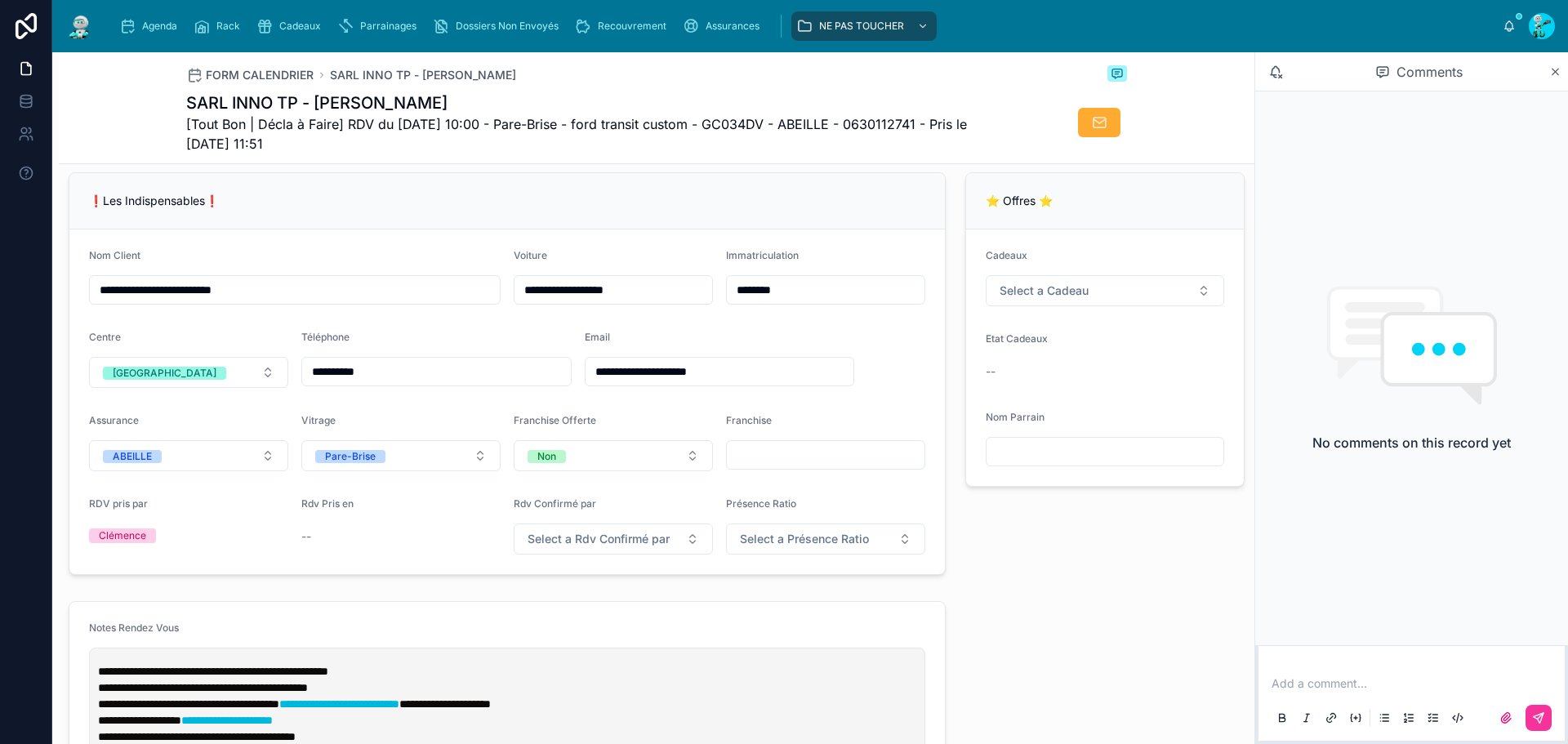
click at [801, 301] on input "*******" at bounding box center [825, 290] width 197 height 23
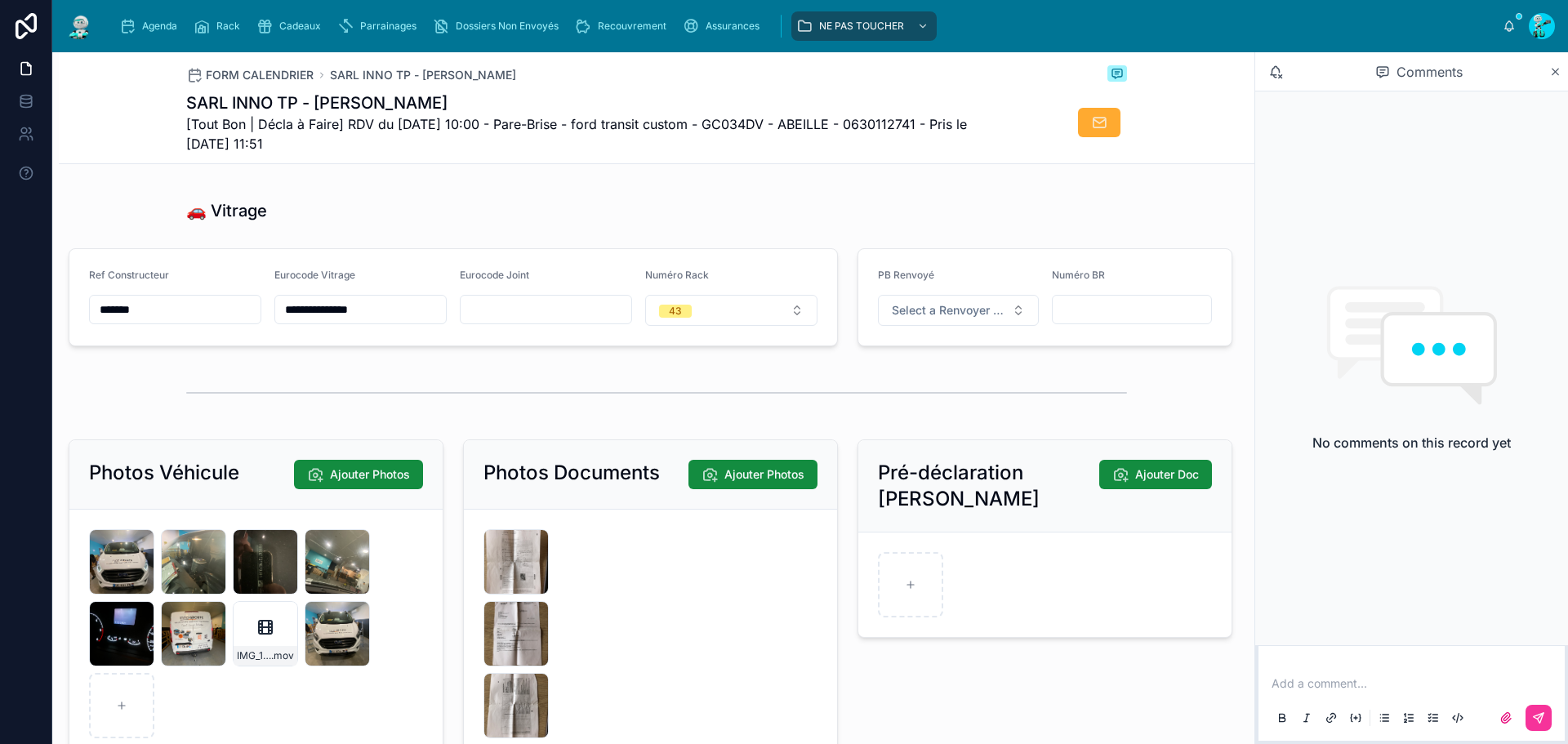
scroll to position [2694, 0]
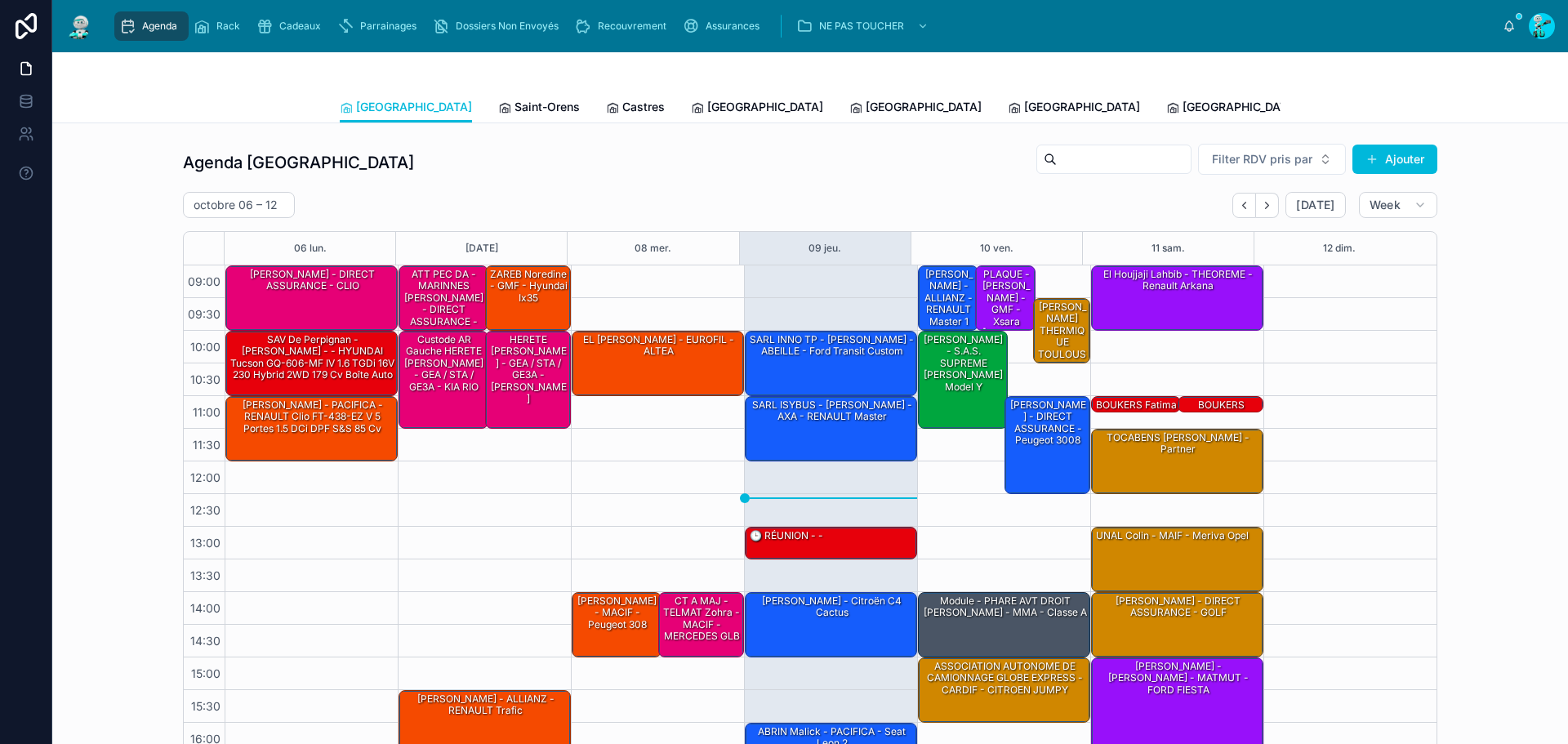
click at [515, 113] on span "Saint-Orens" at bounding box center [547, 107] width 65 height 17
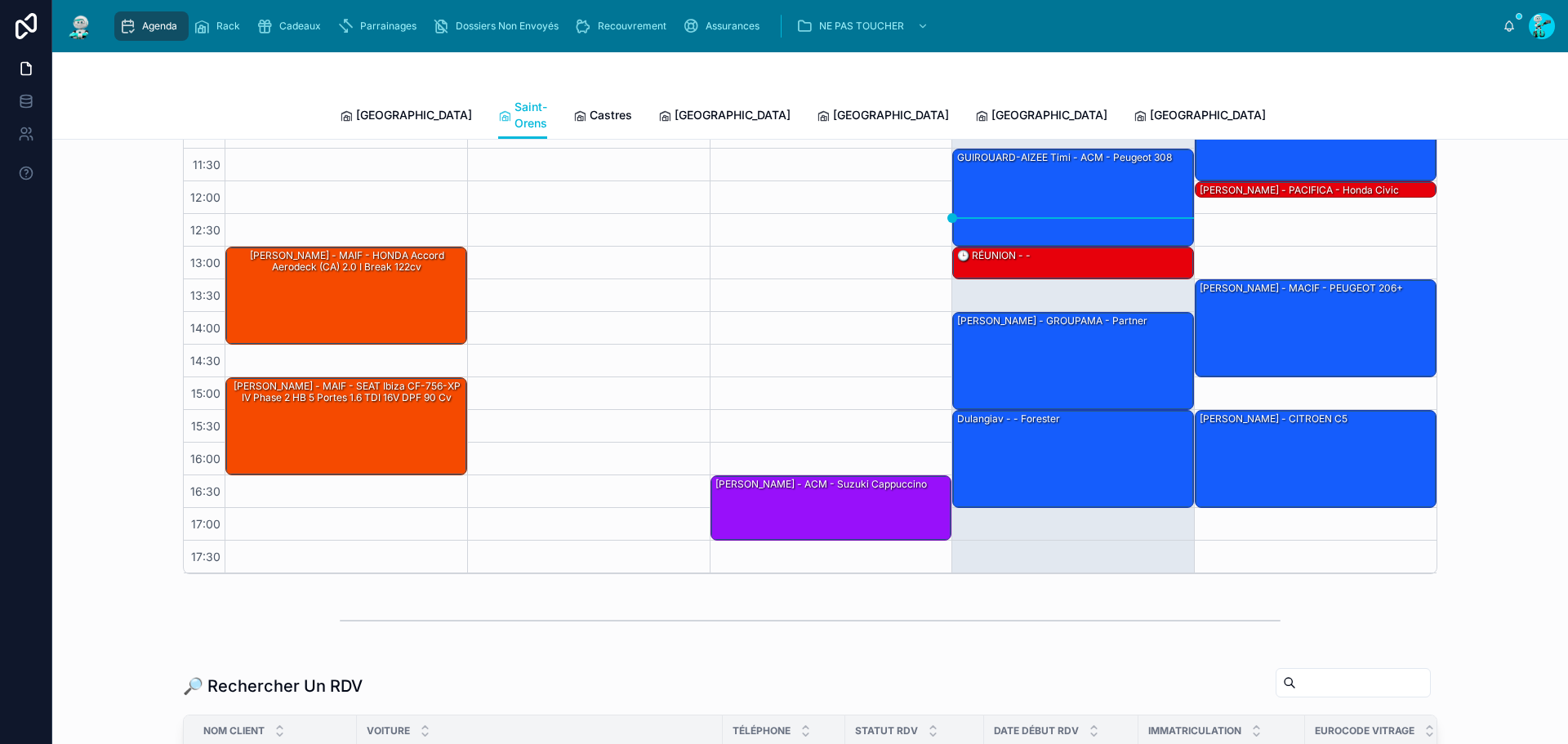
scroll to position [245, 0]
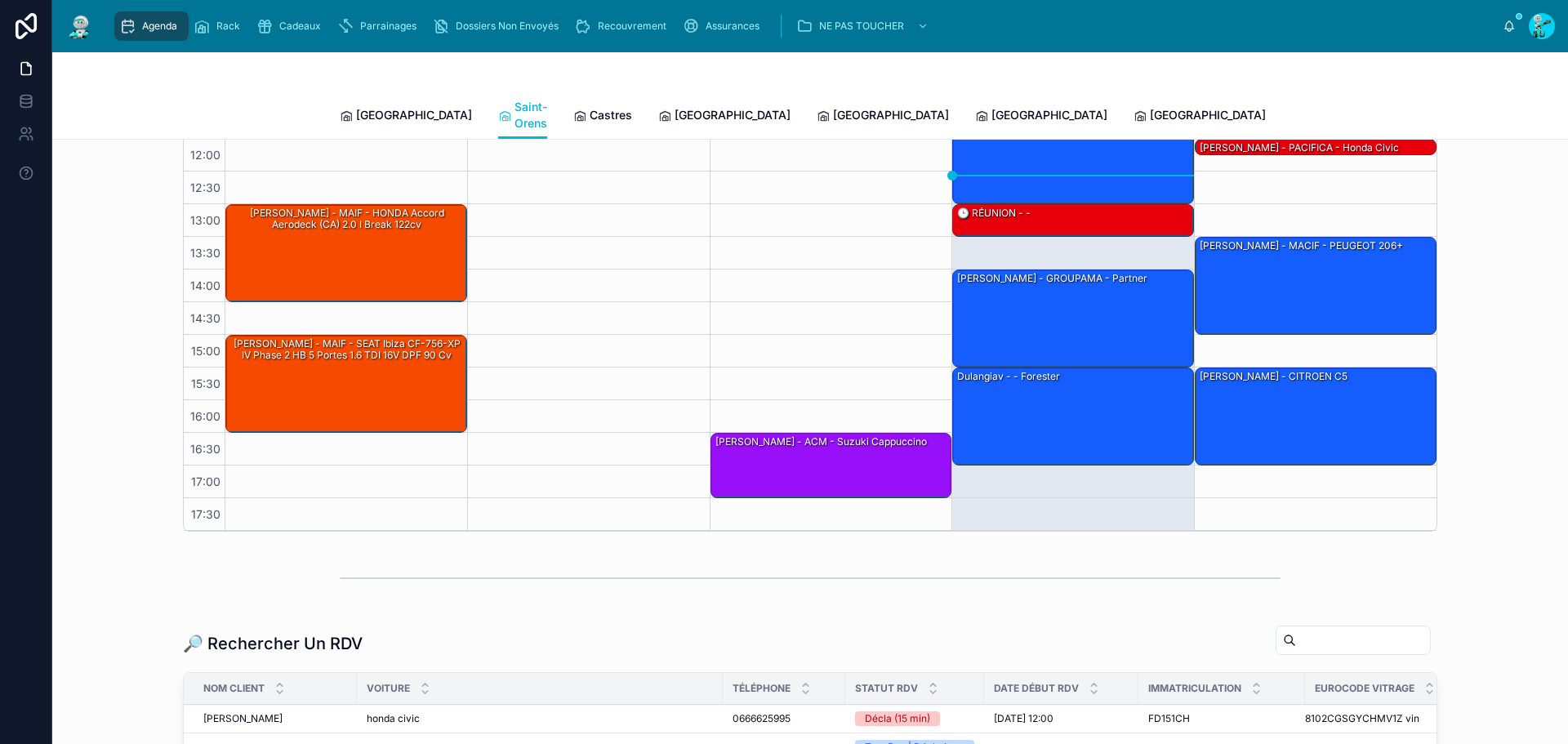
click at [573, 109] on icon at bounding box center [579, 115] width 13 height 13
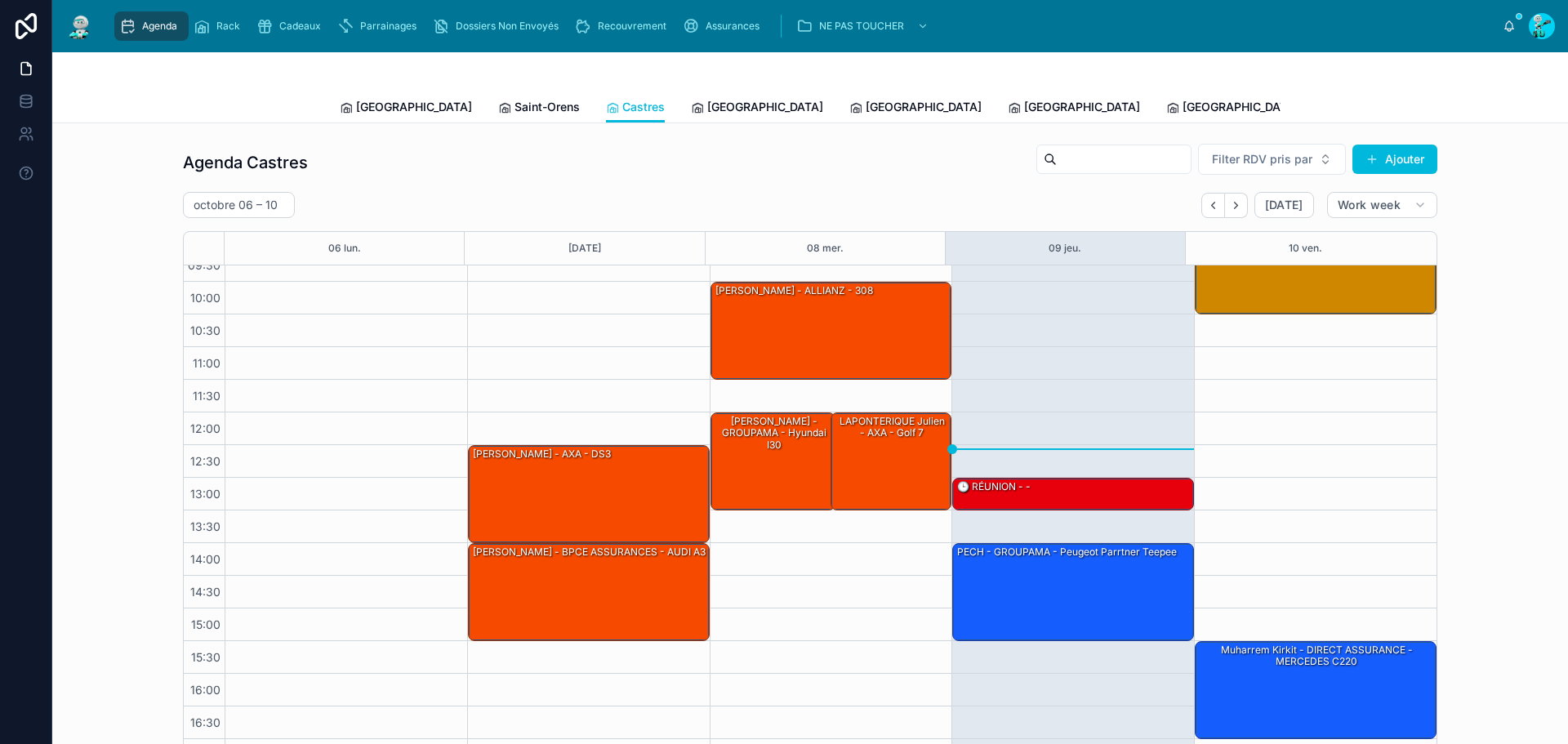
scroll to position [94, 0]
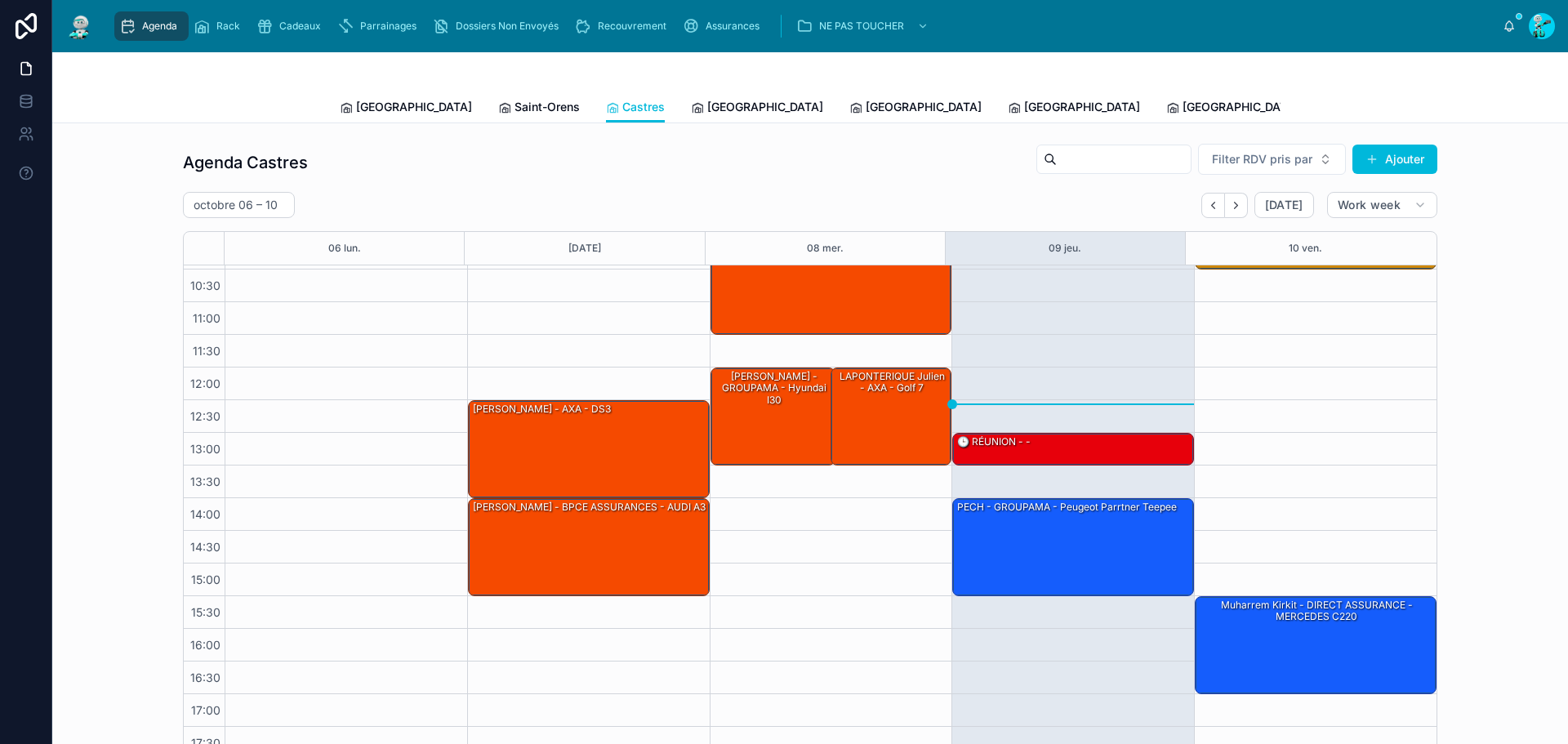
click at [707, 104] on span "[GEOGRAPHIC_DATA]" at bounding box center [765, 107] width 116 height 17
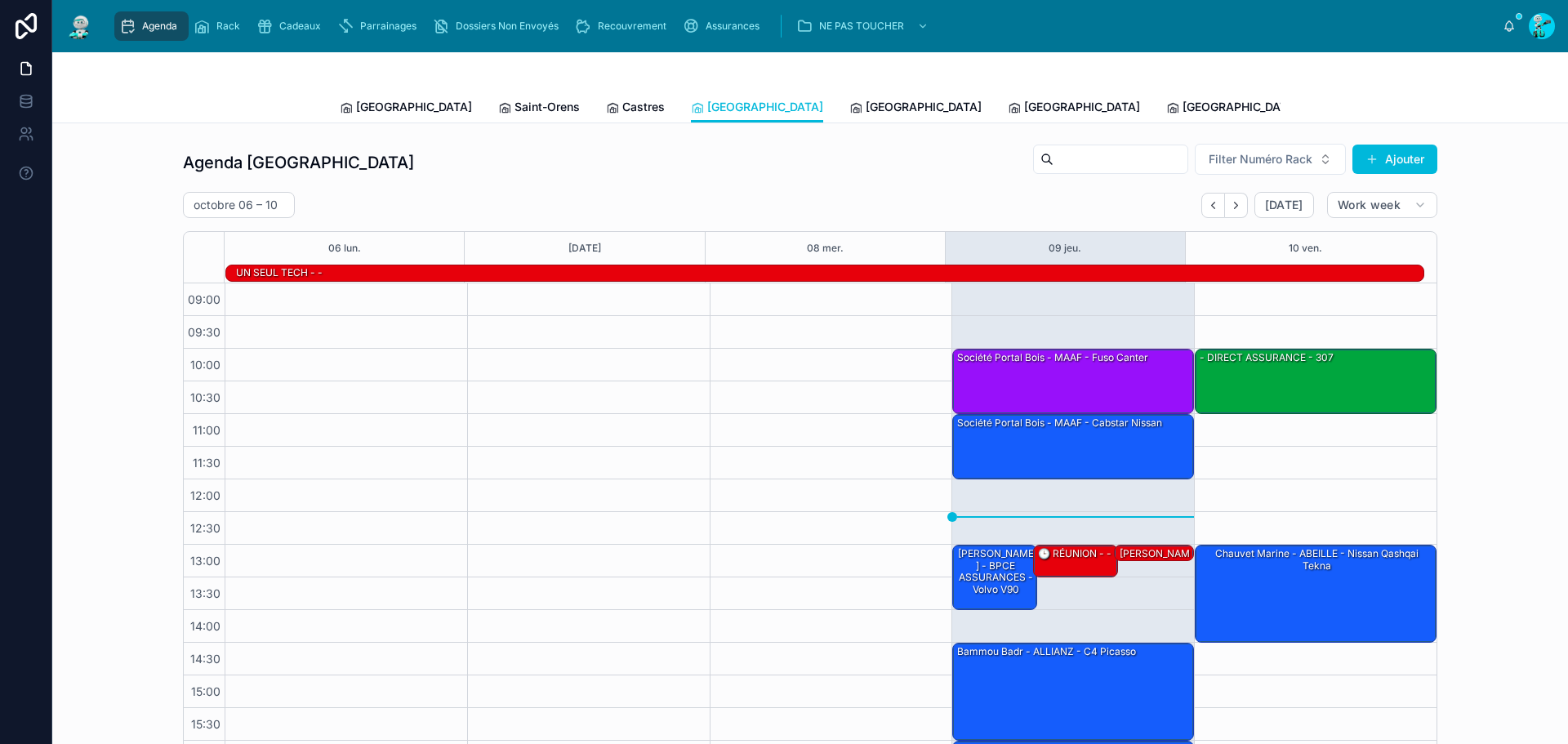
click at [866, 107] on span "[GEOGRAPHIC_DATA]" at bounding box center [923, 107] width 116 height 17
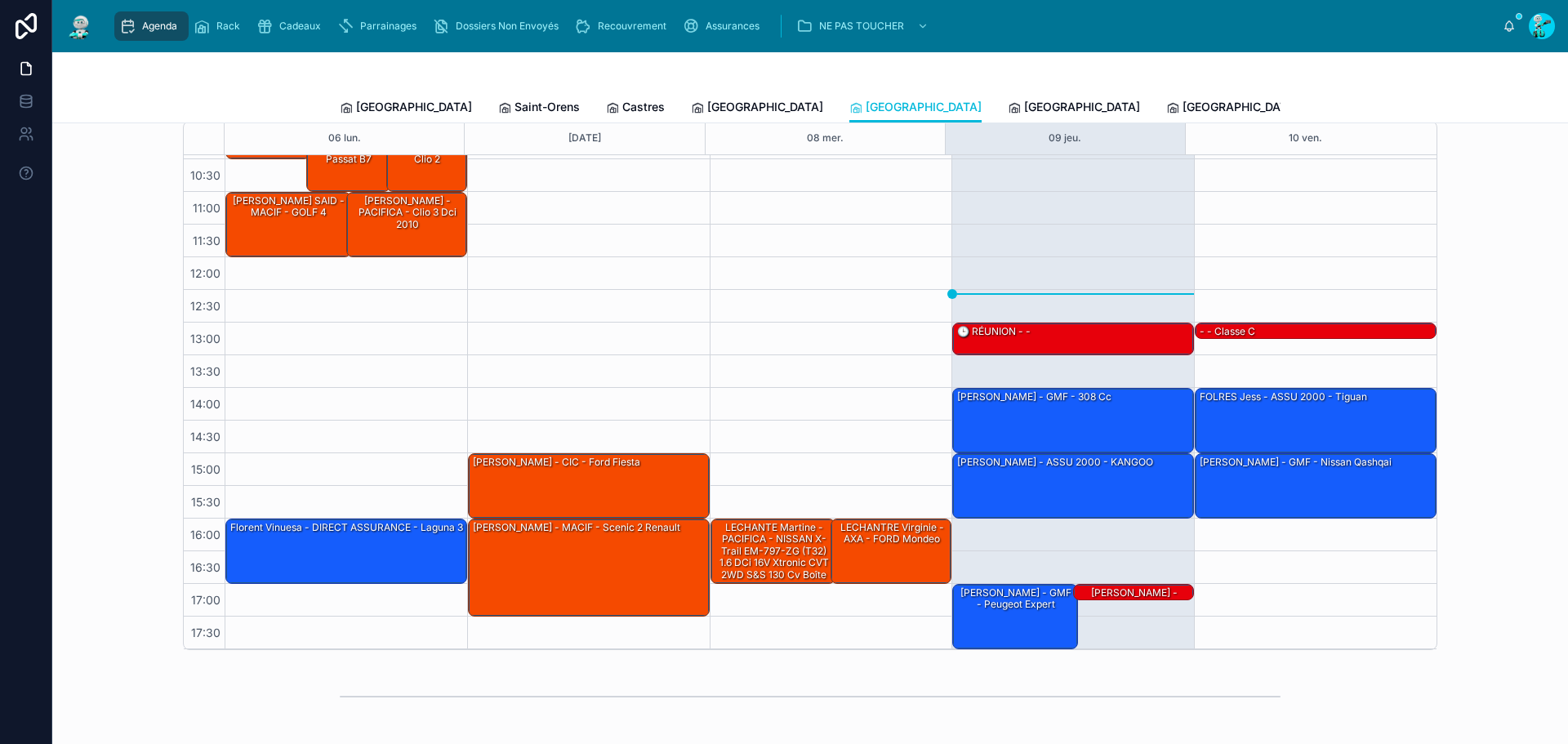
scroll to position [163, 0]
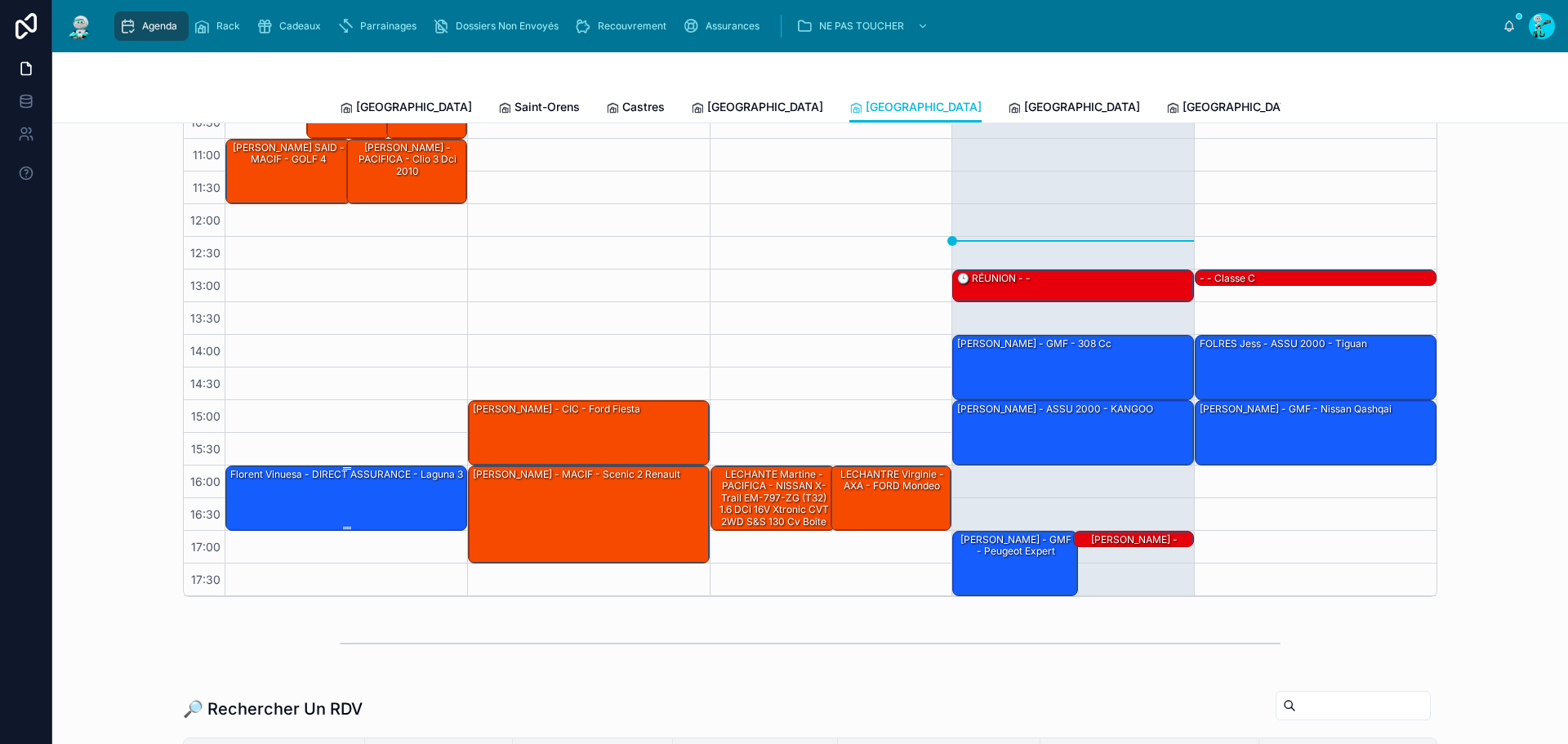
click at [319, 481] on div "Florent Vinuesa - DIRECT ASSURANCE - laguna 3" at bounding box center [346, 474] width 236 height 15
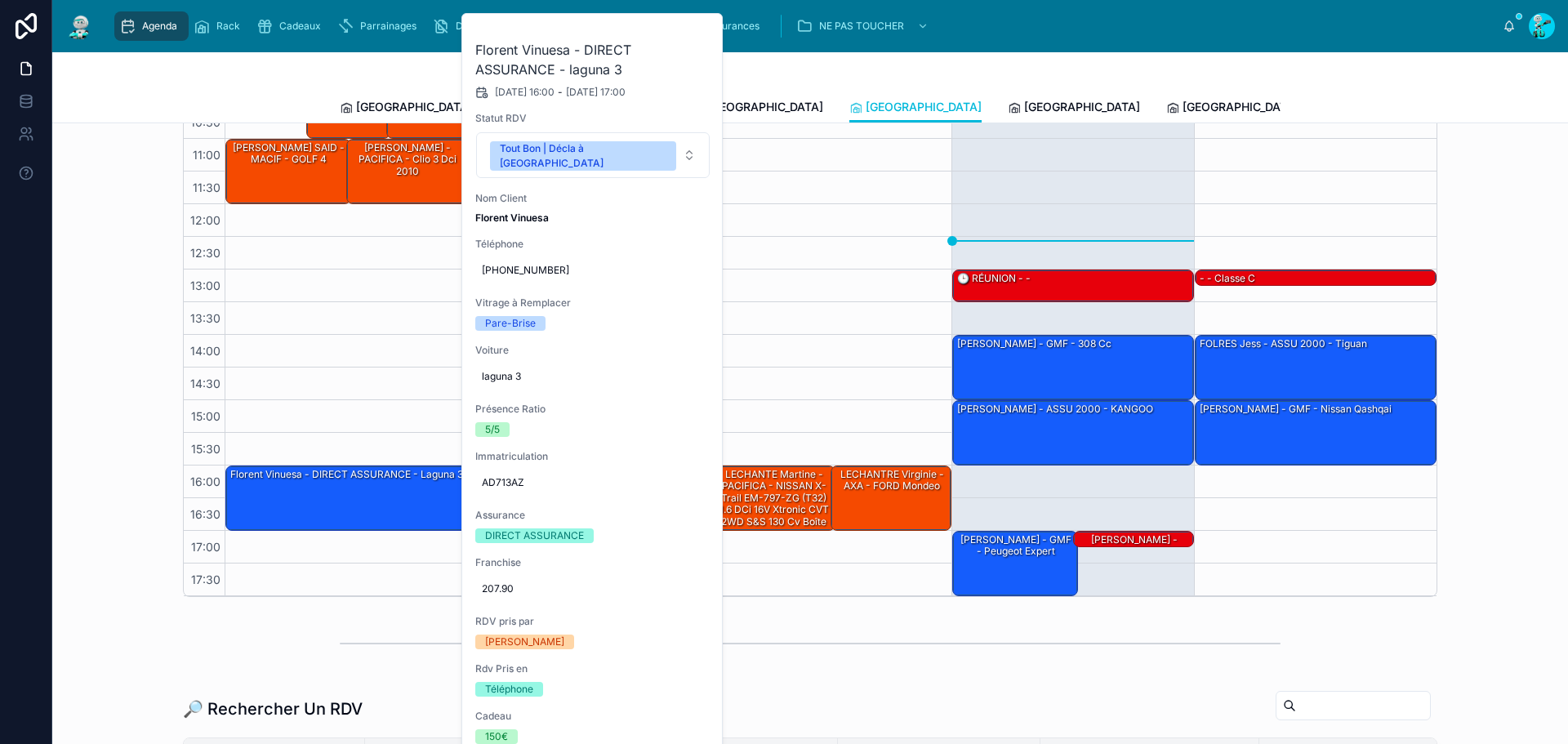
click at [517, 476] on span "AD713AZ" at bounding box center [592, 481] width 222 height 13
click at [520, 490] on input "*******" at bounding box center [562, 492] width 154 height 23
click at [589, 141] on div "Tout Bon | Décla à [GEOGRAPHIC_DATA]" at bounding box center [583, 156] width 166 height 29
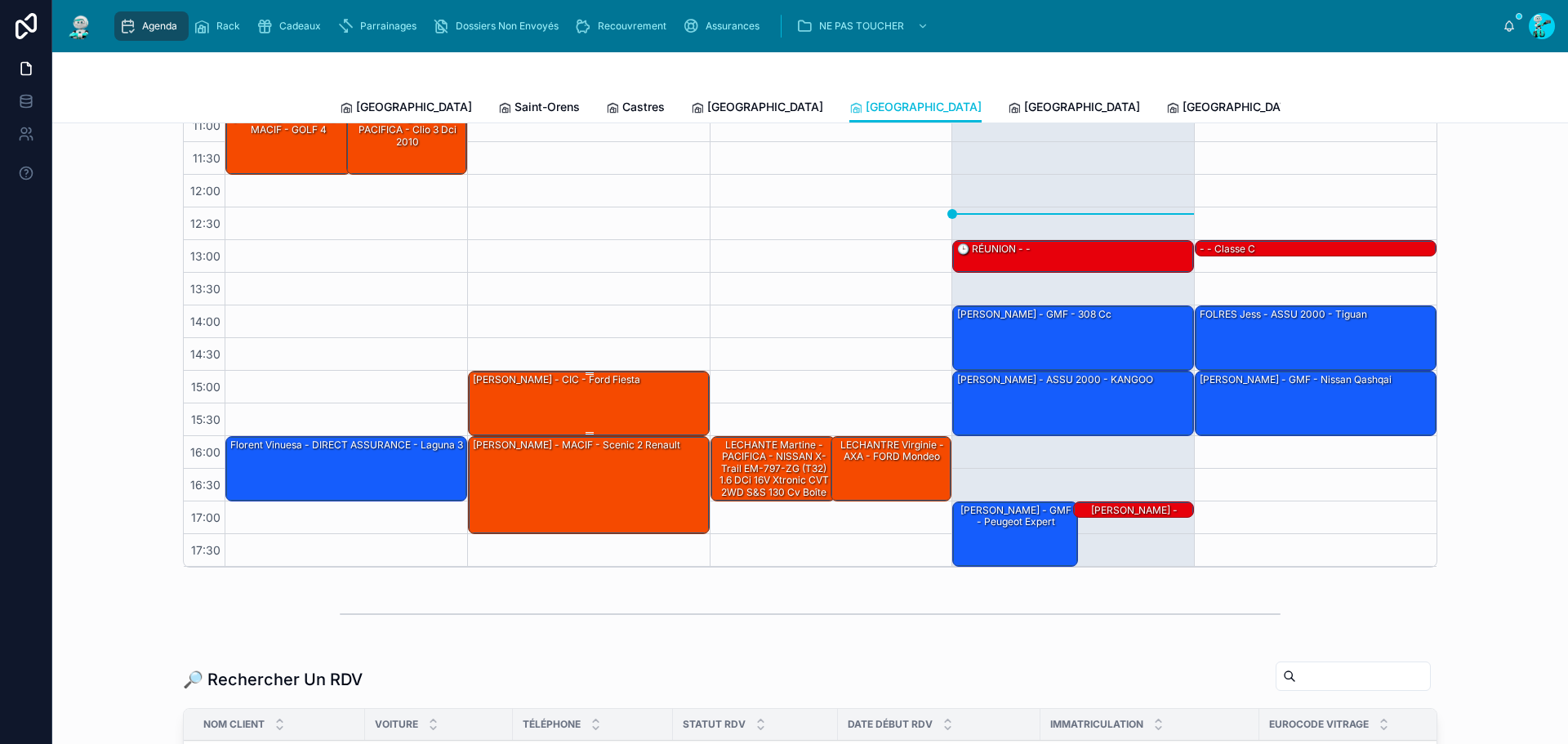
scroll to position [18, 0]
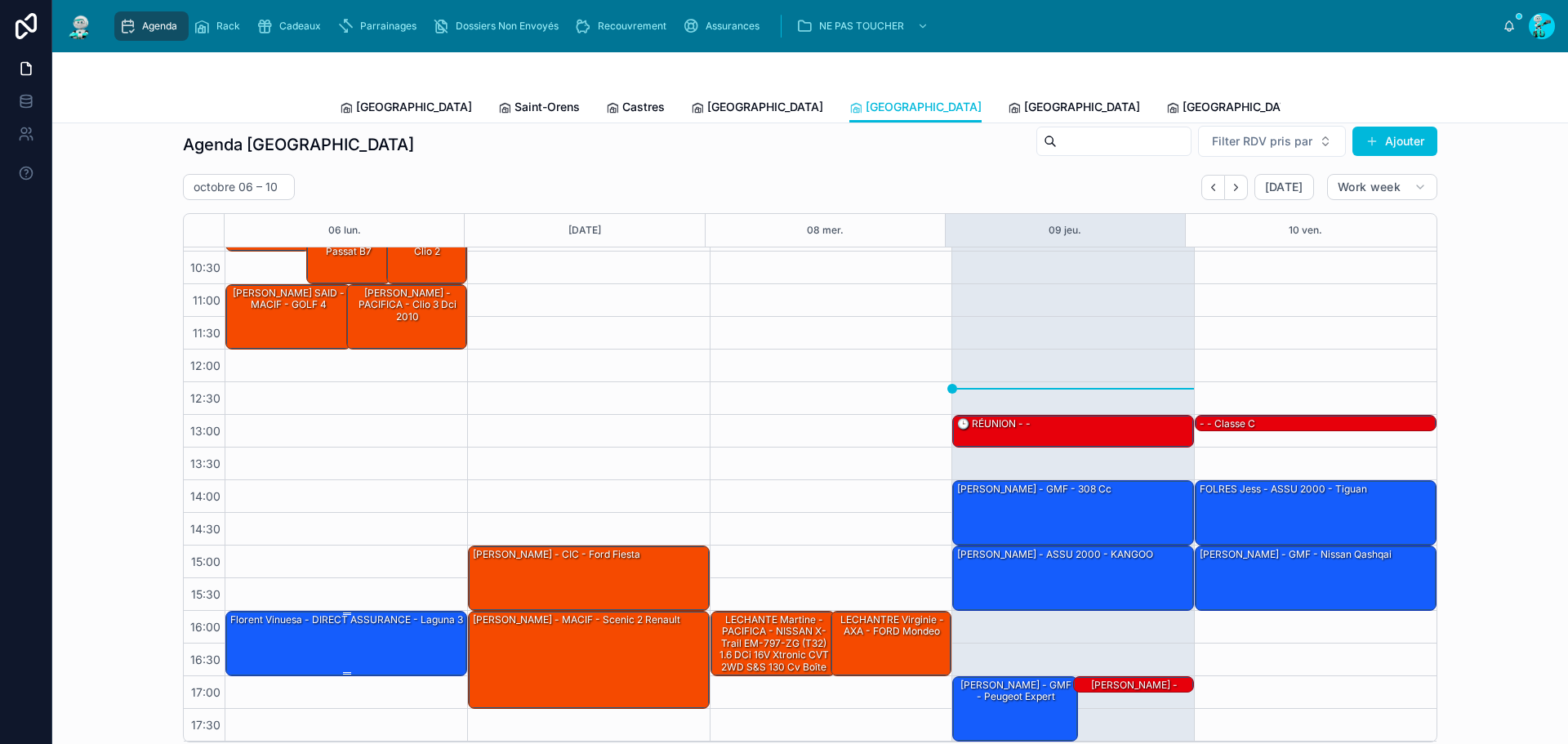
click at [341, 627] on div "Florent Vinuesa - DIRECT ASSURANCE - laguna 3" at bounding box center [346, 620] width 236 height 15
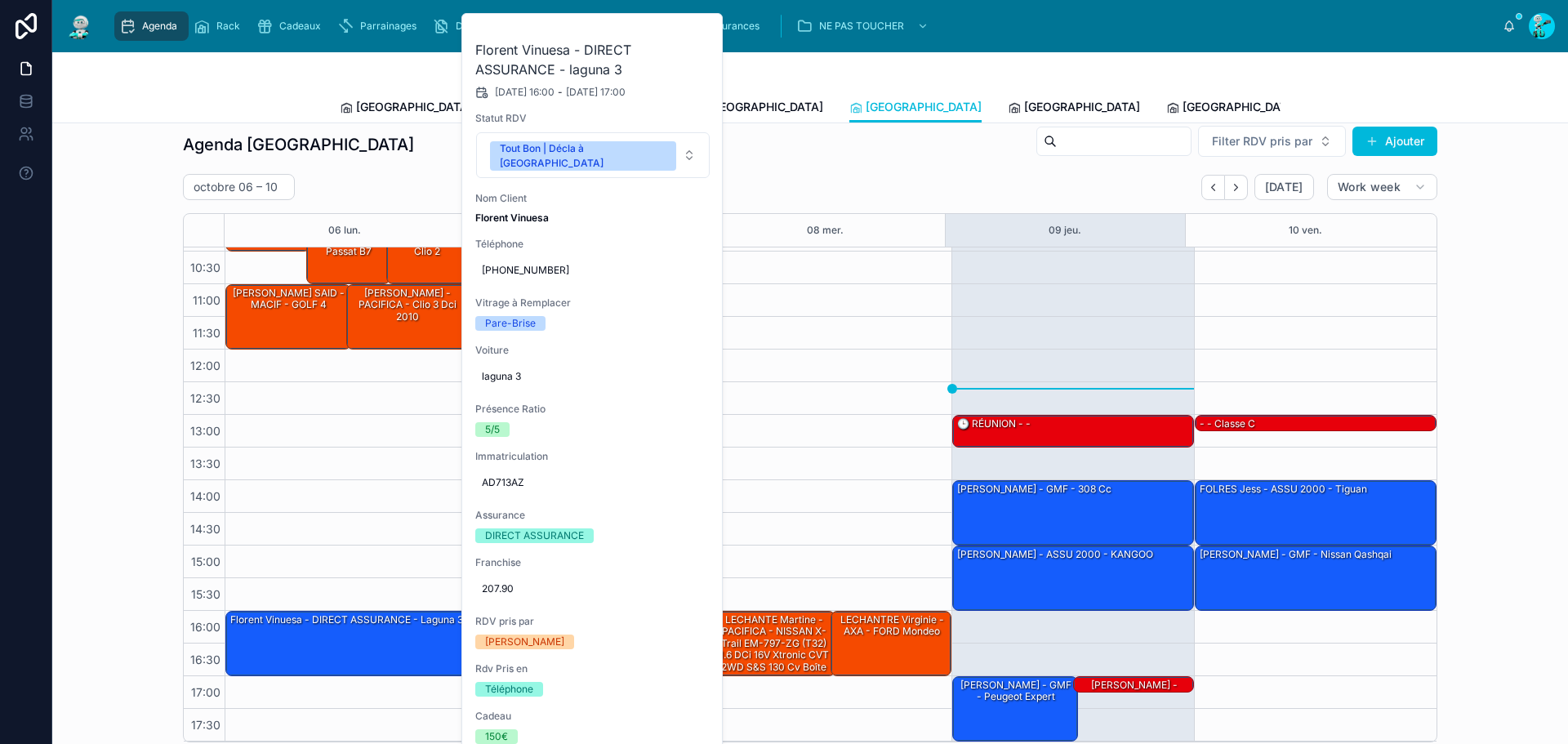
click at [589, 149] on div "Tout Bon | Décla à [GEOGRAPHIC_DATA]" at bounding box center [583, 156] width 166 height 29
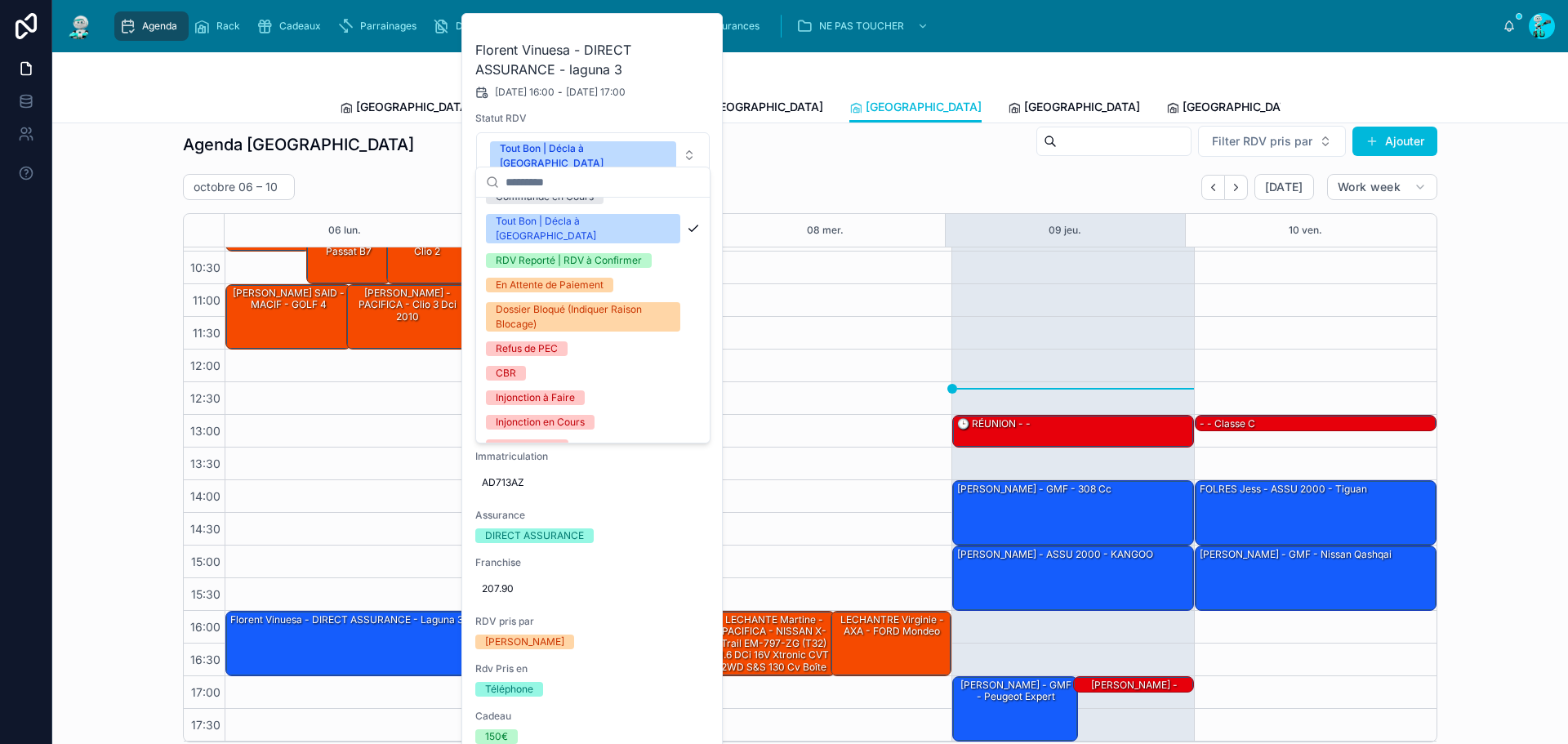
scroll to position [193, 0]
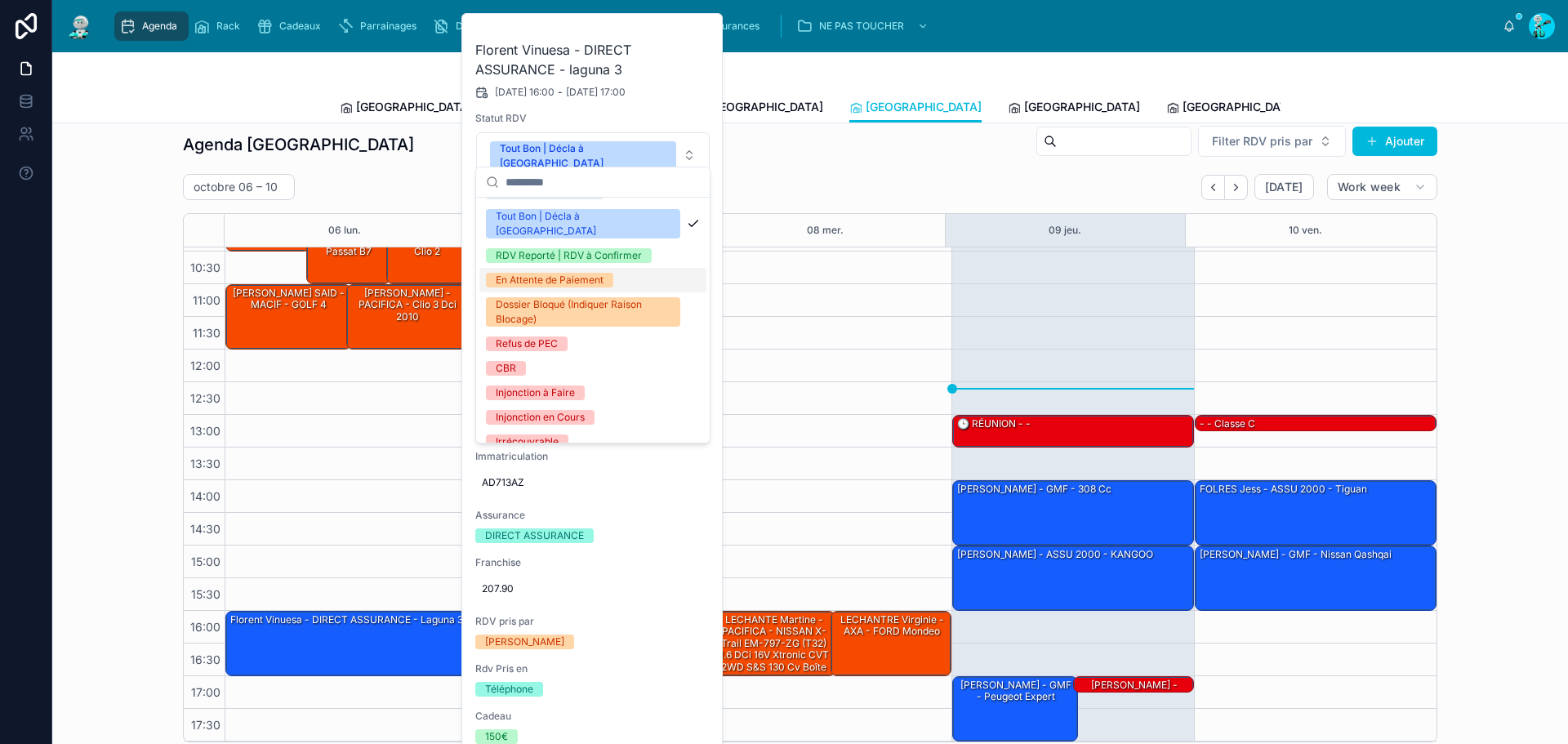
click at [590, 272] on div "En Attente de Paiement" at bounding box center [550, 279] width 108 height 15
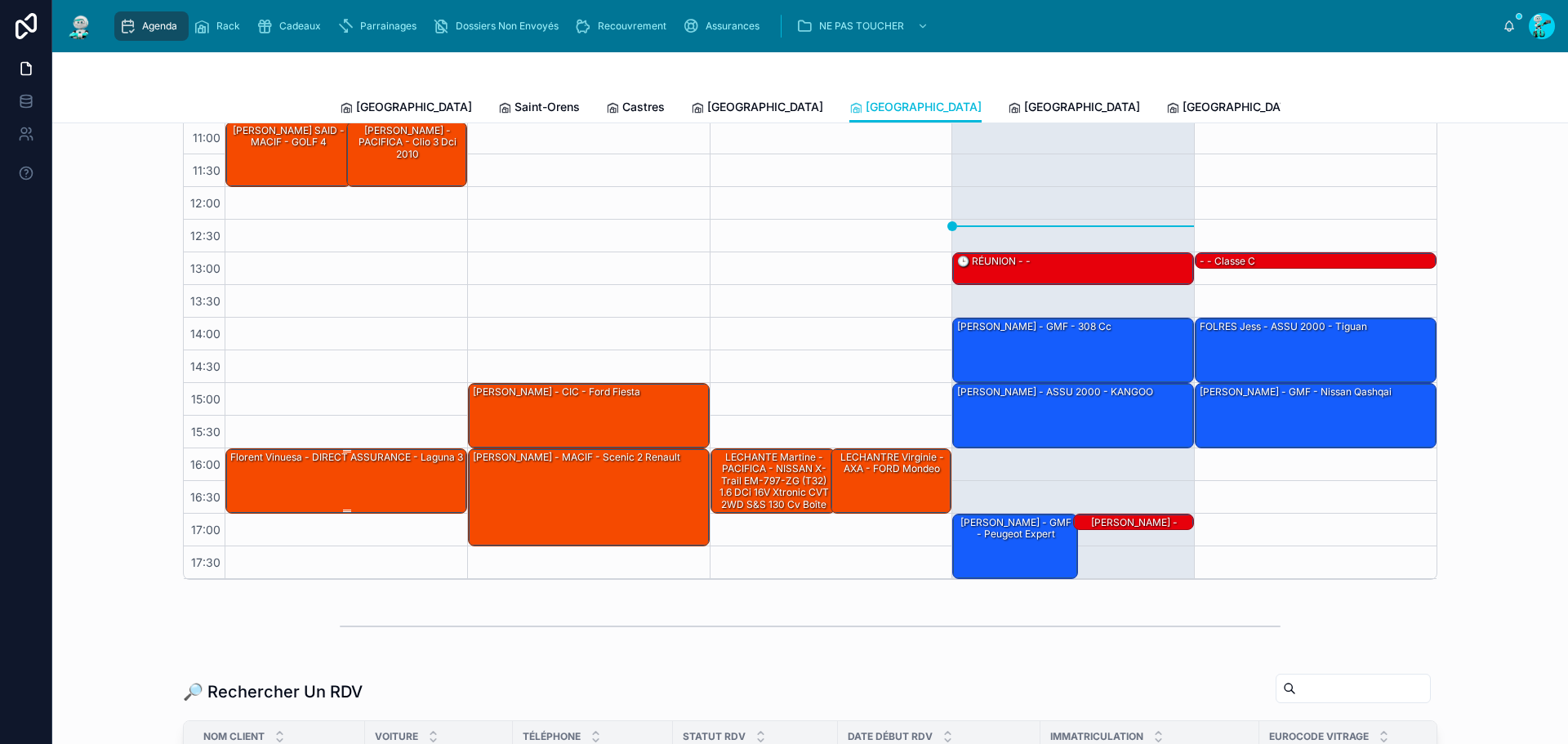
scroll to position [181, 0]
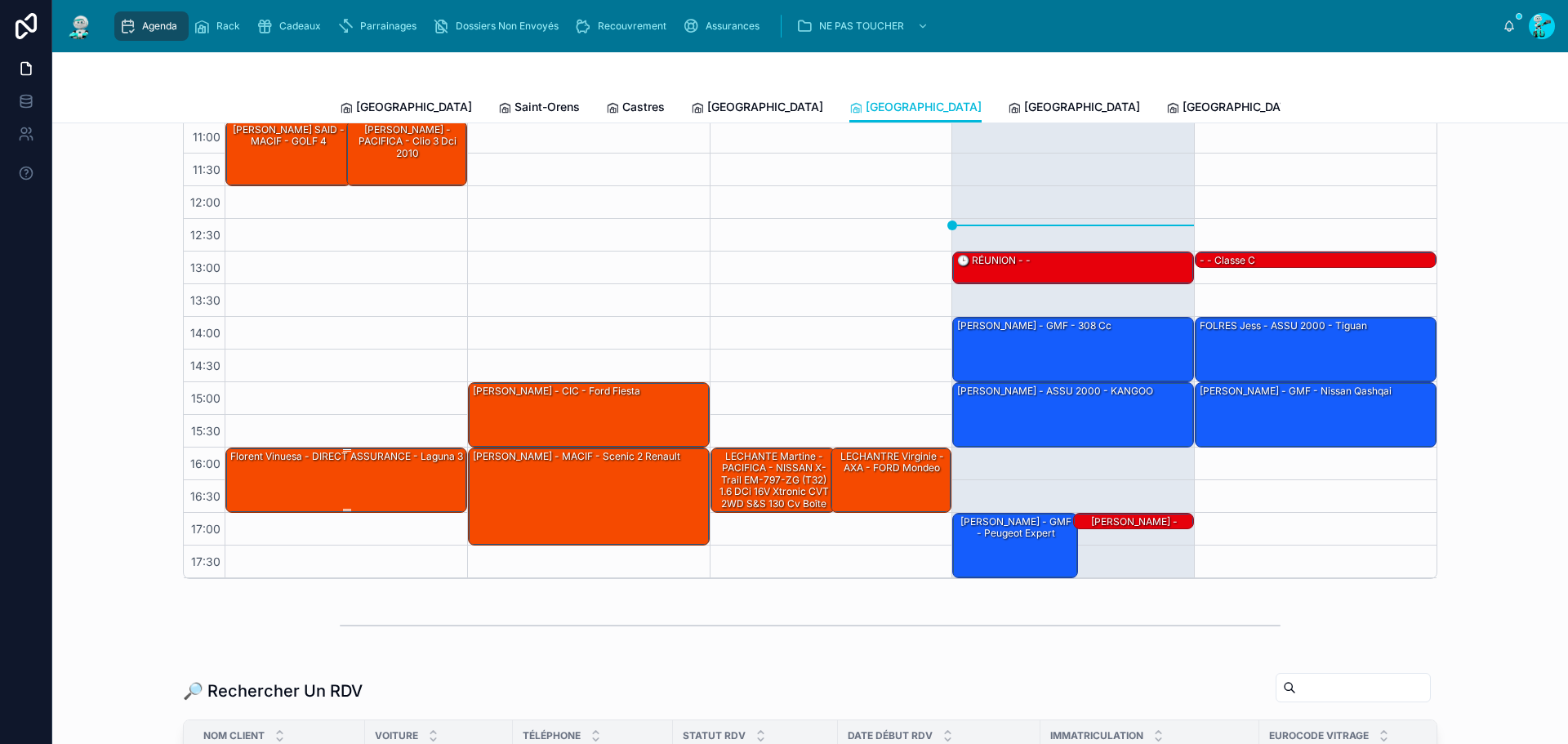
click at [376, 492] on div "Florent Vinuesa - DIRECT ASSURANCE - laguna 3" at bounding box center [346, 479] width 236 height 62
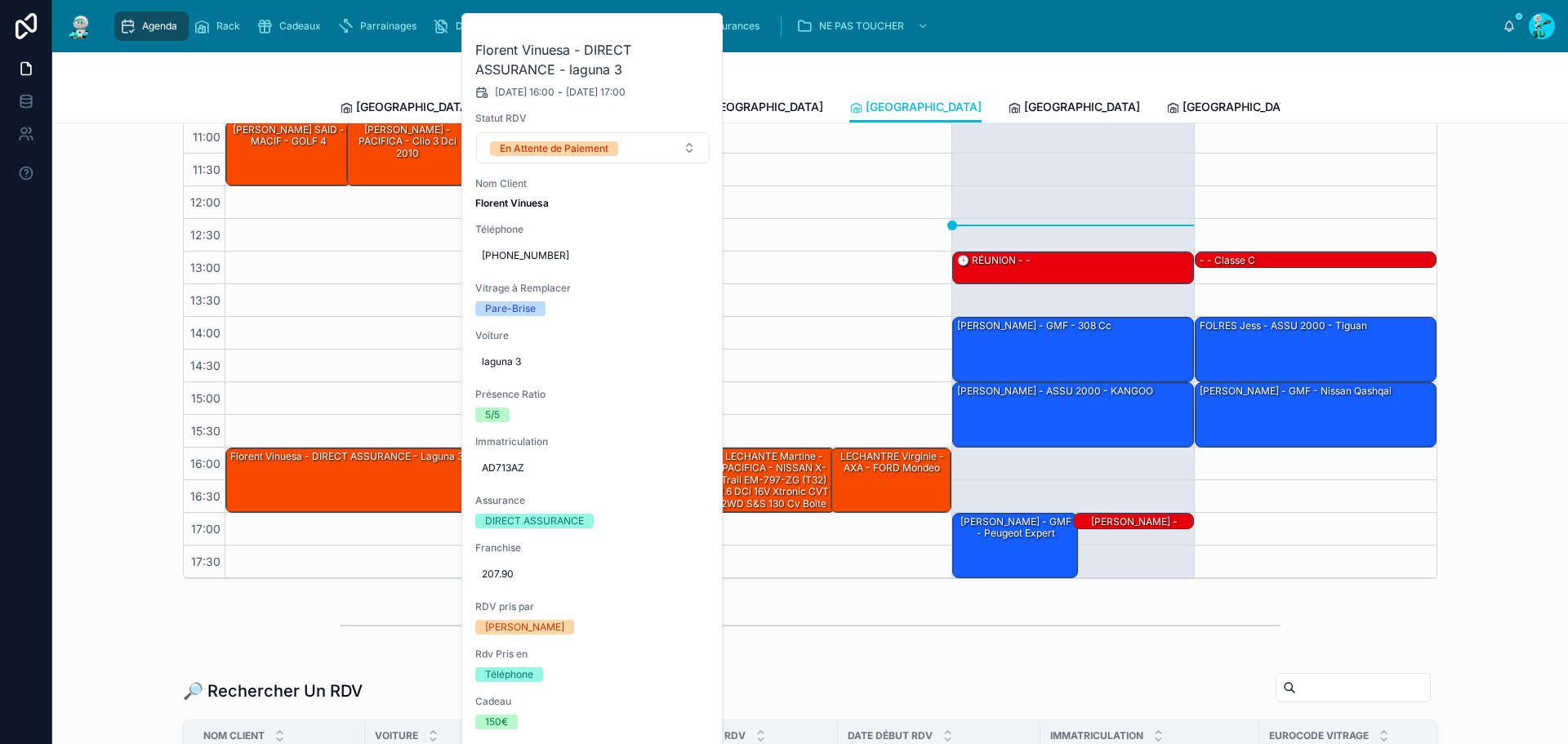
click at [0, 0] on button at bounding box center [0, 0] width 0 height 0
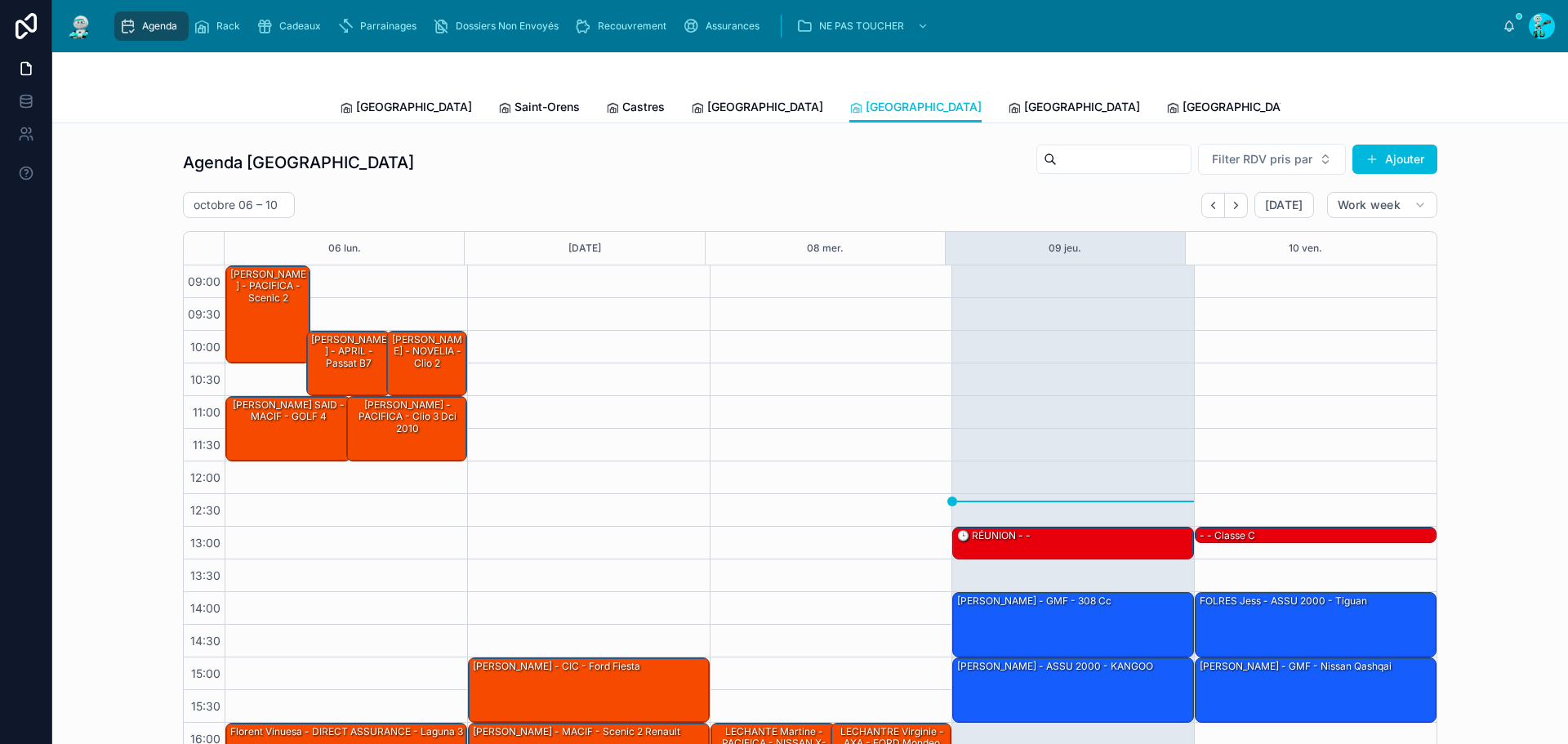
drag, startPoint x: 866, startPoint y: 110, endPoint x: 841, endPoint y: 109, distance: 25.0
click at [1024, 110] on span "[GEOGRAPHIC_DATA]" at bounding box center [1082, 107] width 116 height 17
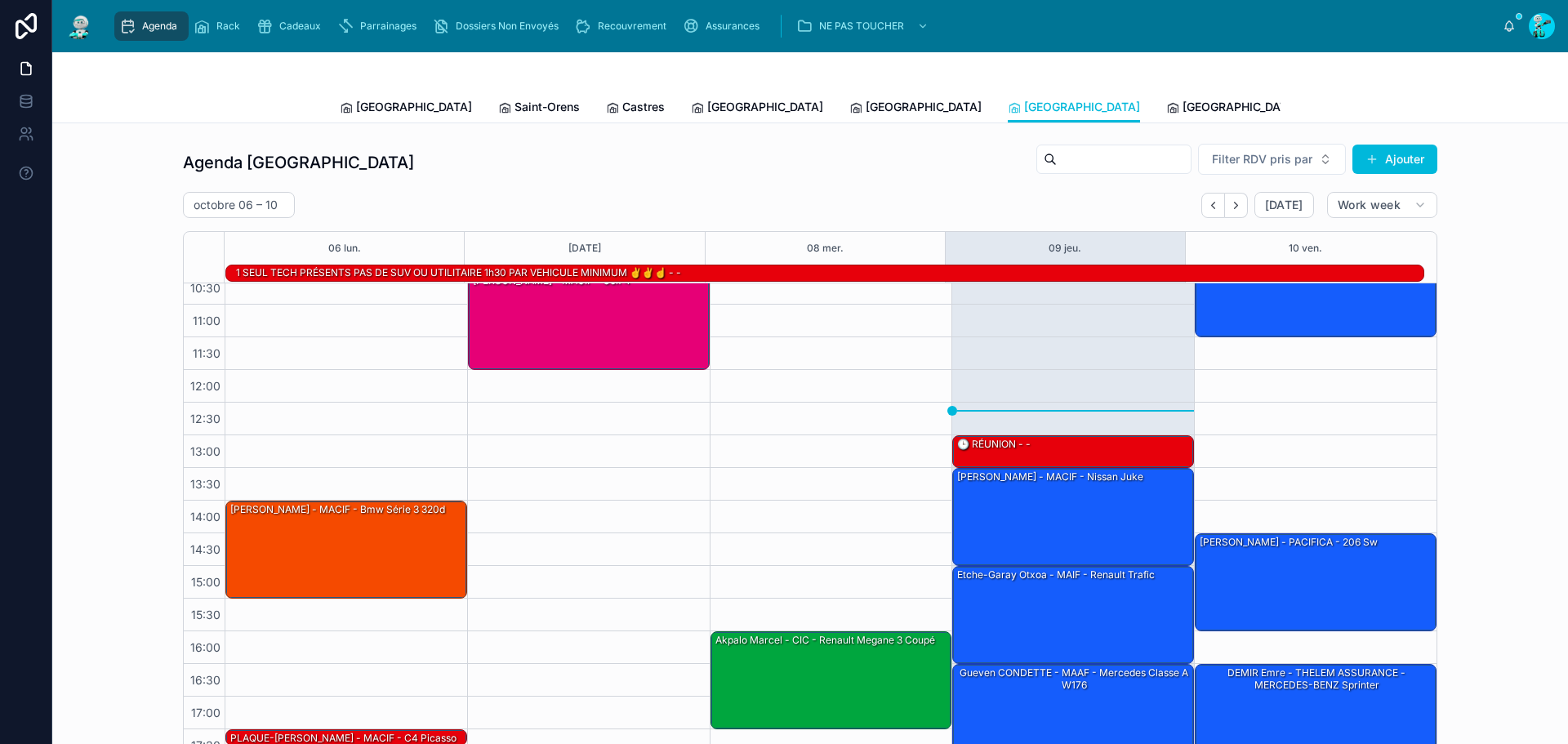
scroll to position [112, 0]
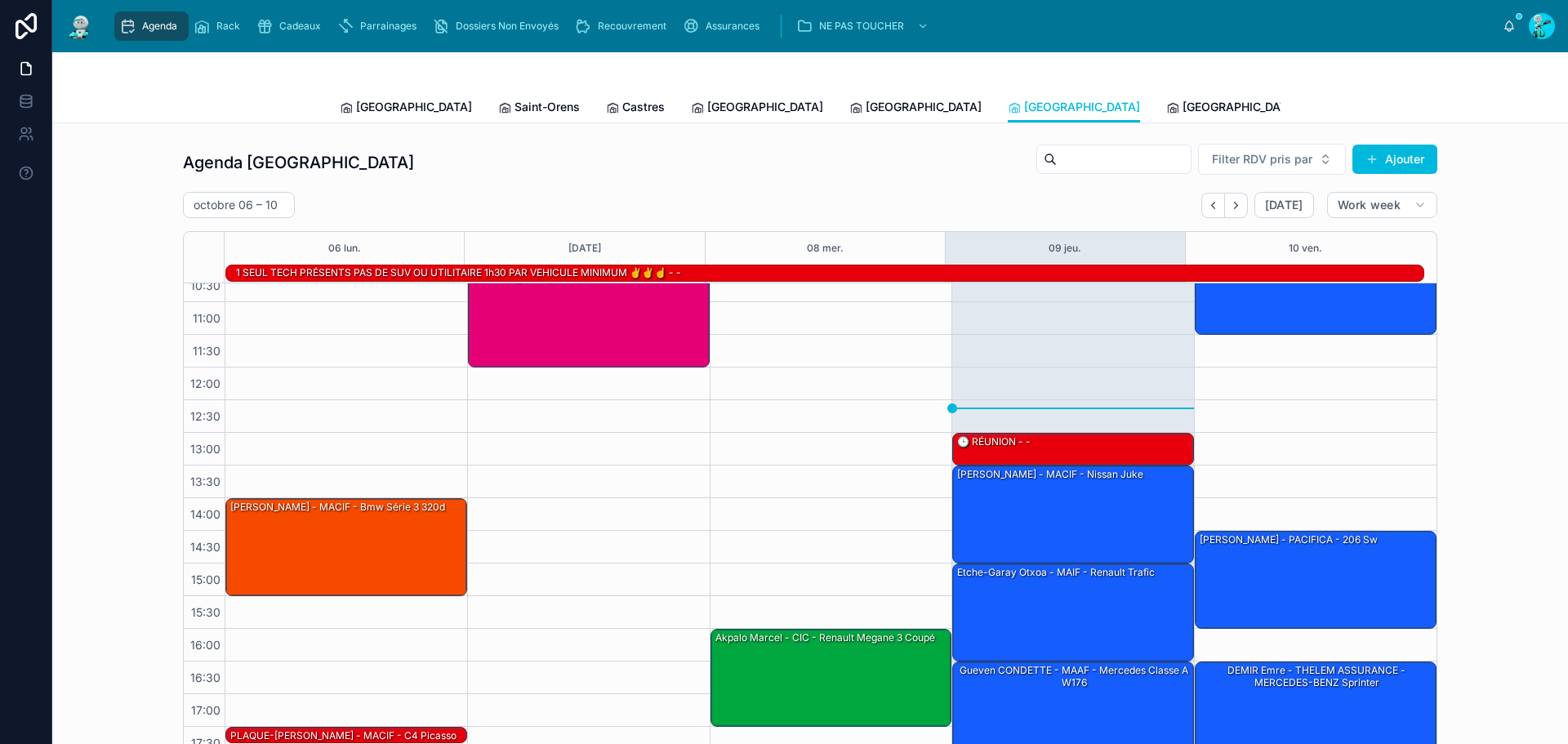
click at [1182, 105] on span "[GEOGRAPHIC_DATA]" at bounding box center [1239, 107] width 116 height 17
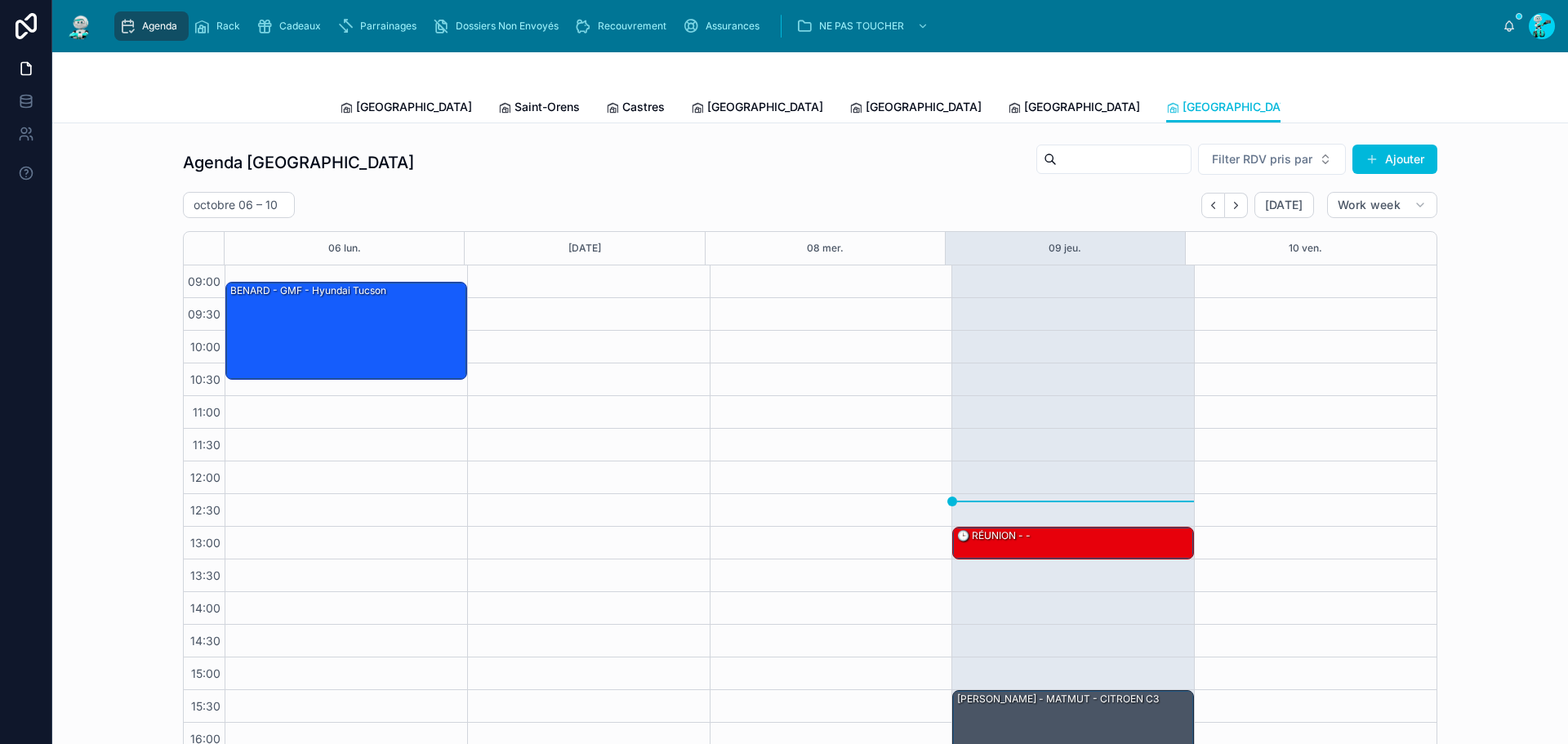
click at [470, 39] on link "Dossiers Non Envoyés" at bounding box center [499, 26] width 142 height 29
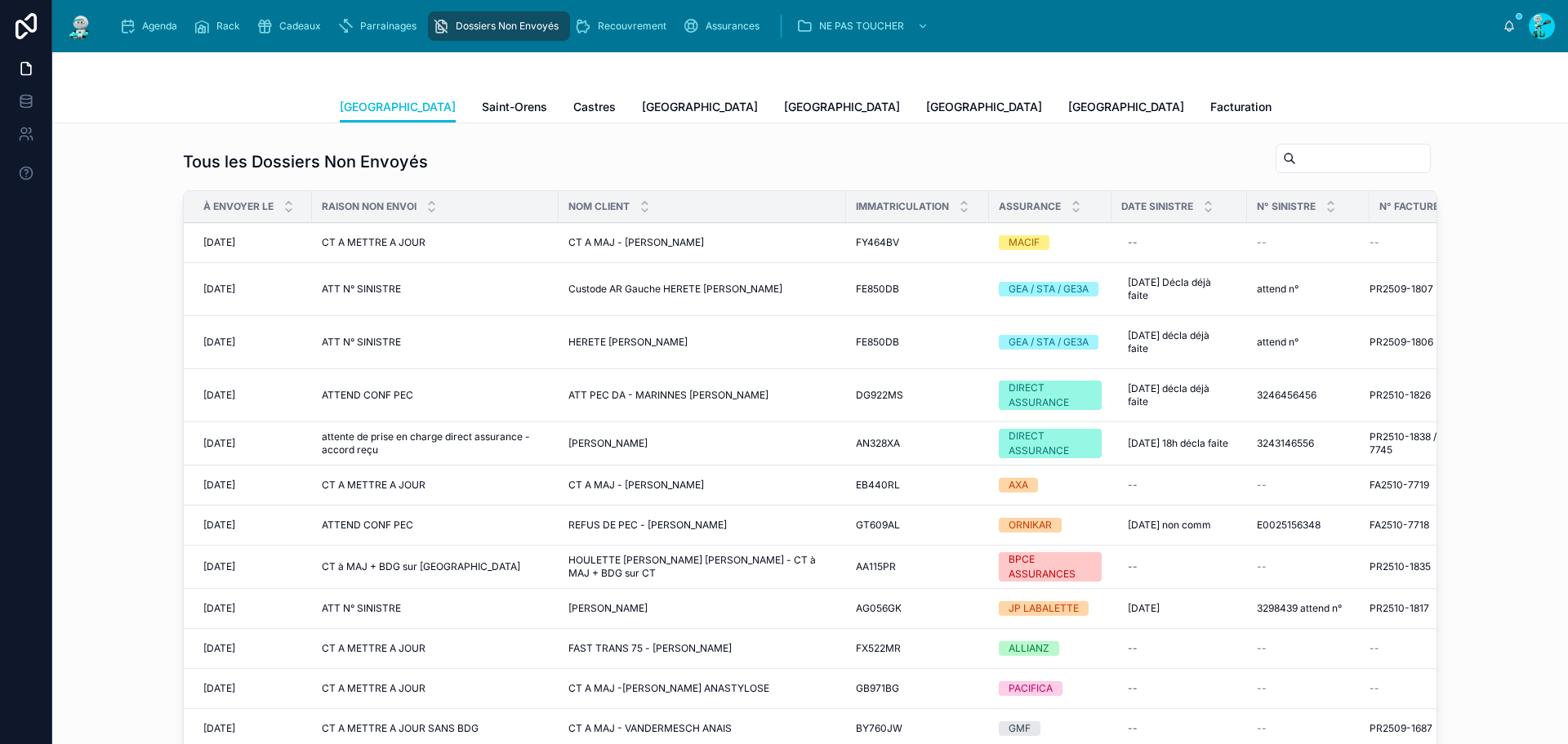
scroll to position [223, 0]
click at [1068, 114] on span "[GEOGRAPHIC_DATA]" at bounding box center [1125, 107] width 116 height 17
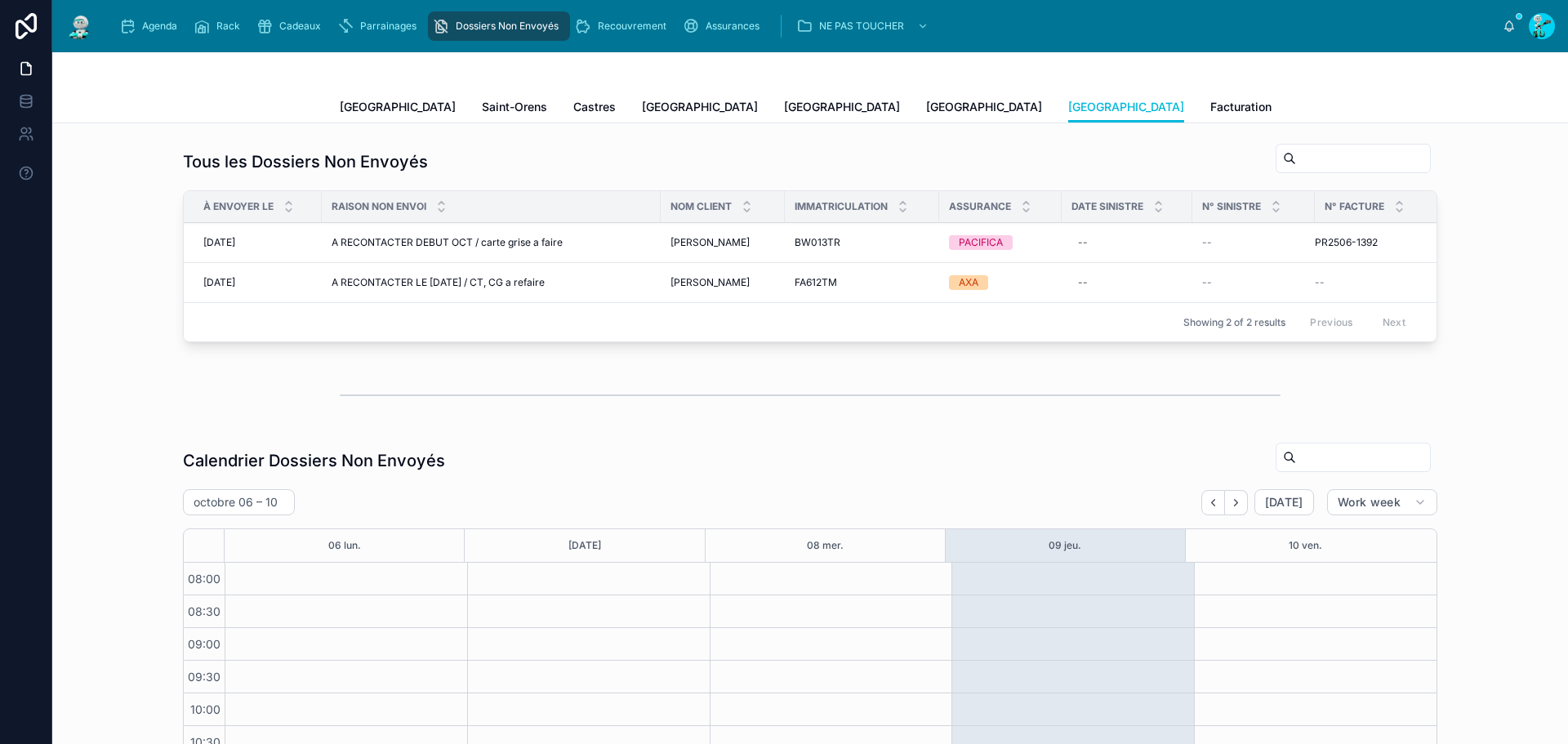
scroll to position [223, 0]
click at [743, 96] on div "Toulouse Saint-Orens Castres [GEOGRAPHIC_DATA] [GEOGRAPHIC_DATA] [GEOGRAPHIC_DA…" at bounding box center [809, 107] width 941 height 31
click at [926, 104] on span "[GEOGRAPHIC_DATA]" at bounding box center [983, 107] width 116 height 17
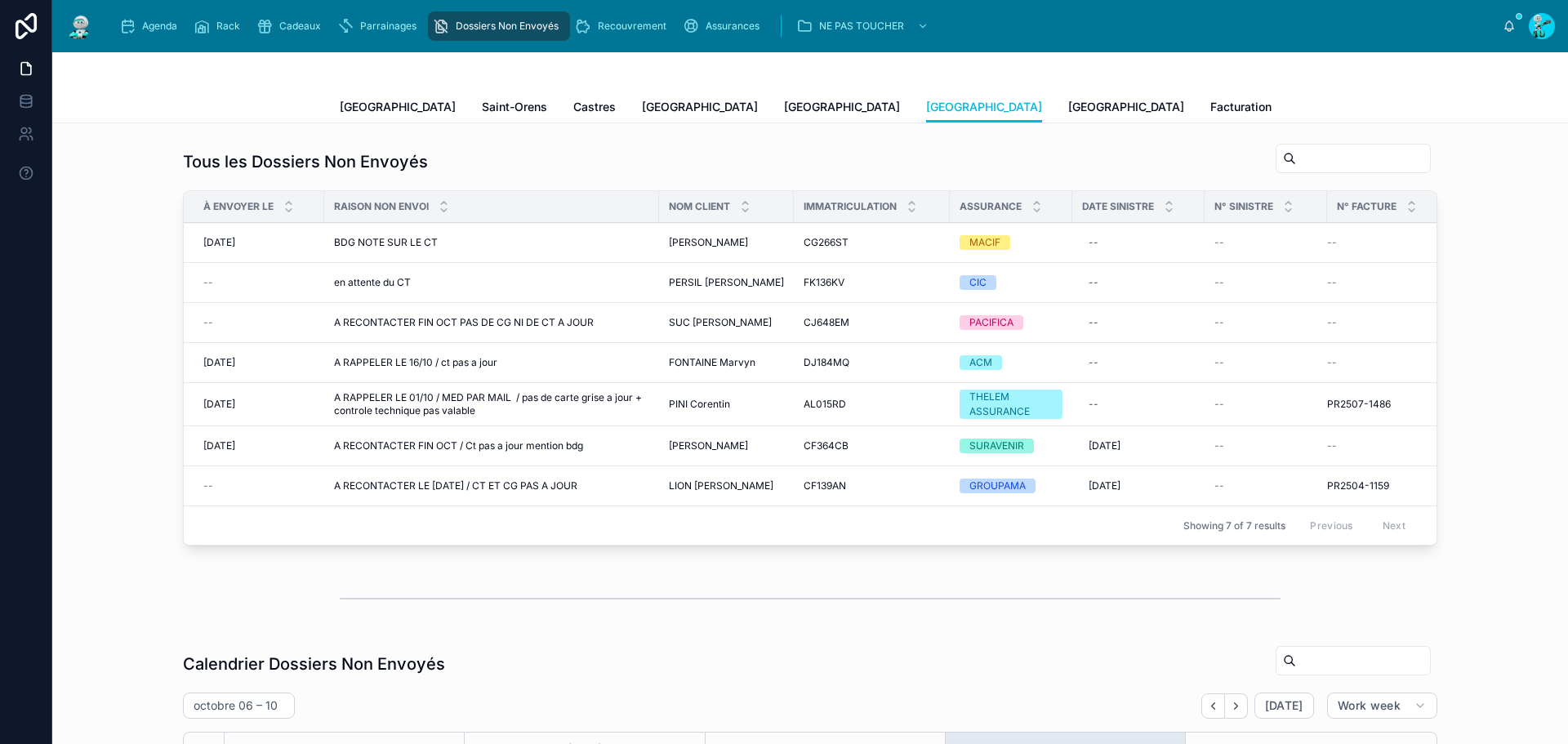
scroll to position [223, 0]
click at [784, 115] on link "[GEOGRAPHIC_DATA]" at bounding box center [841, 109] width 116 height 33
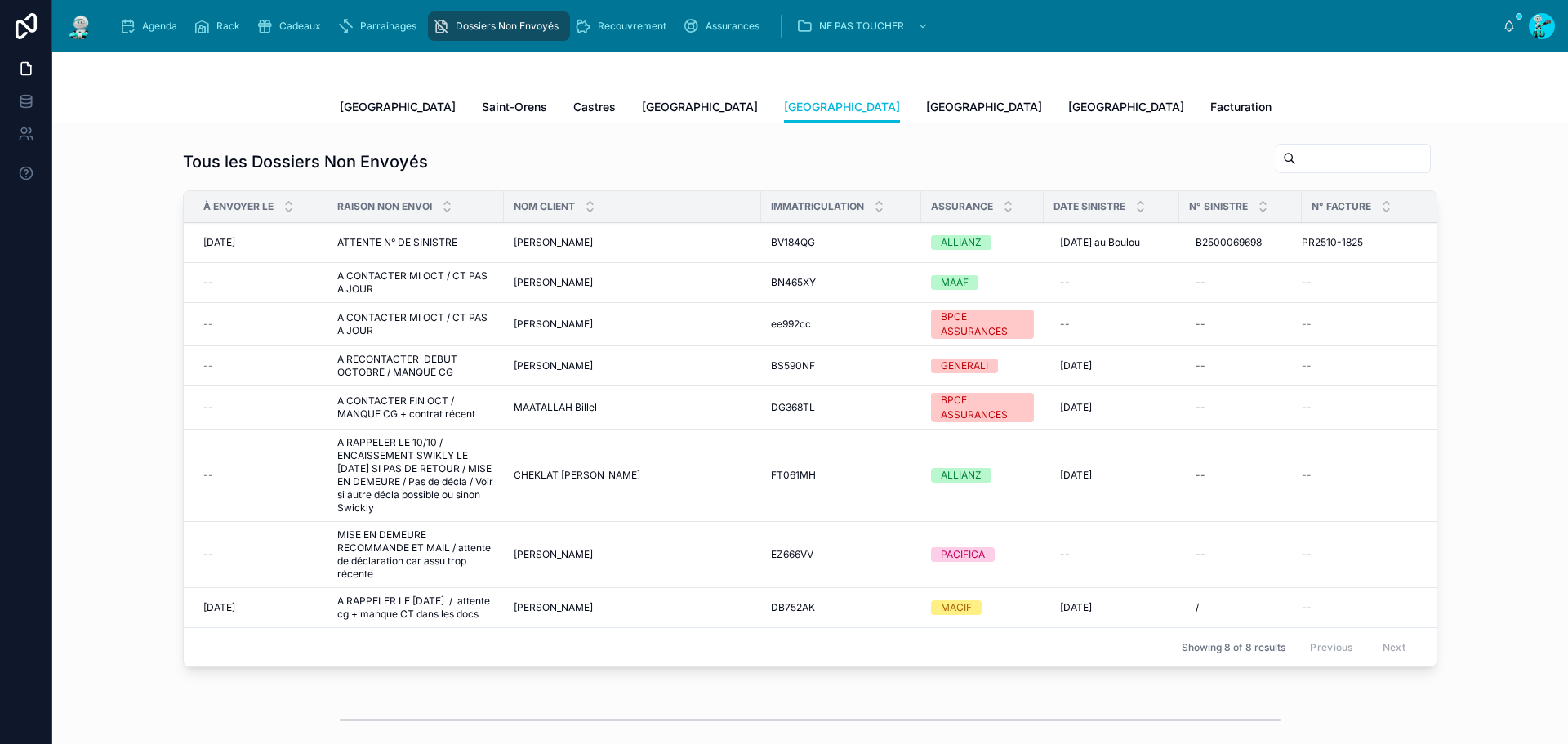
scroll to position [223, 0]
click at [575, 360] on span "[PERSON_NAME]" at bounding box center [552, 365] width 79 height 13
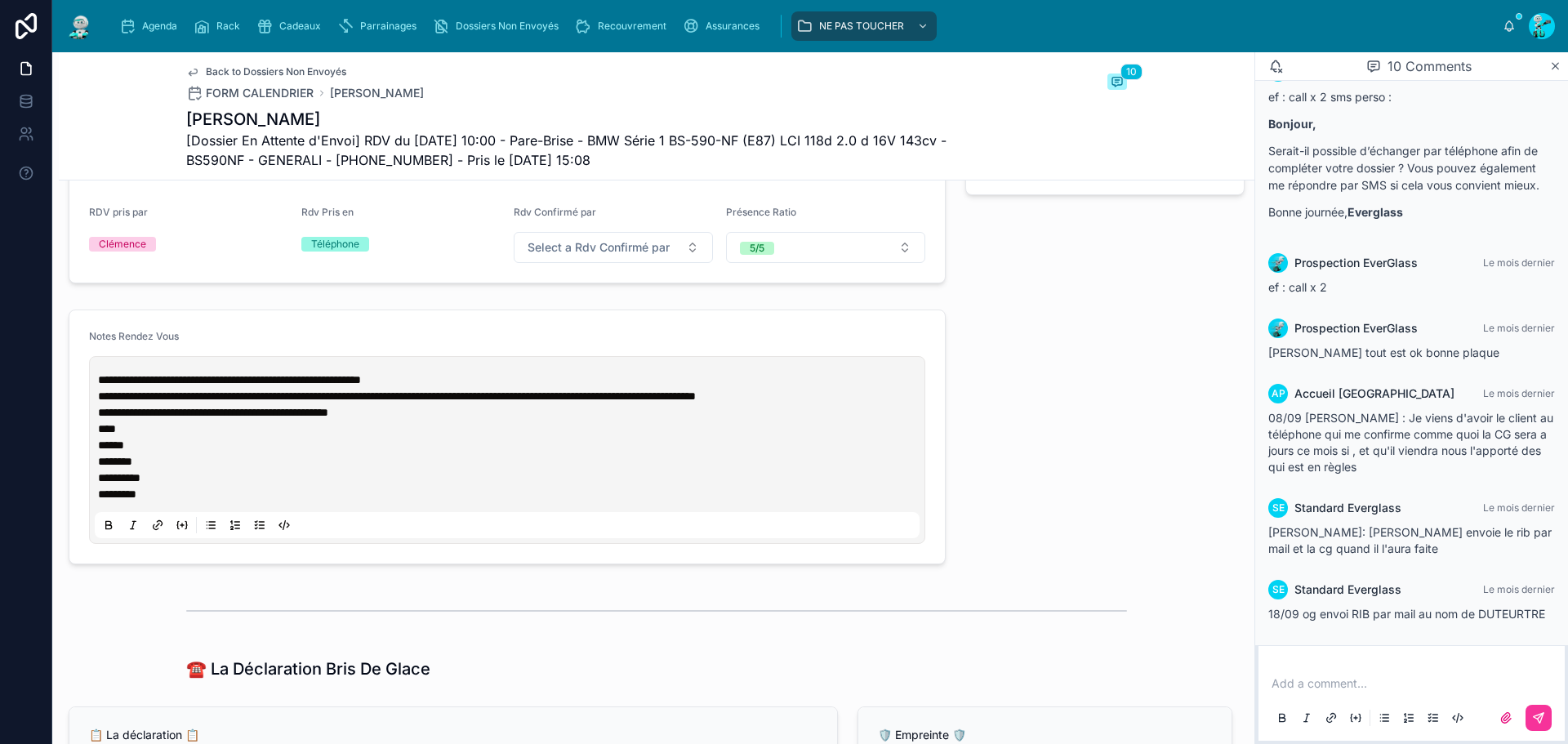
scroll to position [816, 0]
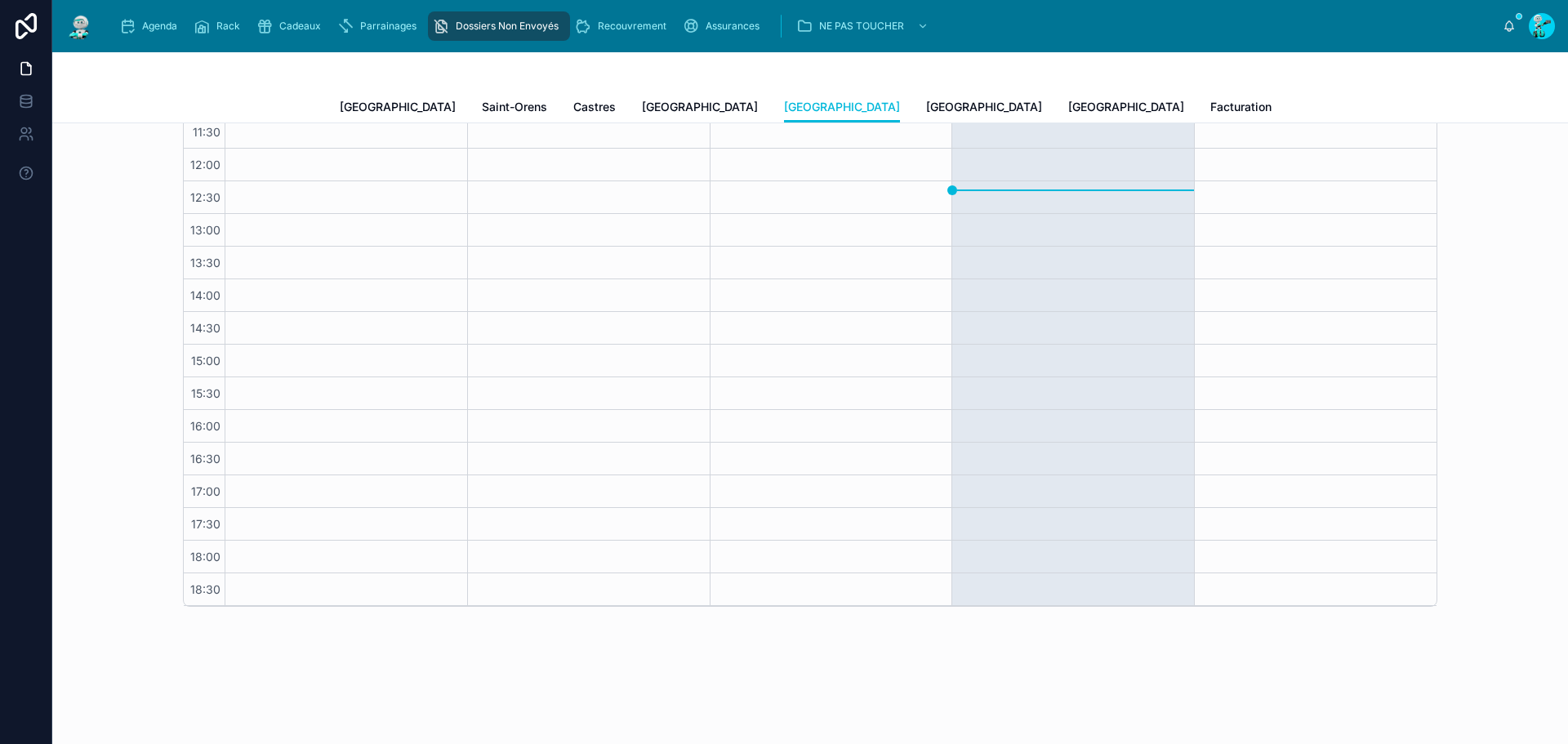
scroll to position [53, 0]
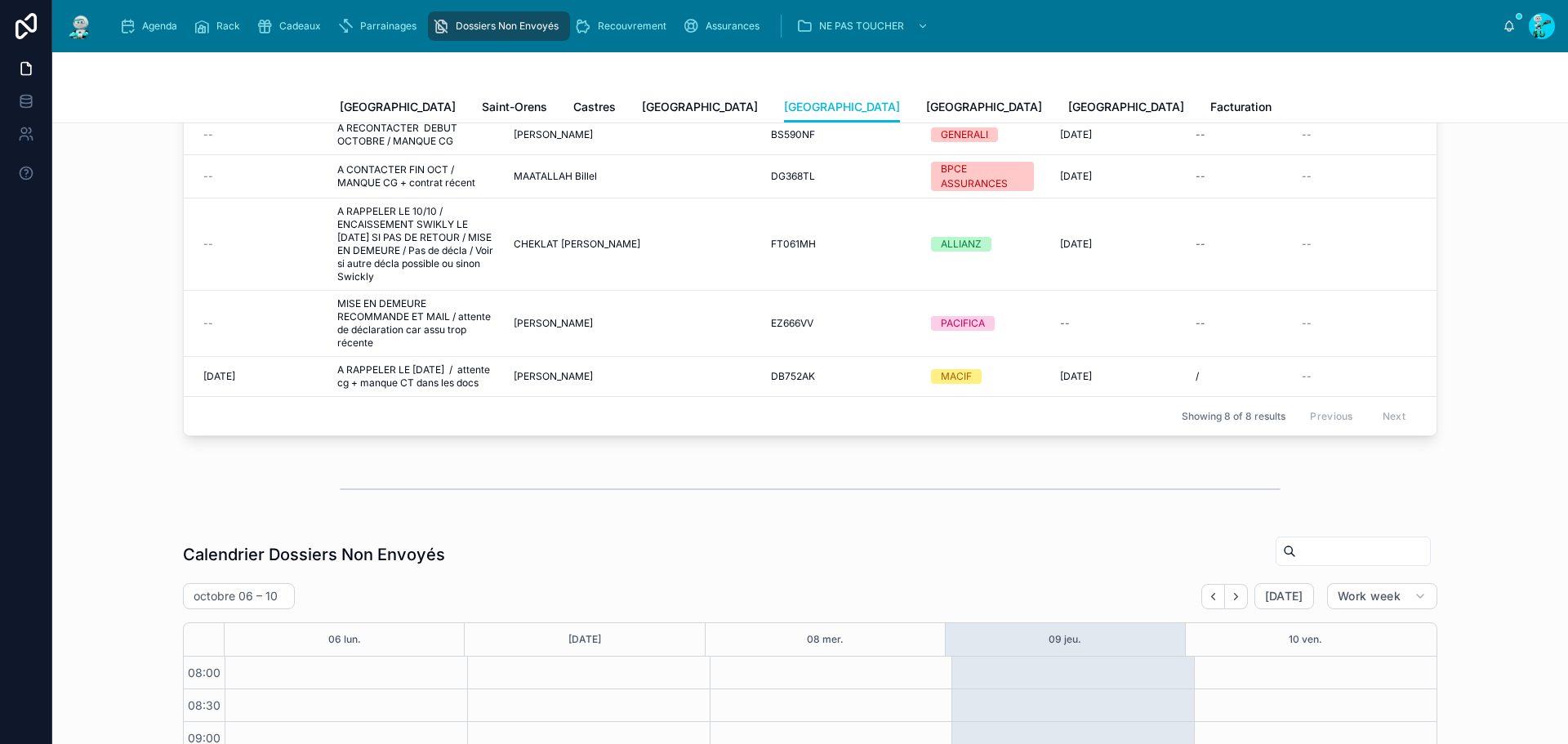
click at [161, 29] on span "Agenda" at bounding box center [160, 25] width 35 height 13
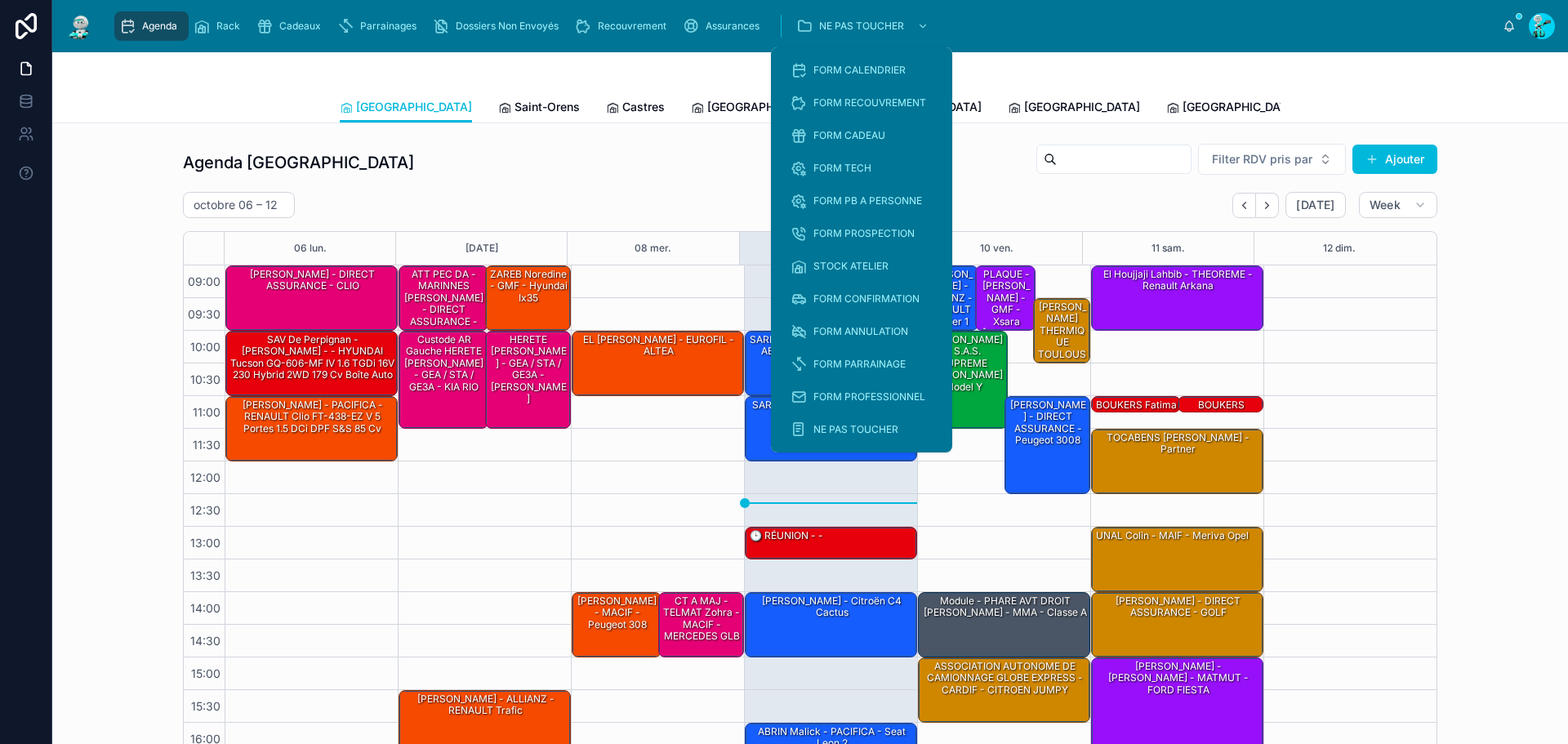
scroll to position [94, 0]
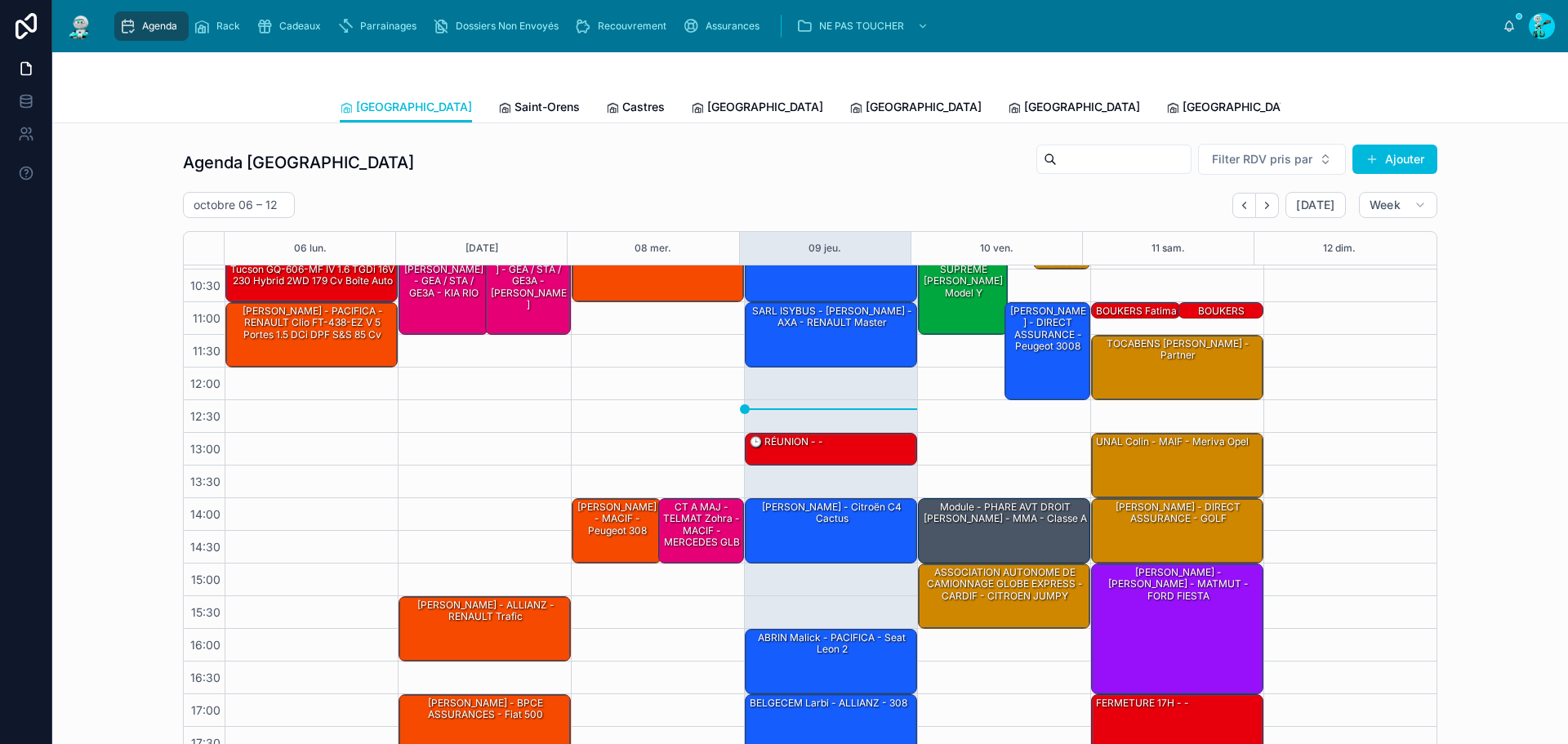
click at [1477, 109] on span "Tous Centres" at bounding box center [1513, 107] width 72 height 17
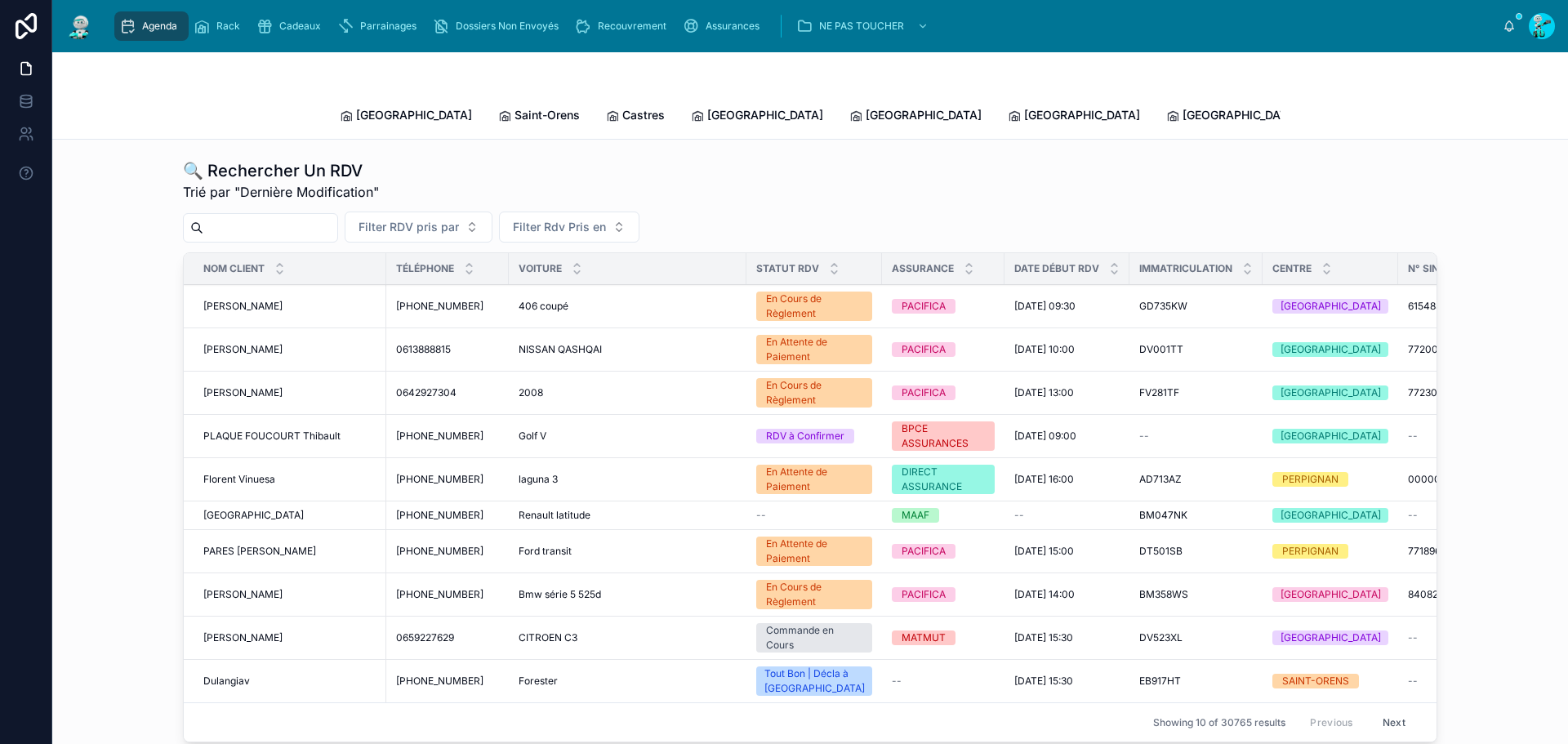
click at [318, 217] on input "text" at bounding box center [270, 228] width 134 height 23
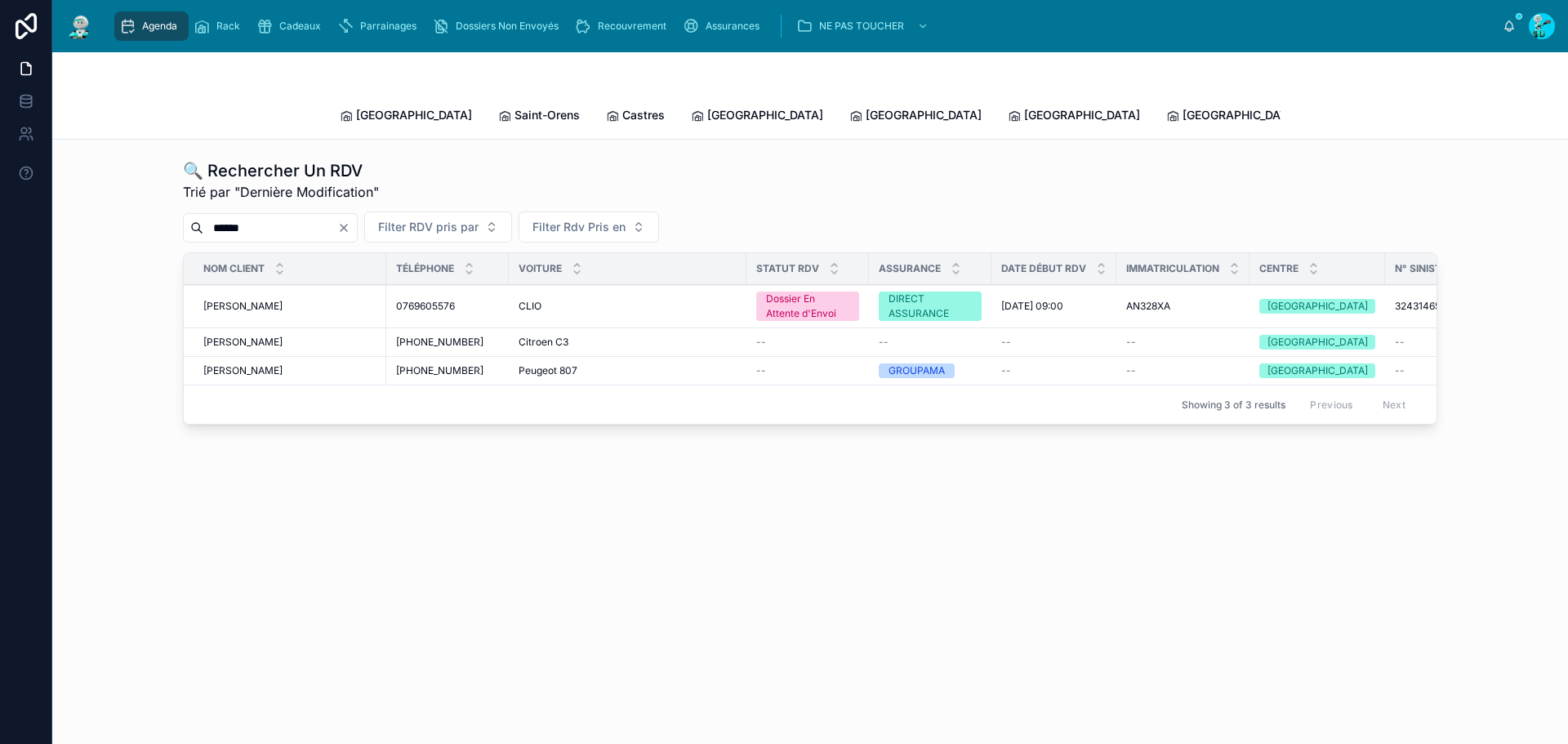
type input "******"
click at [282, 300] on span "[PERSON_NAME]" at bounding box center [242, 305] width 79 height 13
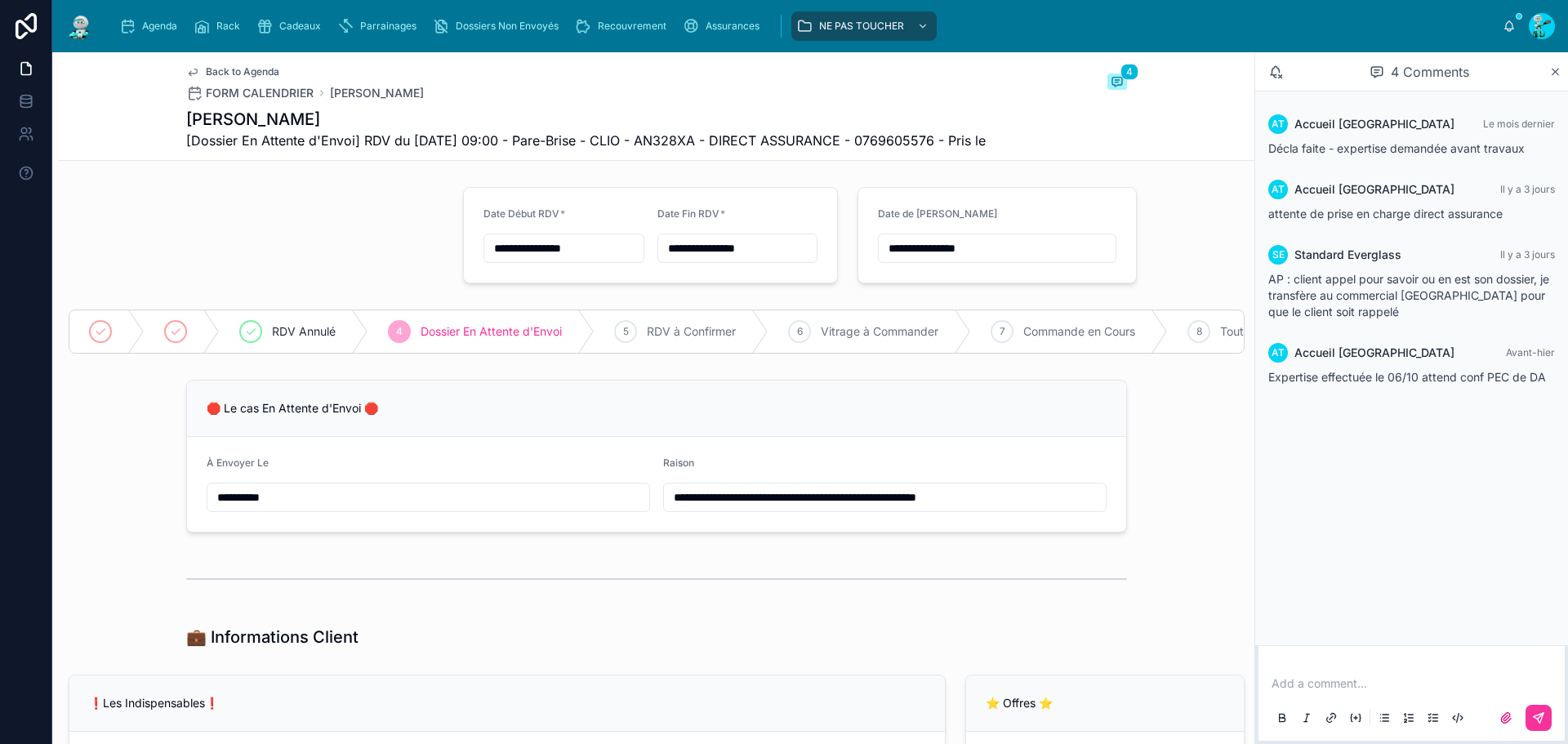
scroll to position [408, 0]
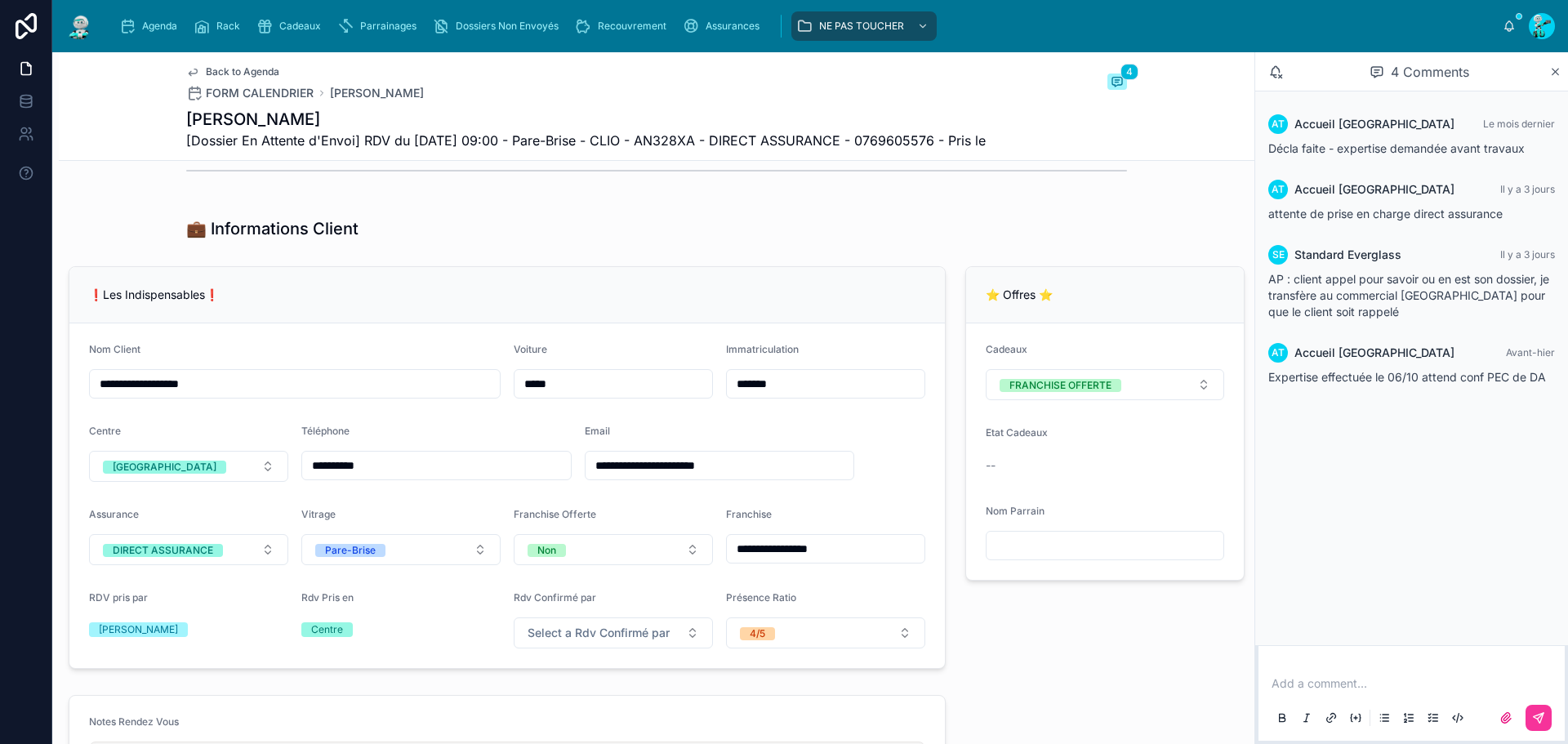
click at [794, 395] on input "*******" at bounding box center [825, 384] width 197 height 23
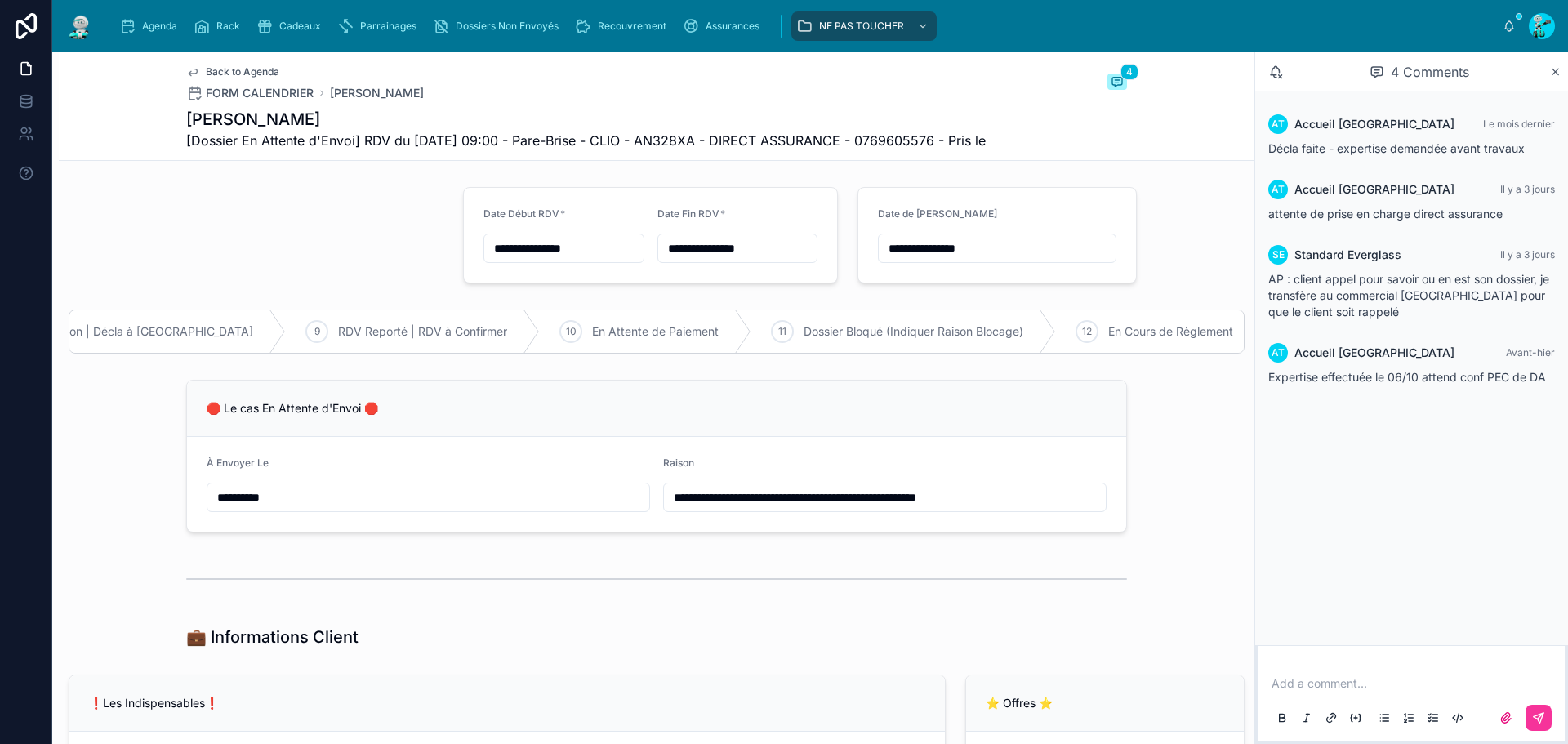
scroll to position [0, 1034]
click at [742, 339] on span "En Attente de Paiement" at bounding box center [805, 331] width 126 height 17
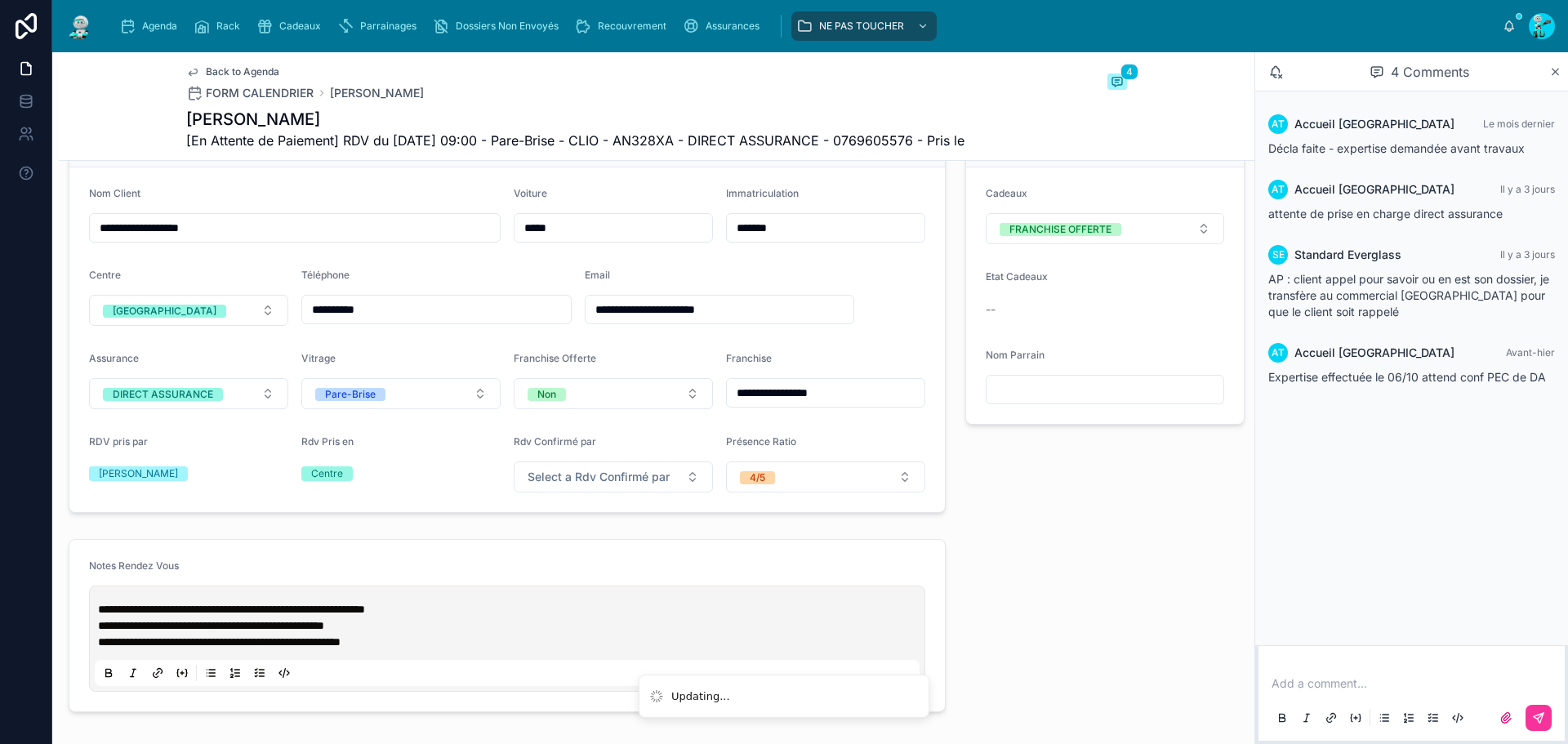
scroll to position [0, 0]
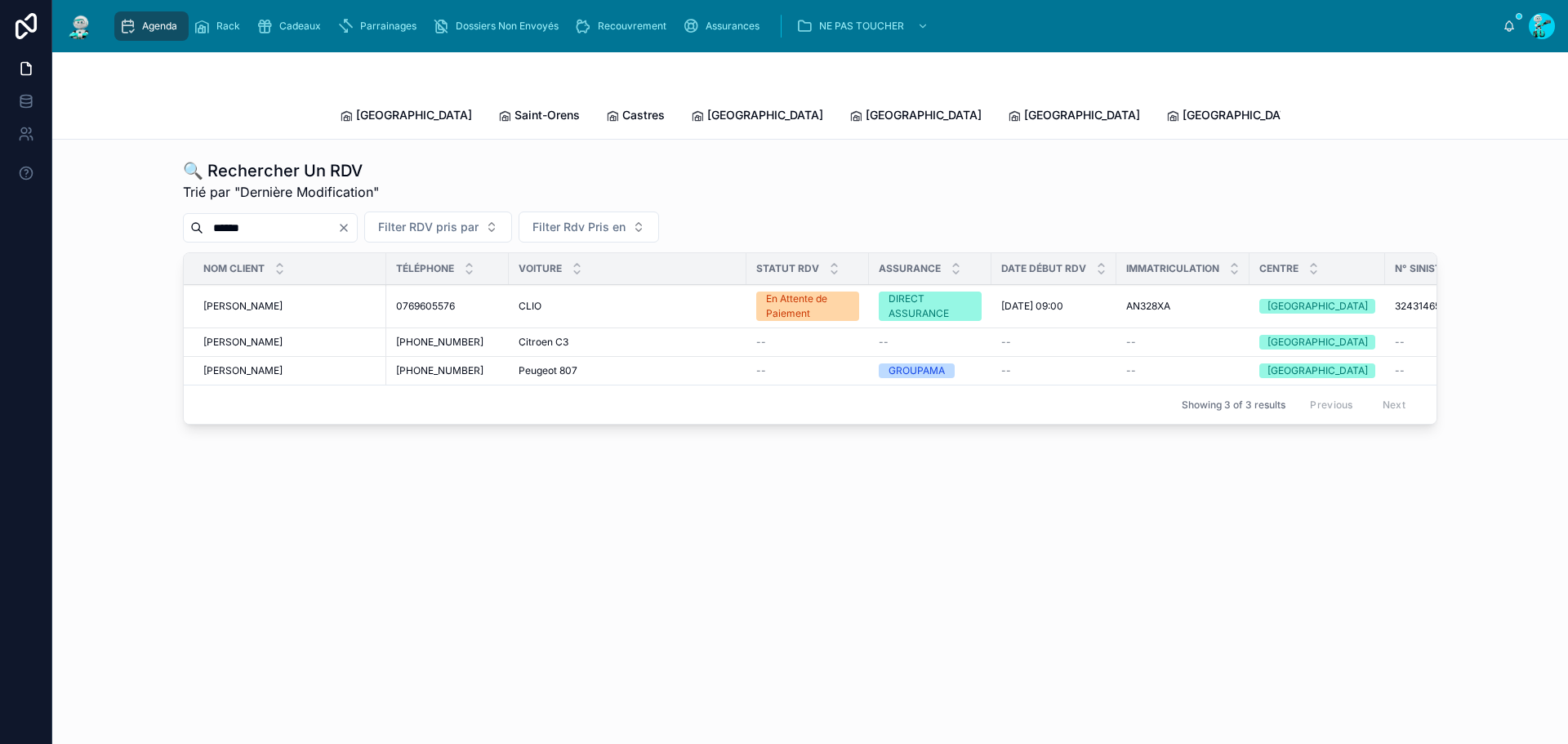
click at [1340, 107] on span "[PERSON_NAME]" at bounding box center [1387, 115] width 94 height 17
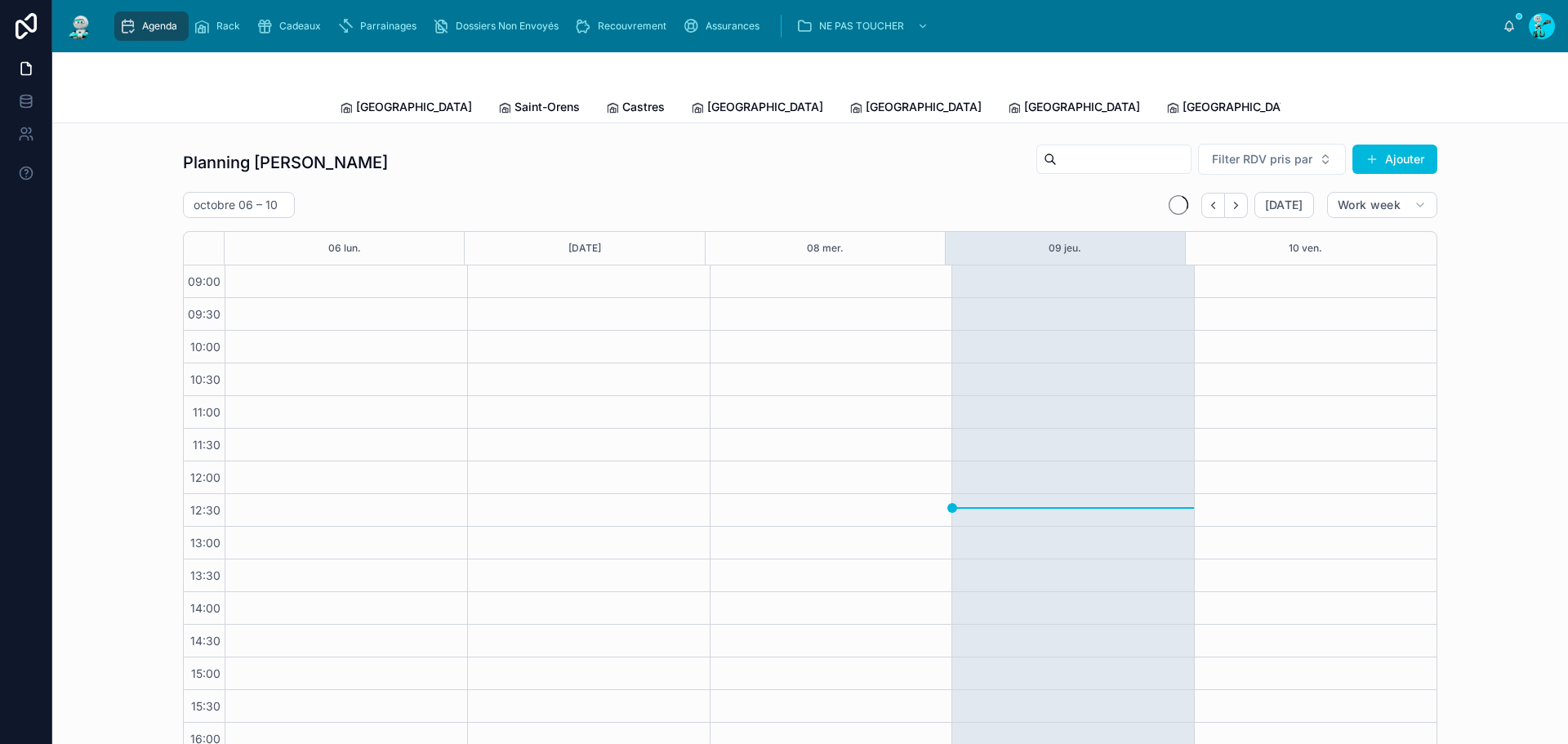
scroll to position [94, 0]
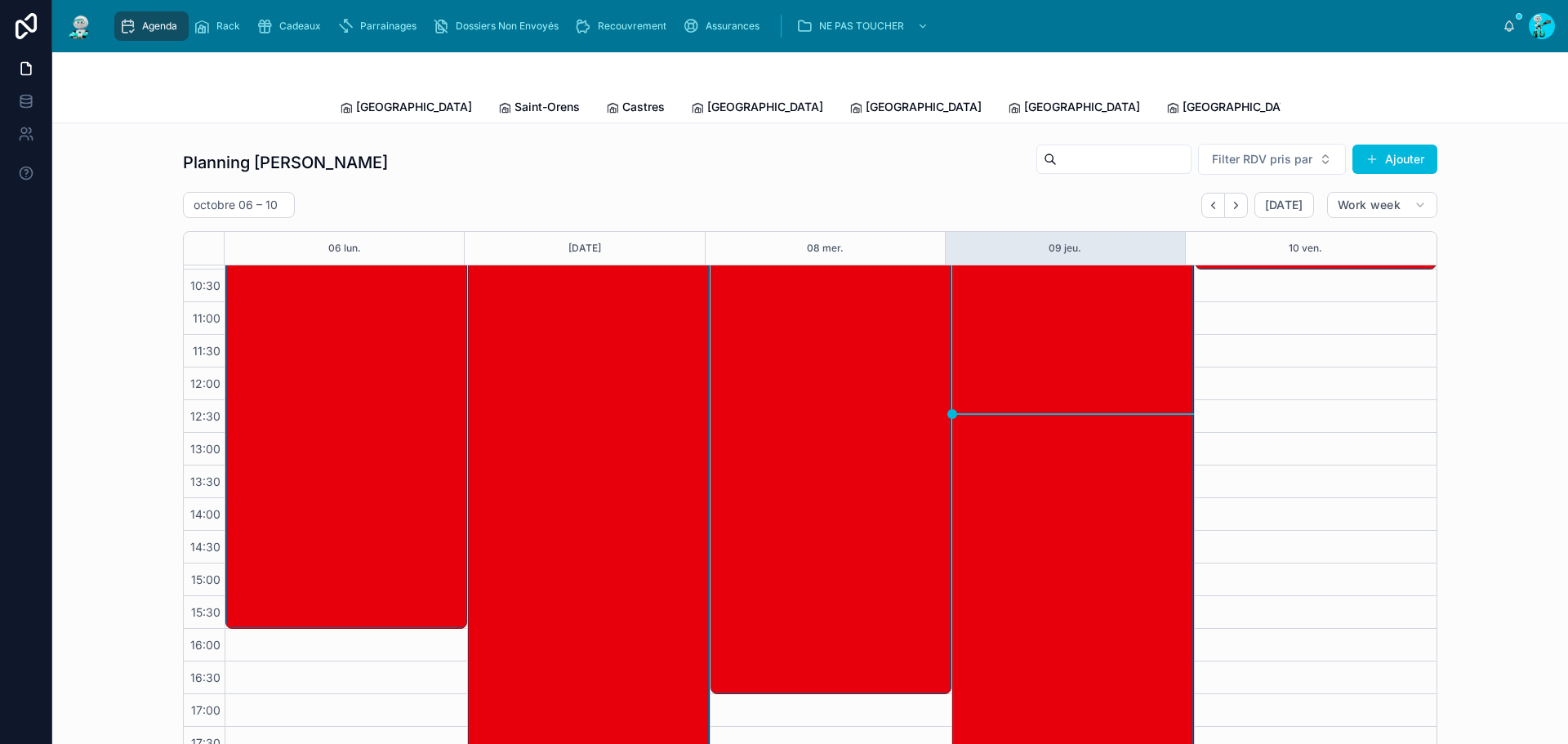
click at [1182, 114] on span "[GEOGRAPHIC_DATA]" at bounding box center [1239, 107] width 116 height 17
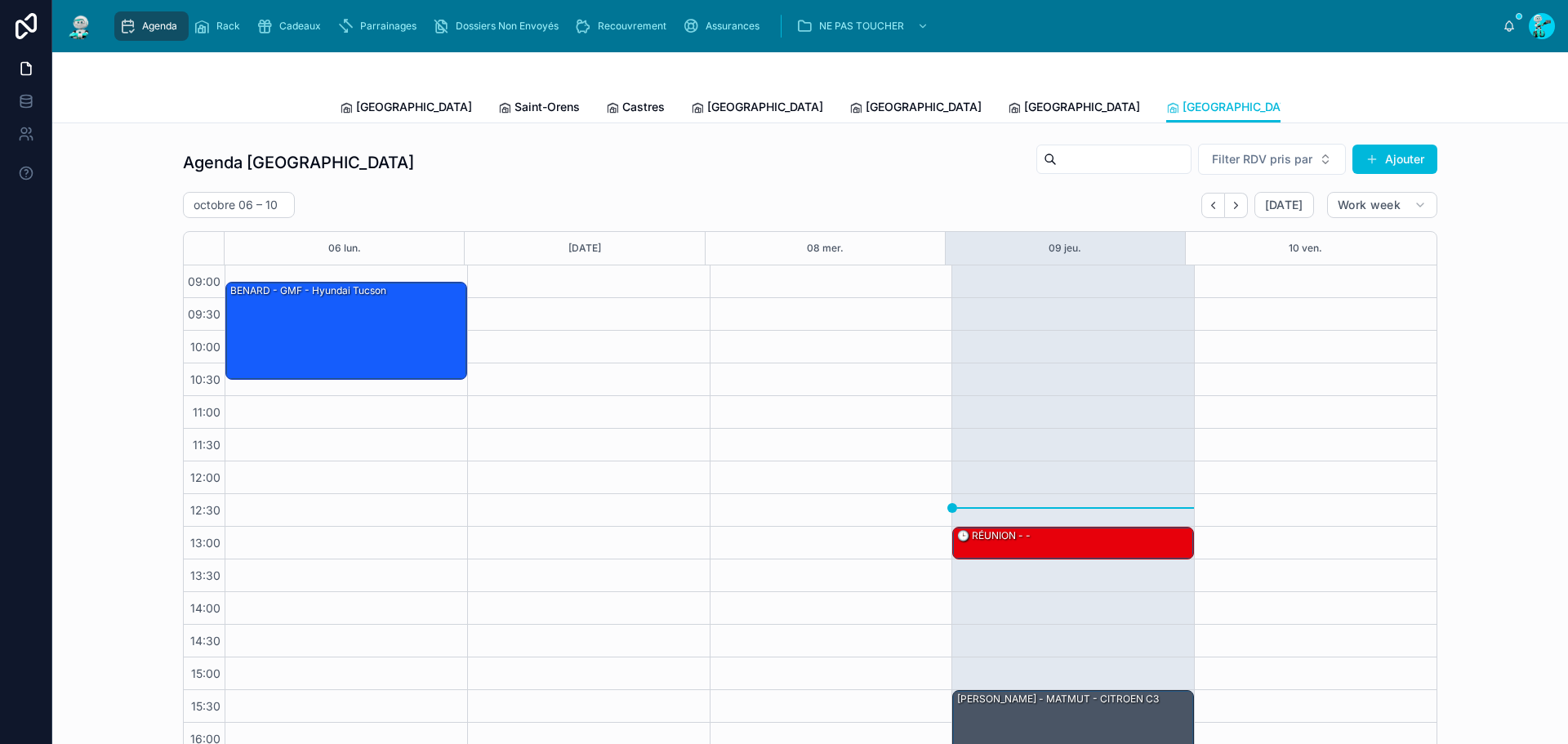
click at [1008, 121] on link "[GEOGRAPHIC_DATA]" at bounding box center [1074, 109] width 132 height 33
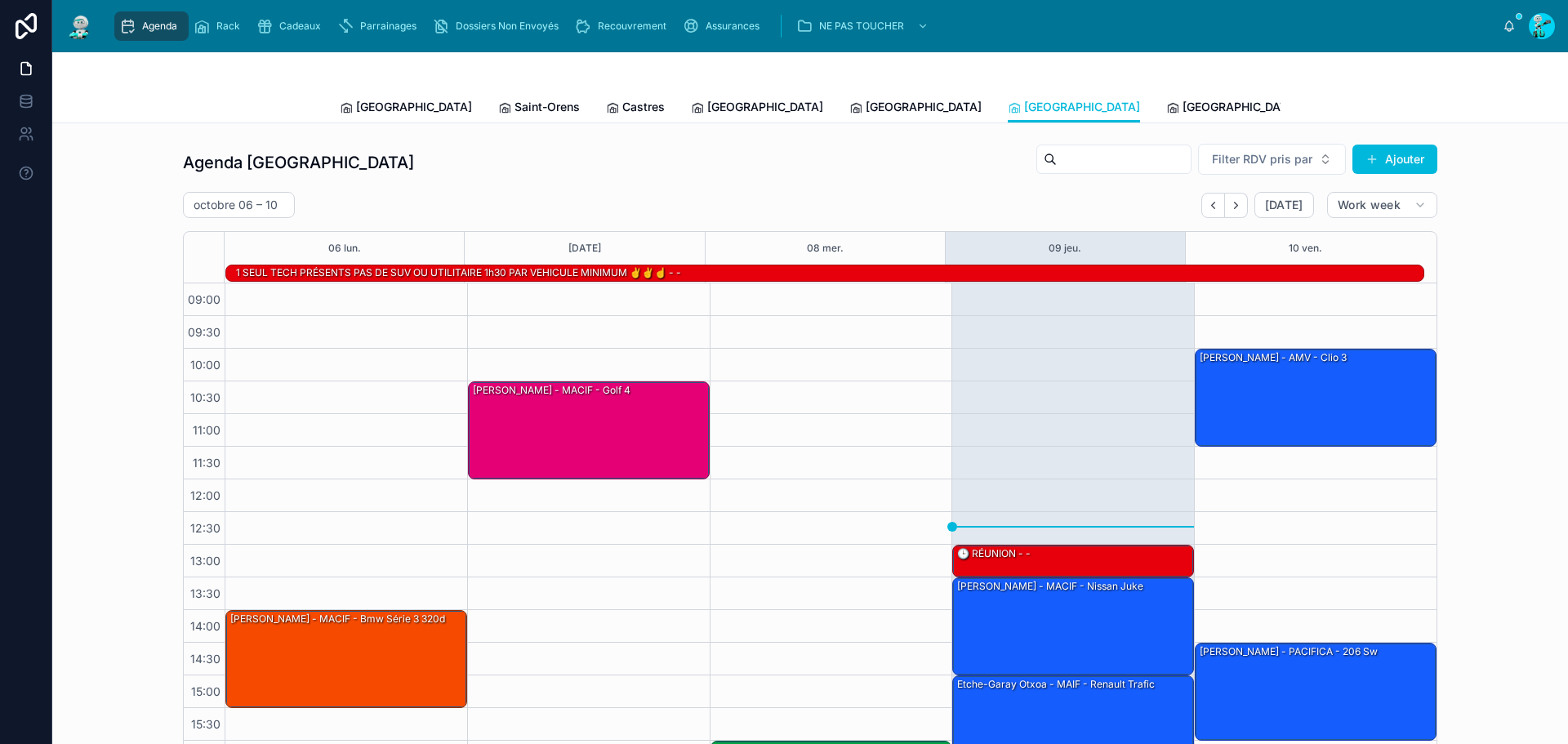
click at [866, 112] on span "[GEOGRAPHIC_DATA]" at bounding box center [923, 107] width 116 height 17
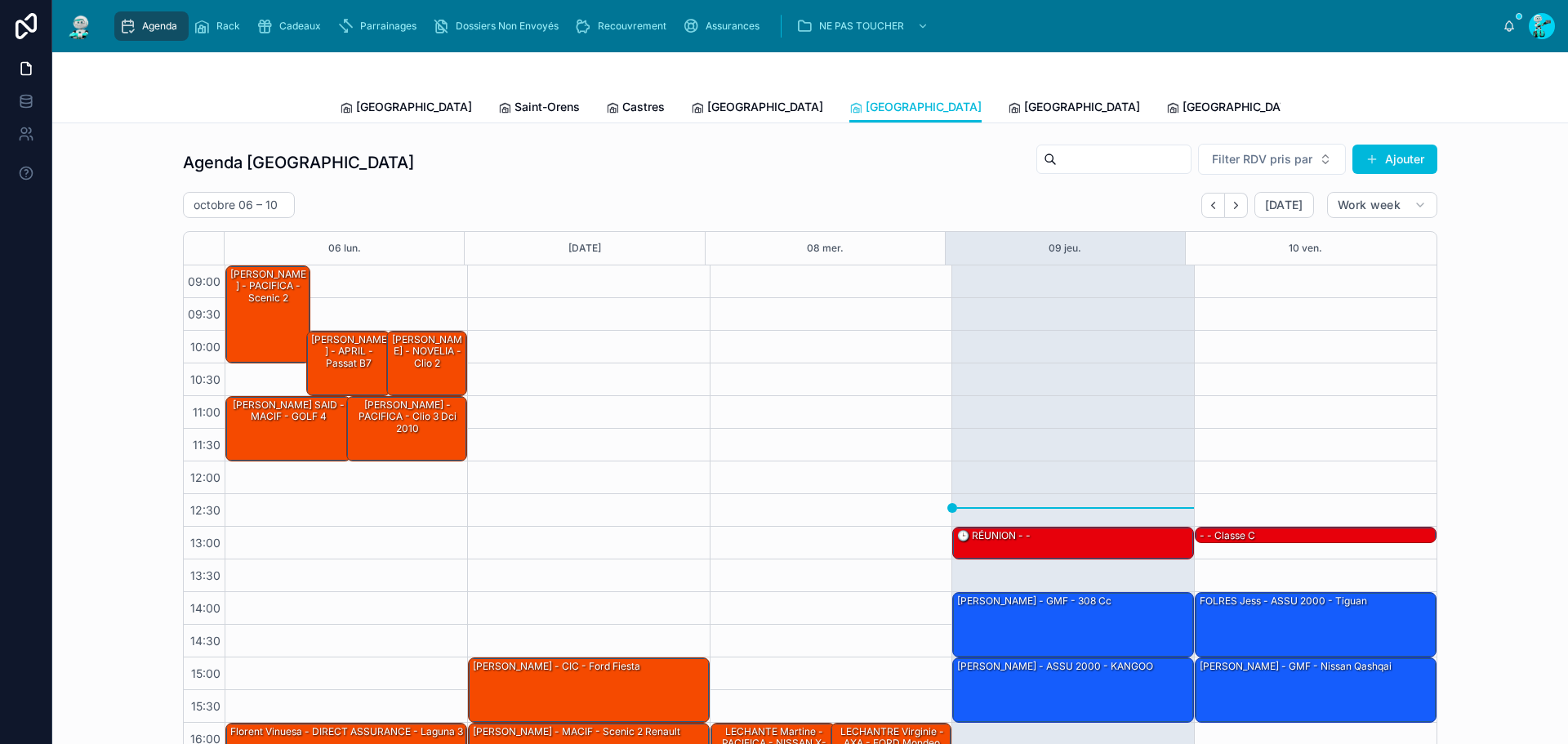
click at [691, 115] on link "[GEOGRAPHIC_DATA]" at bounding box center [757, 109] width 132 height 33
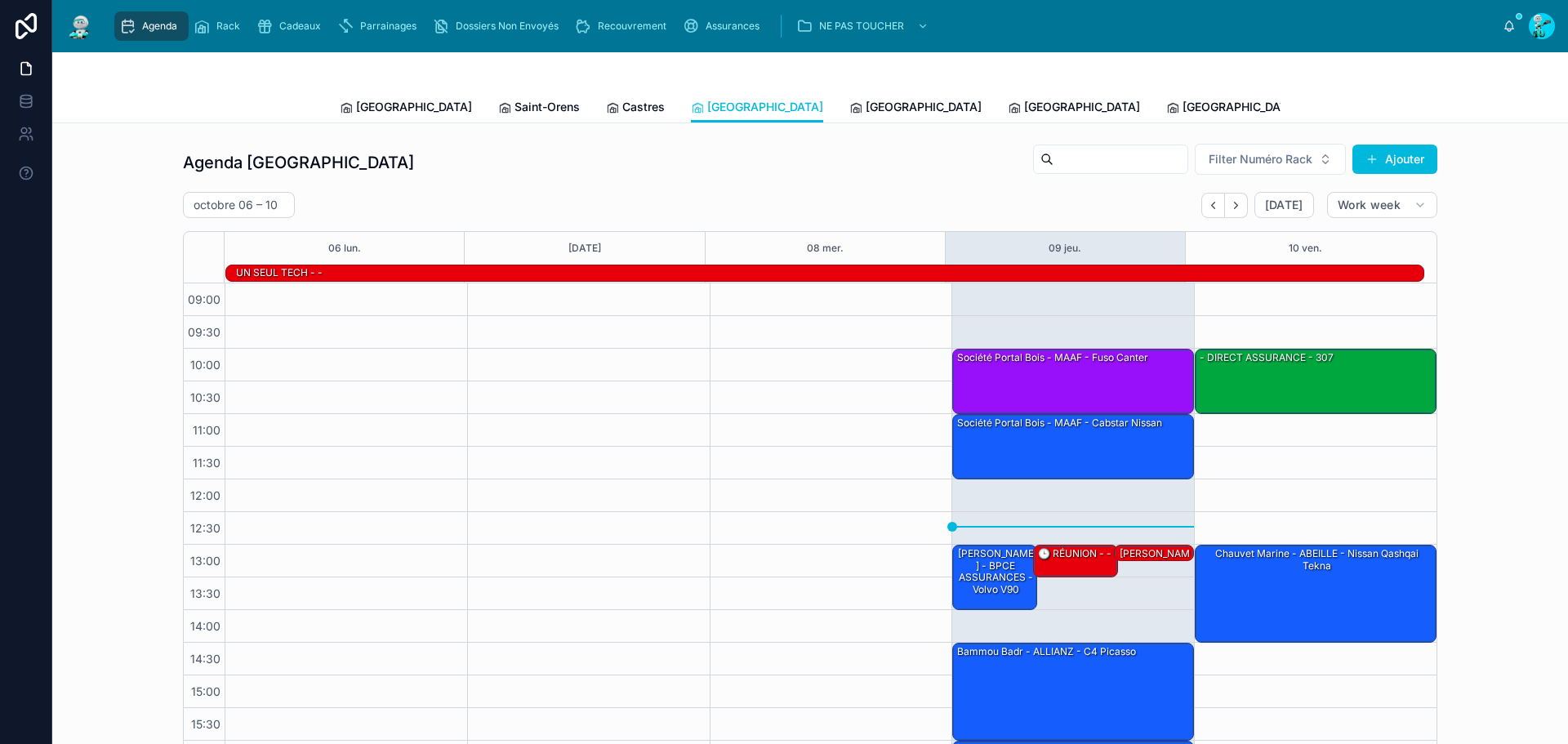
click at [623, 99] on span "Castres" at bounding box center [644, 107] width 43 height 17
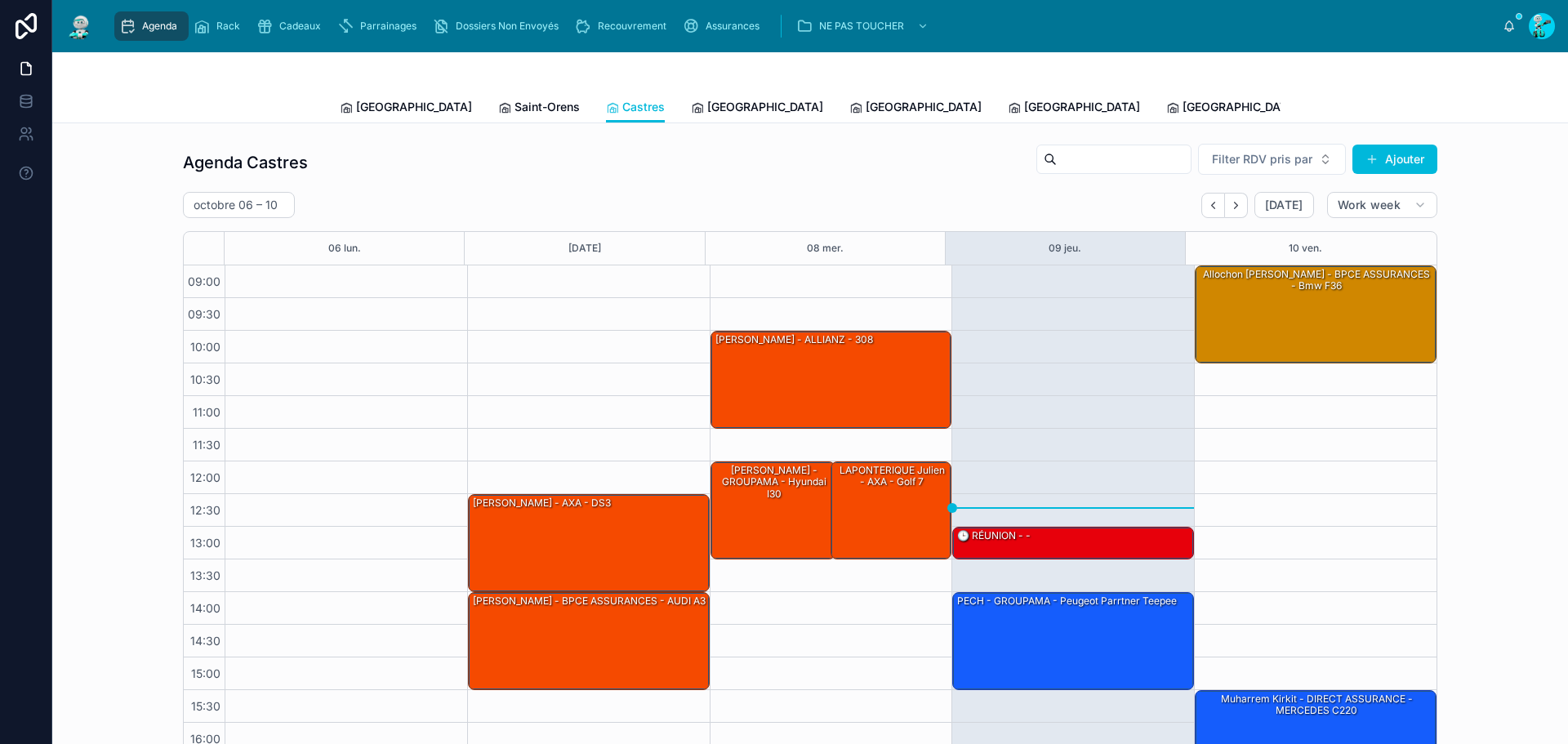
click at [498, 115] on link "Saint-Orens" at bounding box center [539, 109] width 82 height 33
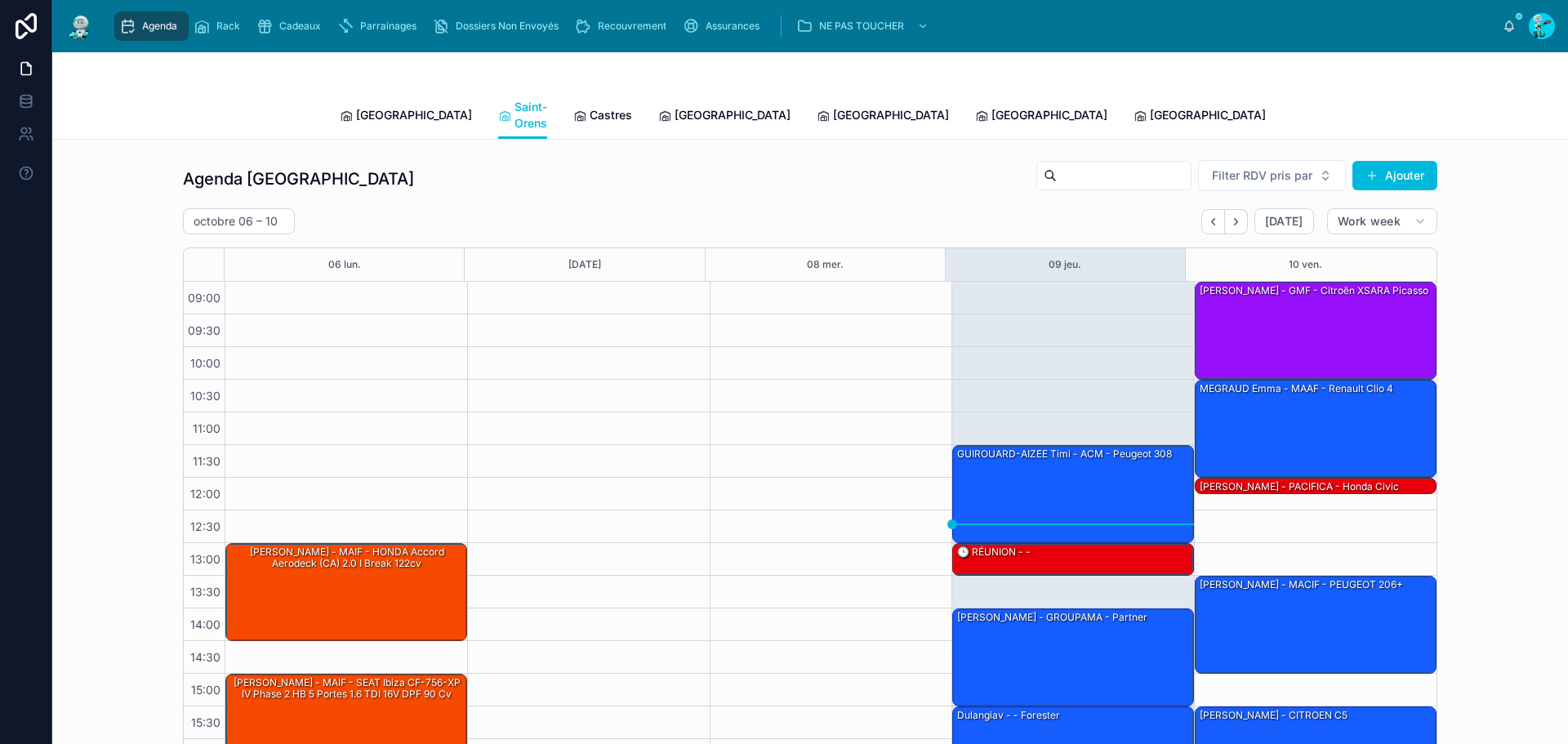
click at [373, 140] on div "Agenda Saint-Orens Filter RDV pris par Ajouter [DATE] – [DATE] [DATE] Work week…" at bounding box center [810, 681] width 1515 height 1081
click at [385, 115] on link "[GEOGRAPHIC_DATA]" at bounding box center [406, 117] width 132 height 33
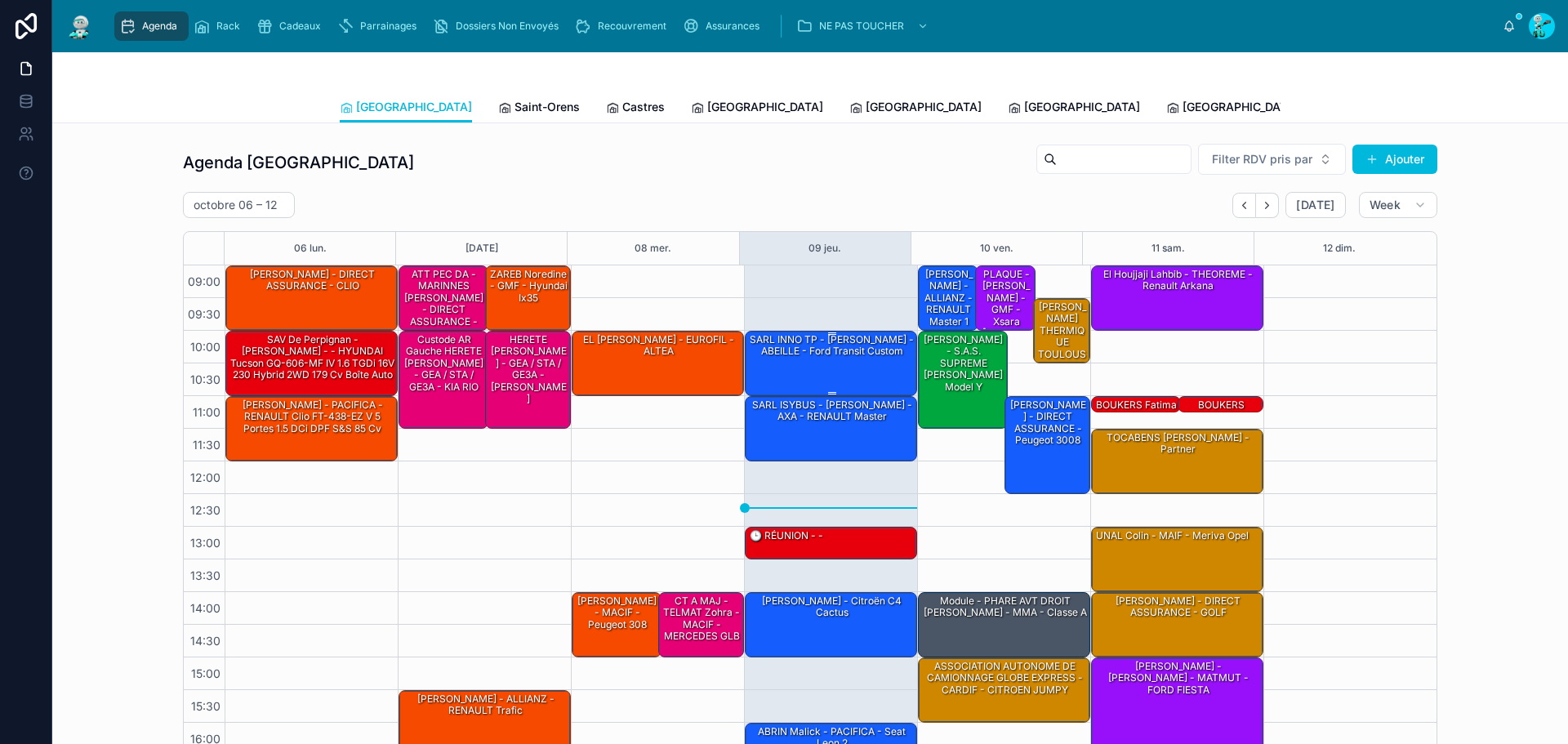
click at [774, 360] on div "SARL INNO TP - [PERSON_NAME] - ABEILLE - ford transit custom" at bounding box center [832, 363] width 167 height 62
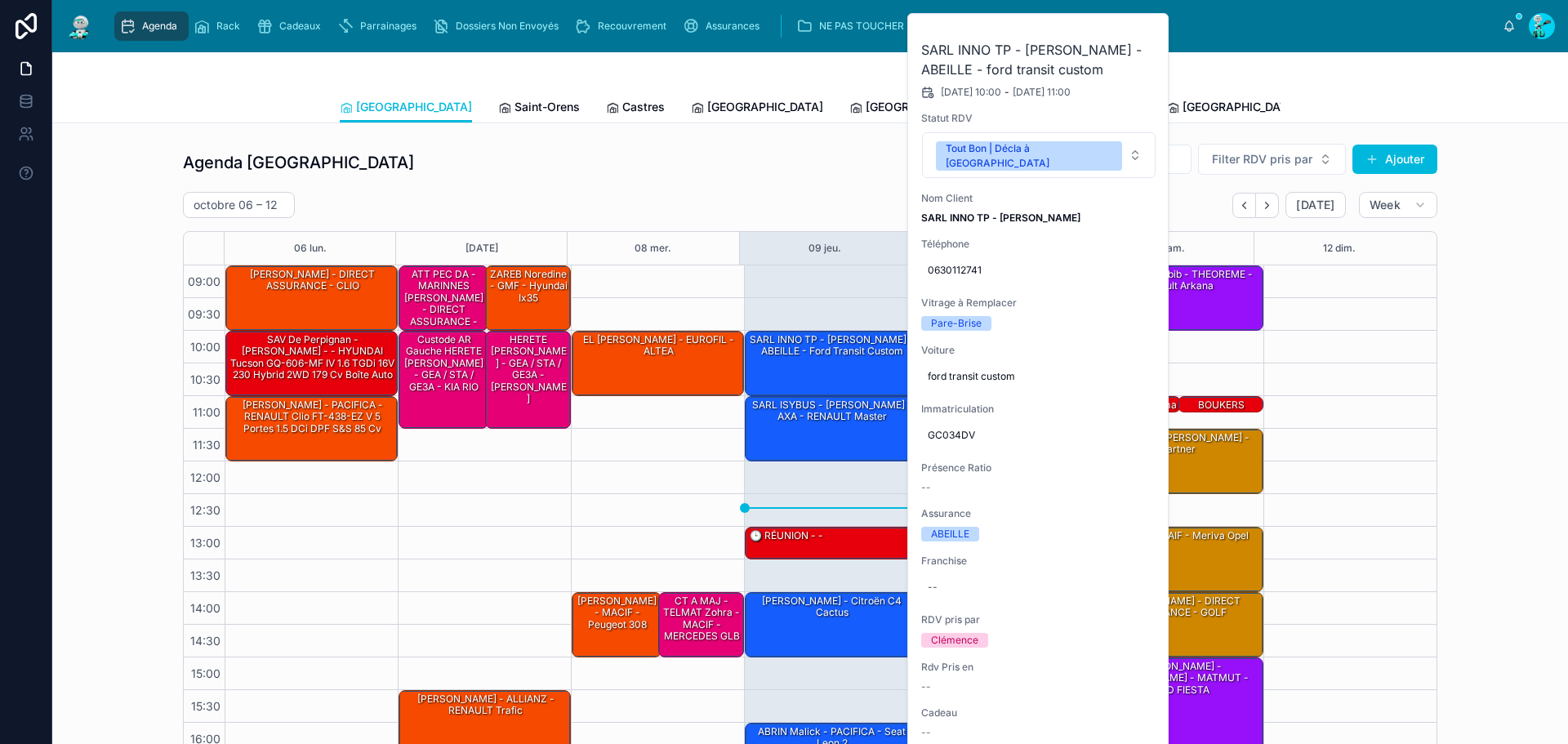
click at [951, 429] on span "GC034DV" at bounding box center [1039, 435] width 222 height 13
click at [958, 444] on input "*******" at bounding box center [1008, 444] width 154 height 23
click at [999, 149] on div "Tout Bon | Décla à [GEOGRAPHIC_DATA]" at bounding box center [1028, 156] width 166 height 29
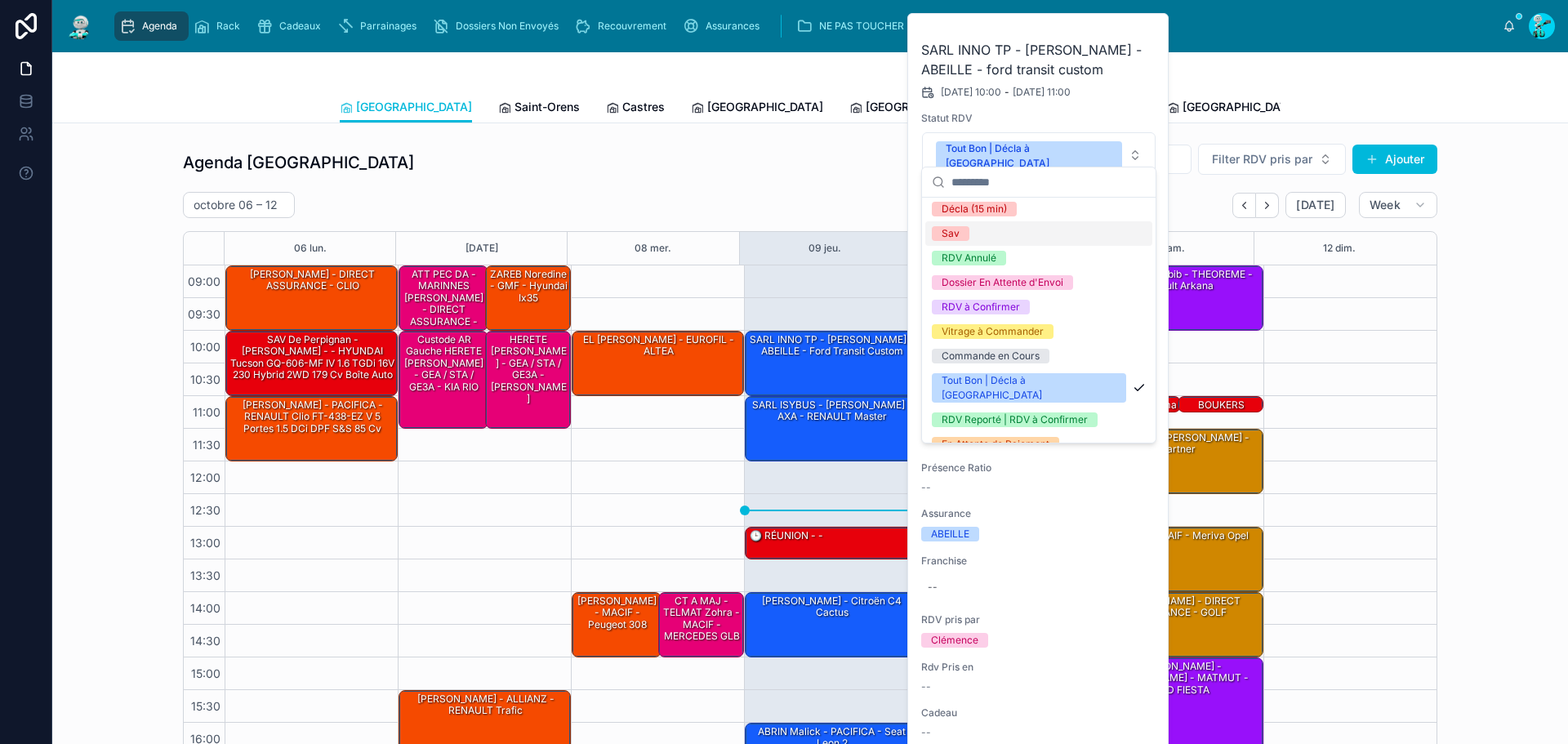
scroll to position [70, 0]
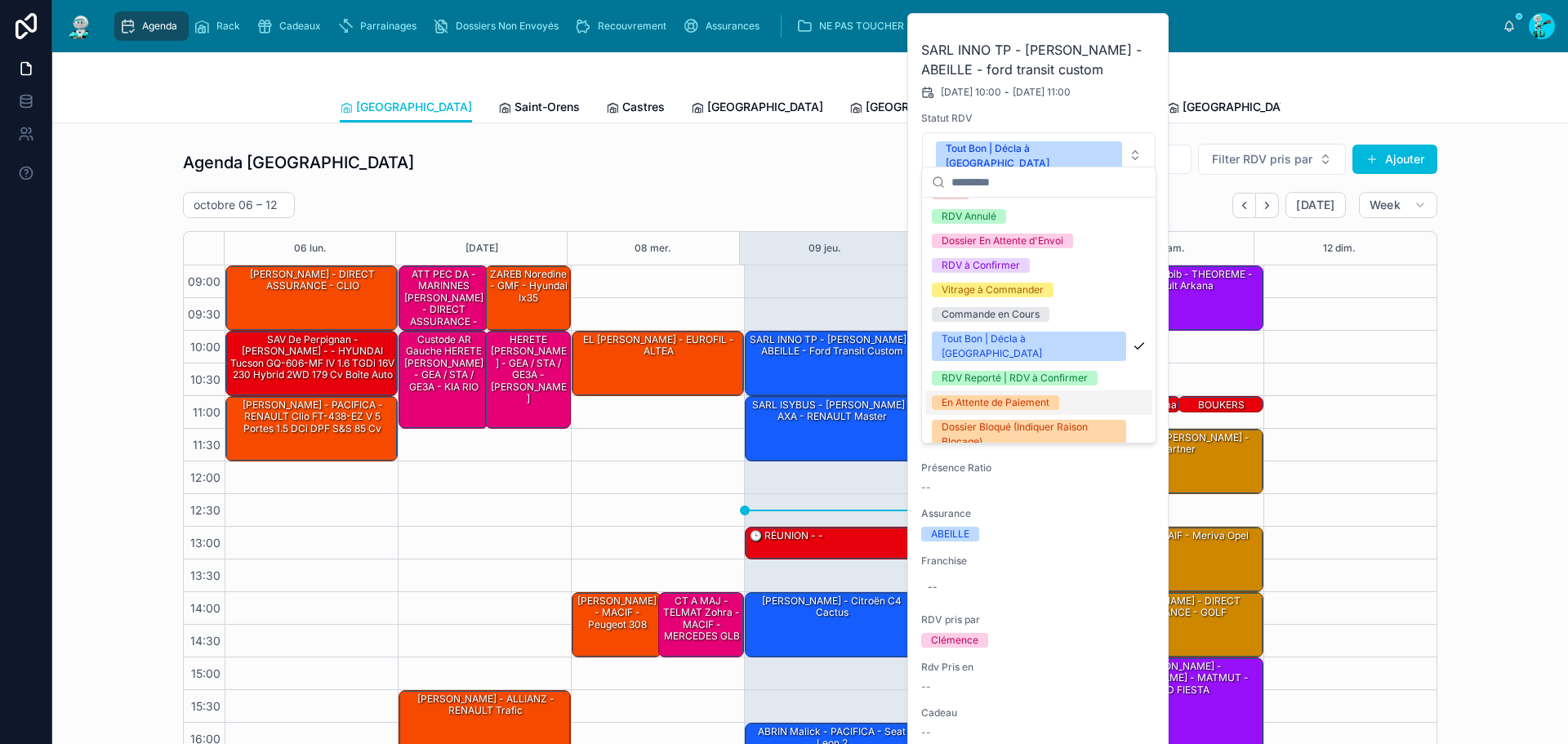
click at [974, 395] on div "En Attente de Paiement" at bounding box center [995, 402] width 108 height 15
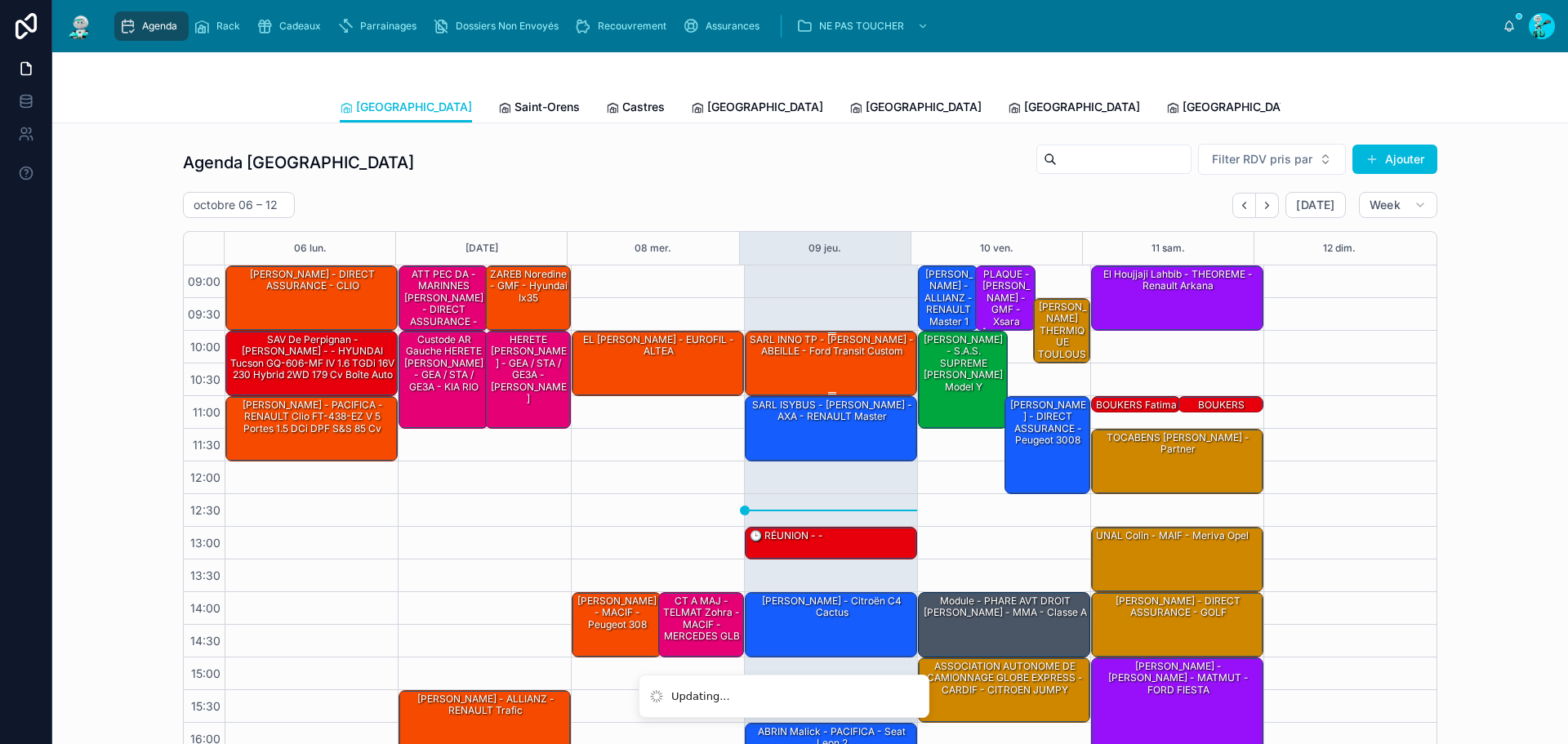
click at [840, 356] on div "SARL INNO TP - [PERSON_NAME] - ABEILLE - ford transit custom" at bounding box center [832, 346] width 167 height 27
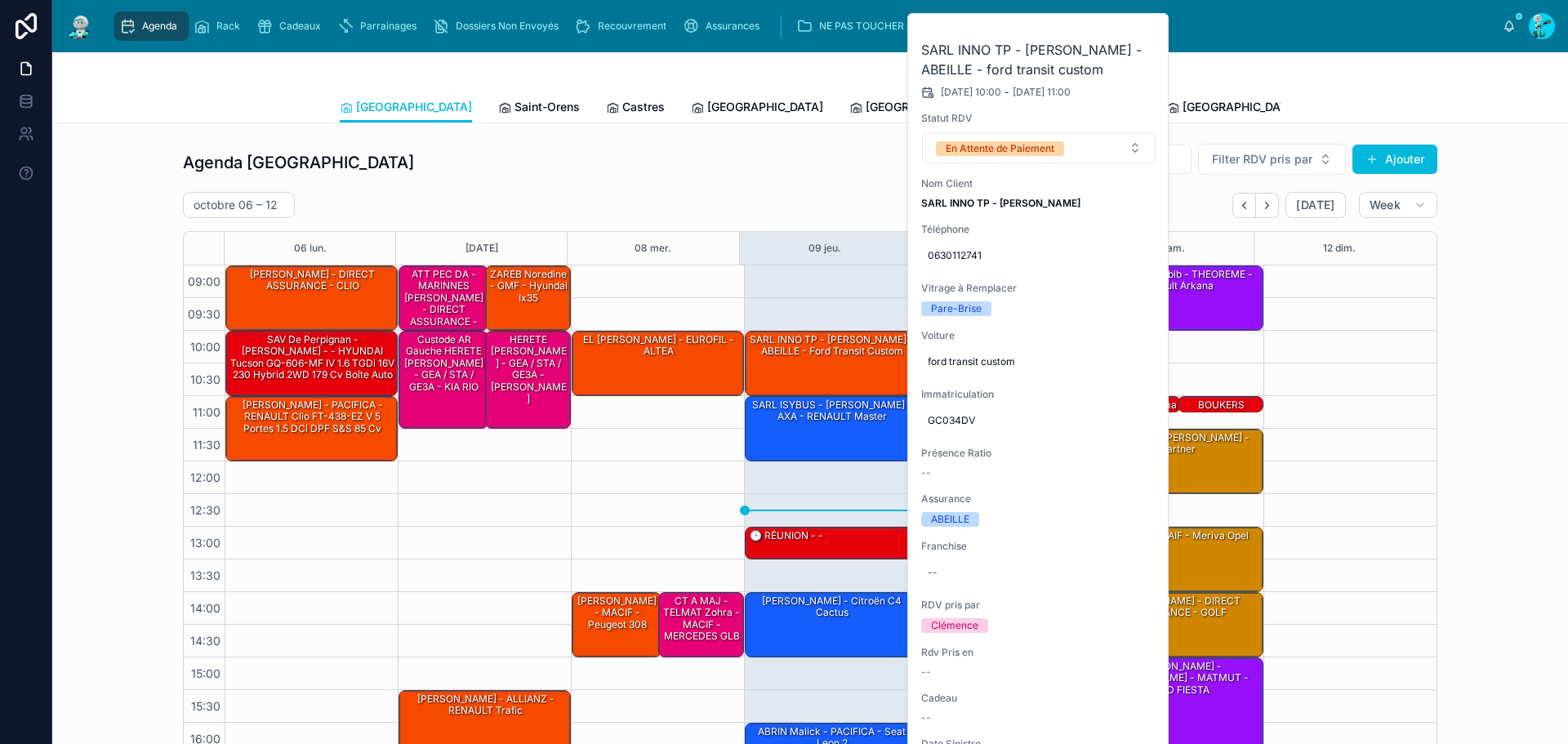
click at [0, 0] on span at bounding box center [0, 0] width 0 height 0
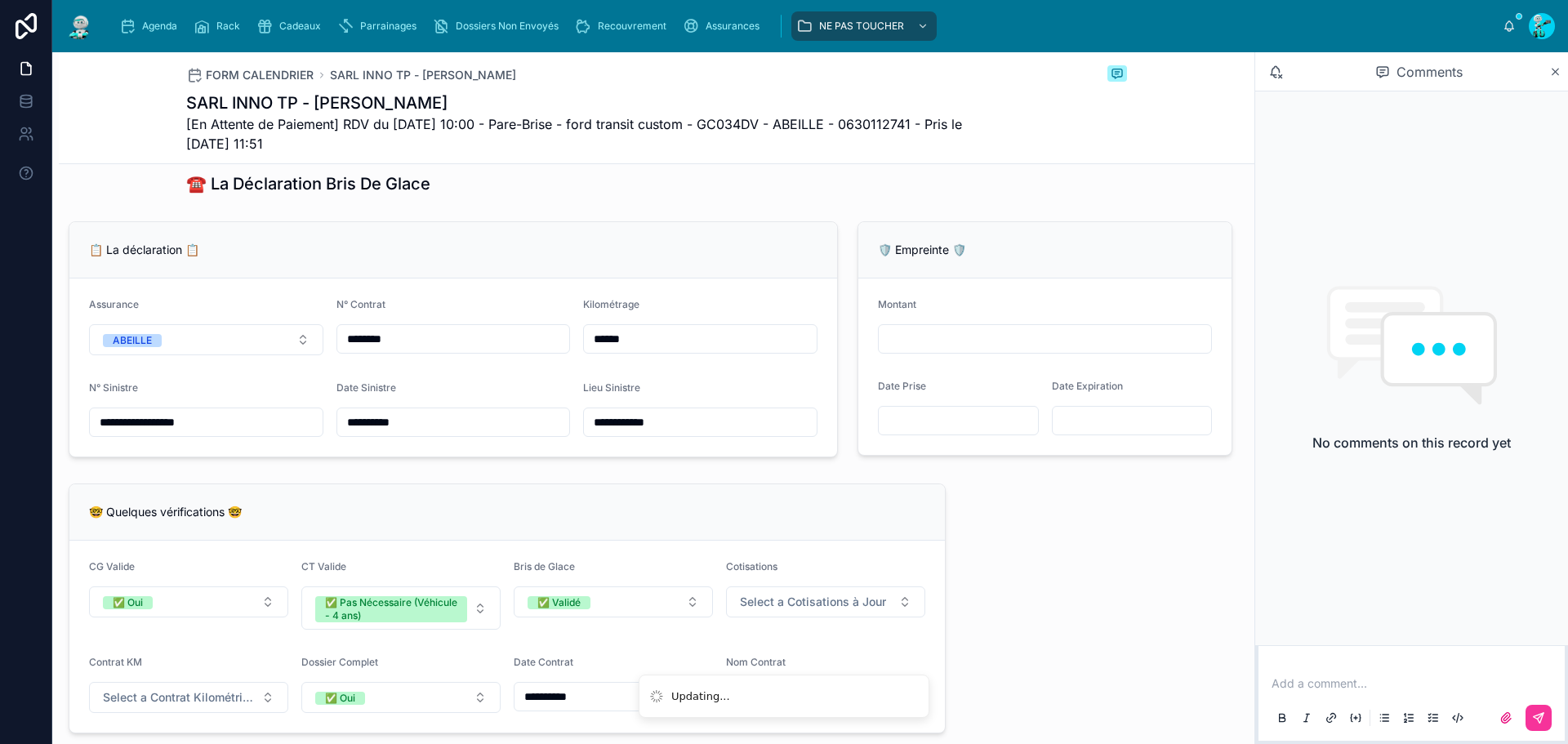
scroll to position [734, 0]
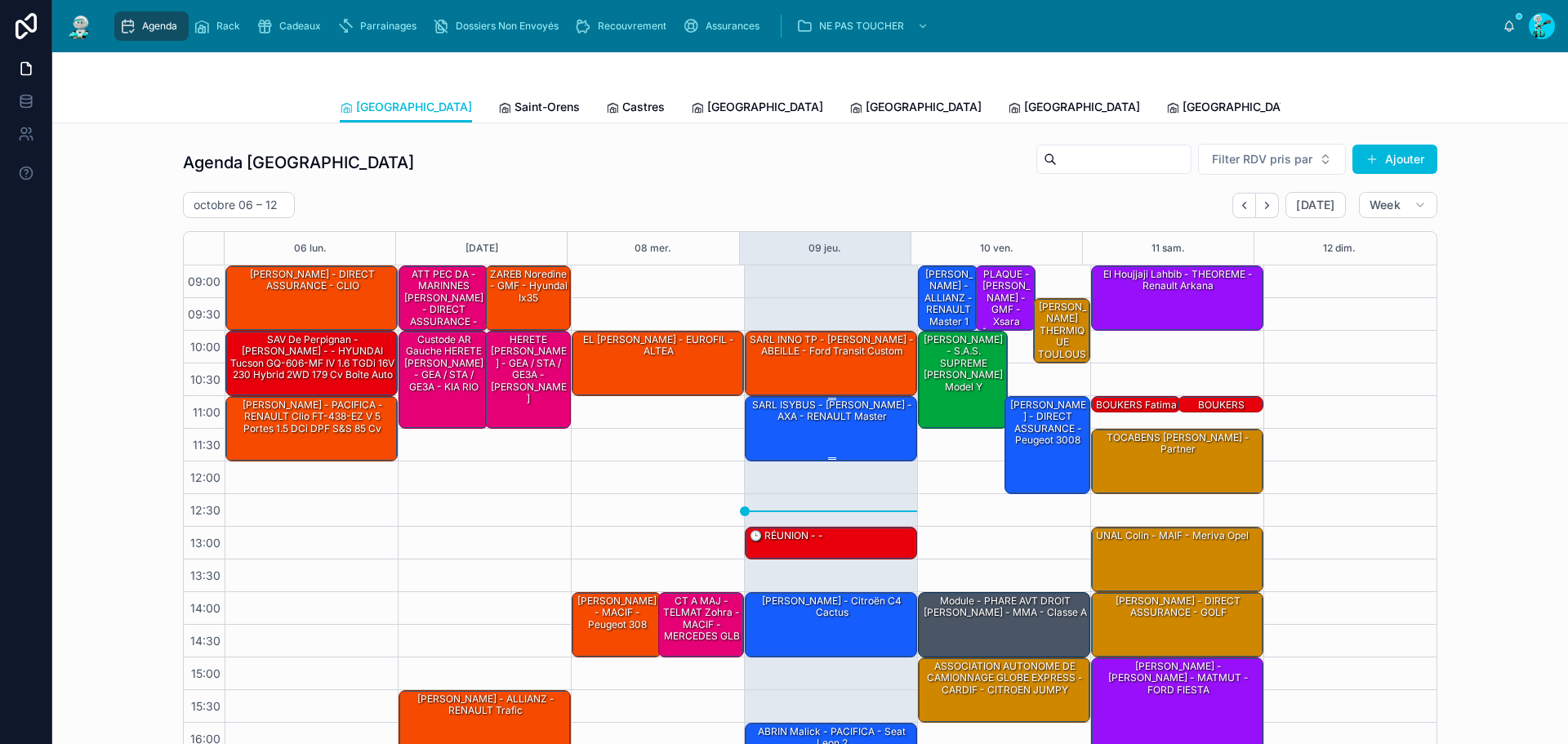
click at [811, 425] on div "SARL ISYBUS - [PERSON_NAME] - AXA - RENAULT Master" at bounding box center [832, 428] width 167 height 62
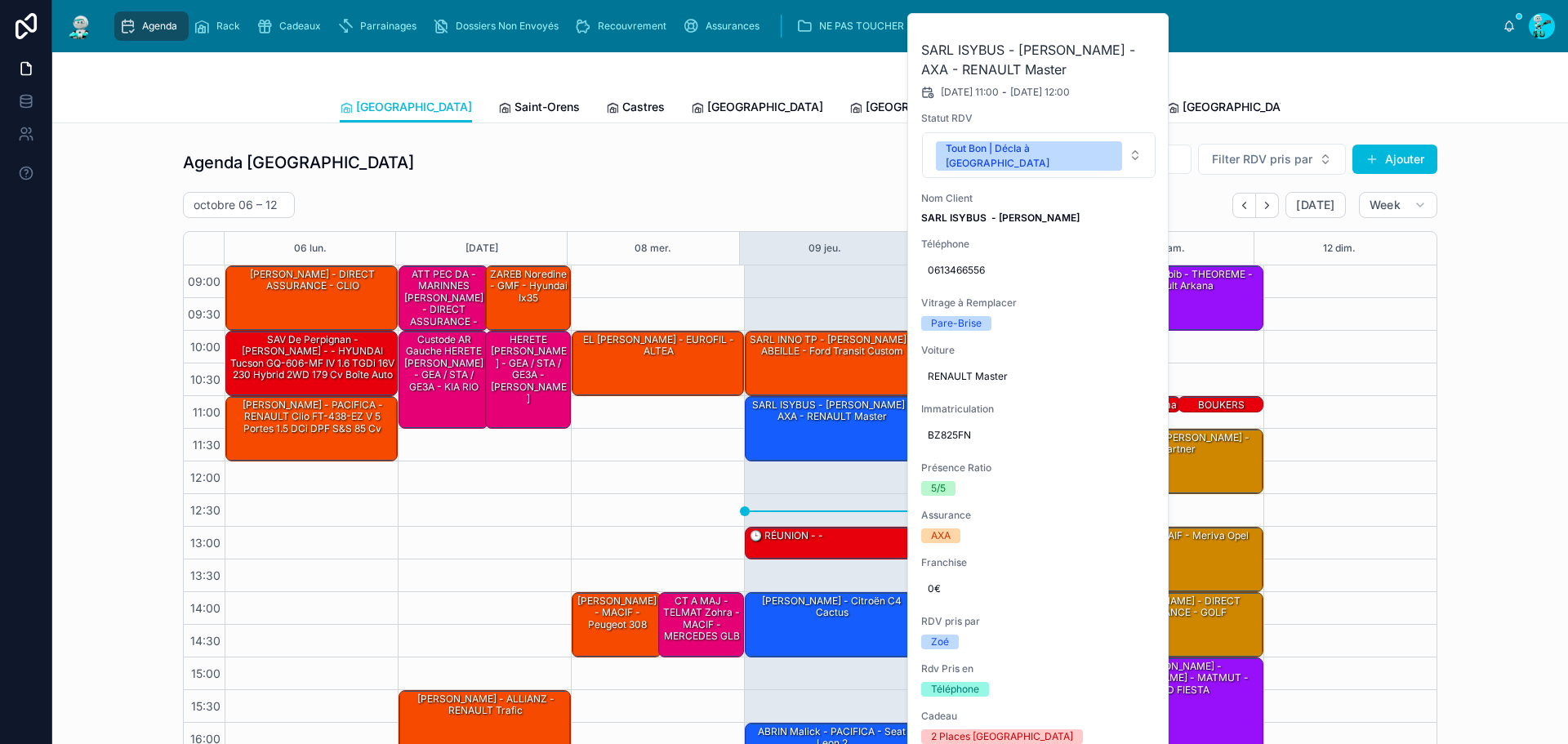
click at [0, 0] on button at bounding box center [0, 0] width 0 height 0
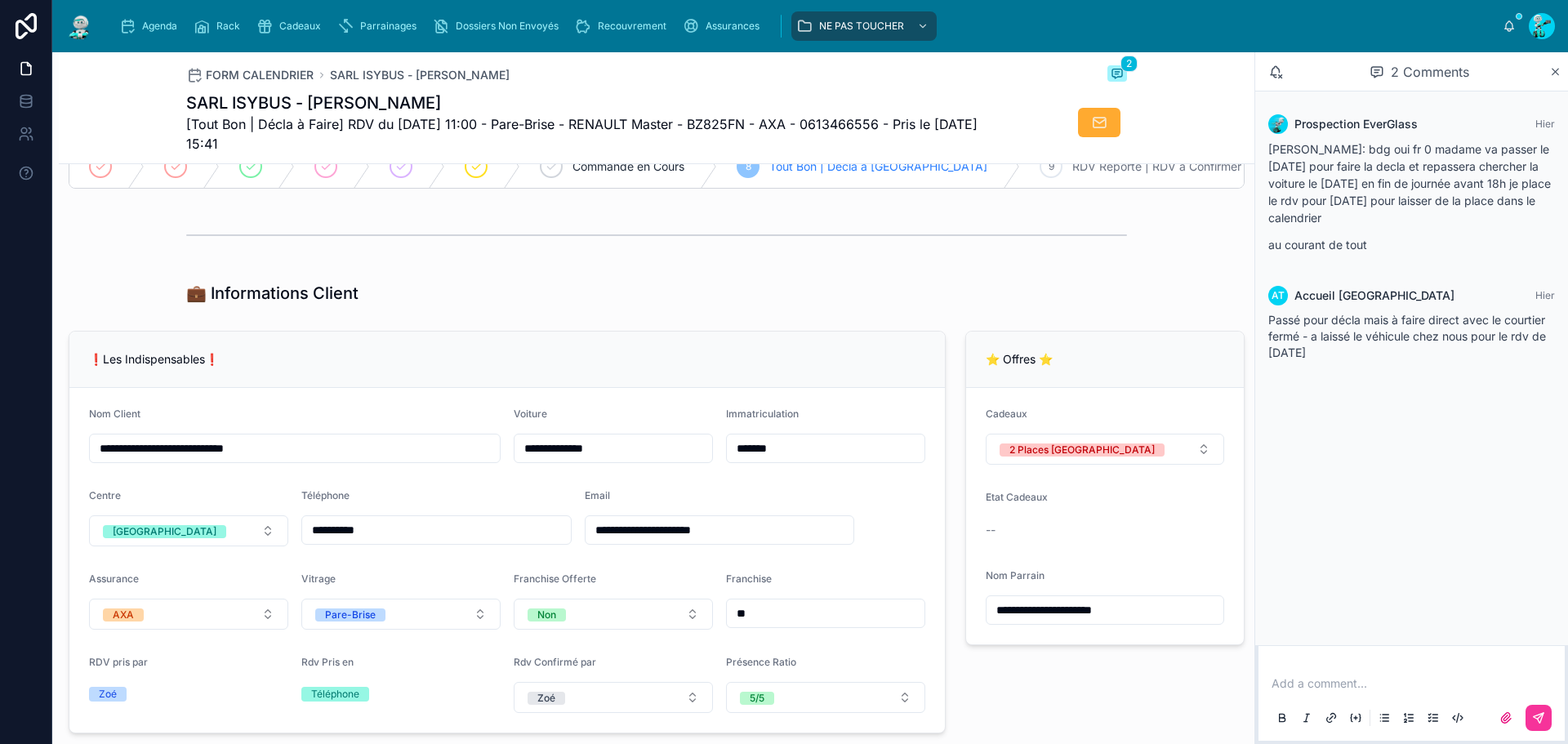
scroll to position [163, 0]
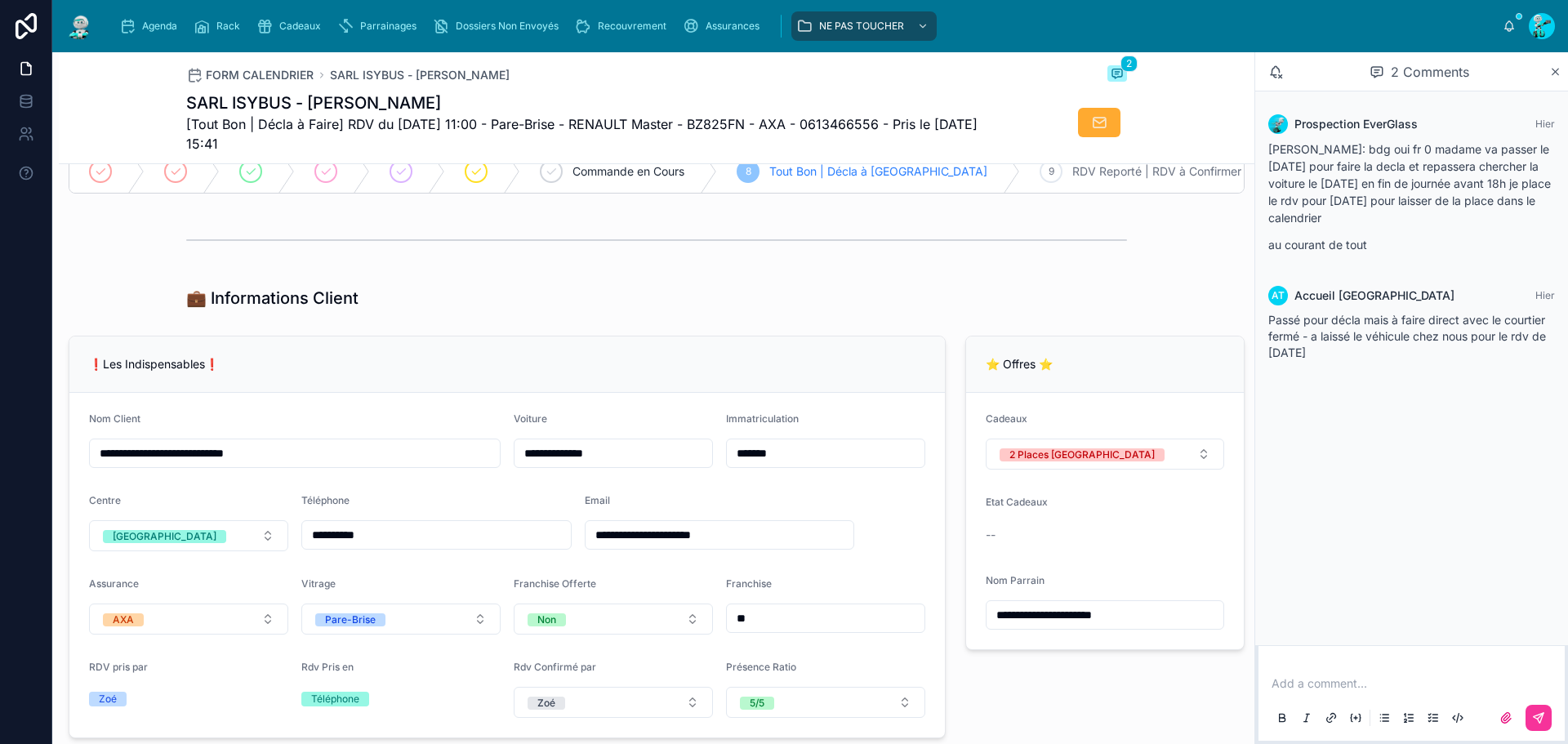
click at [851, 462] on input "*******" at bounding box center [825, 453] width 197 height 23
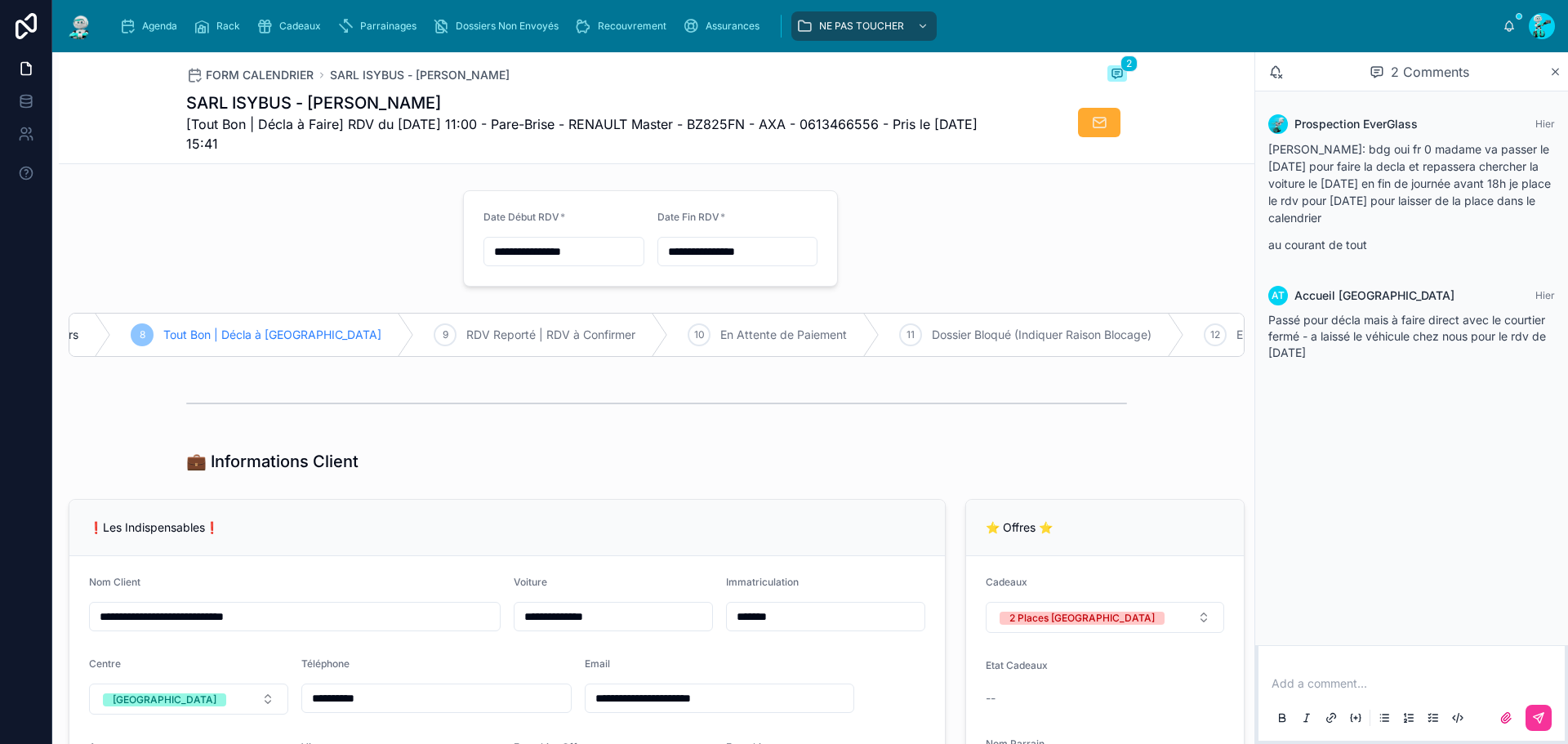
scroll to position [0, 601]
click at [710, 343] on div "10 En Attente de Paiement" at bounding box center [778, 335] width 211 height 43
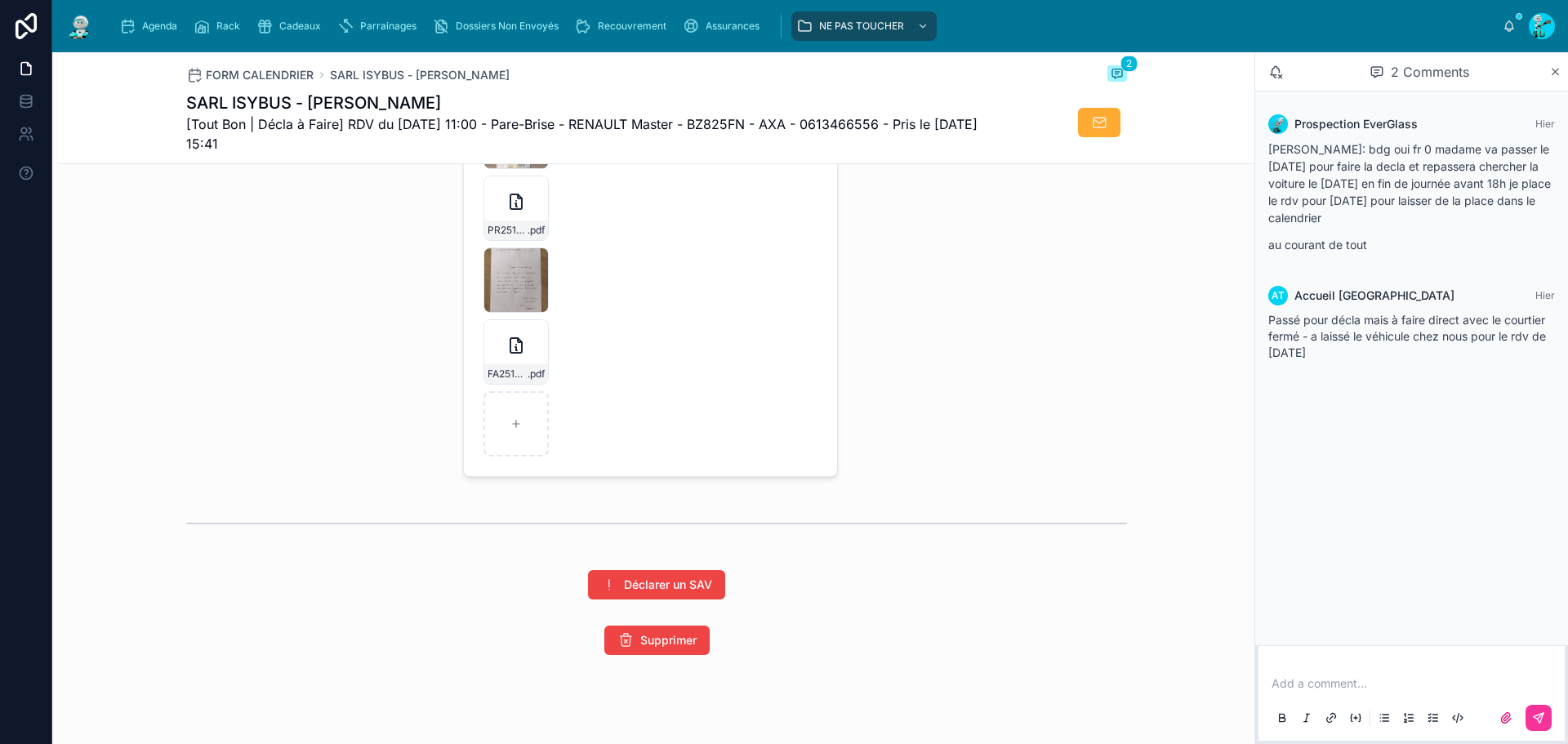
scroll to position [2924, 0]
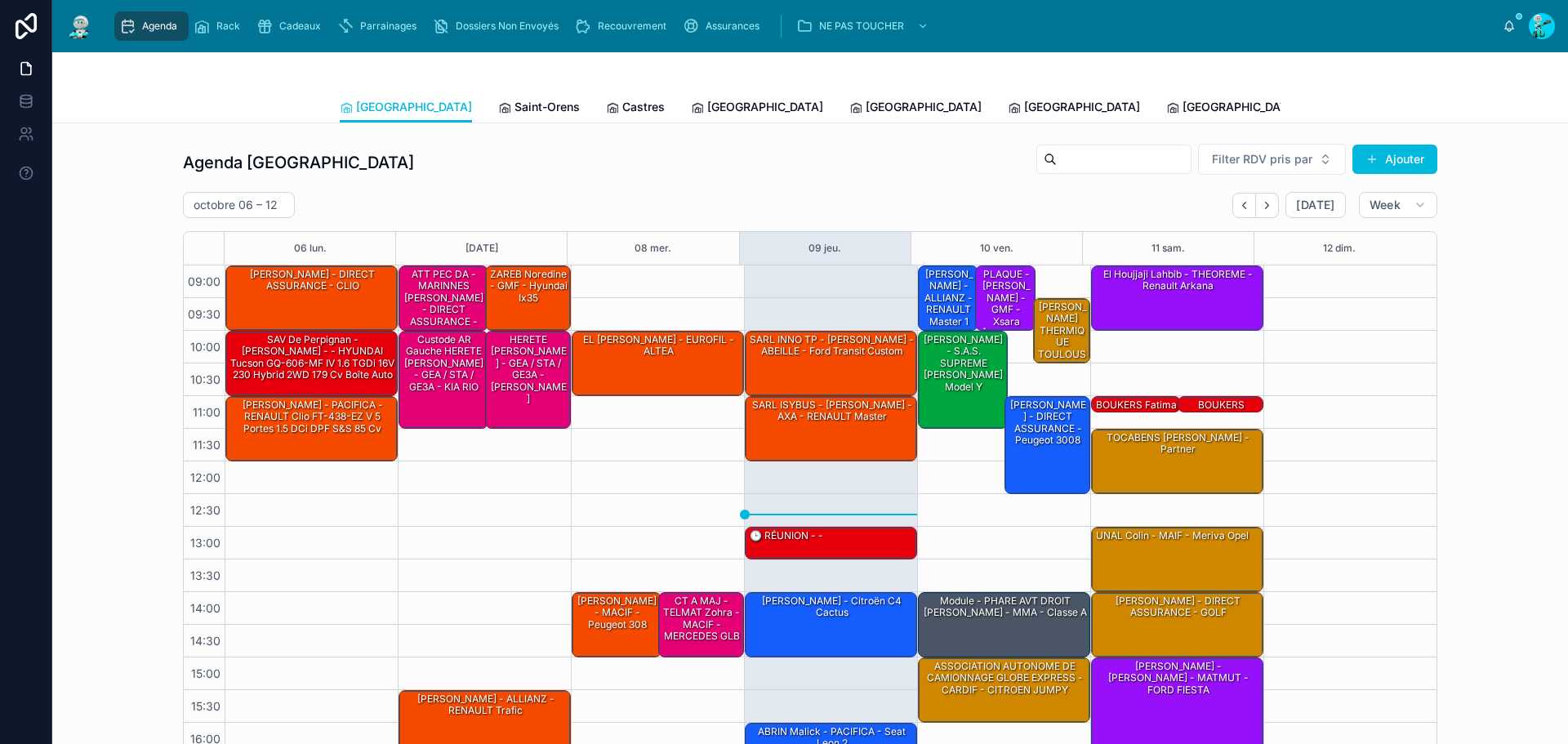
click at [515, 100] on span "Saint-Orens" at bounding box center [547, 107] width 65 height 17
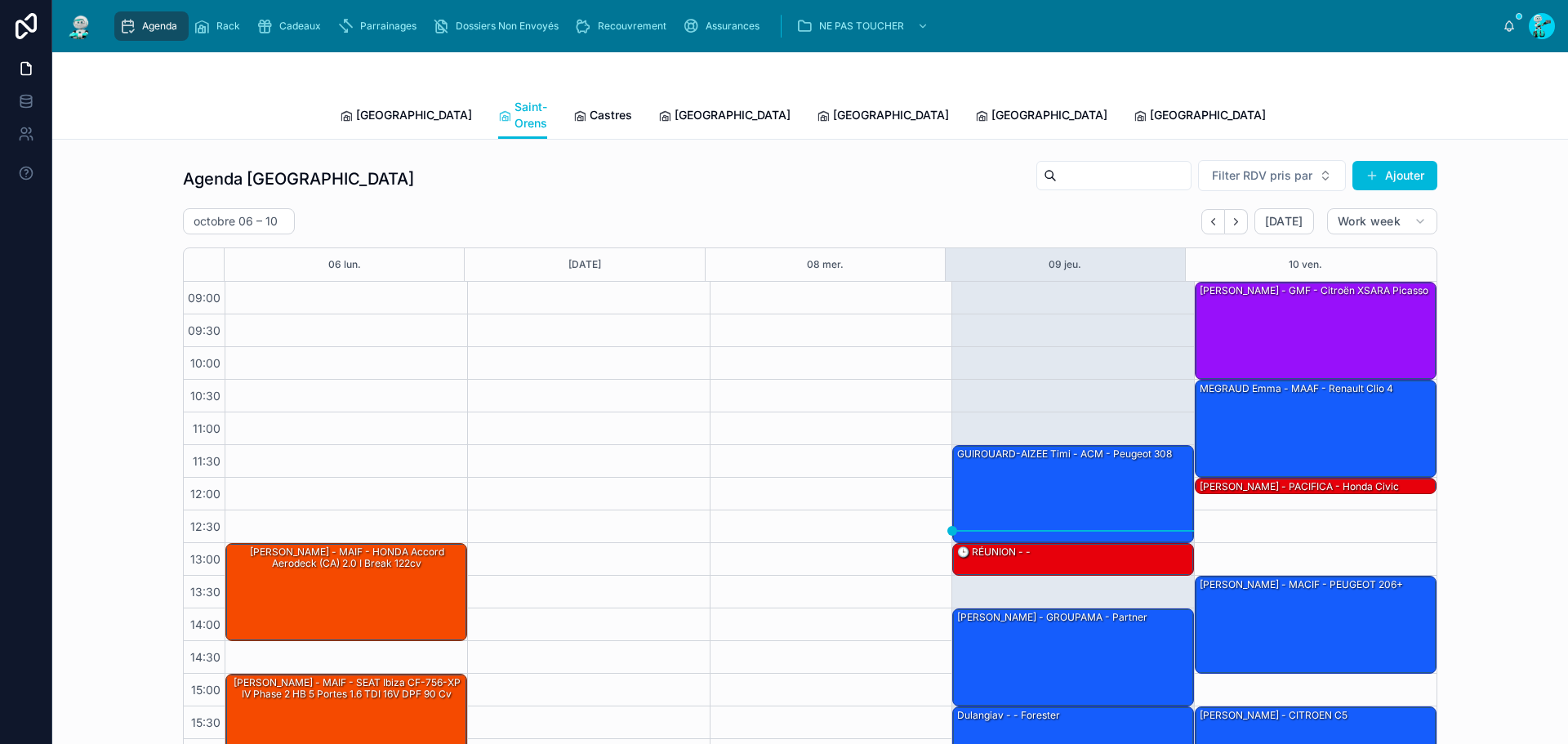
click at [589, 107] on span "Castres" at bounding box center [611, 115] width 43 height 17
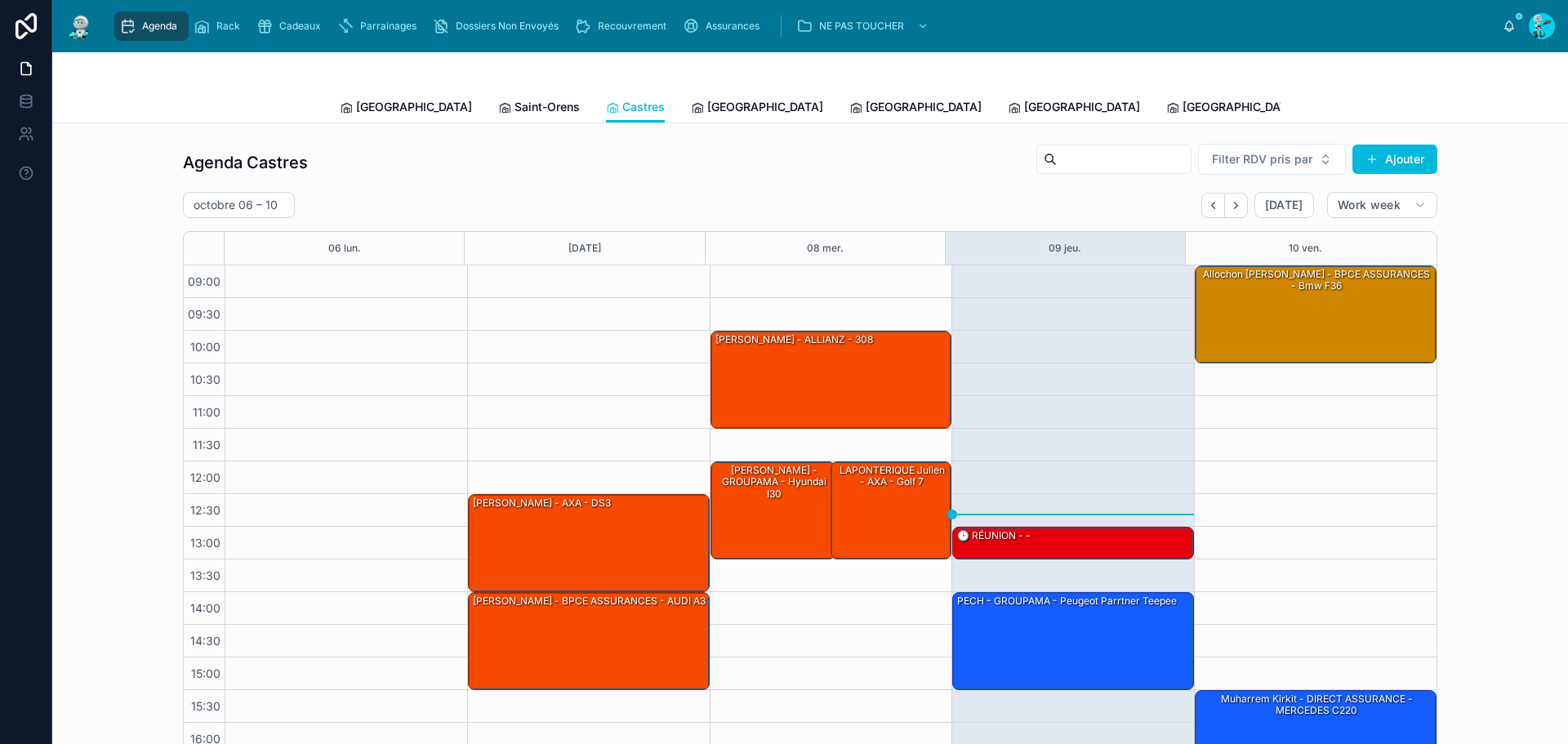
click at [707, 99] on span "[GEOGRAPHIC_DATA]" at bounding box center [765, 107] width 116 height 17
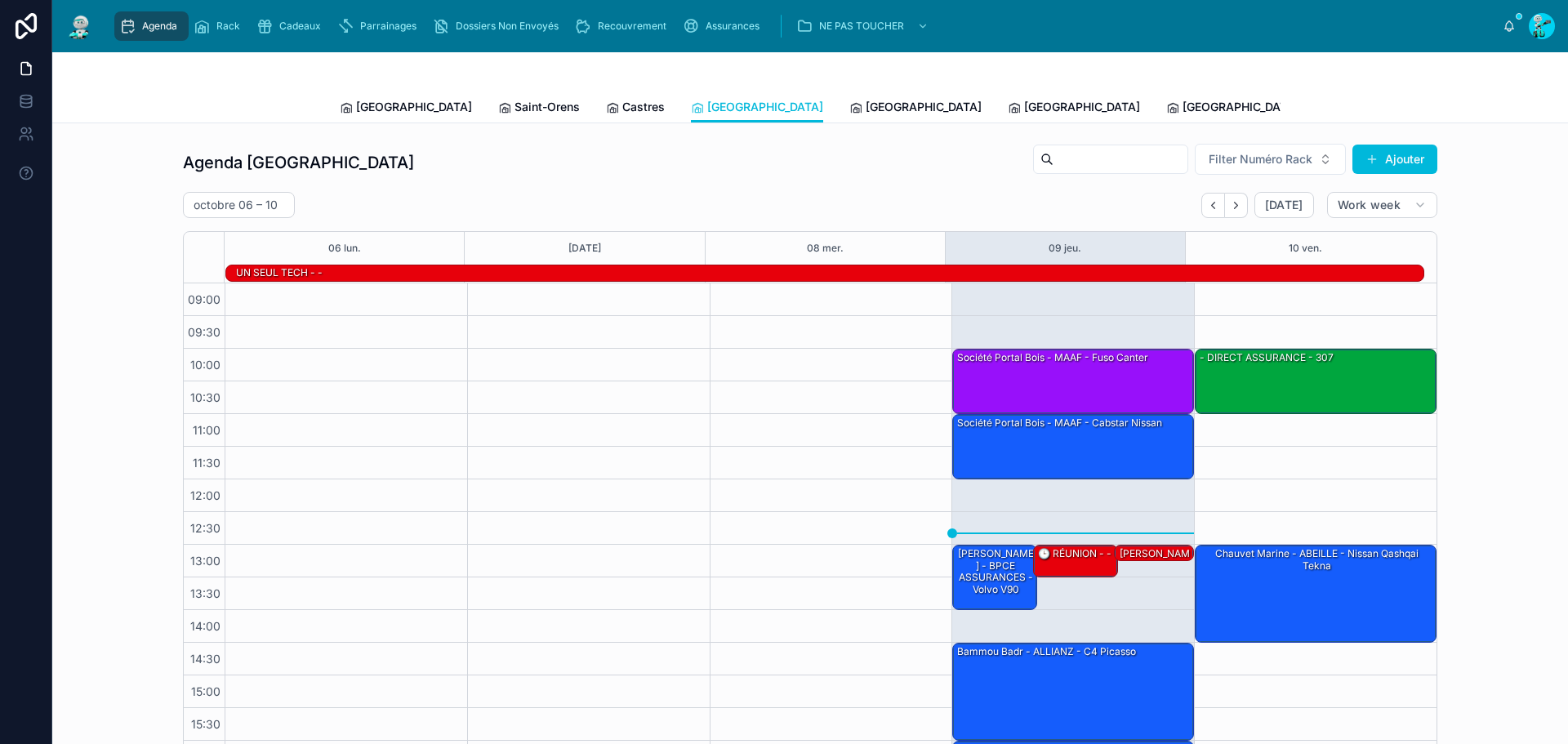
click at [866, 105] on span "[GEOGRAPHIC_DATA]" at bounding box center [923, 107] width 116 height 17
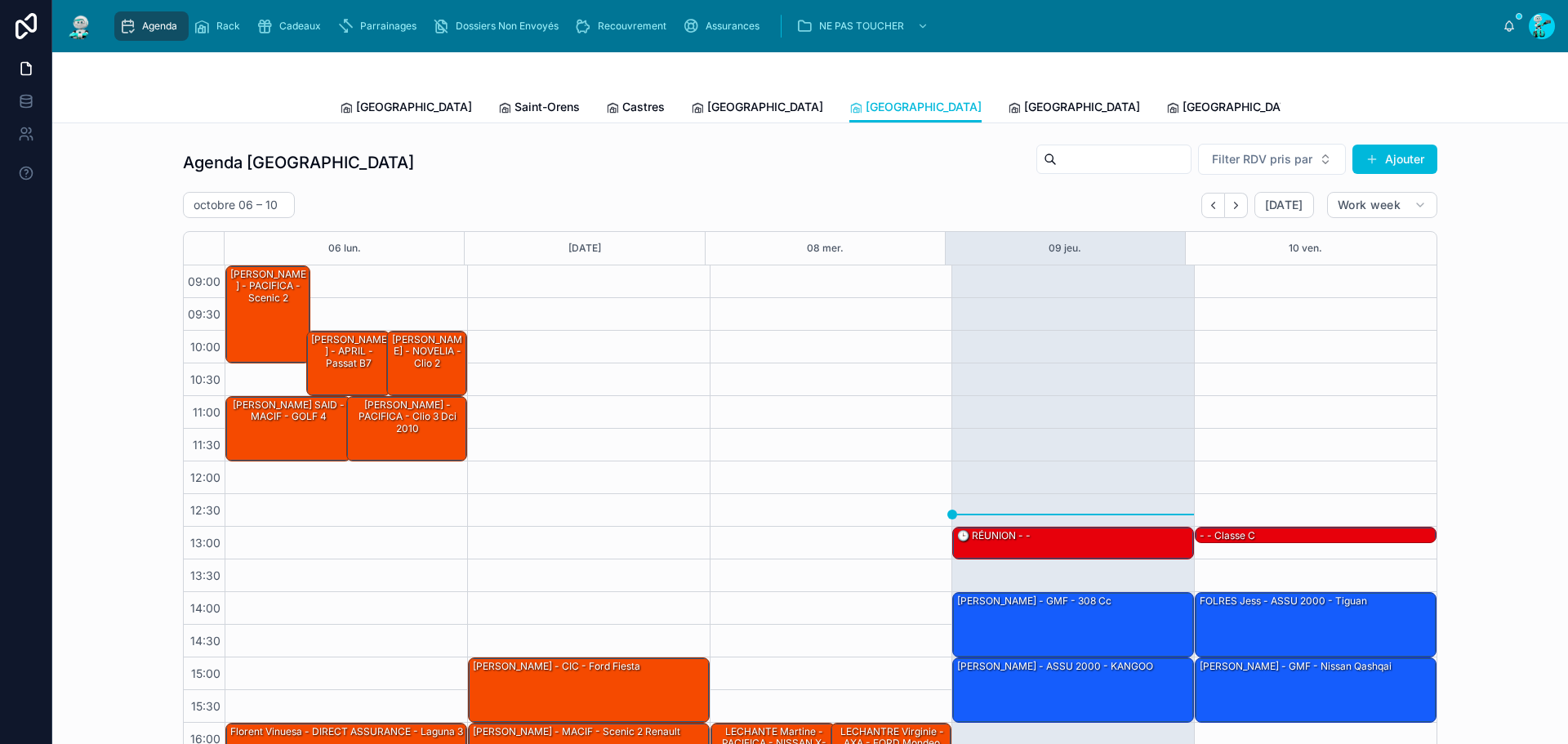
scroll to position [94, 0]
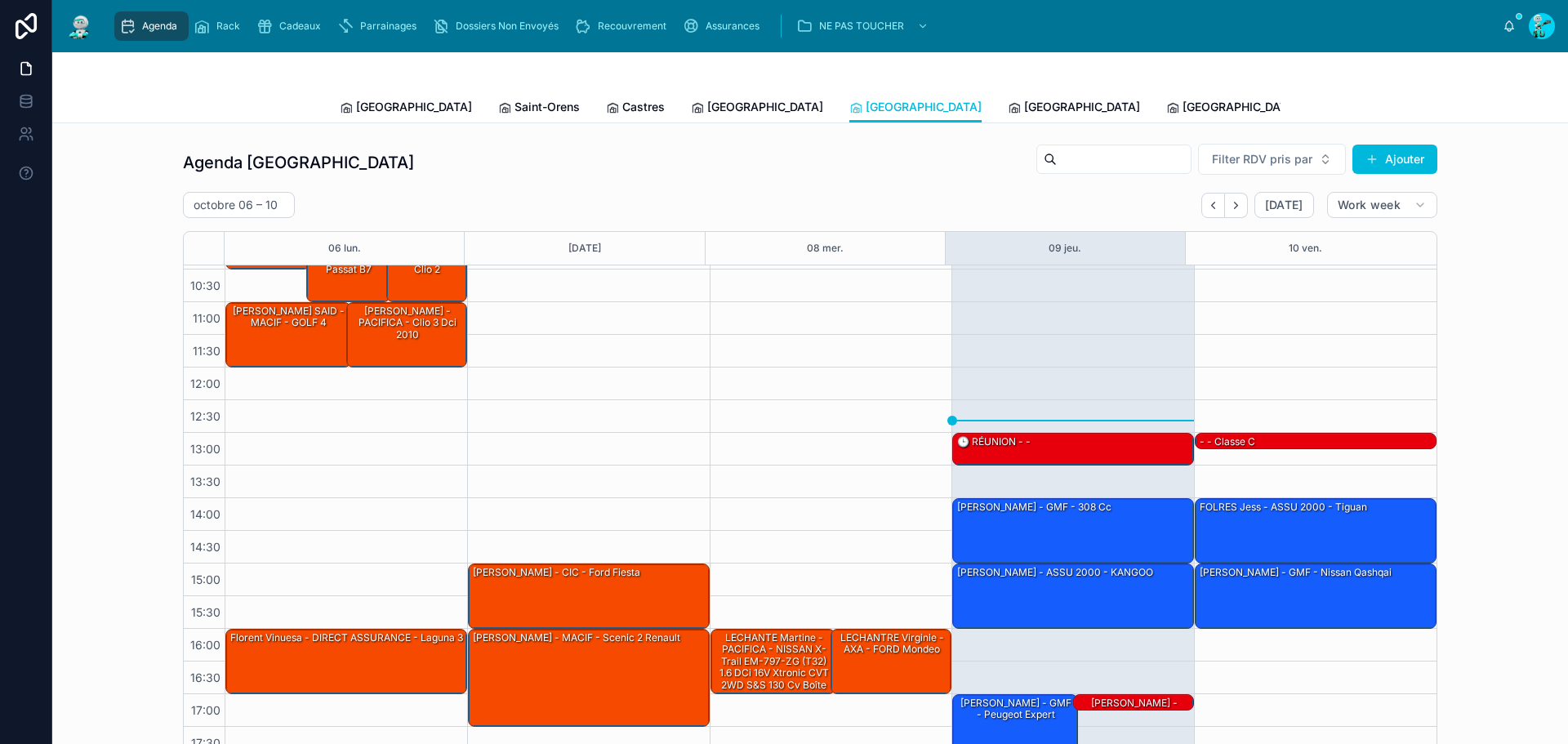
click at [1024, 111] on span "[GEOGRAPHIC_DATA]" at bounding box center [1082, 107] width 116 height 17
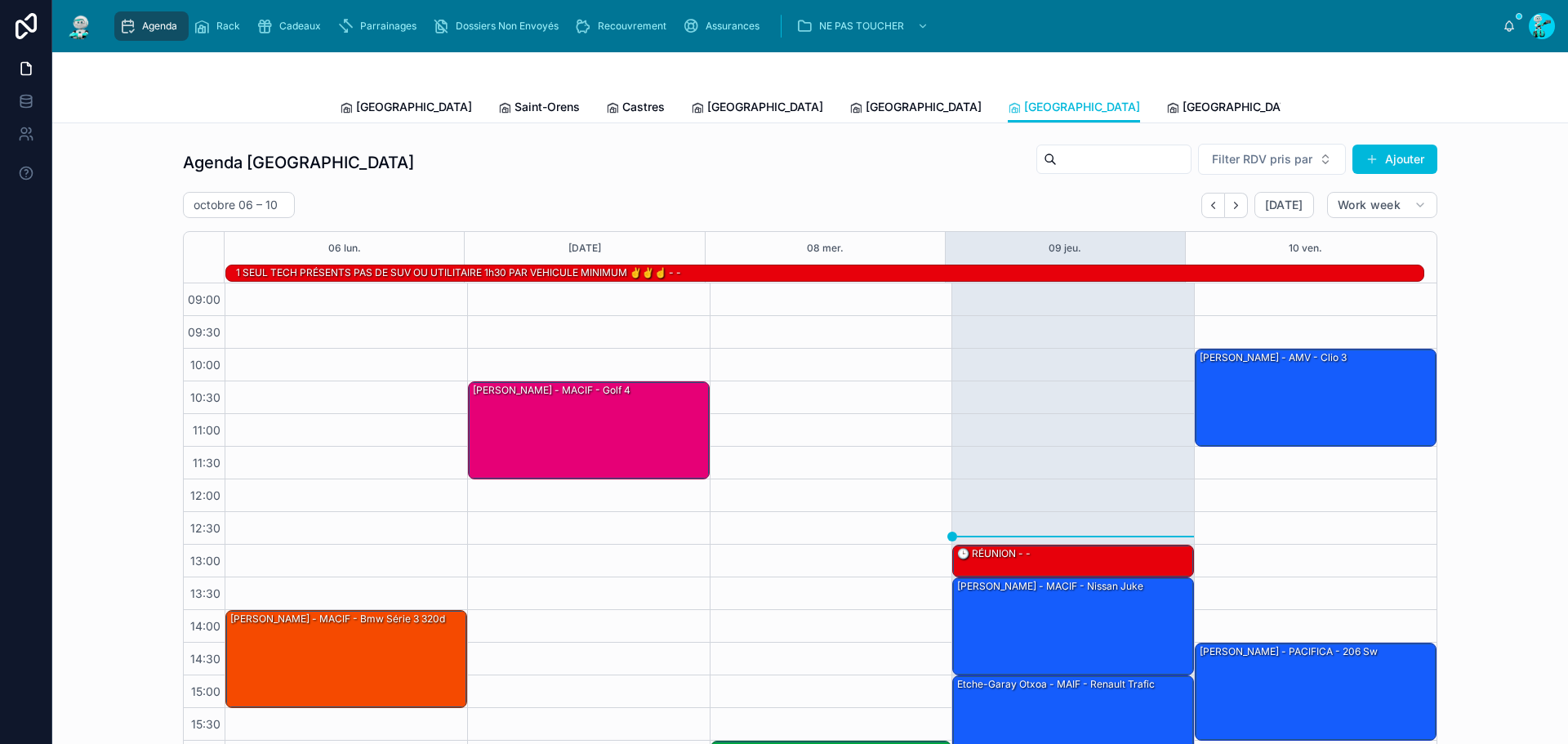
drag, startPoint x: 367, startPoint y: 94, endPoint x: 315, endPoint y: 94, distance: 52.0
click at [367, 94] on link "[GEOGRAPHIC_DATA]" at bounding box center [406, 109] width 132 height 33
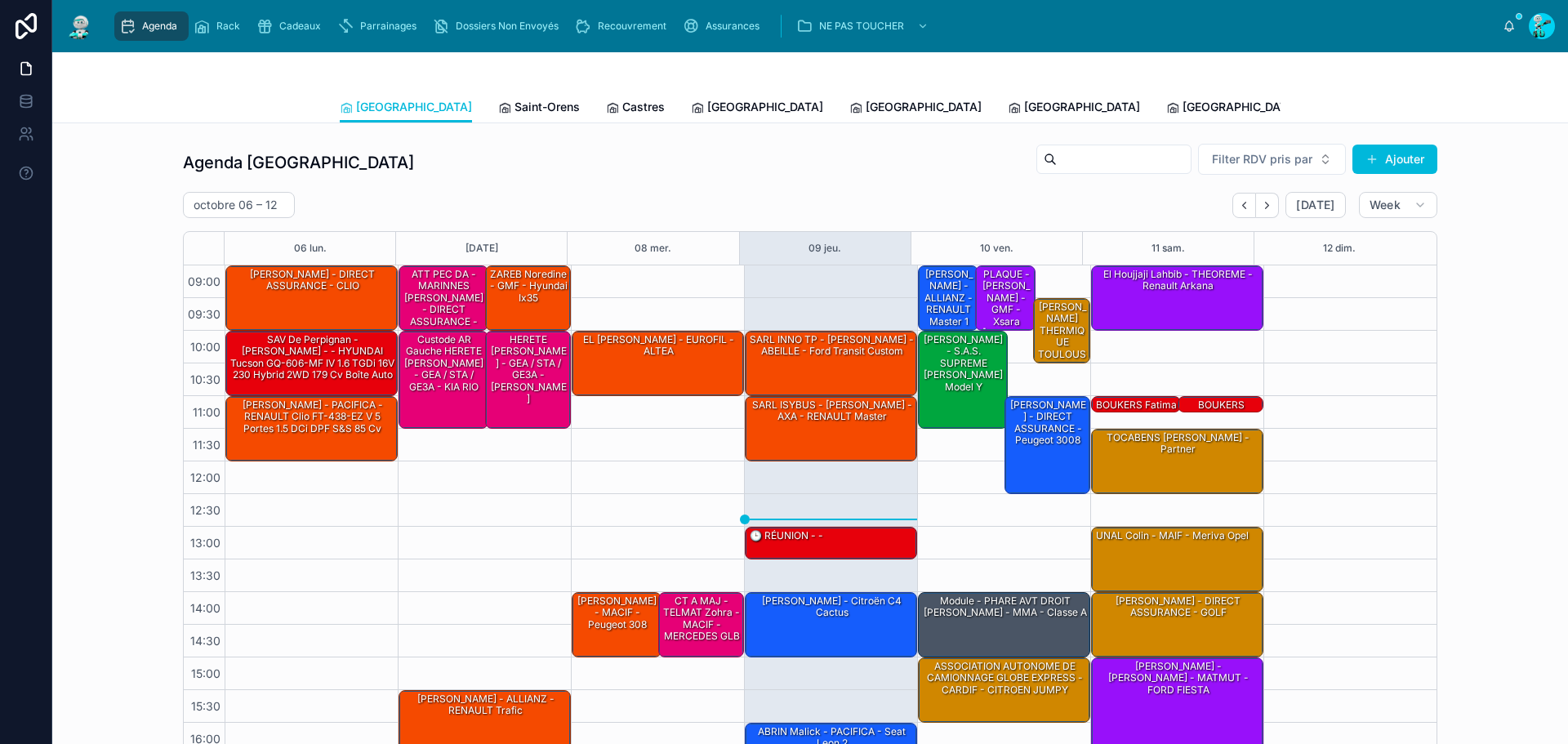
click at [515, 99] on span "Saint-Orens" at bounding box center [547, 107] width 65 height 17
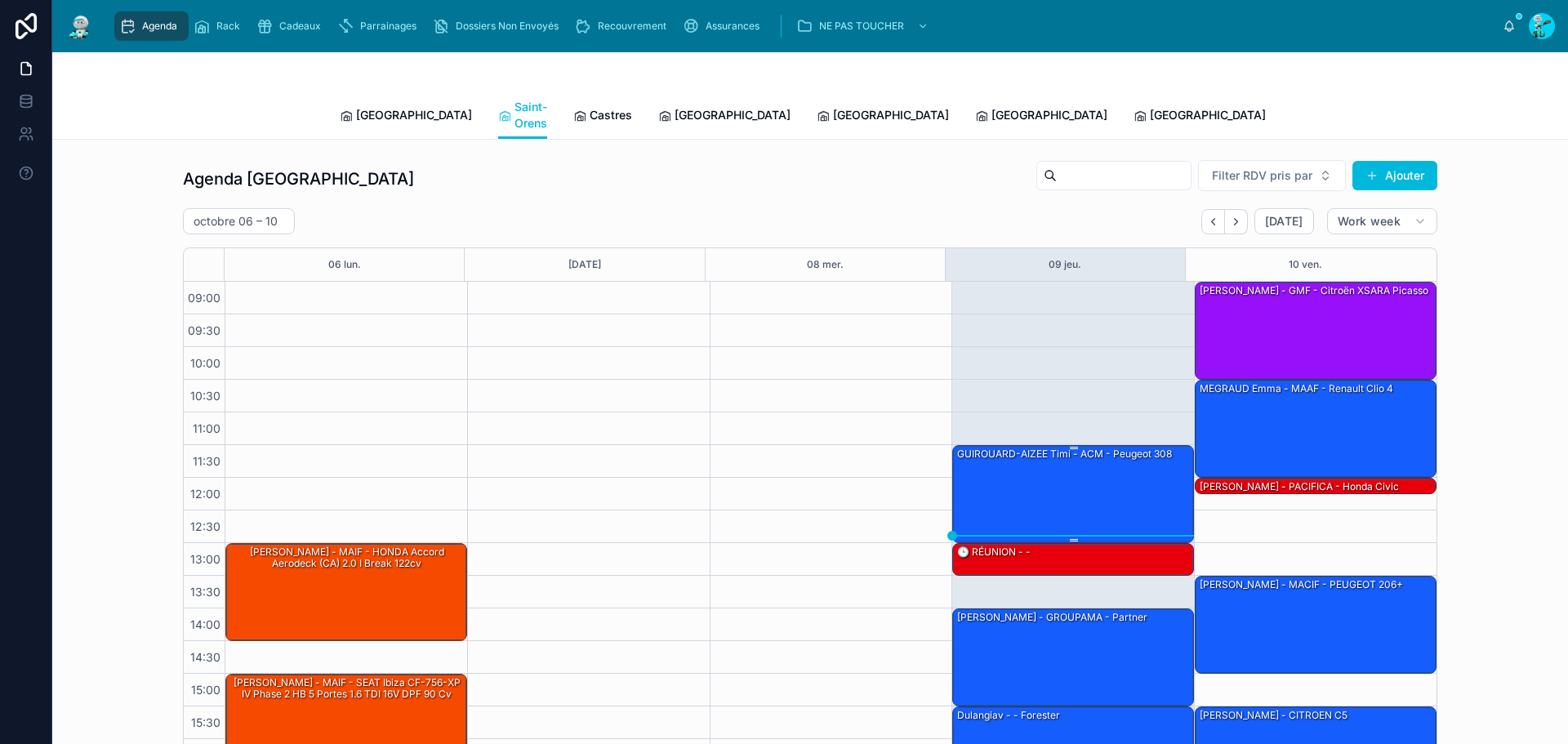
click at [1006, 450] on div "GUIROUARD-AIZEE Timi - ACM - Peugeot 308" at bounding box center [1073, 492] width 236 height 94
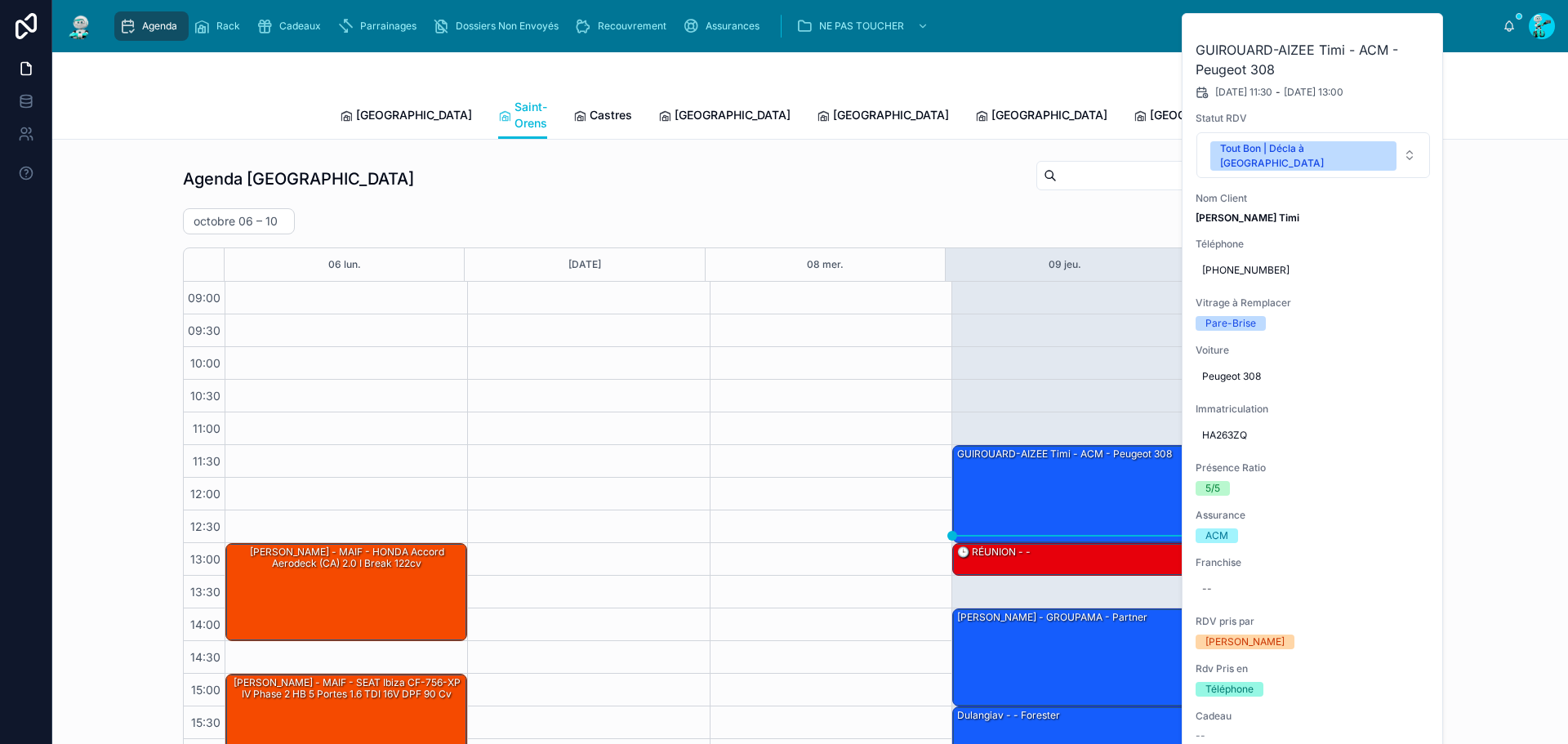
click at [0, 0] on icon at bounding box center [0, 0] width 0 height 0
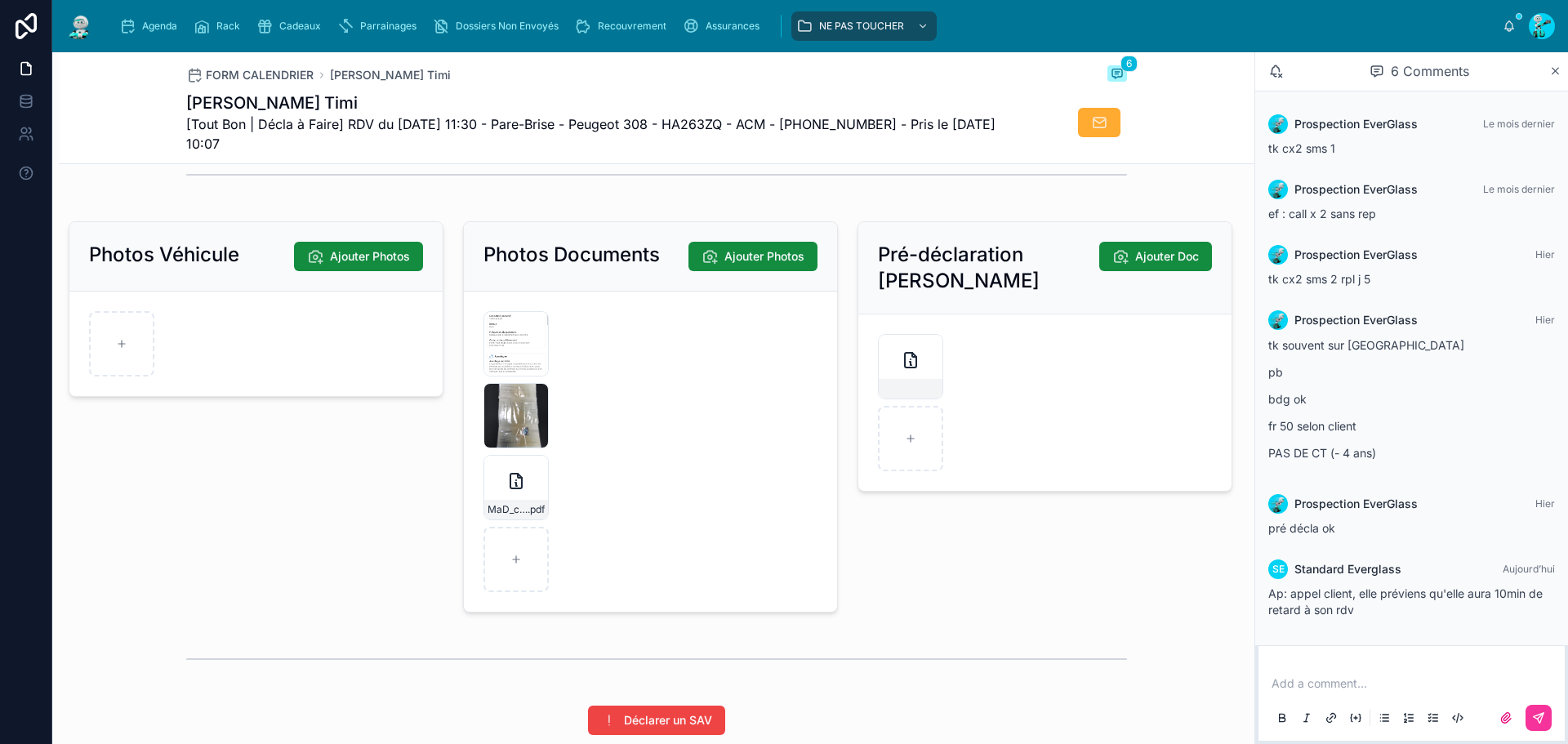
scroll to position [2367, 0]
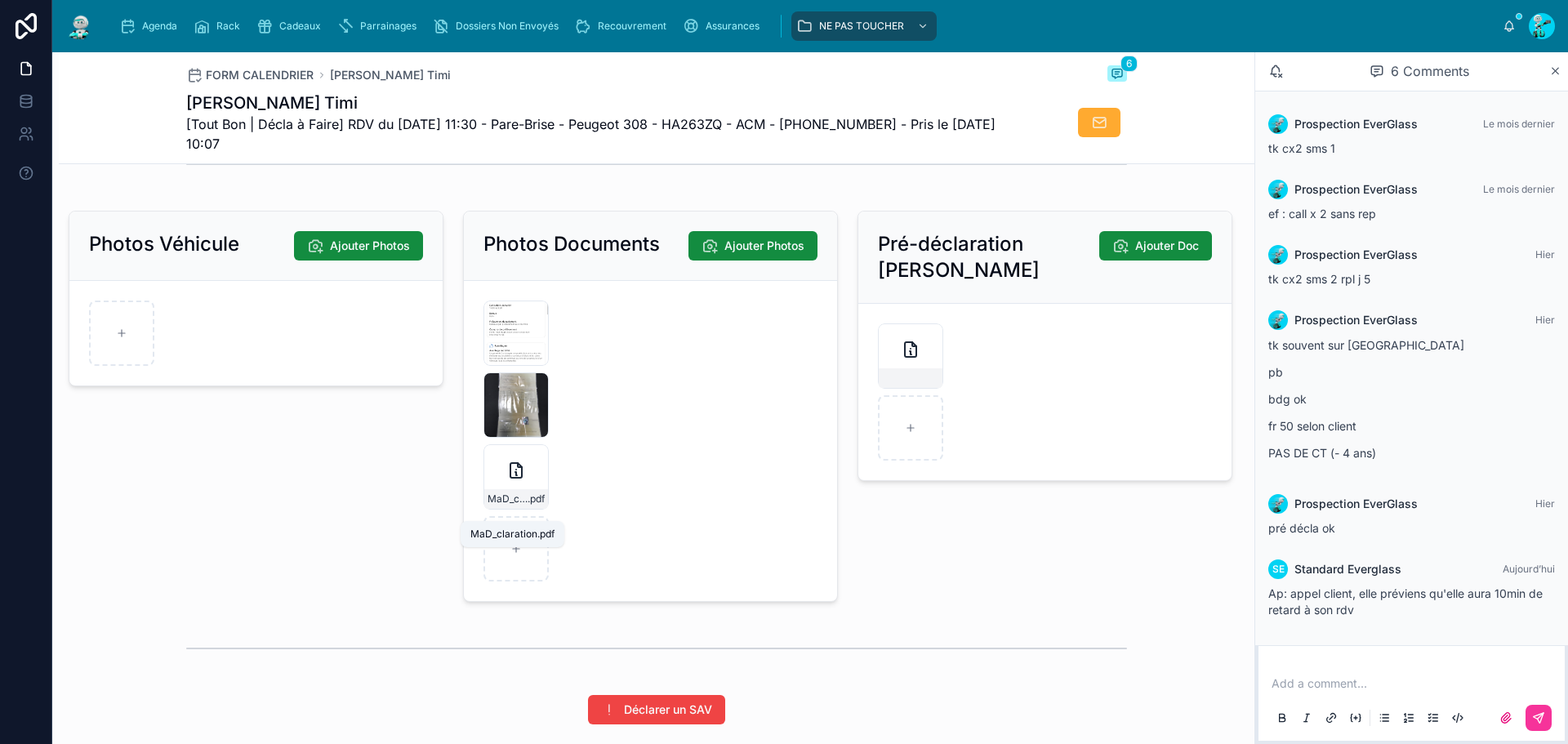
click at [528, 506] on span ".pdf" at bounding box center [536, 498] width 18 height 13
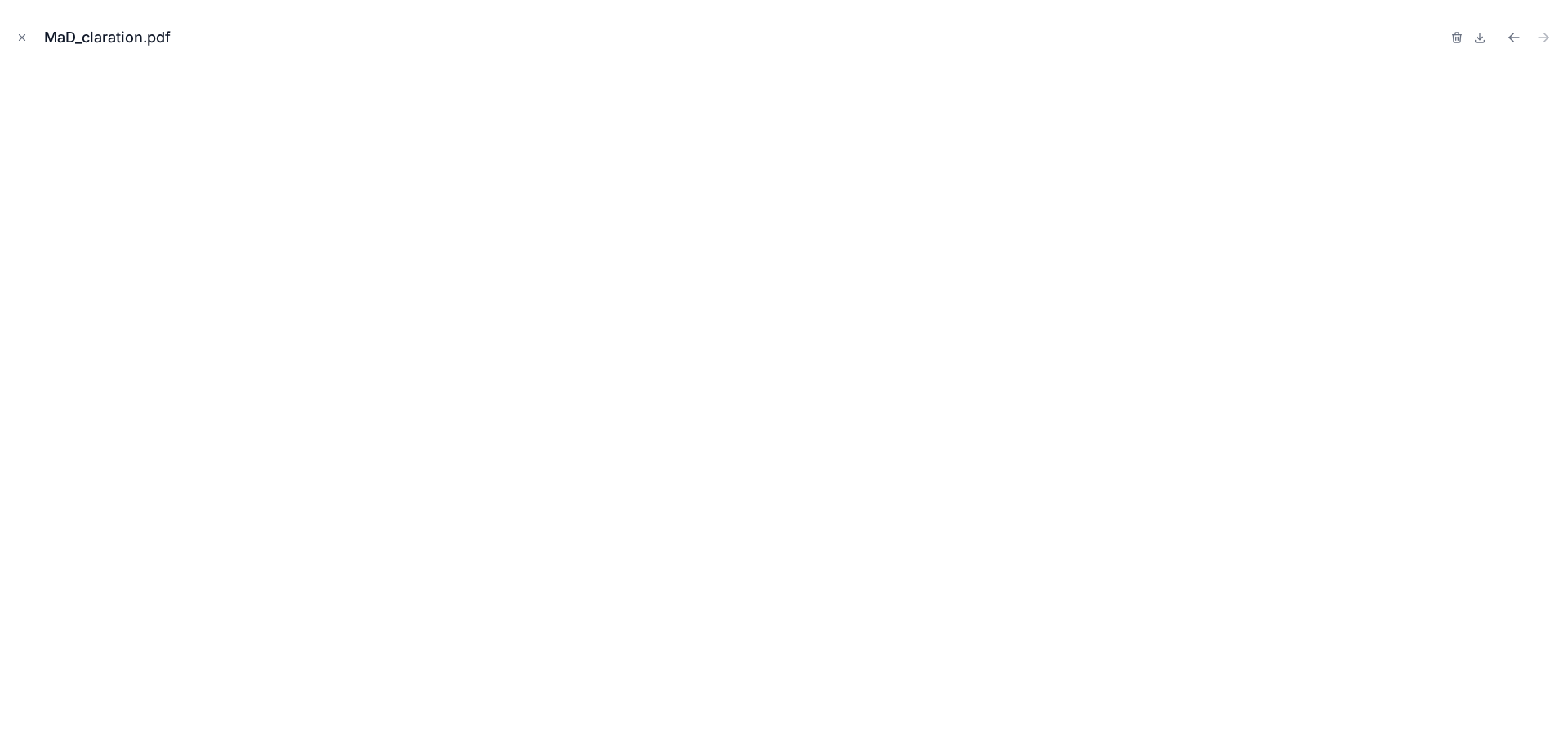
click at [21, 35] on icon "Close modal" at bounding box center [22, 38] width 12 height 12
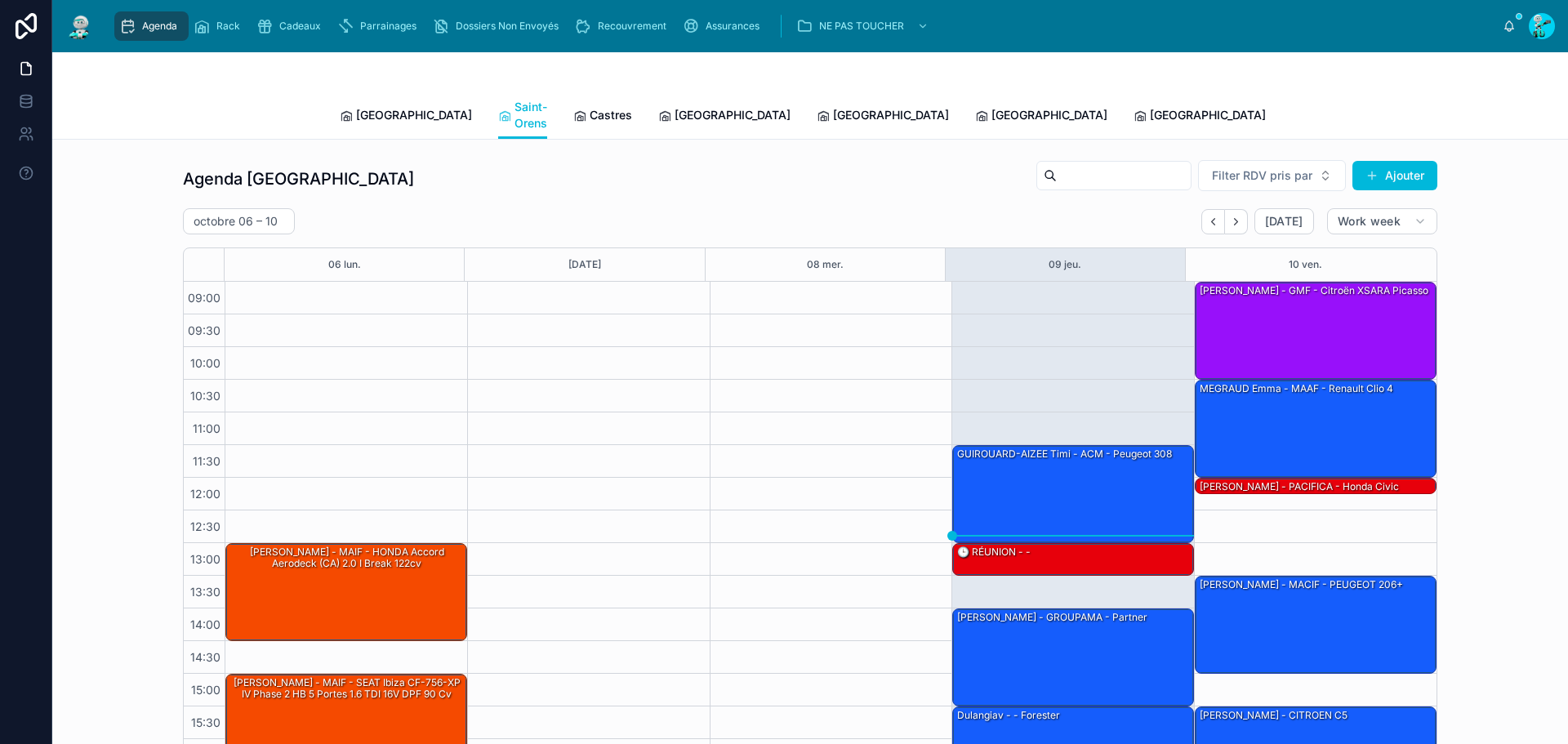
click at [589, 107] on span "Castres" at bounding box center [611, 115] width 43 height 17
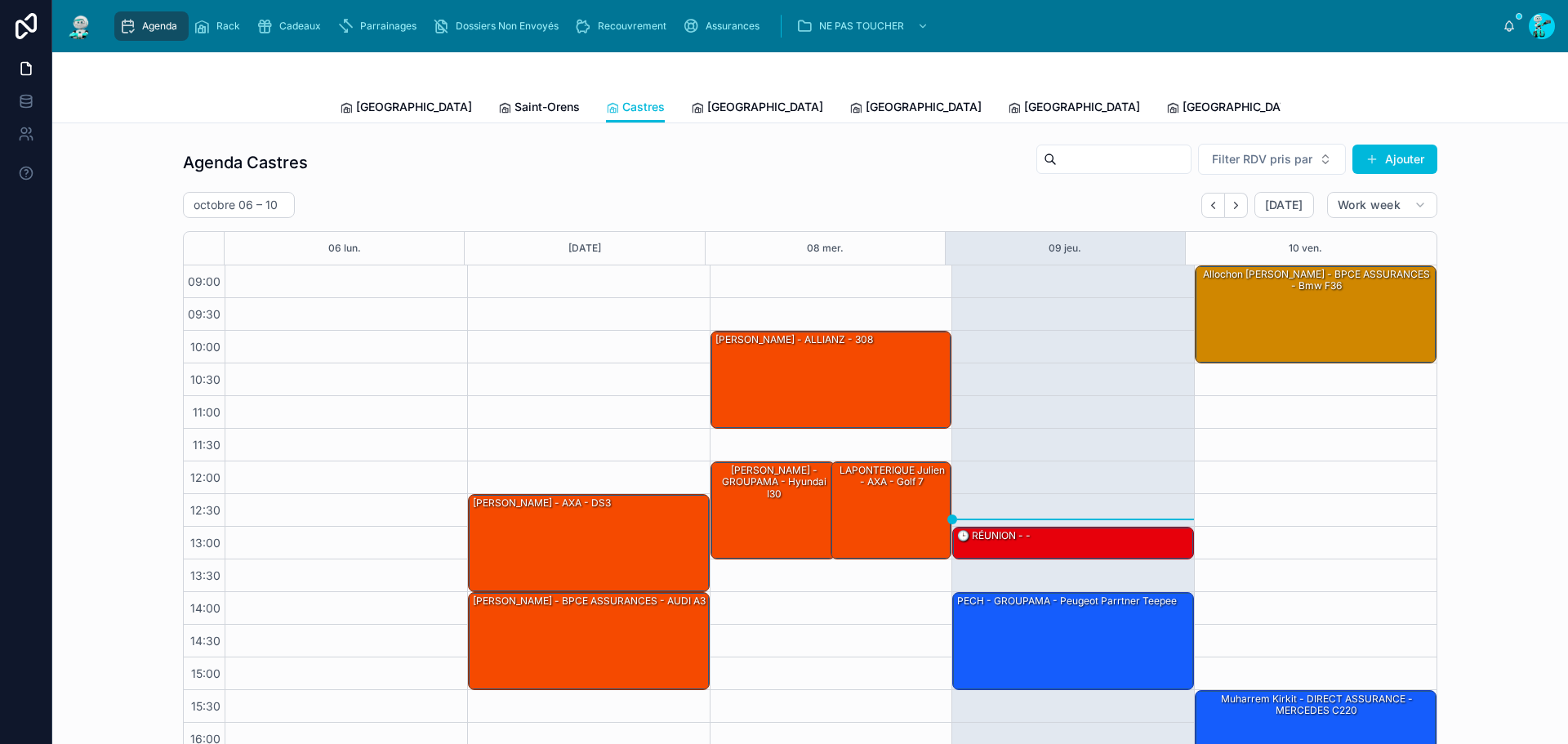
click at [691, 117] on link "[GEOGRAPHIC_DATA]" at bounding box center [757, 109] width 132 height 33
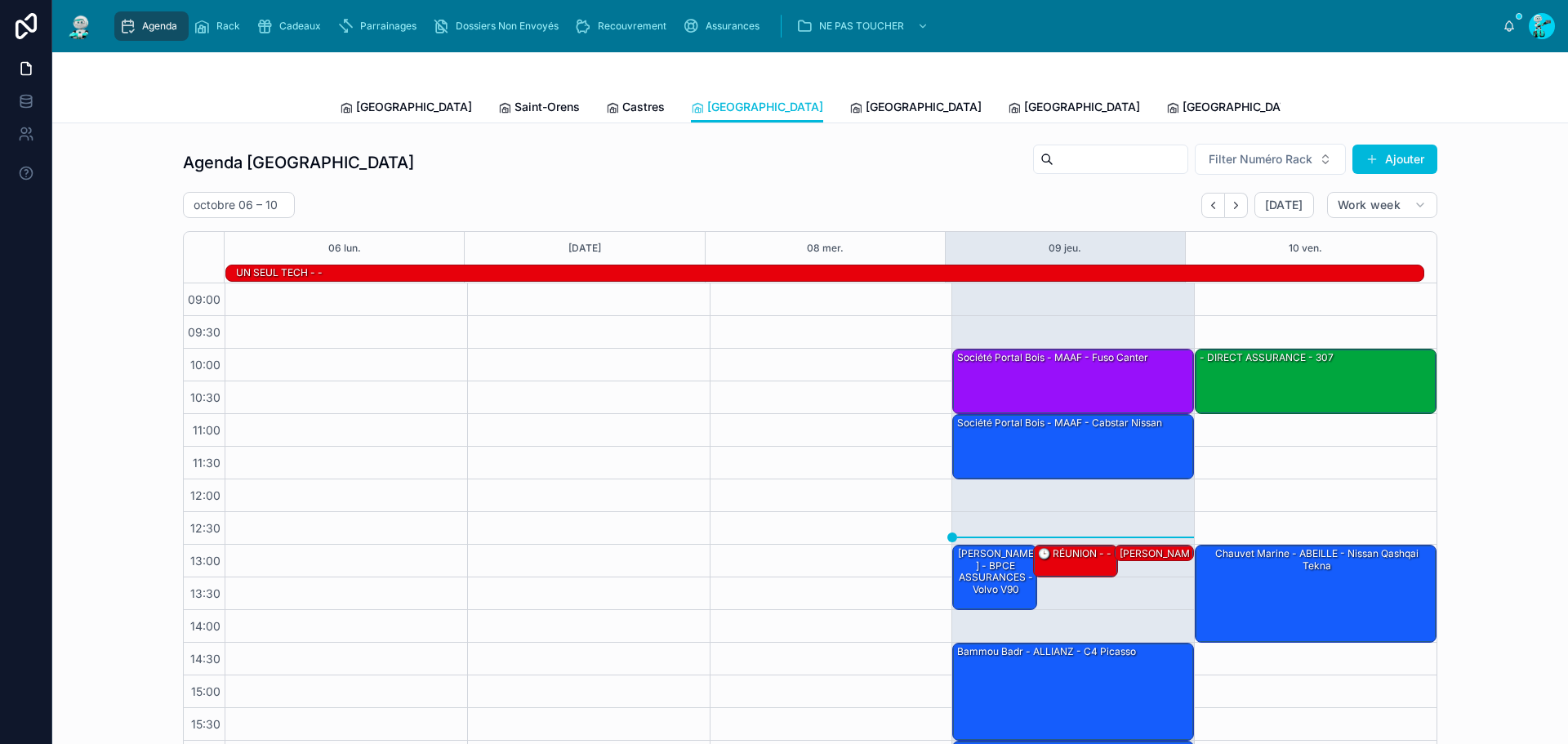
click at [811, 110] on div "Toulouse Saint-Orens Castres [GEOGRAPHIC_DATA] [GEOGRAPHIC_DATA] [GEOGRAPHIC_DA…" at bounding box center [809, 107] width 941 height 31
click at [866, 107] on span "[GEOGRAPHIC_DATA]" at bounding box center [923, 107] width 116 height 17
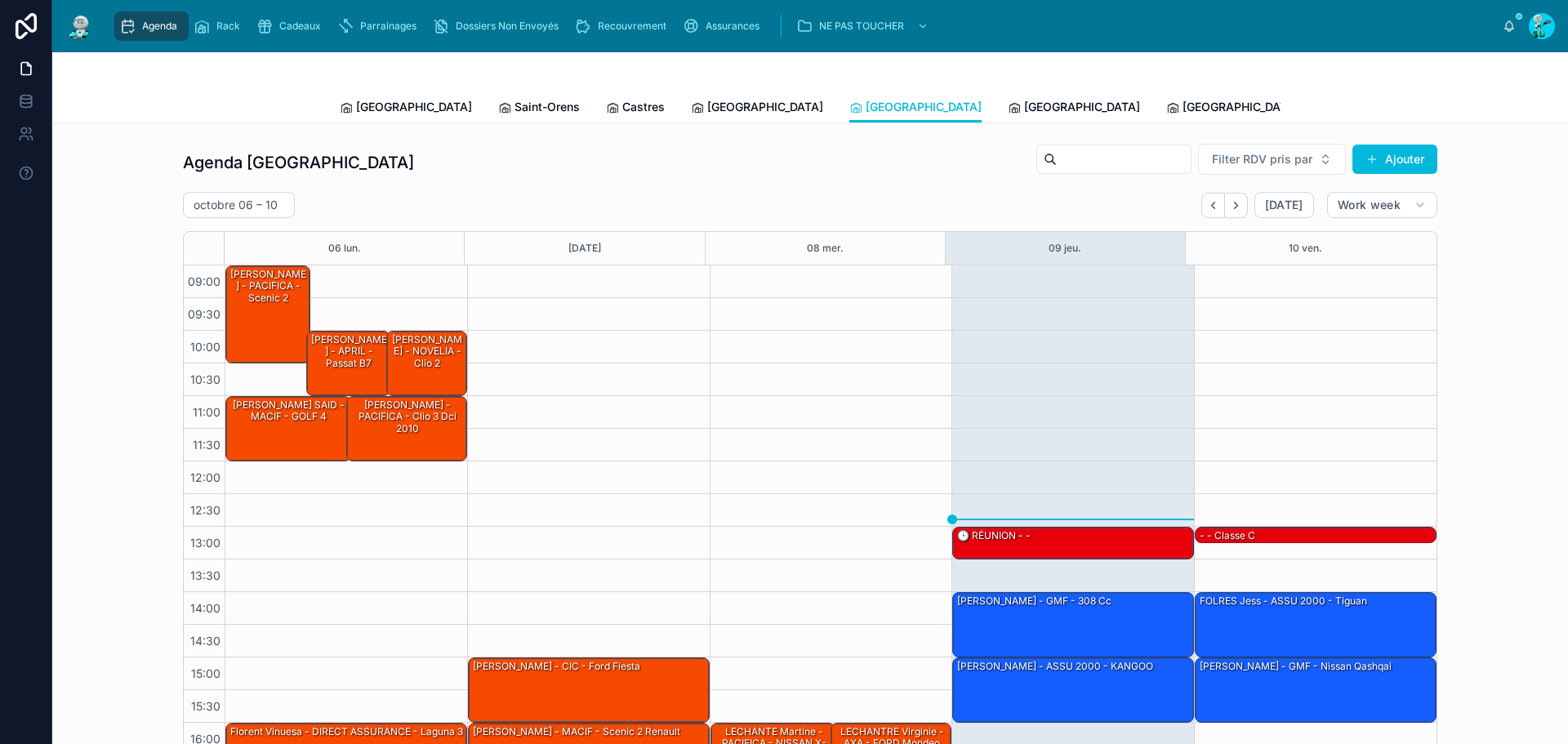
click at [1008, 99] on div "[GEOGRAPHIC_DATA]" at bounding box center [1074, 107] width 132 height 17
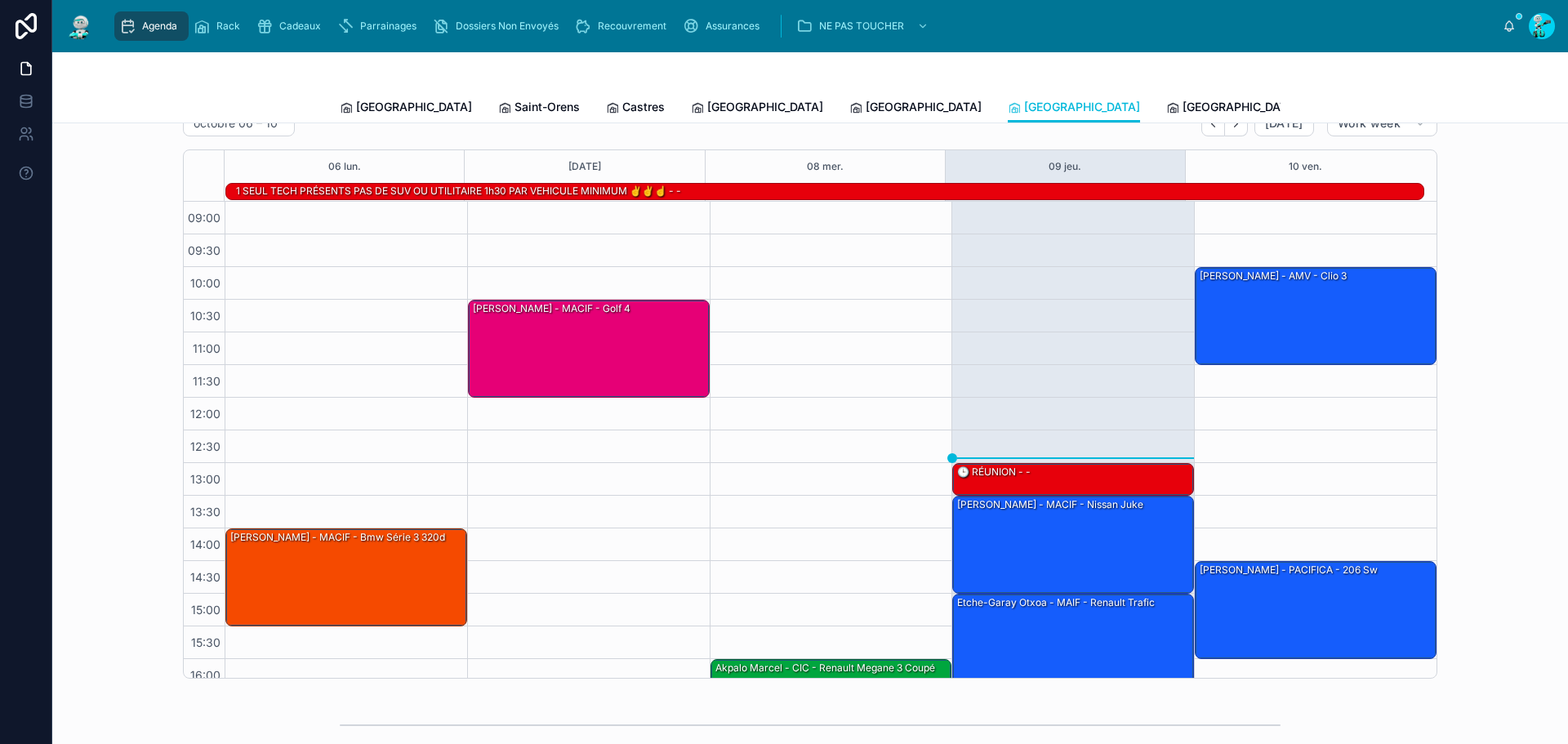
click at [343, 94] on link "[GEOGRAPHIC_DATA]" at bounding box center [406, 109] width 132 height 33
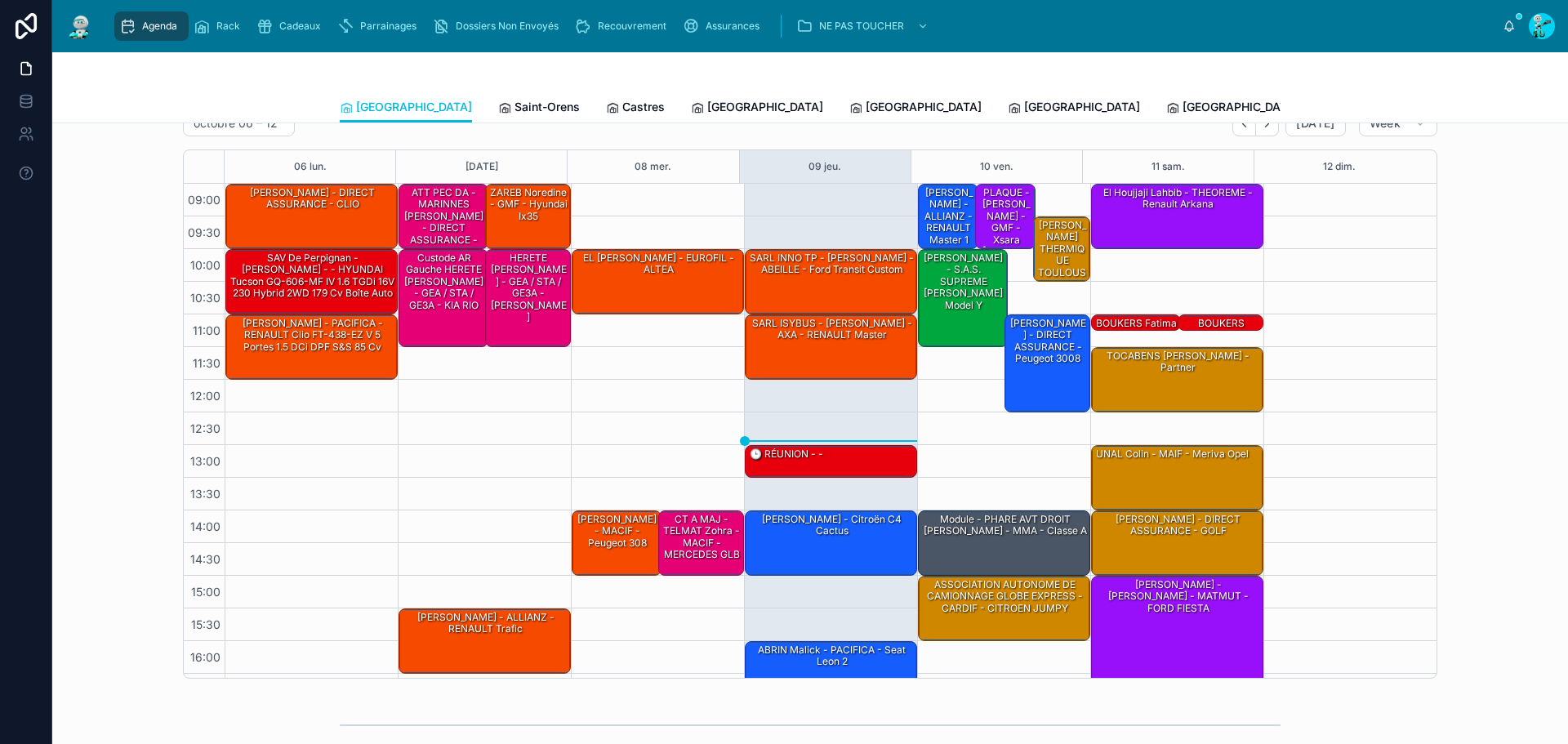
click at [515, 113] on span "Saint-Orens" at bounding box center [547, 107] width 65 height 17
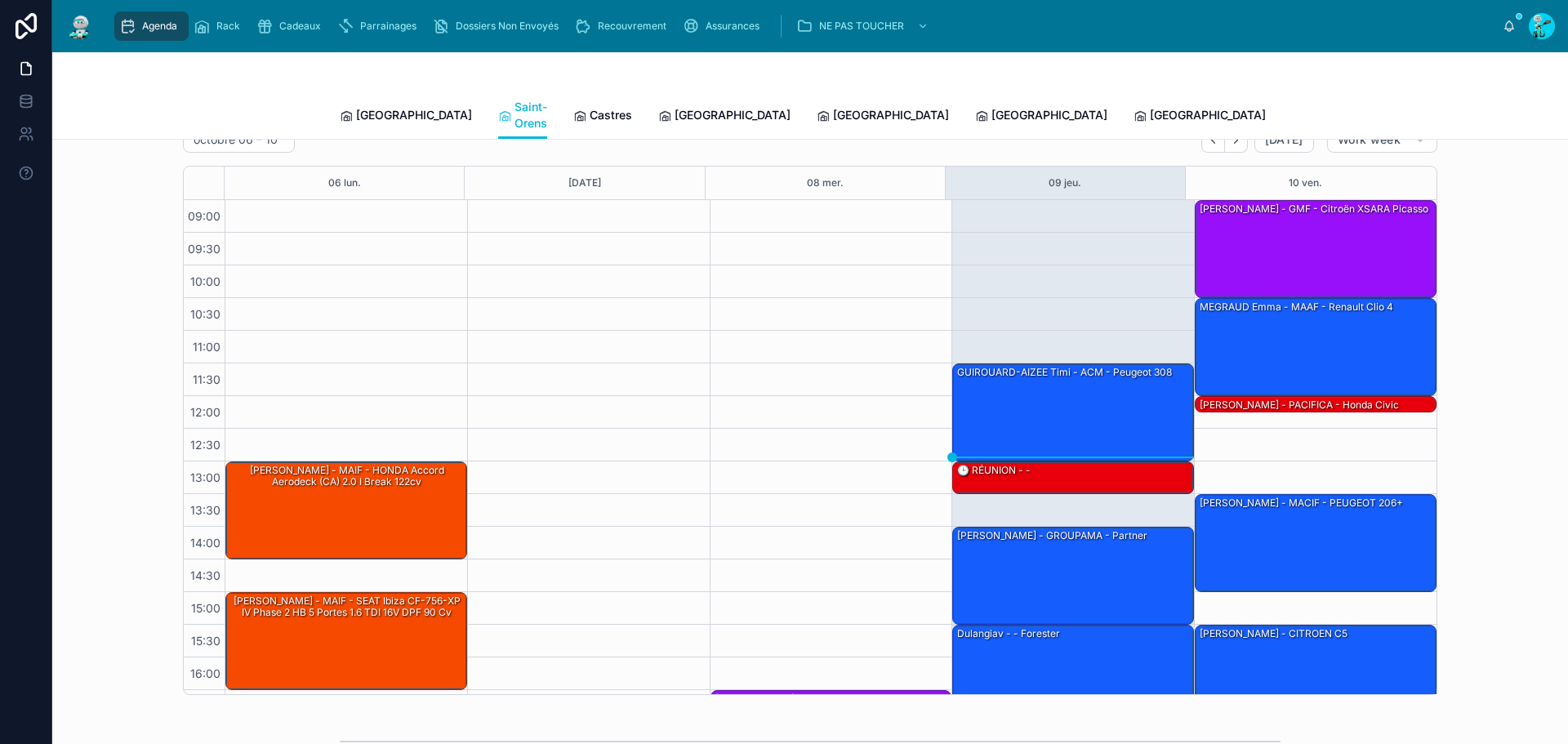
click at [589, 113] on span "Castres" at bounding box center [611, 115] width 43 height 17
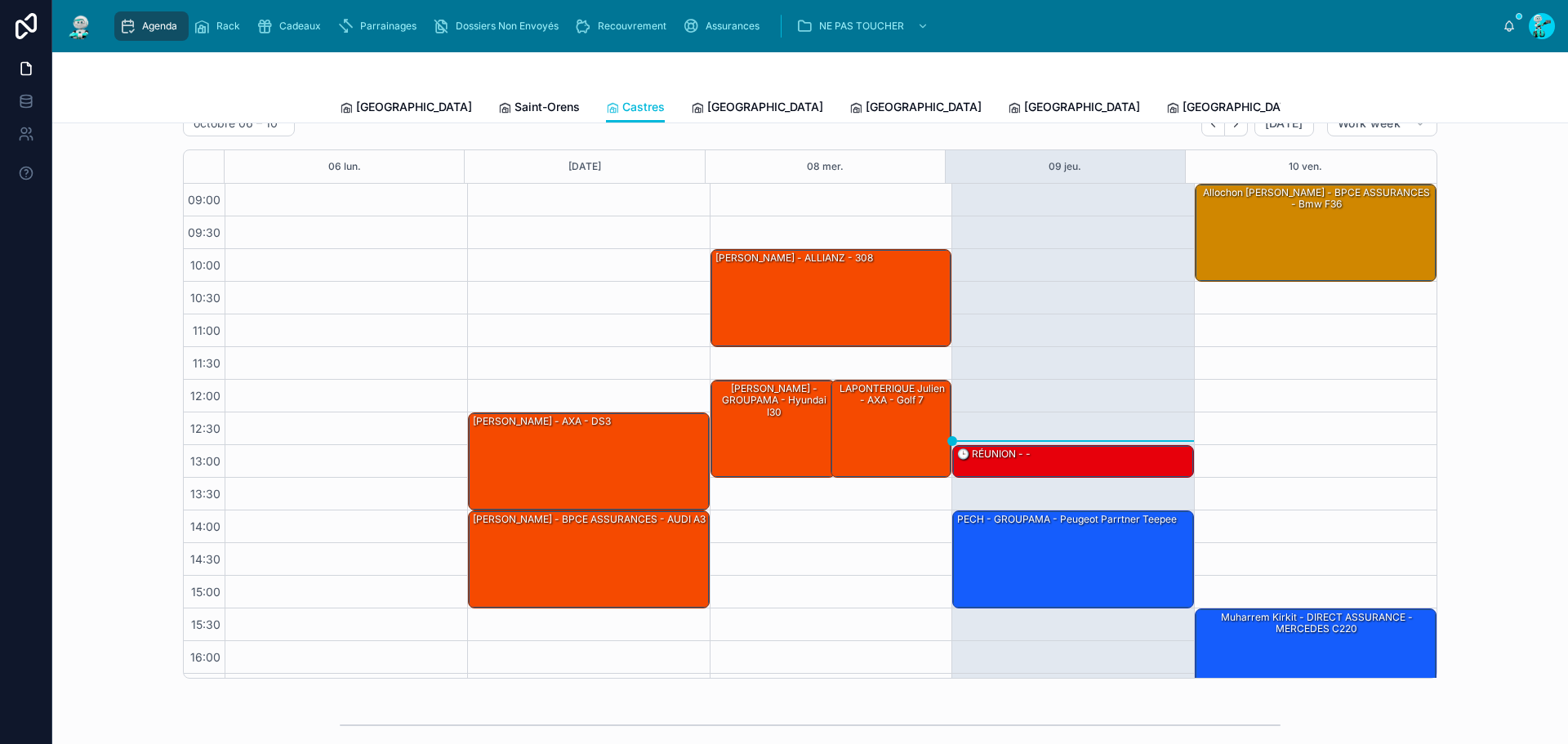
click at [707, 115] on span "[GEOGRAPHIC_DATA]" at bounding box center [765, 107] width 116 height 17
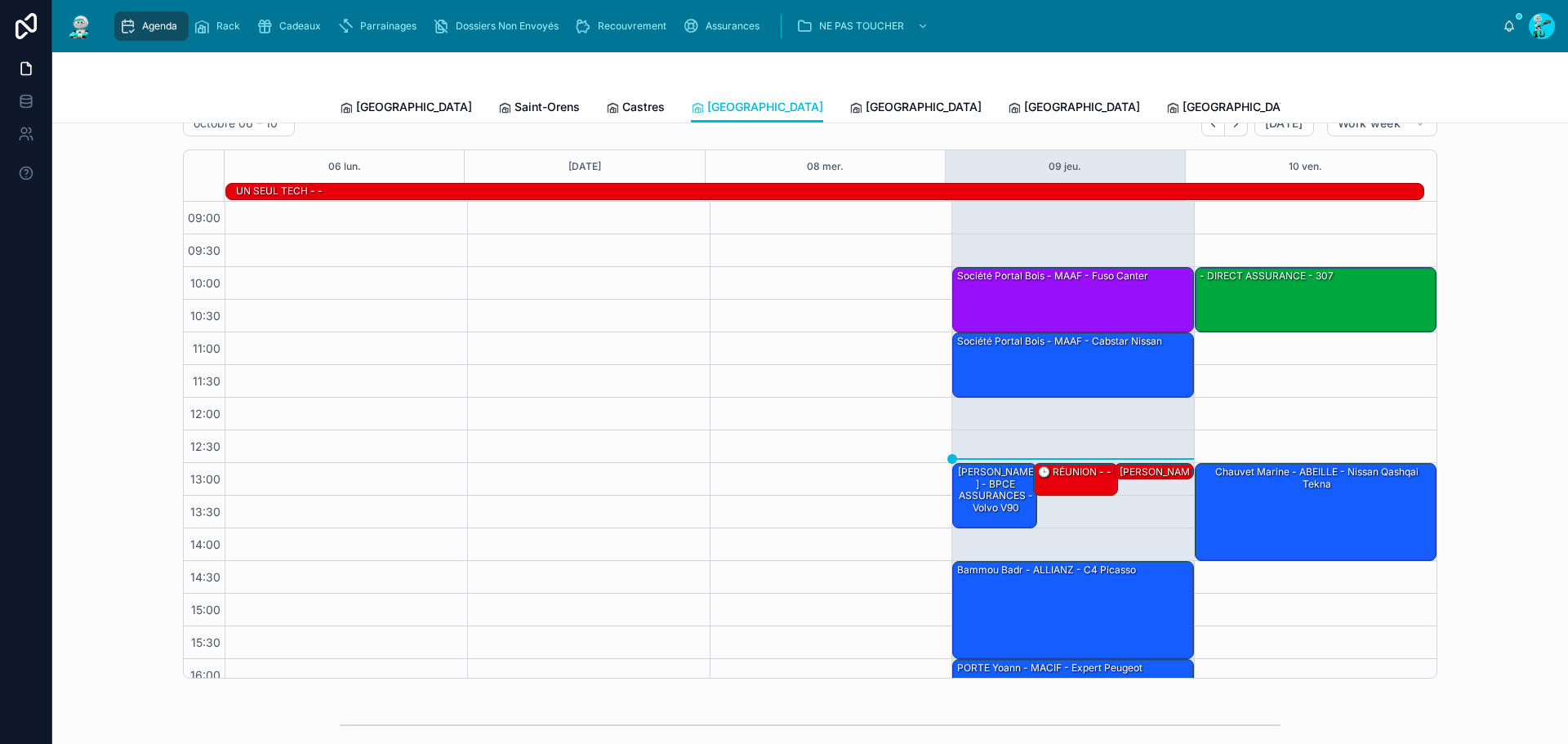
click at [866, 110] on span "[GEOGRAPHIC_DATA]" at bounding box center [923, 107] width 116 height 17
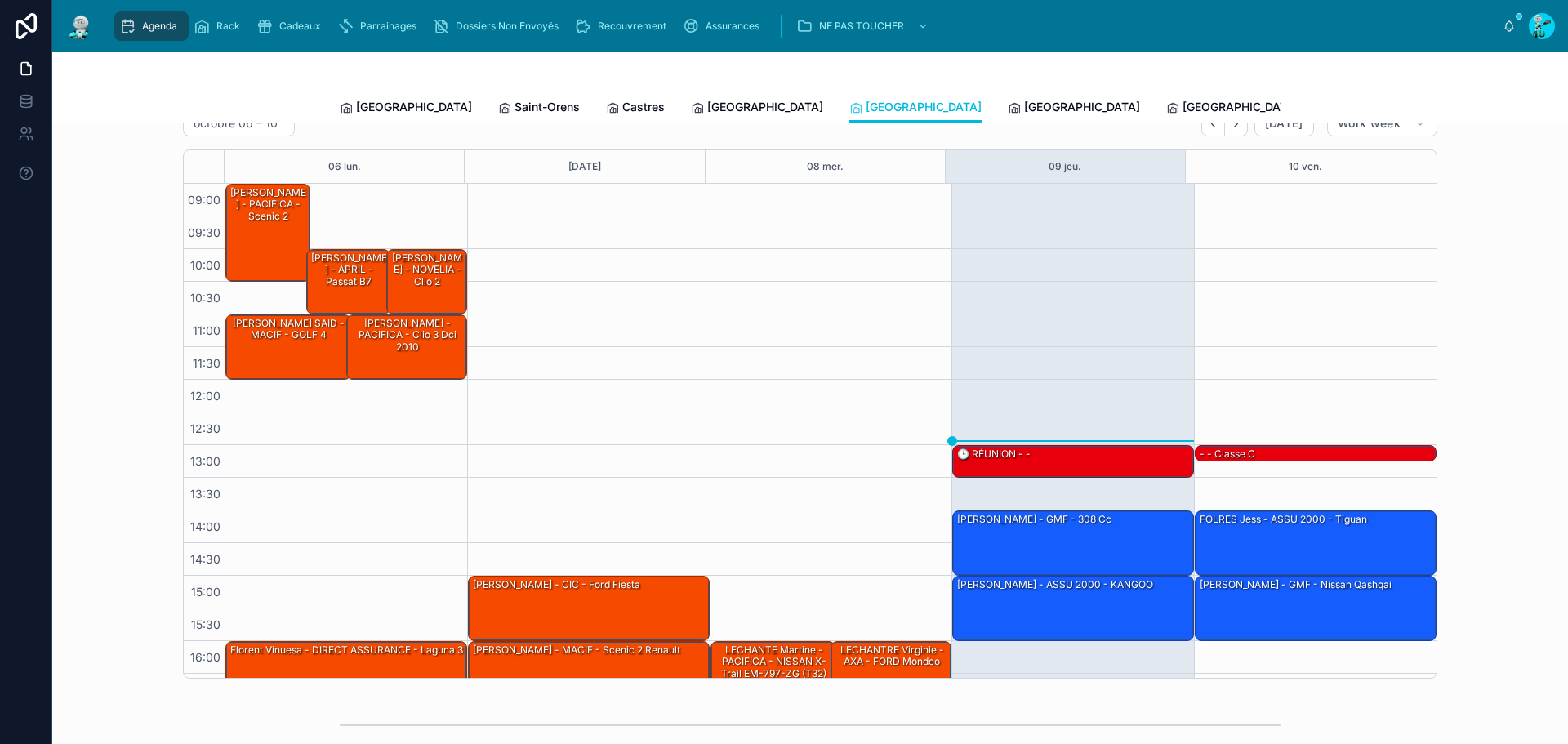
click at [1024, 99] on span "[GEOGRAPHIC_DATA]" at bounding box center [1082, 107] width 116 height 17
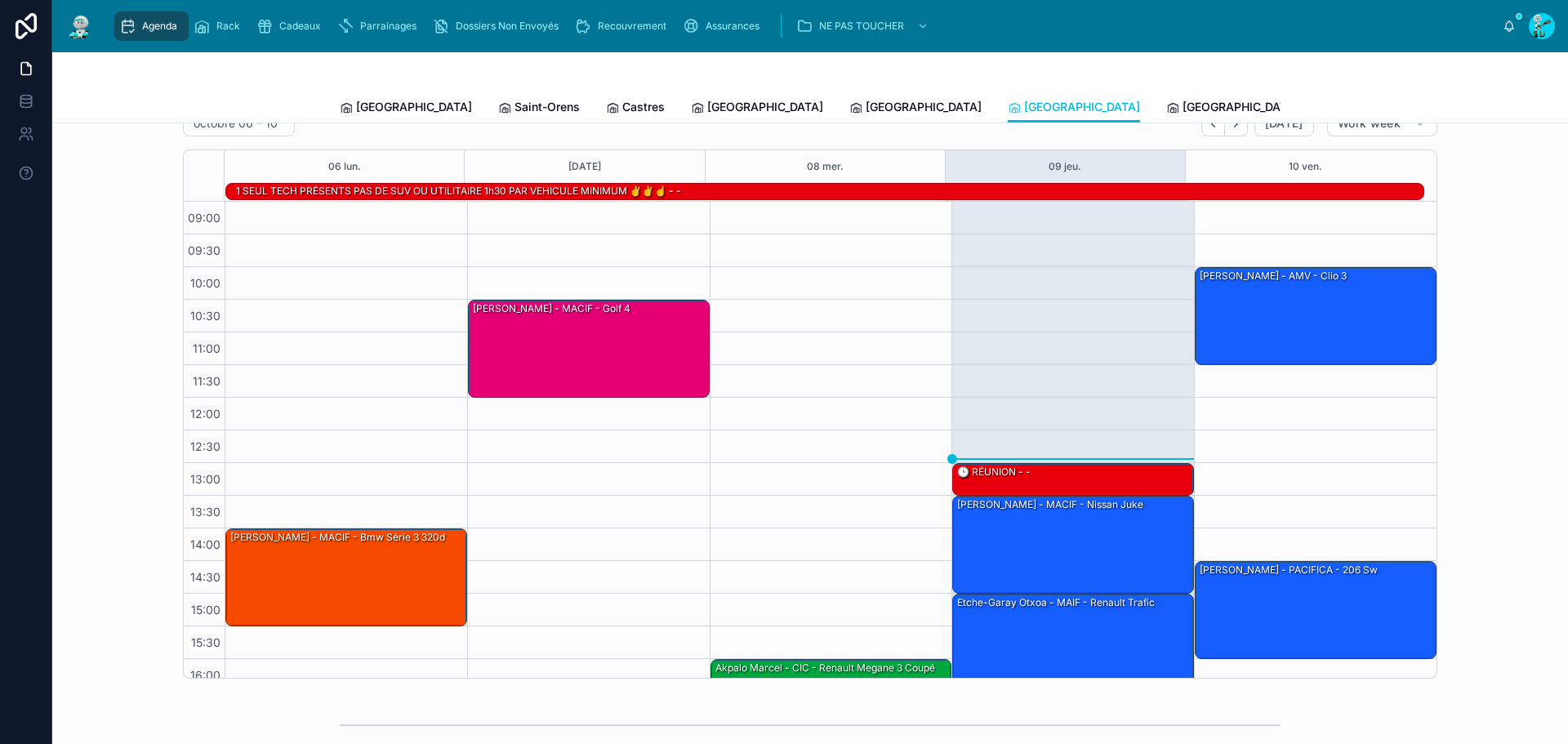
click at [1182, 106] on span "[GEOGRAPHIC_DATA]" at bounding box center [1239, 107] width 116 height 17
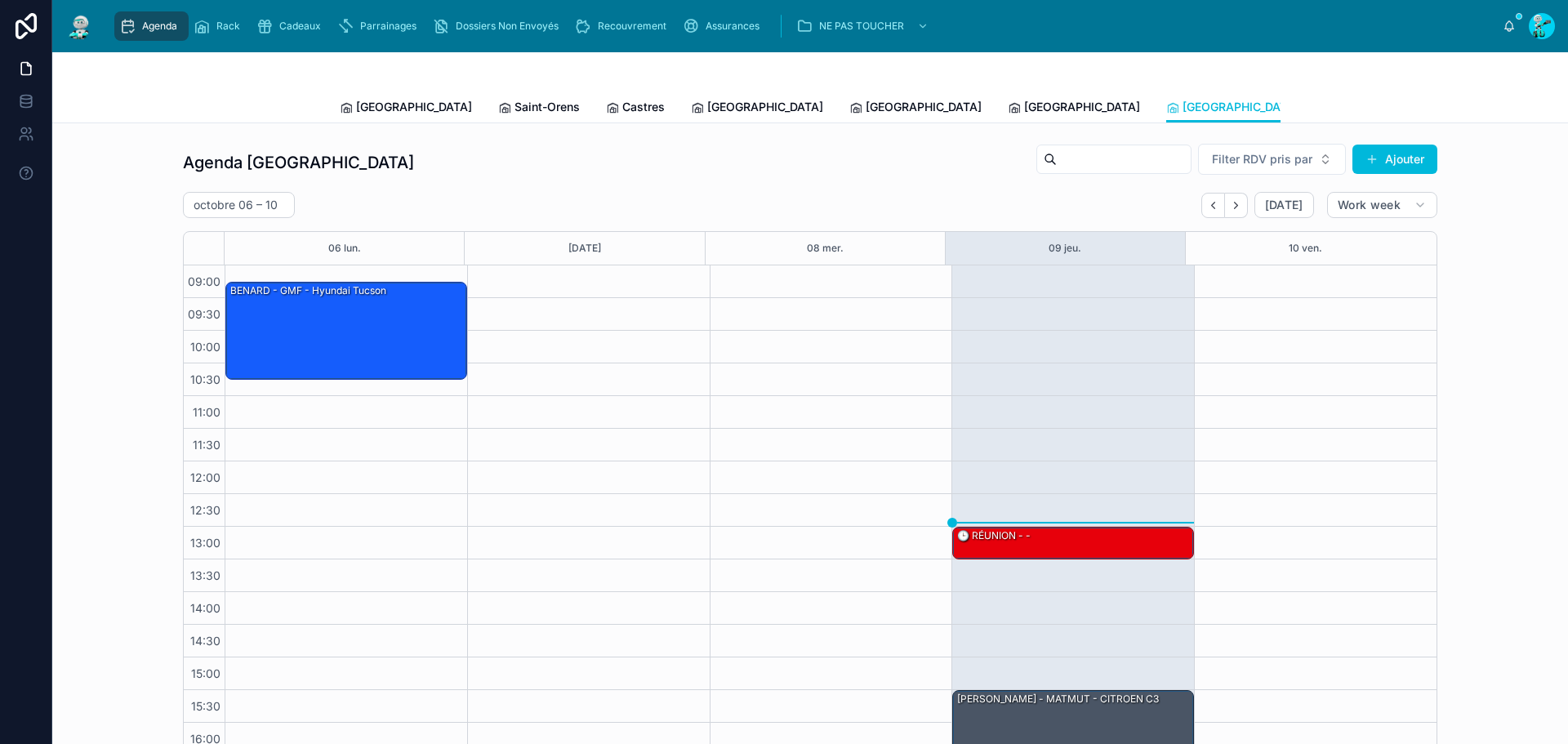
click at [356, 108] on span "[GEOGRAPHIC_DATA]" at bounding box center [413, 107] width 116 height 17
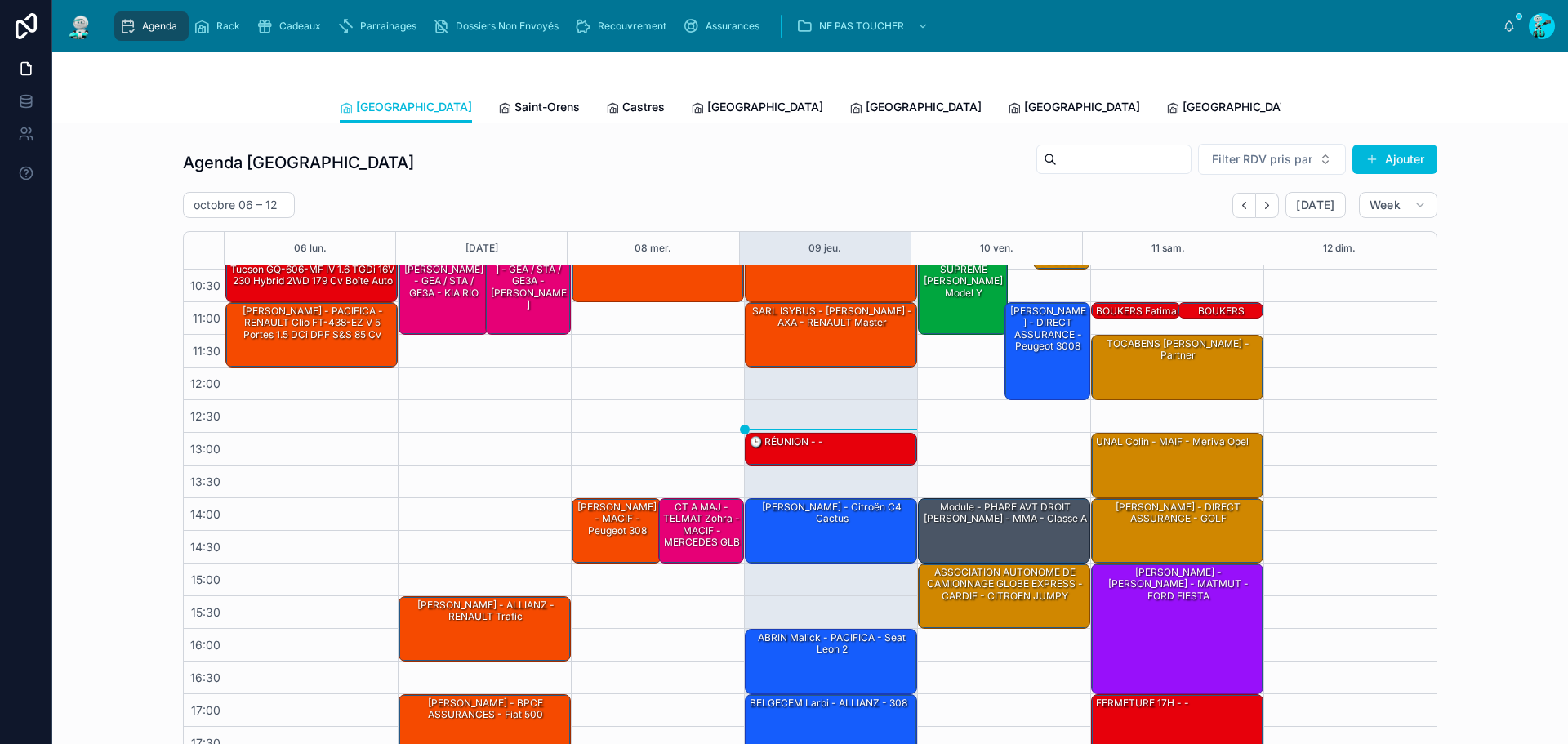
click at [1461, 94] on link "Tous Centres" at bounding box center [1505, 109] width 89 height 33
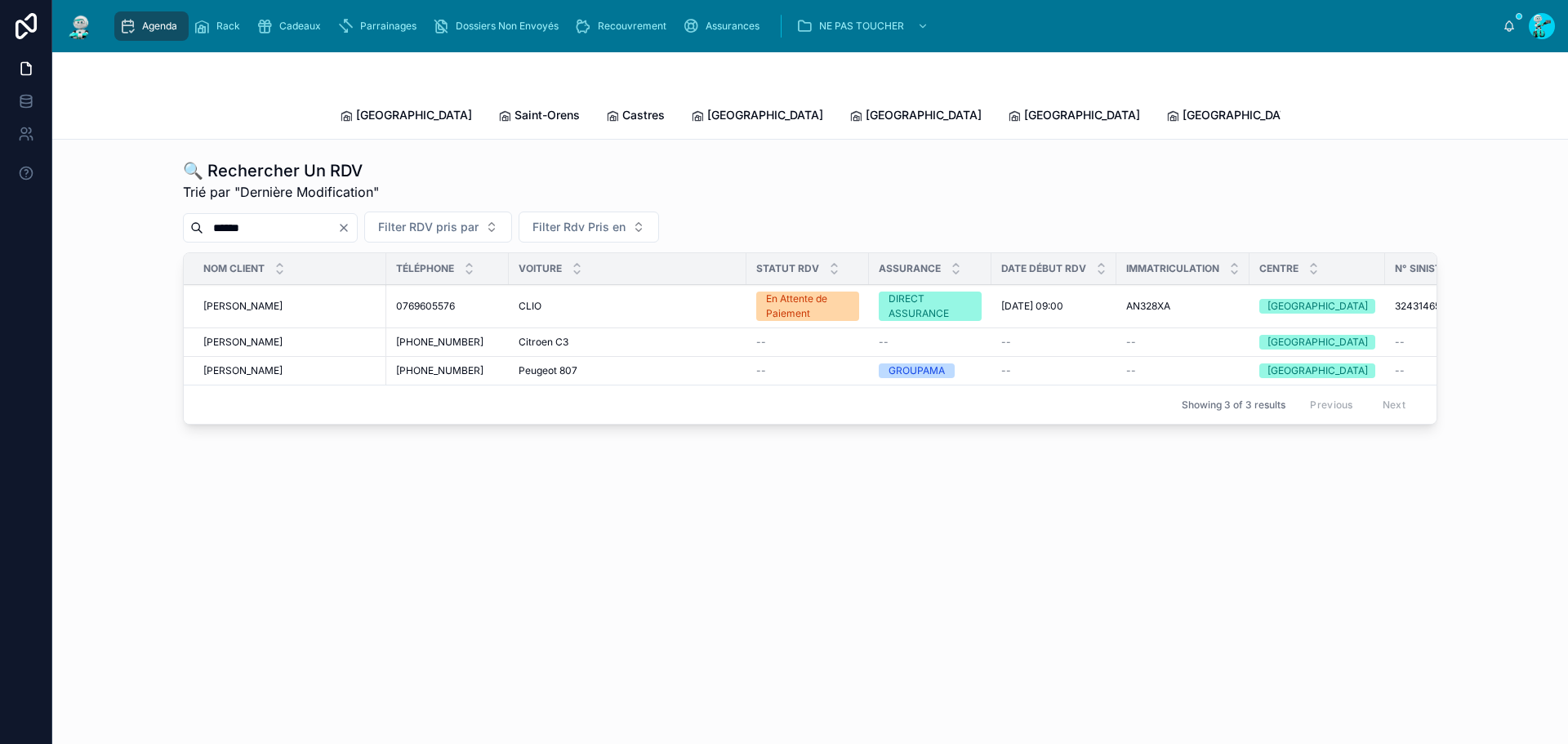
click at [276, 216] on input "******" at bounding box center [270, 228] width 134 height 23
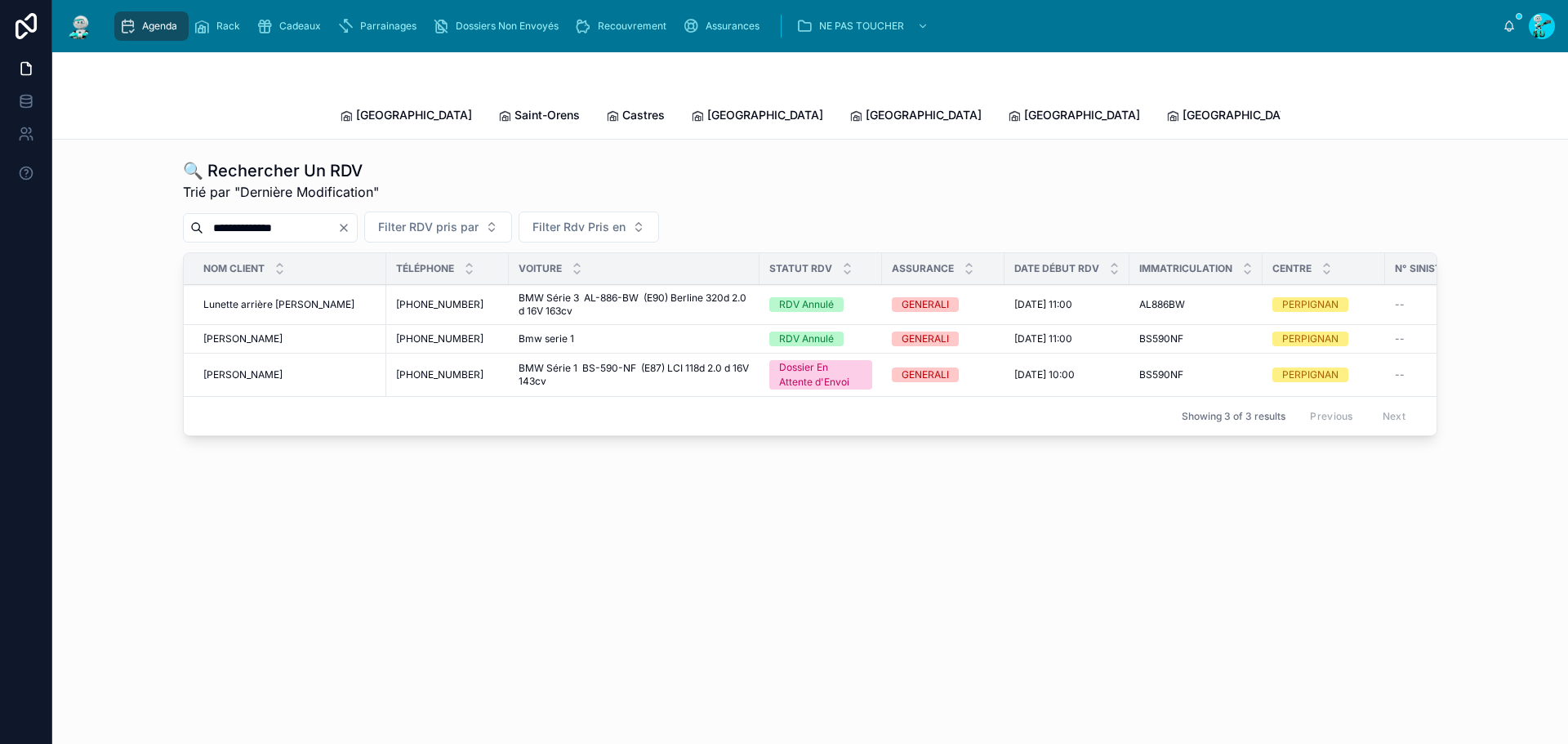
type input "**********"
click at [322, 333] on div "[PERSON_NAME] [PERSON_NAME]" at bounding box center [290, 338] width 173 height 13
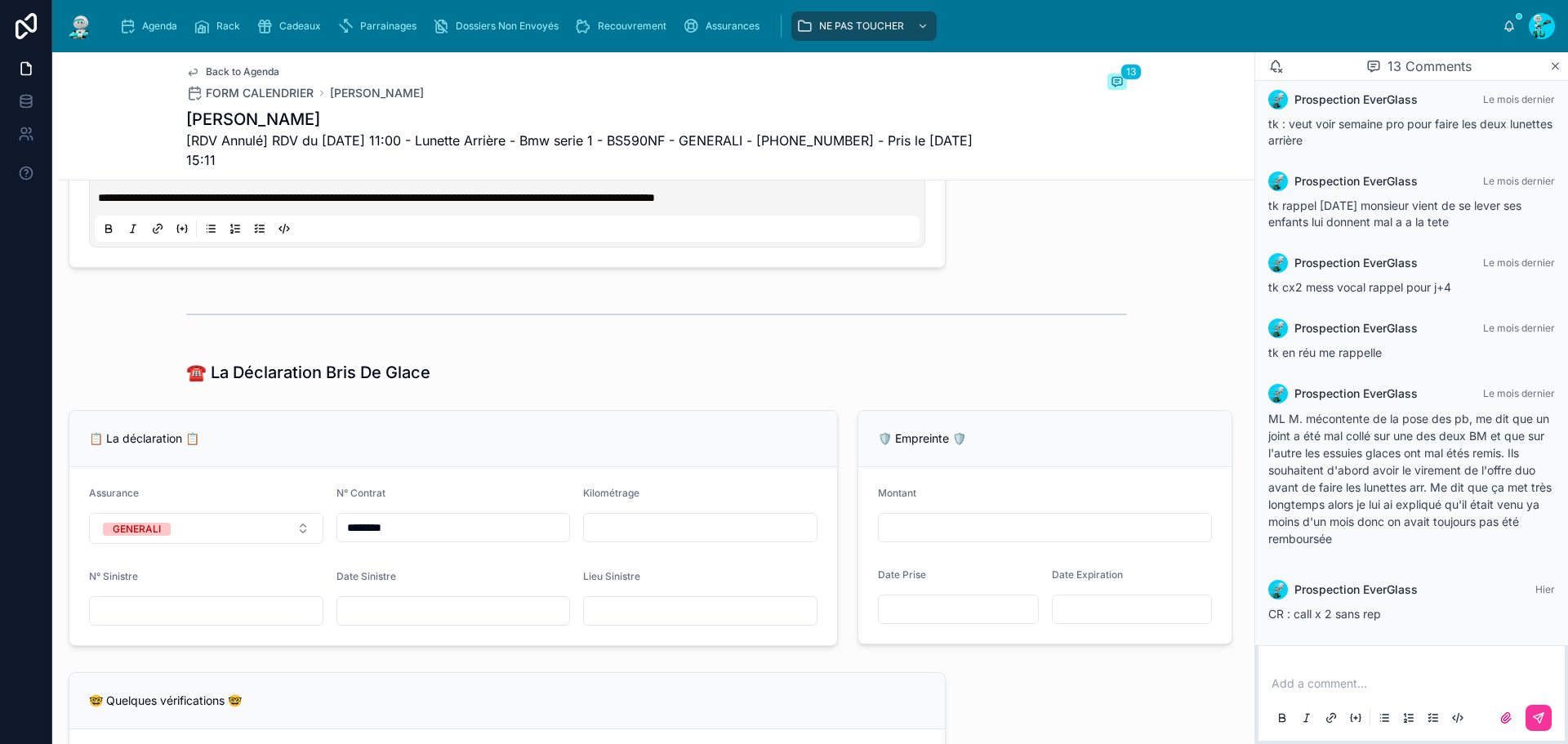
scroll to position [327, 0]
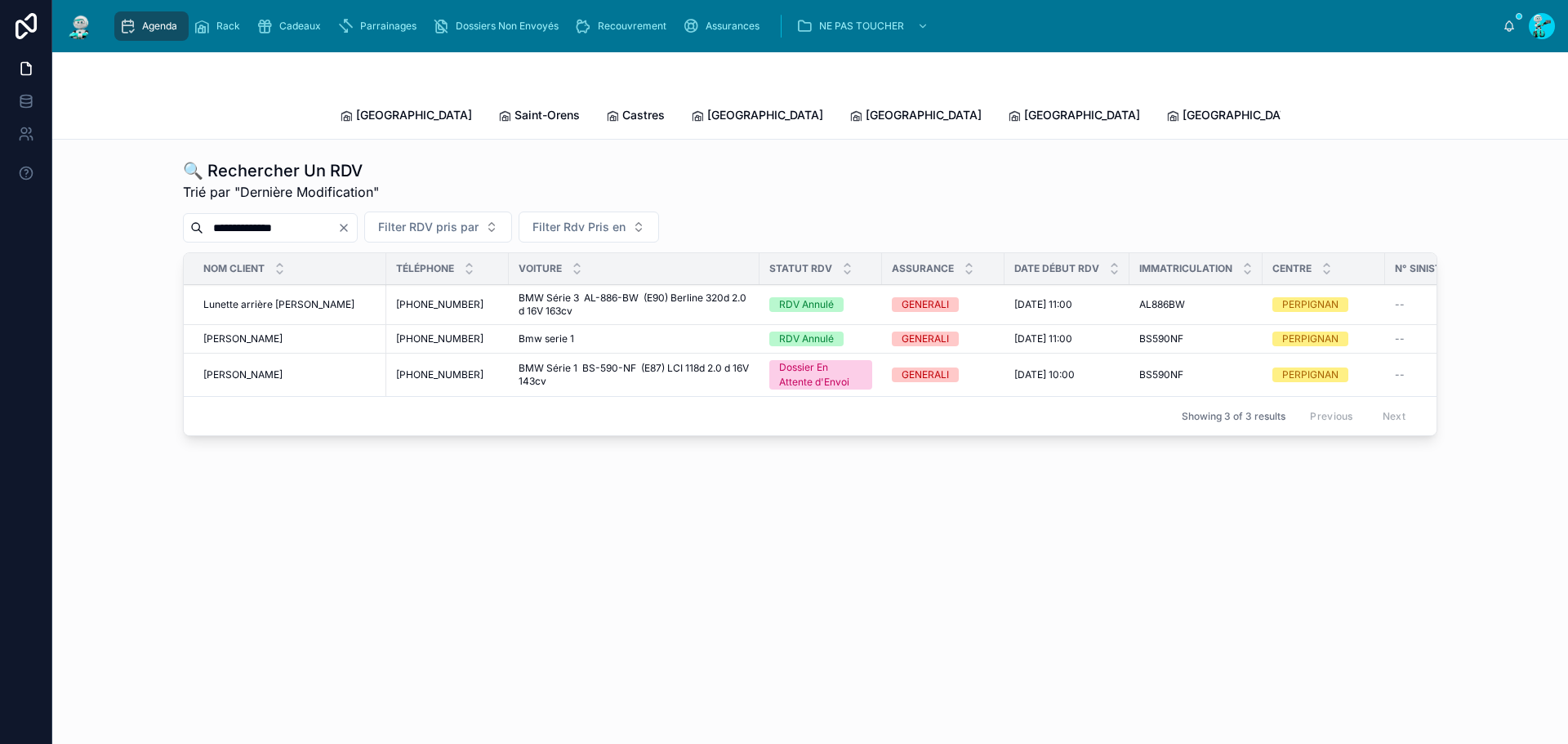
click at [303, 285] on td "Lunette arrière [PERSON_NAME] Lunette arrière [PERSON_NAME]" at bounding box center [285, 304] width 202 height 40
click at [307, 298] on td "Lunette arrière [PERSON_NAME] Lunette arrière [PERSON_NAME]" at bounding box center [285, 304] width 202 height 40
click at [303, 298] on span "Lunette arrière [PERSON_NAME]" at bounding box center [278, 303] width 151 height 13
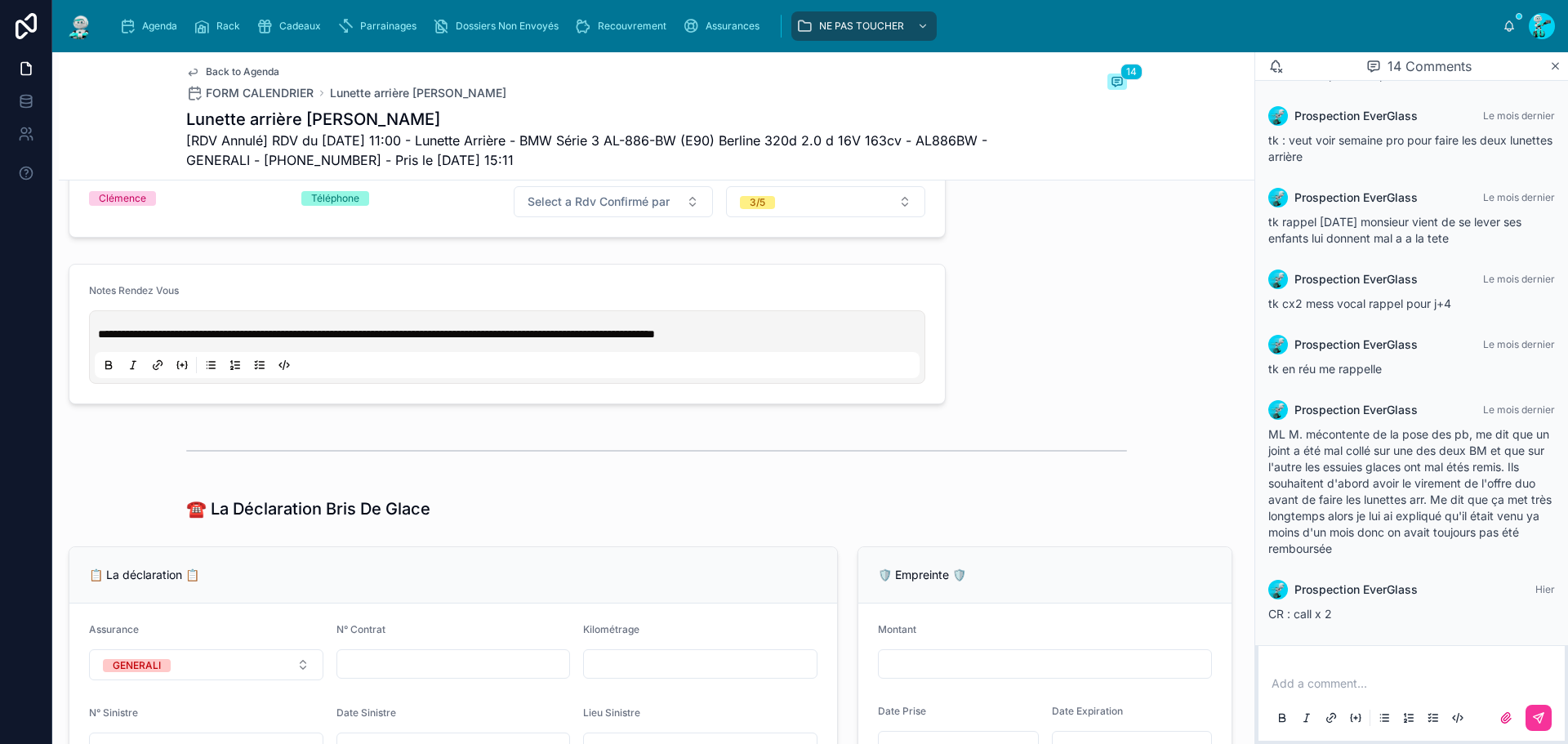
scroll to position [979, 0]
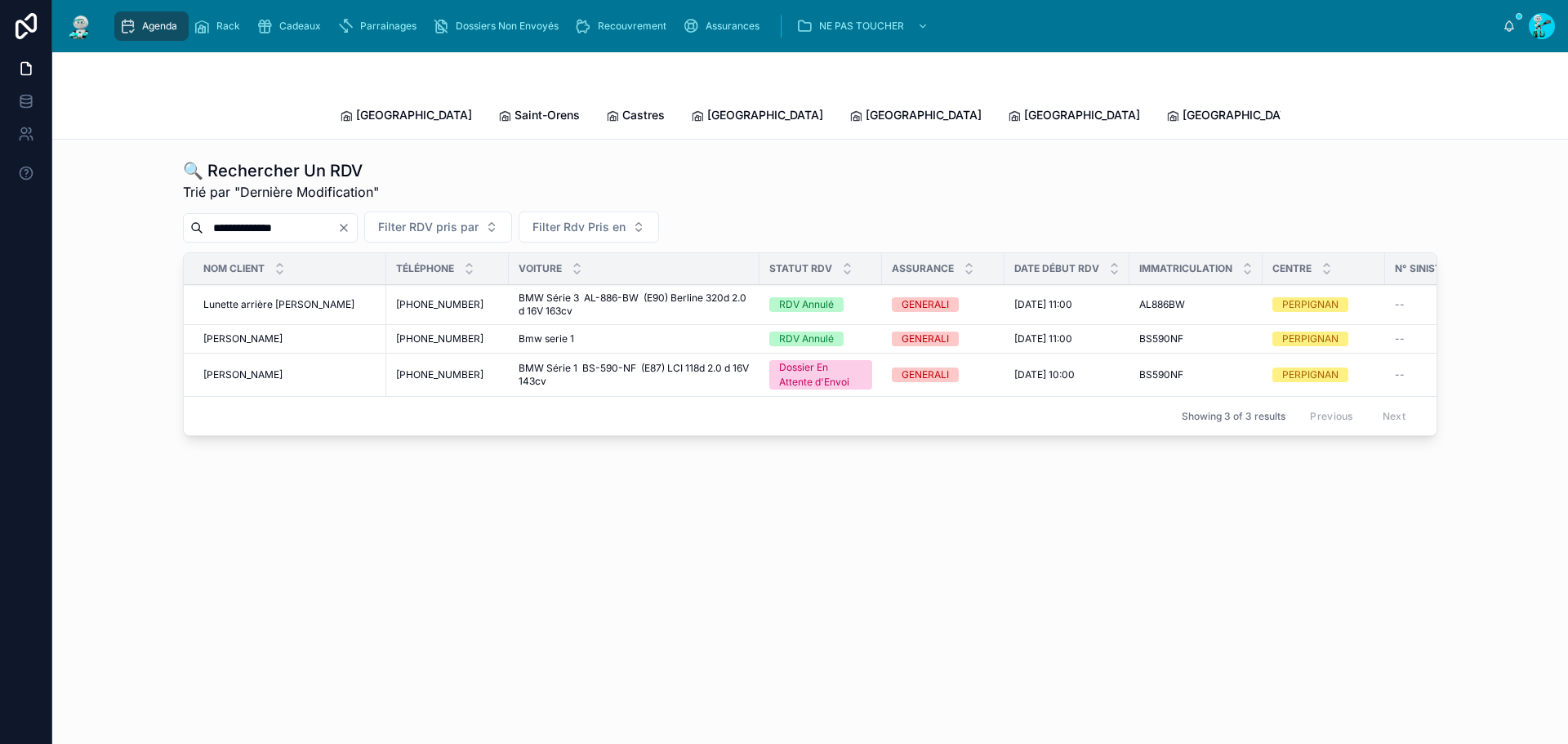
click at [350, 369] on div "[PERSON_NAME] [PERSON_NAME]" at bounding box center [290, 374] width 173 height 13
click at [338, 216] on input "**********" at bounding box center [270, 228] width 134 height 23
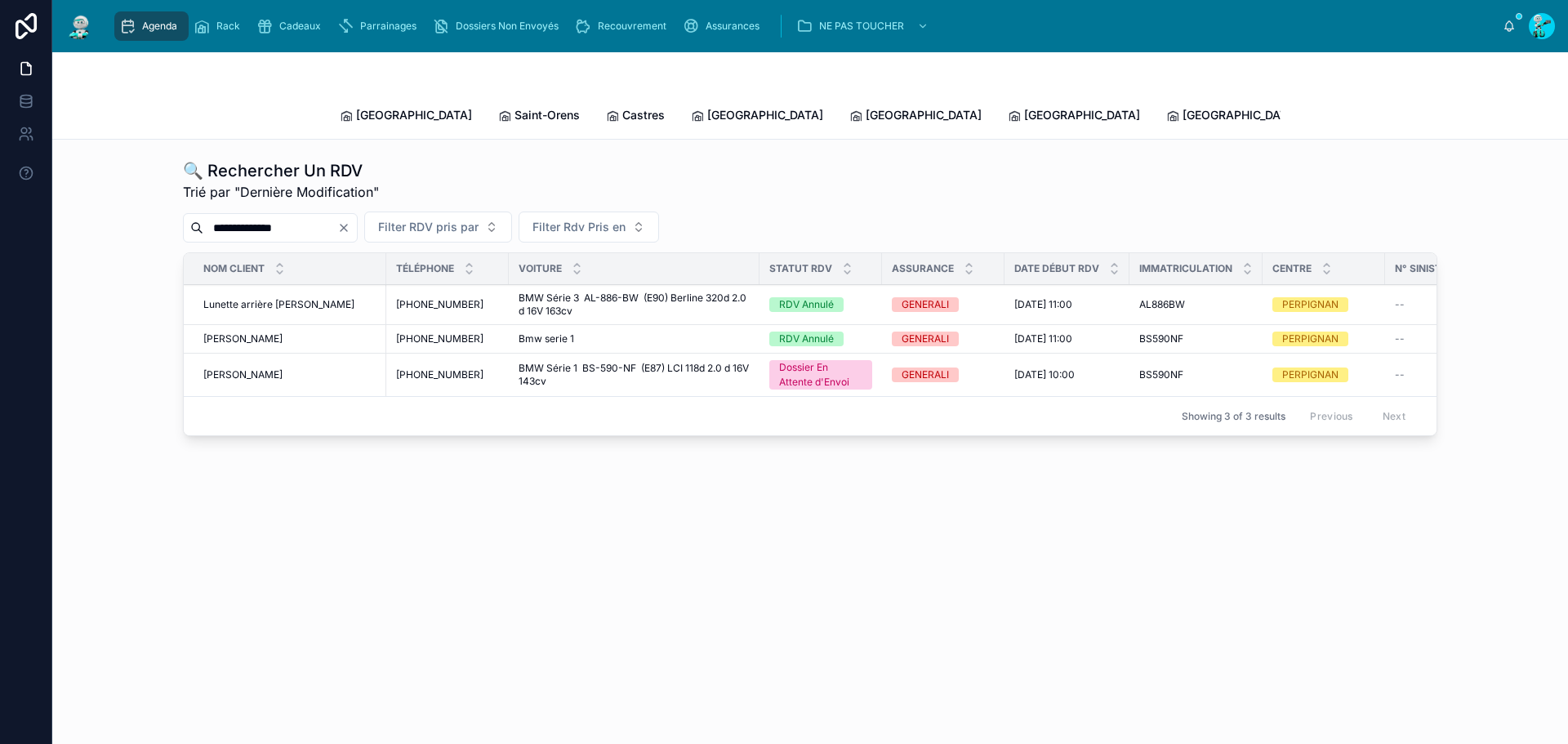
click at [338, 216] on input "**********" at bounding box center [270, 228] width 134 height 23
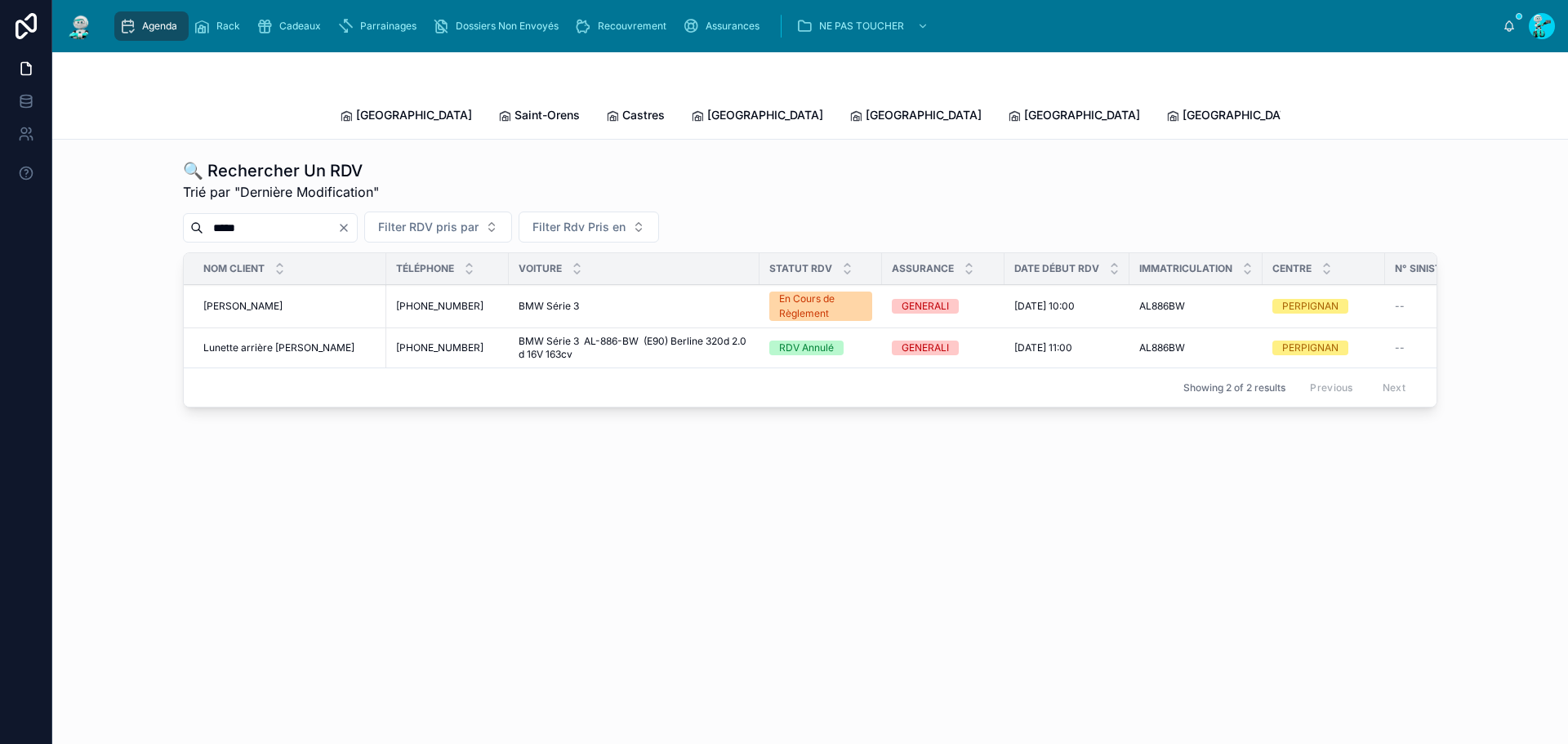
type input "*****"
click at [298, 300] on div "LUBRAMO [PERSON_NAME] LUBRAMO [PERSON_NAME]" at bounding box center [290, 305] width 173 height 13
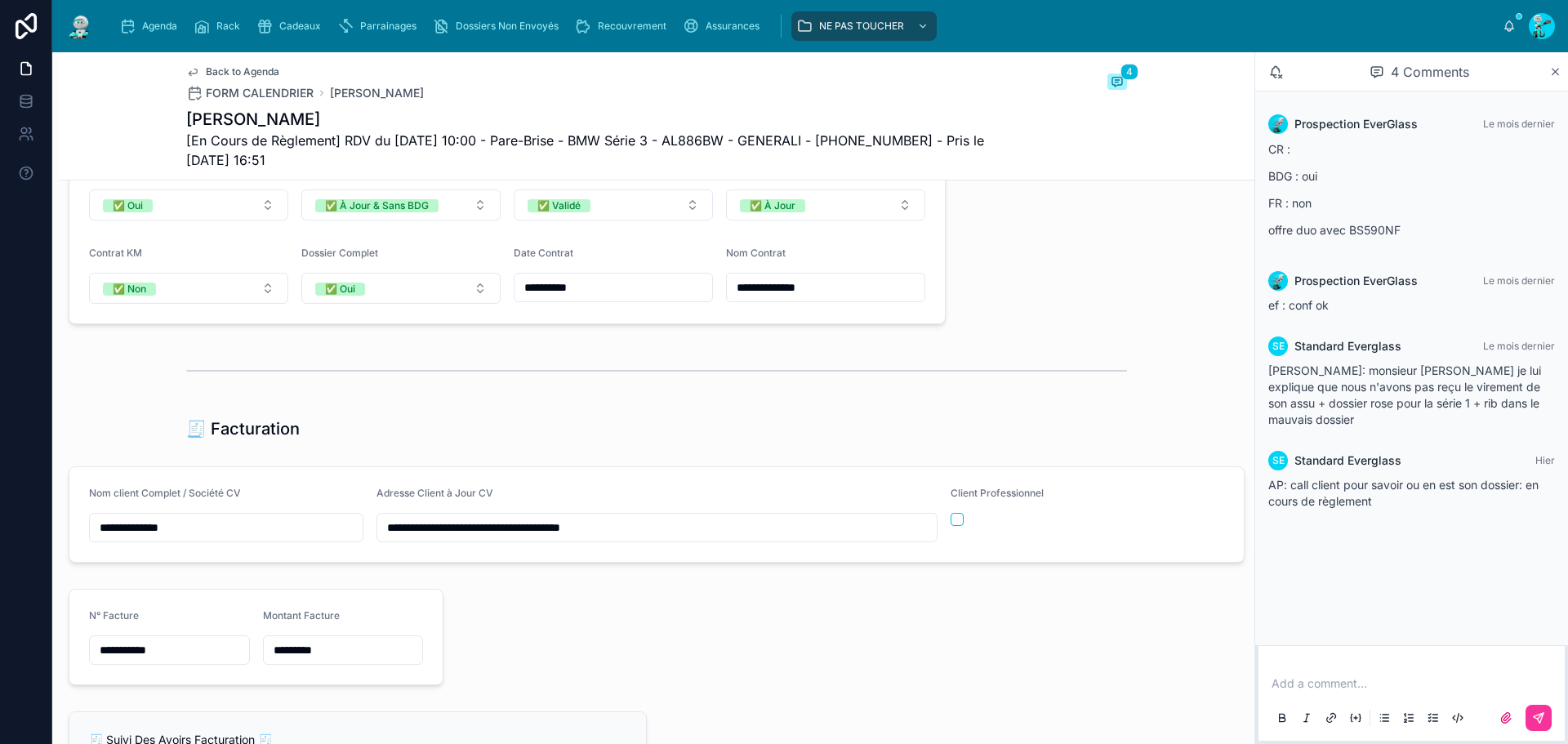
scroll to position [1551, 0]
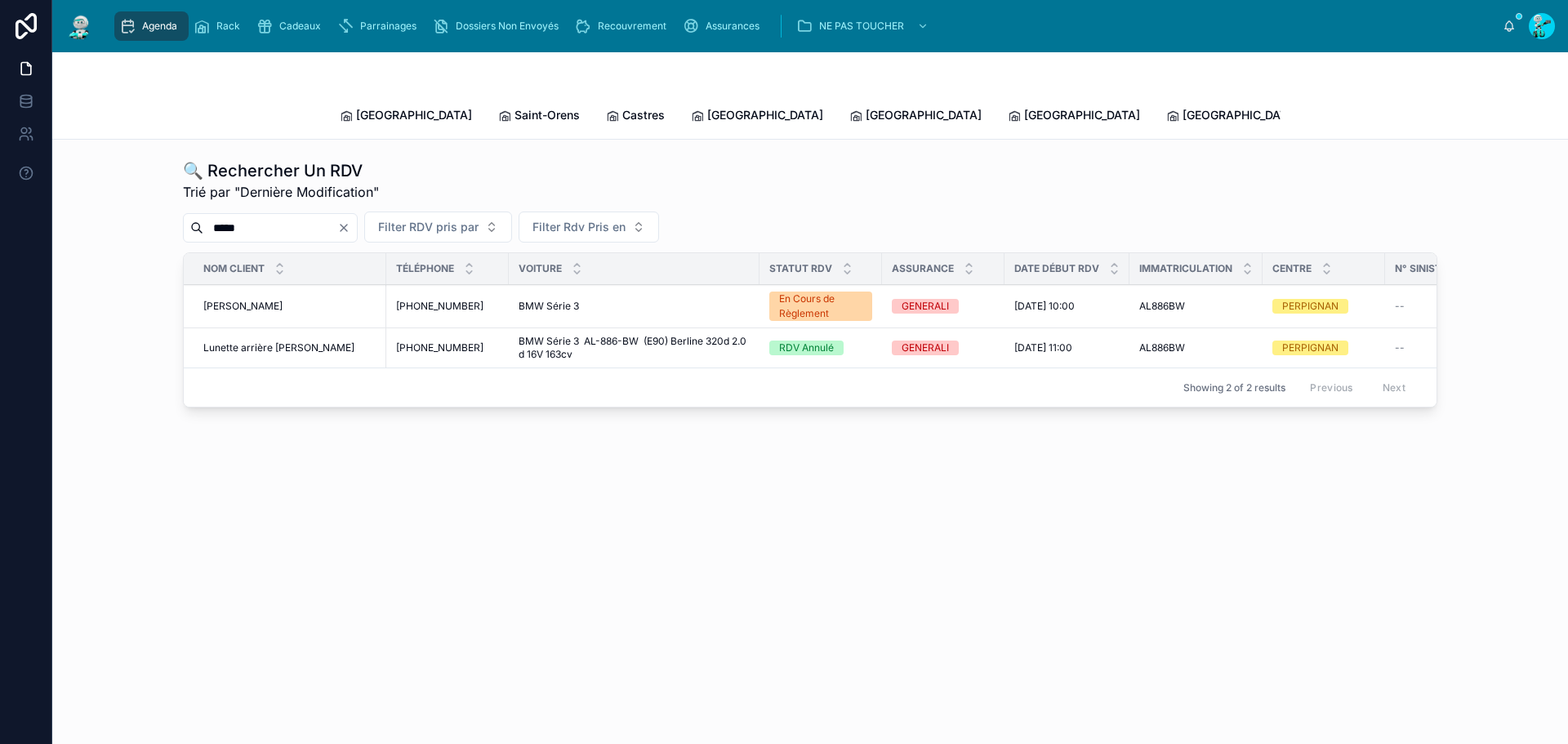
click at [287, 216] on input "*****" at bounding box center [270, 228] width 134 height 23
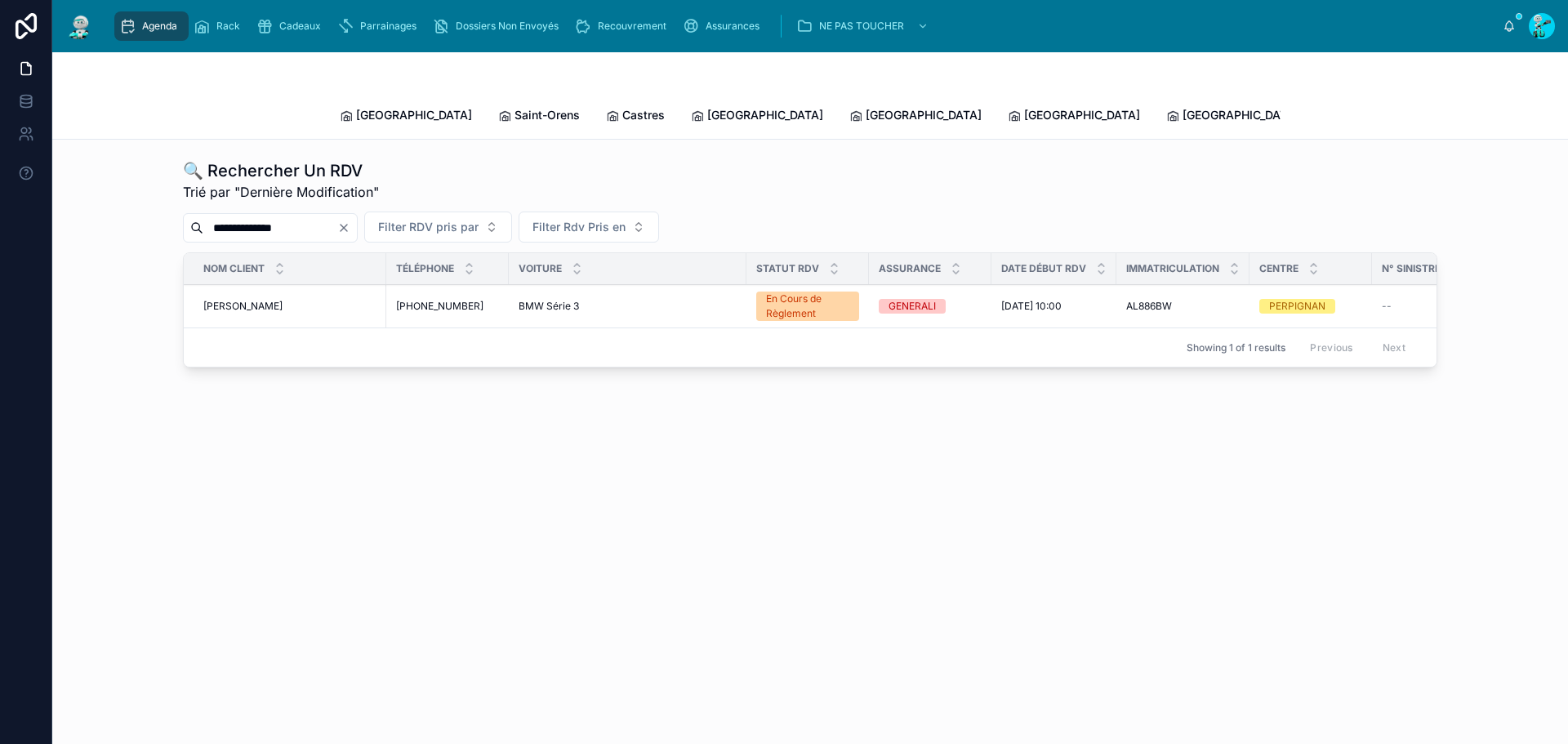
type input "**********"
click at [339, 297] on td "LUBRAMO [PERSON_NAME] LUBRAMO [PERSON_NAME]" at bounding box center [285, 306] width 202 height 43
click at [282, 300] on span "[PERSON_NAME]" at bounding box center [242, 305] width 79 height 13
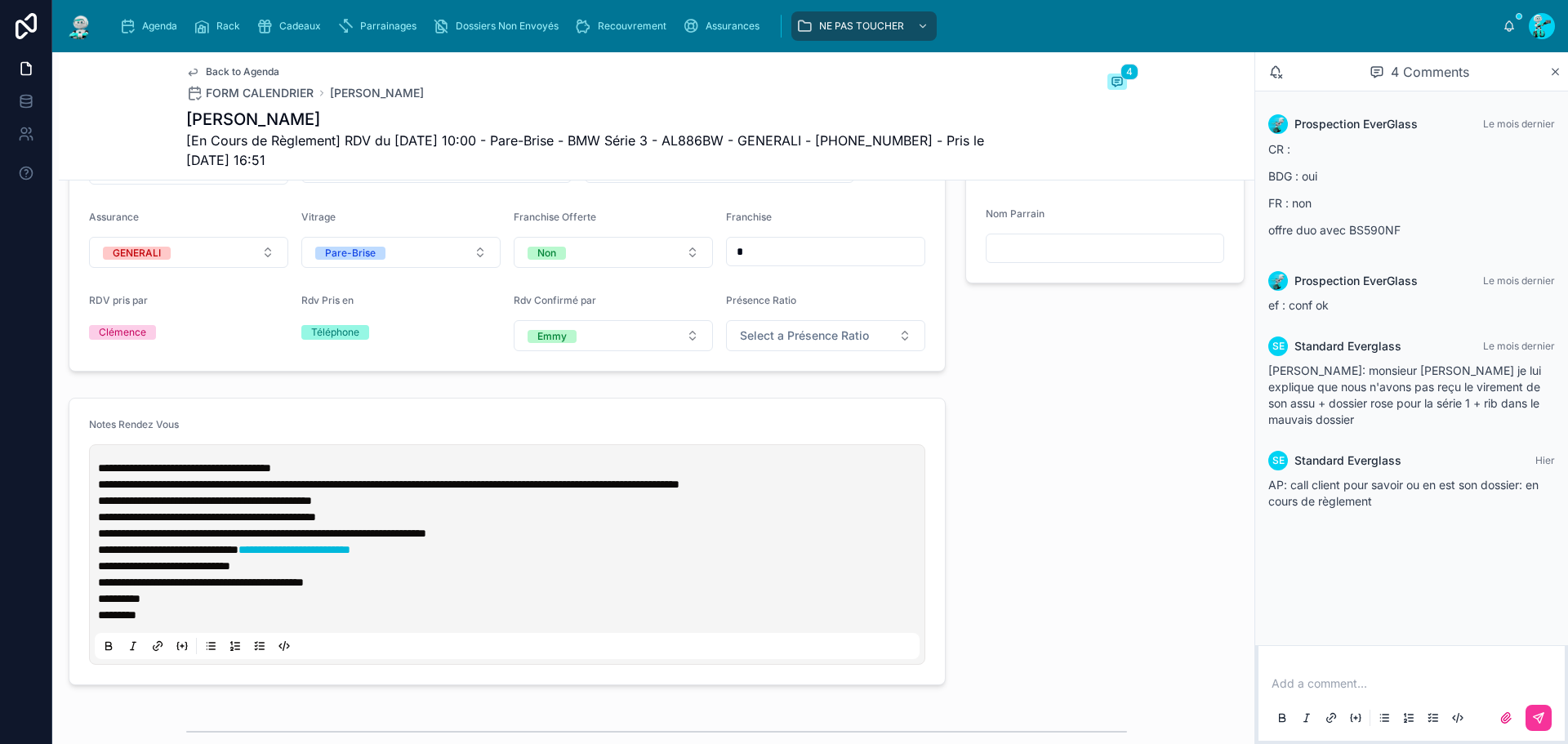
scroll to position [572, 0]
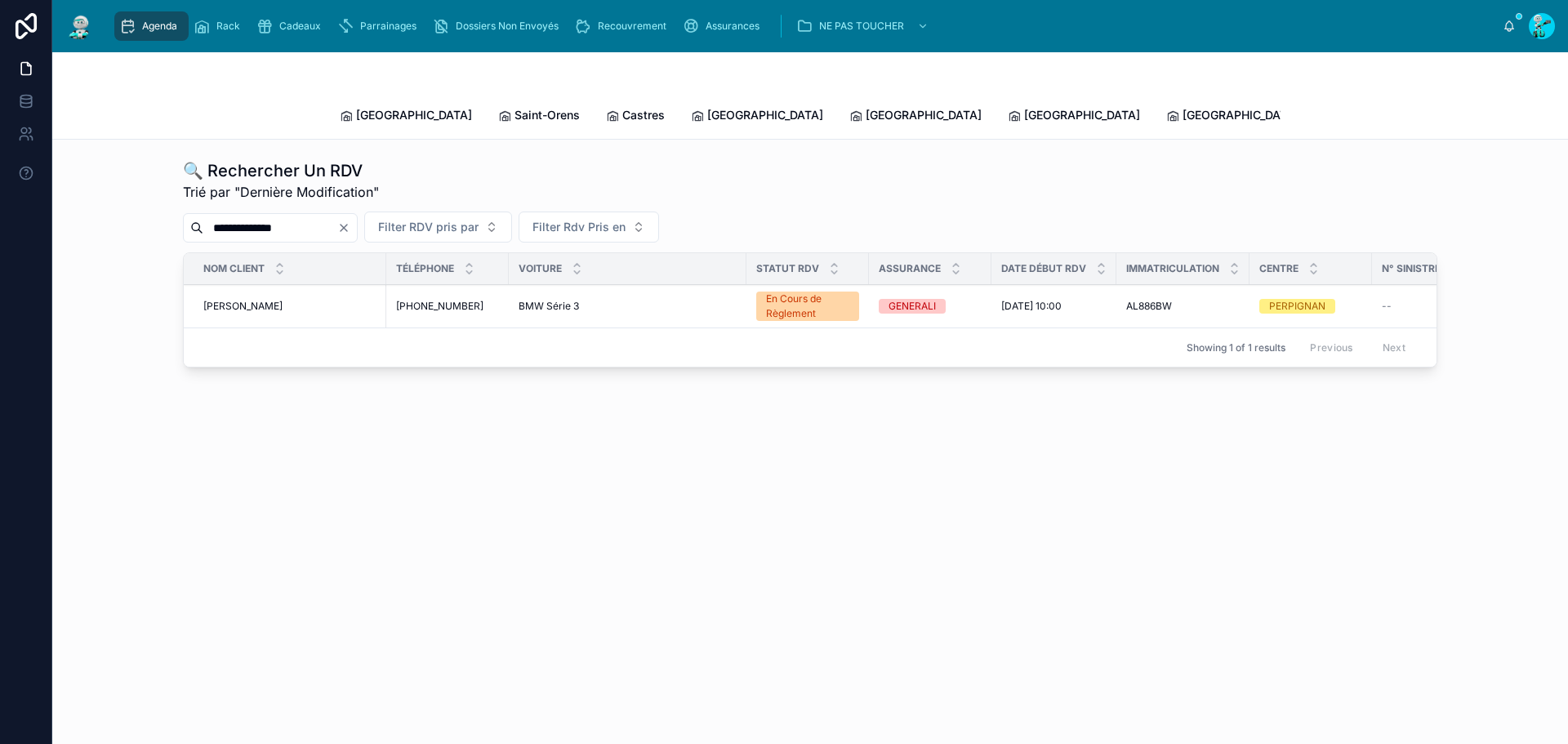
click at [318, 216] on input "**********" at bounding box center [270, 228] width 134 height 23
click at [307, 216] on input "**********" at bounding box center [270, 228] width 134 height 23
click at [252, 216] on input "**********" at bounding box center [270, 228] width 134 height 23
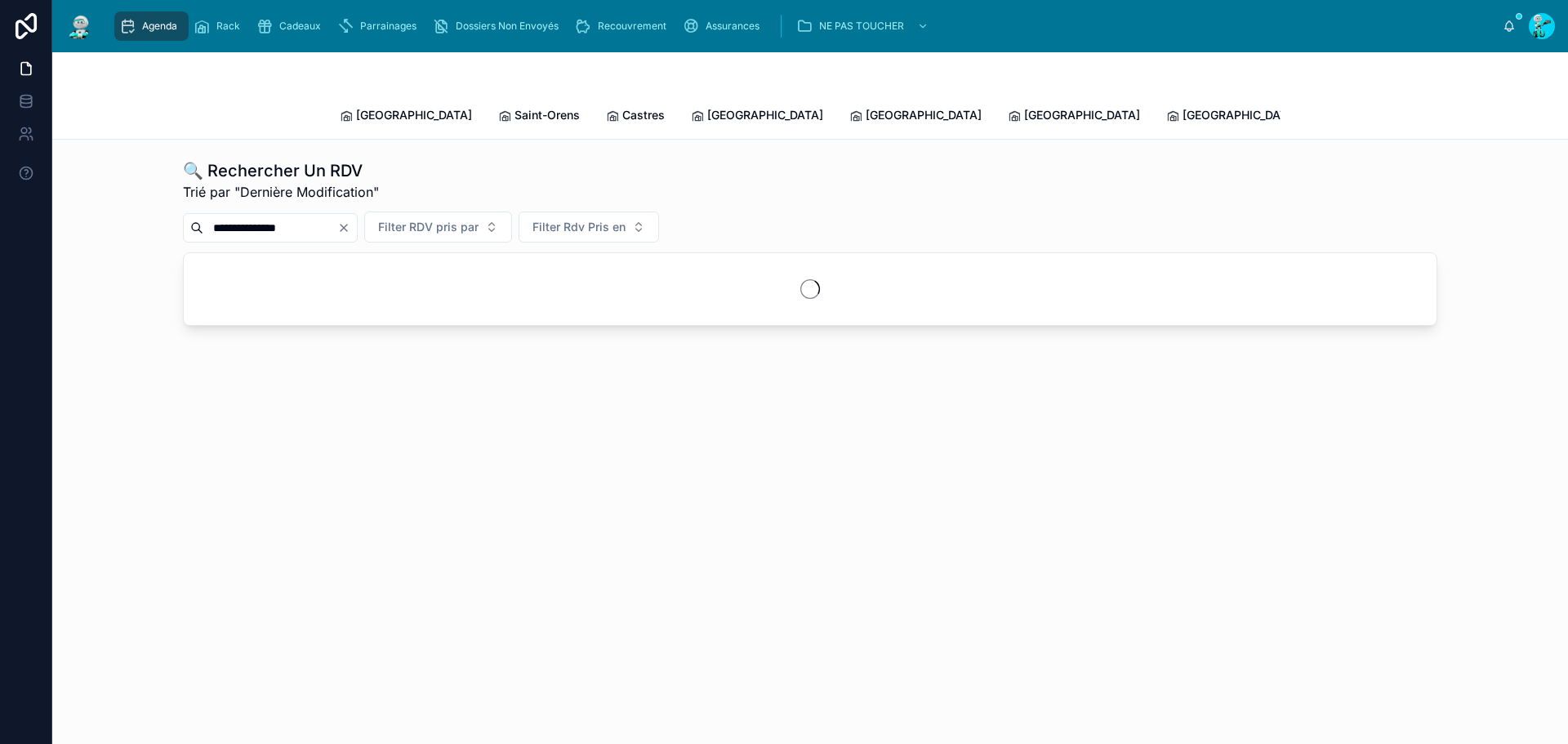
type input "**********"
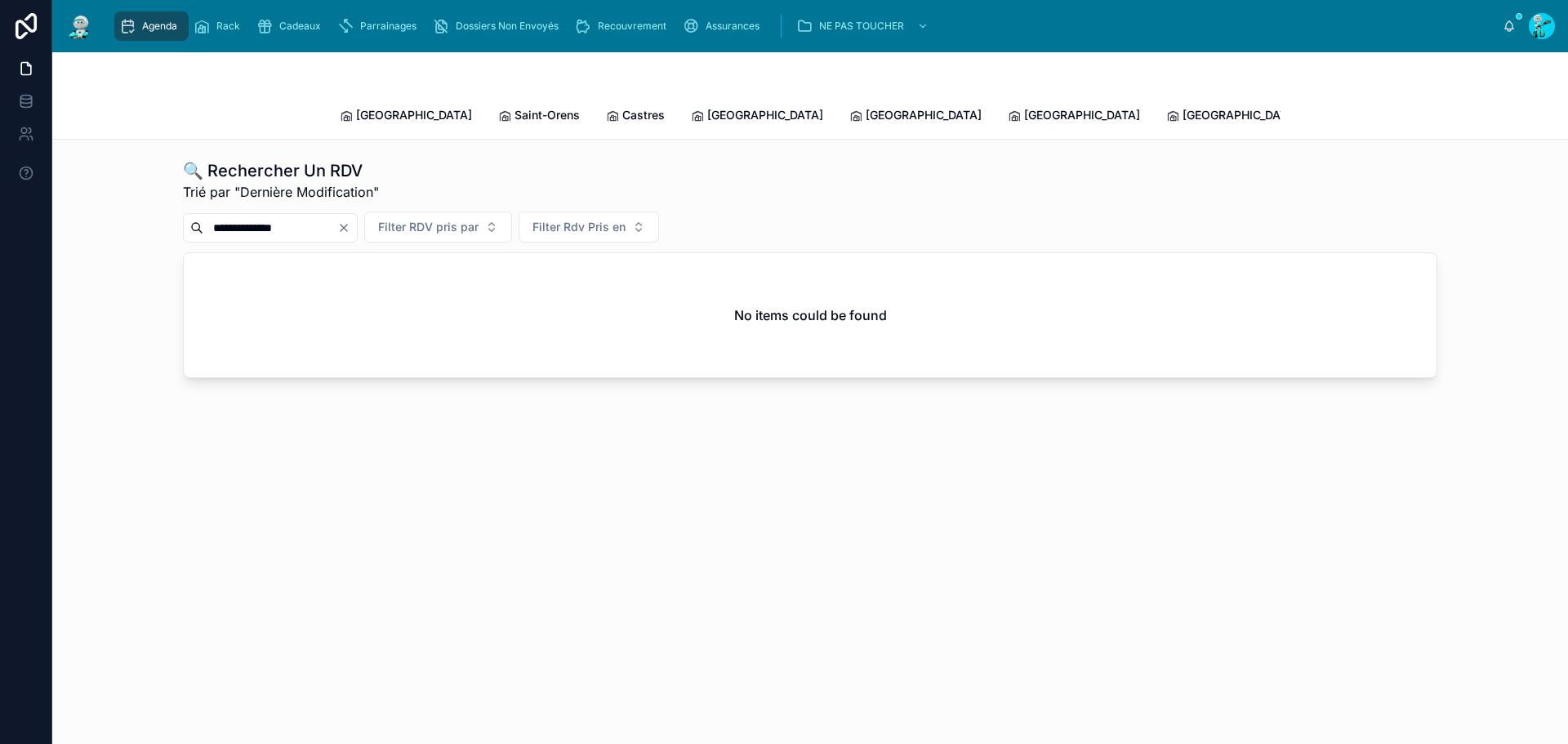
click at [277, 216] on input "**********" at bounding box center [270, 228] width 134 height 23
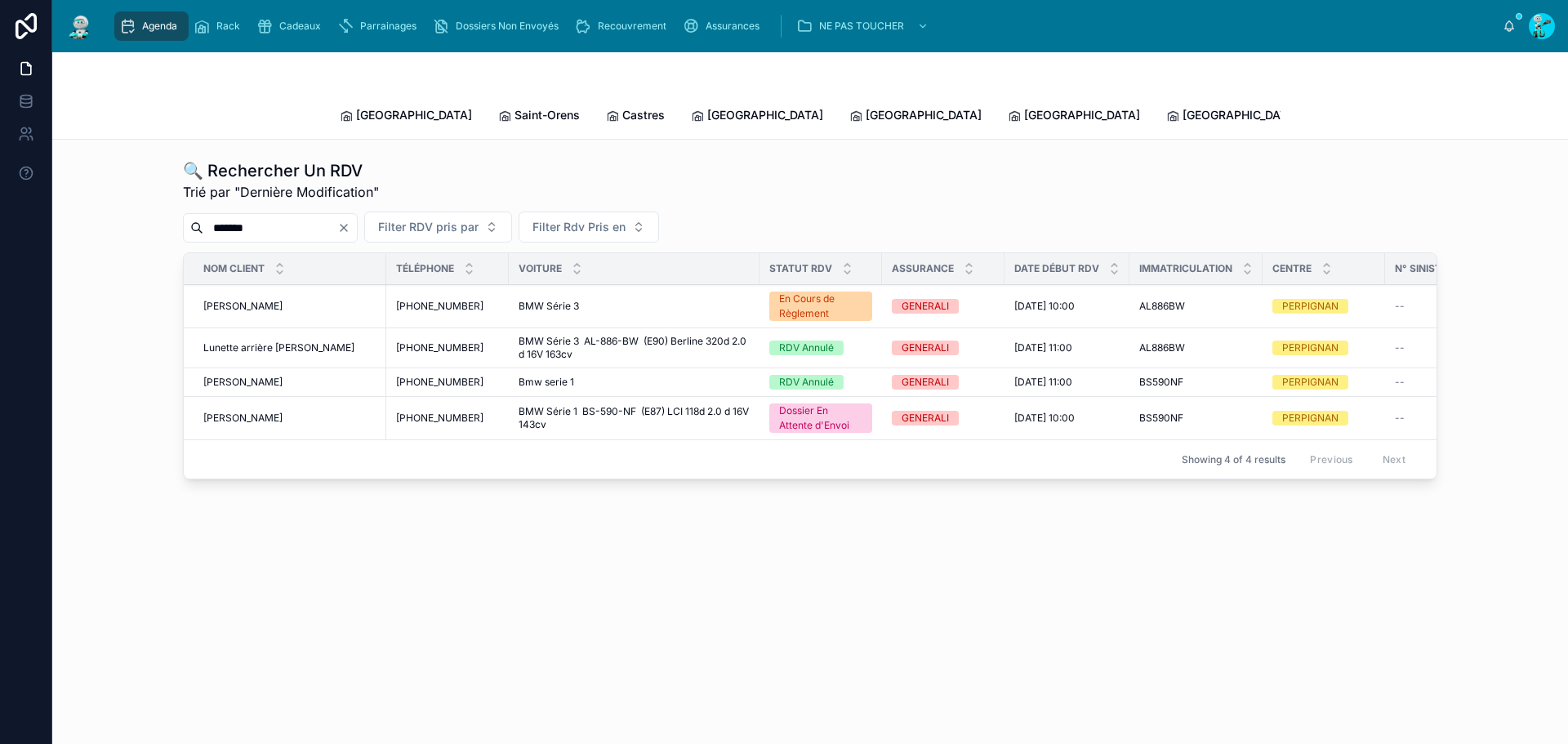
type input "*******"
click at [288, 411] on div "[PERSON_NAME] [PERSON_NAME]" at bounding box center [290, 417] width 173 height 13
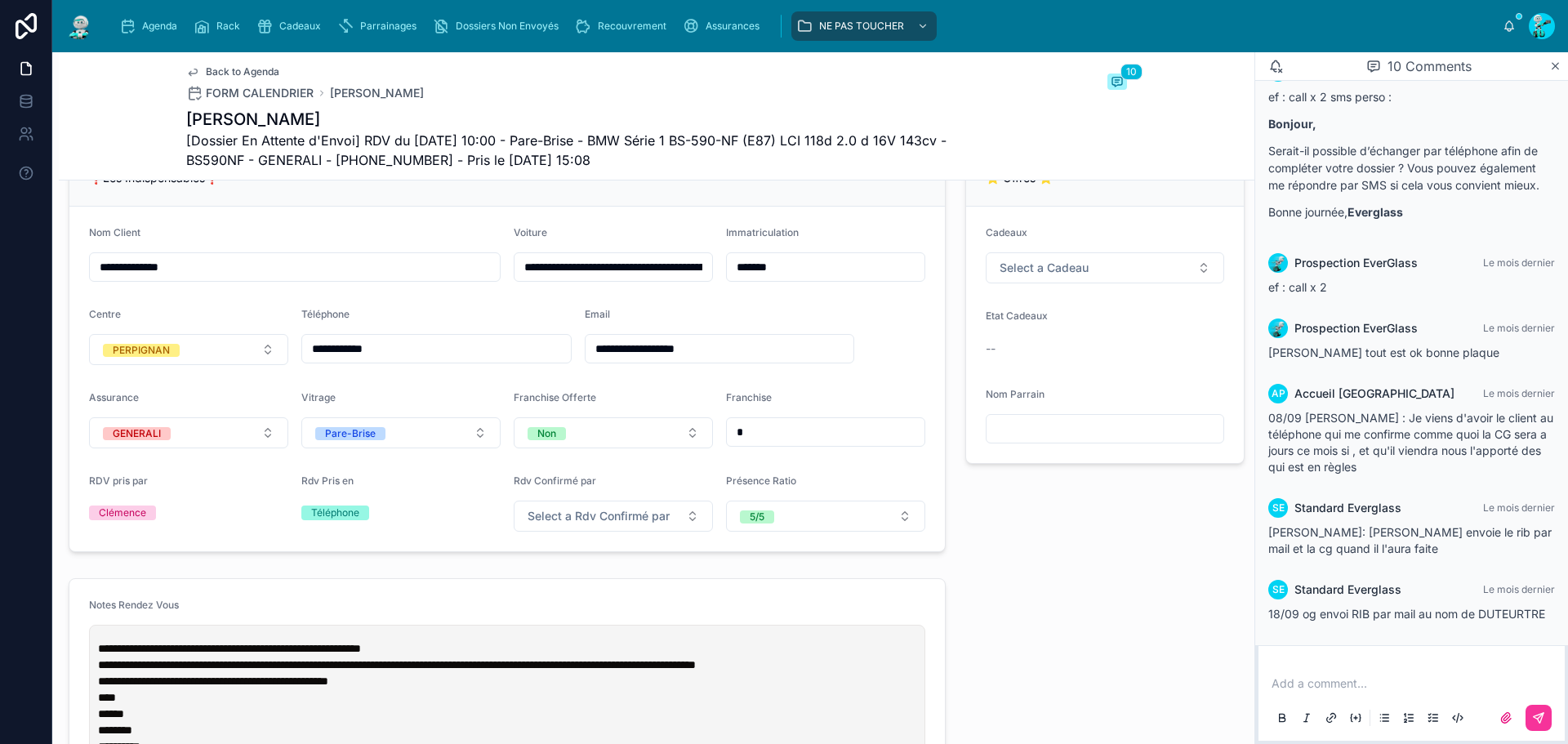
scroll to position [898, 0]
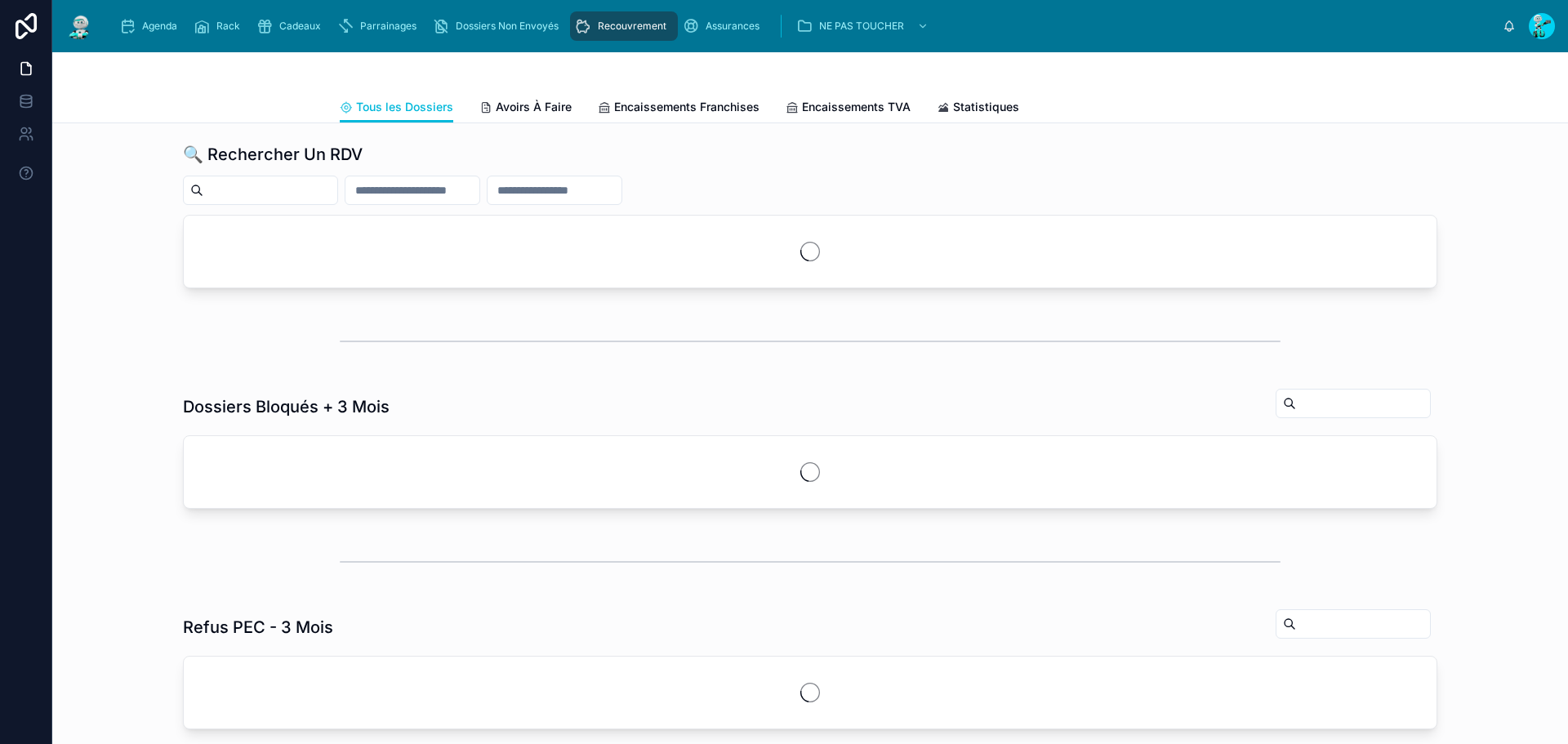
drag, startPoint x: 151, startPoint y: 35, endPoint x: 313, endPoint y: 3, distance: 165.1
click at [151, 35] on div "Agenda" at bounding box center [152, 25] width 64 height 26
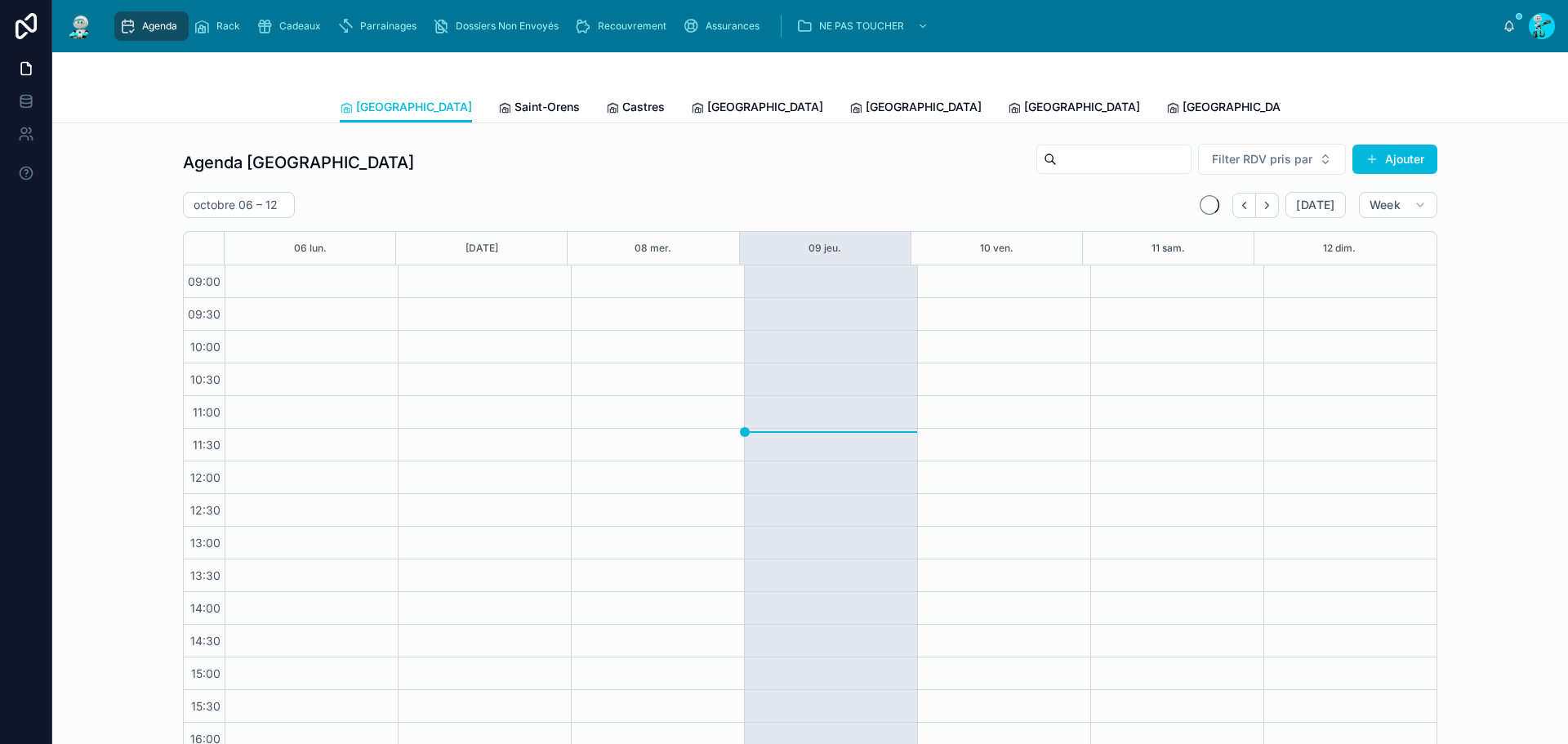
scroll to position [94, 0]
click at [1477, 110] on span "Tous Centres" at bounding box center [1513, 107] width 72 height 17
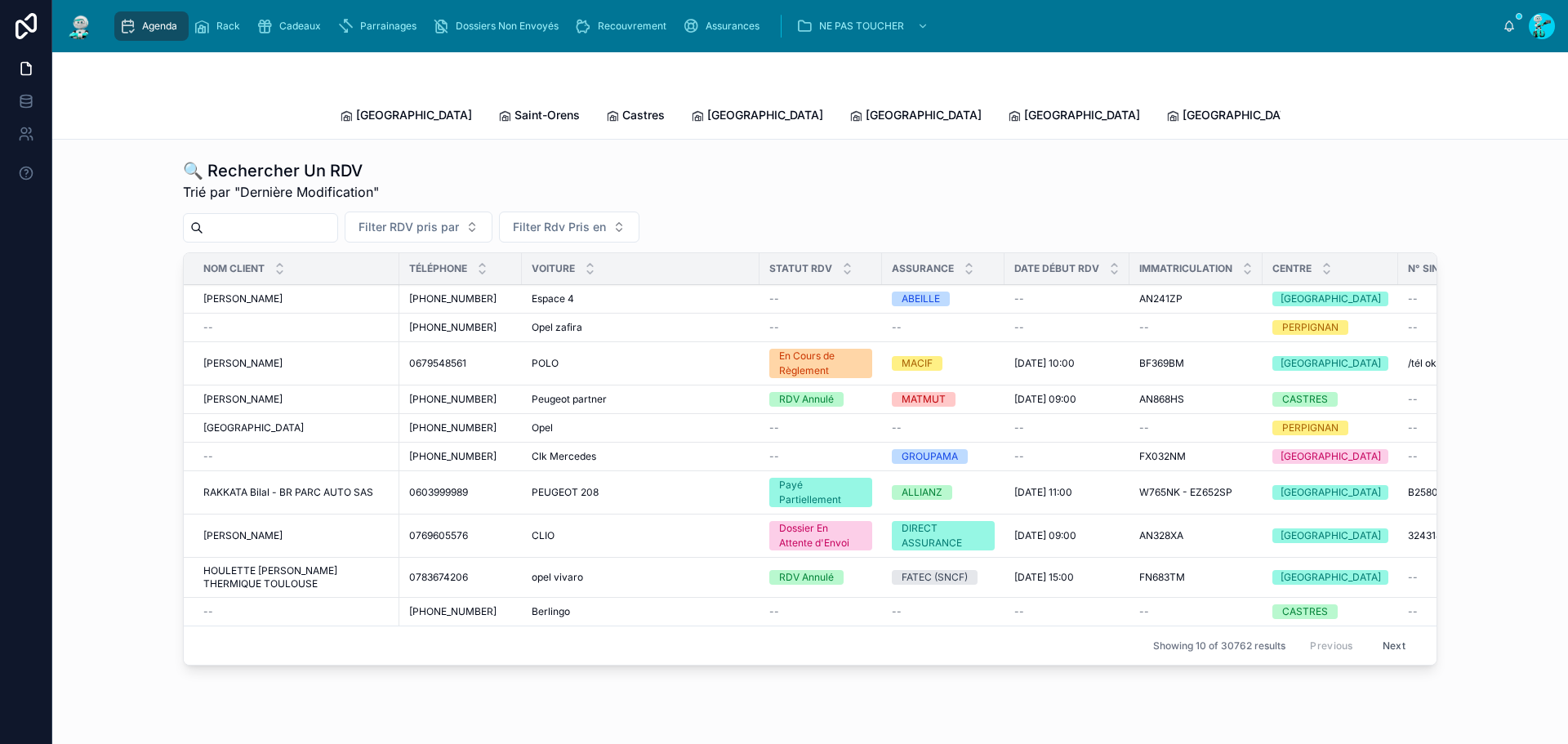
paste input "**********"
click at [327, 216] on input "text" at bounding box center [270, 228] width 134 height 23
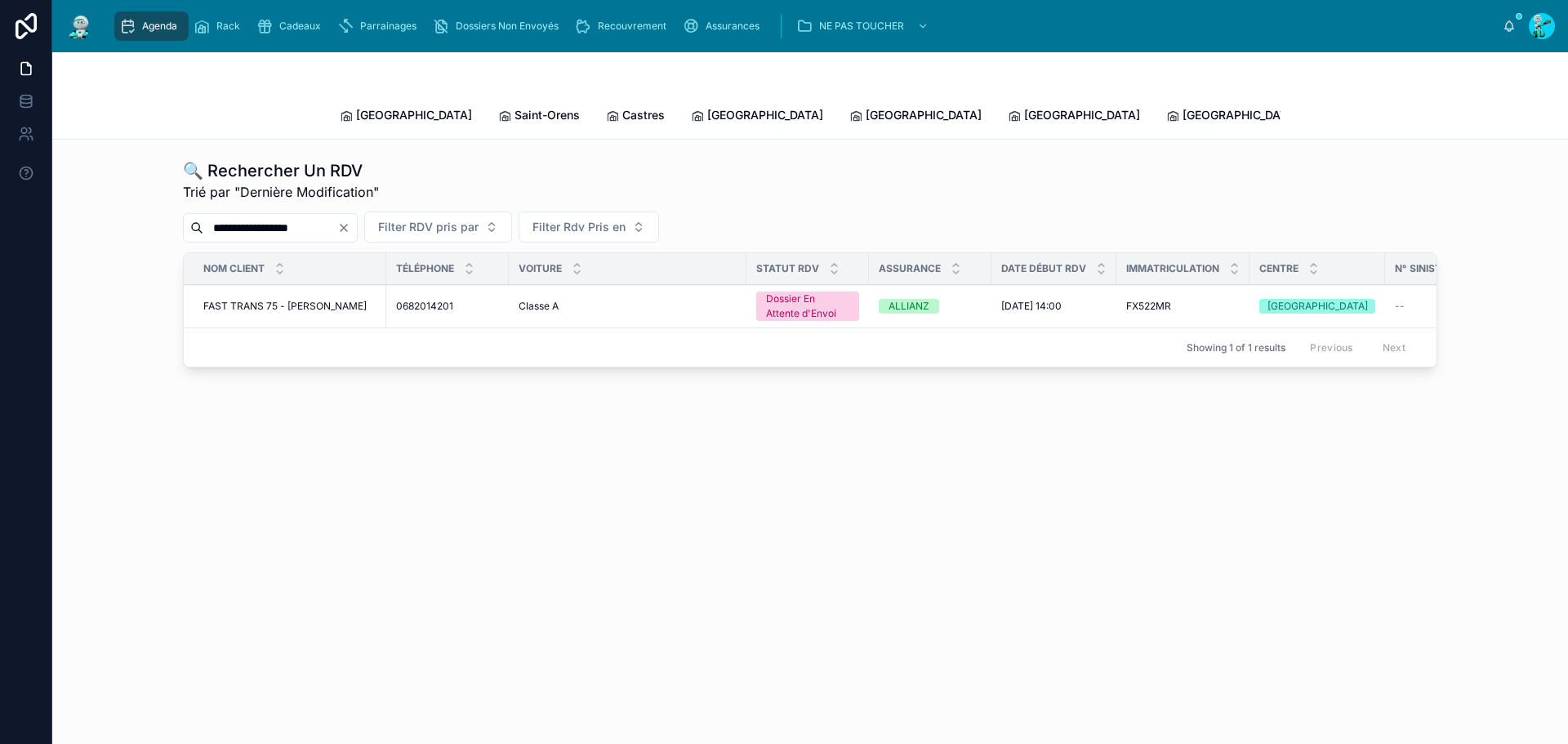
type input "**********"
click at [352, 285] on td "FAST TRANS 75 - BUCHERE Christophe FAST TRANS 75 - BUCHERE Christophe" at bounding box center [285, 306] width 202 height 43
click at [344, 300] on span "FAST TRANS 75 - [PERSON_NAME]" at bounding box center [285, 305] width 163 height 13
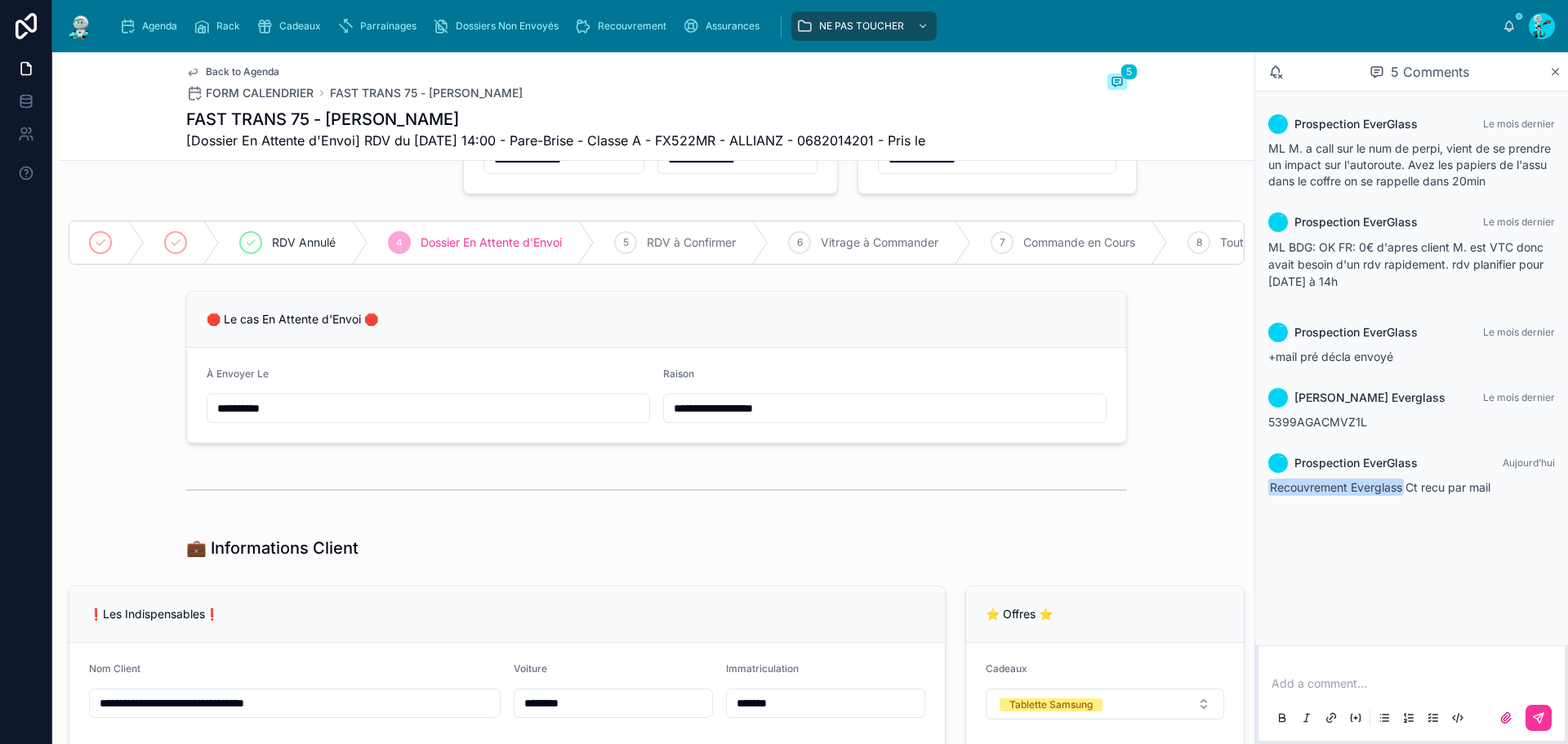
scroll to position [245, 0]
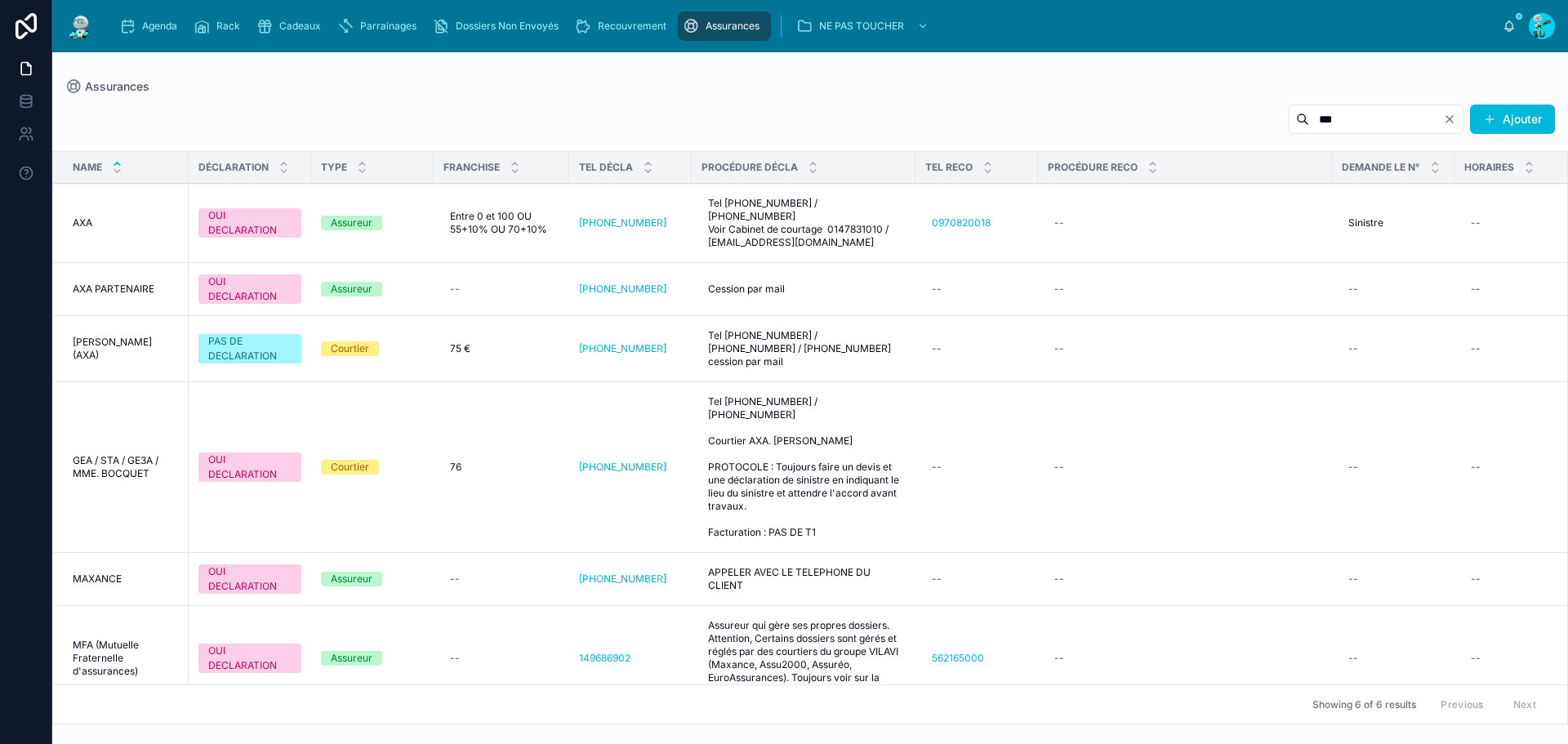
drag, startPoint x: 0, startPoint y: 0, endPoint x: 1340, endPoint y: 120, distance: 1345.4
click at [1340, 120] on input "***" at bounding box center [1376, 120] width 134 height 23
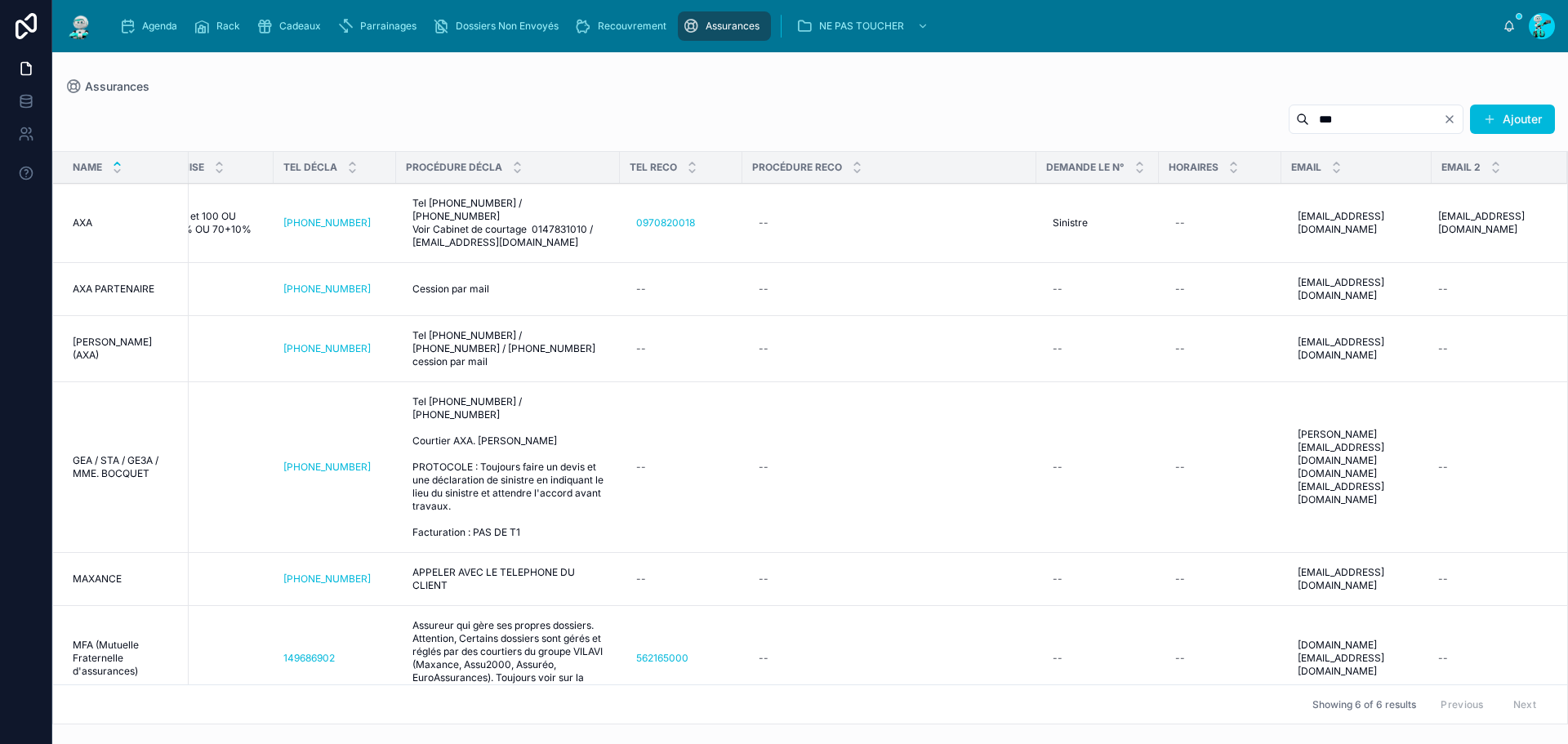
click at [1340, 120] on input "***" at bounding box center [1376, 120] width 134 height 23
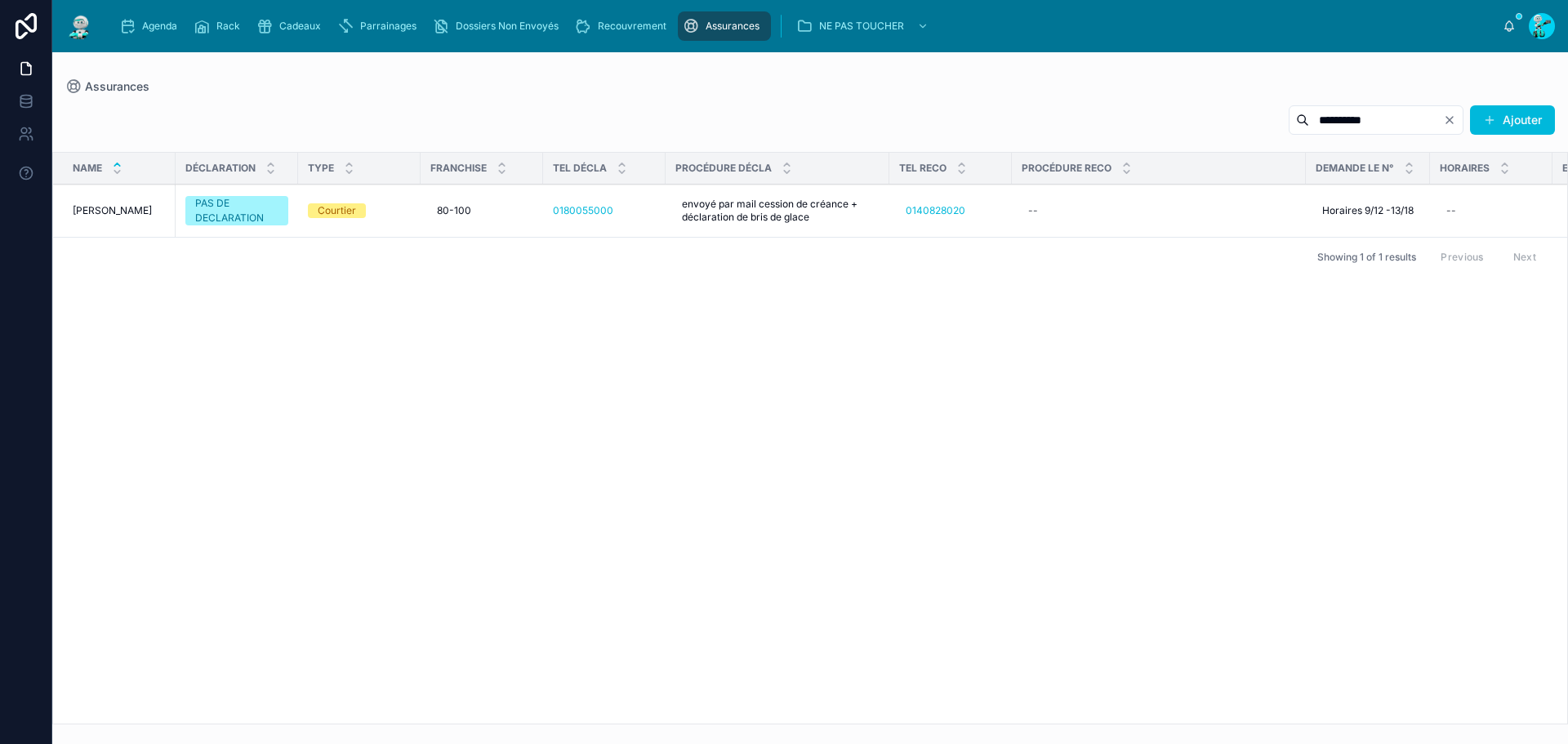
type input "**********"
drag, startPoint x: 1054, startPoint y: 710, endPoint x: 1534, endPoint y: 696, distance: 480.2
click at [1534, 696] on div "Name DÉCLARATION TYPE FRANCHISE TEL DÉCLA PROCÉDURE DÉCLA TEL RECO PROCÉDURE RE…" at bounding box center [810, 438] width 1514 height 571
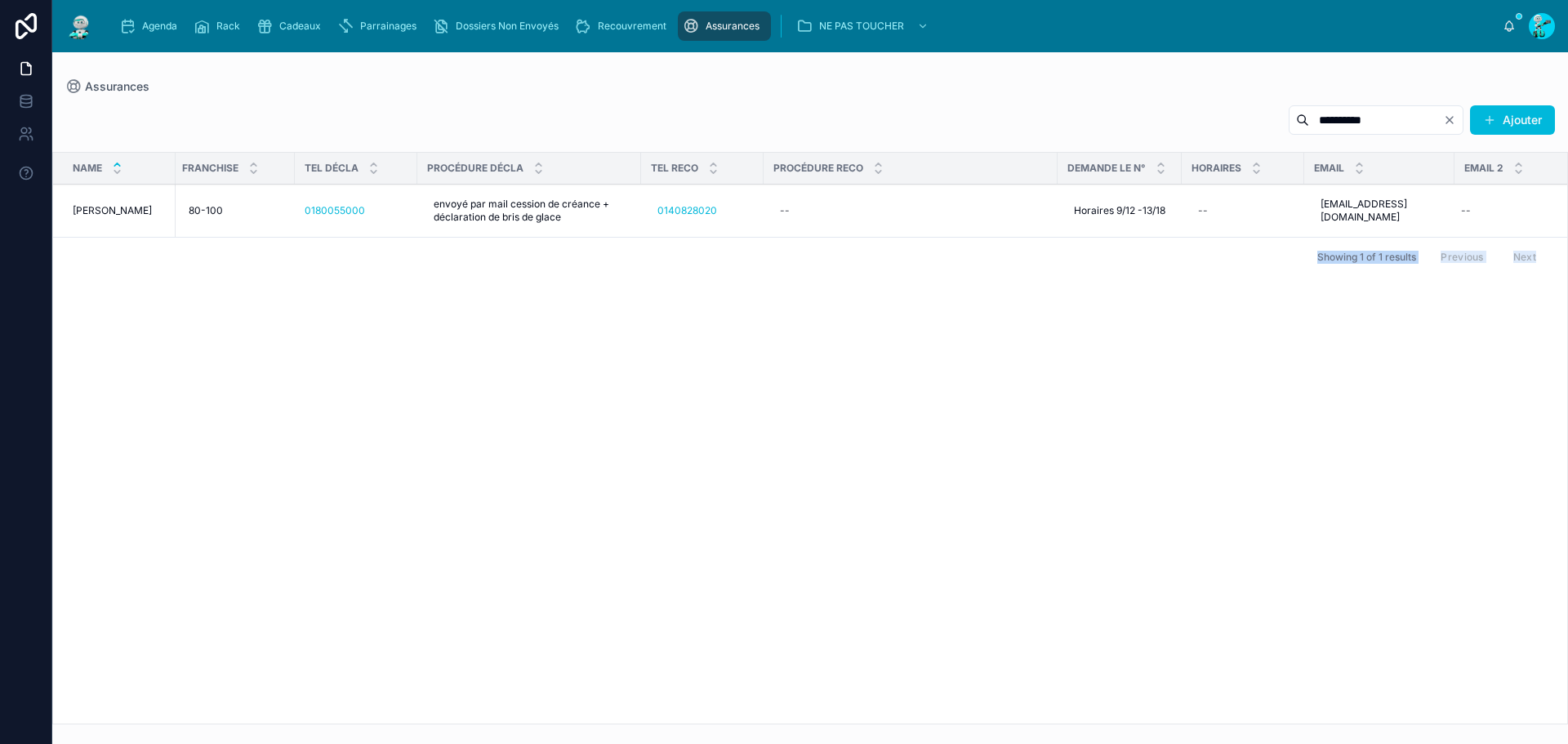
scroll to position [0, 259]
click at [1330, 110] on input "**********" at bounding box center [1376, 121] width 134 height 23
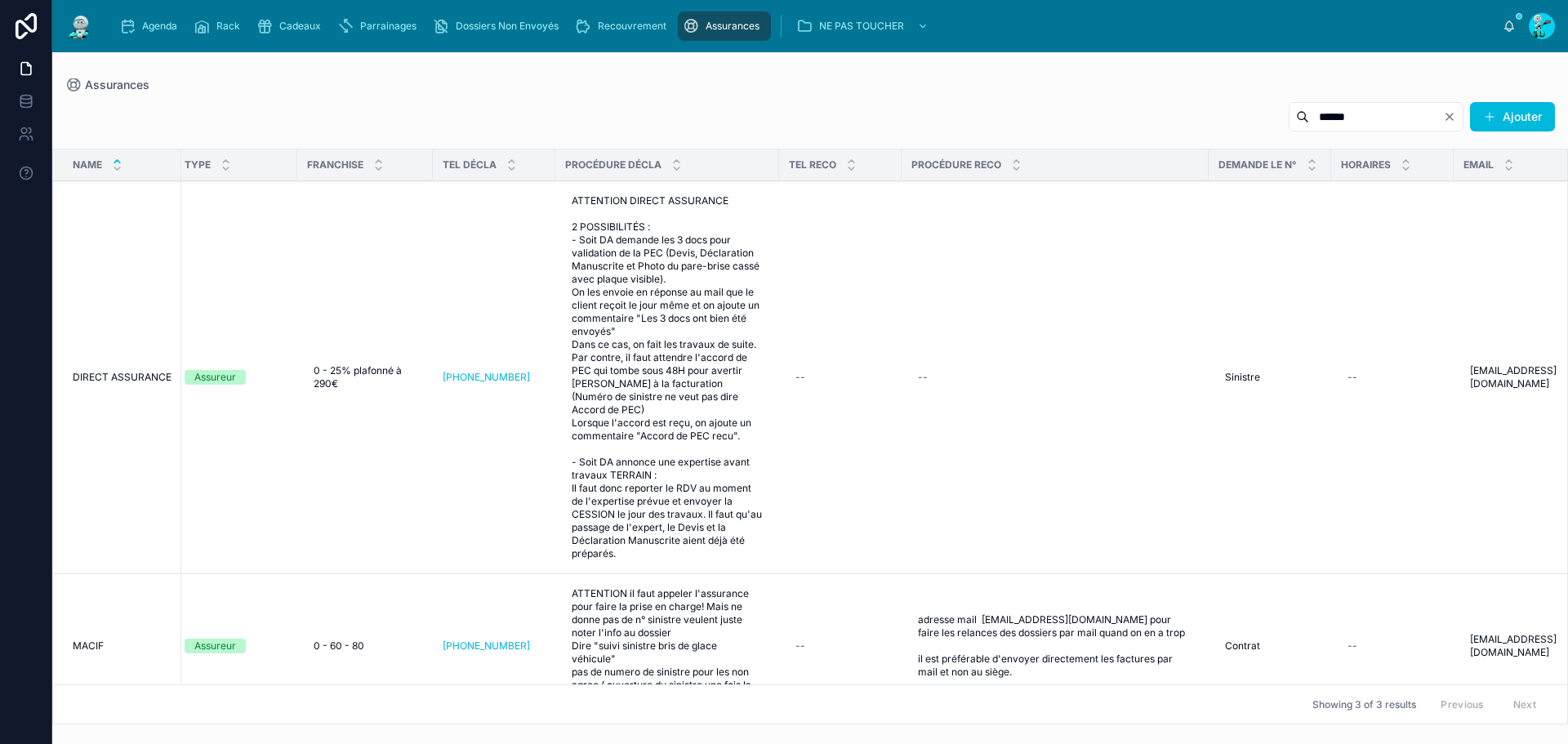
scroll to position [0, 312]
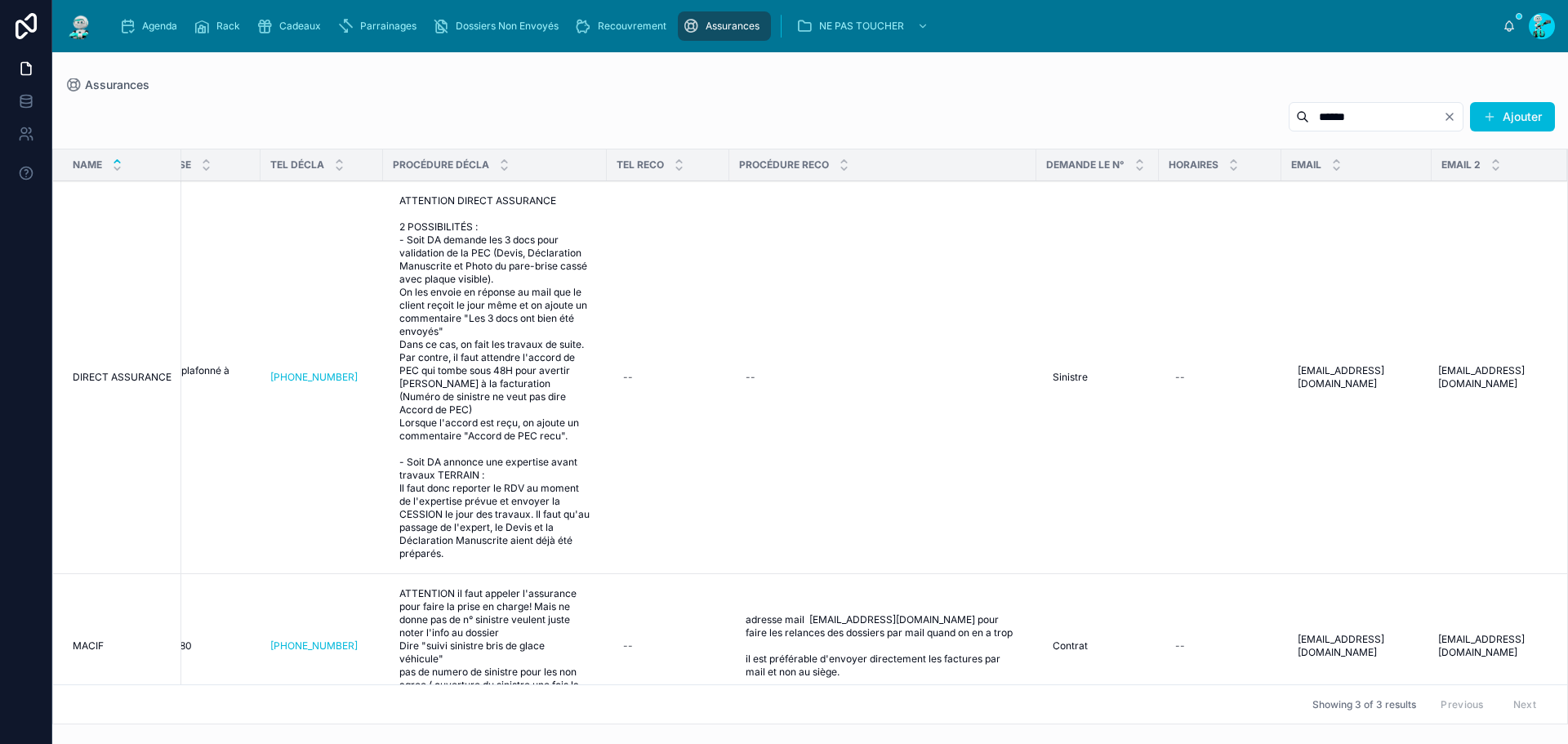
type input "******"
drag, startPoint x: 1263, startPoint y: 361, endPoint x: 1516, endPoint y: 378, distance: 253.6
click at [1516, 378] on tr "DIRECT ASSURANCE DIRECT ASSURANCE OUI DECLARATION Assureur 0 - 25% plafonné à 2…" at bounding box center [659, 377] width 1815 height 393
click at [1282, 329] on td "contact.sinistre@avanssur.fr contact.sinistre@avanssur.fr" at bounding box center [1356, 377] width 150 height 393
drag, startPoint x: 1258, startPoint y: 347, endPoint x: 1516, endPoint y: 381, distance: 260.2
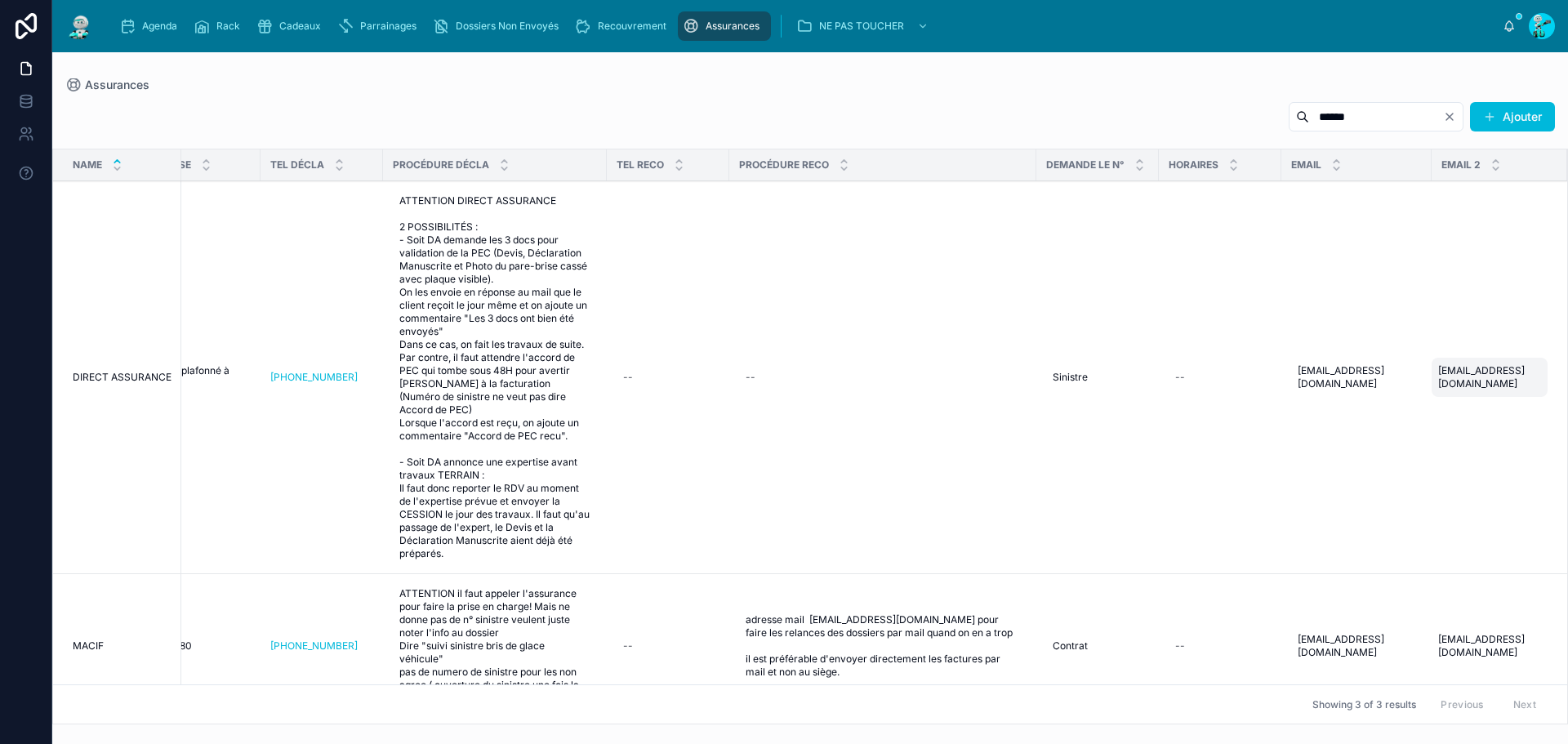
click at [1516, 381] on tr "DIRECT ASSURANCE DIRECT ASSURANCE OUI DECLARATION Assureur 0 - 25% plafonné à 2…" at bounding box center [659, 377] width 1815 height 393
click at [1408, 122] on input "******" at bounding box center [1376, 117] width 134 height 23
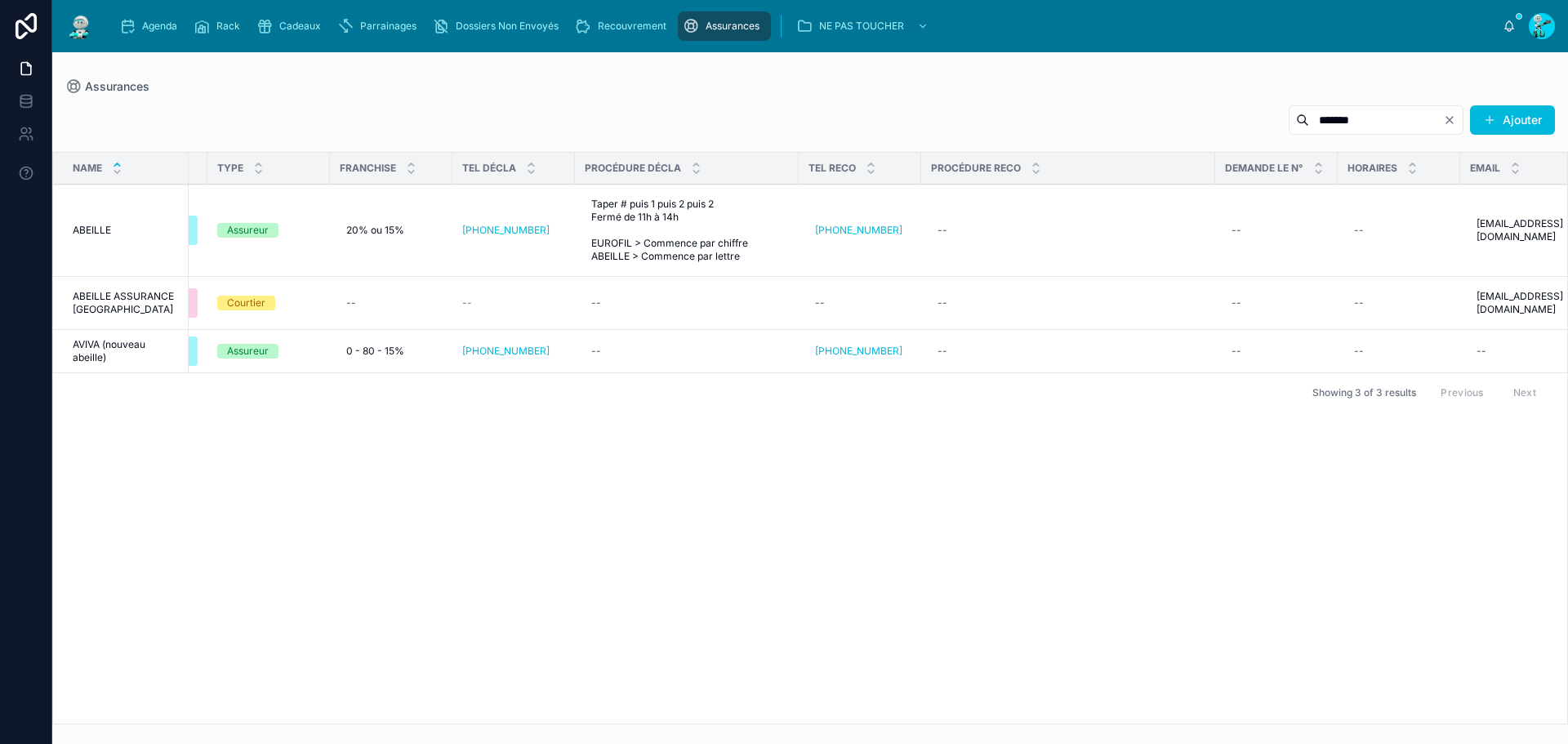
scroll to position [0, 269]
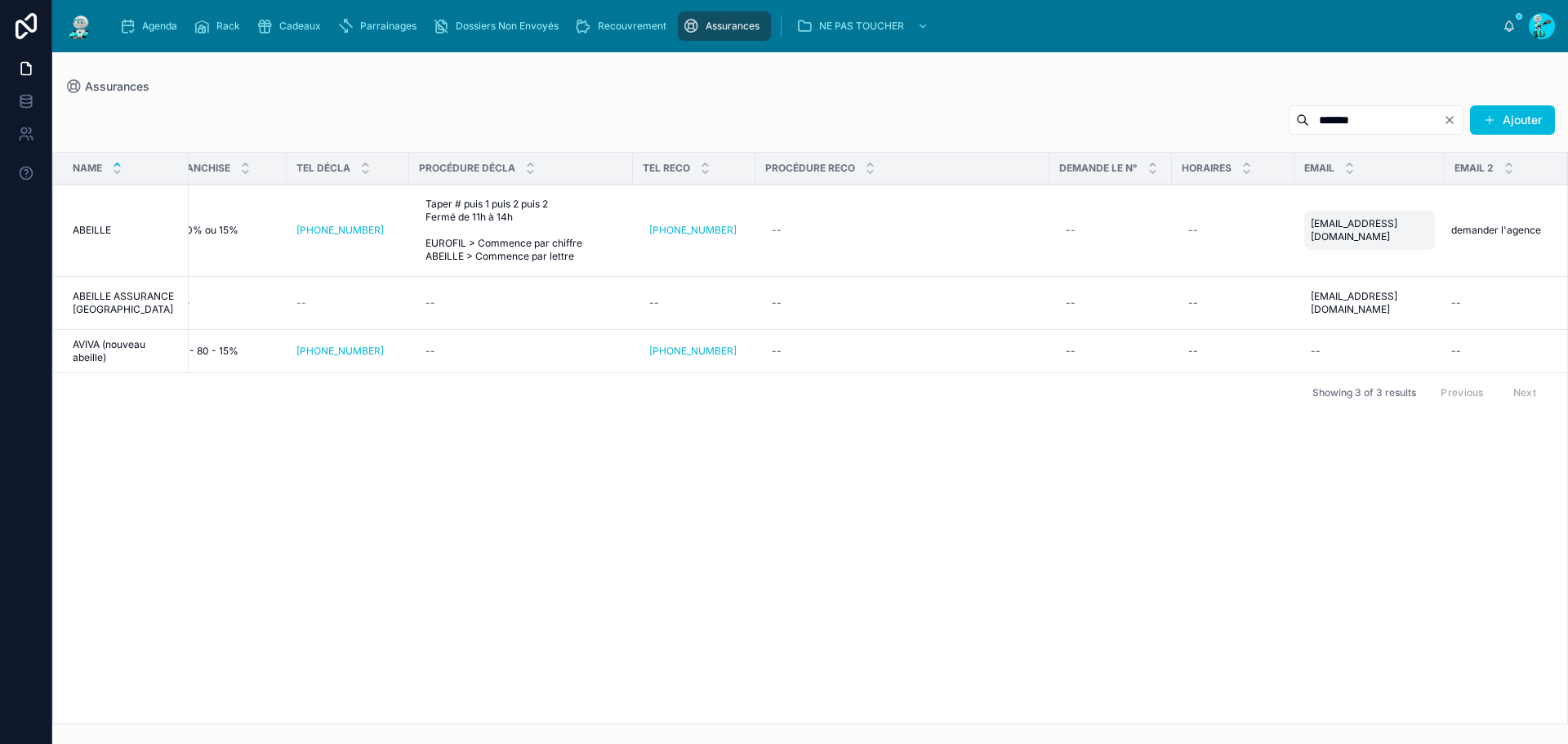
drag, startPoint x: 1291, startPoint y: 221, endPoint x: 1404, endPoint y: 242, distance: 114.9
click at [1404, 242] on tr "ABEILLE ABEILLE PAS DE DECLARATION Assureur 20% ou 15% 20% ou 15% +33 1 71 25 0…" at bounding box center [675, 230] width 1783 height 92
click at [1378, 124] on input "*******" at bounding box center [1376, 121] width 134 height 23
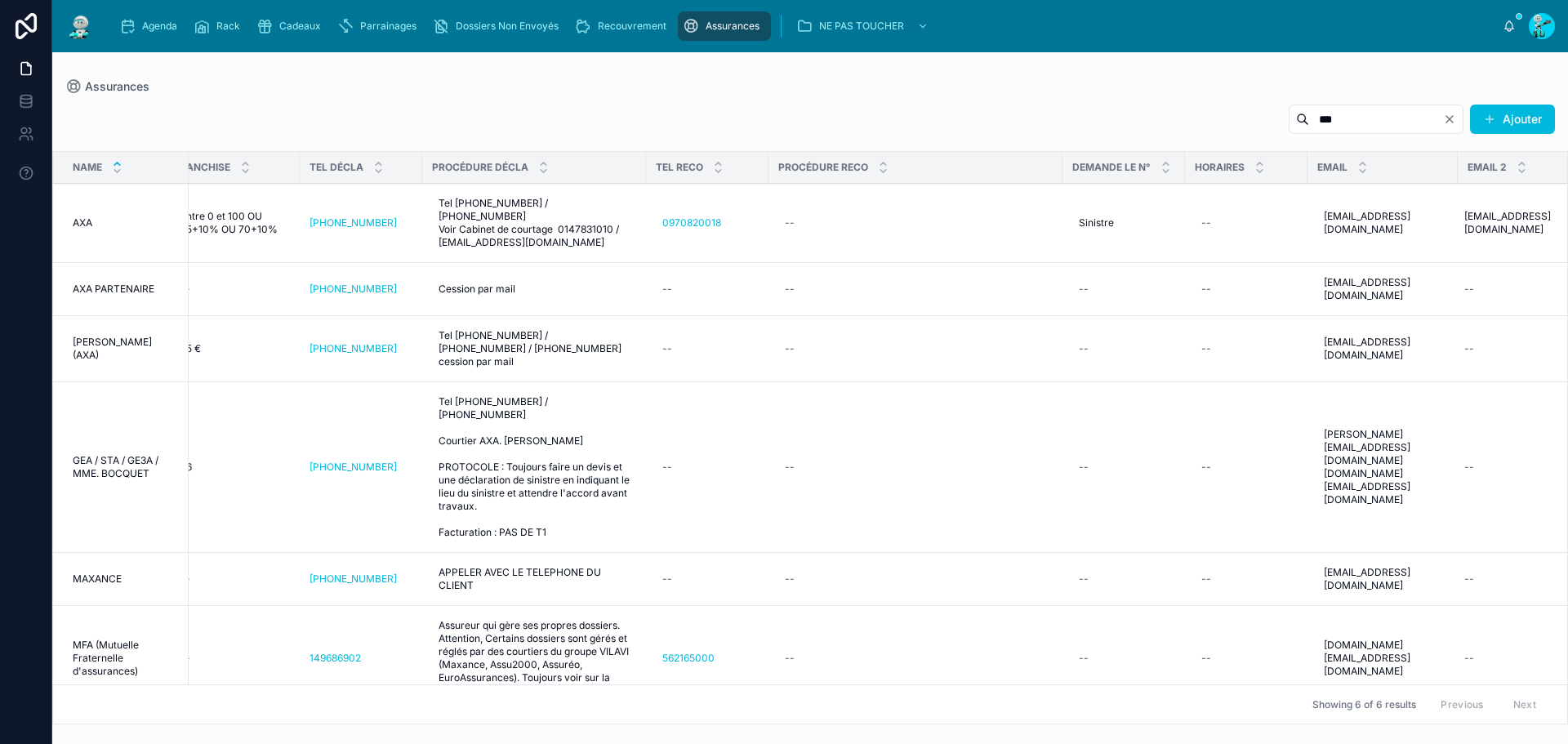
scroll to position [0, 307]
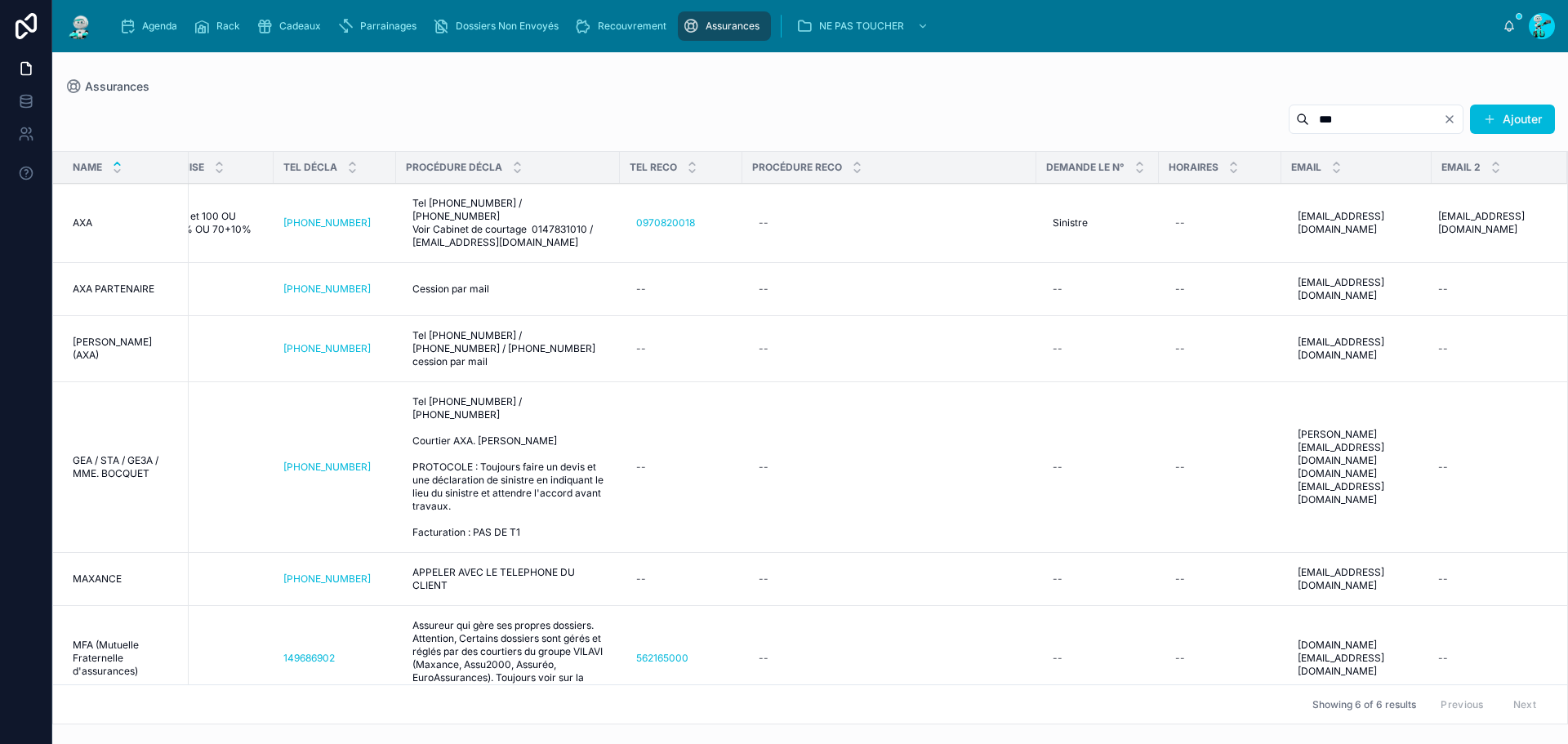
type input "***"
drag, startPoint x: 1335, startPoint y: 200, endPoint x: 1350, endPoint y: 221, distance: 25.8
click at [1350, 221] on tr "AXA AXA OUI DECLARATION Assureur Entre 0 et 100 OU 55+10% OU 70+10% Entre 0 et …" at bounding box center [662, 223] width 1809 height 79
click at [1309, 122] on input "***" at bounding box center [1376, 120] width 134 height 23
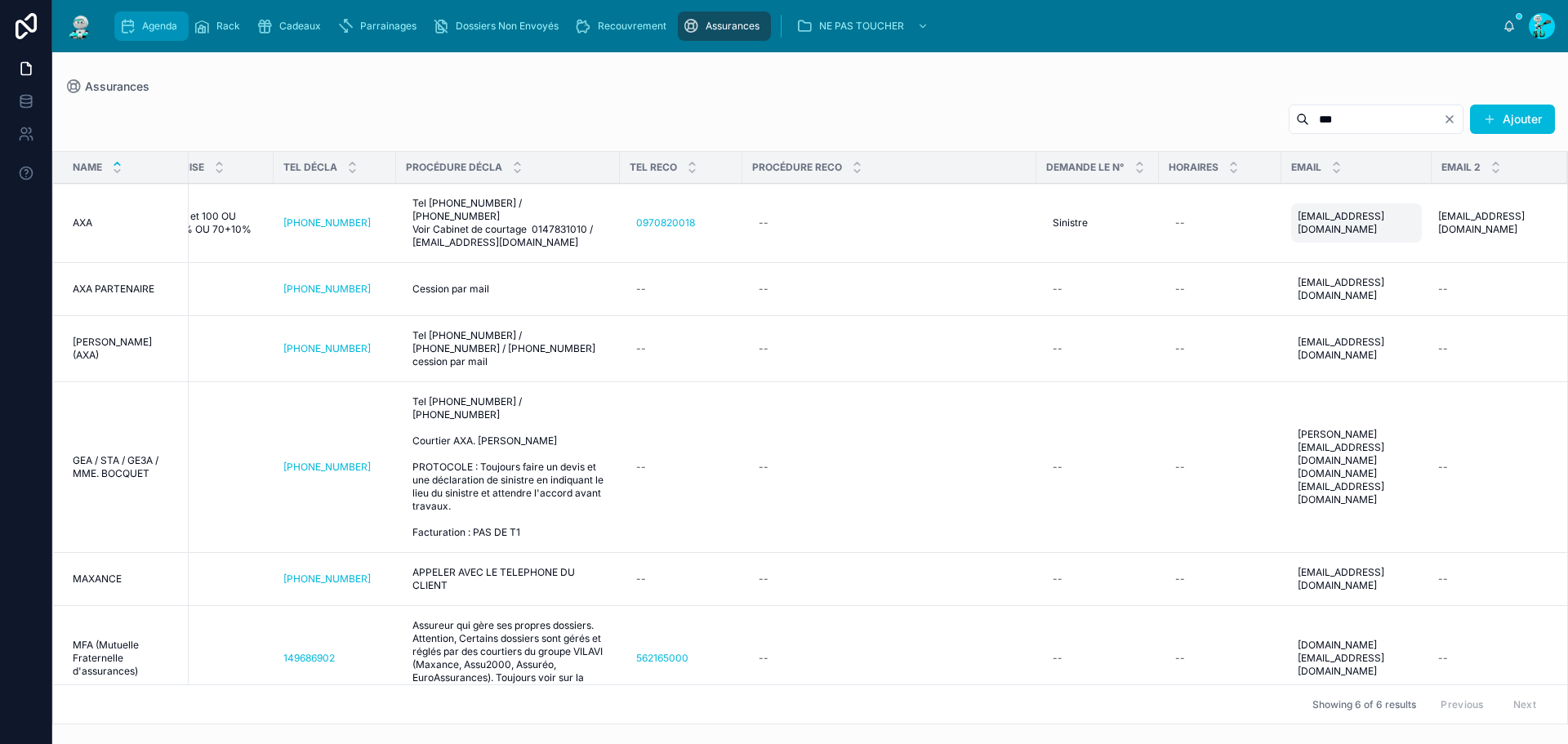
drag, startPoint x: 155, startPoint y: 21, endPoint x: 173, endPoint y: 18, distance: 18.2
click at [155, 21] on span "Agenda" at bounding box center [160, 25] width 35 height 13
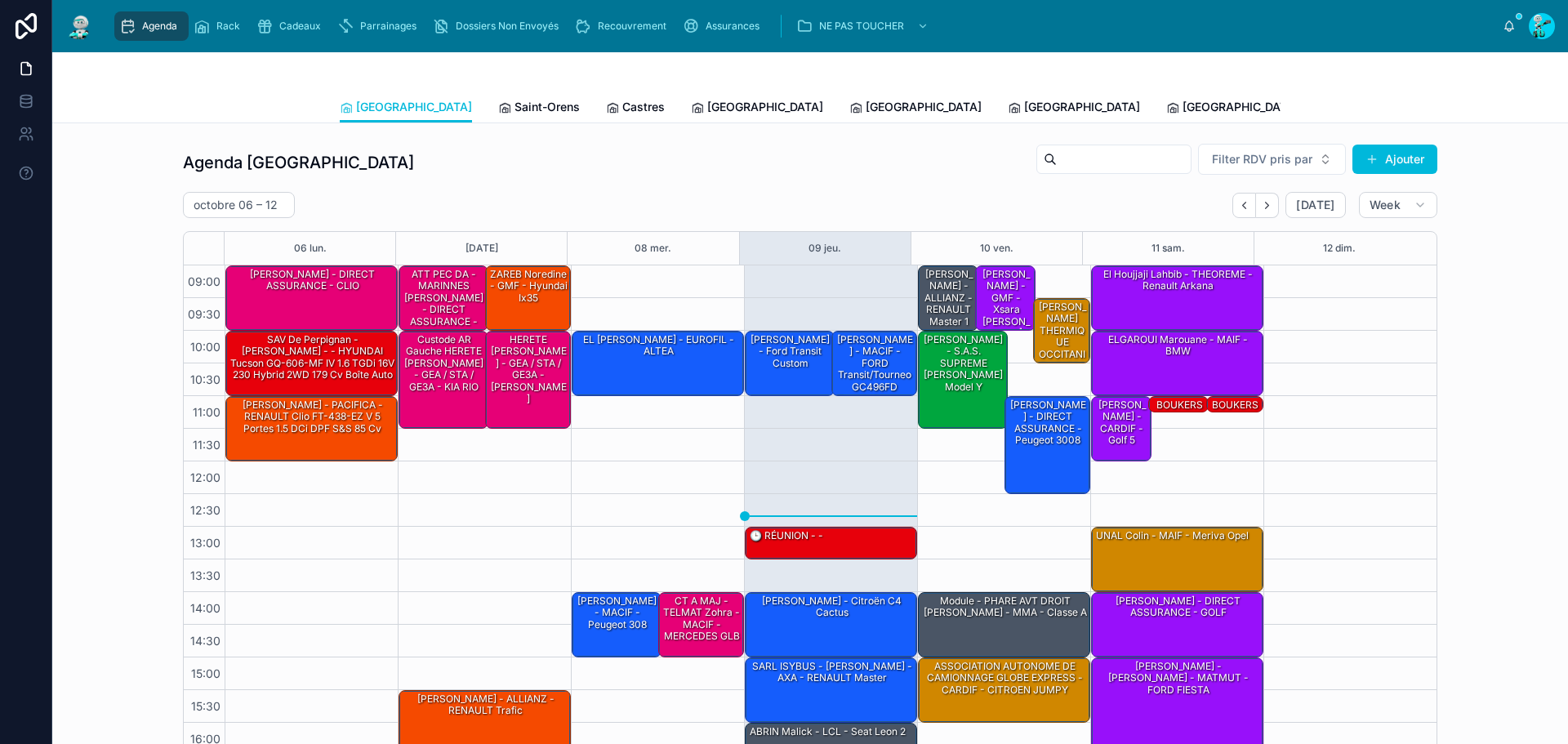
scroll to position [94, 0]
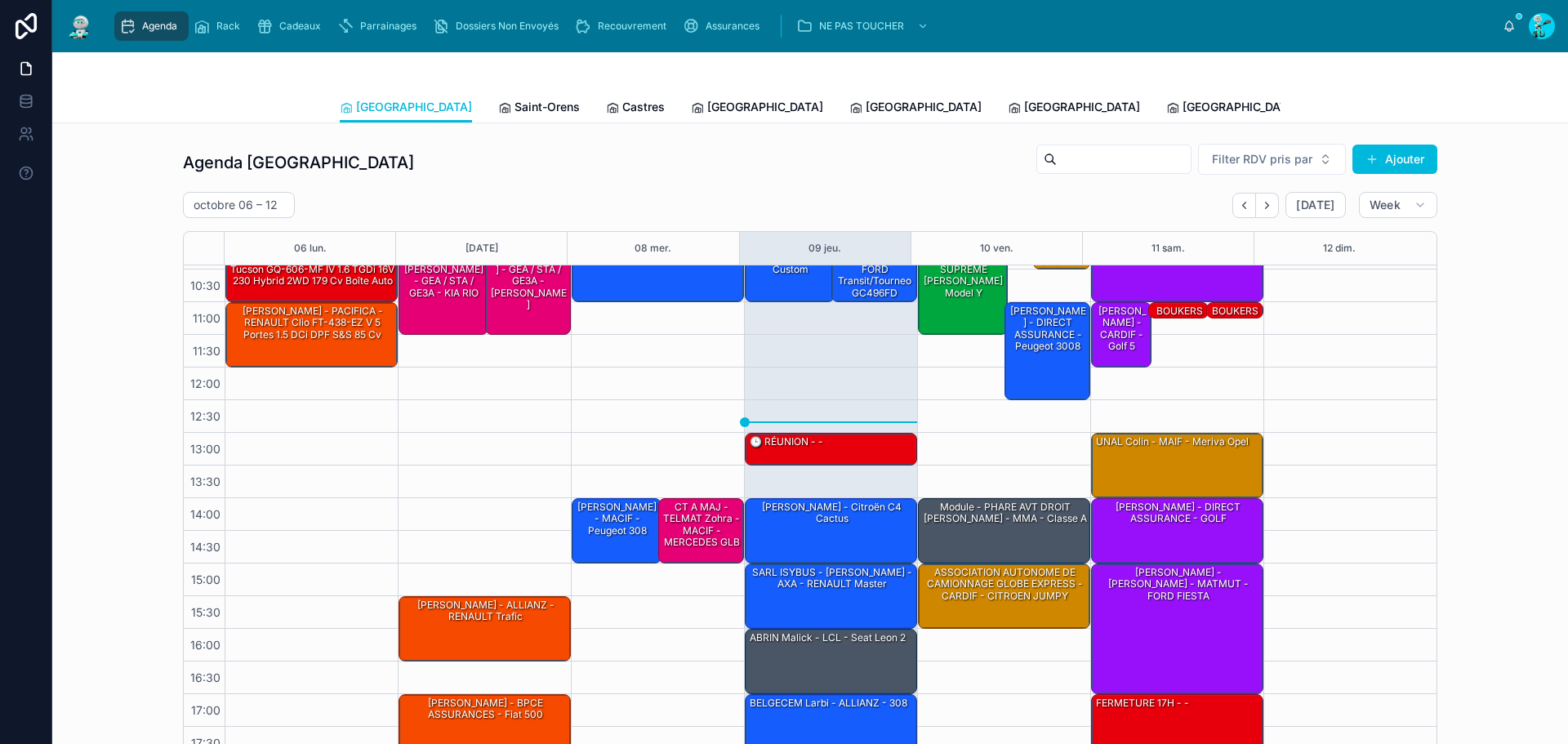
click at [1126, 88] on div at bounding box center [809, 72] width 941 height 39
click at [1461, 98] on link "Tous Centres" at bounding box center [1505, 109] width 89 height 33
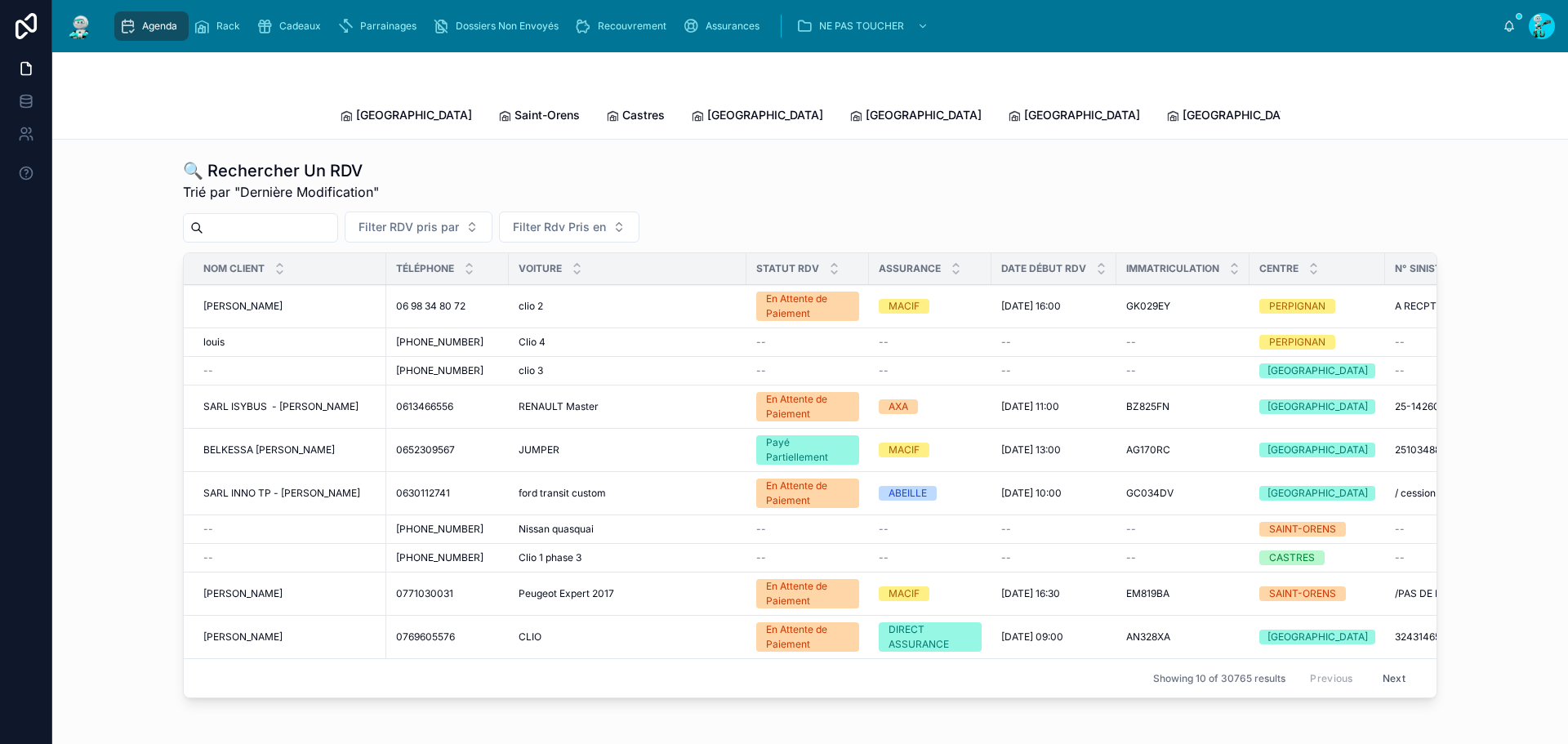
click at [321, 216] on input "text" at bounding box center [270, 228] width 134 height 23
paste input "*******"
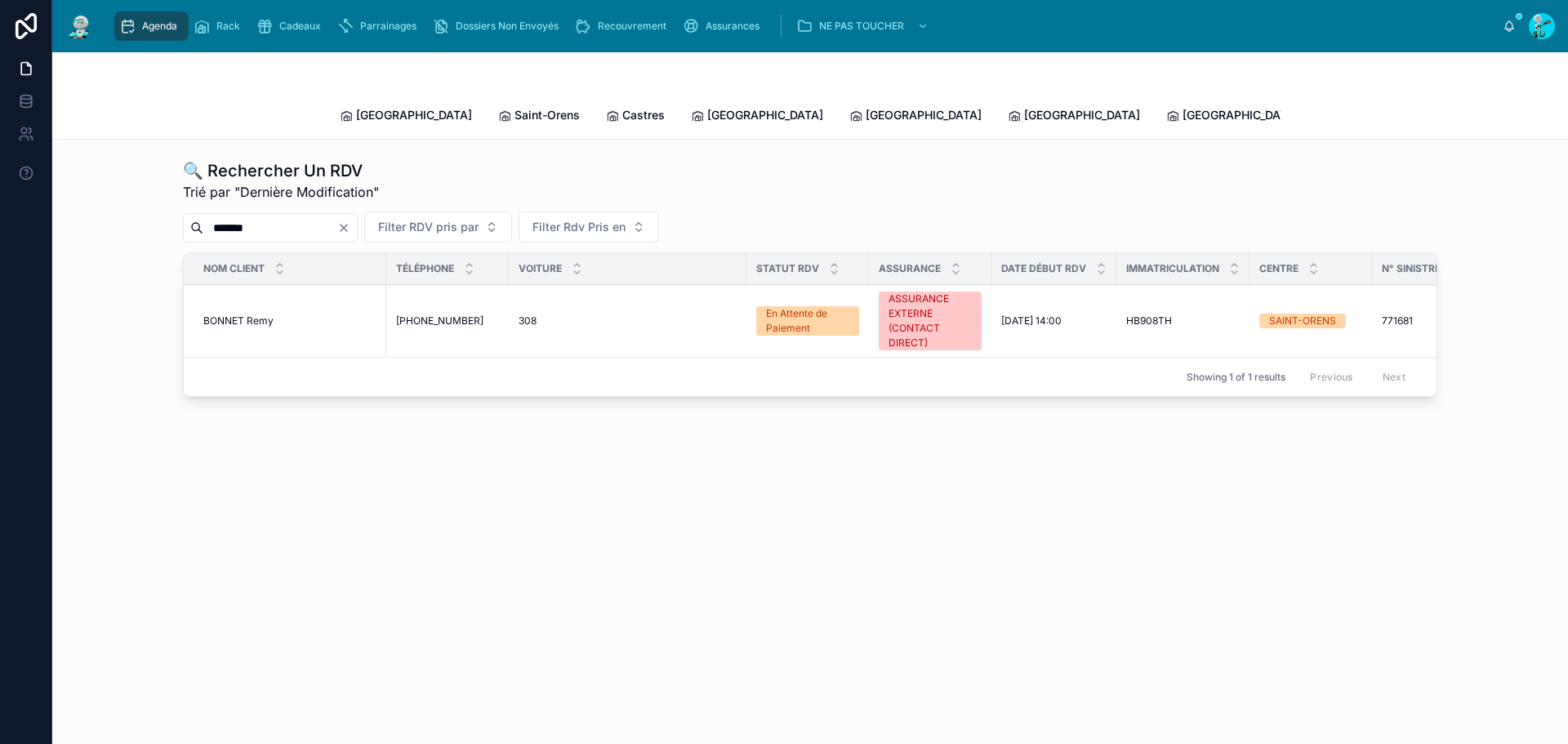
type input "*******"
click at [223, 314] on span "BONNET Remy" at bounding box center [238, 320] width 70 height 13
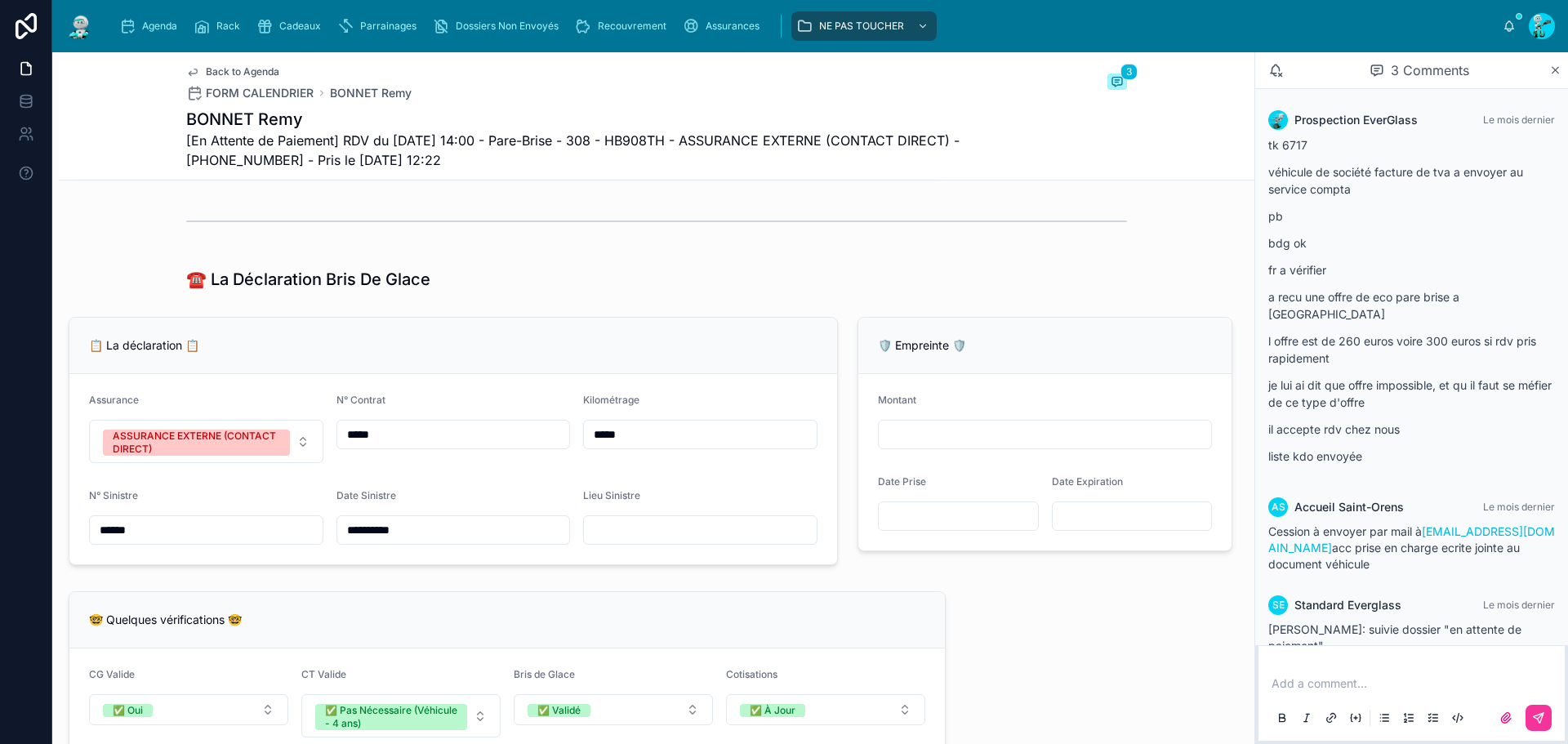
scroll to position [734, 0]
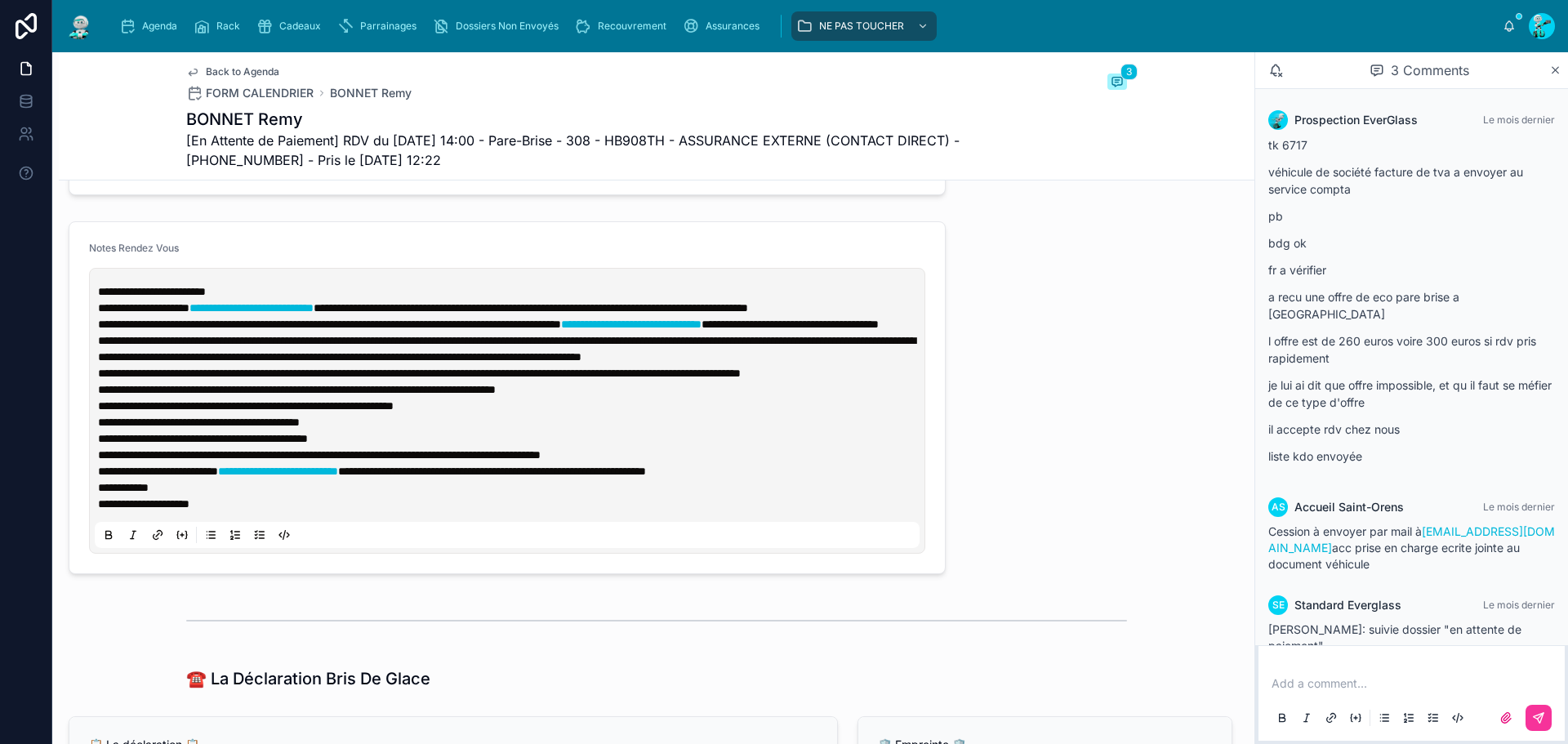
click at [288, 300] on p "**********" at bounding box center [511, 291] width 825 height 17
click at [652, 141] on span "[En Attente de Paiement] RDV du 04/09/2025 14:00 - Pare-Brise - 308 - HB908TH -…" at bounding box center [594, 150] width 818 height 39
copy span "HB908TH"
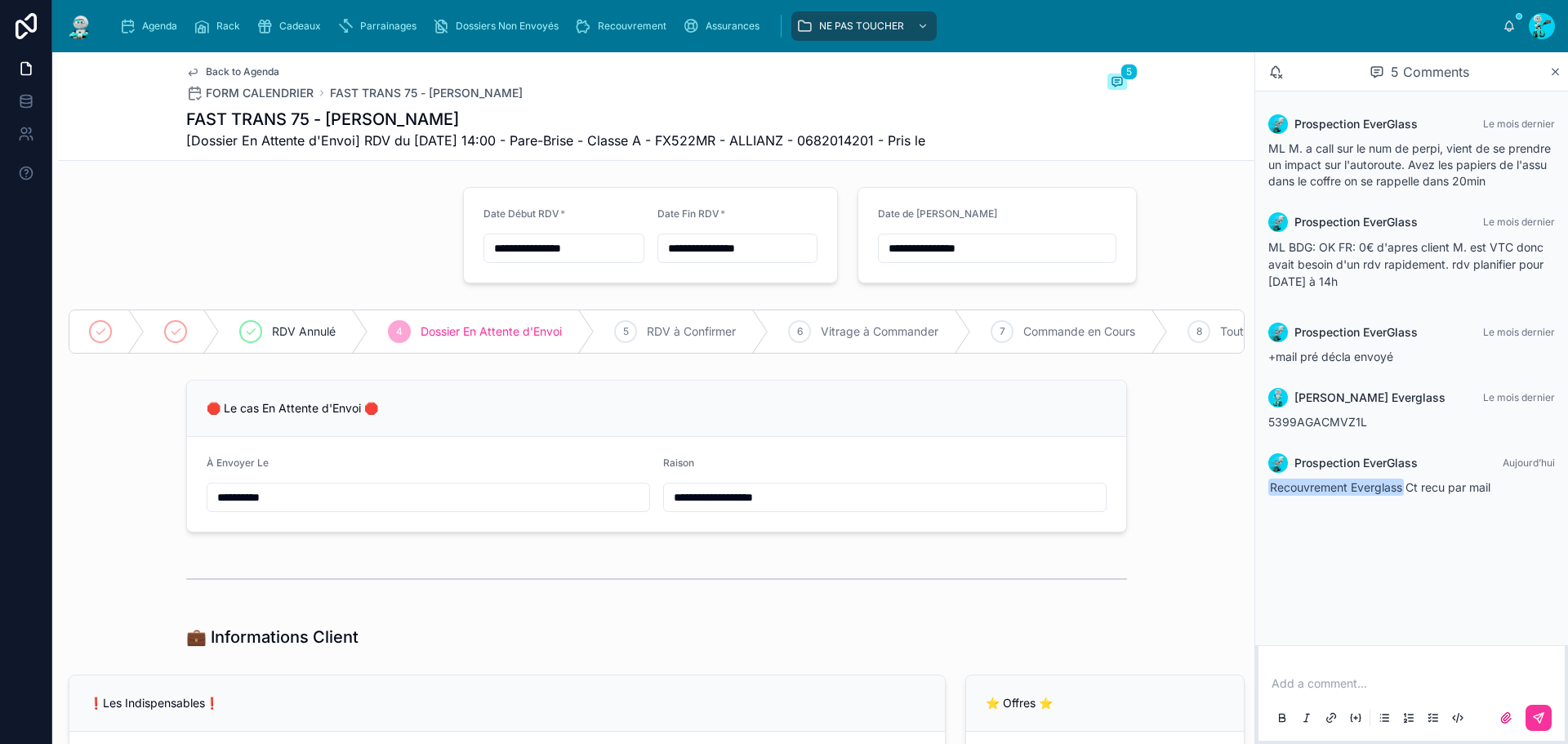
scroll to position [245, 0]
